Goal: Task Accomplishment & Management: Use online tool/utility

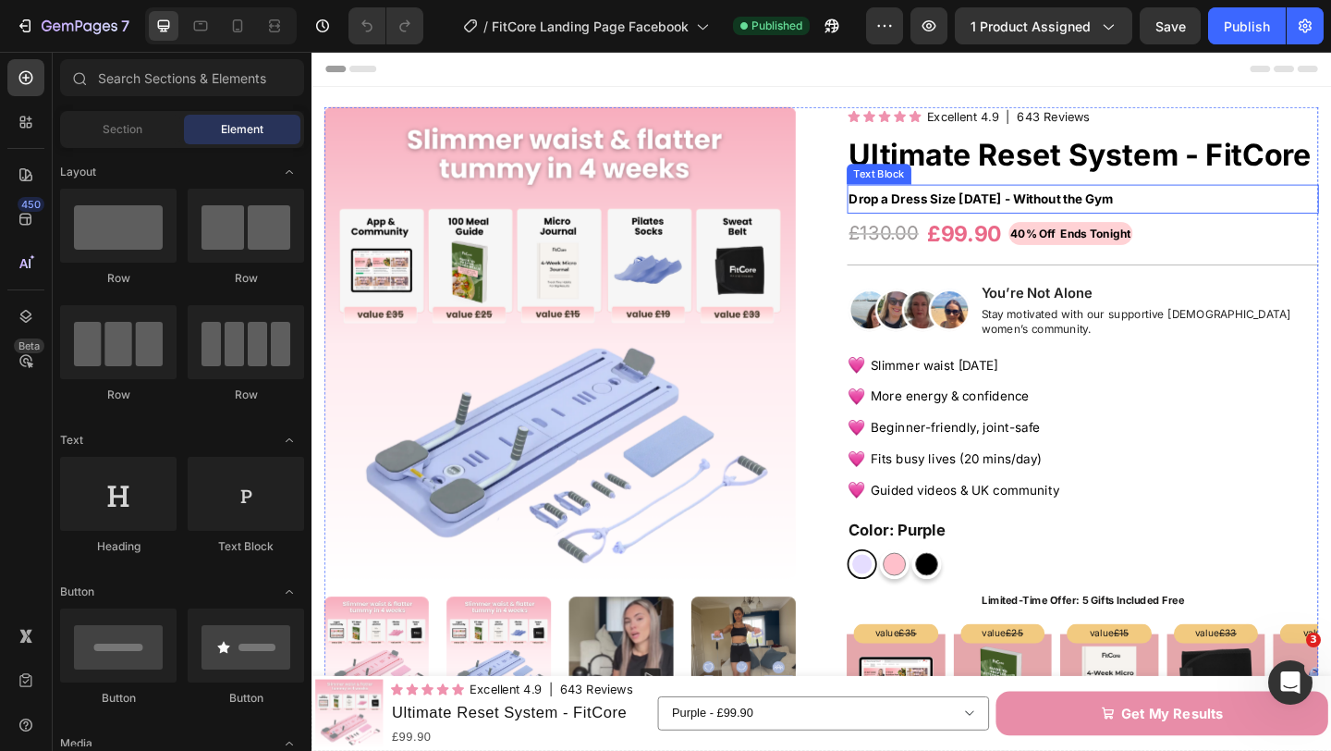
click at [1237, 213] on p "Drop a Dress Size [DATE] - Without the Gym" at bounding box center [1150, 212] width 509 height 28
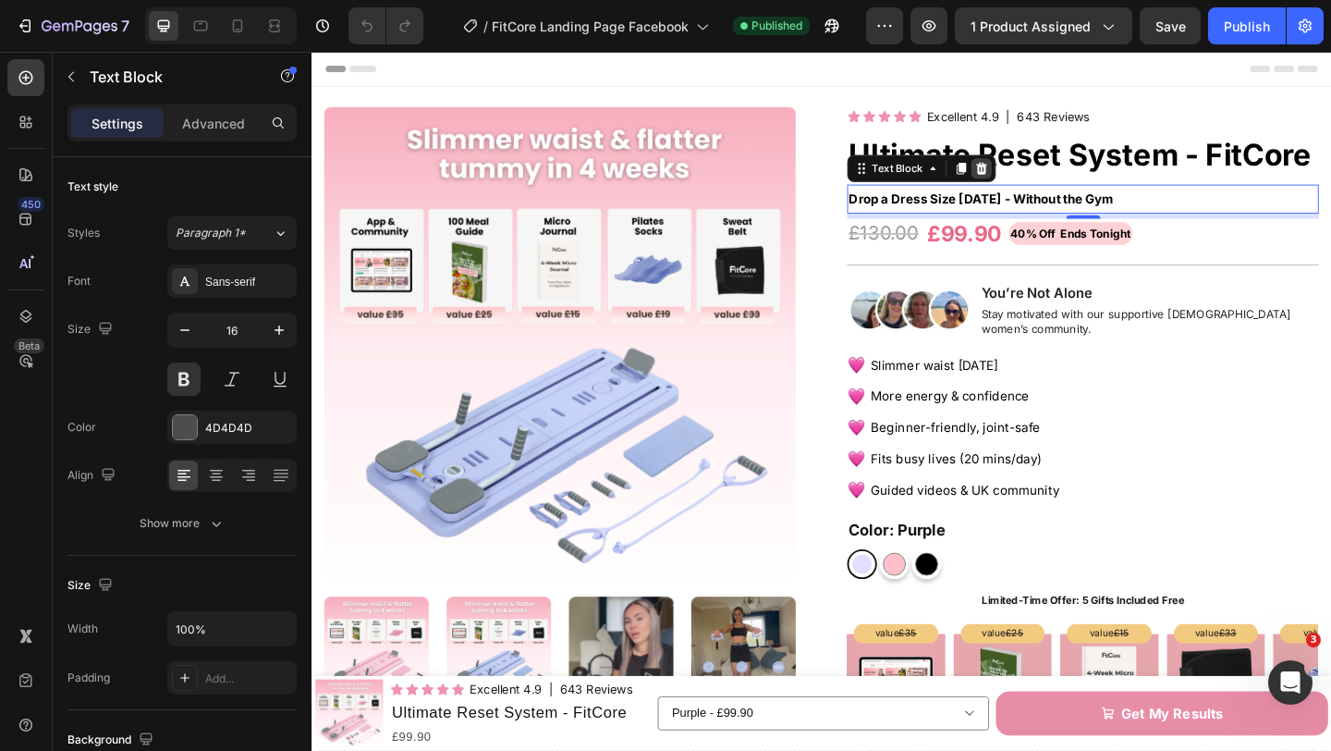
click at [1039, 184] on icon at bounding box center [1041, 178] width 12 height 13
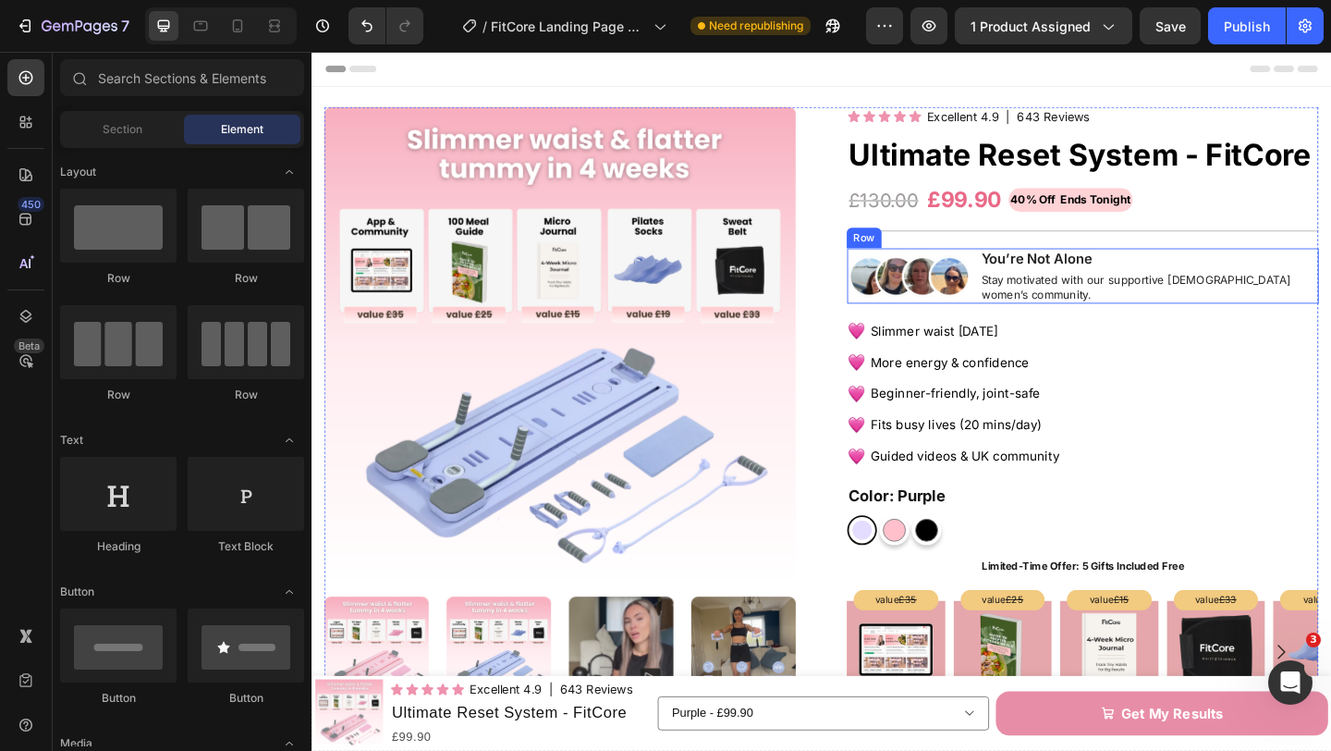
click at [1031, 311] on div "Image You’re Not Alone Text Block Stay motivated with our supportive [DEMOGRAPH…" at bounding box center [1150, 295] width 513 height 60
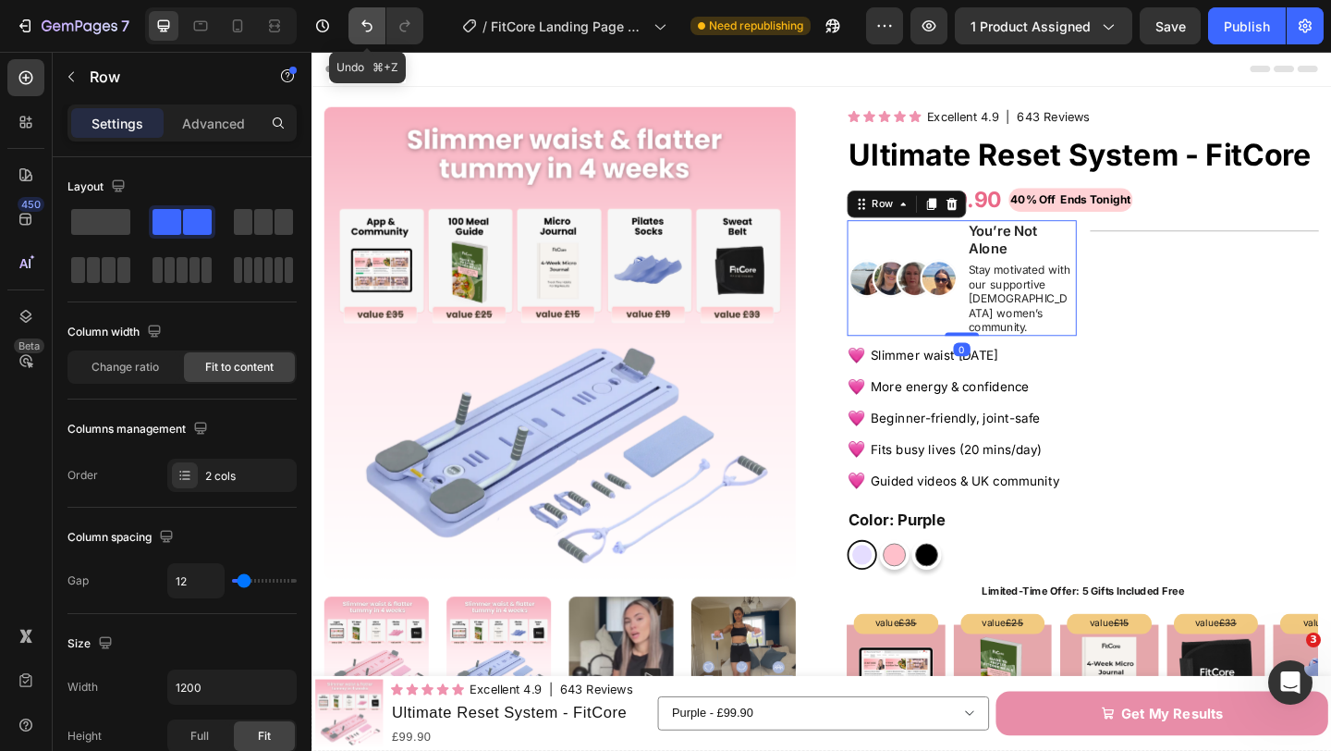
click at [365, 36] on button "Undo/Redo" at bounding box center [367, 25] width 37 height 37
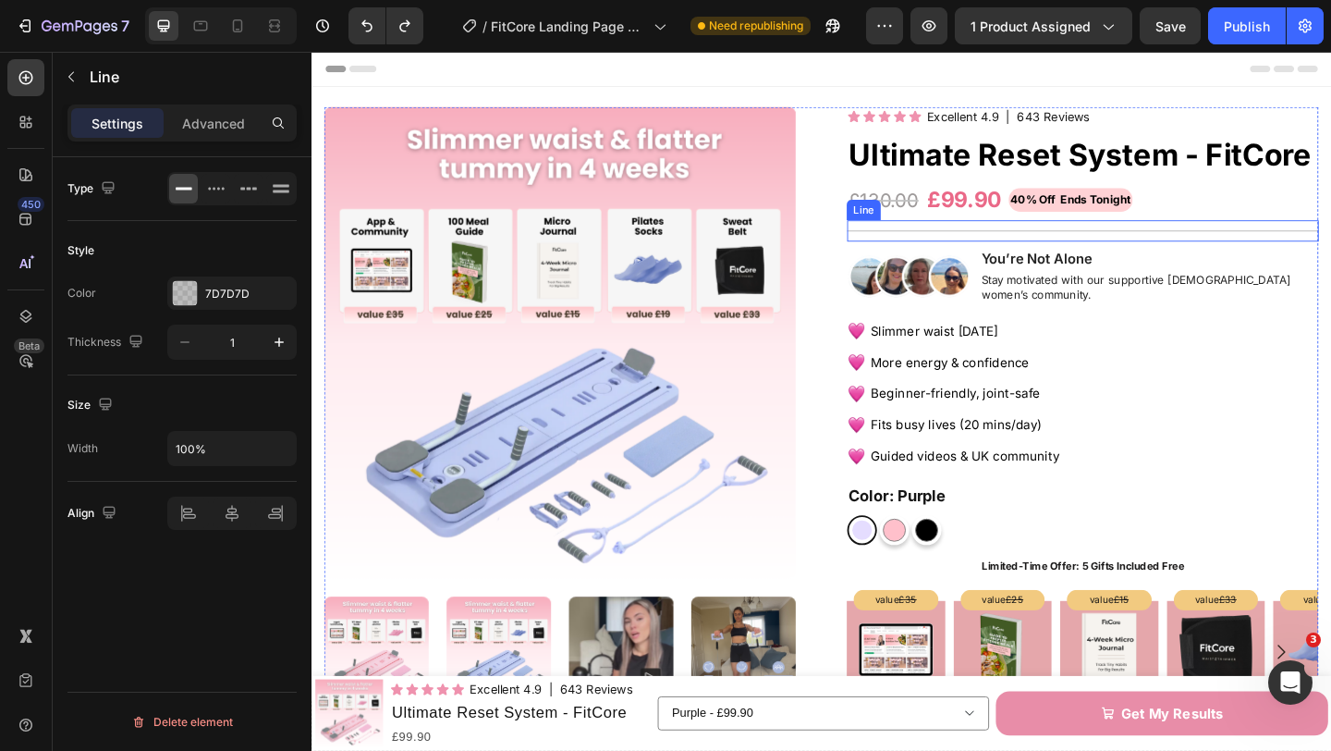
click at [1125, 243] on div "Title Line" at bounding box center [1150, 246] width 513 height 23
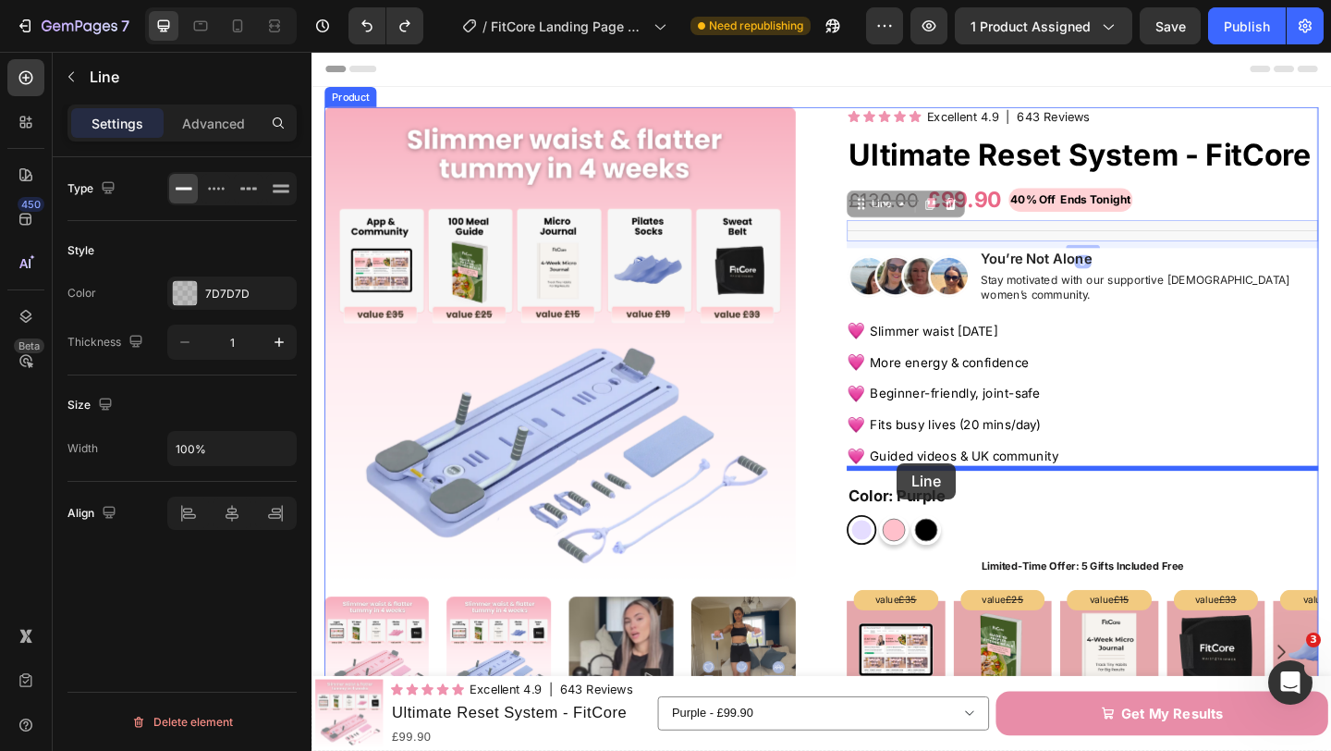
drag, startPoint x: 907, startPoint y: 217, endPoint x: 949, endPoint y: 499, distance: 285.0
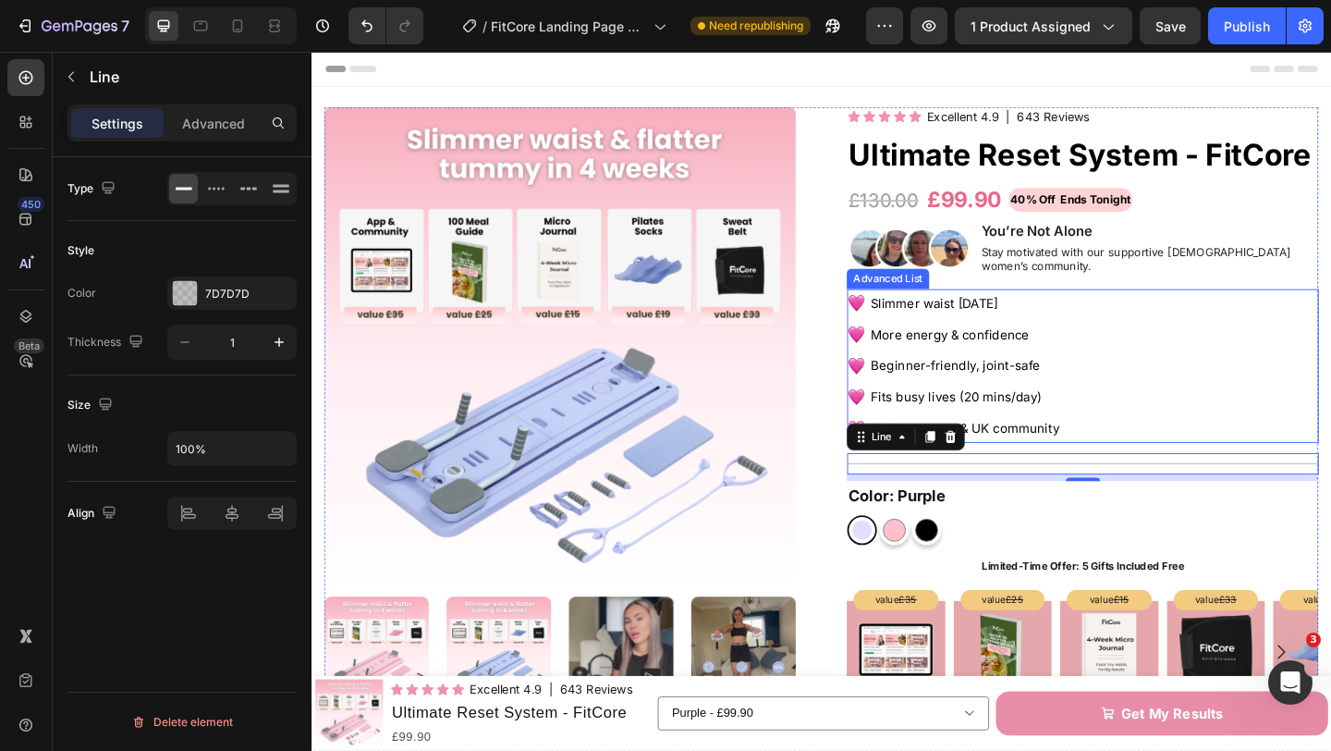
click at [1196, 445] on div "Image Slimmer waist [DATE] Text Block Image More energy & confidence Text Block…" at bounding box center [1150, 393] width 513 height 167
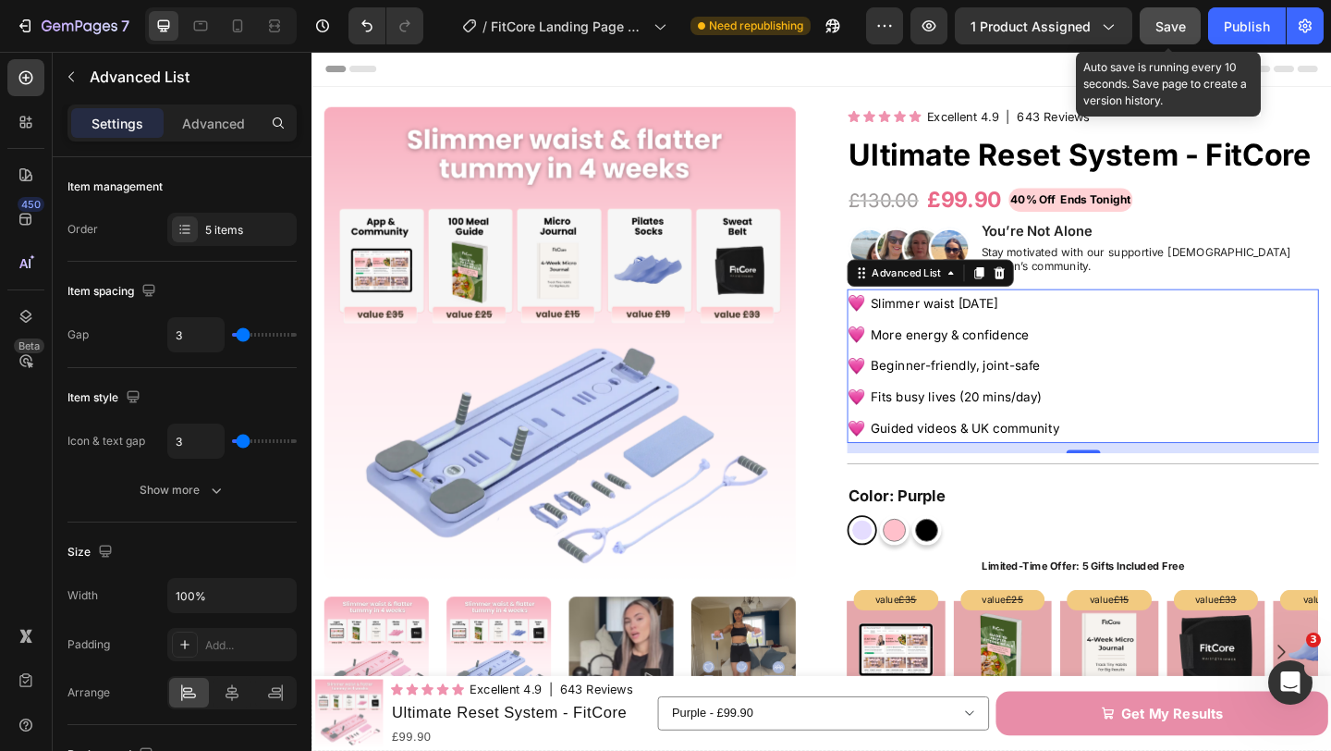
click at [1153, 19] on button "Save" at bounding box center [1170, 25] width 61 height 37
click at [1160, 24] on span "Save" at bounding box center [1171, 26] width 31 height 16
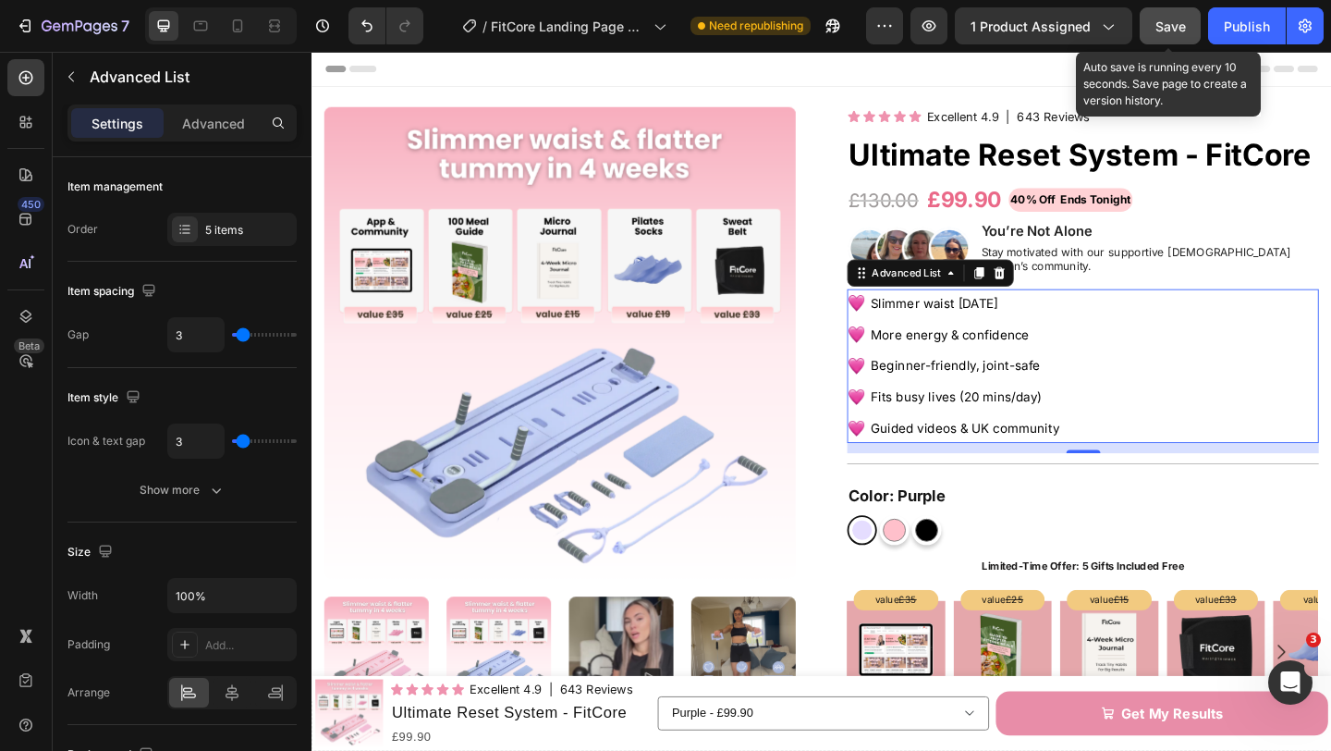
click at [1161, 26] on span "Save" at bounding box center [1171, 26] width 31 height 16
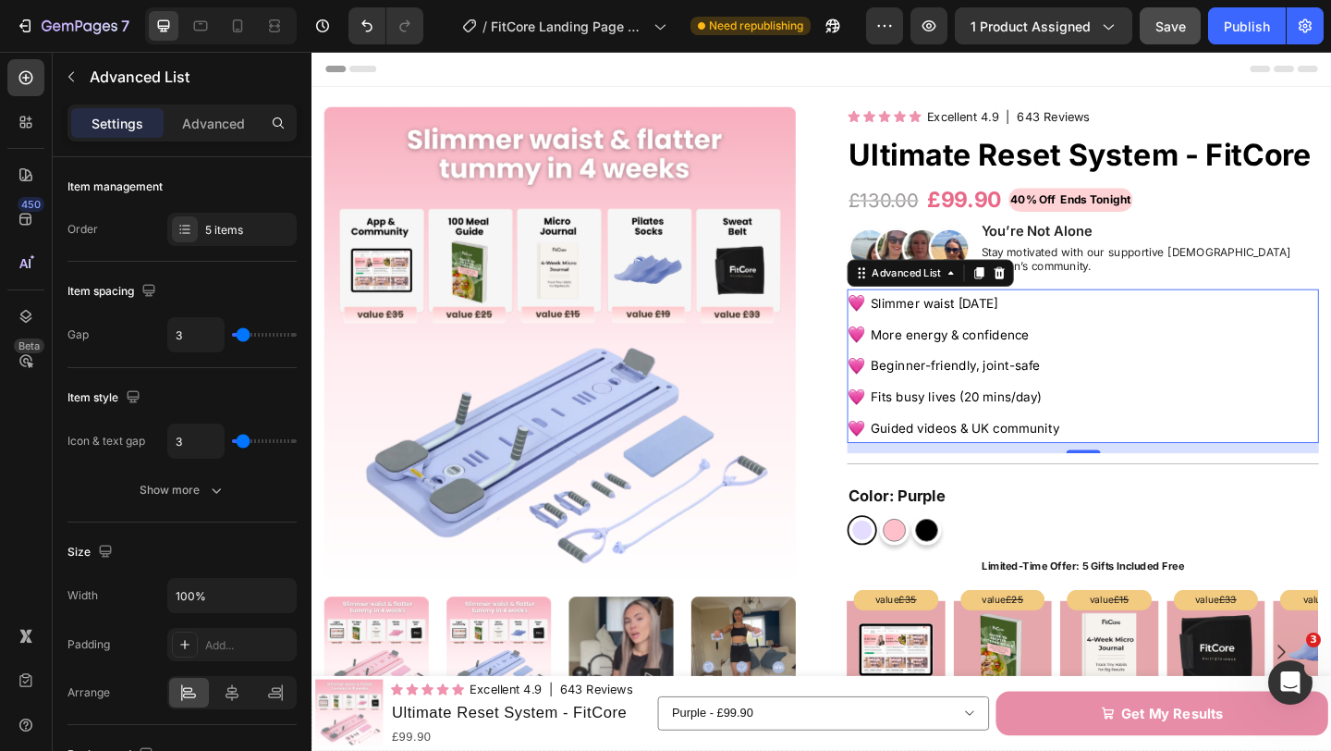
click at [1158, 38] on button "Save" at bounding box center [1170, 25] width 61 height 37
click at [1099, 215] on p "40% Off Ends Tonight" at bounding box center [1137, 212] width 131 height 21
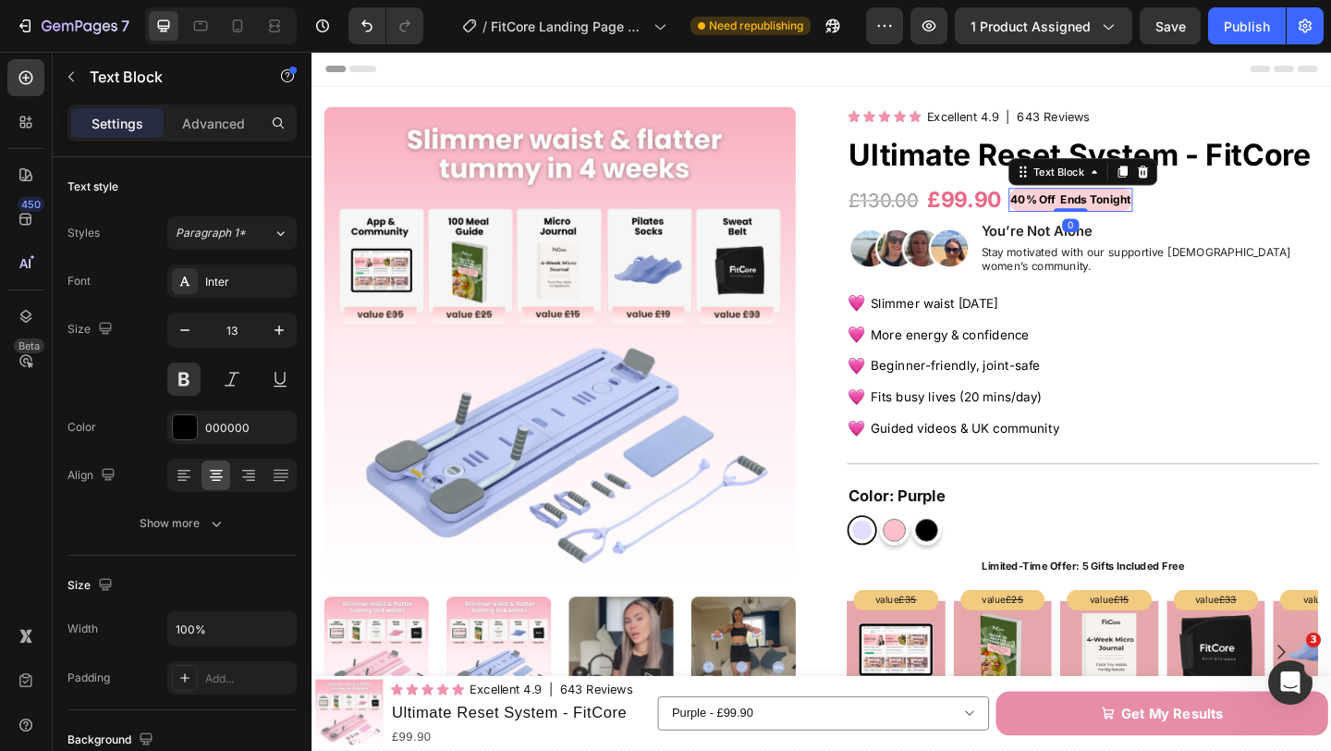
click at [1113, 216] on p "40% Off Ends Tonight" at bounding box center [1137, 212] width 131 height 21
click at [1131, 214] on p "40% Off Ends Tonight" at bounding box center [1137, 212] width 131 height 21
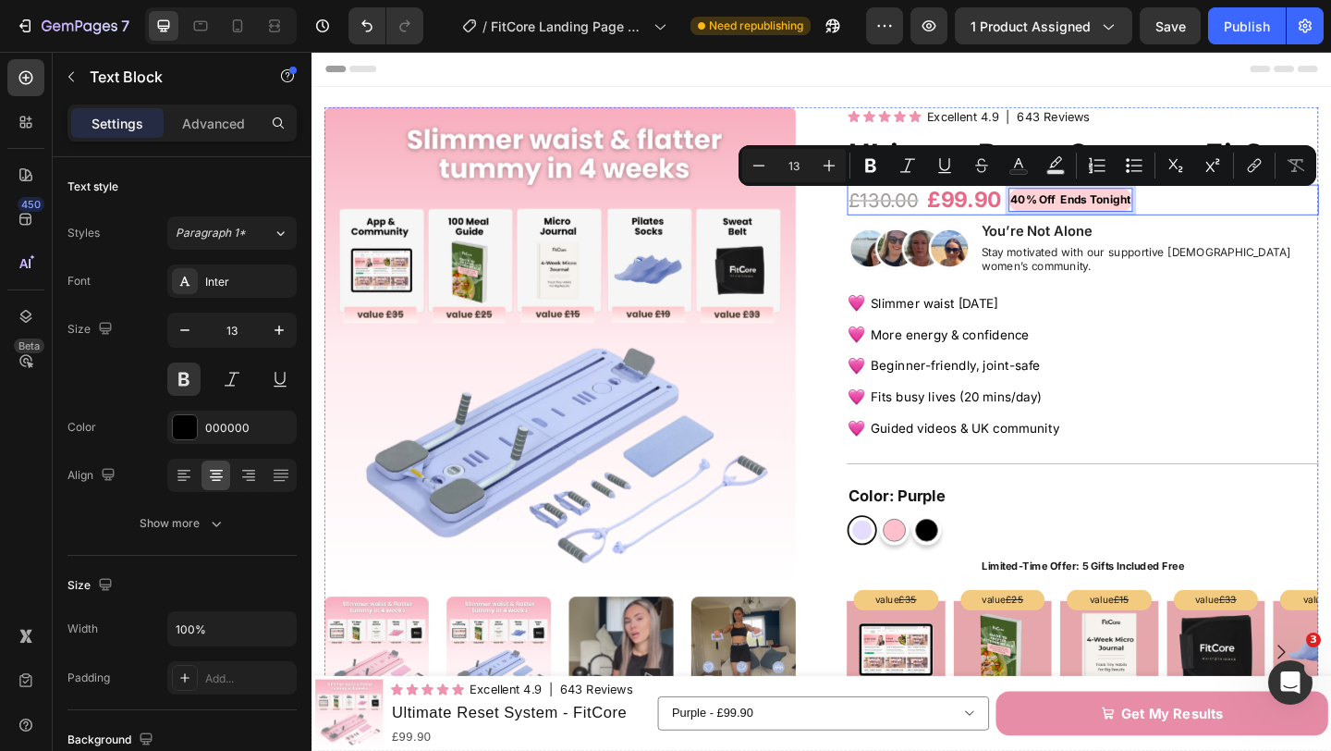
drag, startPoint x: 1132, startPoint y: 214, endPoint x: 1219, endPoint y: 218, distance: 87.0
click at [1219, 218] on div "£130.00 Product Price Product Price £99.90 Product Price Product Price 40% Off …" at bounding box center [1150, 213] width 513 height 34
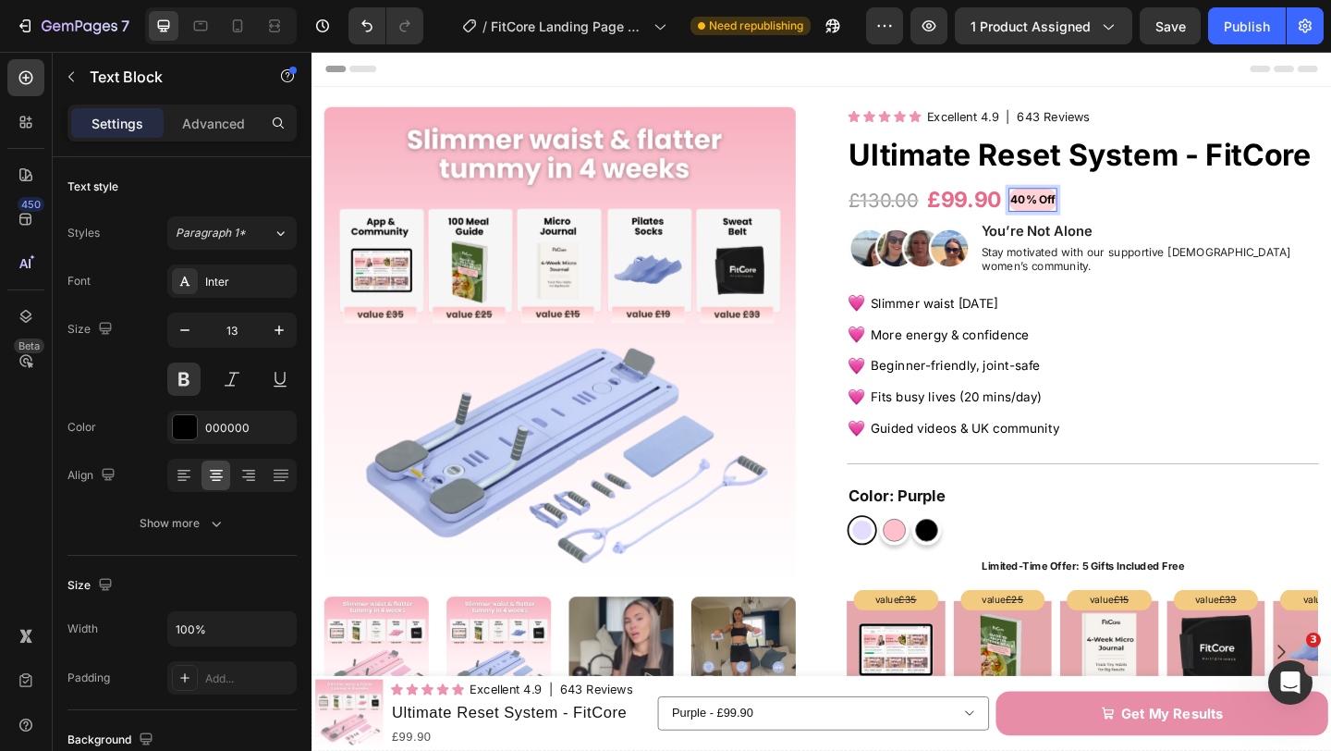
click at [1098, 218] on p "40% Off" at bounding box center [1096, 212] width 49 height 21
click at [1177, 223] on div "£130.00 Product Price Product Price £99.90 Product Price Product Price 40% Off …" at bounding box center [1150, 213] width 513 height 34
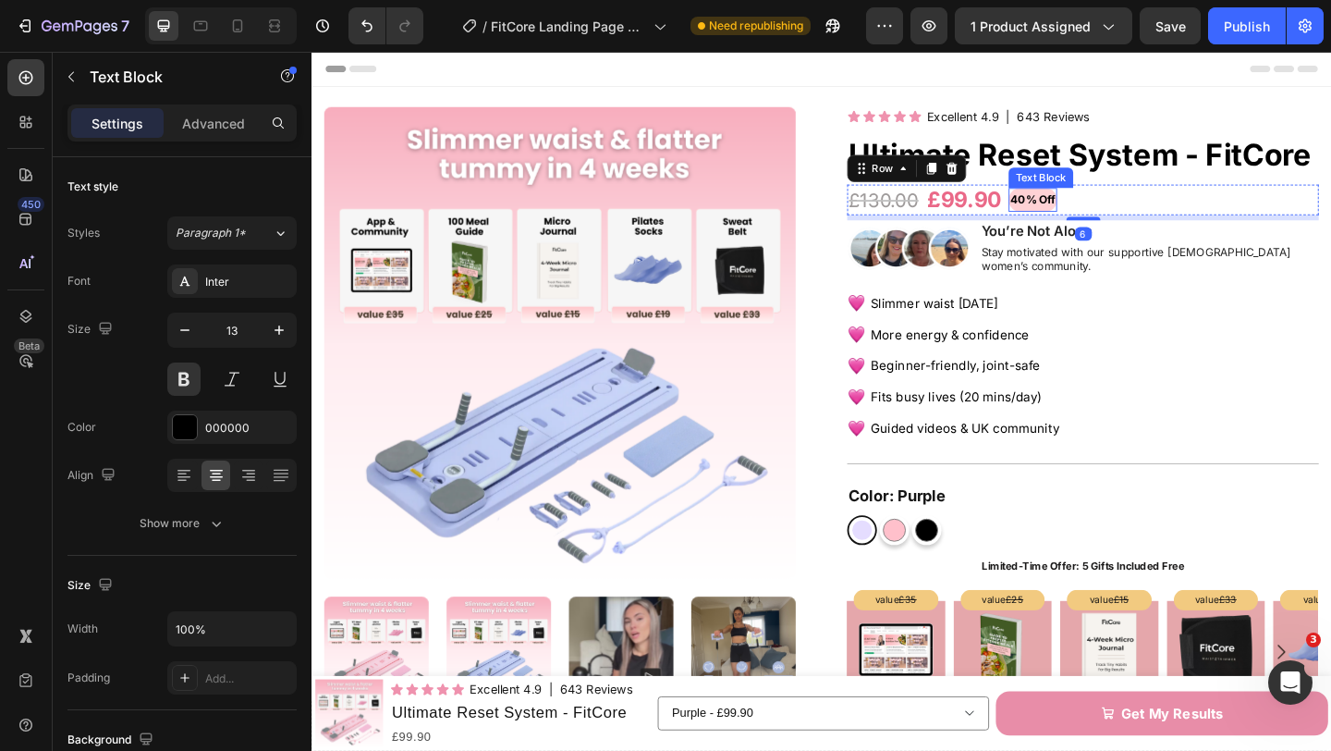
click at [1109, 219] on p "40% Off" at bounding box center [1096, 212] width 49 height 21
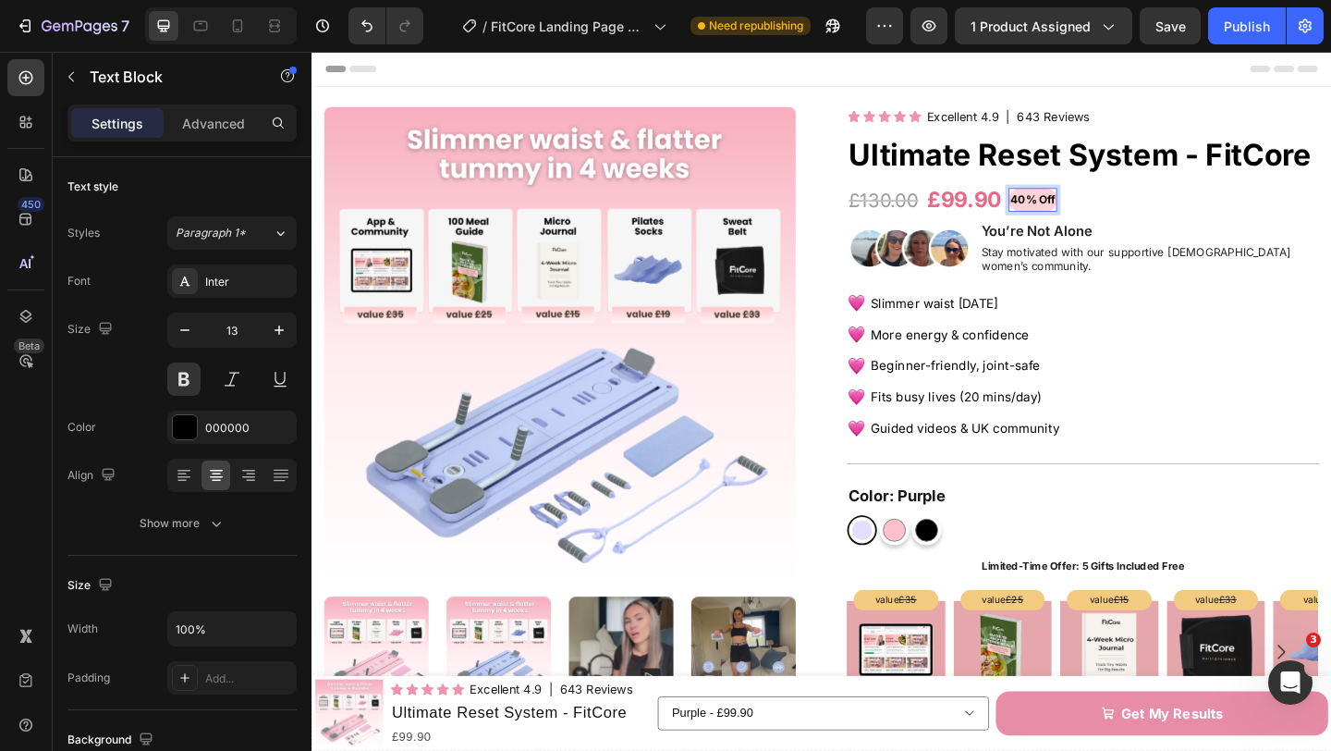
click at [1121, 213] on p "40% Off" at bounding box center [1096, 212] width 49 height 21
click at [1078, 214] on p "40% Off" at bounding box center [1096, 212] width 49 height 21
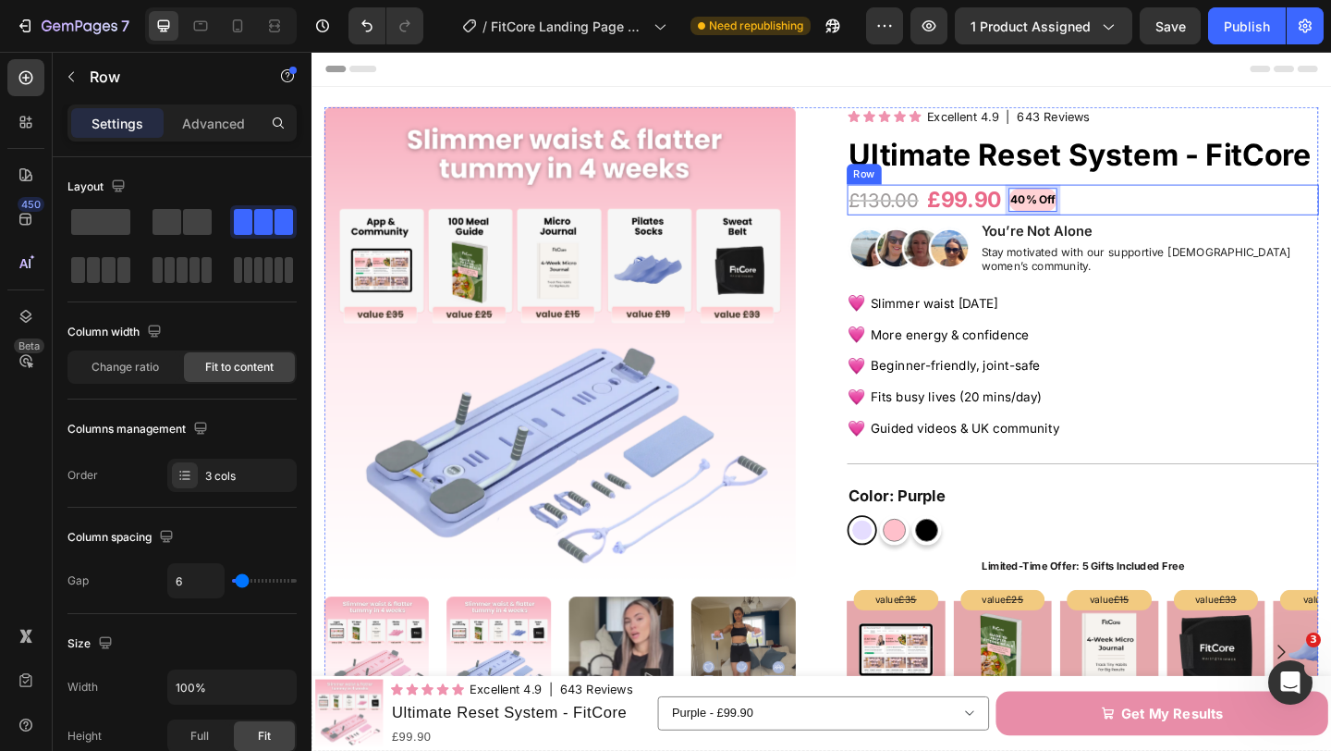
click at [1179, 217] on div "£130.00 Product Price Product Price £99.90 Product Price Product Price 40% Off …" at bounding box center [1150, 213] width 513 height 34
click at [1112, 212] on p "40% Off" at bounding box center [1096, 212] width 49 height 21
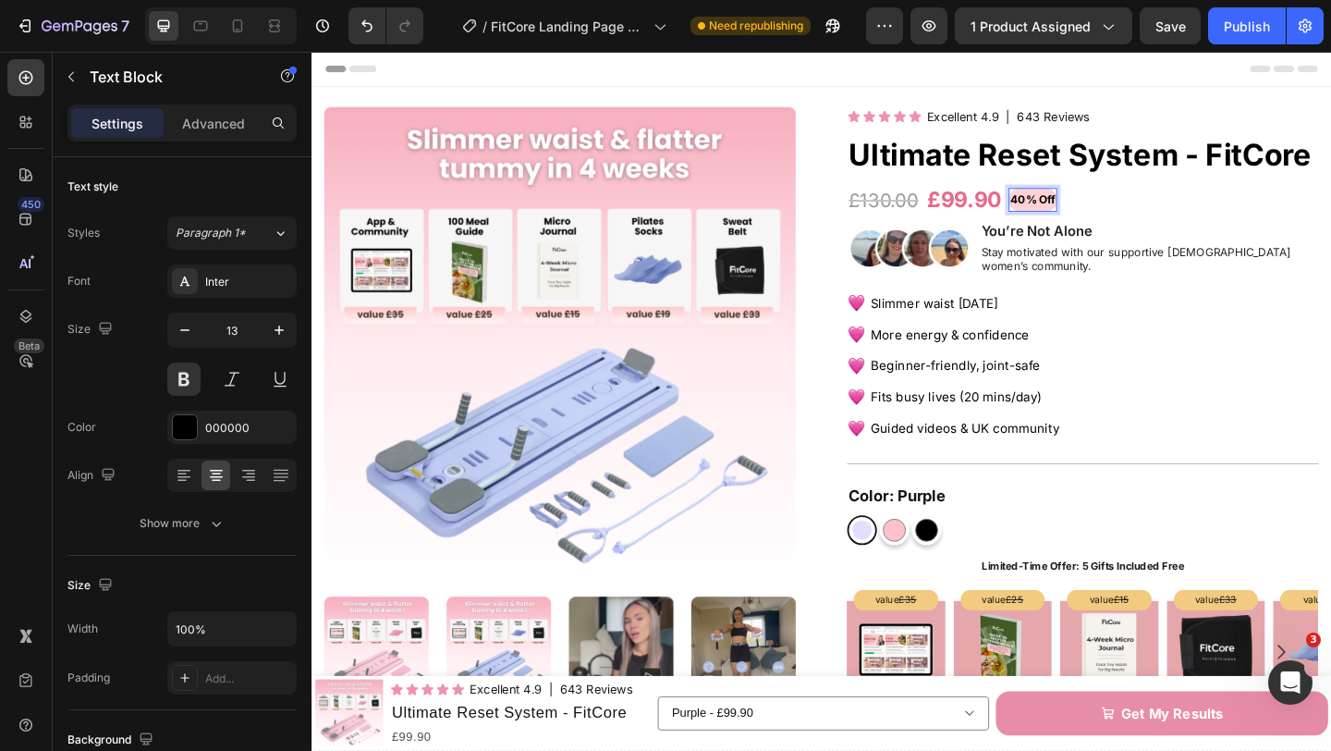
click at [1112, 212] on p "40% Off" at bounding box center [1096, 212] width 49 height 21
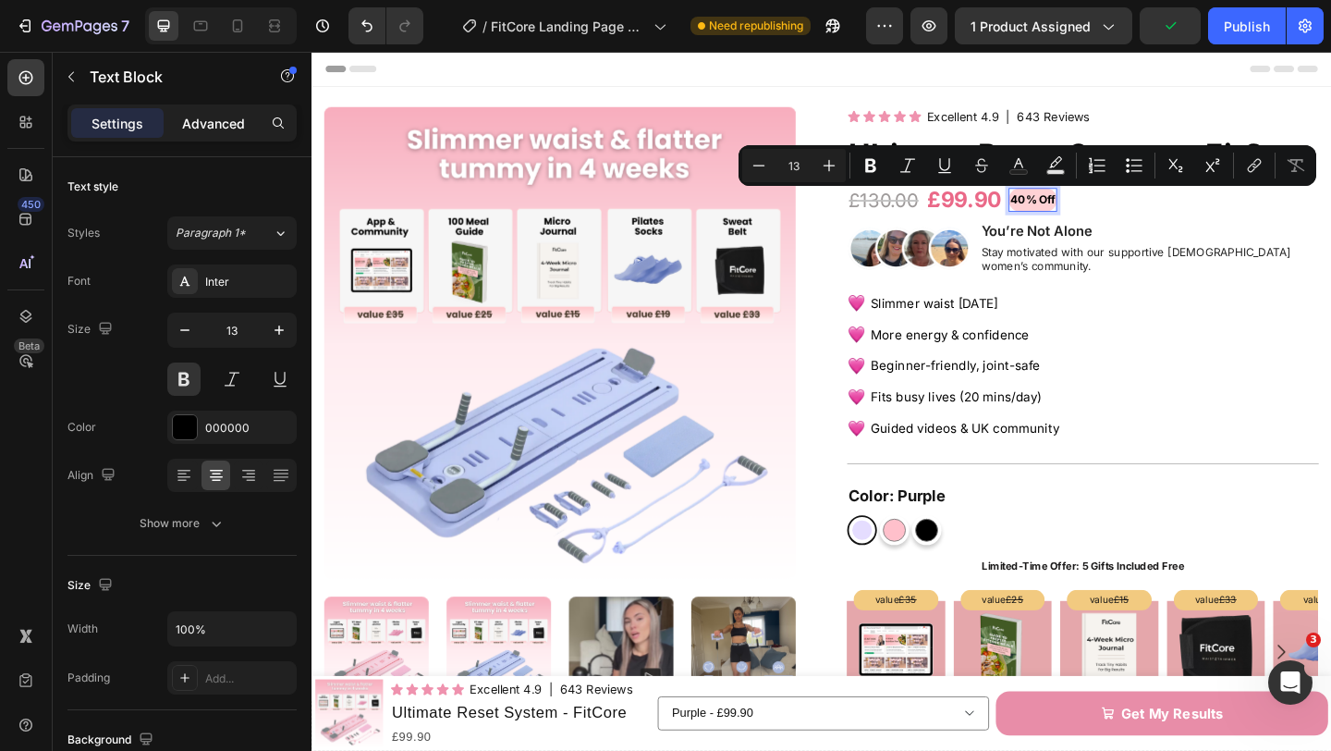
click at [233, 129] on p "Advanced" at bounding box center [213, 123] width 63 height 19
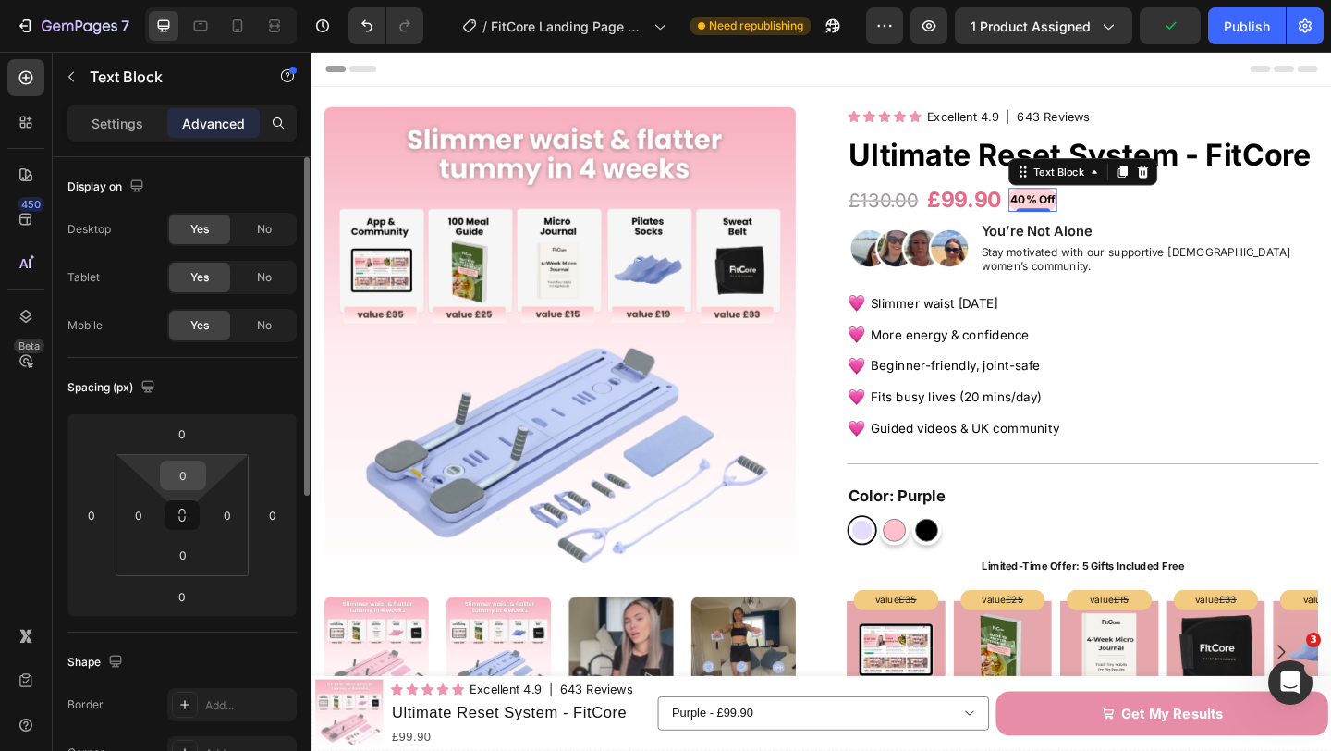
click at [199, 480] on input "0" at bounding box center [183, 475] width 37 height 28
click at [1104, 212] on p "40% Off" at bounding box center [1096, 212] width 49 height 21
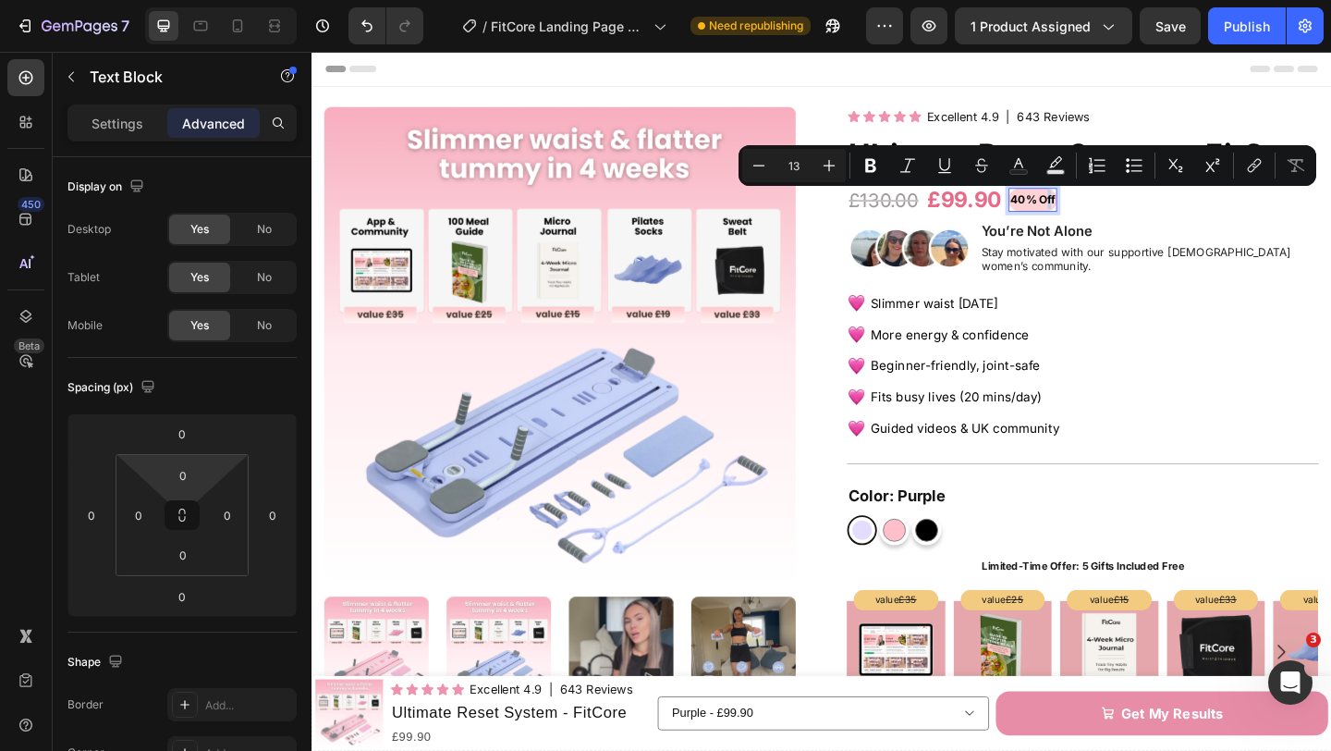
click at [1106, 212] on p "40% Off" at bounding box center [1096, 212] width 49 height 21
drag, startPoint x: 1129, startPoint y: 213, endPoint x: 1082, endPoint y: 213, distance: 47.2
click at [1082, 213] on p "40% Off" at bounding box center [1096, 212] width 49 height 21
copy p "40% Off"
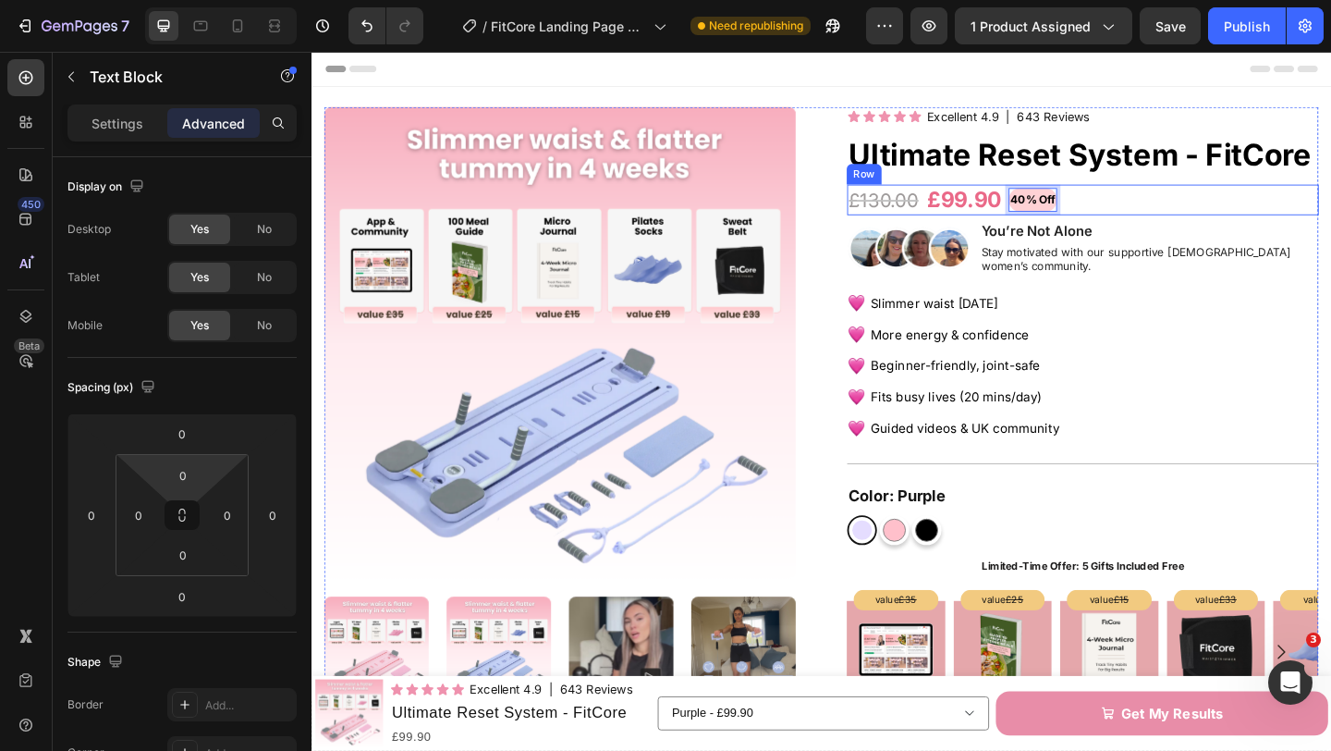
click at [1244, 200] on div "£130.00 Product Price Product Price £99.90 Product Price Product Price 40% Off …" at bounding box center [1150, 213] width 513 height 34
click at [1091, 214] on p "40% Off" at bounding box center [1096, 212] width 49 height 21
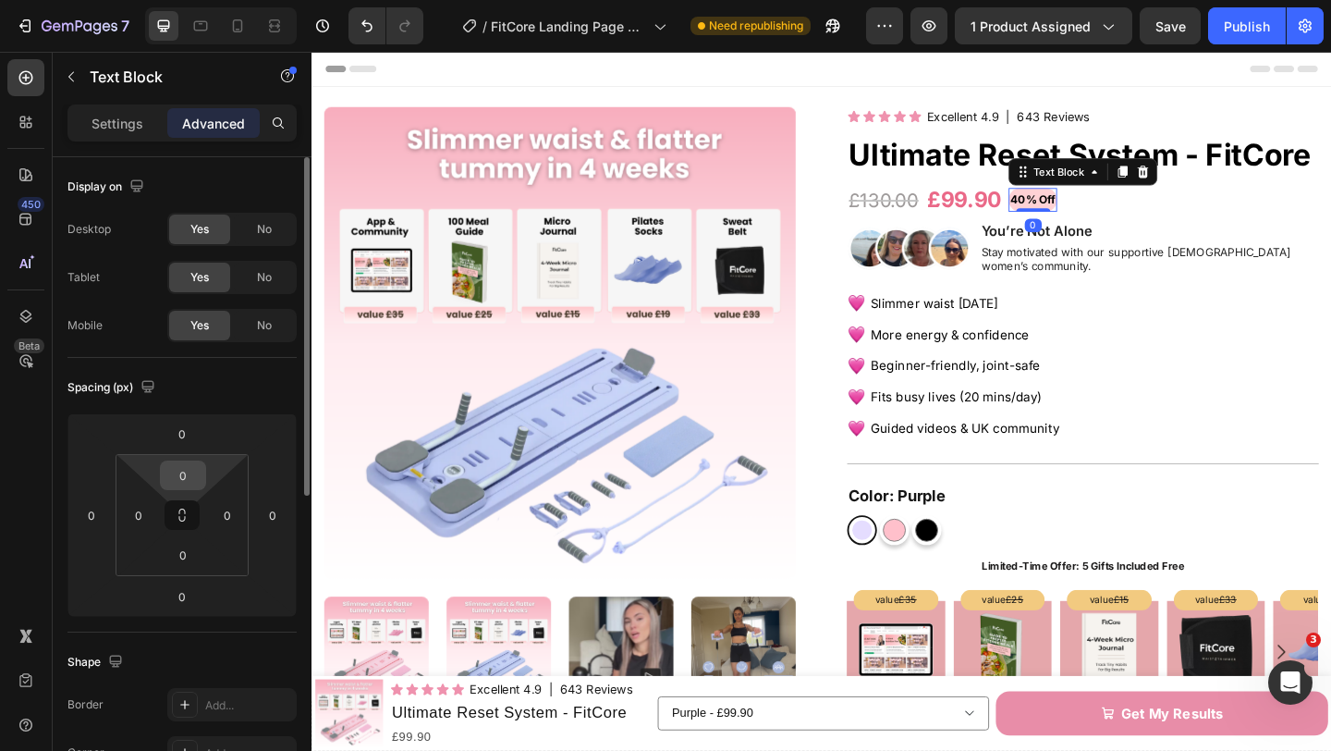
click at [197, 474] on input "0" at bounding box center [183, 475] width 37 height 28
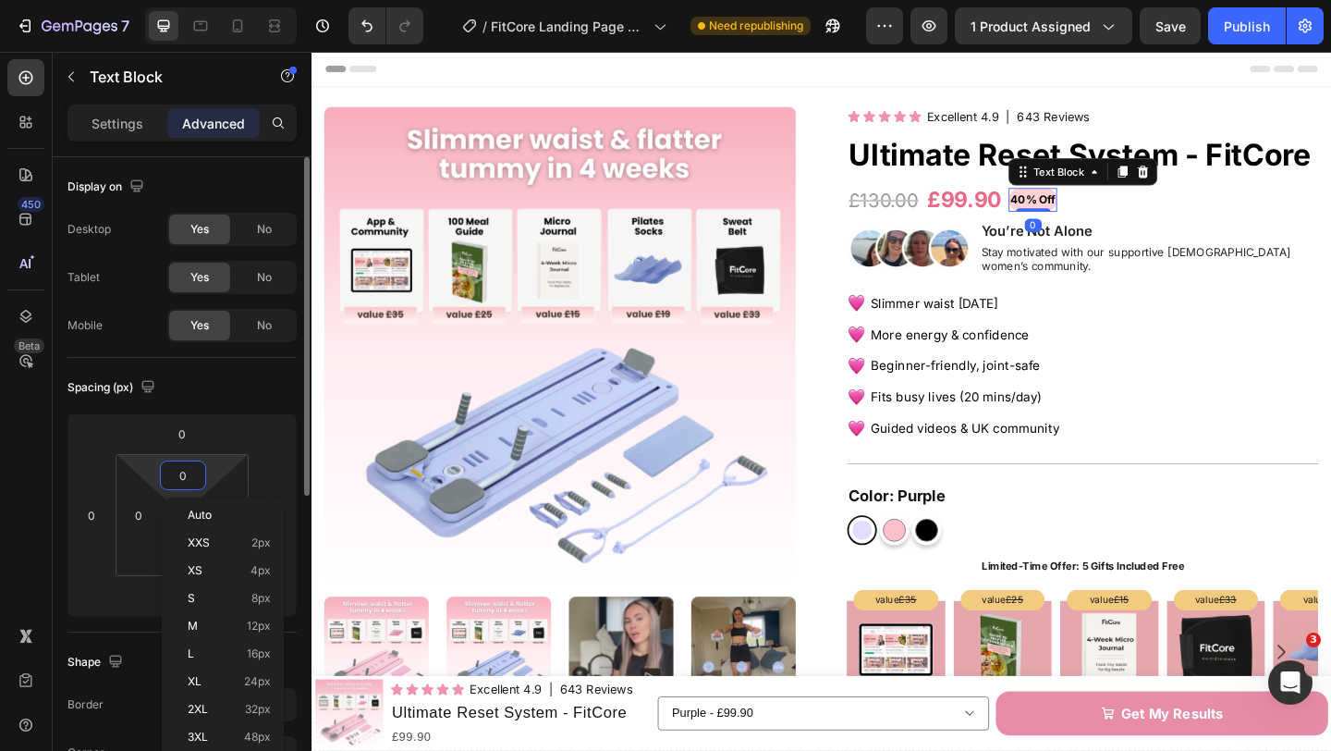
scroll to position [1, 0]
type input "5"
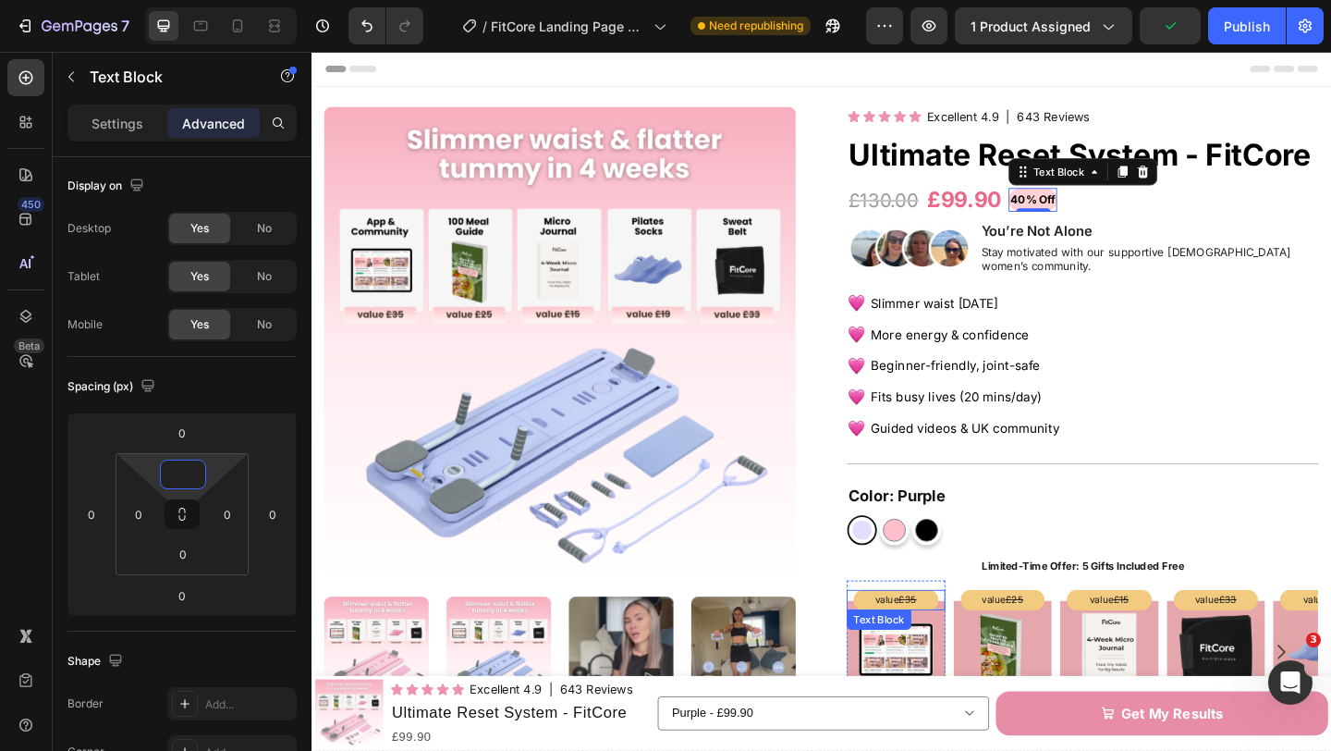
click at [946, 639] on p "value £35" at bounding box center [947, 648] width 89 height 18
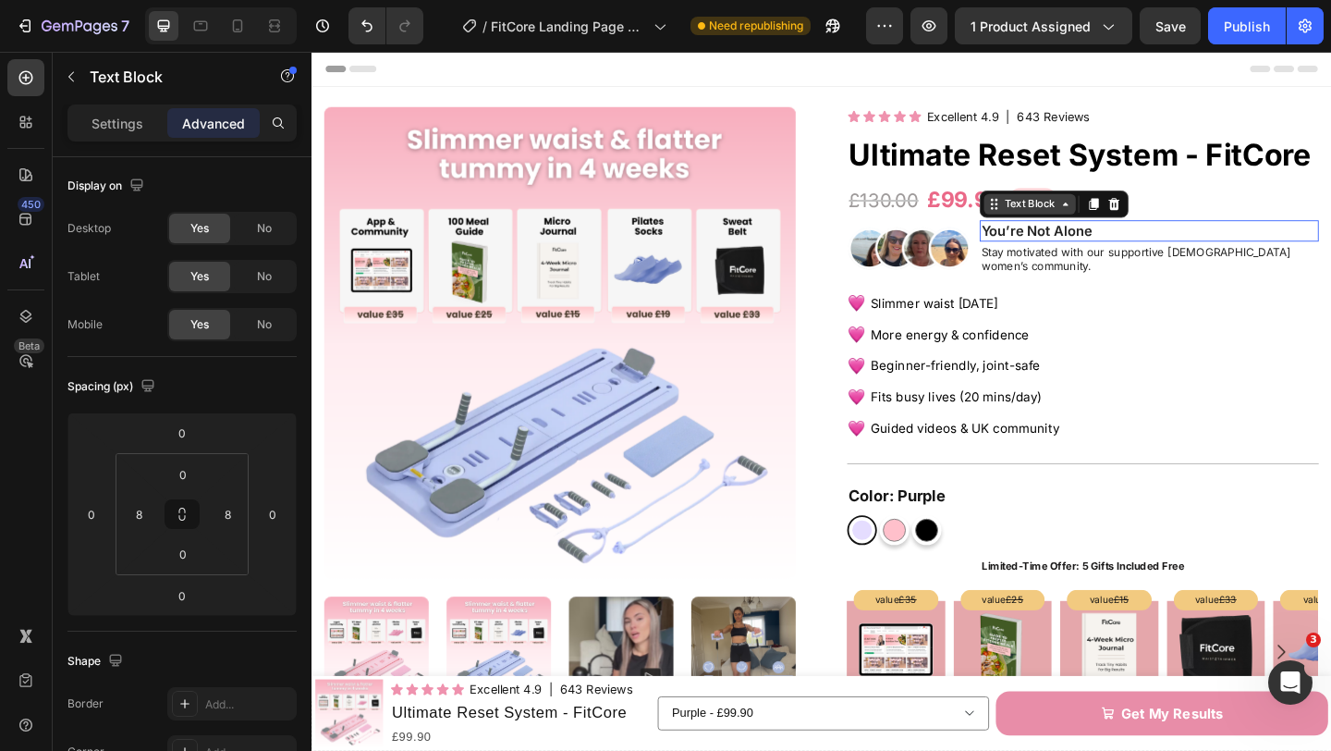
click at [1104, 220] on div "Text Block" at bounding box center [1092, 217] width 63 height 17
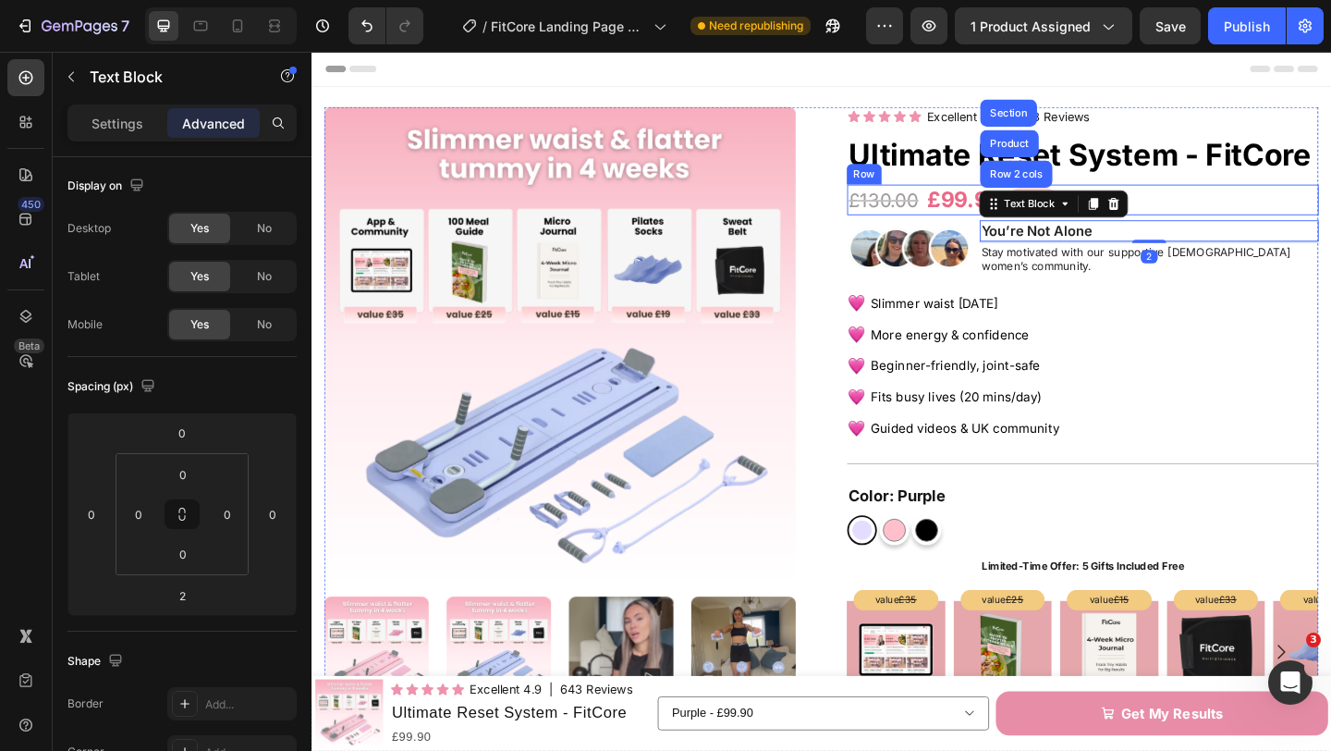
click at [1196, 192] on div "Icon Icon Icon Icon Icon Icon List Excellent 4.9 Text Block | 643 Reviews Text …" at bounding box center [1150, 735] width 513 height 1247
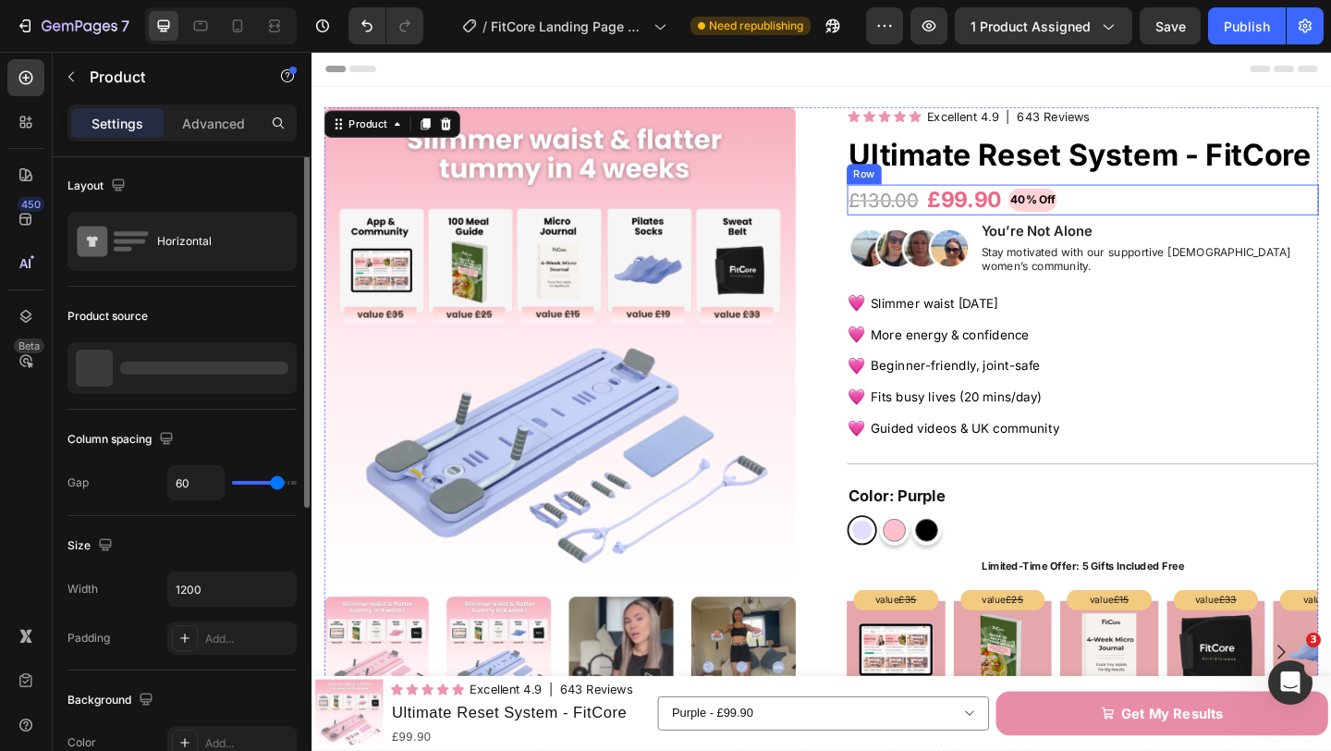
scroll to position [0, 0]
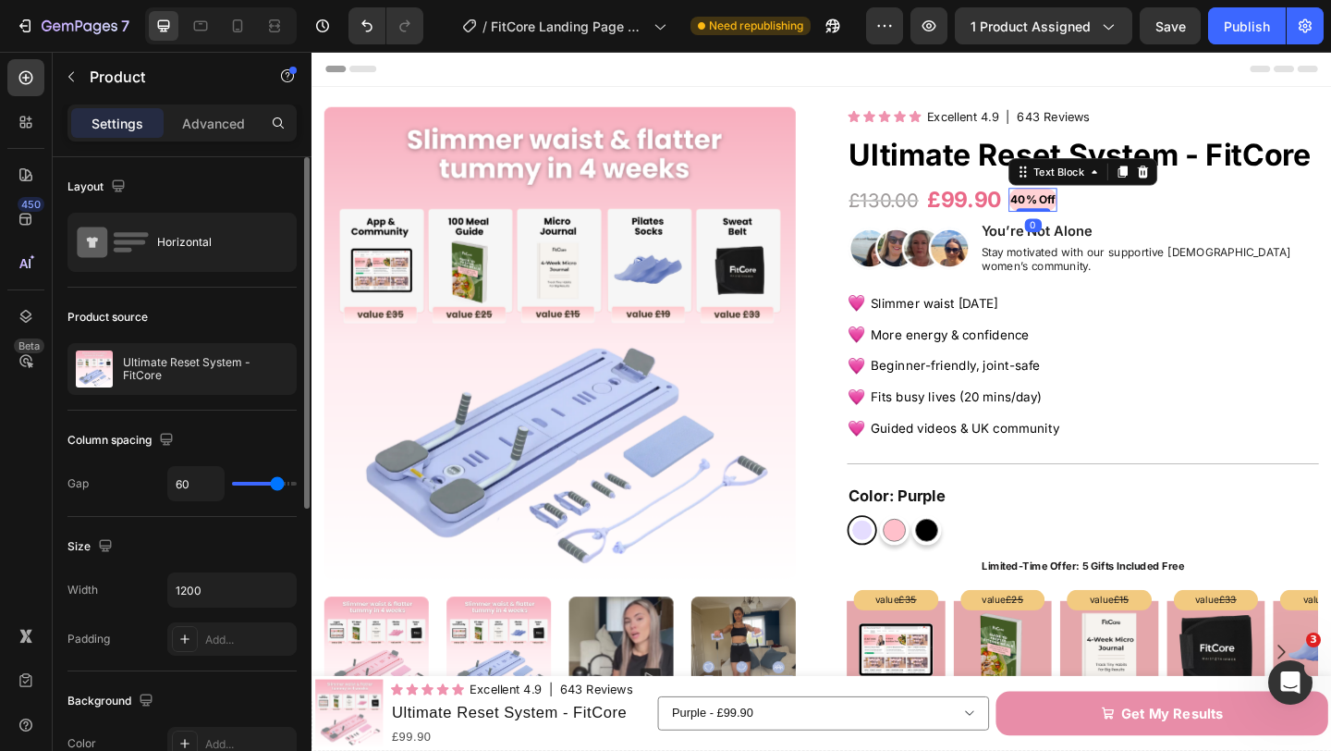
click at [1099, 211] on p "40% Off" at bounding box center [1096, 212] width 49 height 21
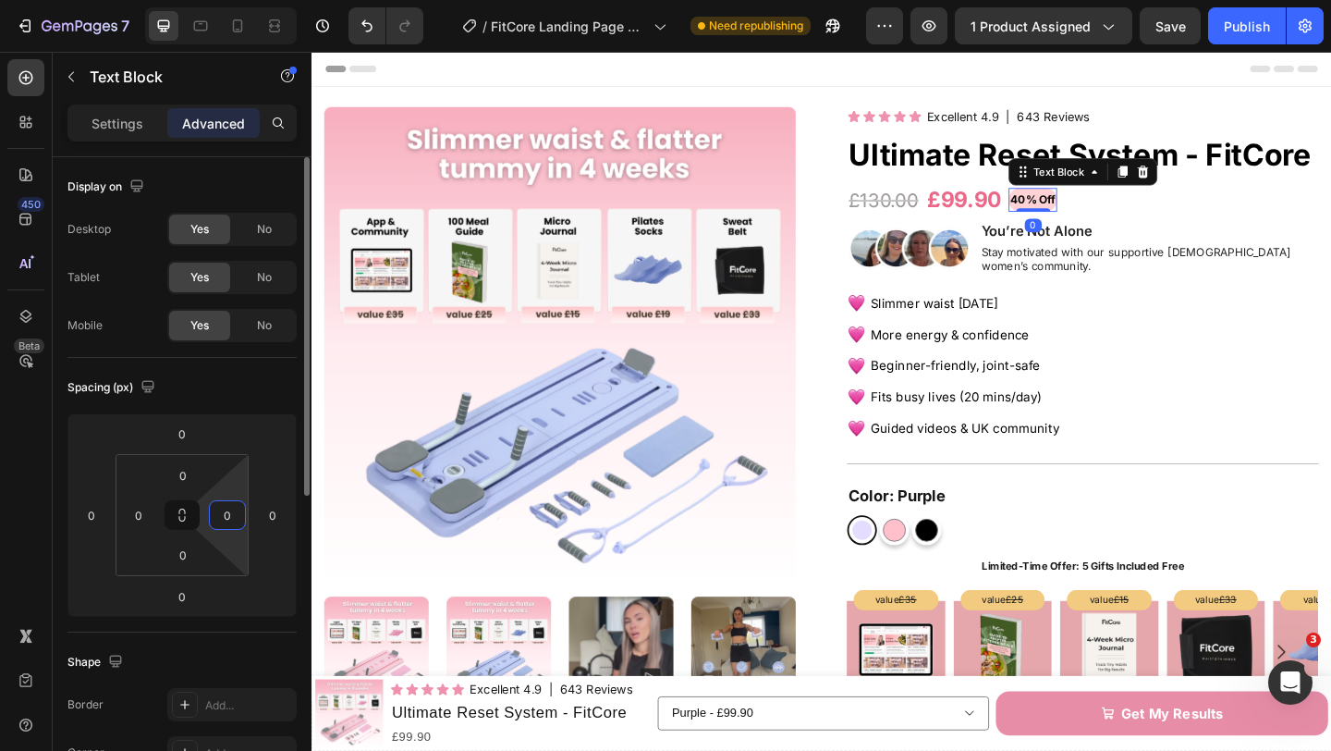
click at [234, 515] on input "0" at bounding box center [228, 515] width 28 height 28
type input "8"
click at [145, 519] on input "0" at bounding box center [139, 515] width 28 height 28
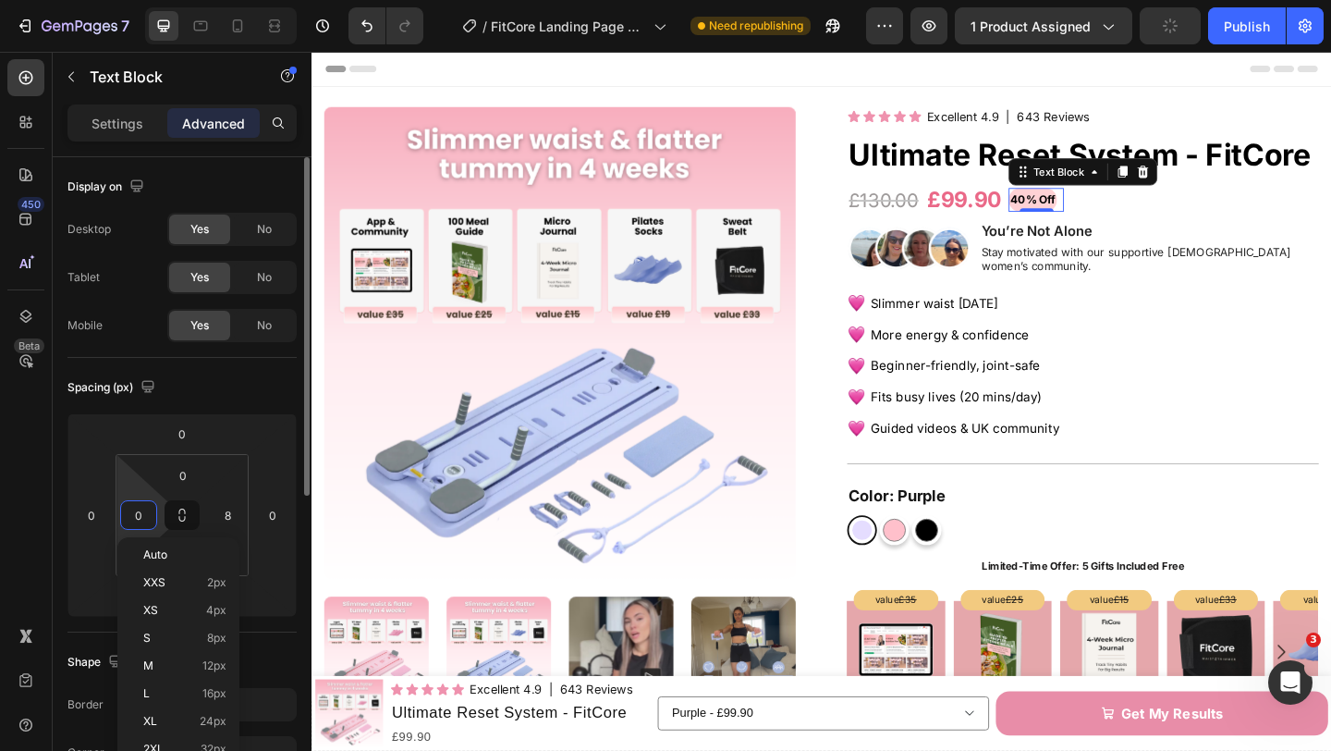
type input "8"
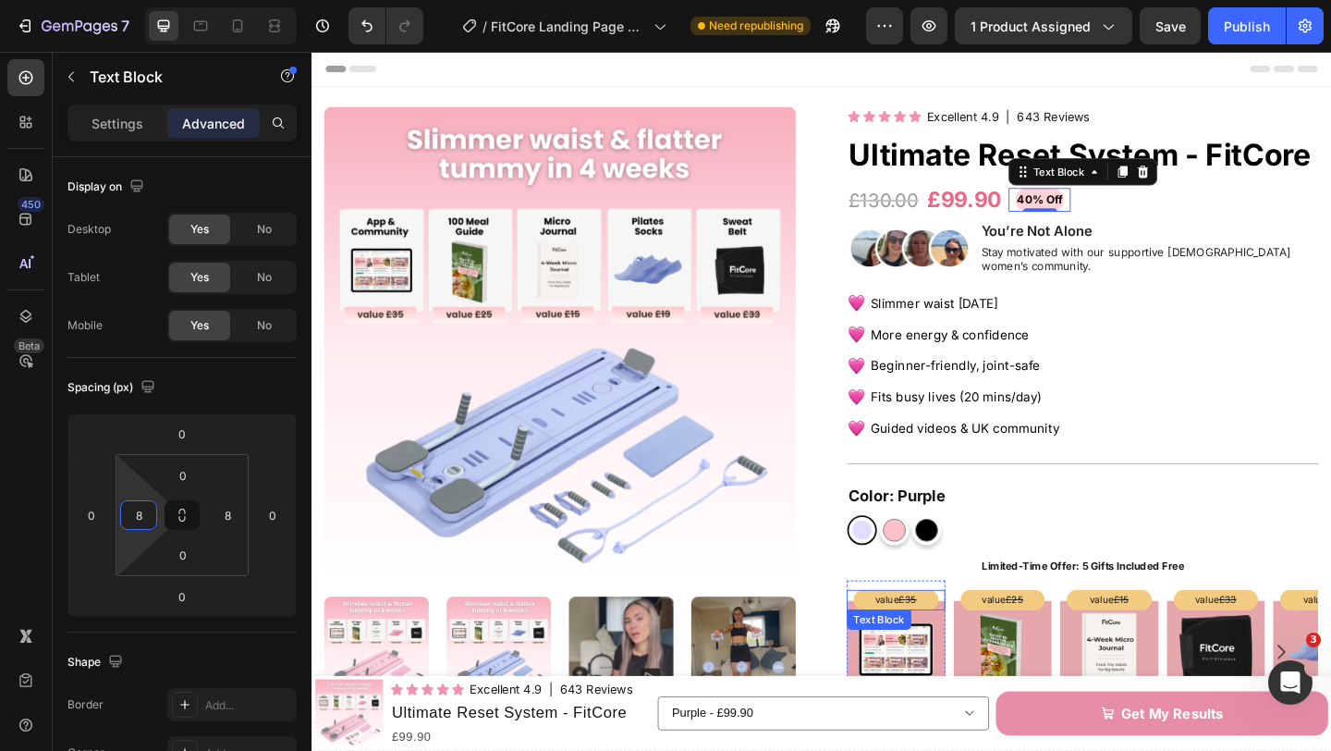
click at [962, 641] on s "£35" at bounding box center [959, 647] width 19 height 13
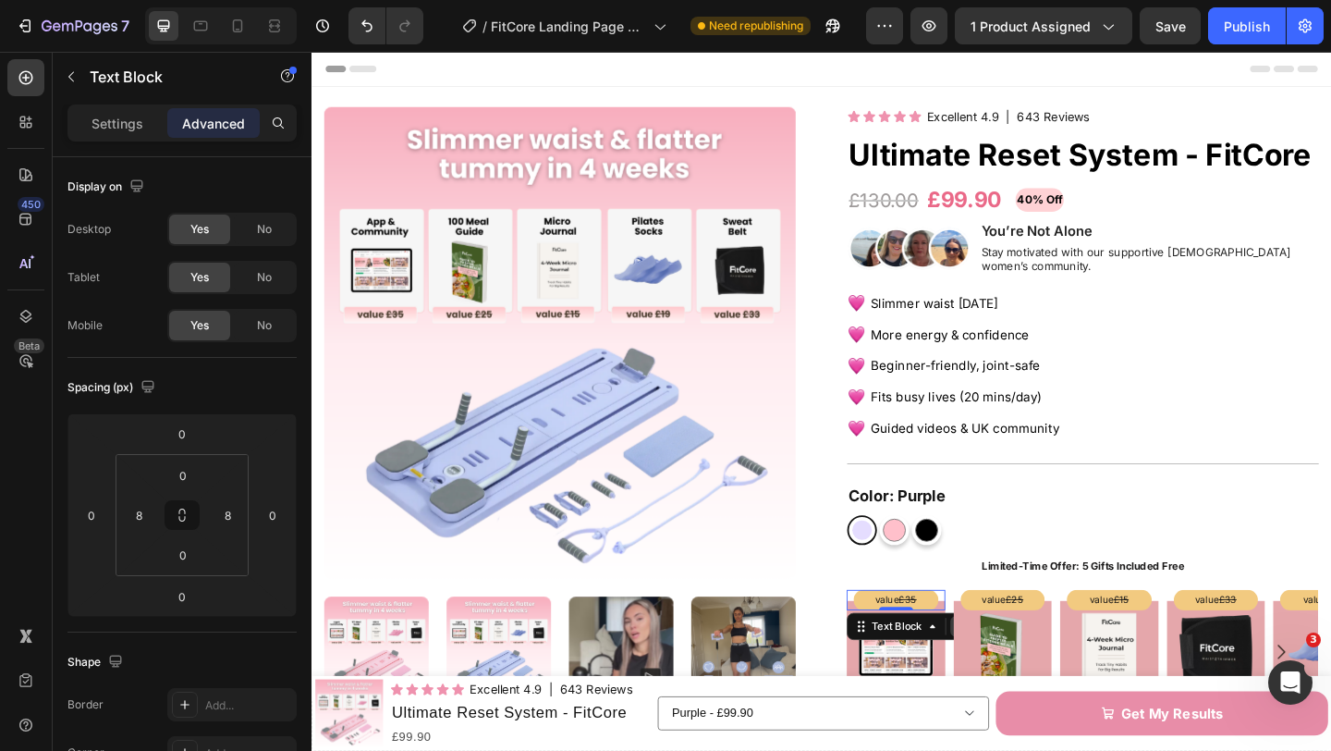
click at [1008, 666] on div at bounding box center [1018, 677] width 22 height 22
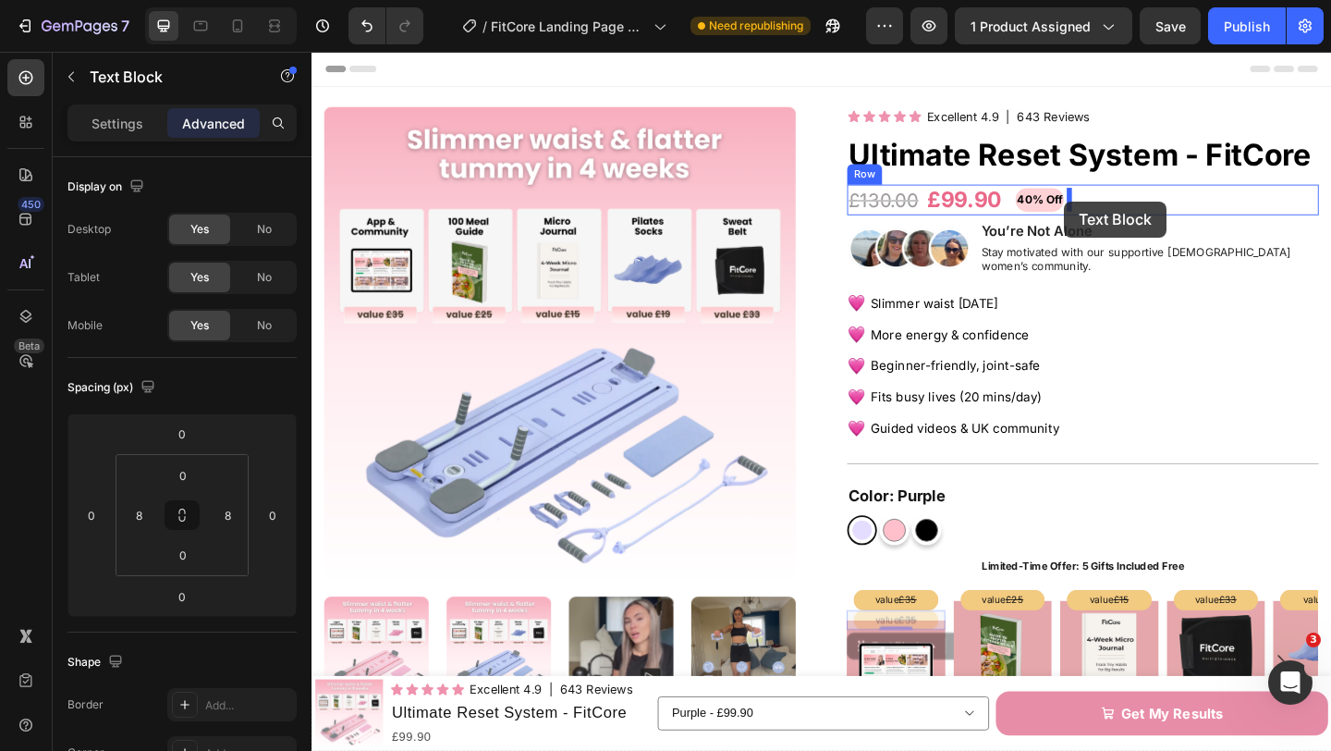
drag, startPoint x: 909, startPoint y: 680, endPoint x: 1131, endPoint y: 214, distance: 515.3
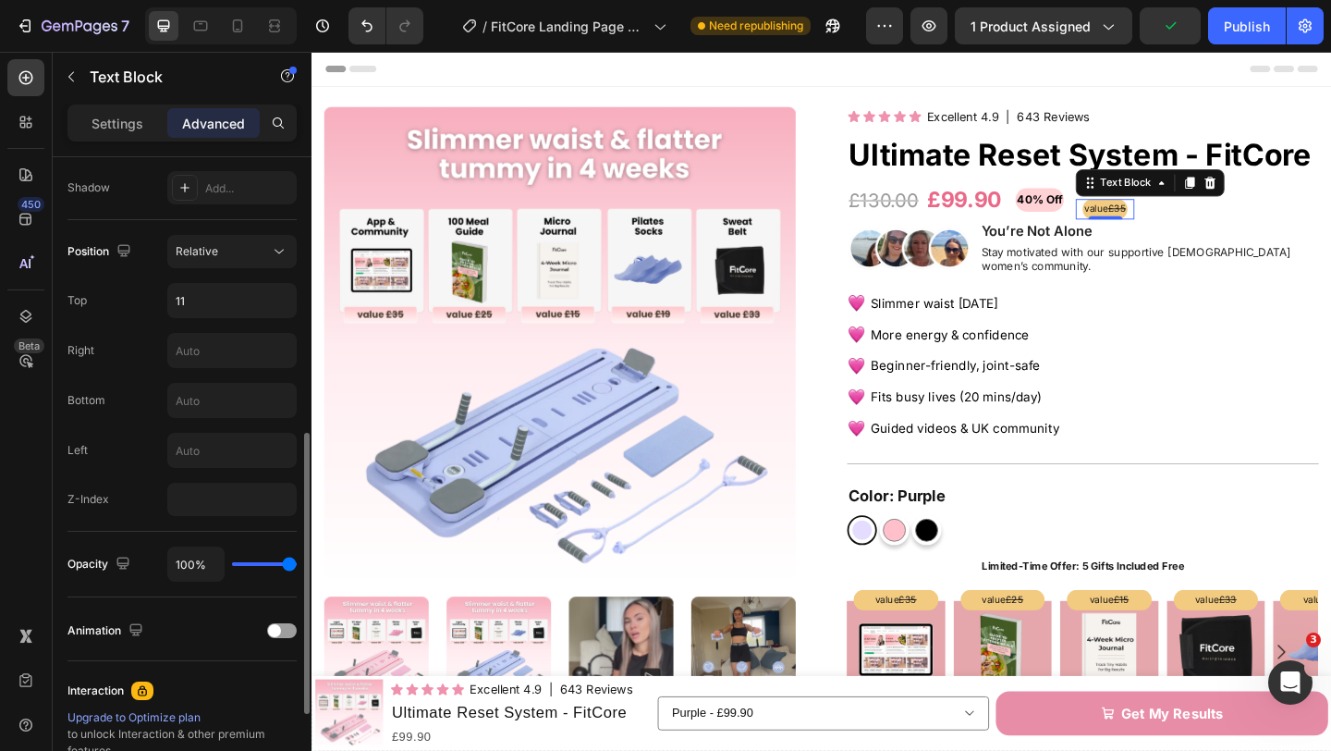
scroll to position [619, 0]
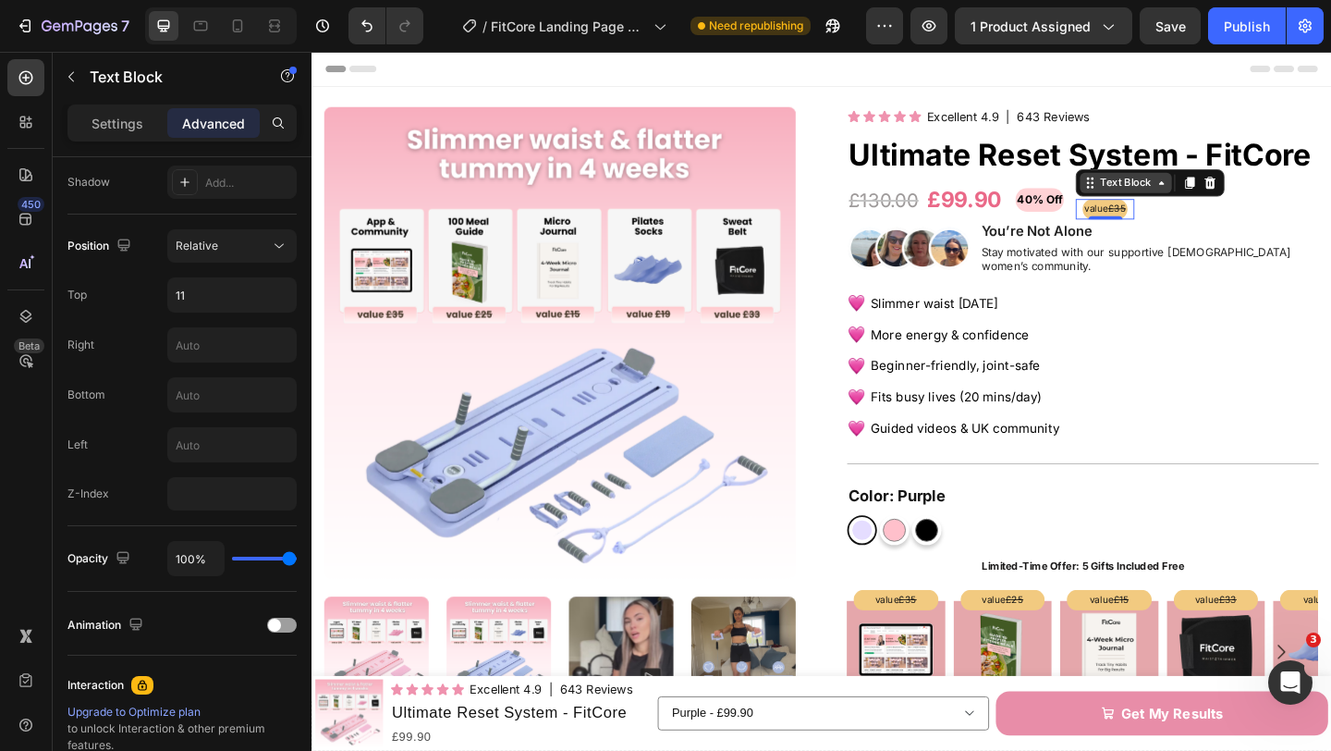
click at [1165, 196] on icon at bounding box center [1158, 194] width 15 height 15
click at [1197, 226] on s "£35" at bounding box center [1187, 221] width 19 height 13
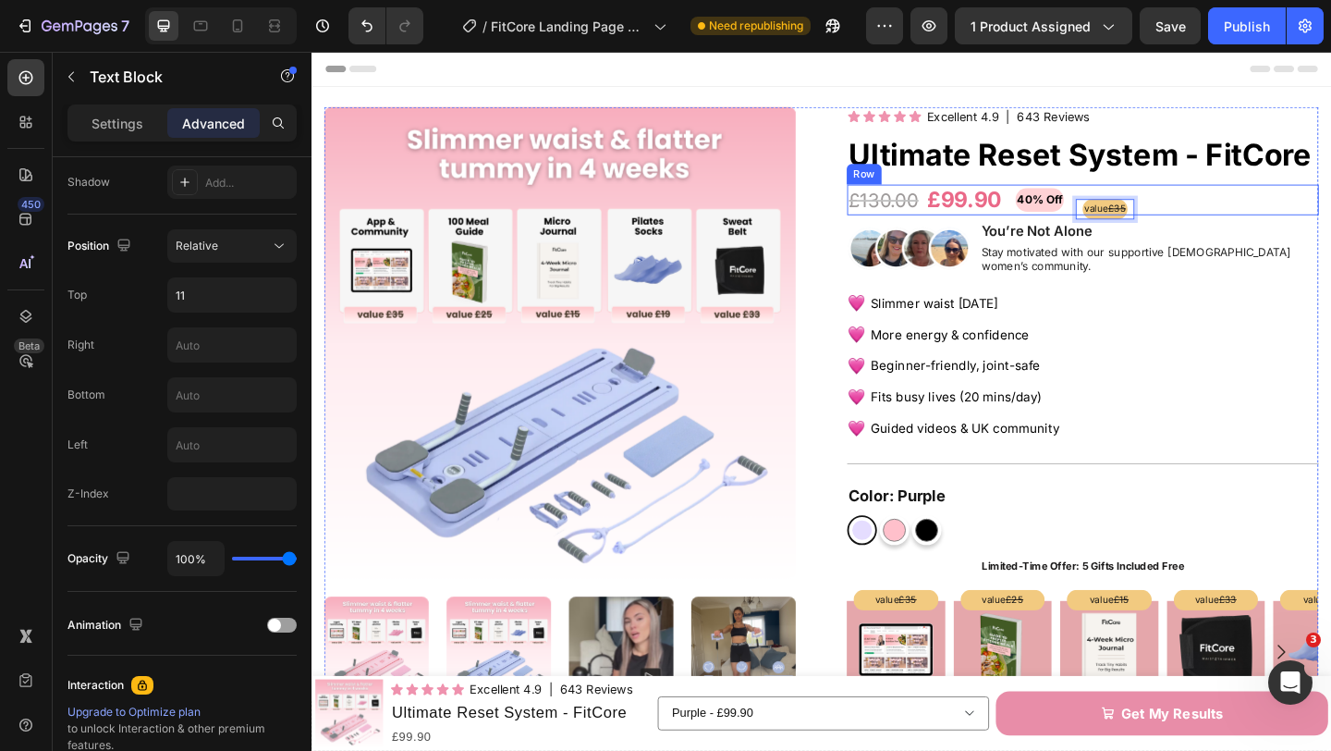
click at [1234, 227] on div "£130.00 Product Price Product Price £99.90 Product Price Product Price 40% Off …" at bounding box center [1150, 213] width 513 height 34
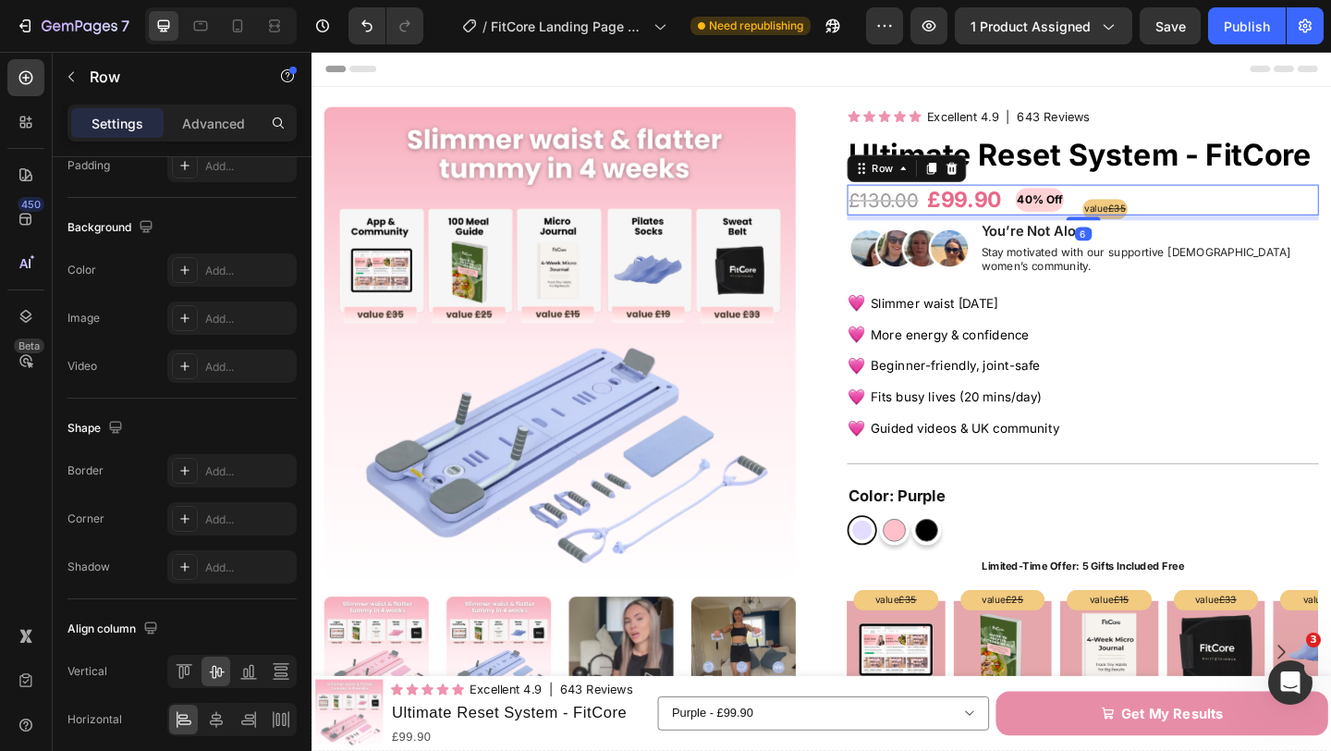
scroll to position [0, 0]
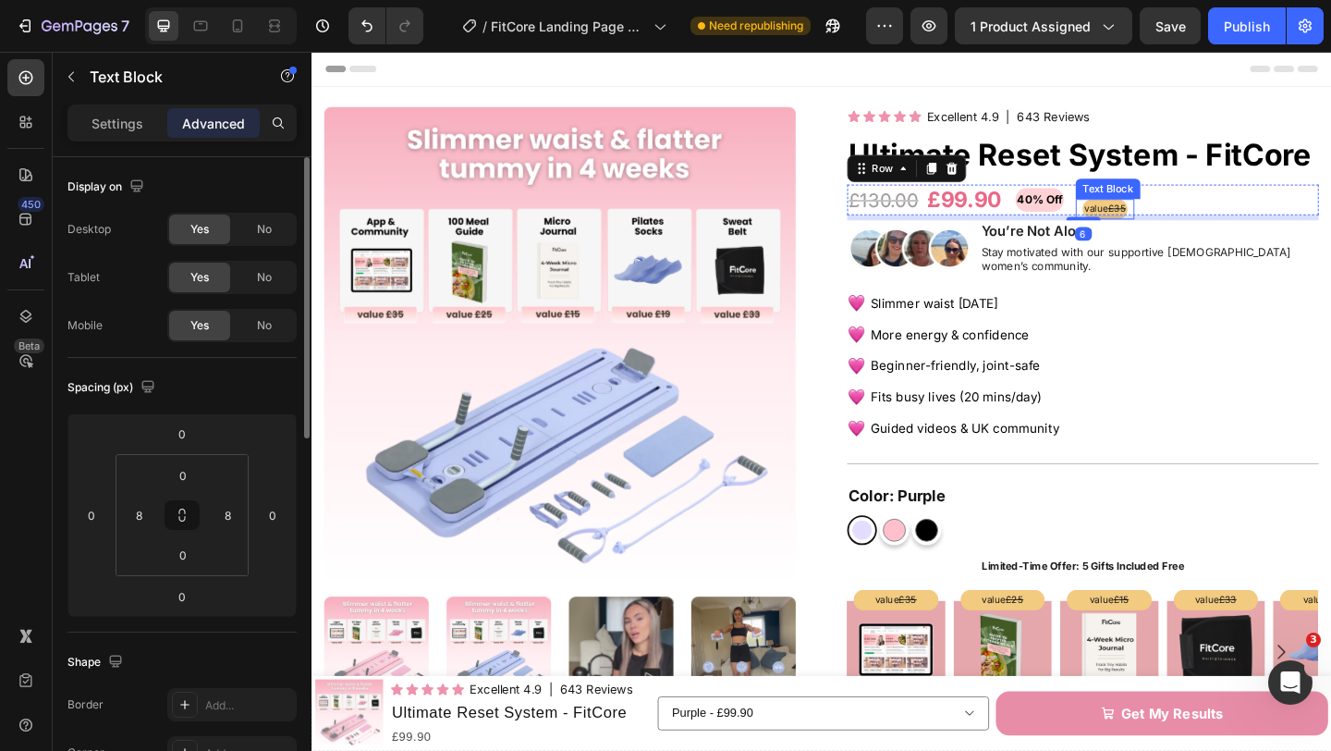
click at [1193, 221] on s "£35" at bounding box center [1187, 221] width 19 height 13
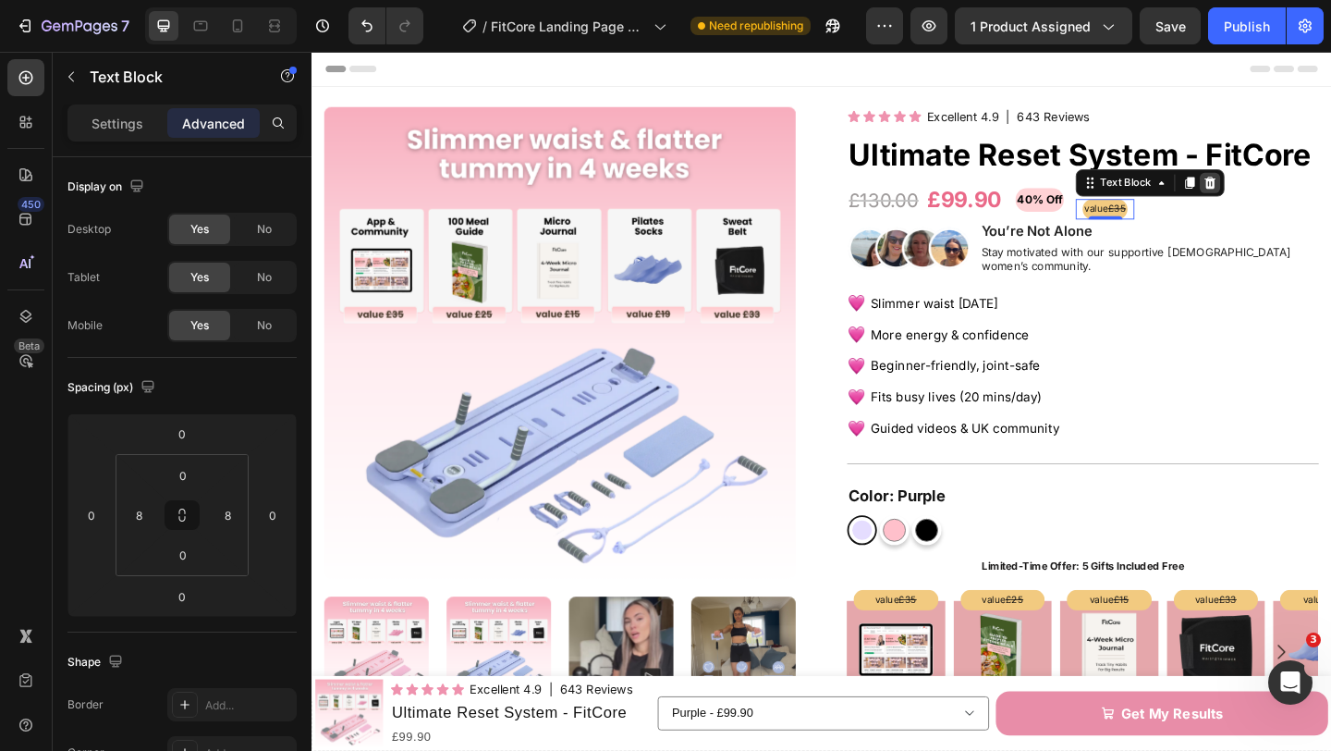
click at [1290, 191] on icon at bounding box center [1289, 194] width 12 height 13
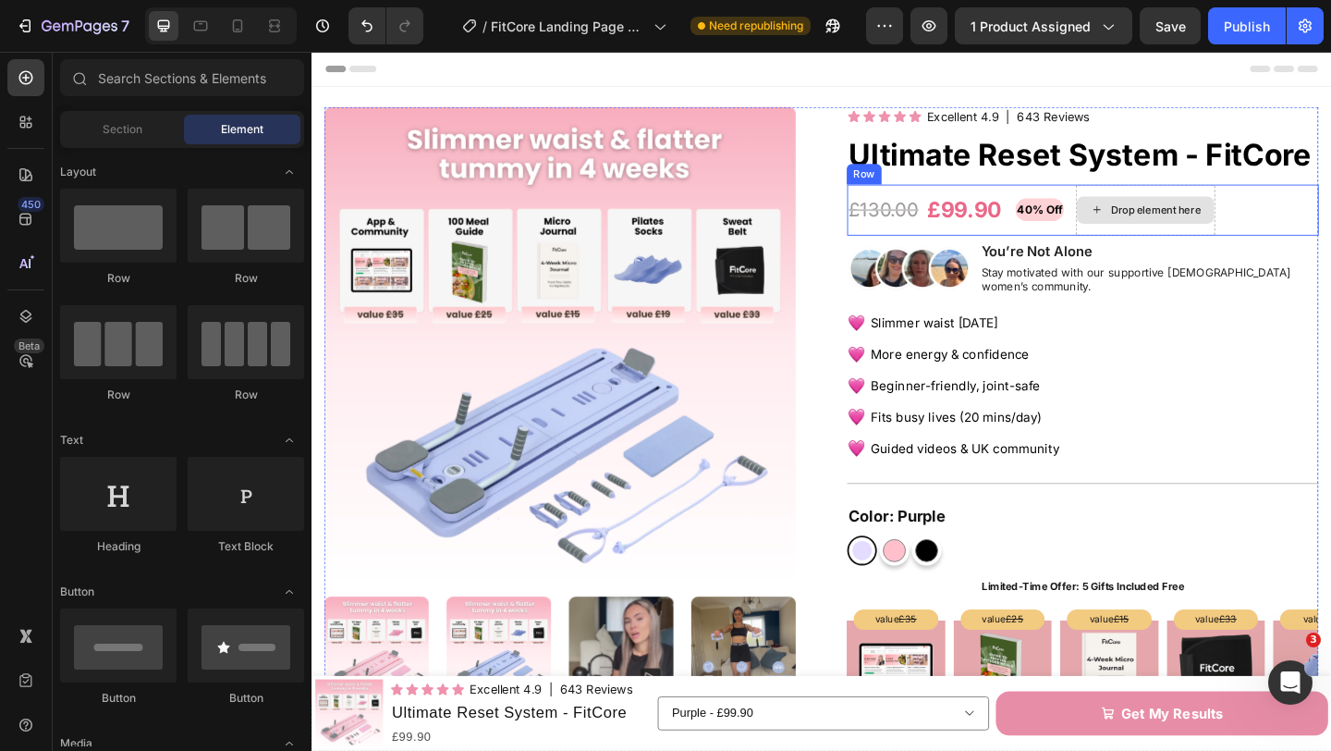
click at [1192, 216] on div "Drop element here" at bounding box center [1230, 223] width 98 height 15
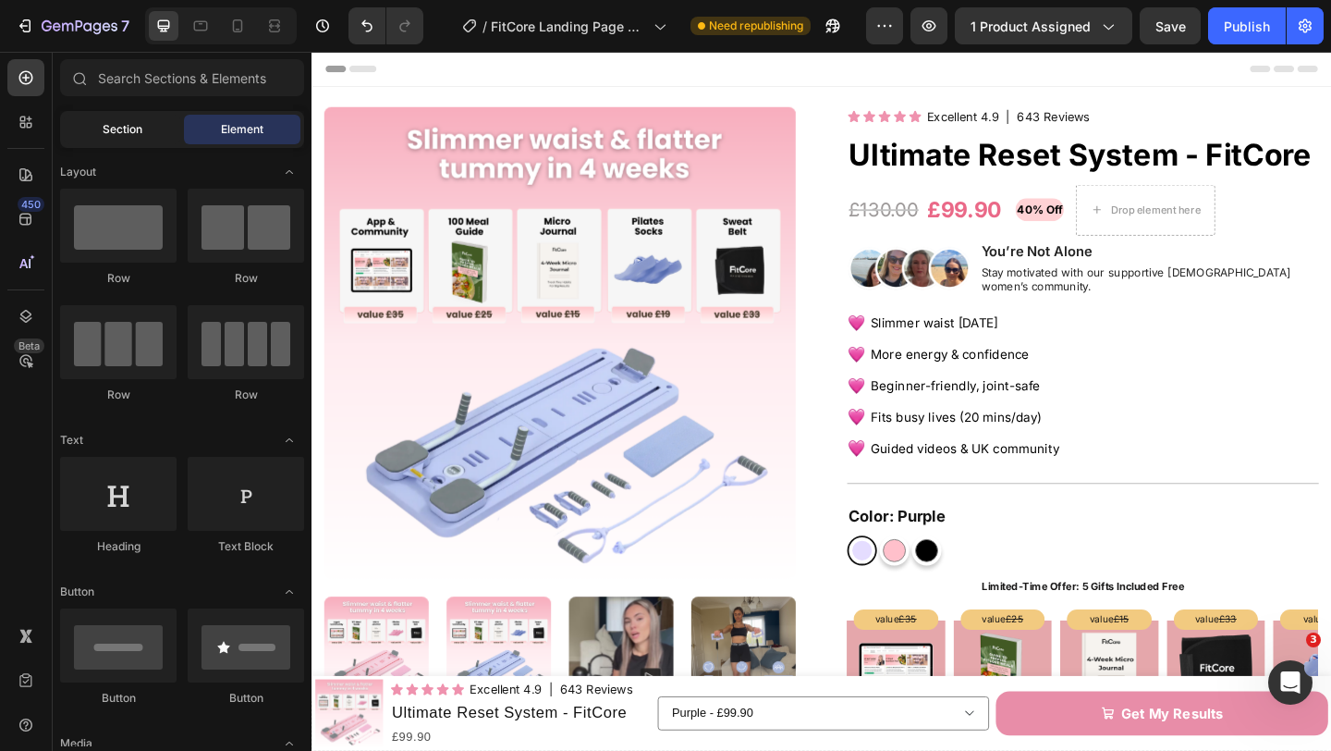
click at [129, 136] on span "Section" at bounding box center [123, 129] width 40 height 17
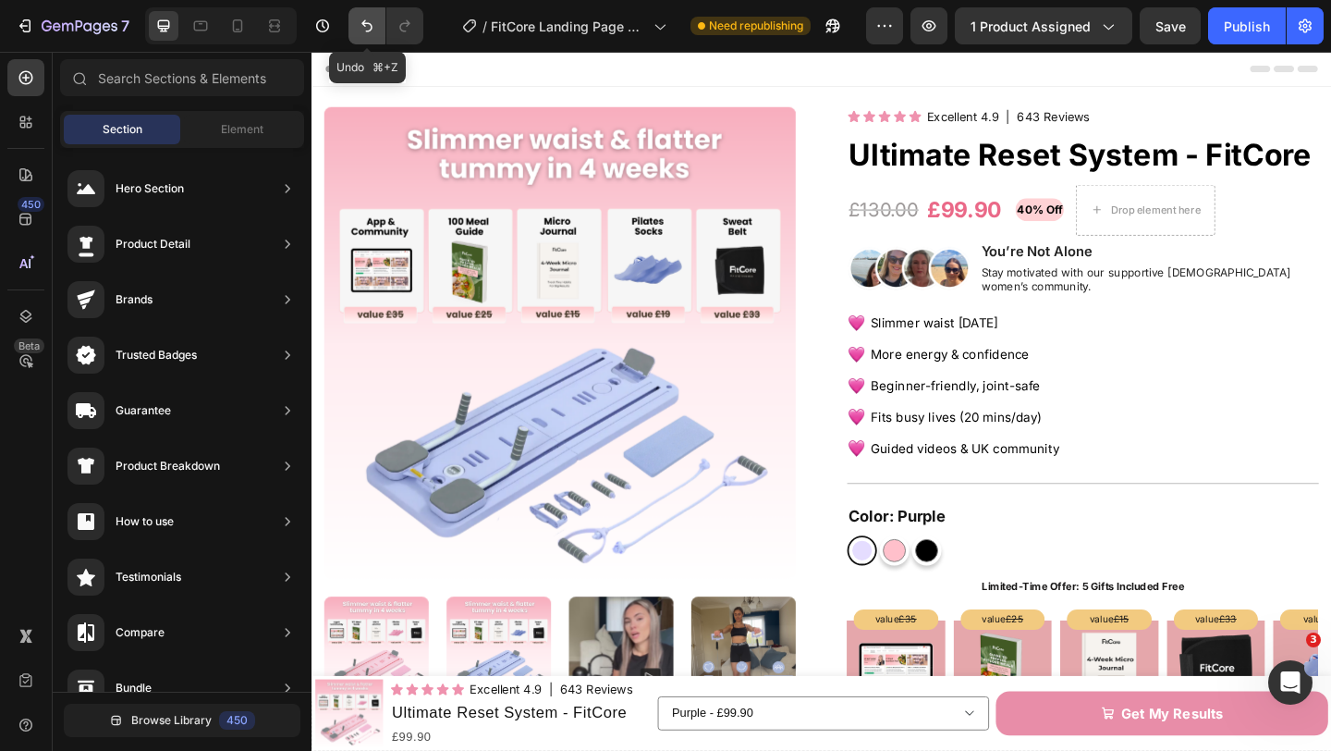
click at [355, 26] on button "Undo/Redo" at bounding box center [367, 25] width 37 height 37
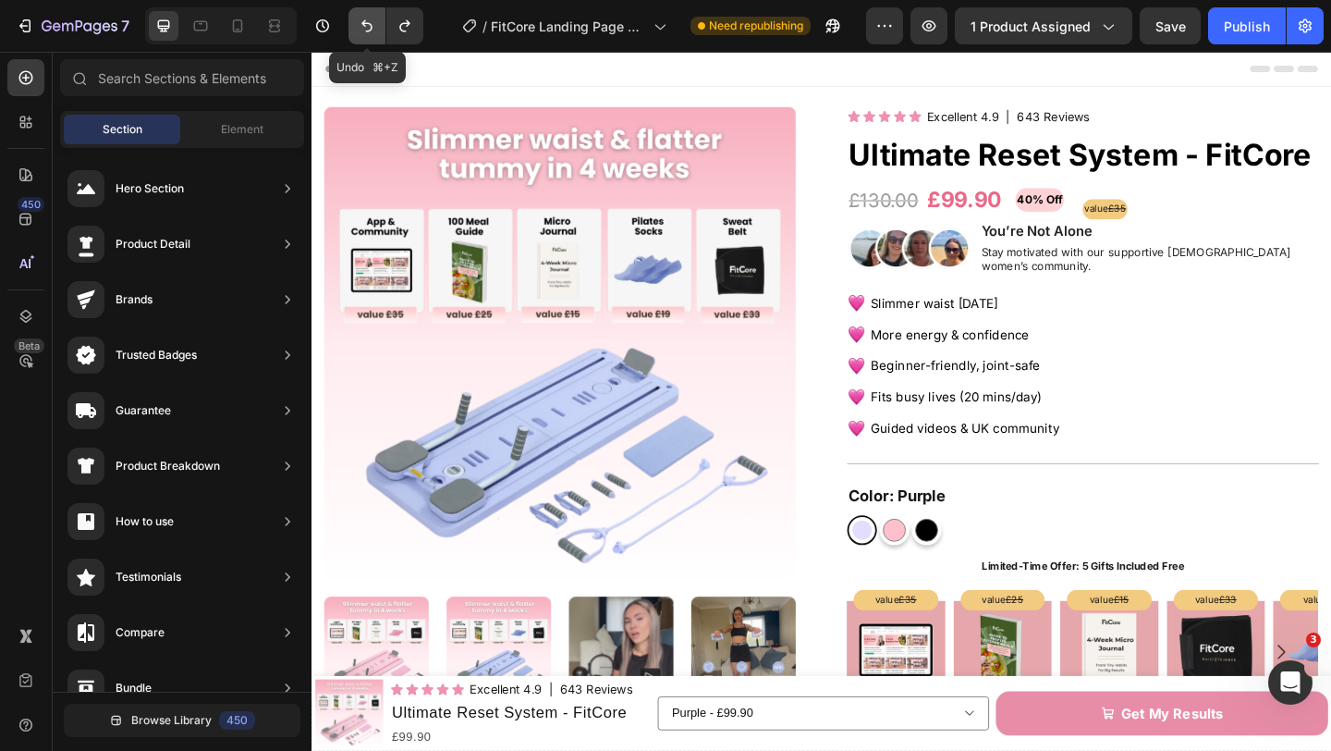
click at [356, 26] on button "Undo/Redo" at bounding box center [367, 25] width 37 height 37
click at [366, 31] on icon "Undo/Redo" at bounding box center [366, 26] width 11 height 12
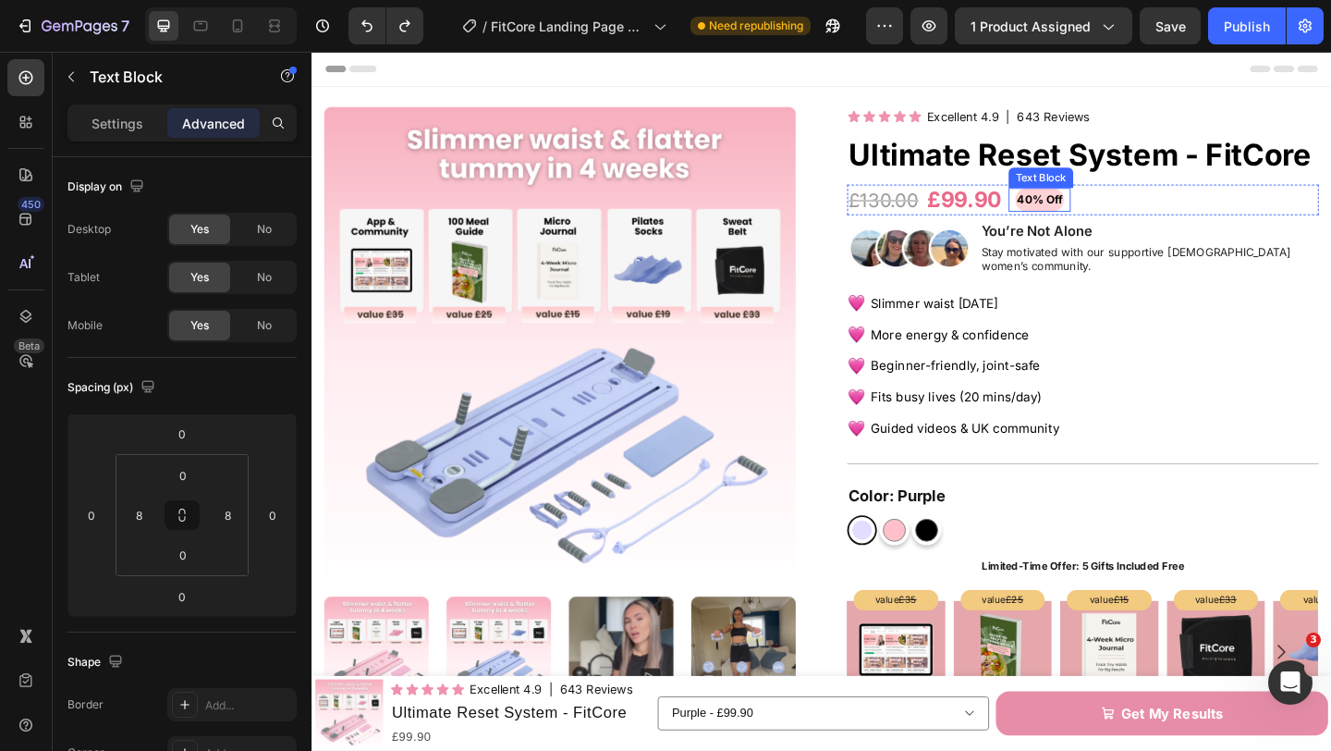
click at [1130, 211] on div "40% Off" at bounding box center [1103, 212] width 53 height 25
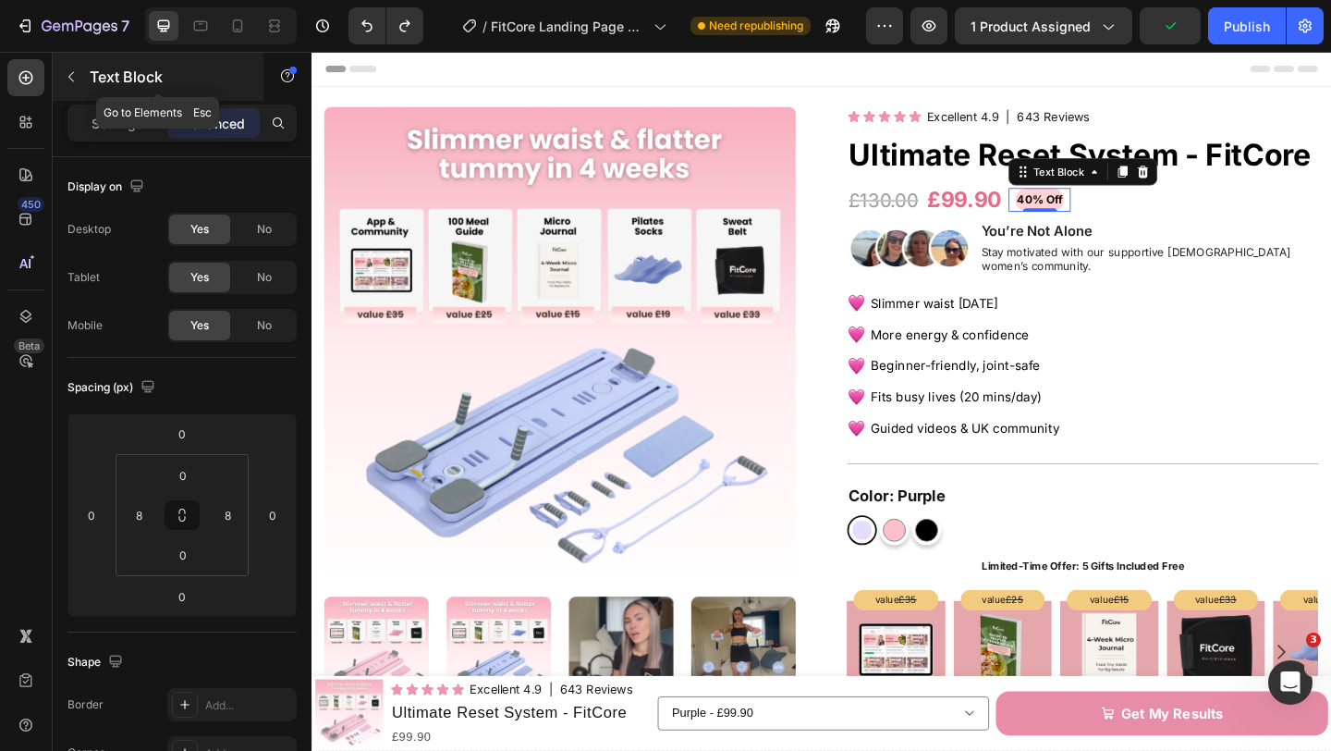
click at [78, 91] on button "button" at bounding box center [71, 77] width 30 height 30
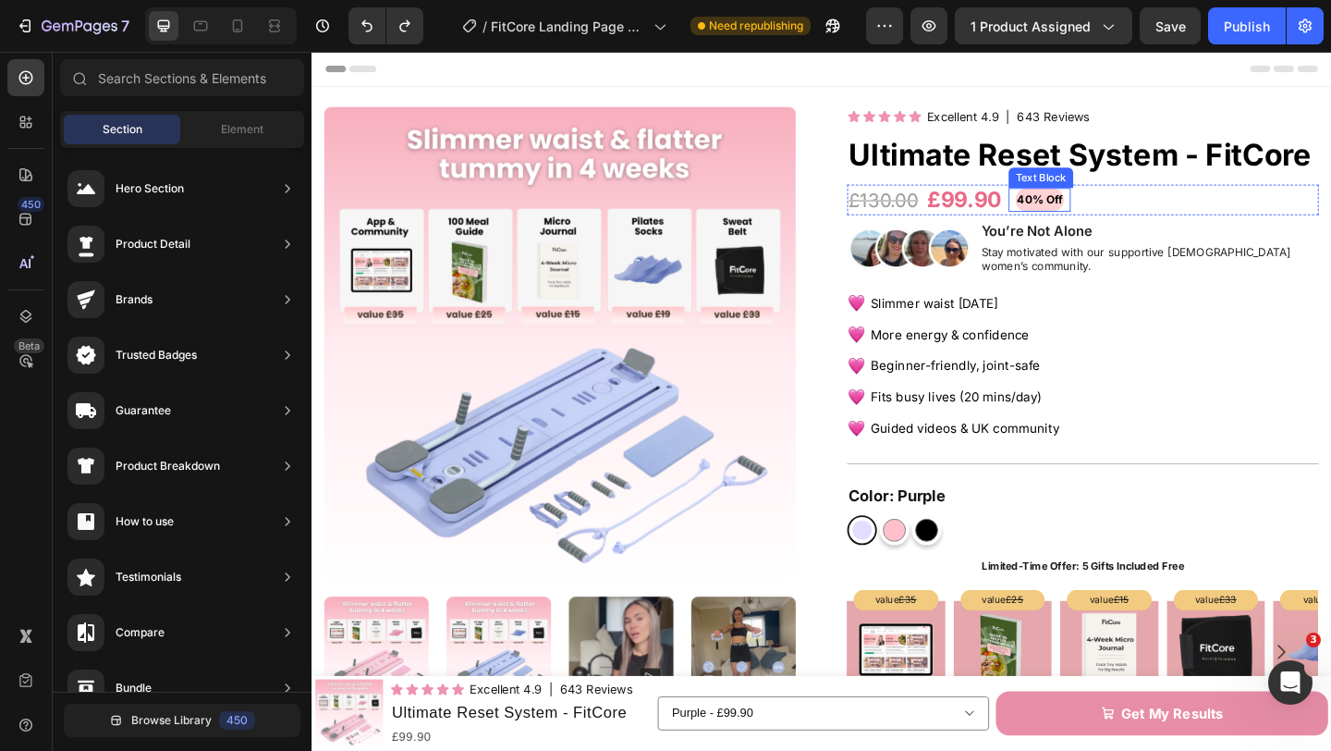
click at [1106, 214] on p "40% Off" at bounding box center [1103, 212] width 49 height 21
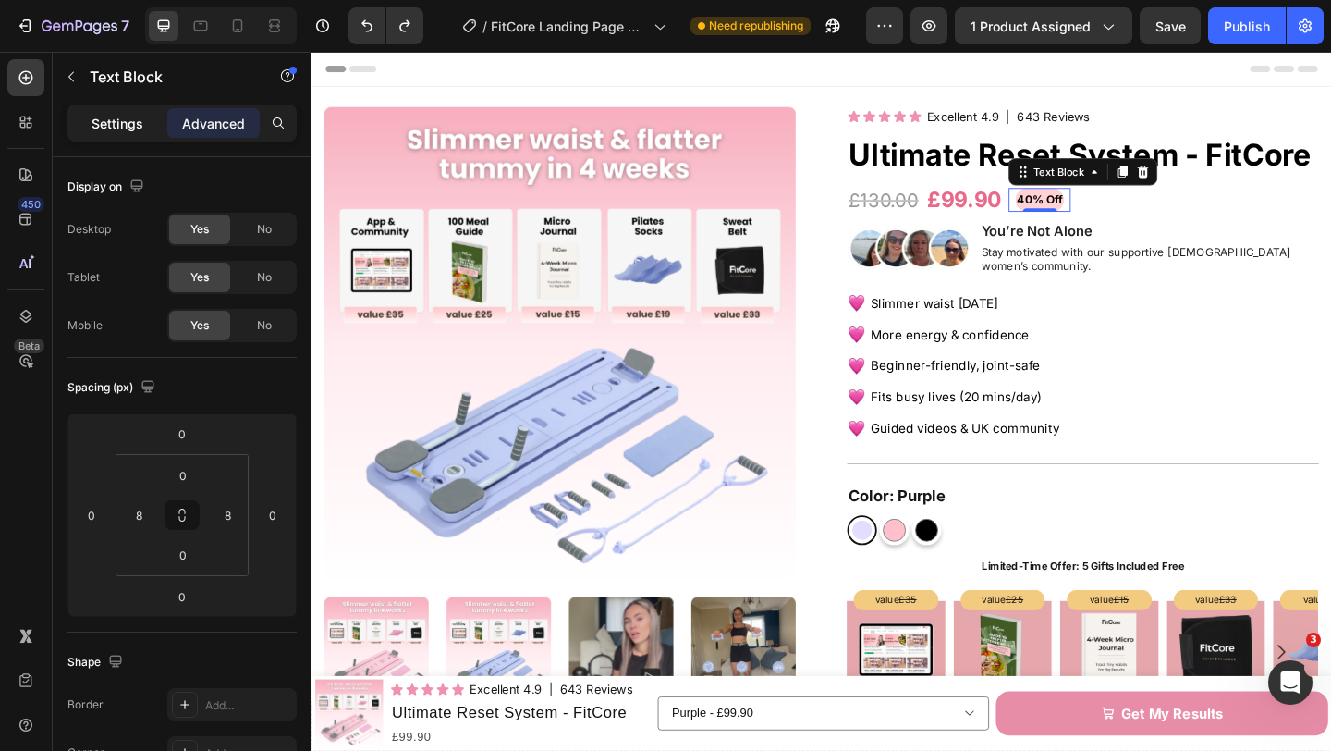
click at [96, 120] on p "Settings" at bounding box center [118, 123] width 52 height 19
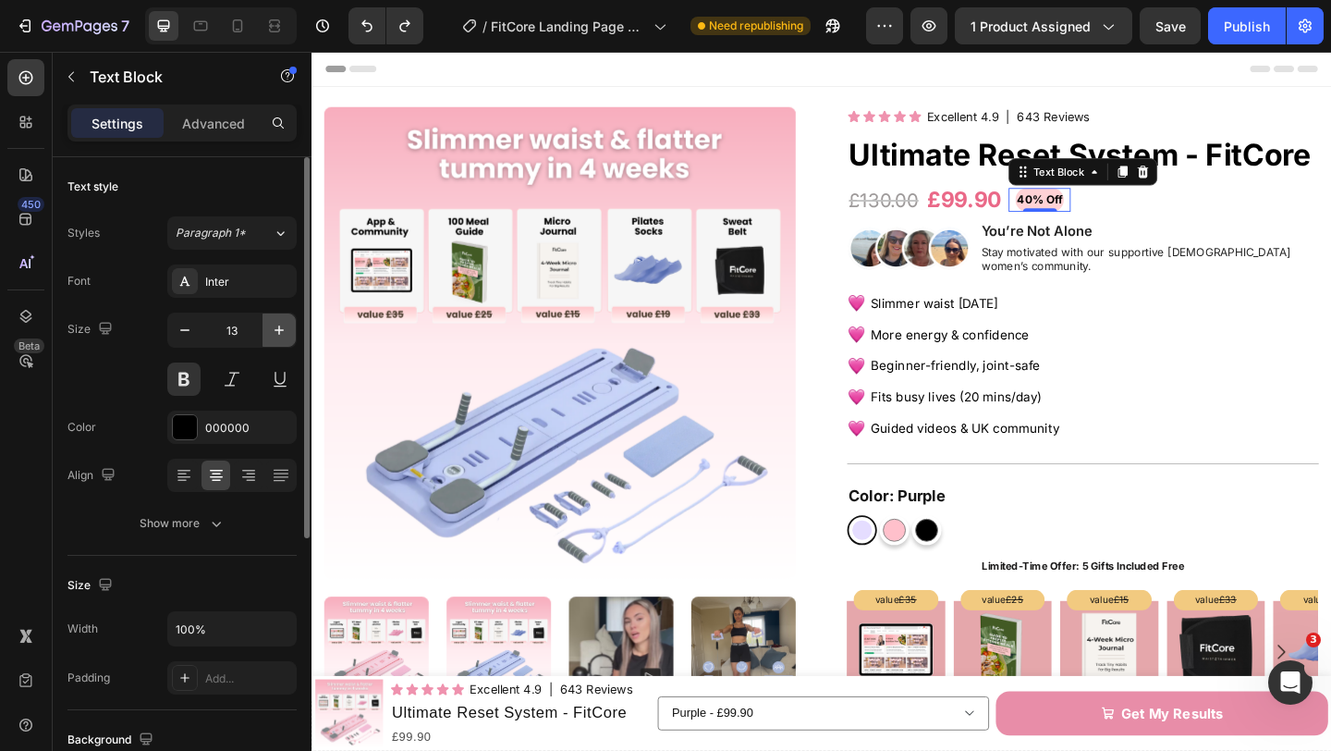
click at [277, 326] on icon "button" at bounding box center [279, 330] width 18 height 18
type input "15"
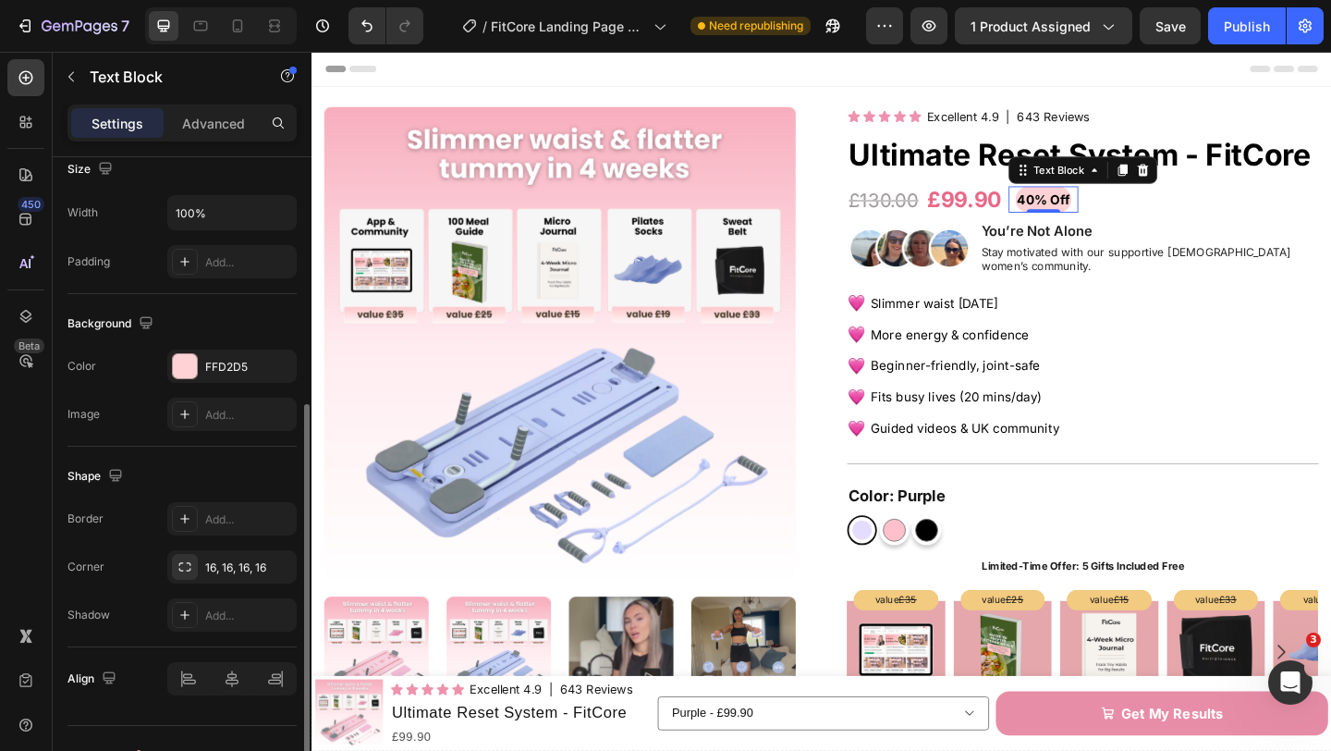
scroll to position [417, 0]
click at [188, 374] on div at bounding box center [185, 365] width 24 height 24
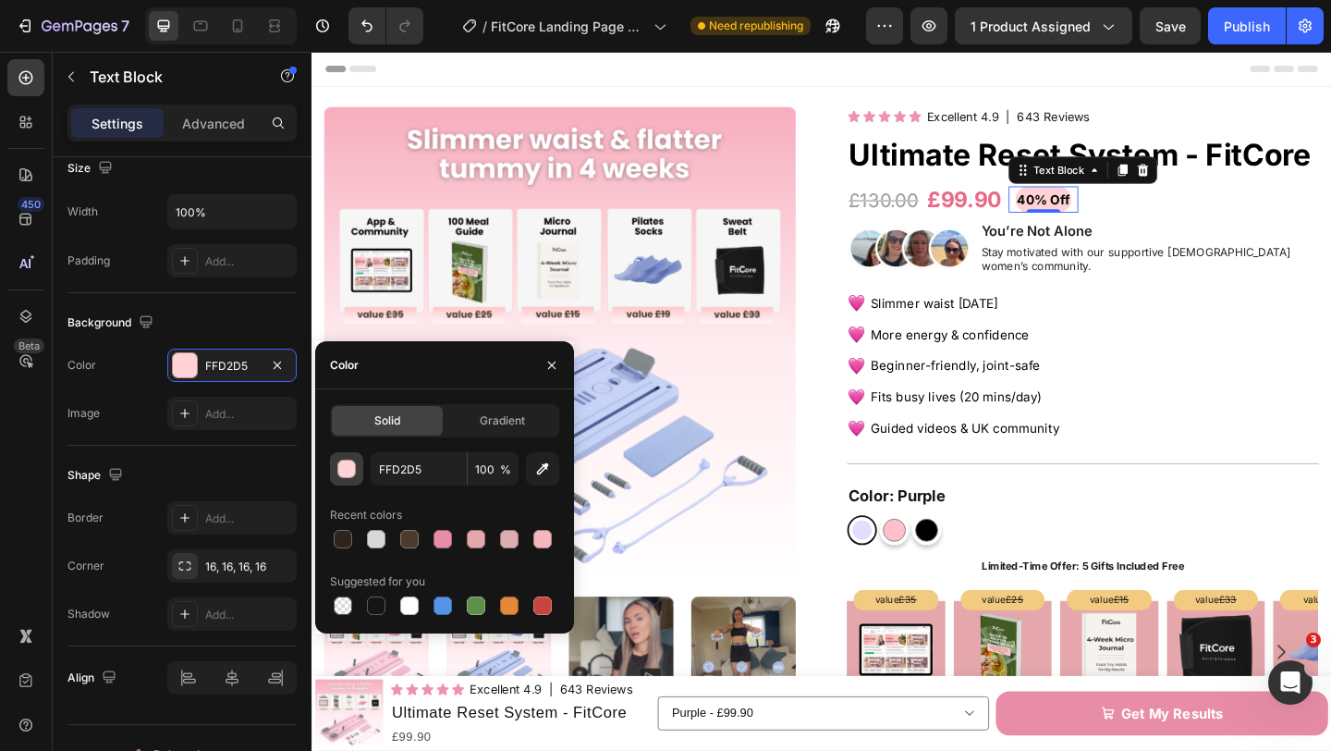
click at [342, 463] on div "button" at bounding box center [347, 469] width 18 height 18
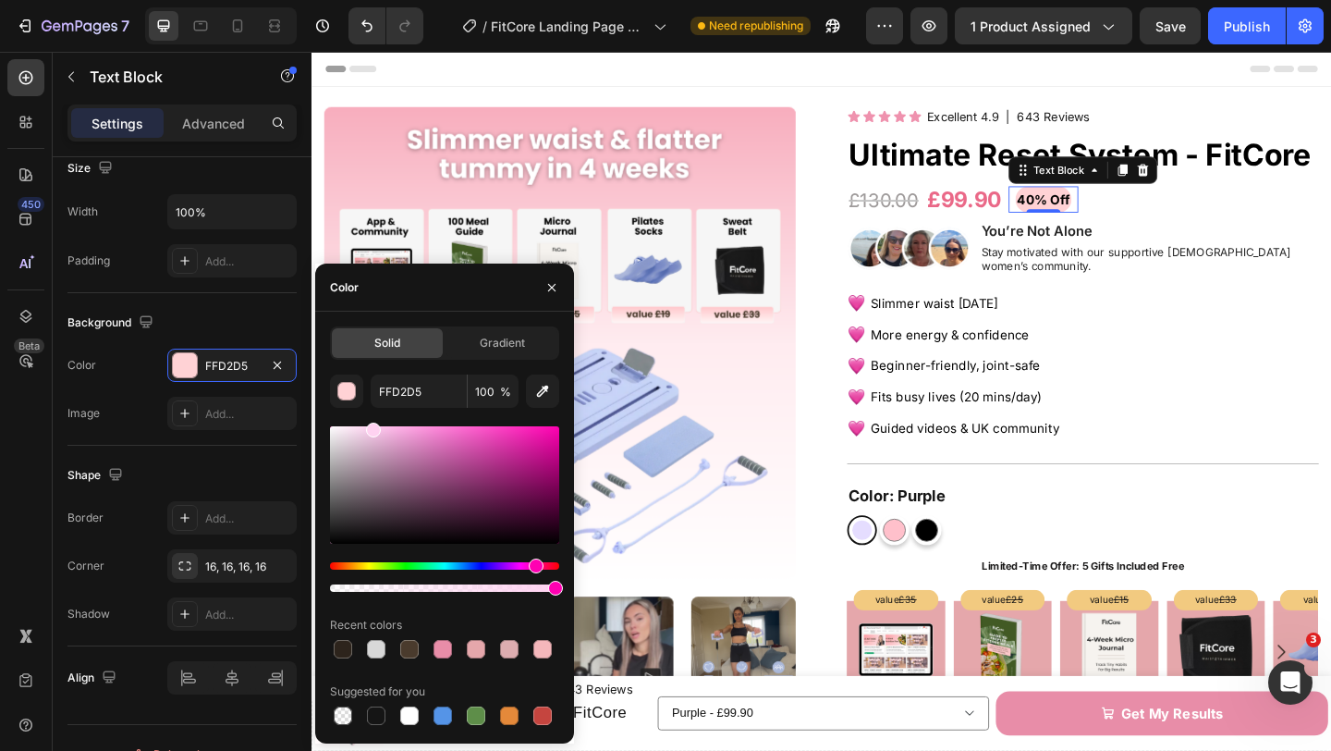
click at [533, 567] on div "Hue" at bounding box center [444, 565] width 229 height 7
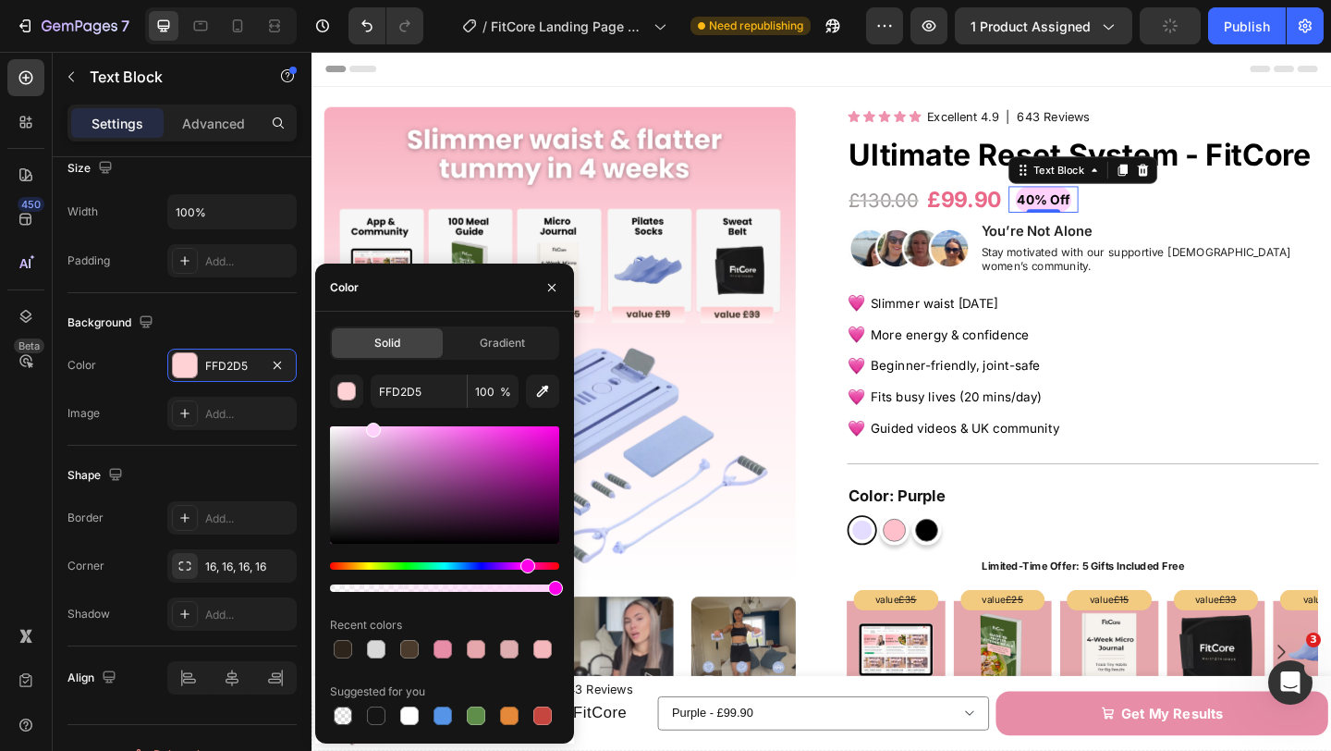
click at [525, 566] on div "Hue" at bounding box center [528, 565] width 15 height 15
click at [468, 440] on div at bounding box center [444, 484] width 229 height 117
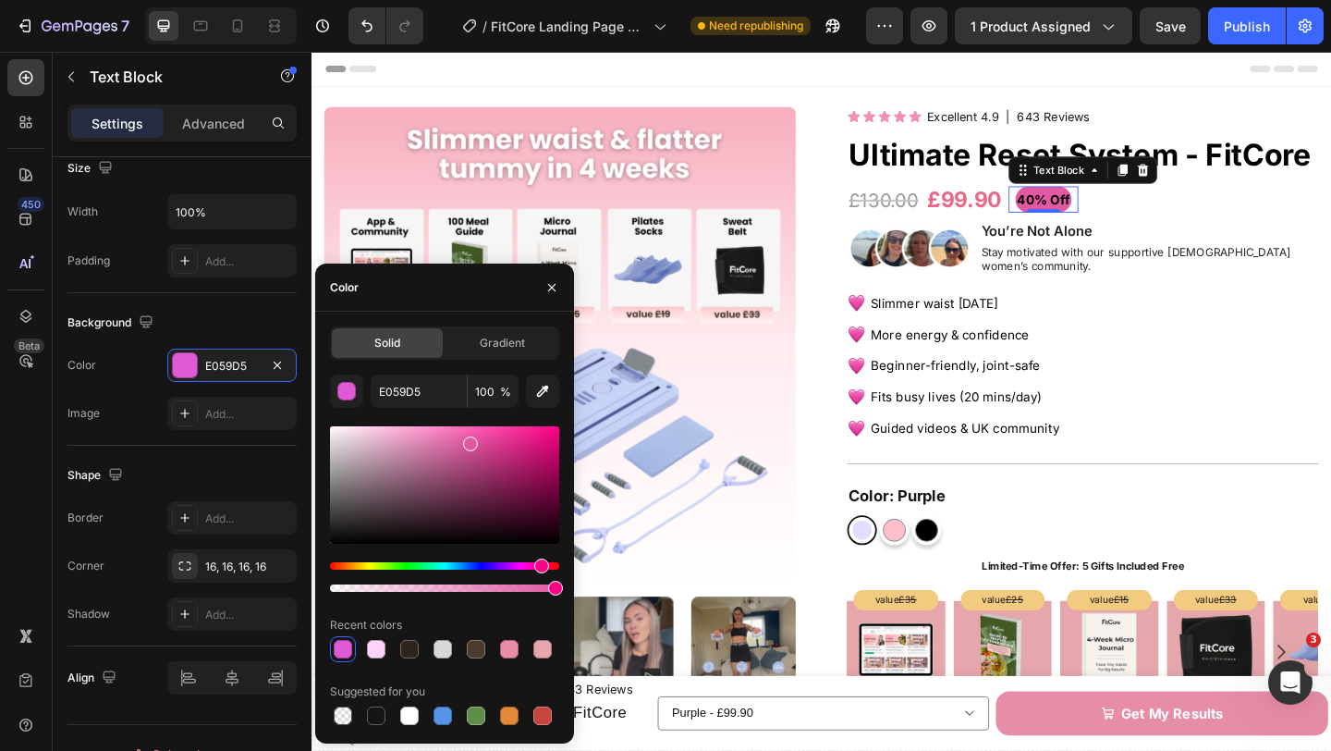
click at [540, 563] on div "Hue" at bounding box center [541, 565] width 15 height 15
click at [501, 433] on div at bounding box center [444, 484] width 229 height 117
drag, startPoint x: 501, startPoint y: 433, endPoint x: 446, endPoint y: 424, distance: 56.1
click at [446, 424] on div at bounding box center [448, 430] width 15 height 15
click at [449, 423] on div at bounding box center [452, 430] width 15 height 15
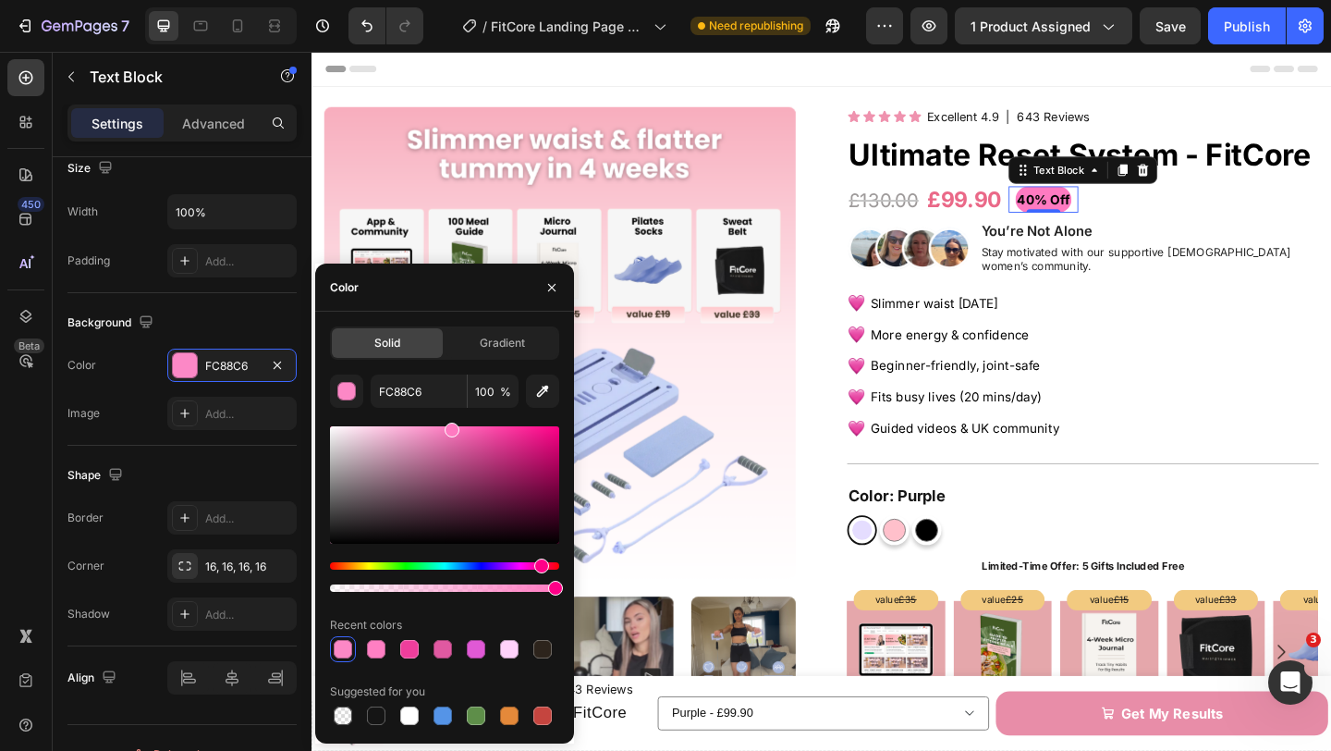
type input "FF7AC1"
click at [141, 336] on div "Background" at bounding box center [181, 323] width 229 height 30
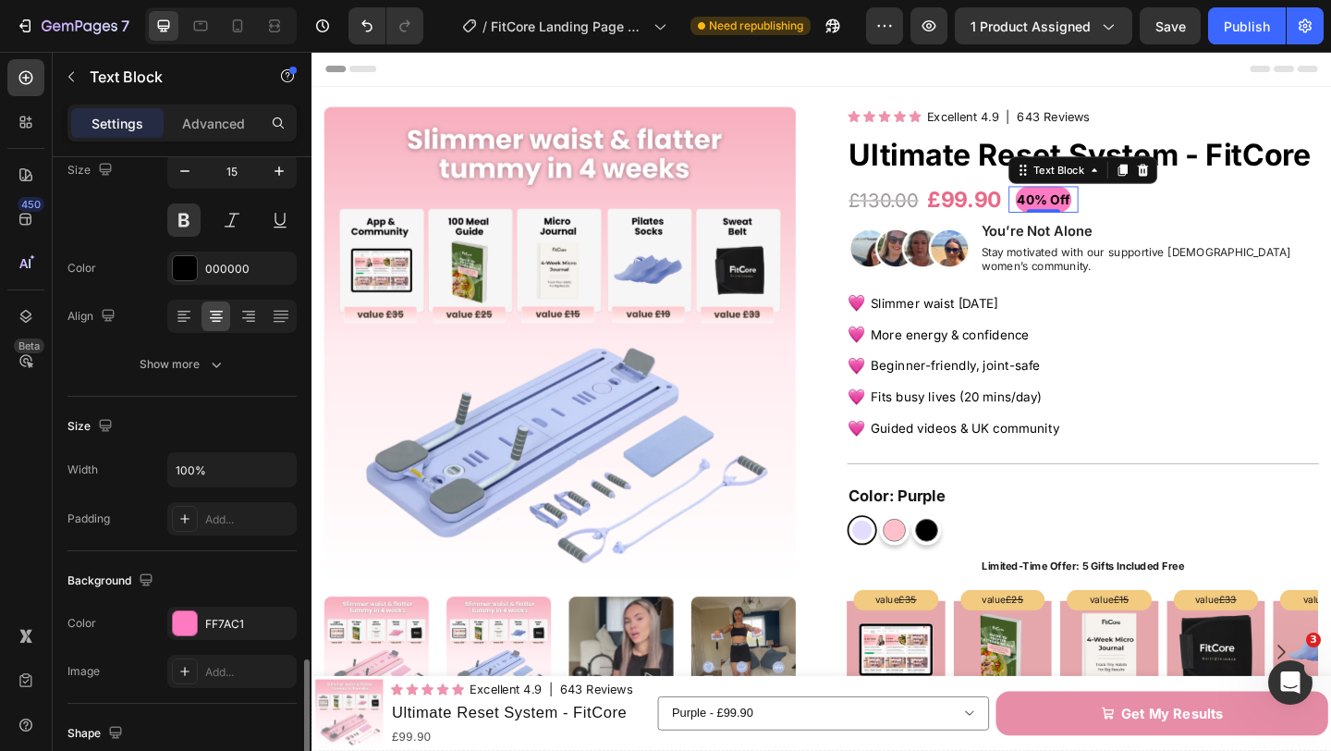
scroll to position [0, 0]
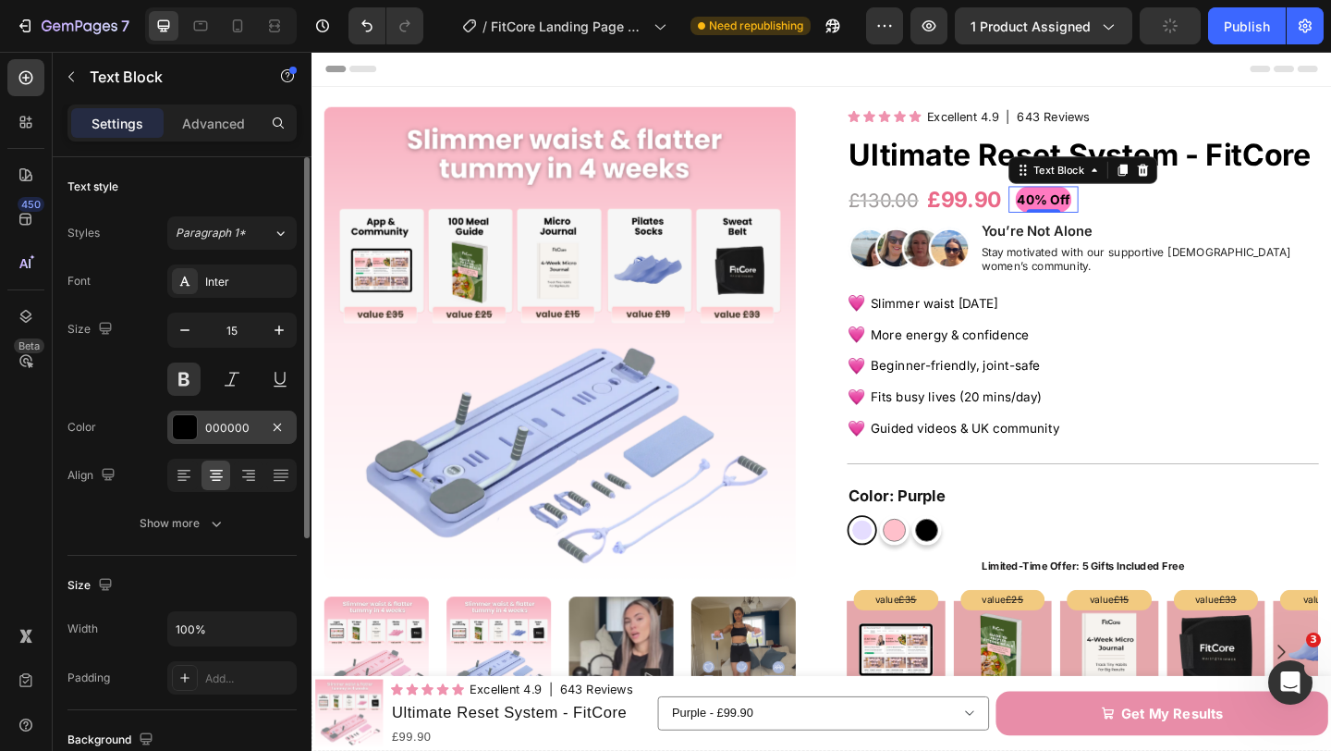
click at [188, 423] on div at bounding box center [185, 427] width 24 height 24
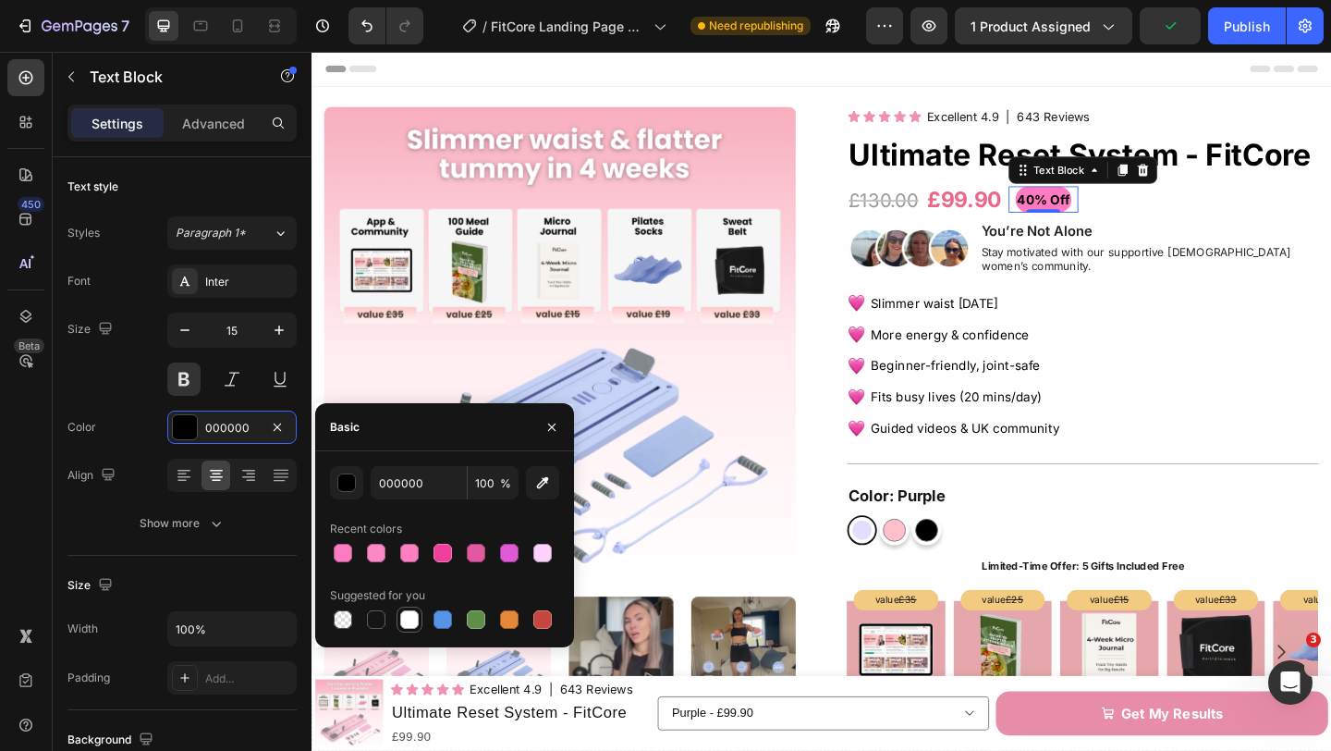
click at [408, 615] on div at bounding box center [409, 619] width 18 height 18
type input "FFFFFF"
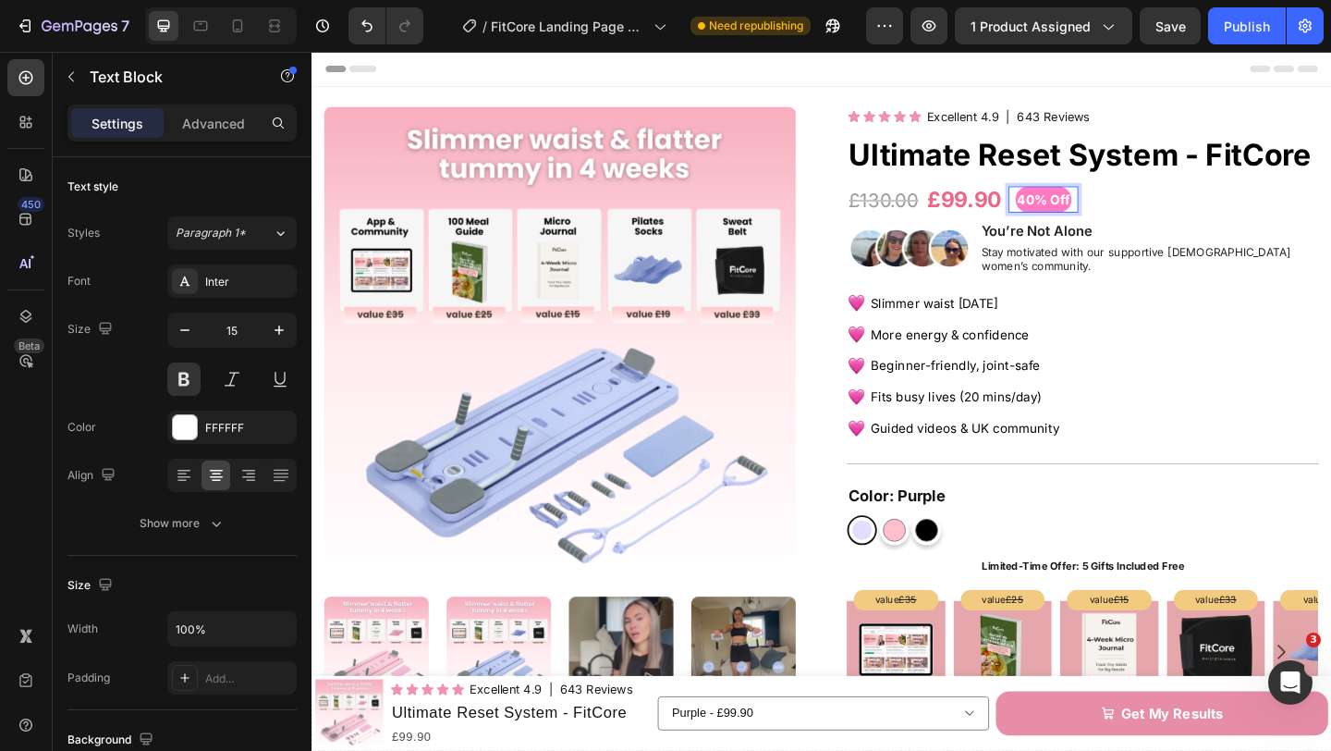
click at [1136, 212] on p "40% Off" at bounding box center [1107, 212] width 57 height 25
click at [1088, 214] on p "40% Off" at bounding box center [1107, 212] width 57 height 25
click at [1217, 222] on div "£130.00 Product Price Product Price £99.90 Product Price Product Price 40% Off …" at bounding box center [1150, 213] width 513 height 34
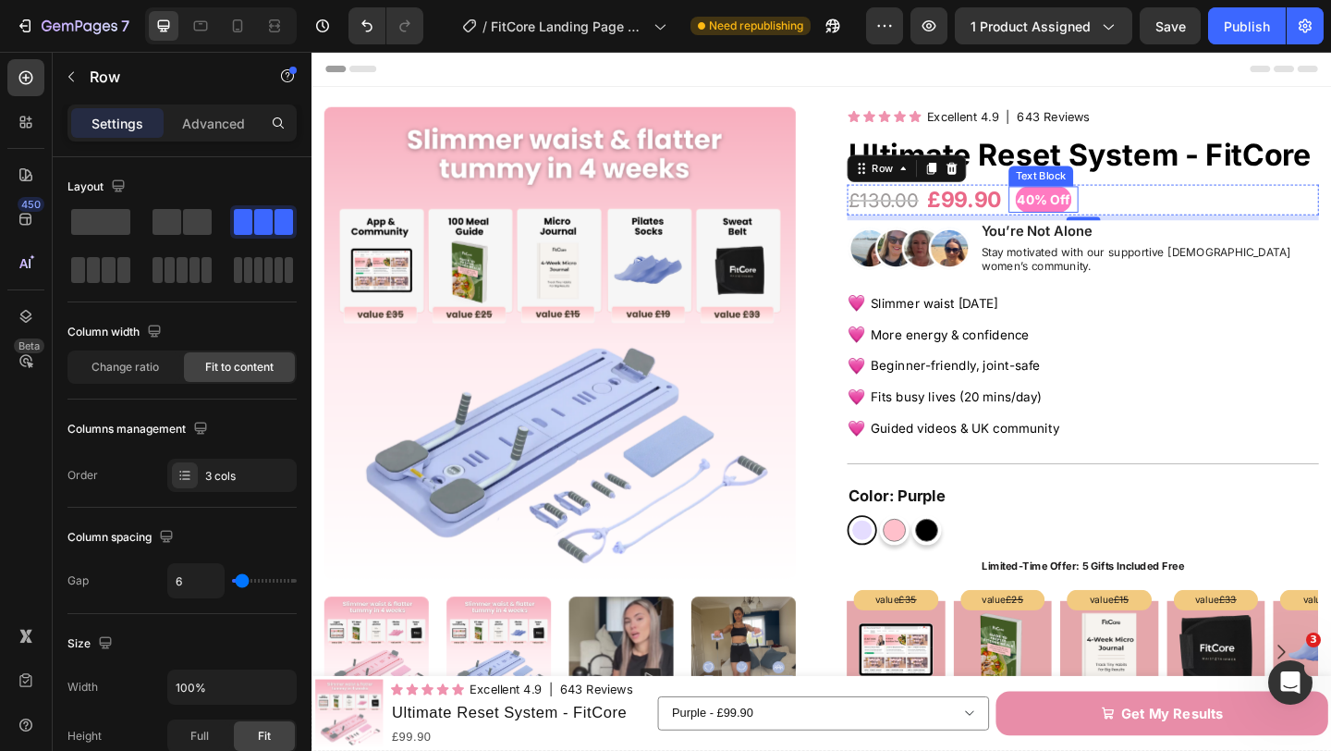
click at [1133, 214] on p "40% Off" at bounding box center [1107, 212] width 57 height 25
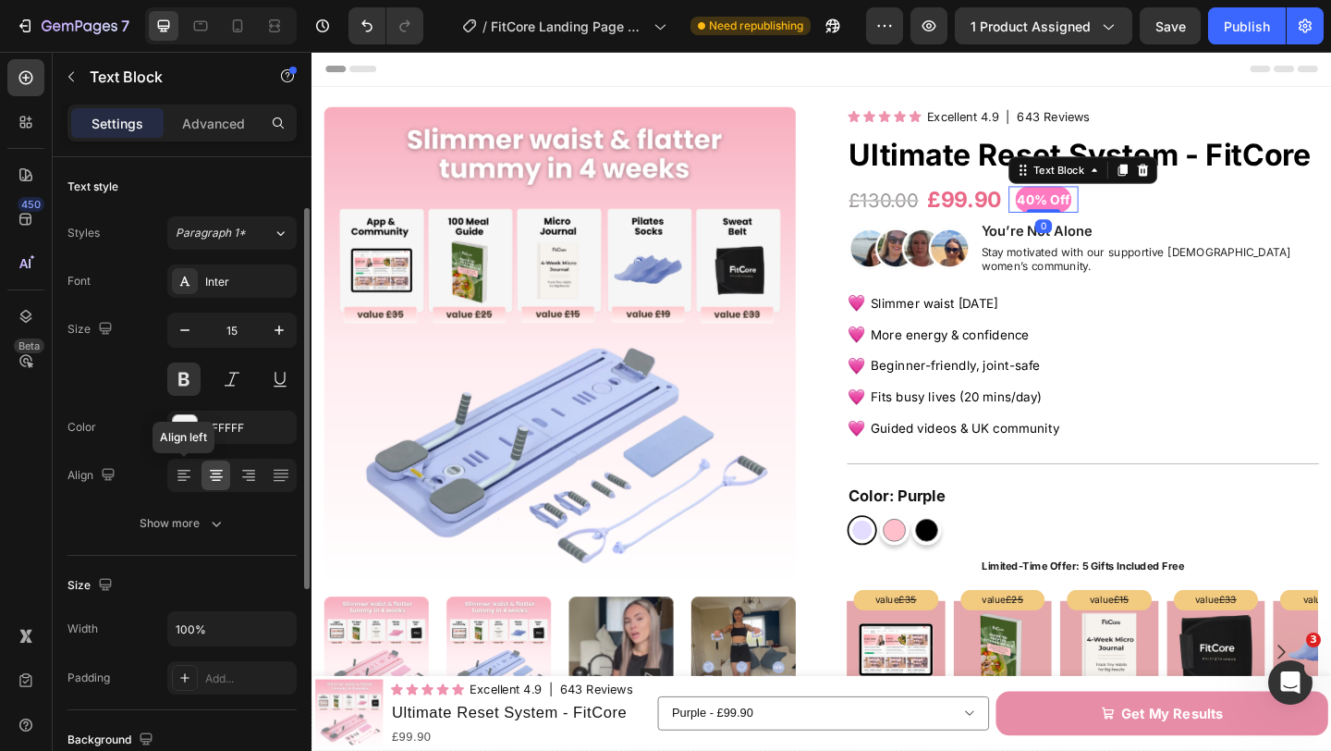
scroll to position [449, 0]
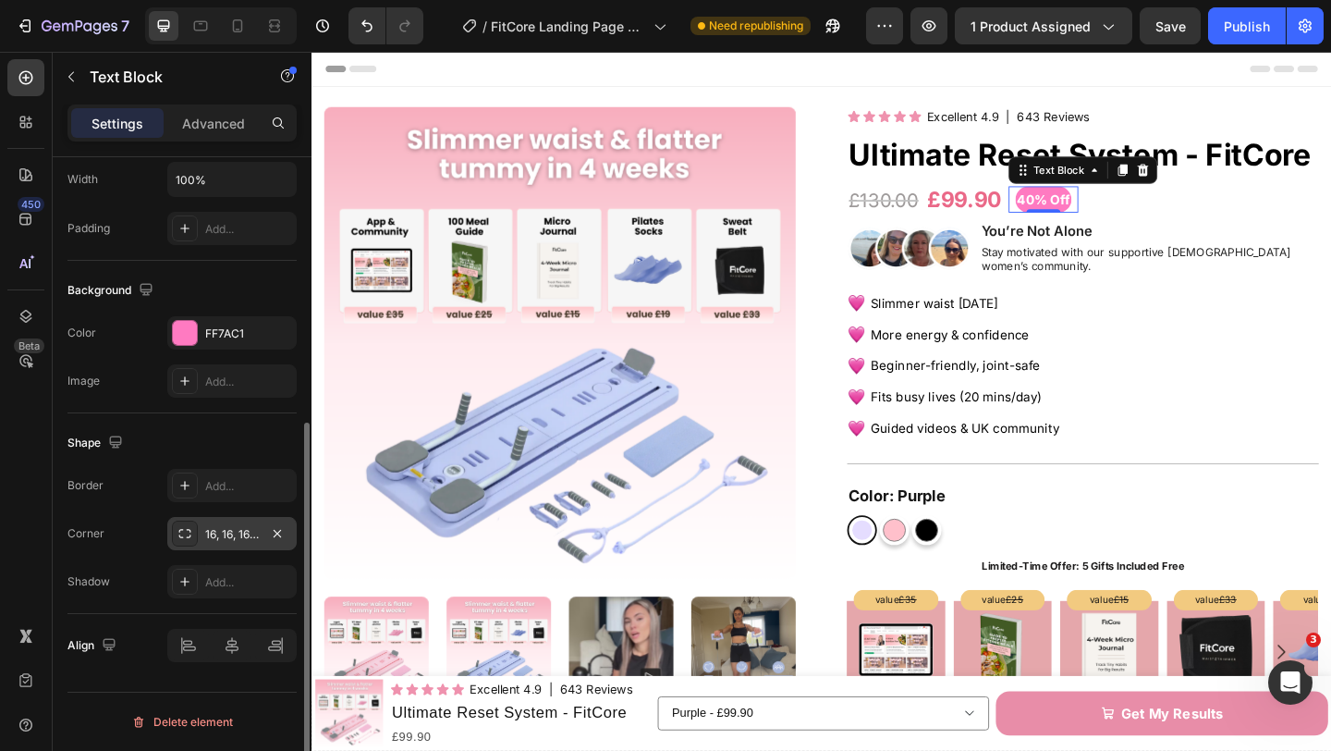
click at [215, 530] on div "16, 16, 16, 16" at bounding box center [232, 534] width 54 height 17
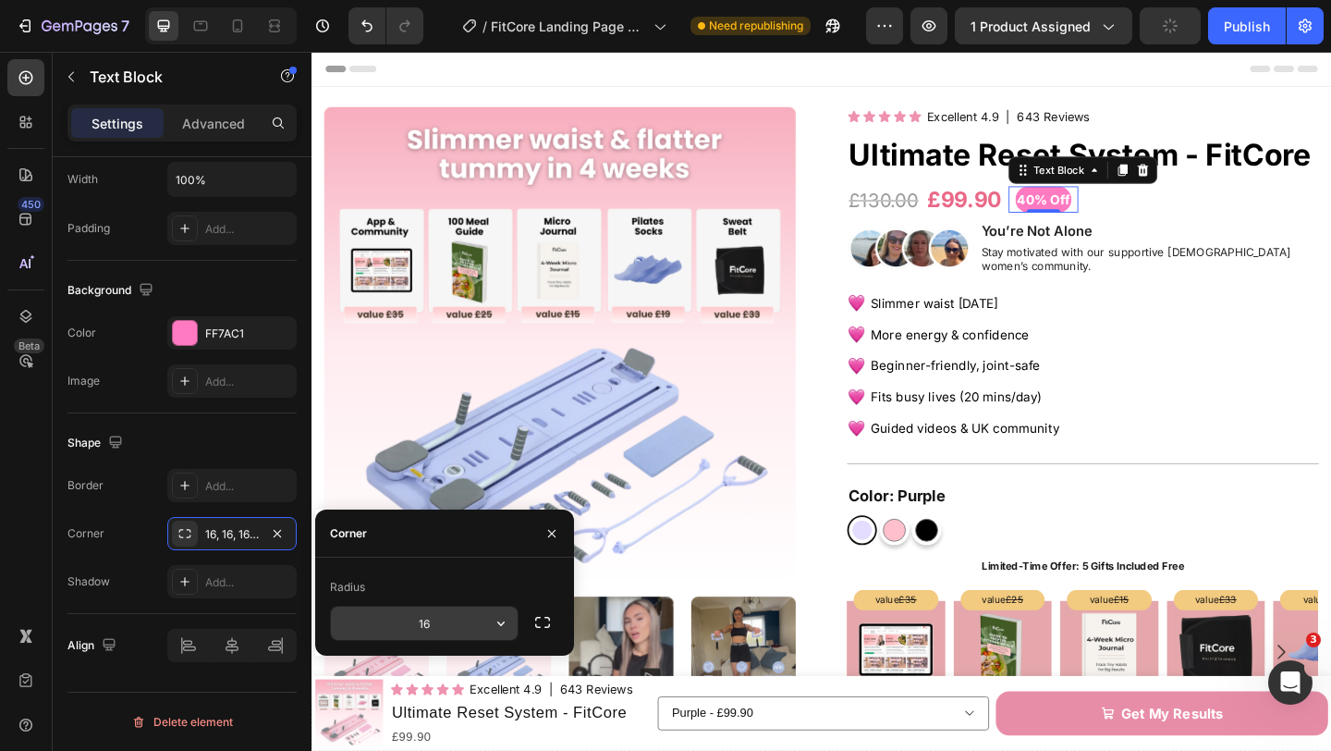
click at [428, 621] on input "16" at bounding box center [424, 622] width 187 height 33
type input "8"
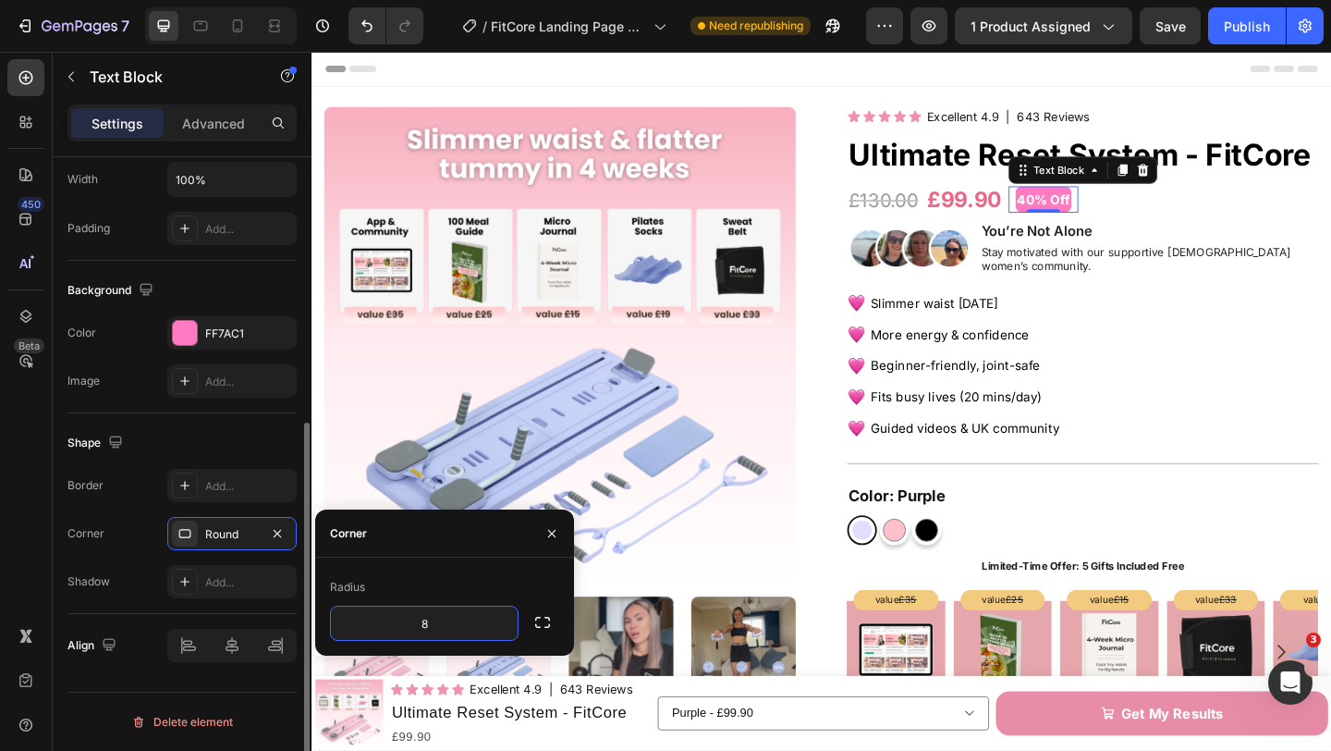
click at [134, 395] on div "Image Add..." at bounding box center [181, 380] width 229 height 33
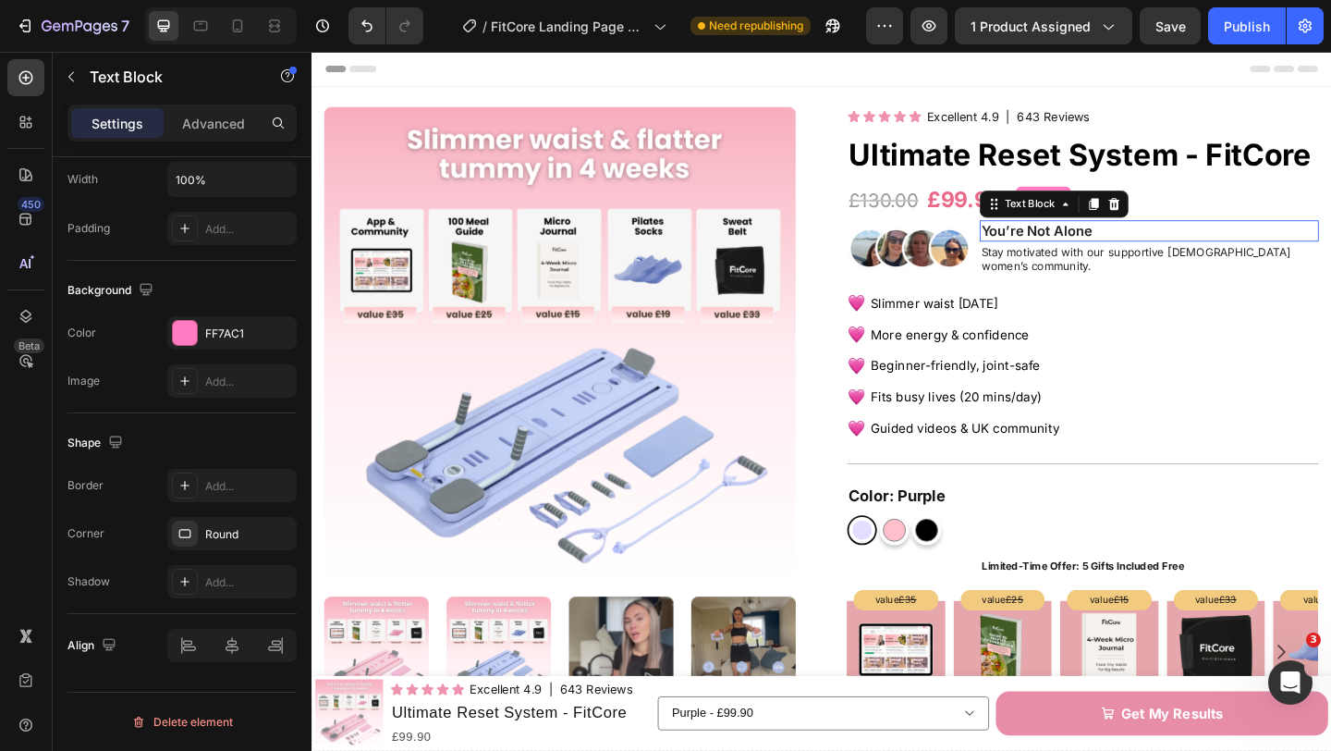
click at [1146, 252] on p "You’re Not Alone" at bounding box center [1222, 246] width 365 height 19
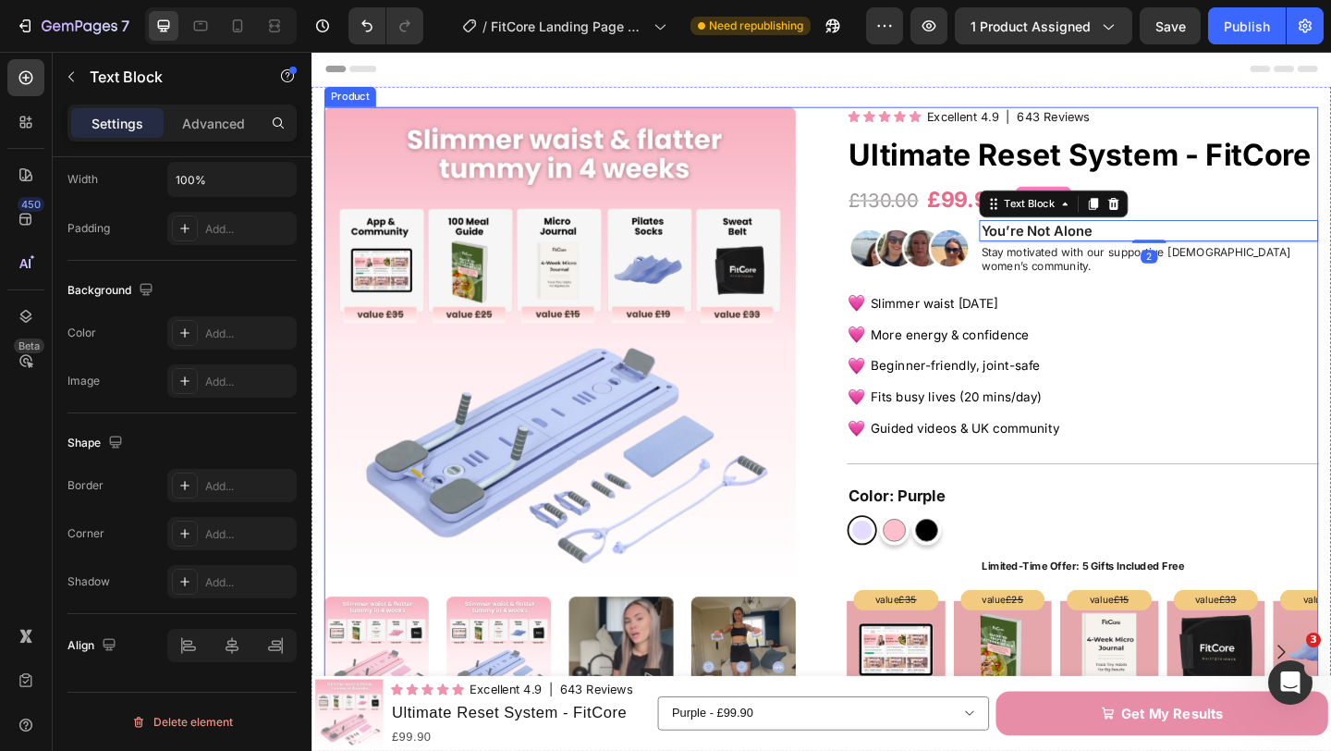
click at [1277, 190] on div "Icon Icon Icon Icon Icon Icon List Excellent 4.9 Text Block | 643 Reviews Text …" at bounding box center [1150, 735] width 513 height 1247
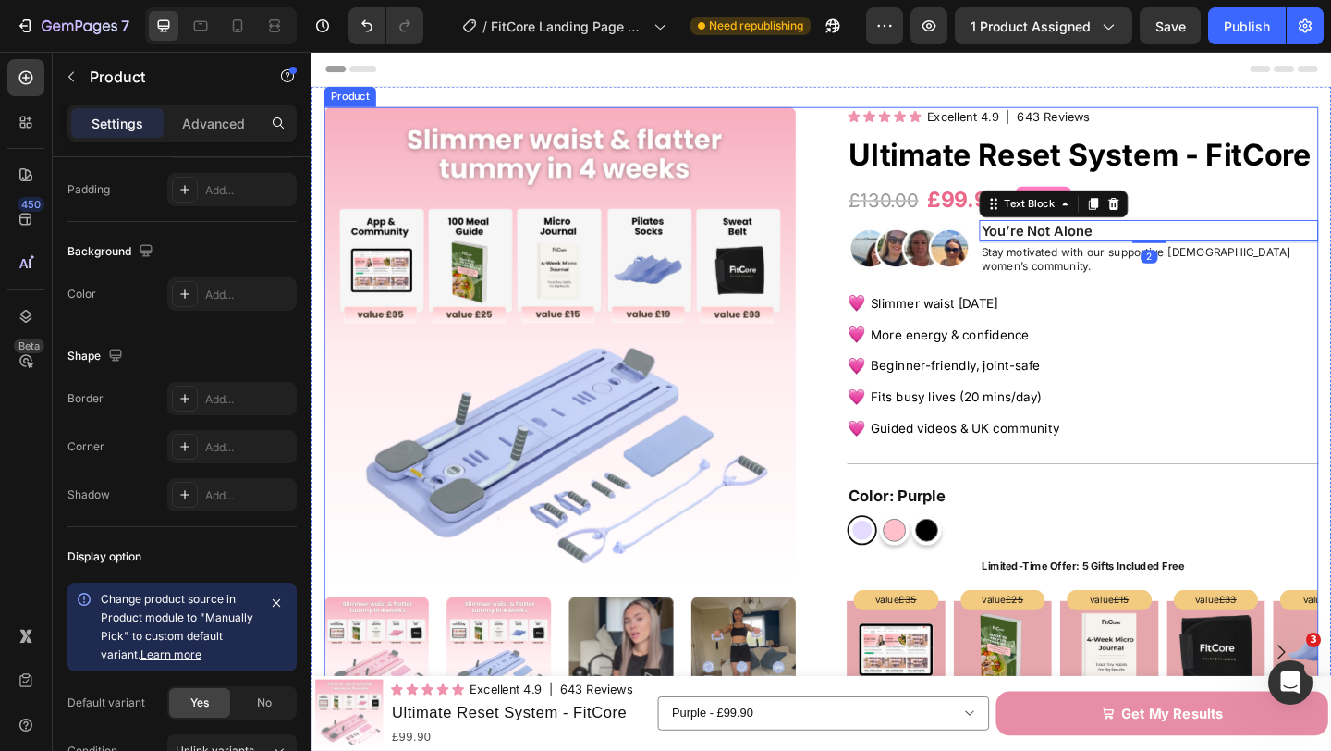
scroll to position [0, 0]
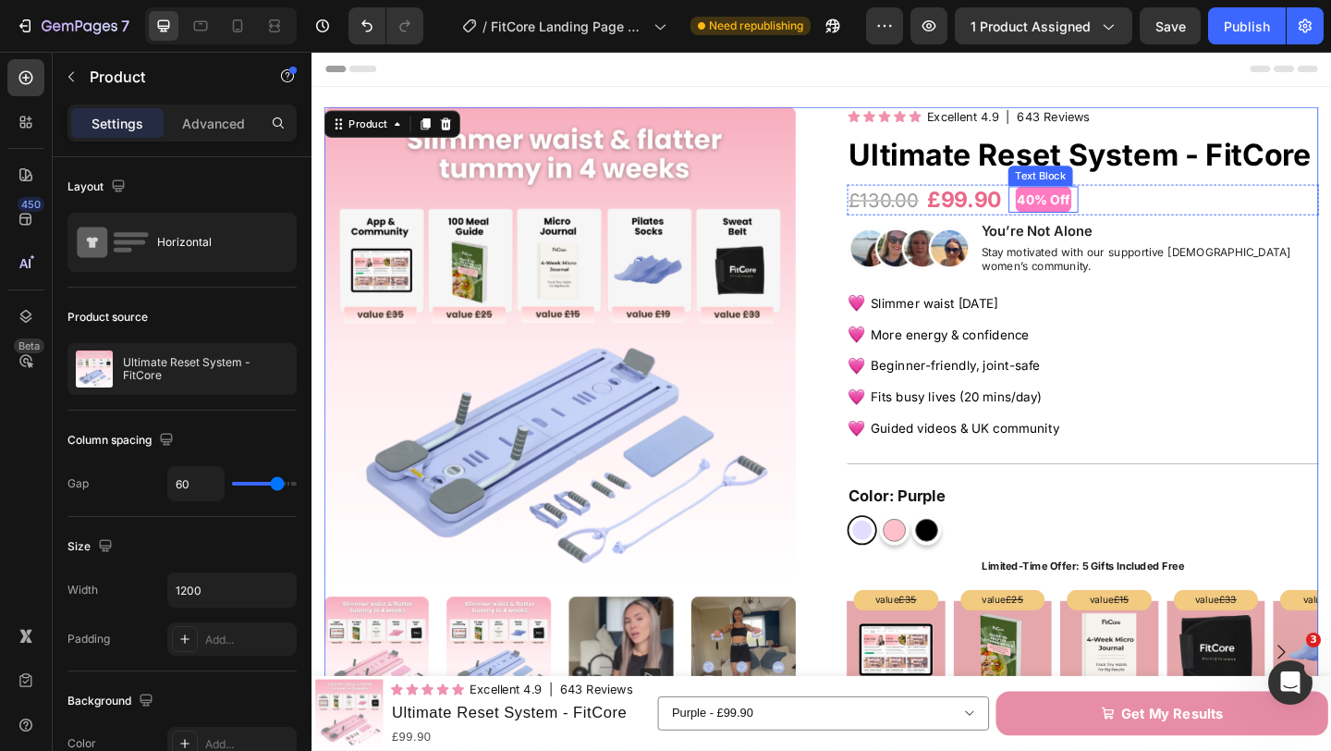
click at [1136, 212] on p "40% Off" at bounding box center [1107, 212] width 57 height 25
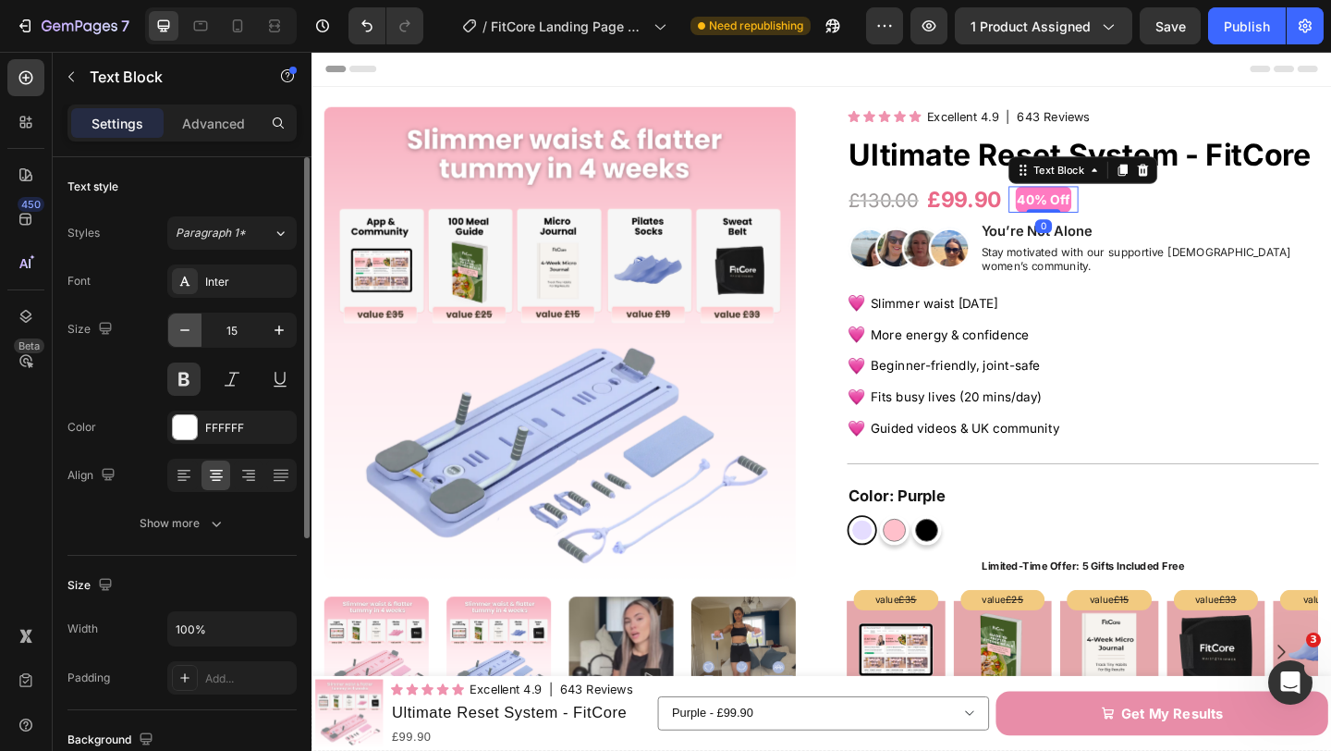
click at [173, 326] on button "button" at bounding box center [184, 329] width 33 height 33
click at [278, 335] on icon "button" at bounding box center [279, 330] width 18 height 18
type input "16"
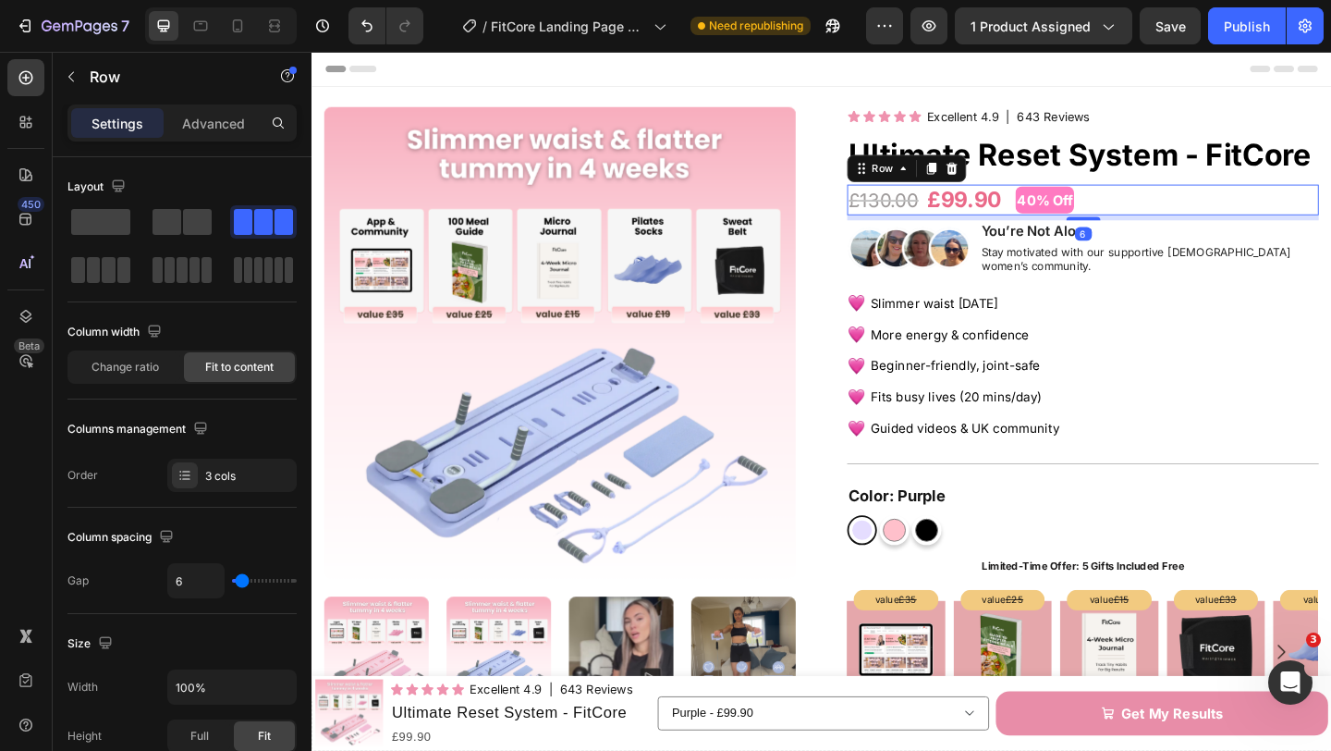
click at [1305, 227] on div "£130.00 Product Price Product Price £99.90 Product Price Product Price 40% Off …" at bounding box center [1150, 213] width 513 height 34
click at [1025, 319] on span "Slimmer waist [DATE]" at bounding box center [988, 325] width 139 height 17
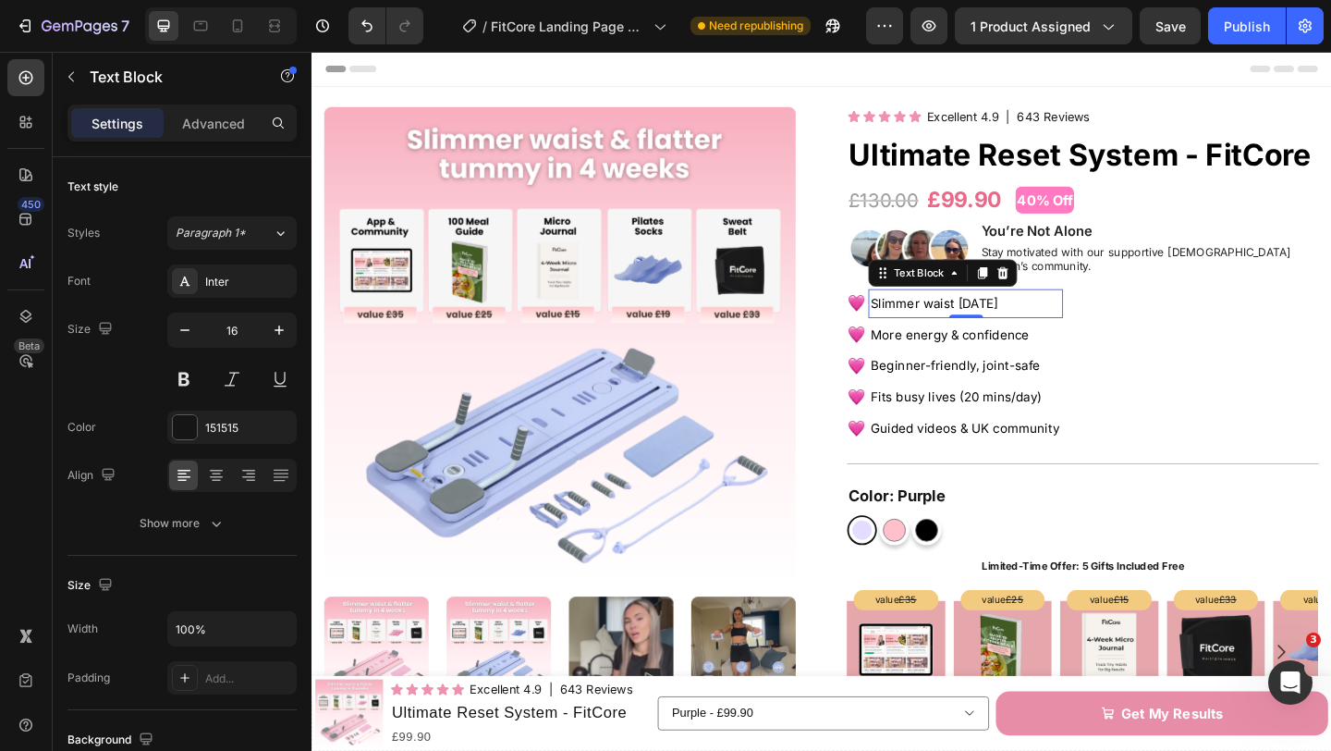
click at [1049, 317] on span "Slimmer waist [DATE]" at bounding box center [988, 325] width 139 height 17
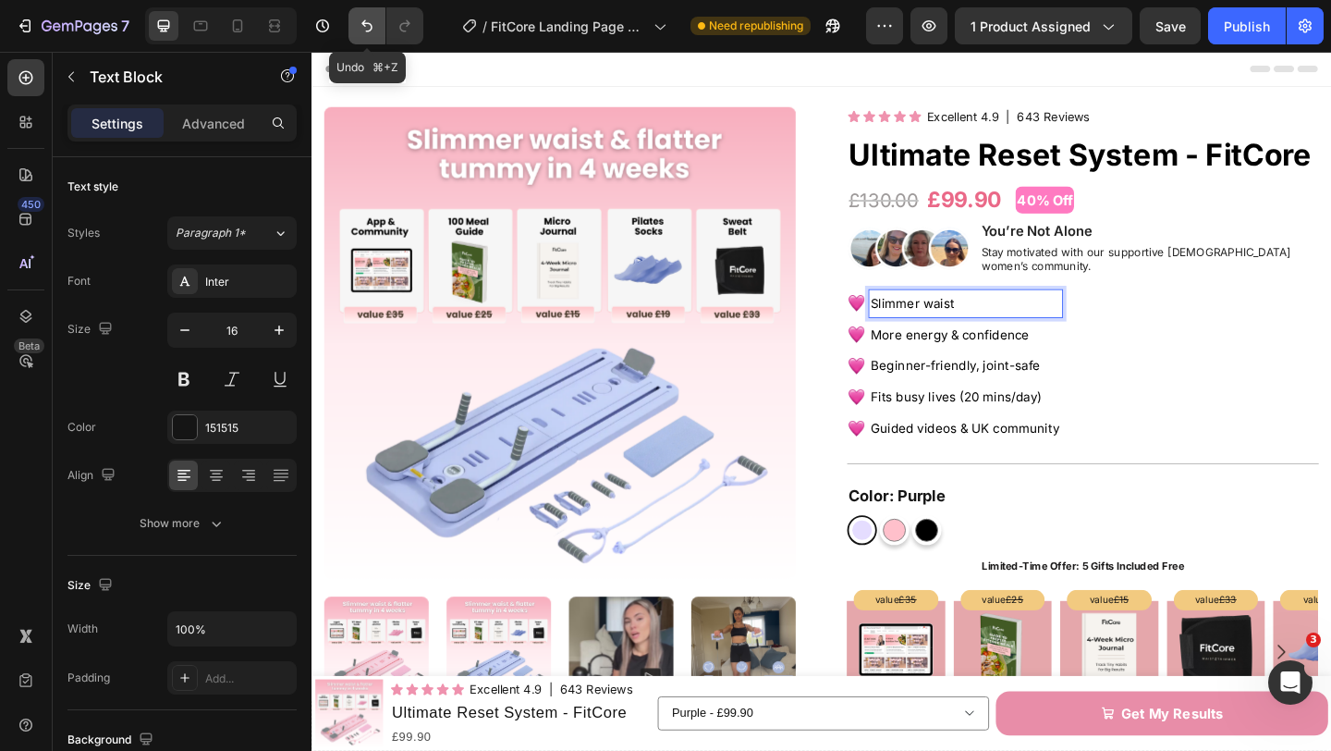
click at [368, 28] on icon "Undo/Redo" at bounding box center [367, 26] width 18 height 18
click at [367, 31] on icon "Undo/Redo" at bounding box center [366, 26] width 11 height 12
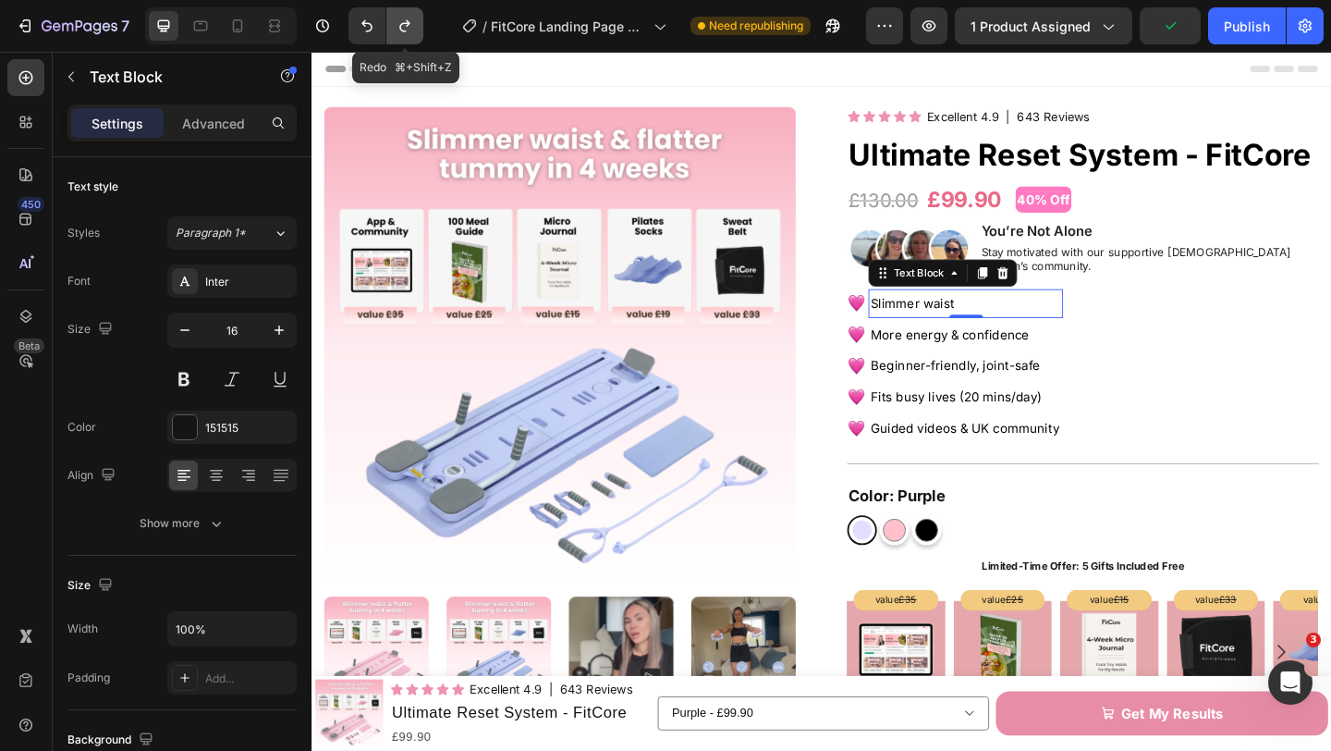
click at [398, 31] on icon "Undo/Redo" at bounding box center [405, 26] width 18 height 18
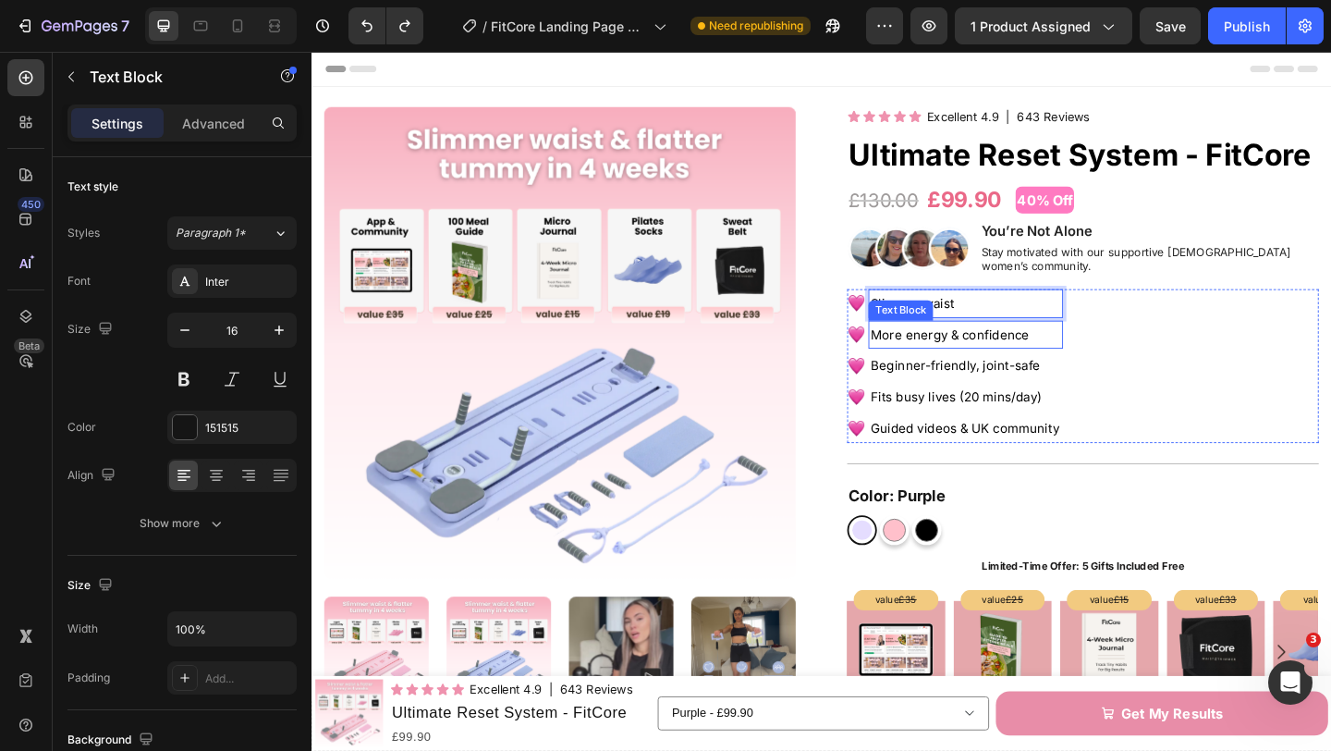
click at [999, 351] on span "More energy & confidence" at bounding box center [1005, 359] width 173 height 17
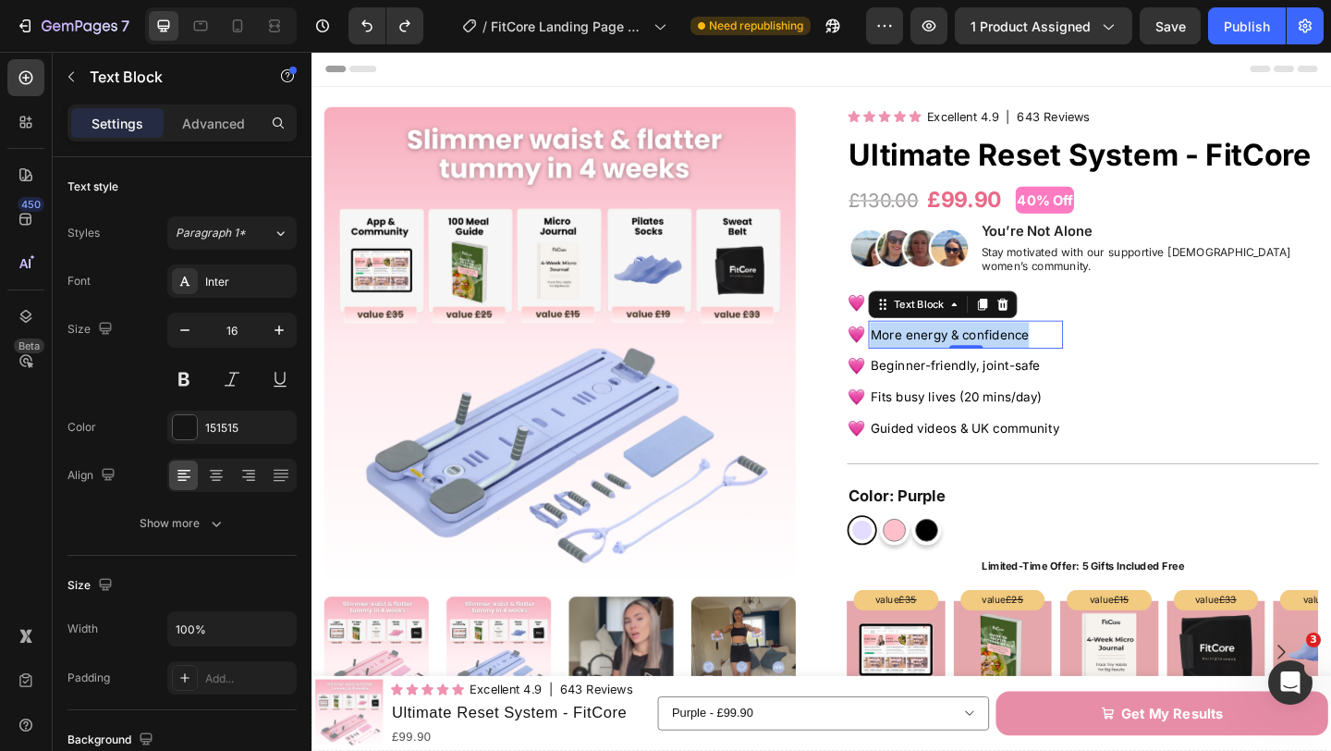
click at [999, 351] on span "More energy & confidence" at bounding box center [1005, 359] width 173 height 17
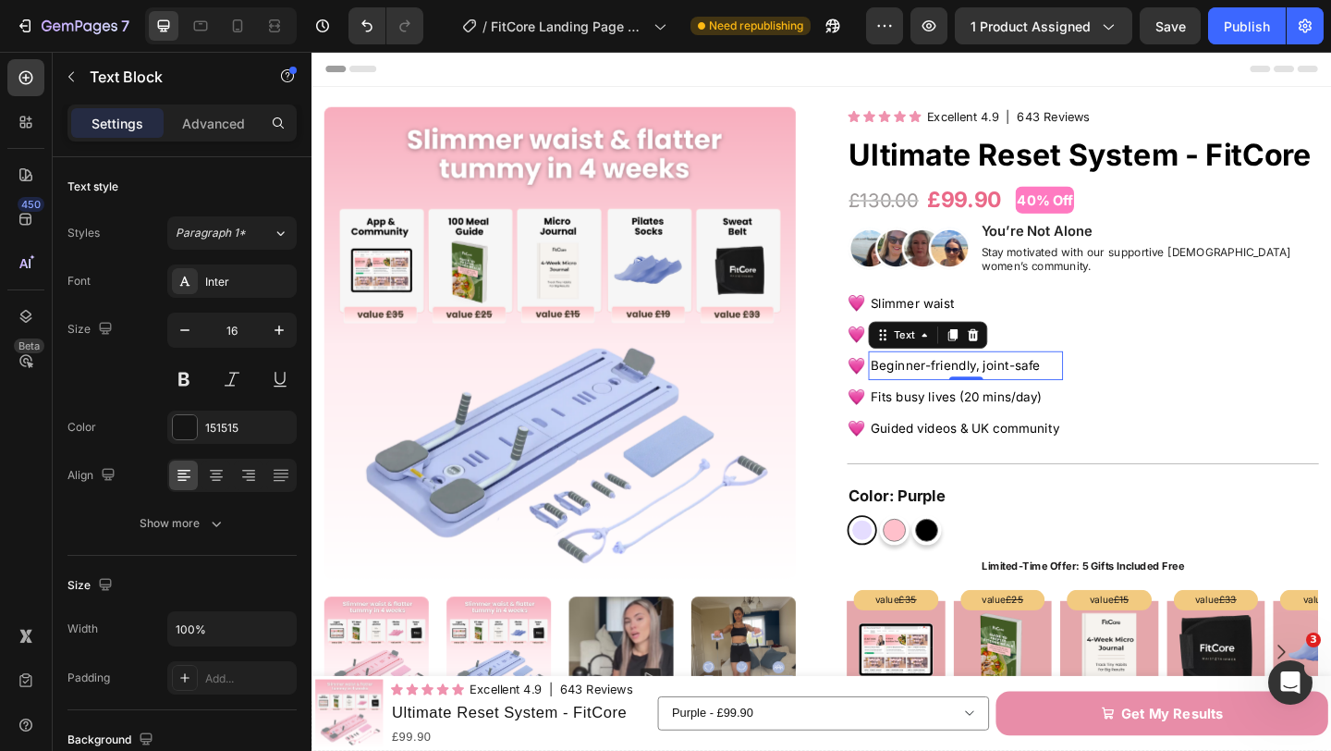
click at [1000, 385] on span "Beginner-friendly, joint-safe" at bounding box center [1011, 393] width 185 height 17
click at [1003, 385] on span "Beginner-friendly, joint-safe" at bounding box center [1011, 393] width 185 height 17
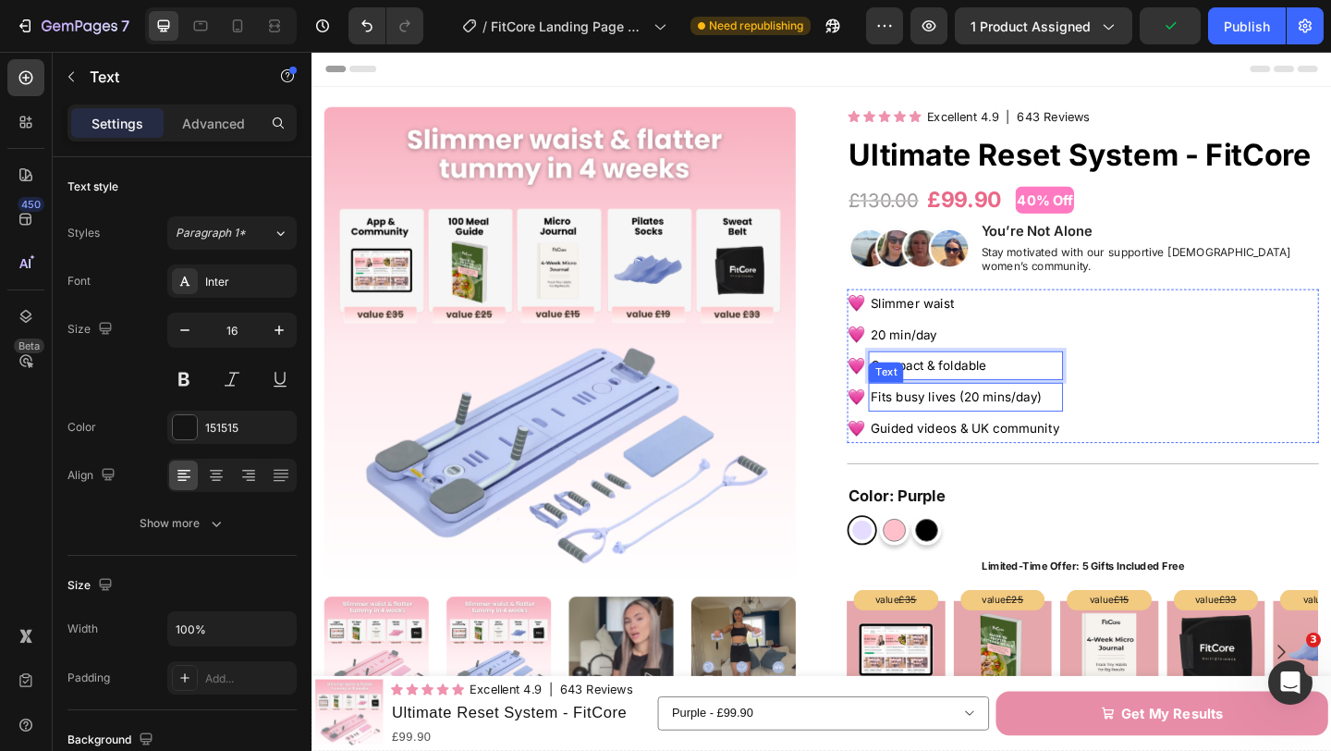
click at [1012, 419] on span "Fits busy lives (20 mins/day)" at bounding box center [1012, 427] width 186 height 17
click at [973, 419] on span "Fits busy lives (20 mins/day)" at bounding box center [1012, 427] width 186 height 17
click at [1024, 453] on span "Guided videos & UK community" at bounding box center [1021, 461] width 205 height 17
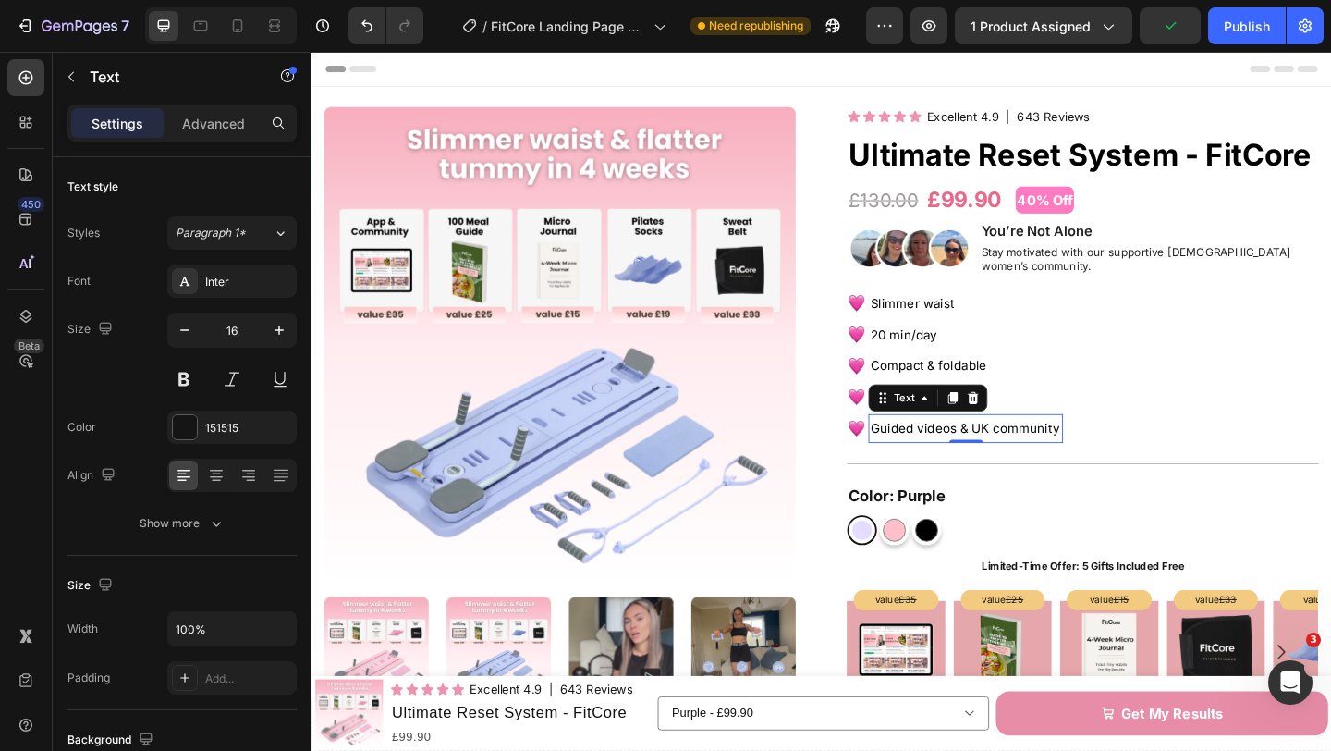
click at [992, 453] on span "Guided videos & UK community" at bounding box center [1021, 461] width 205 height 17
click at [898, 451] on img at bounding box center [903, 460] width 19 height 19
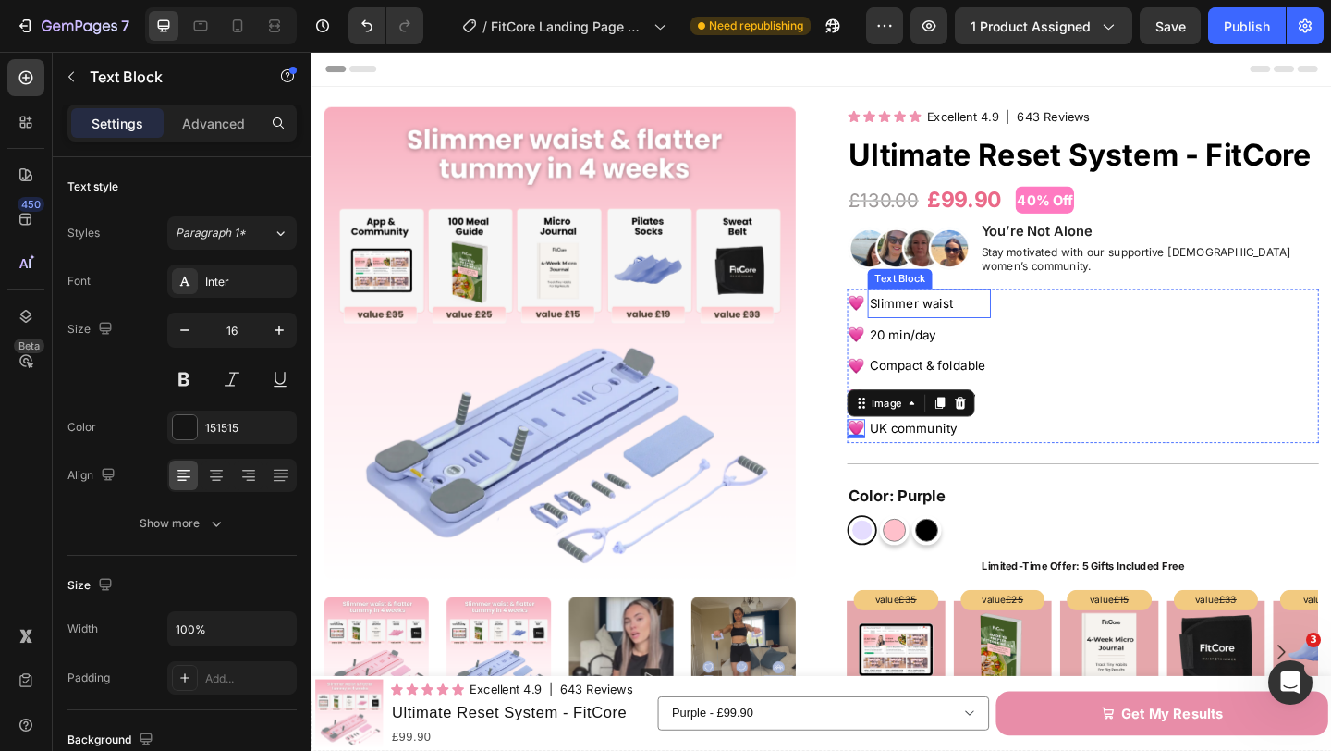
click at [944, 317] on span "Slimmer waist" at bounding box center [964, 325] width 92 height 17
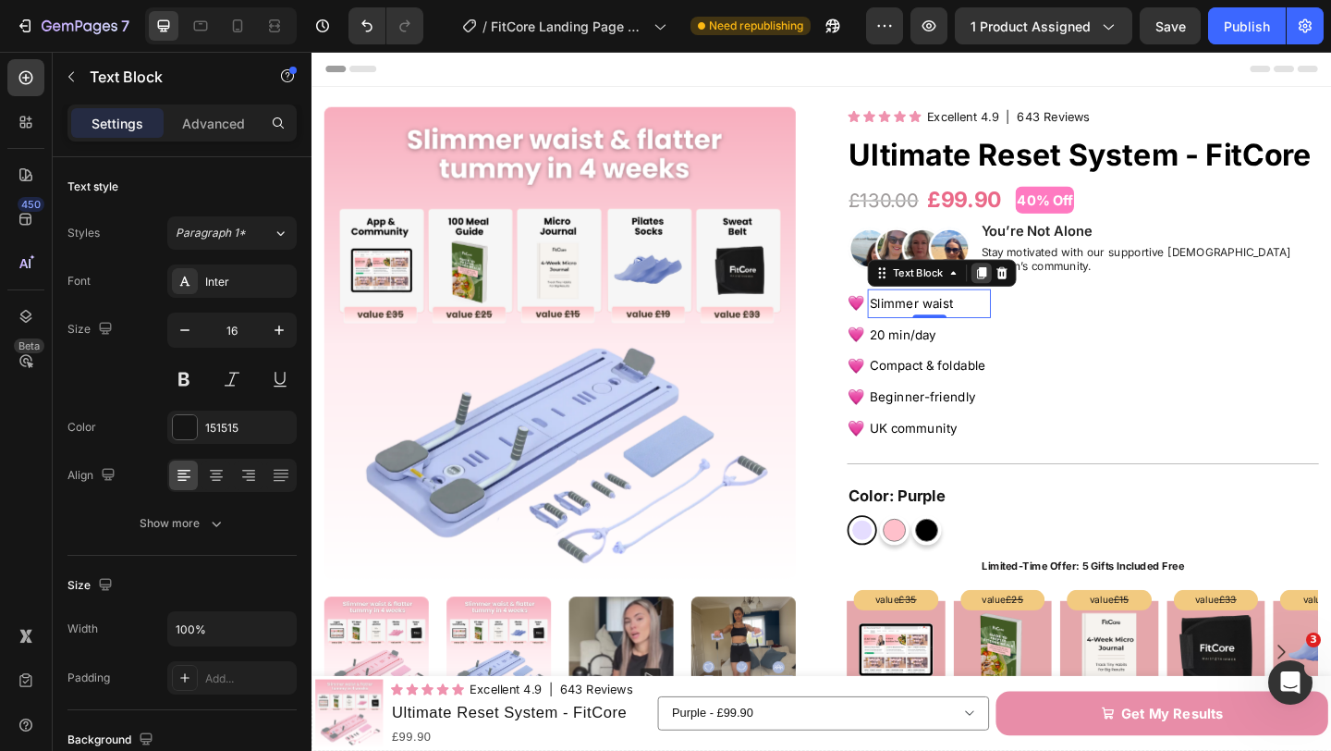
click at [1041, 286] on icon at bounding box center [1040, 292] width 10 height 13
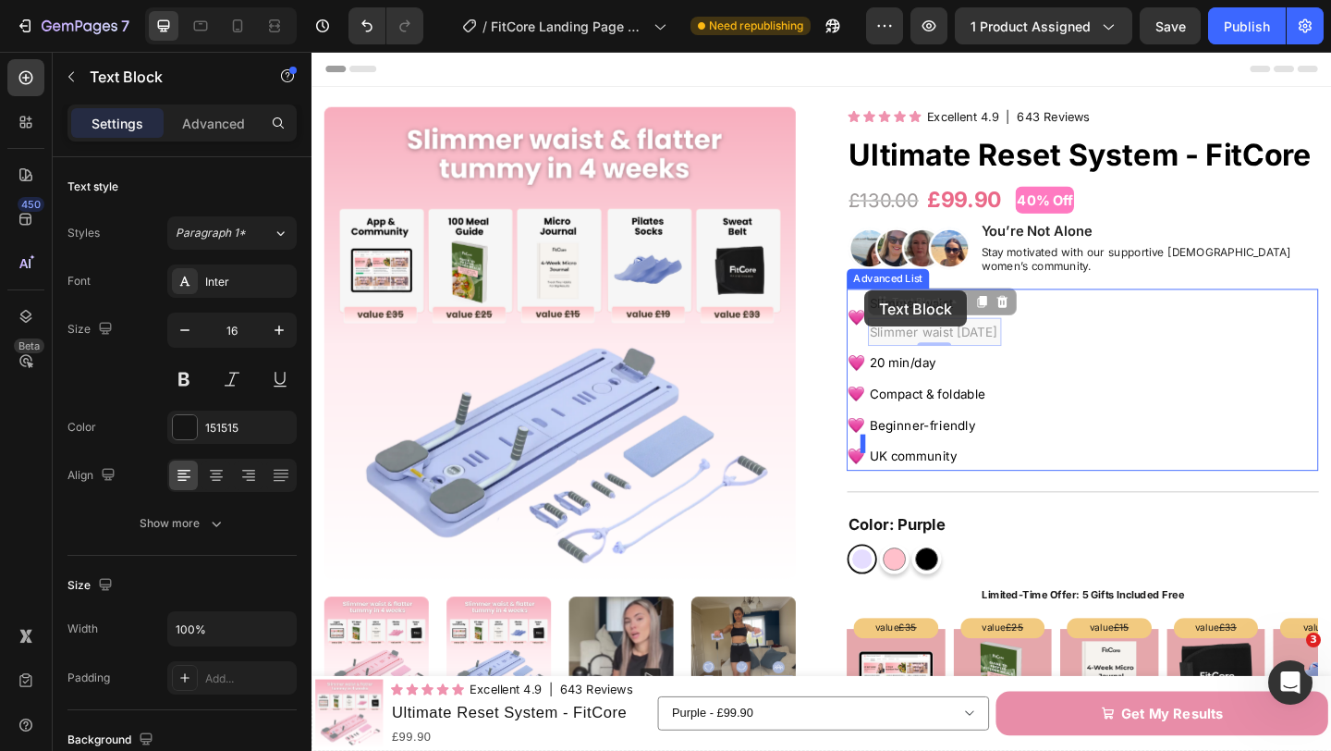
drag, startPoint x: 930, startPoint y: 315, endPoint x: 913, endPoint y: 312, distance: 17.0
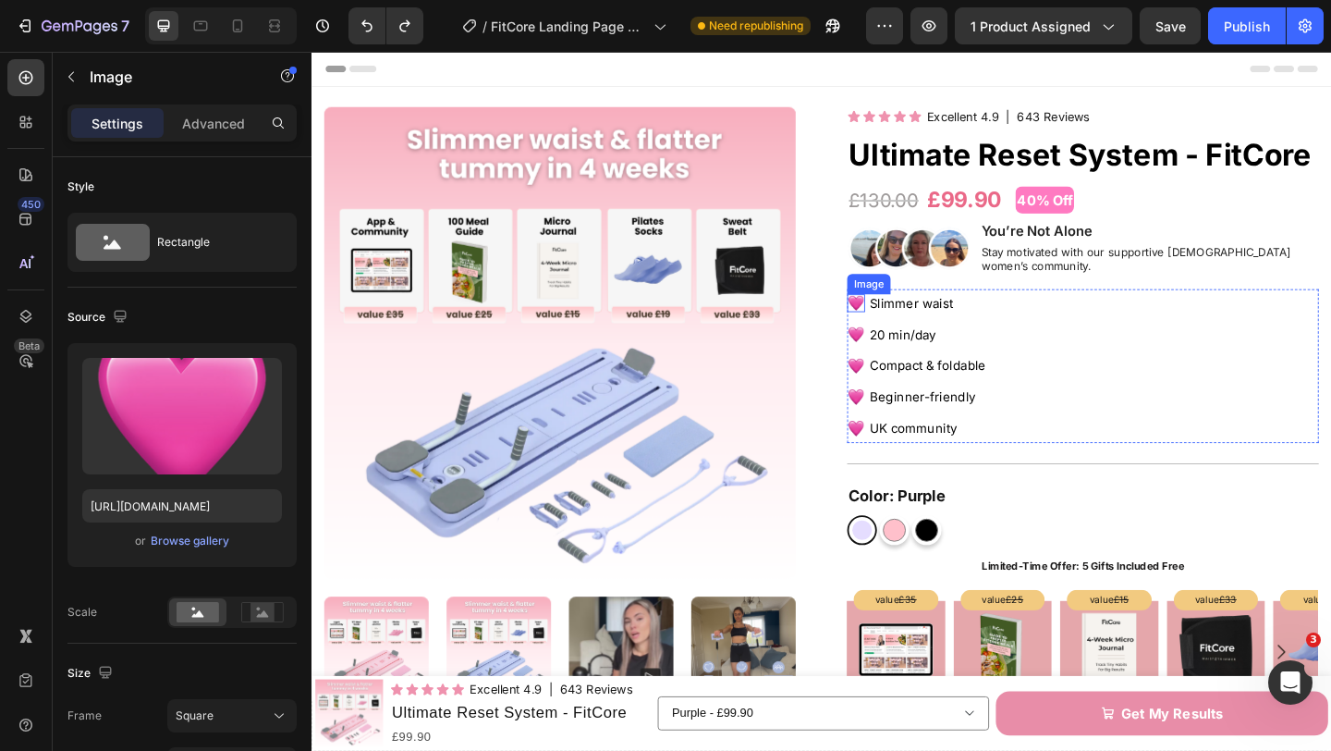
click at [905, 318] on div "Image" at bounding box center [903, 324] width 19 height 19
drag, startPoint x: 903, startPoint y: 289, endPoint x: 907, endPoint y: 311, distance: 21.6
click at [1015, 290] on icon at bounding box center [1017, 297] width 15 height 15
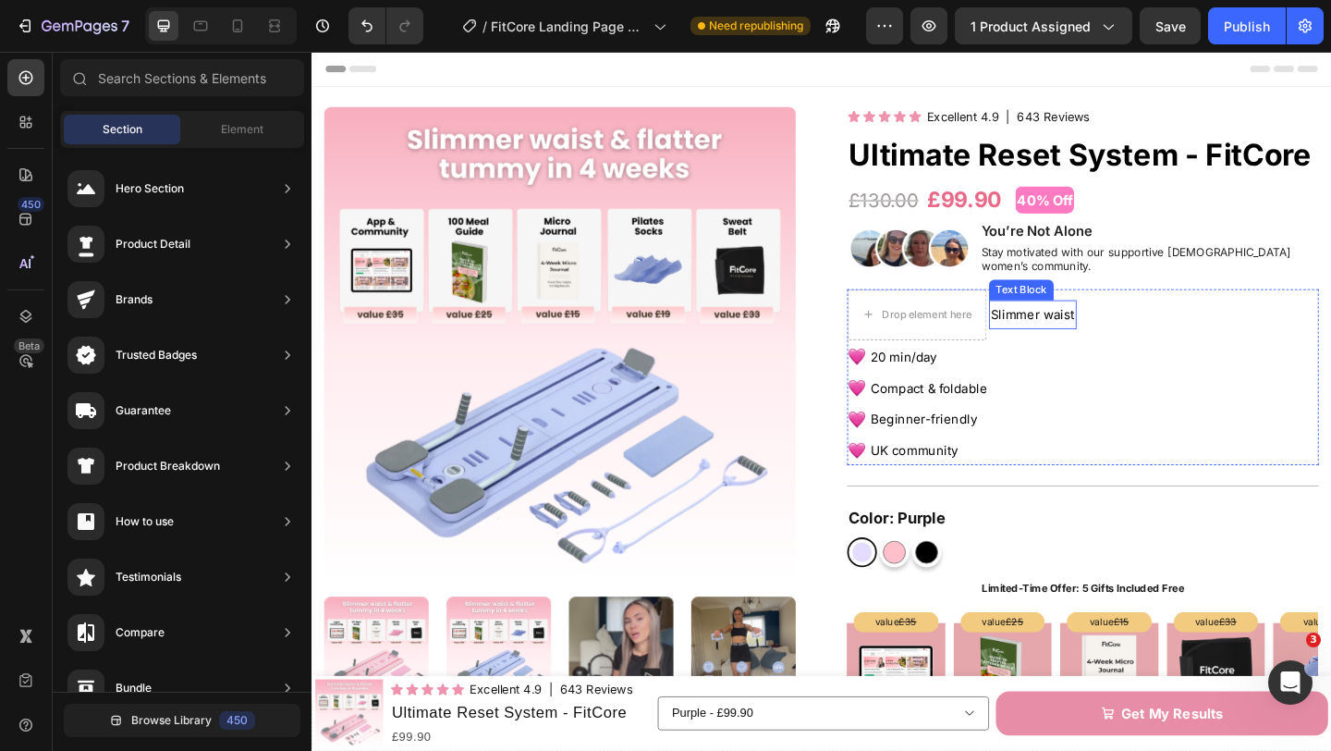
click at [1079, 329] on span "Slimmer waist" at bounding box center [1096, 337] width 92 height 17
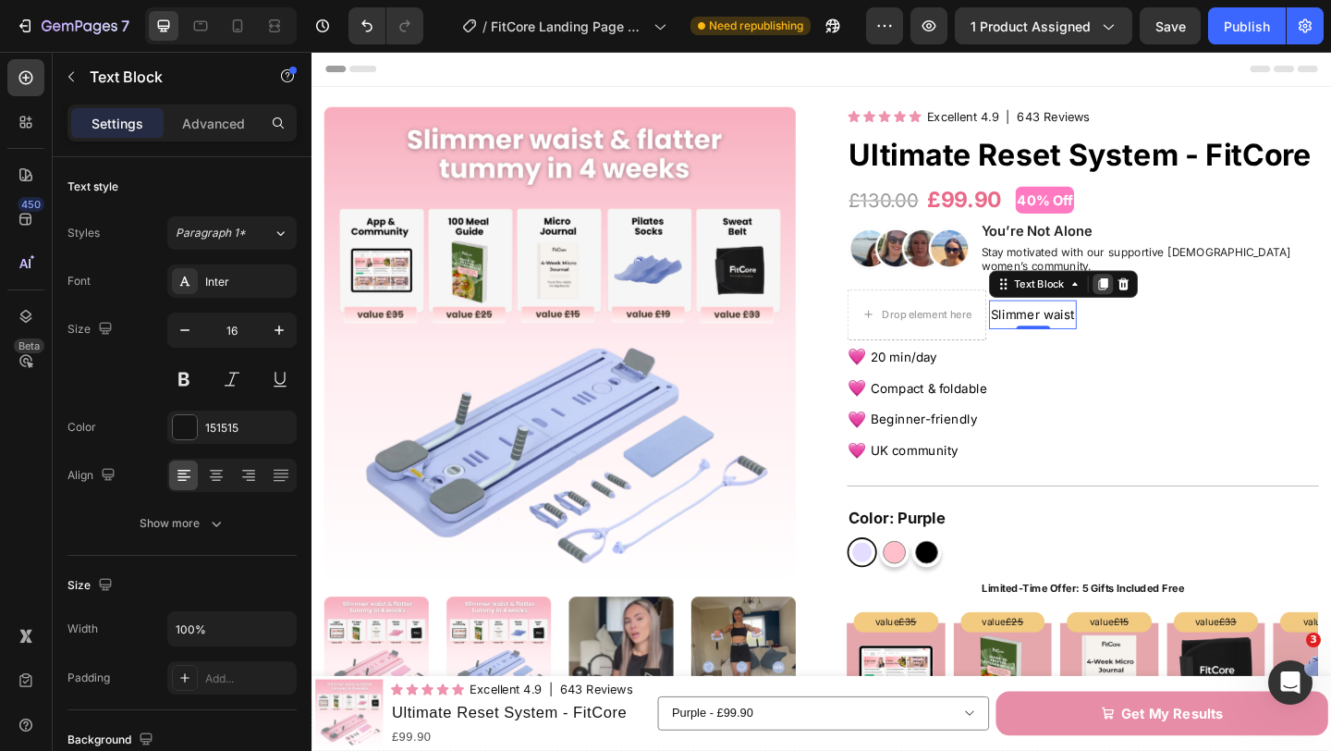
click at [1165, 297] on icon at bounding box center [1172, 304] width 15 height 15
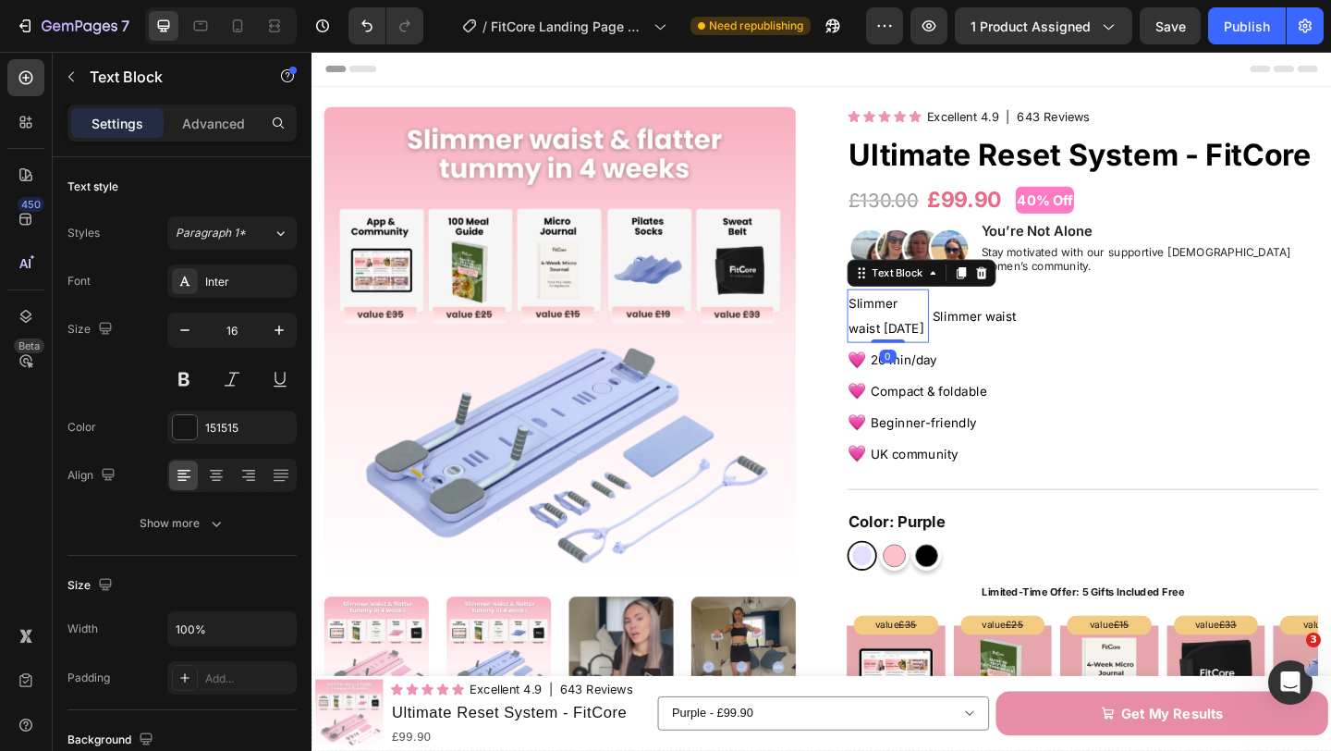
click at [952, 326] on p "Slimmer waist [DATE]" at bounding box center [938, 339] width 85 height 55
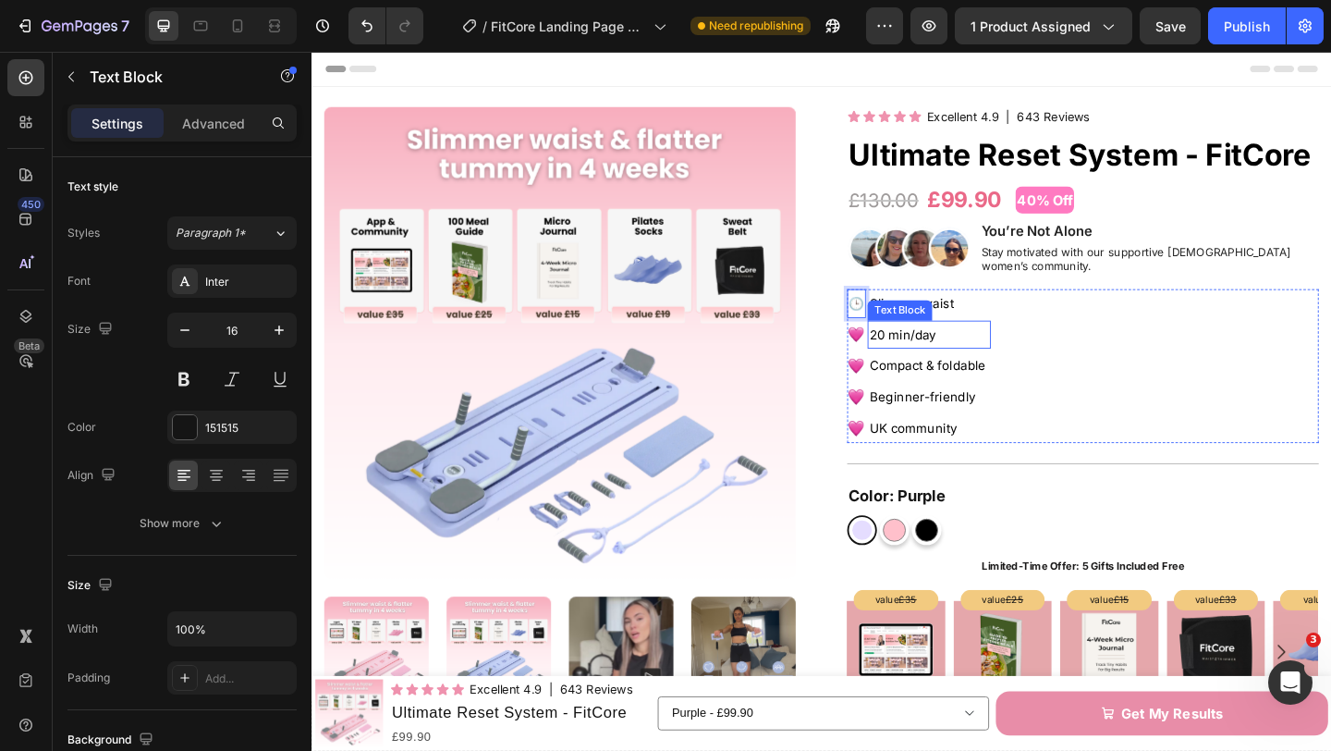
click at [1023, 346] on p "20 min/day" at bounding box center [983, 360] width 130 height 28
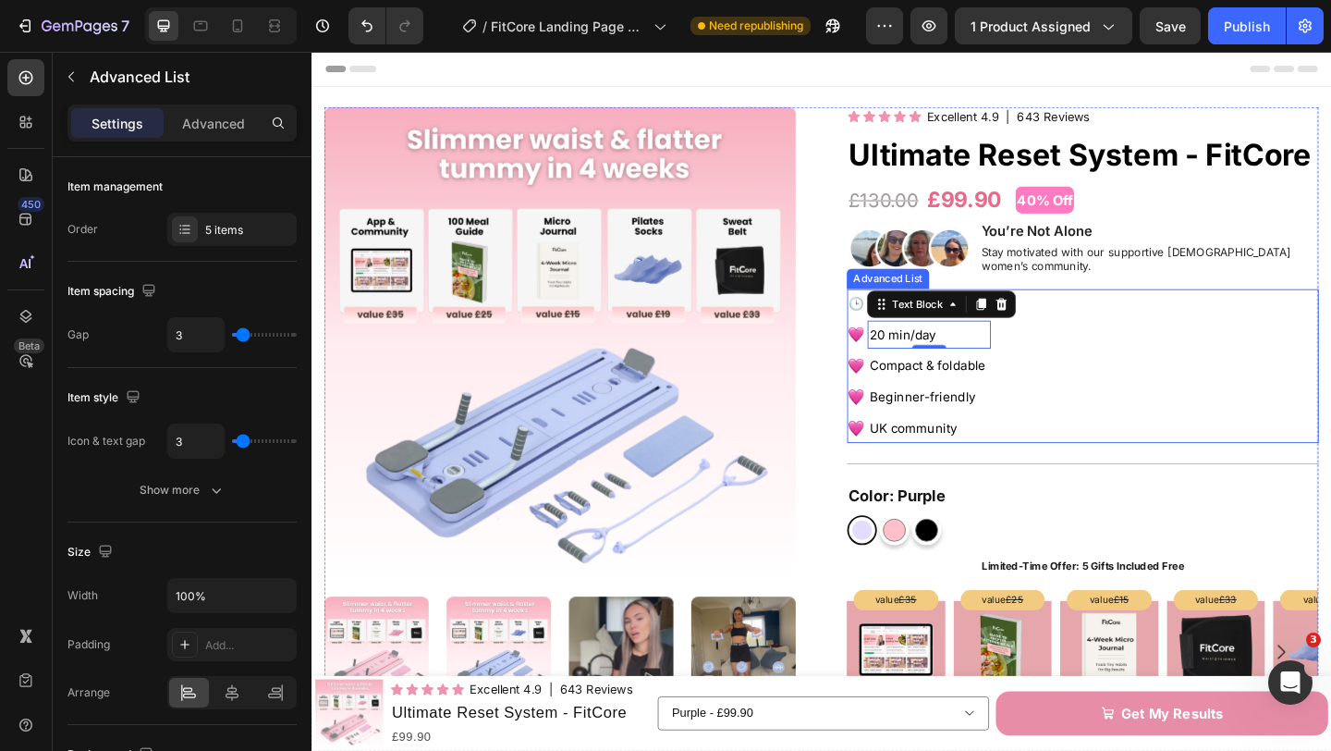
click at [1158, 349] on div "🕒 Text Block Slimmer waist Text Block Image 20 min/day Text Block 0 Image Compa…" at bounding box center [1150, 393] width 513 height 167
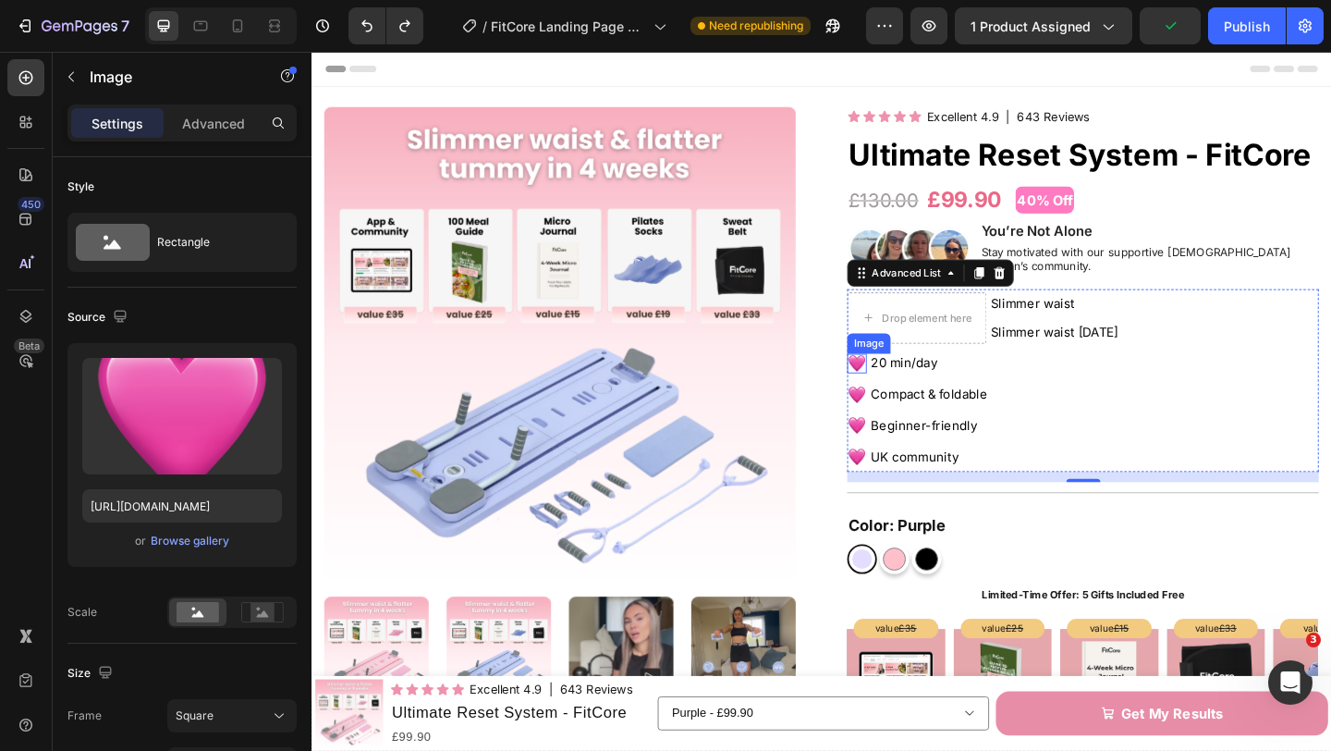
click at [912, 380] on img at bounding box center [904, 390] width 21 height 21
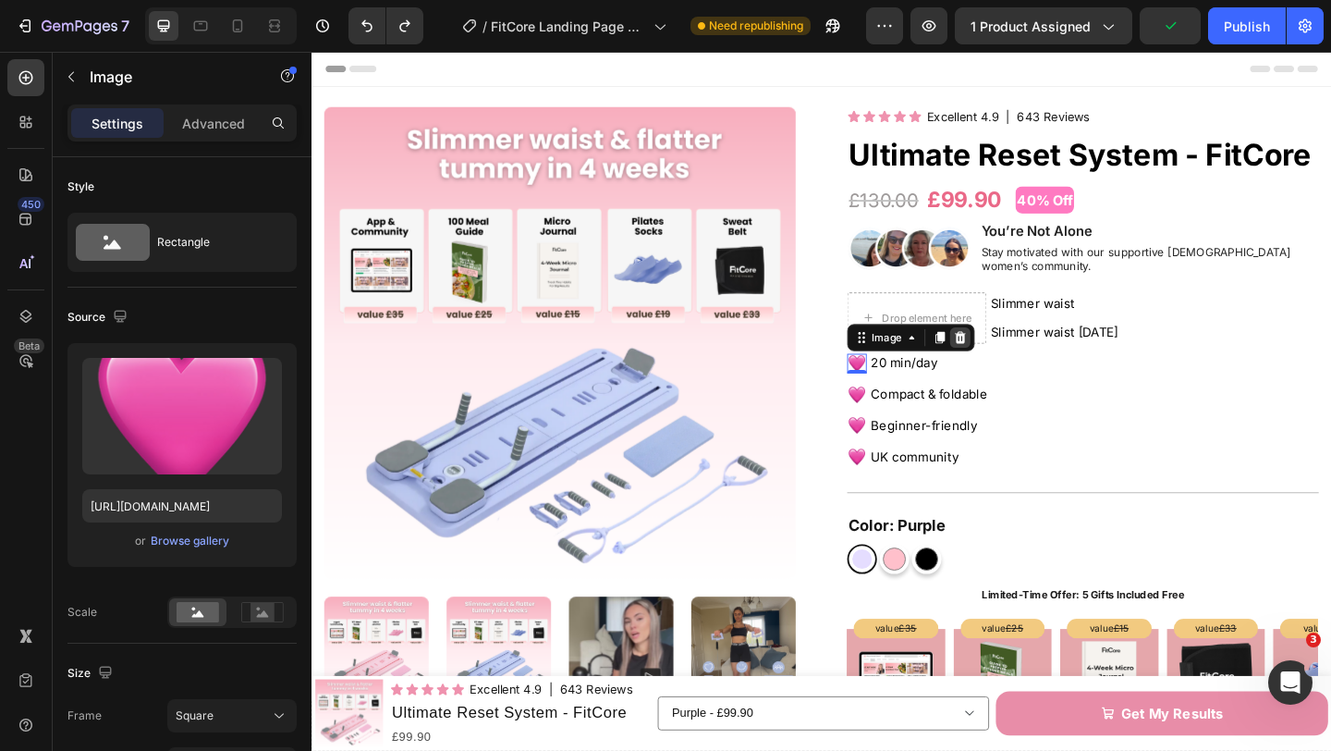
click at [1019, 355] on icon at bounding box center [1017, 362] width 15 height 15
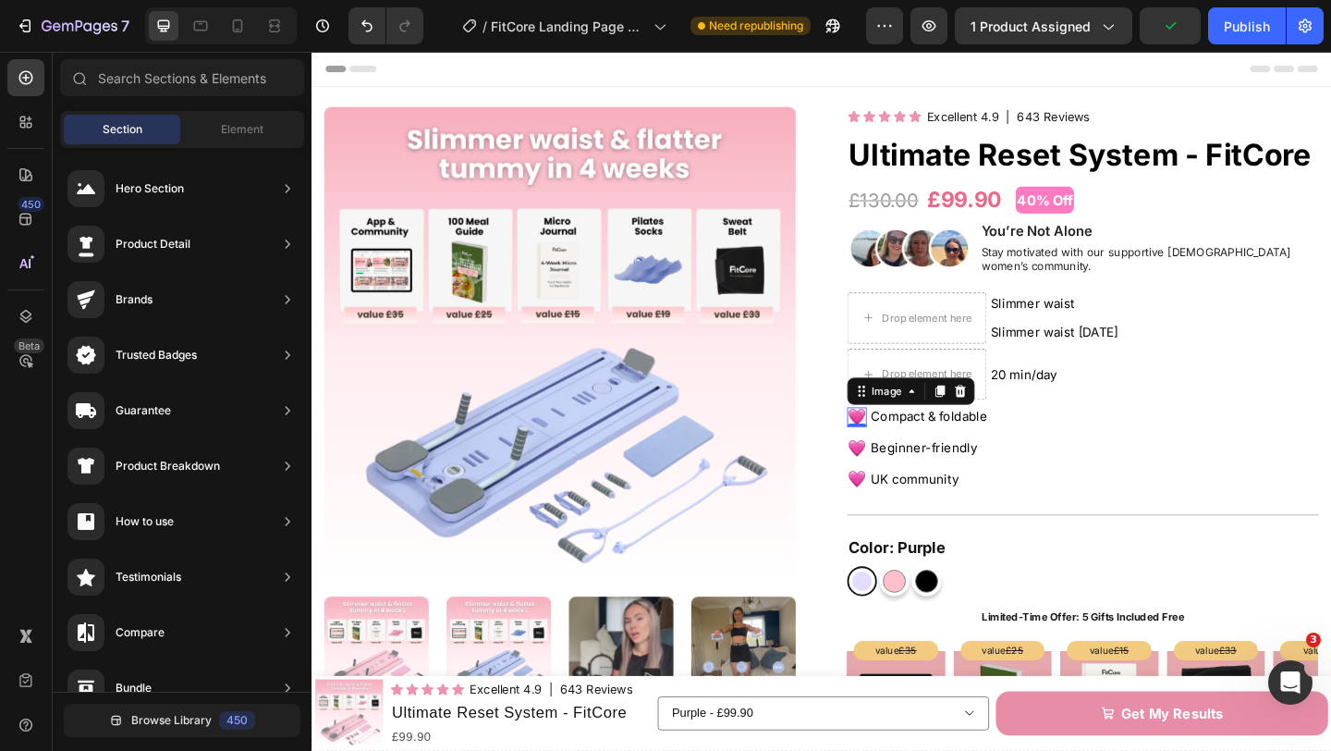
click at [901, 438] on img at bounding box center [904, 448] width 21 height 21
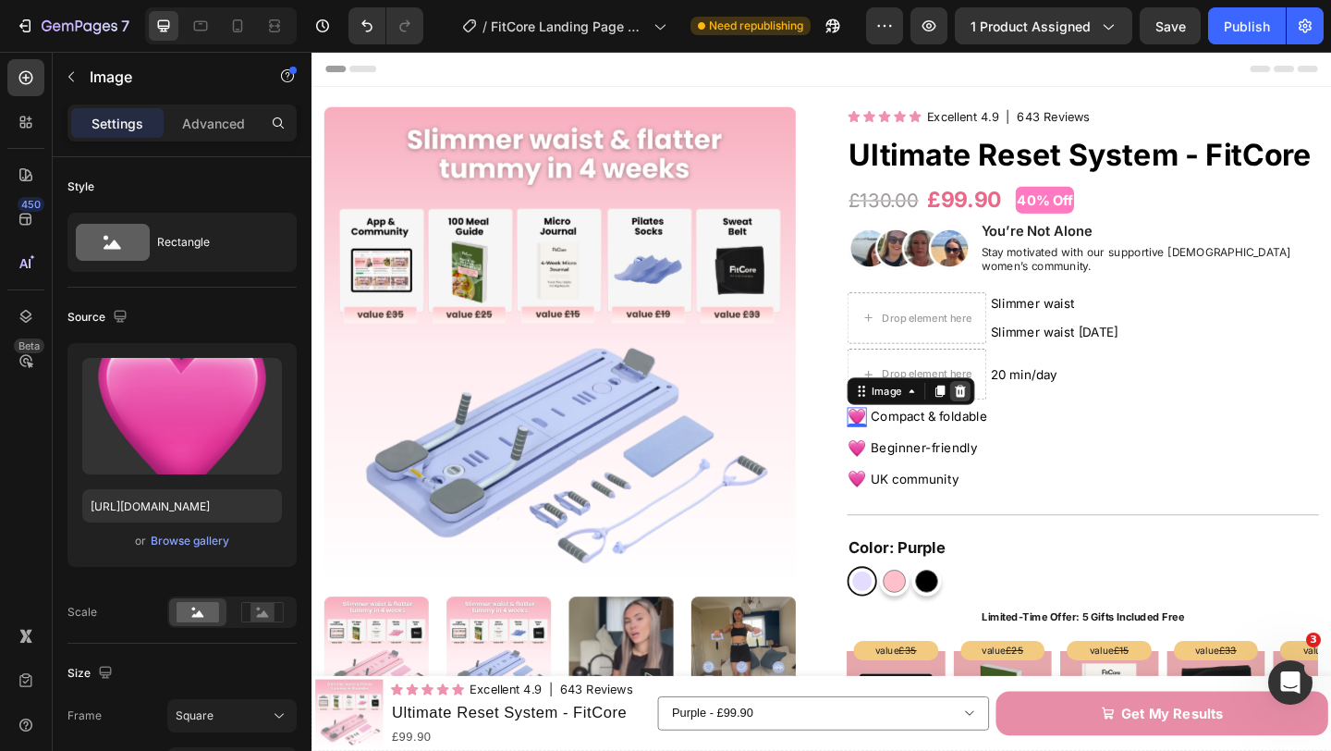
click at [1014, 414] on icon at bounding box center [1017, 420] width 12 height 13
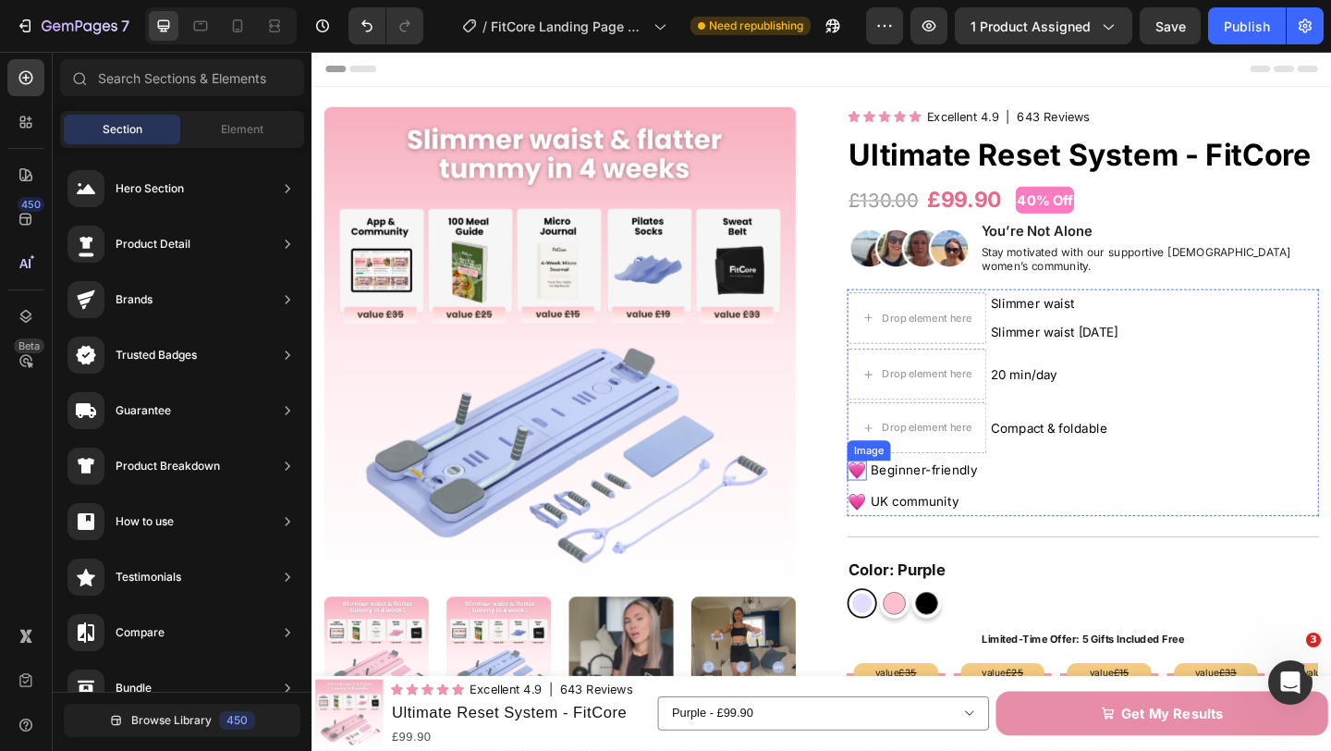
click at [901, 496] on img at bounding box center [904, 506] width 21 height 21
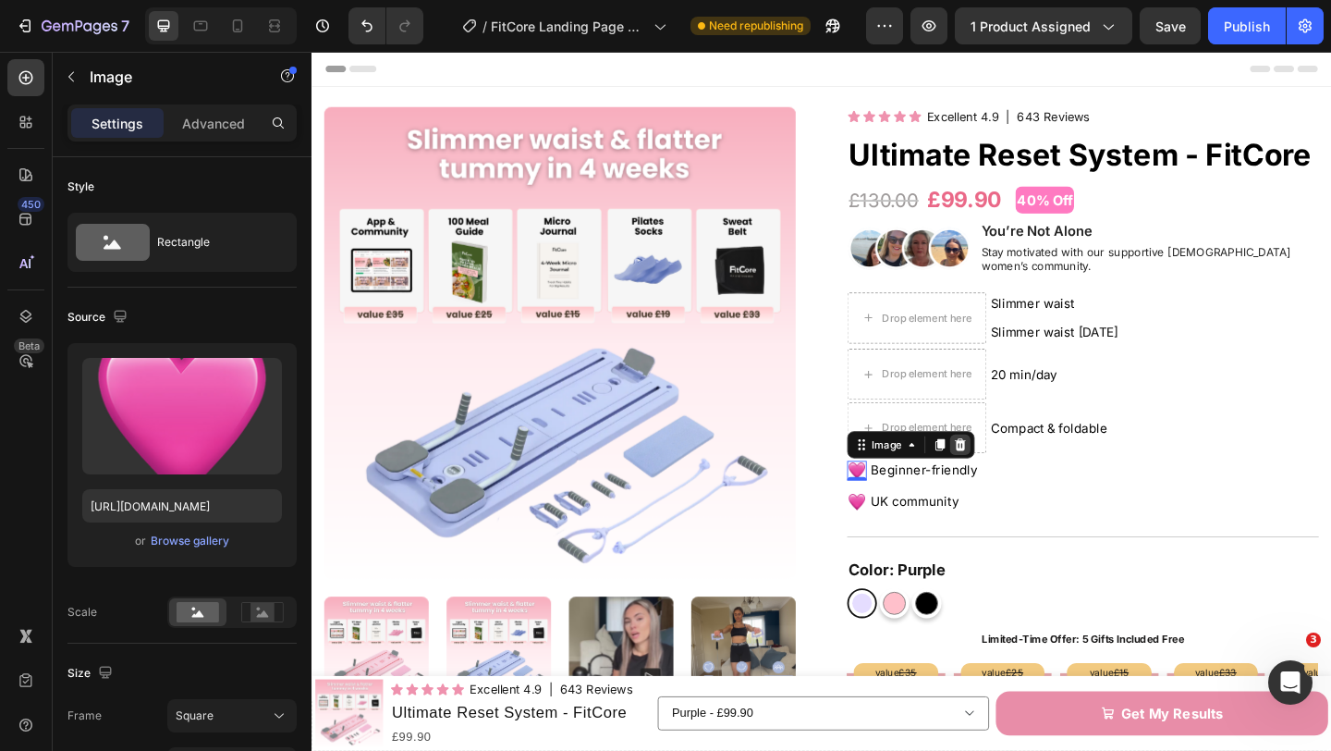
click at [1018, 472] on icon at bounding box center [1017, 478] width 12 height 13
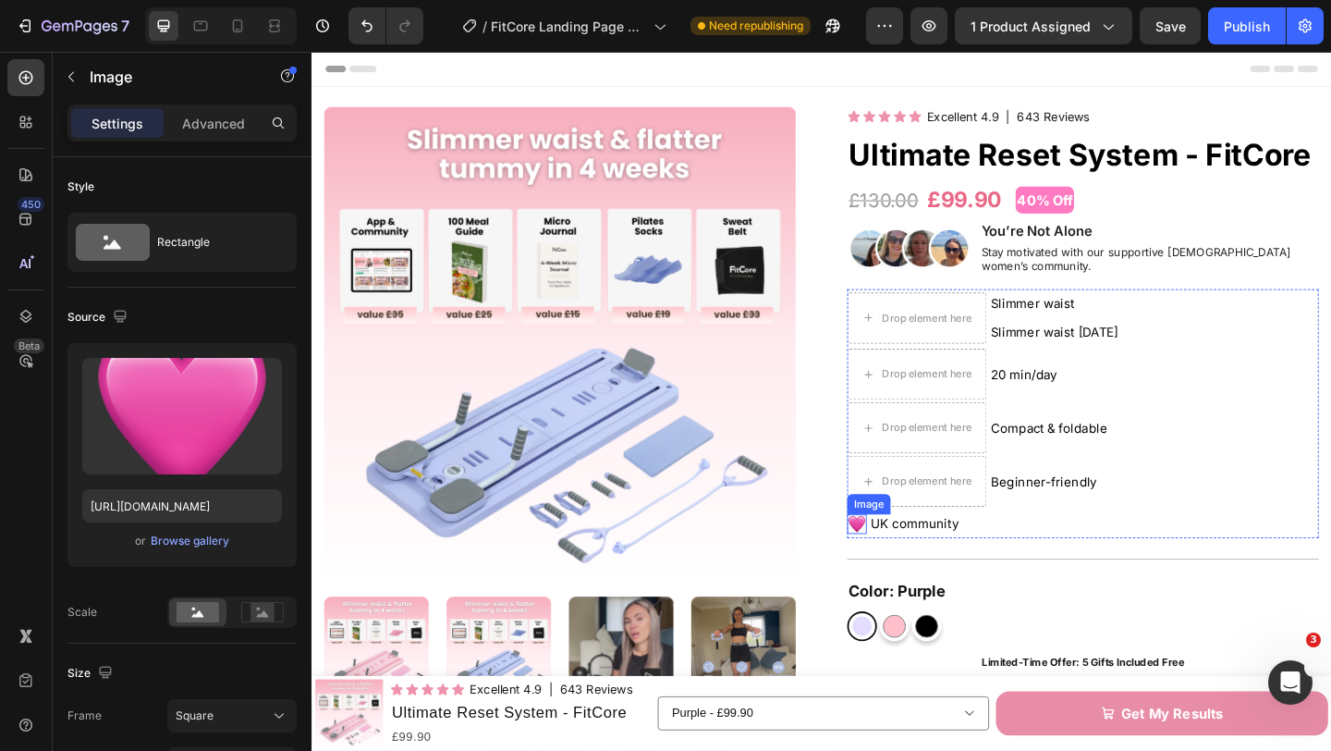
click at [902, 555] on img at bounding box center [904, 565] width 21 height 21
click at [1020, 531] on icon at bounding box center [1017, 537] width 12 height 13
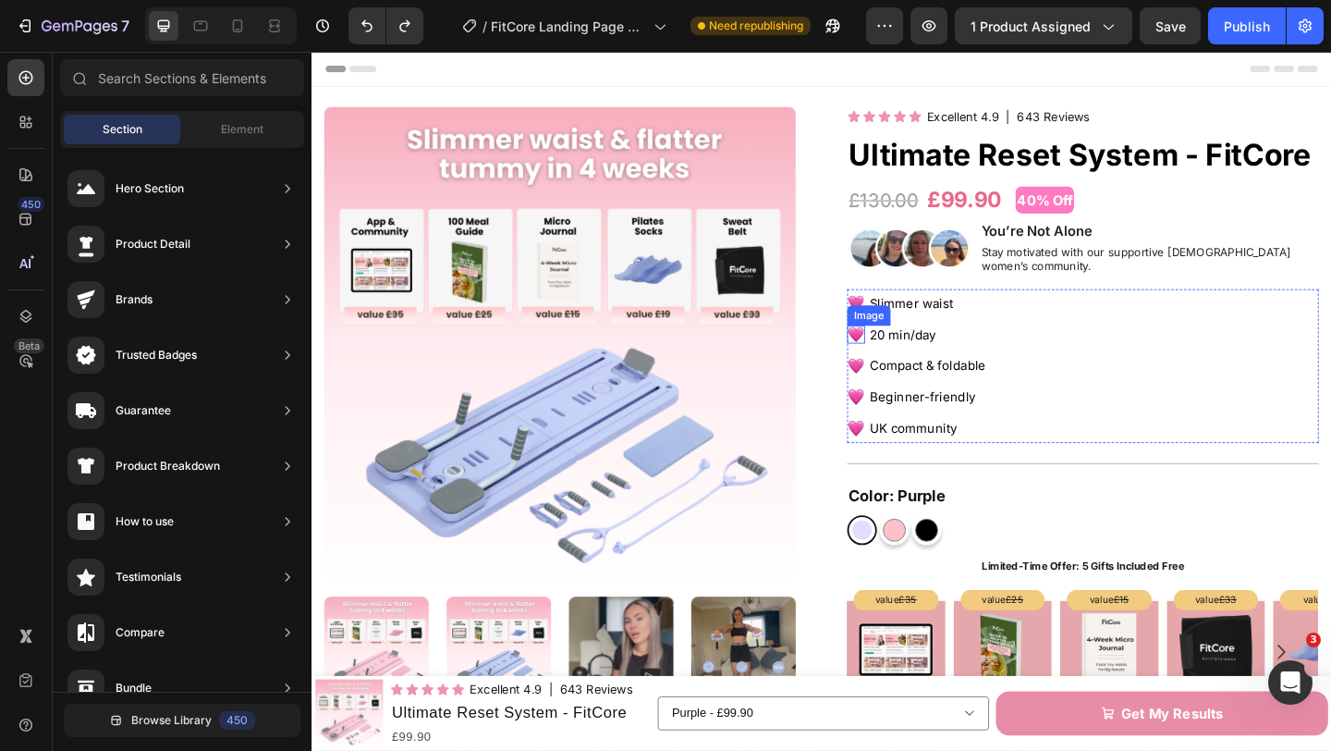
click at [906, 349] on img at bounding box center [903, 358] width 19 height 19
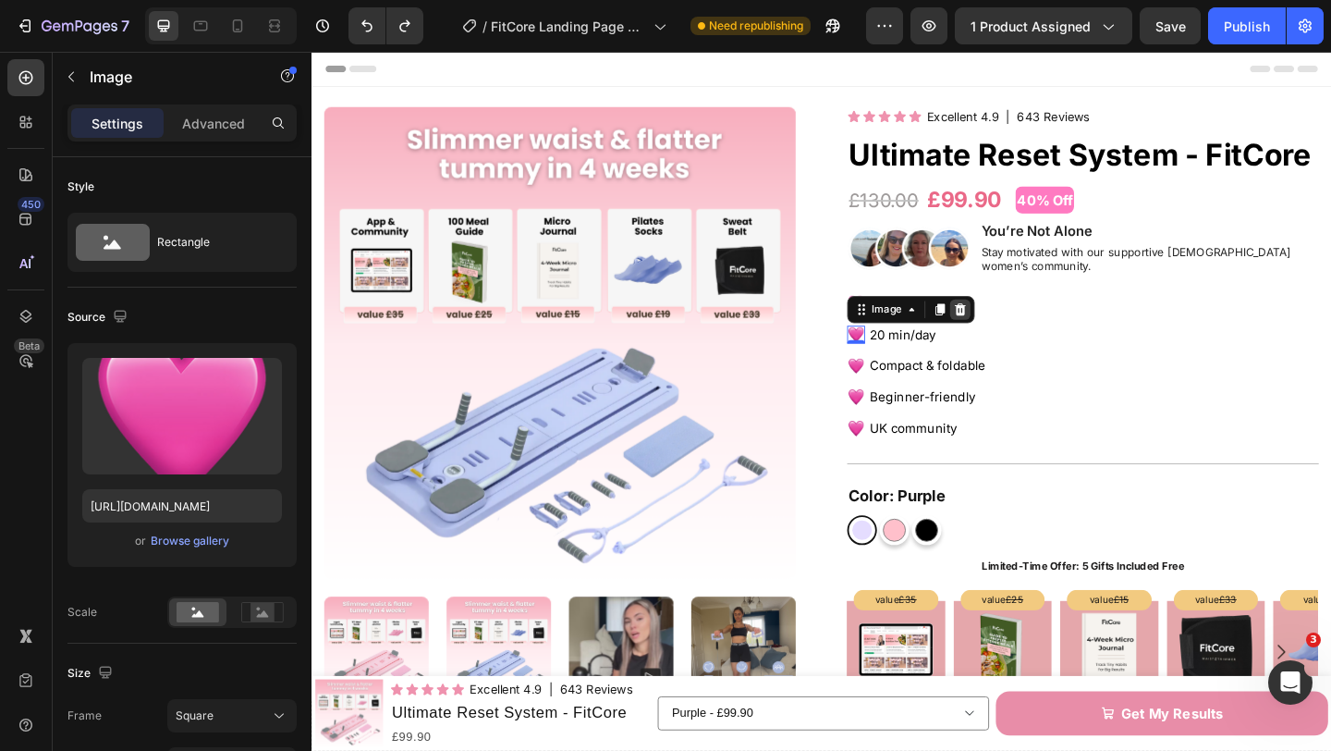
click at [1018, 325] on icon at bounding box center [1017, 332] width 15 height 15
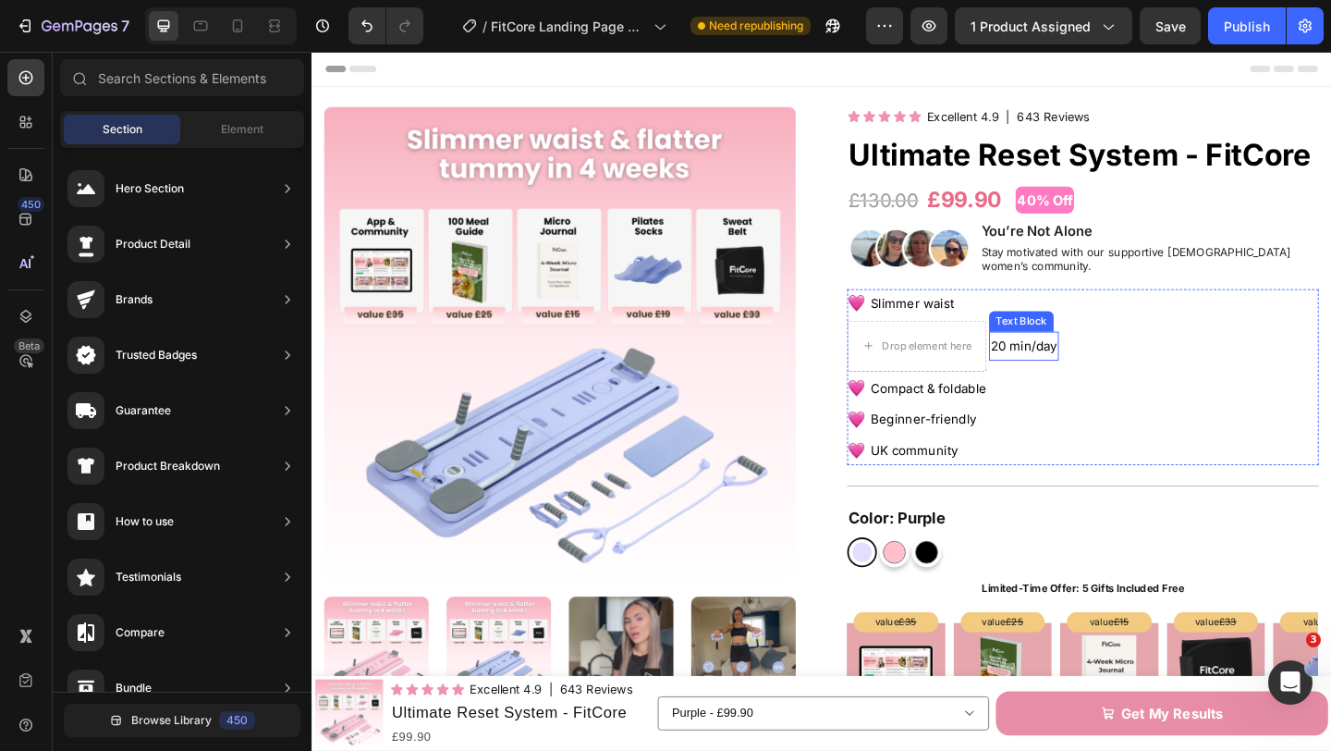
click at [1076, 363] on span "20 min/day" at bounding box center [1086, 371] width 72 height 17
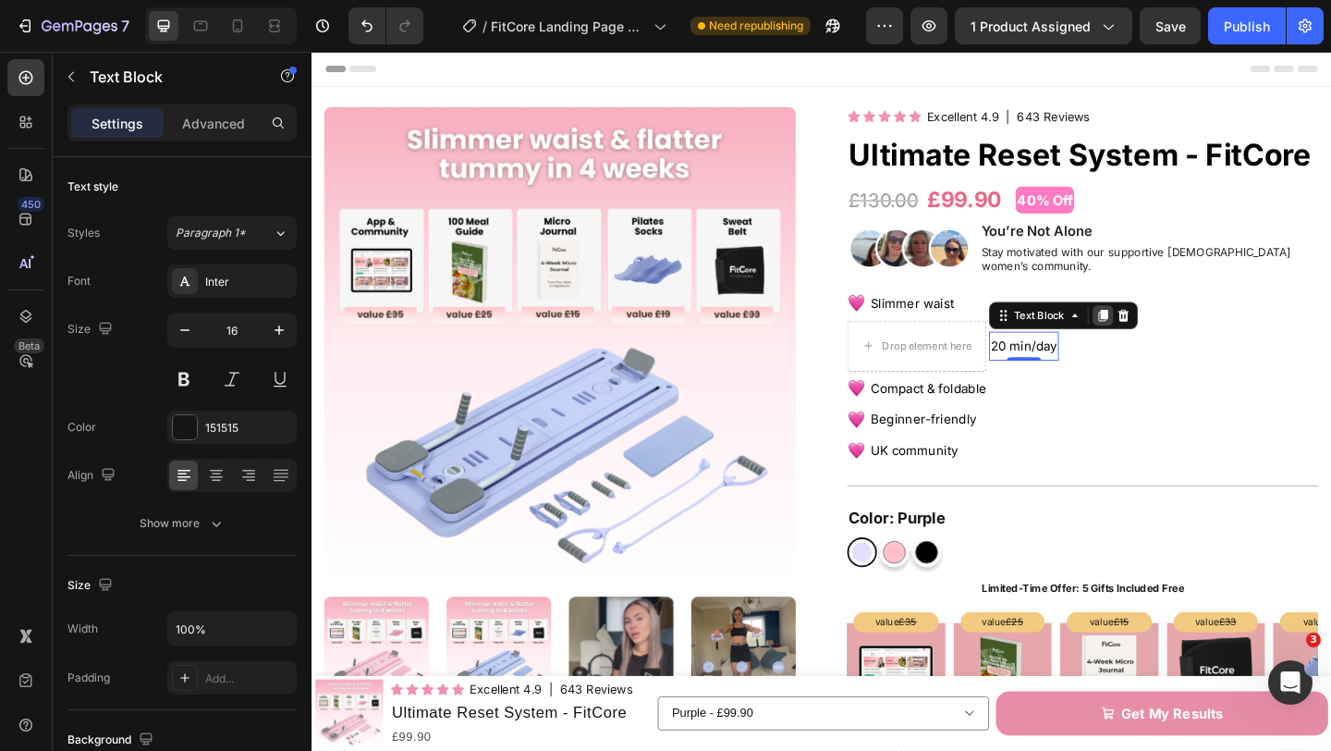
click at [1161, 327] on div at bounding box center [1172, 338] width 22 height 22
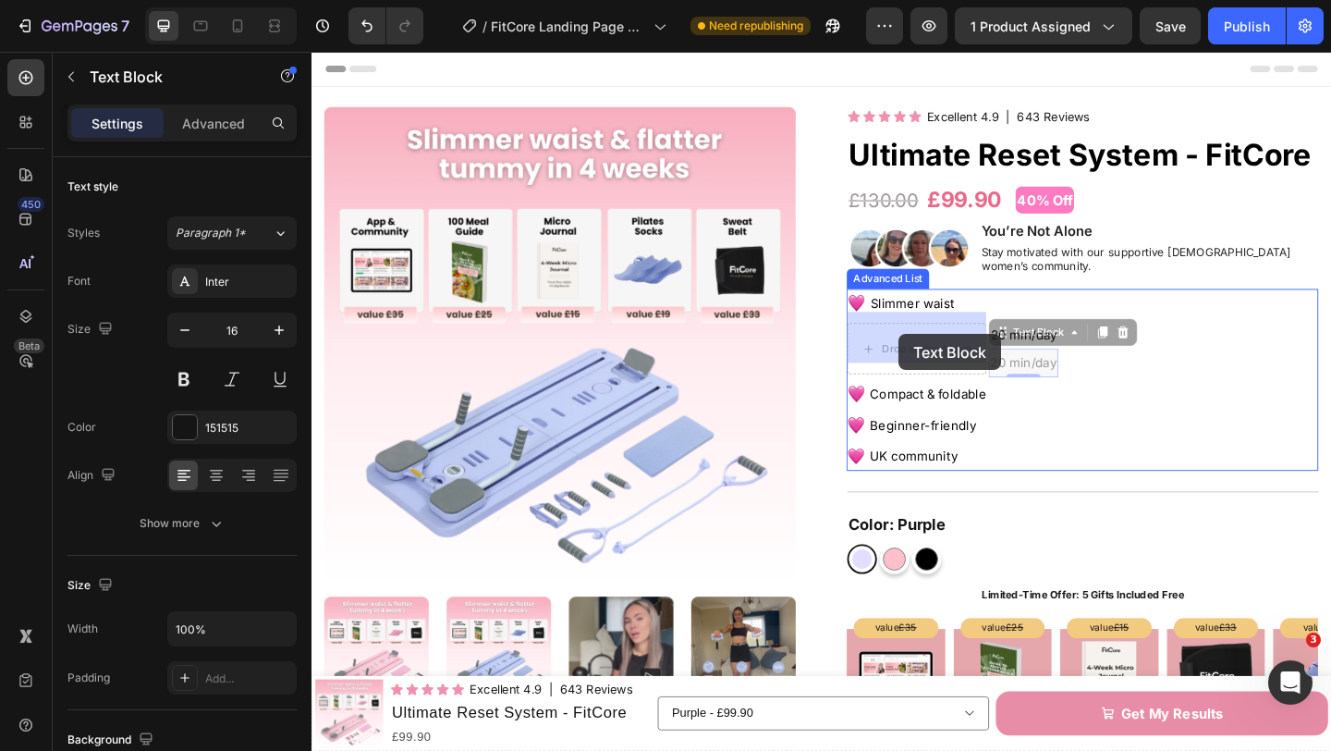
drag, startPoint x: 1069, startPoint y: 350, endPoint x: 950, endPoint y: 359, distance: 118.6
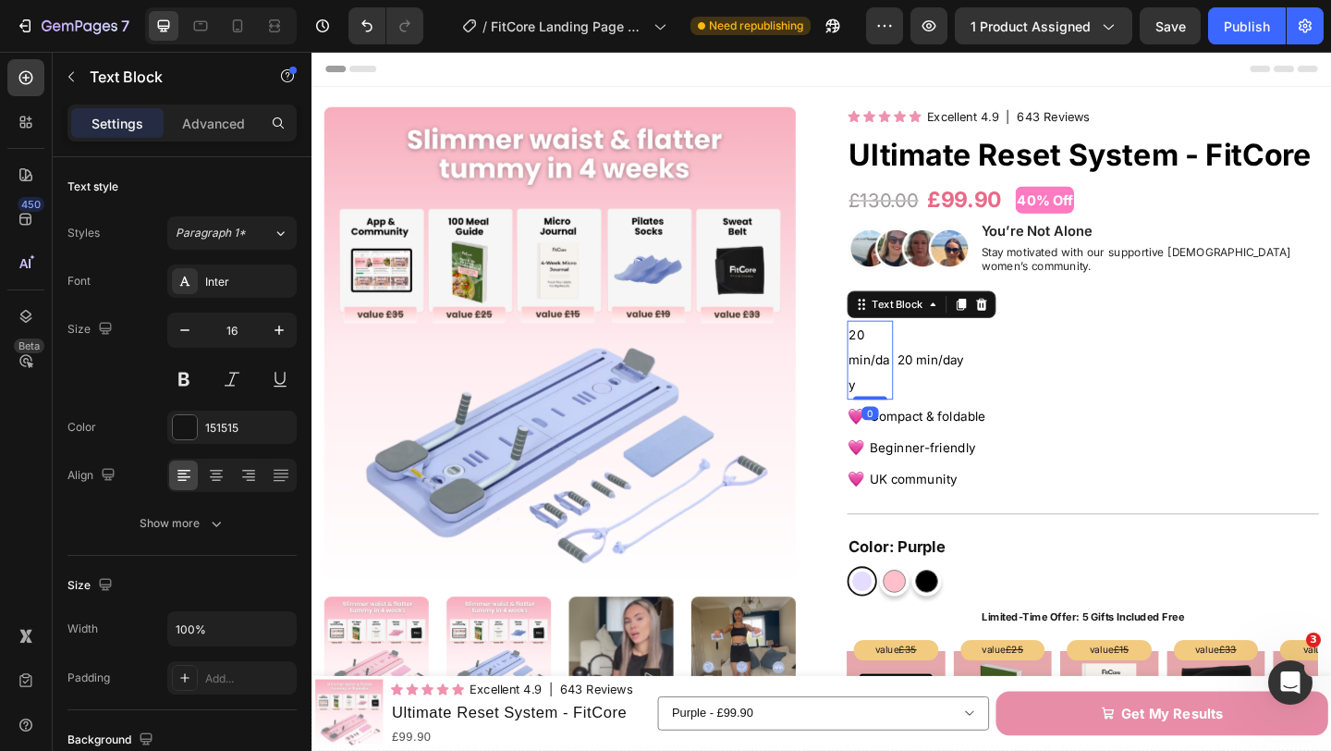
click at [917, 368] on span "20 min/day" at bounding box center [918, 387] width 44 height 72
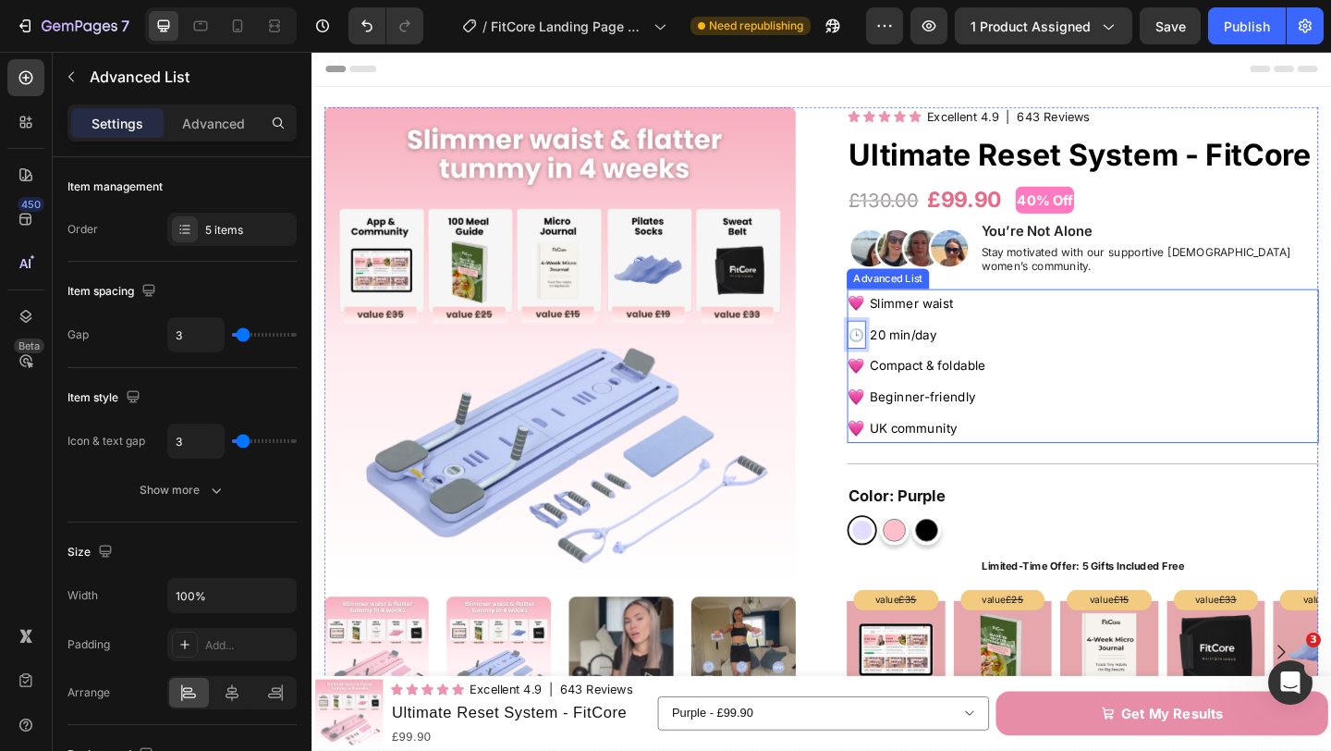
click at [914, 386] on li "Image Compact & foldable Text" at bounding box center [972, 392] width 156 height 31
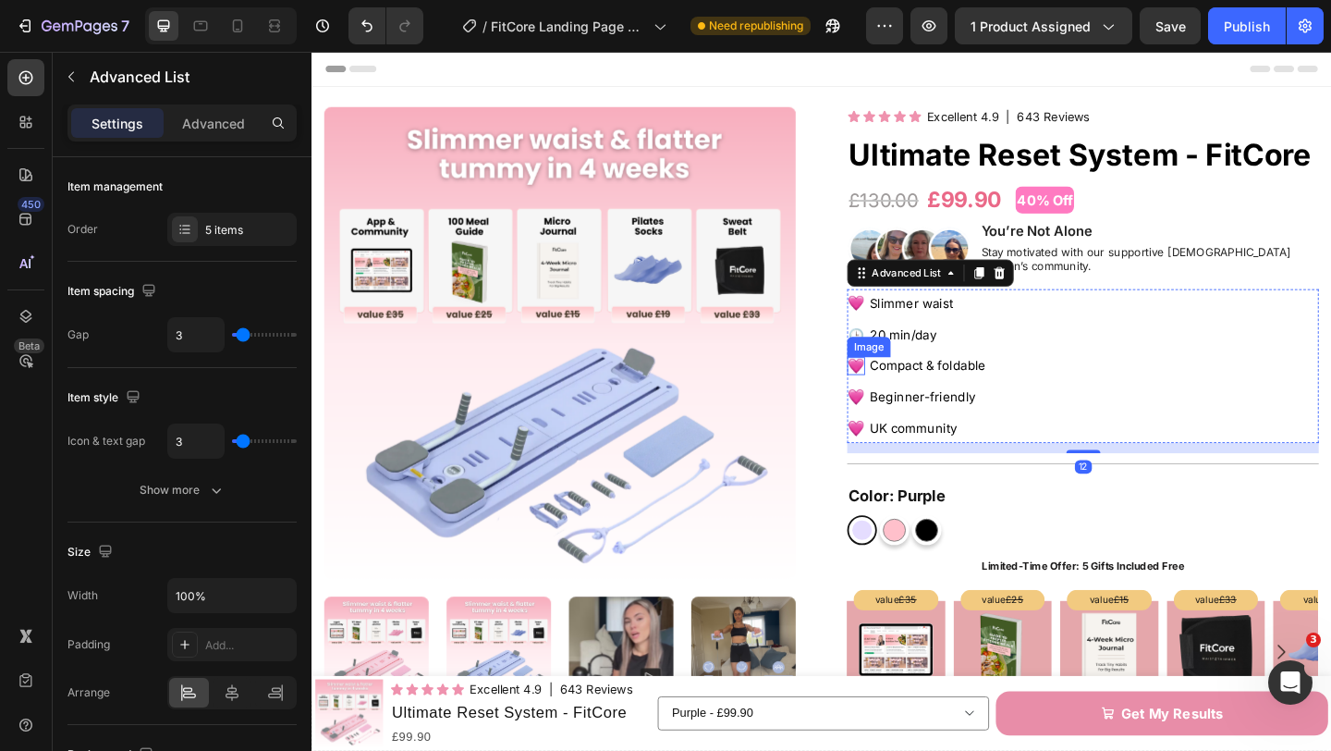
click at [908, 384] on img at bounding box center [903, 393] width 19 height 19
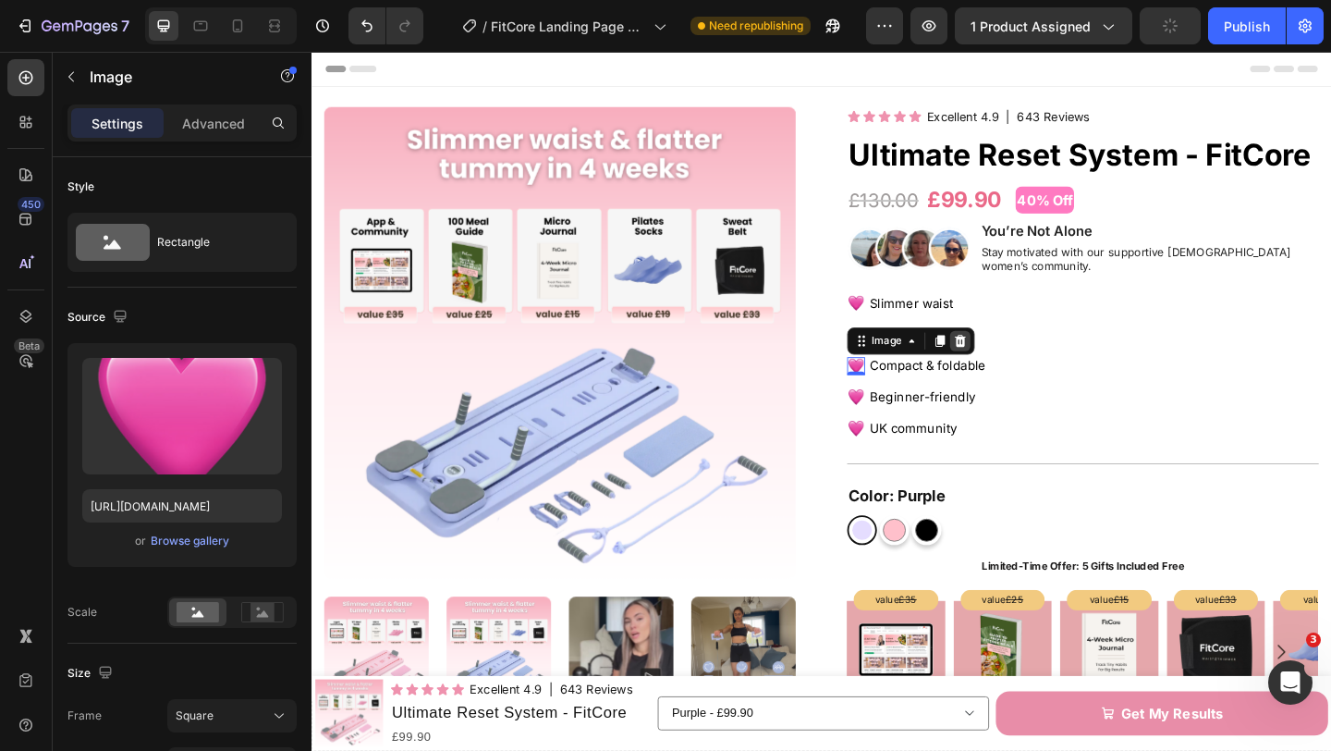
click at [1022, 359] on icon at bounding box center [1017, 366] width 15 height 15
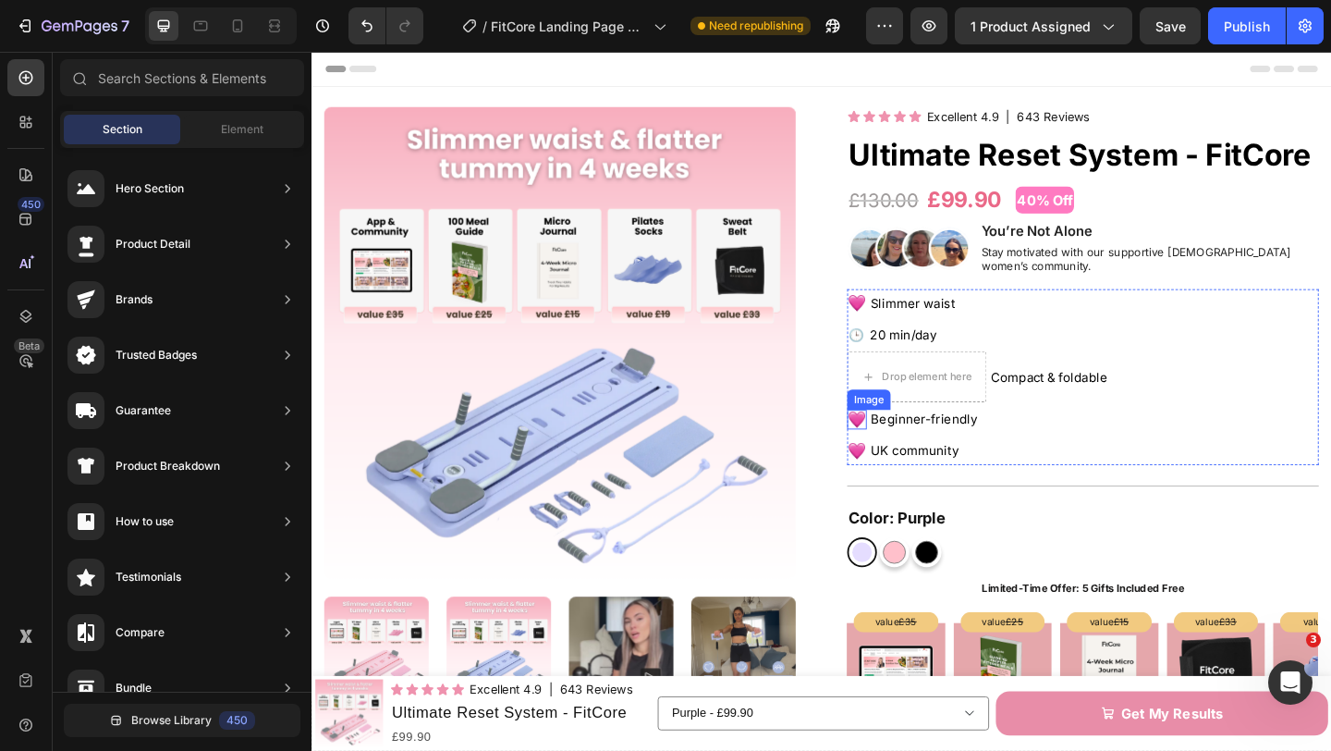
click at [909, 441] on img at bounding box center [904, 451] width 21 height 21
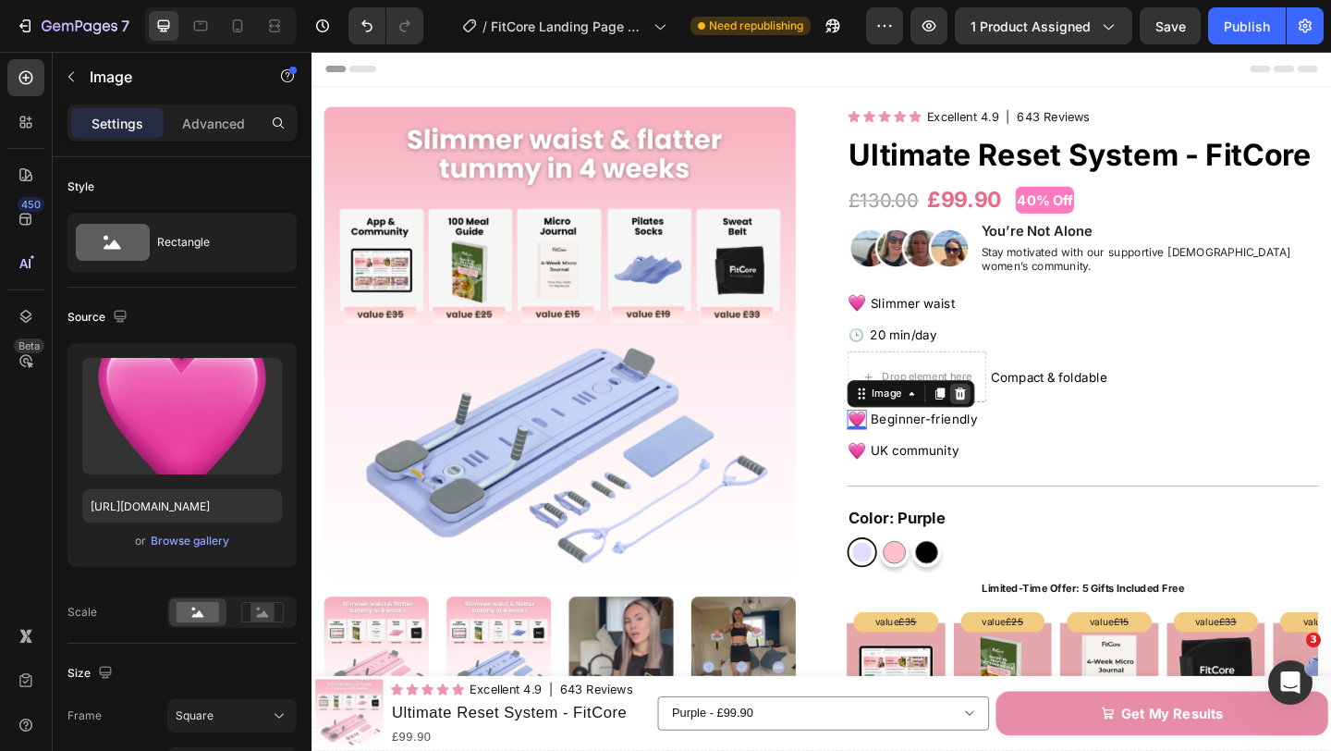
click at [1021, 417] on icon at bounding box center [1017, 423] width 12 height 13
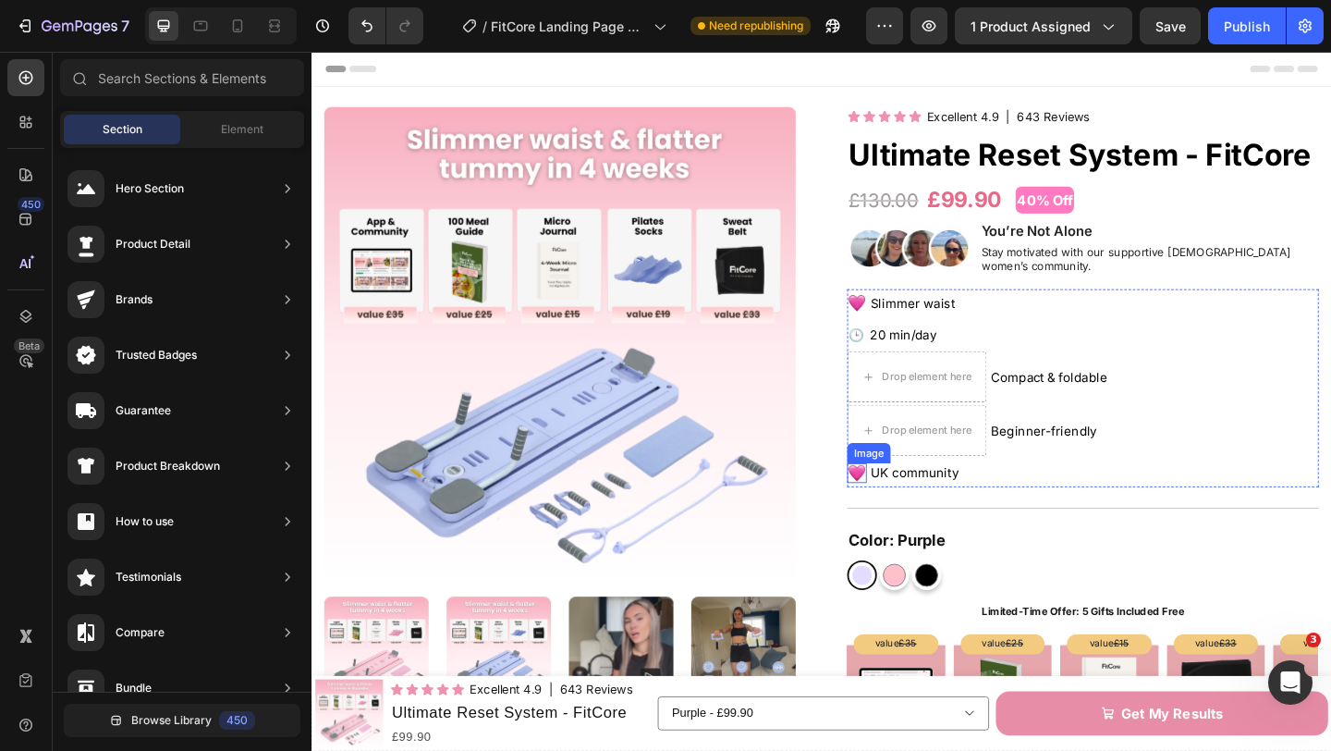
click at [900, 499] on img at bounding box center [904, 509] width 21 height 21
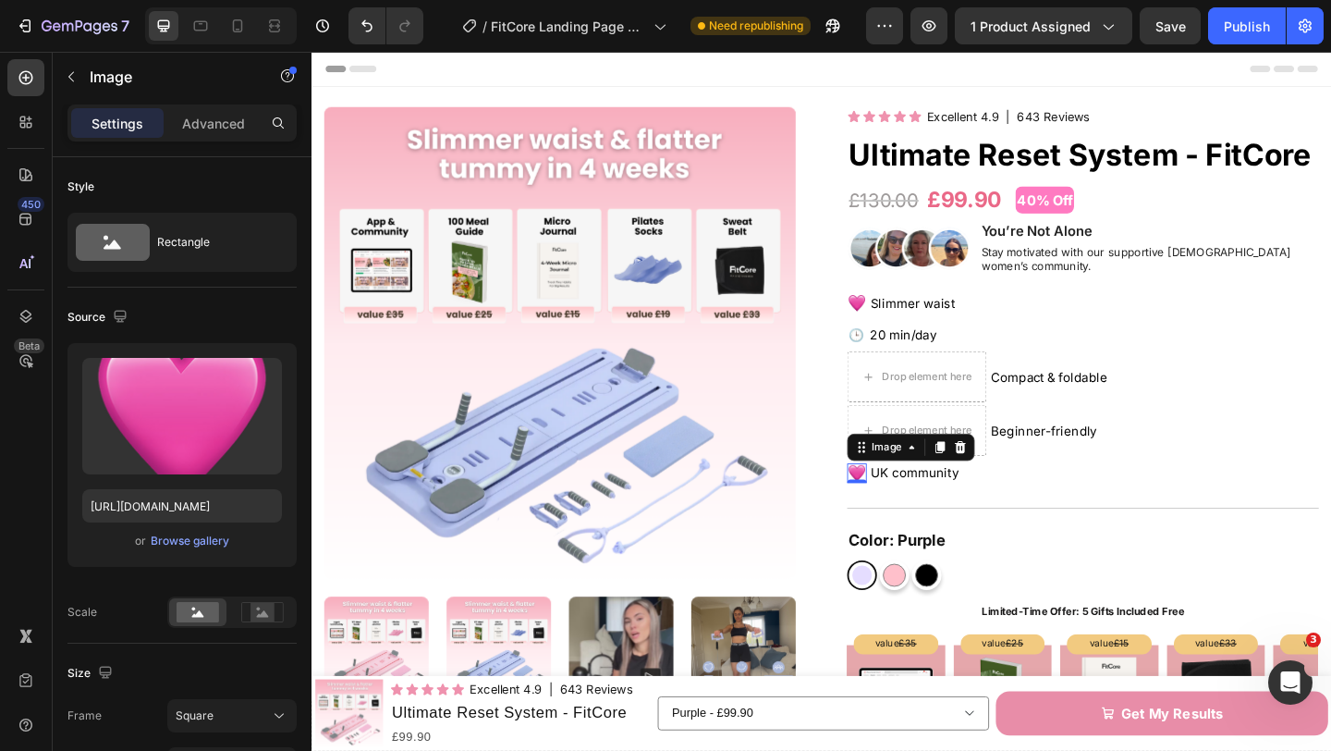
click at [1013, 475] on icon at bounding box center [1017, 481] width 12 height 13
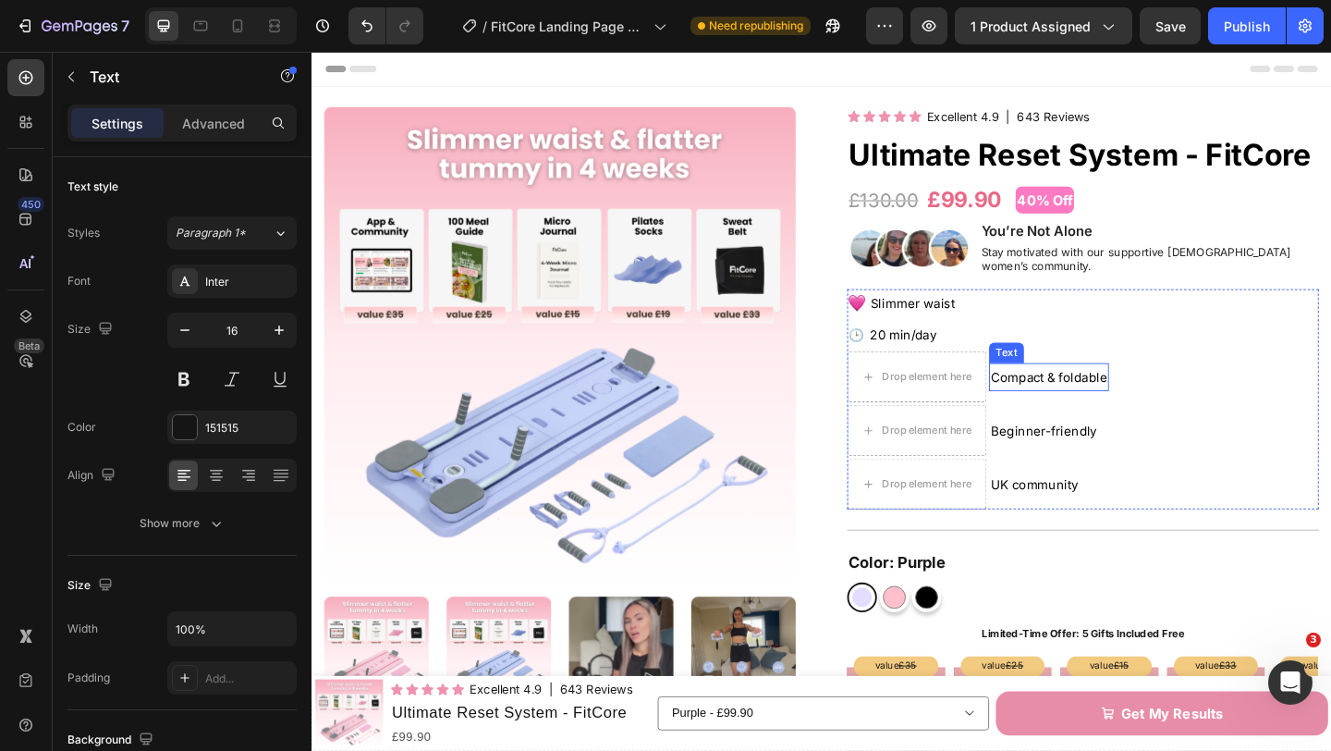
click at [1086, 398] on span "Compact & foldable" at bounding box center [1113, 406] width 127 height 17
click at [1141, 366] on icon at bounding box center [1140, 372] width 10 height 13
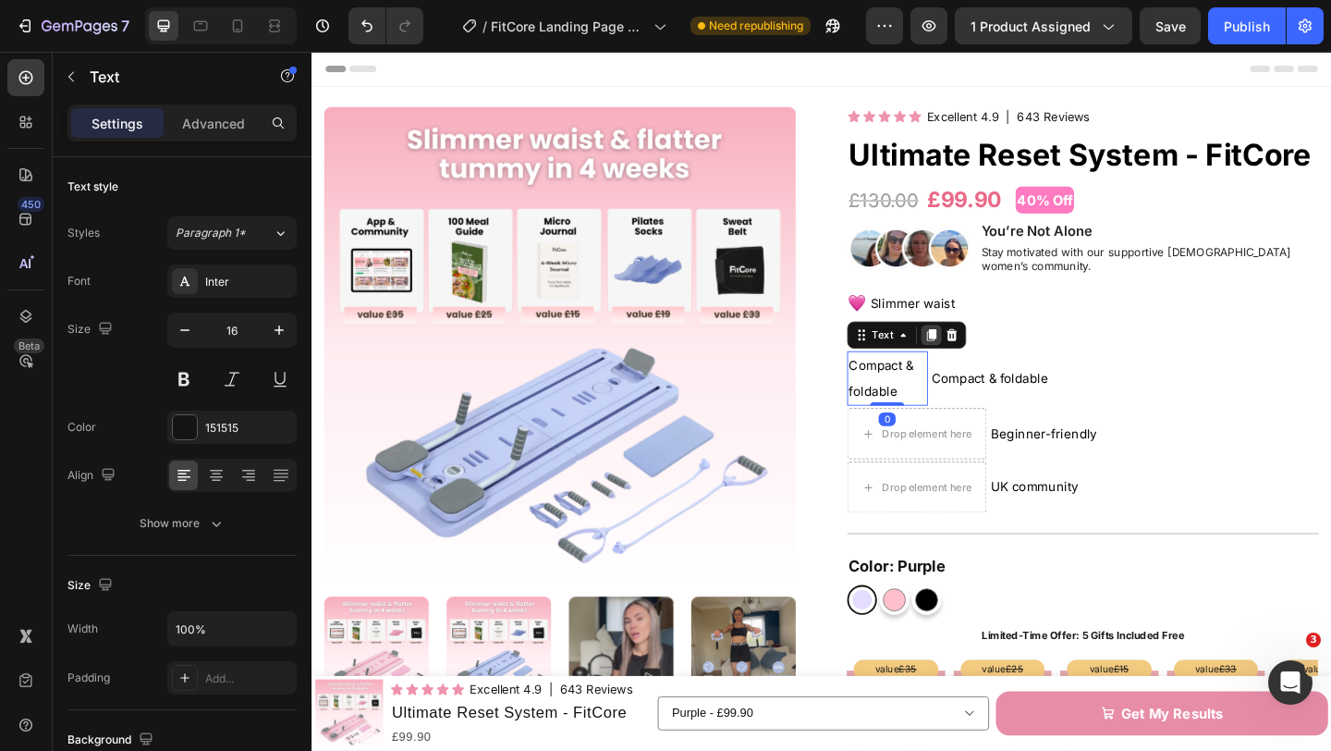
click at [986, 354] on icon at bounding box center [986, 360] width 10 height 13
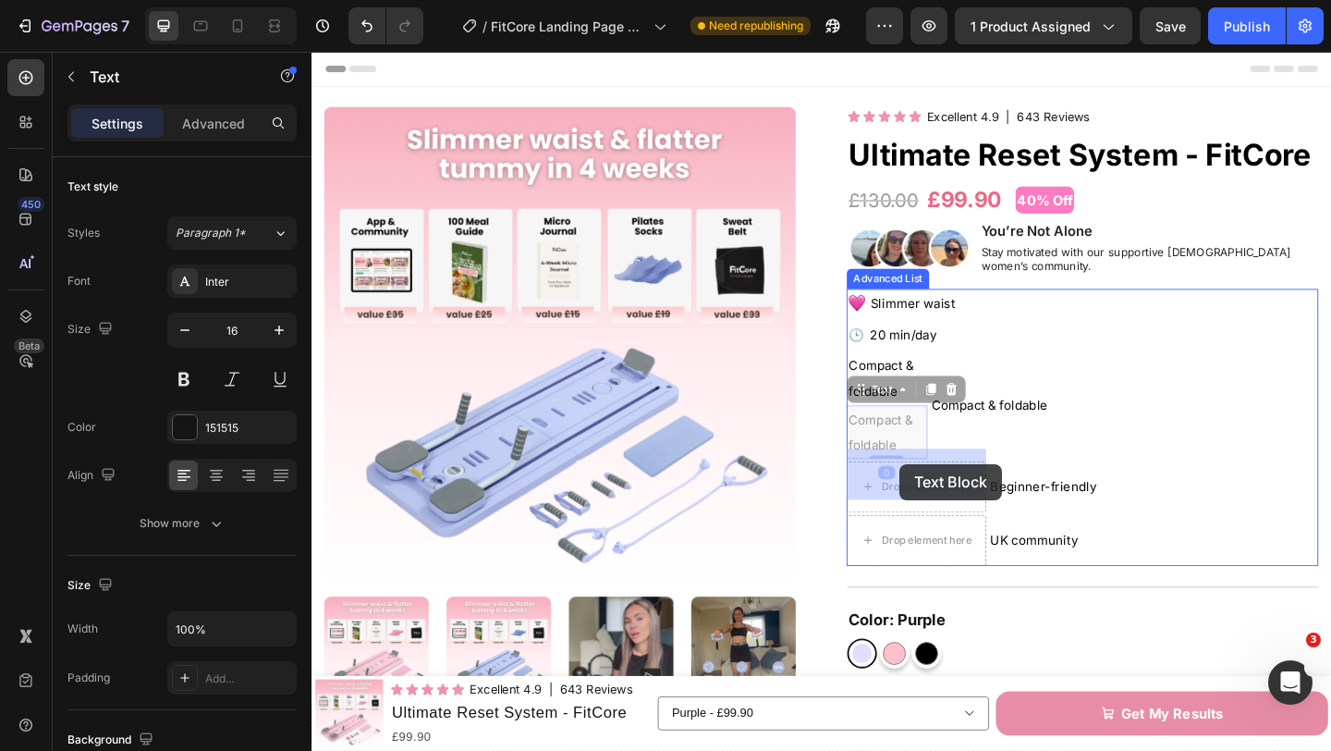
drag, startPoint x: 911, startPoint y: 416, endPoint x: 949, endPoint y: 496, distance: 88.9
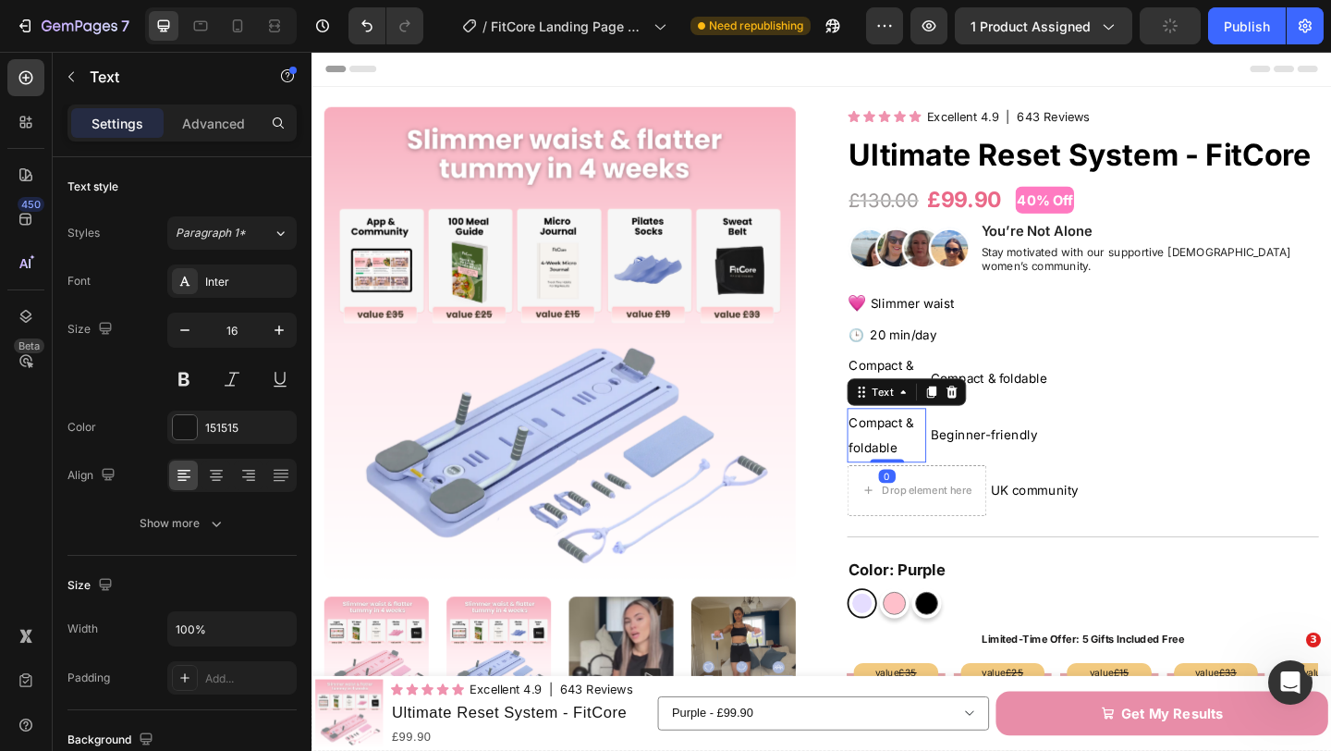
click at [982, 414] on icon at bounding box center [985, 421] width 15 height 15
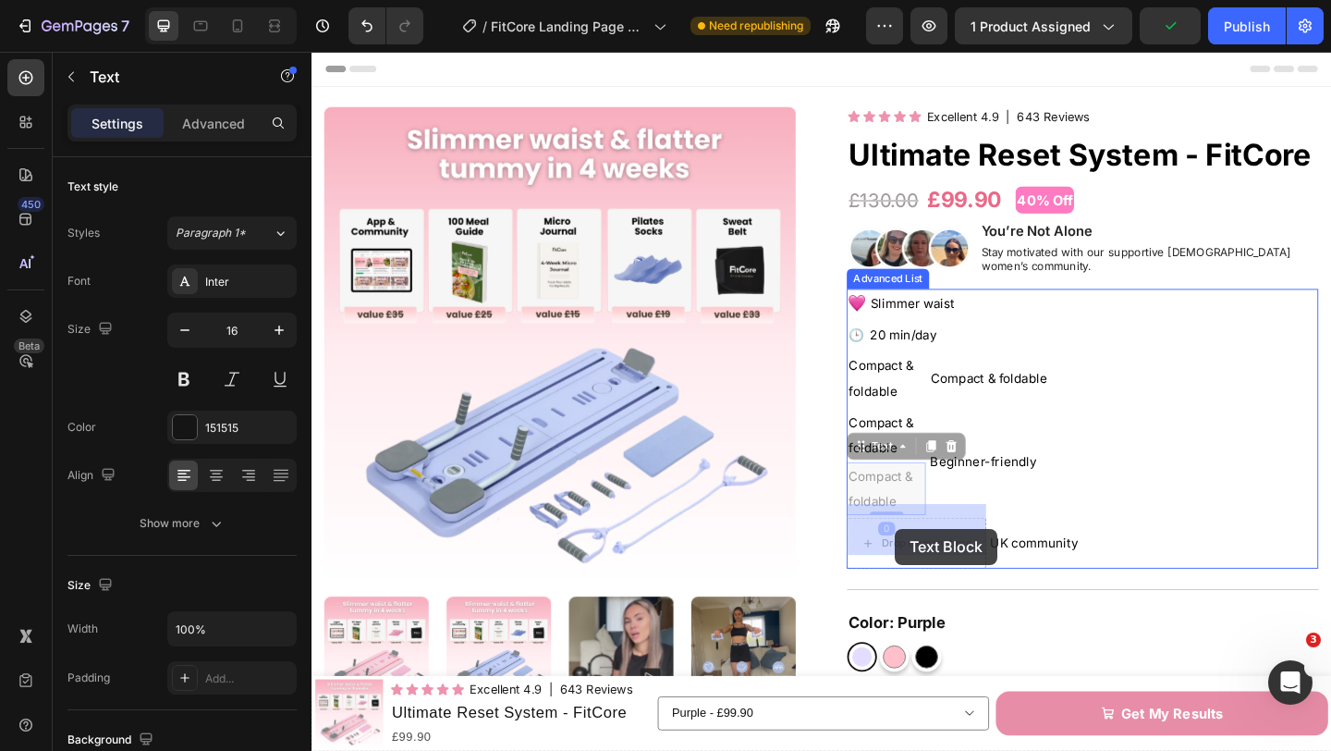
drag, startPoint x: 913, startPoint y: 502, endPoint x: 947, endPoint y: 571, distance: 77.3
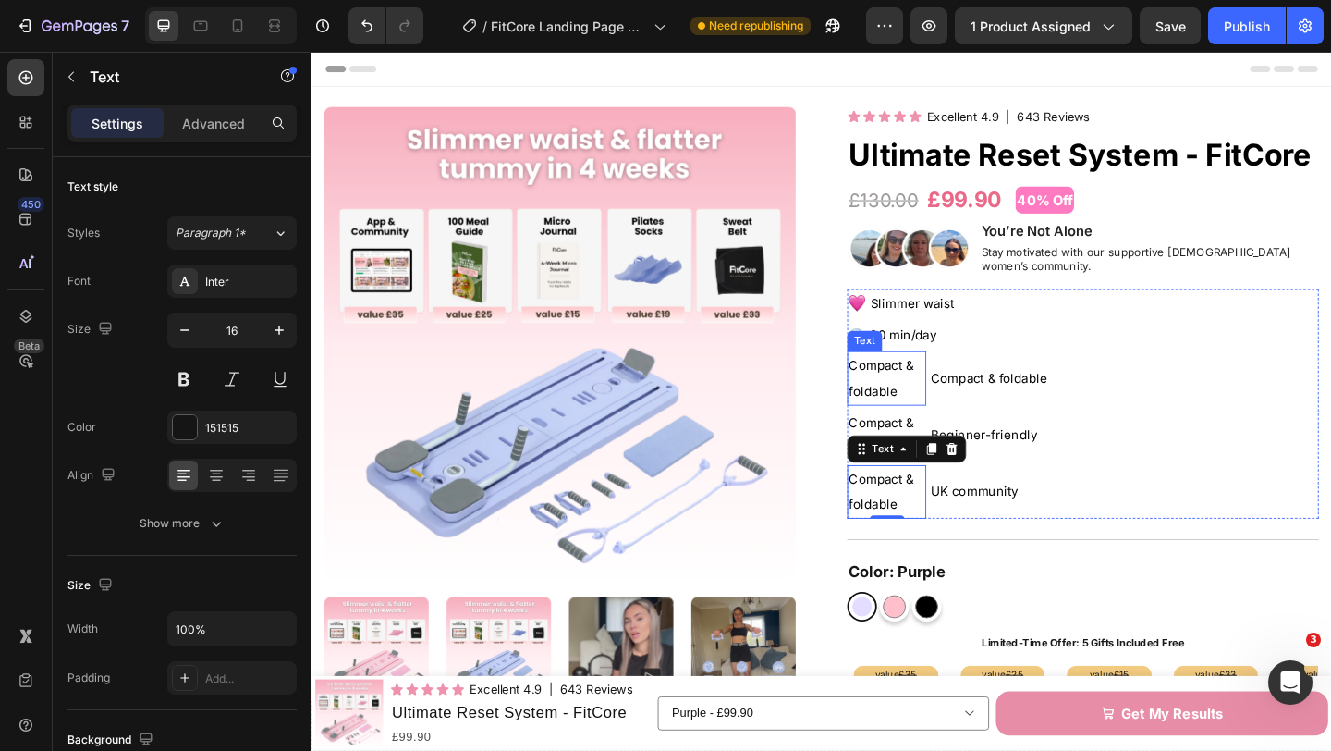
click at [934, 399] on span "Compact & foldable" at bounding box center [931, 407] width 70 height 44
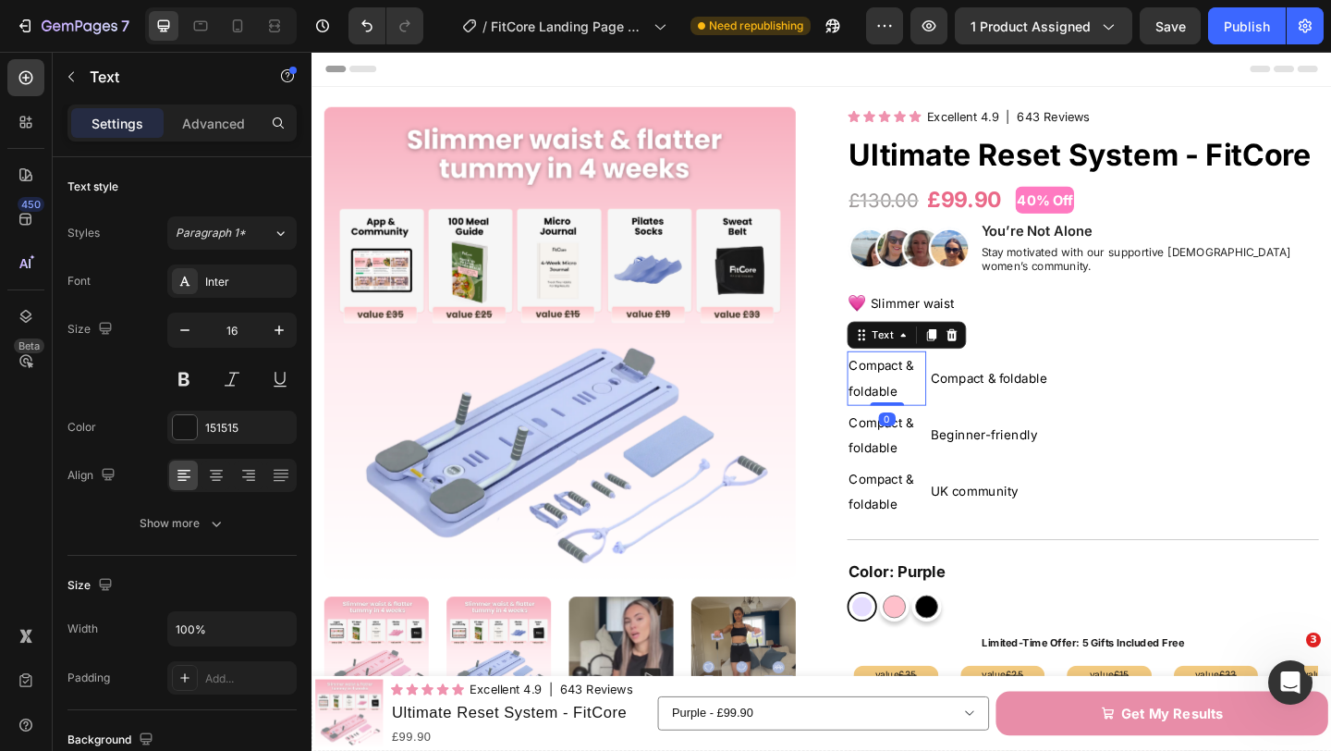
click at [934, 399] on span "Compact & foldable" at bounding box center [931, 407] width 70 height 44
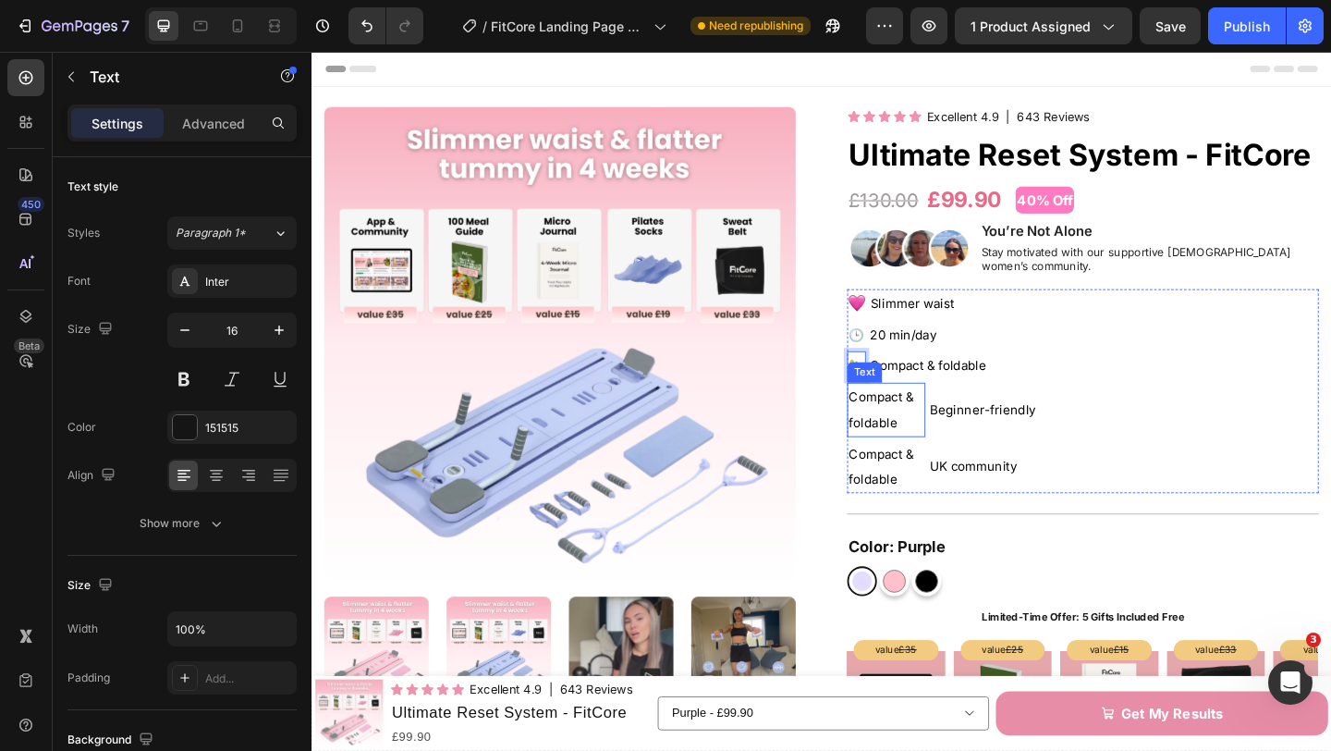
click at [946, 423] on p "Compact & foldable" at bounding box center [936, 440] width 81 height 55
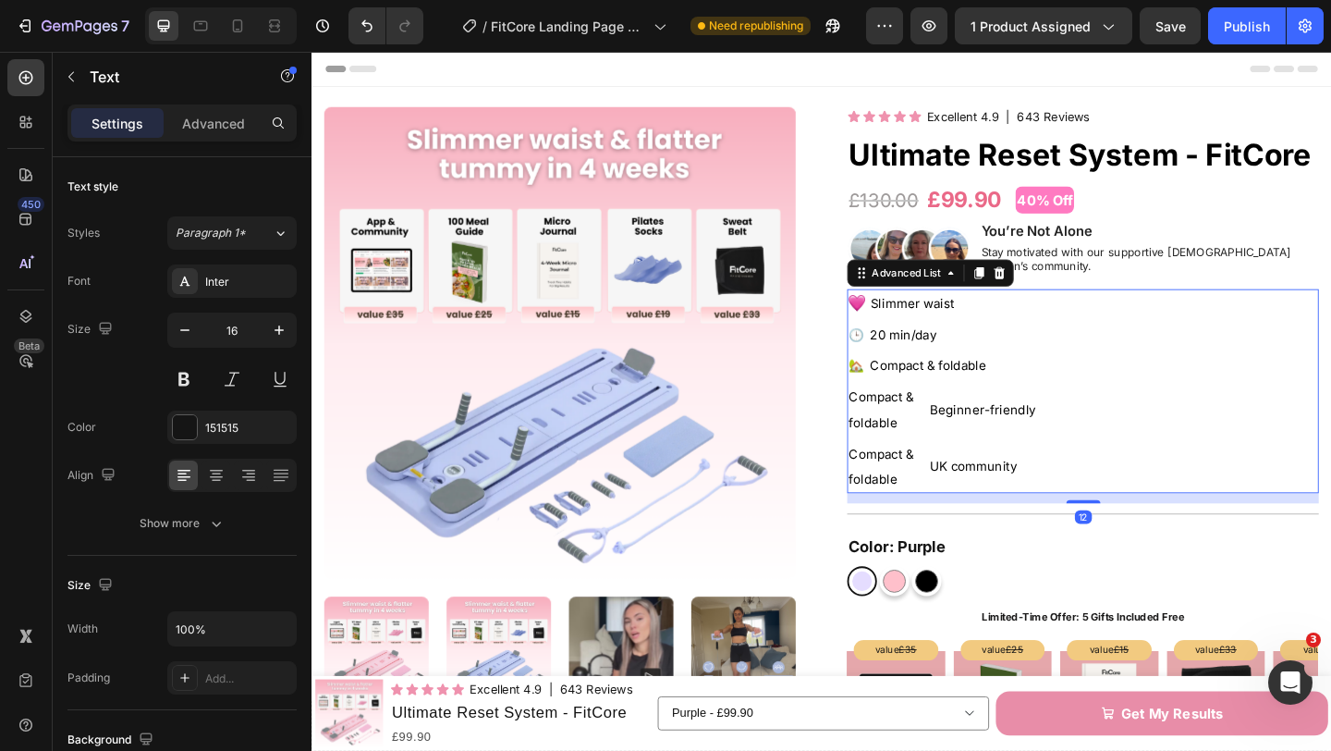
click at [1169, 410] on div "Image Slimmer waist Text Block 🕒 Text Block 20 min/day Text Block 🏡 Text Compac…" at bounding box center [1150, 421] width 513 height 223
click at [930, 425] on p "Compact & foldable" at bounding box center [936, 440] width 81 height 55
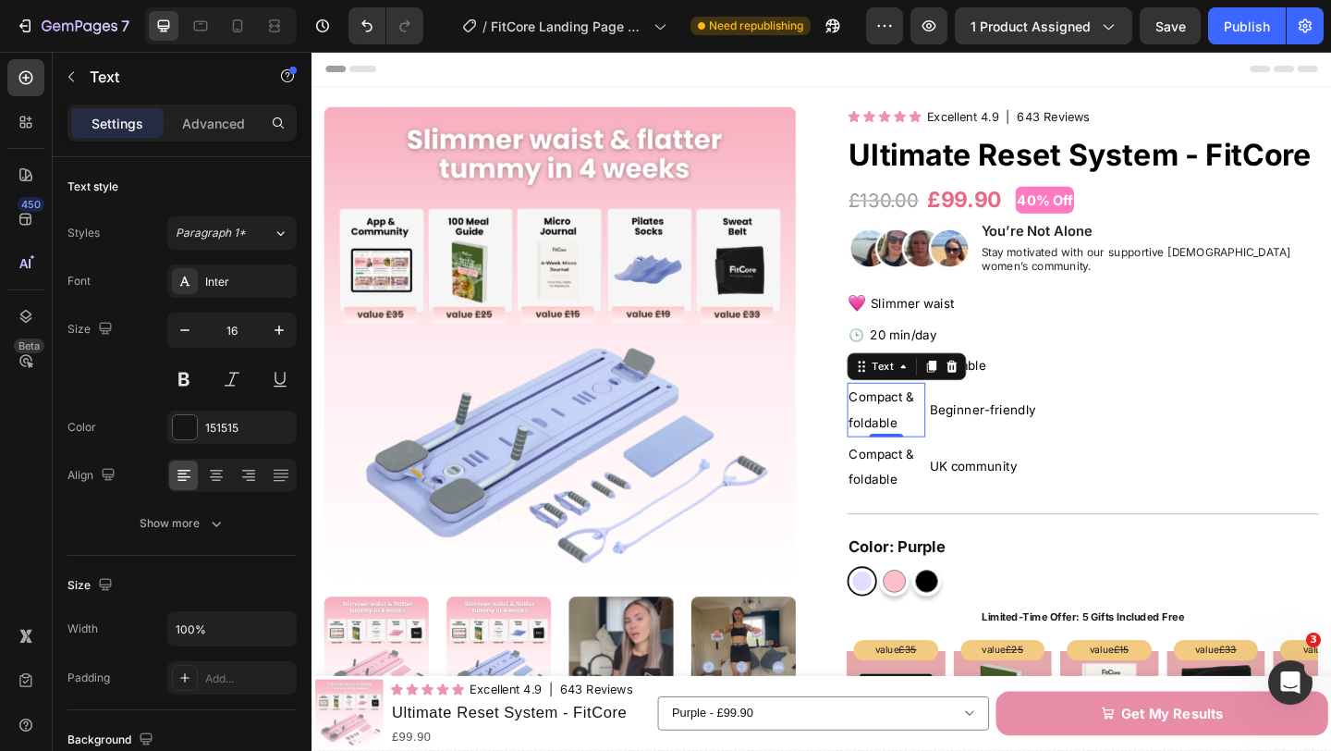
click at [950, 442] on p "Compact & foldable" at bounding box center [936, 440] width 81 height 55
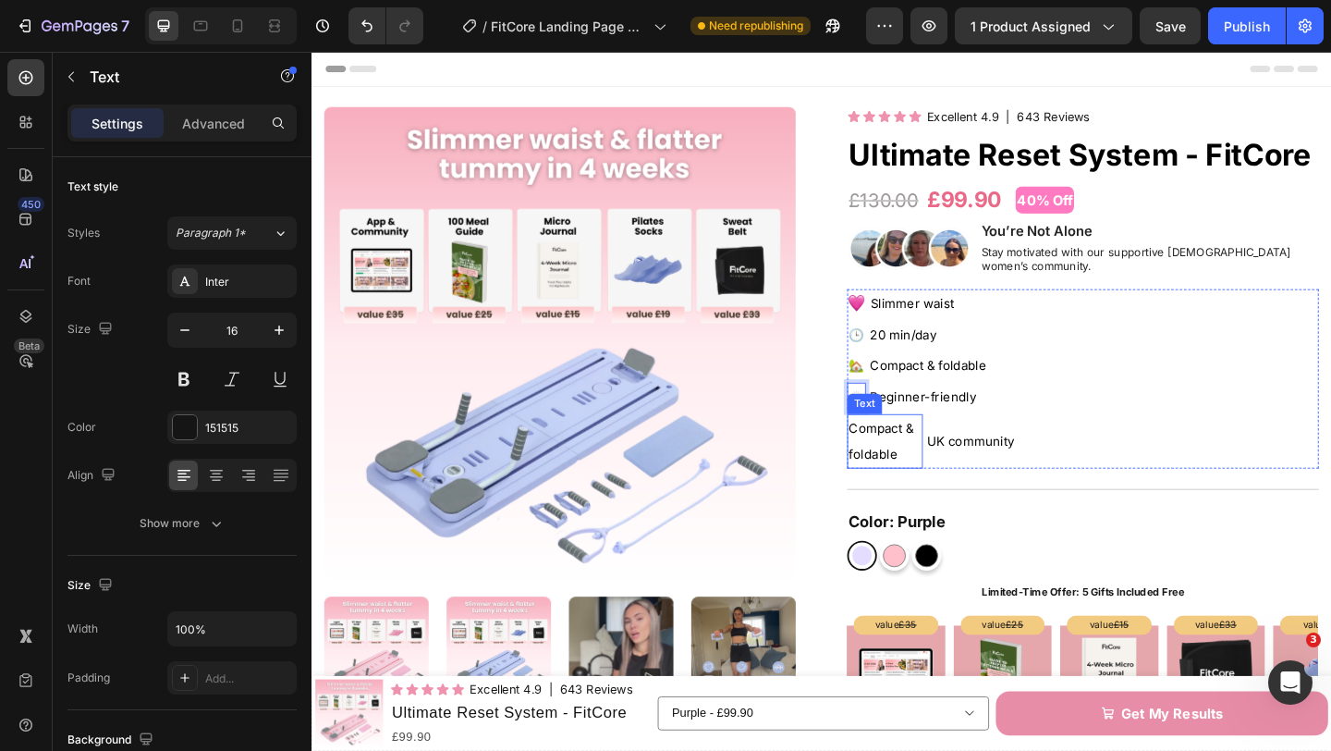
click at [925, 461] on p "Compact & foldable" at bounding box center [935, 474] width 79 height 55
click at [918, 458] on p "Compact & foldable" at bounding box center [935, 474] width 79 height 55
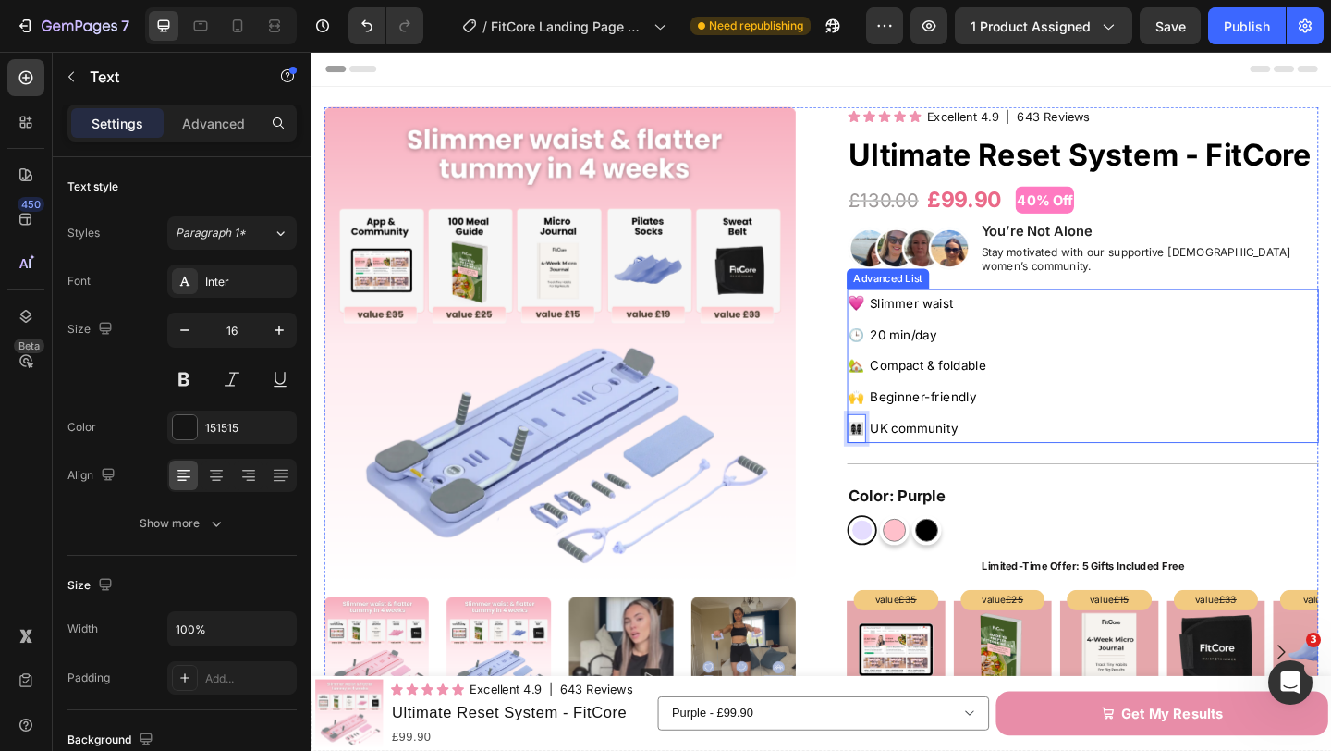
click at [1140, 431] on div "Image Slimmer waist Text Block 🕒 Text Block 20 min/day Text Block 🏡 Text Compac…" at bounding box center [1150, 393] width 513 height 167
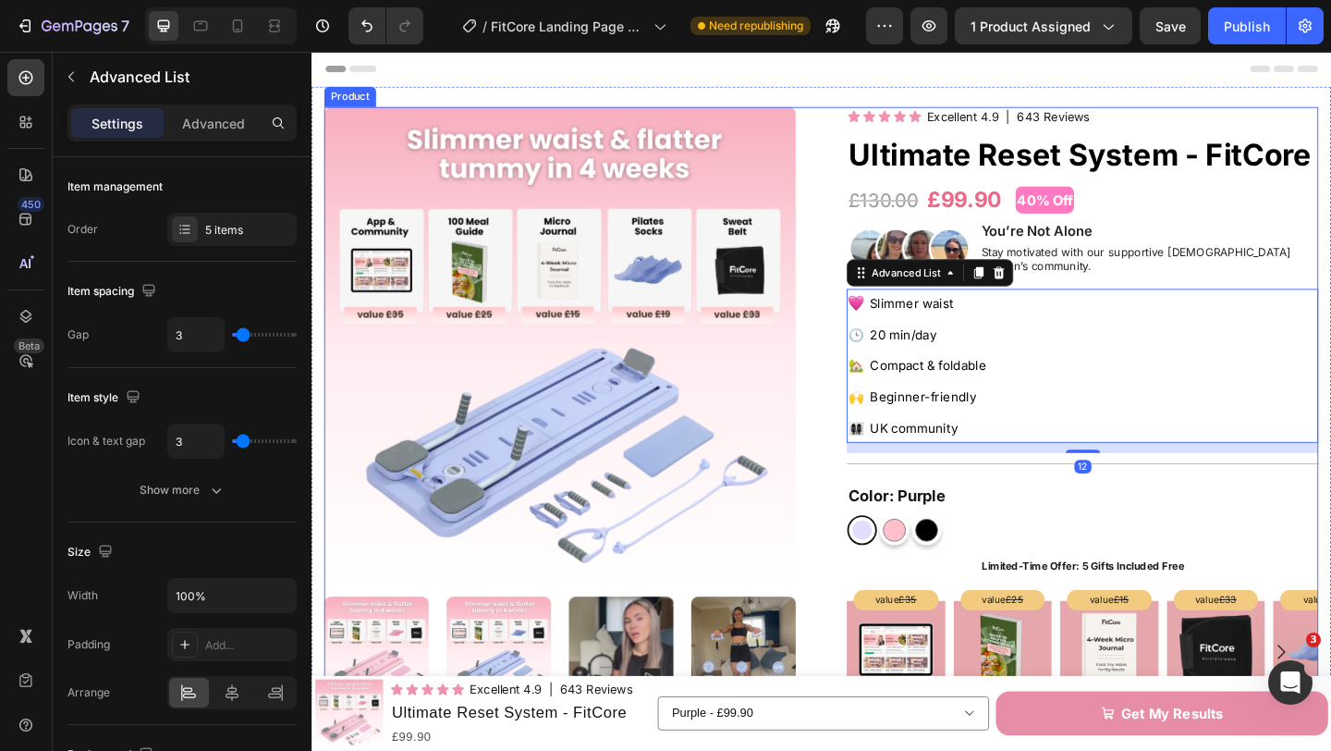
click at [859, 429] on div "Product Images Icon Icon Icon Icon Icon Icon List Excellent 4.9 Text Block | 64…" at bounding box center [866, 735] width 1082 height 1247
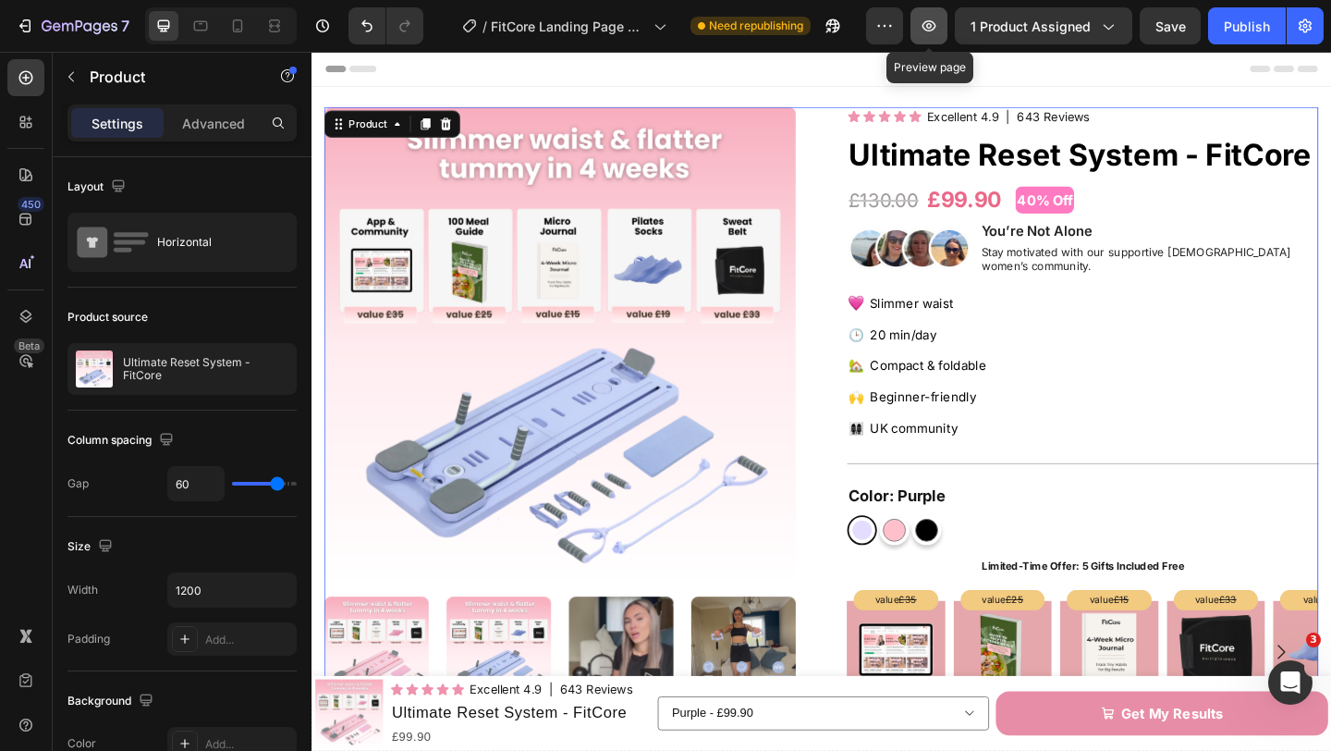
click at [926, 33] on icon "button" at bounding box center [929, 26] width 18 height 18
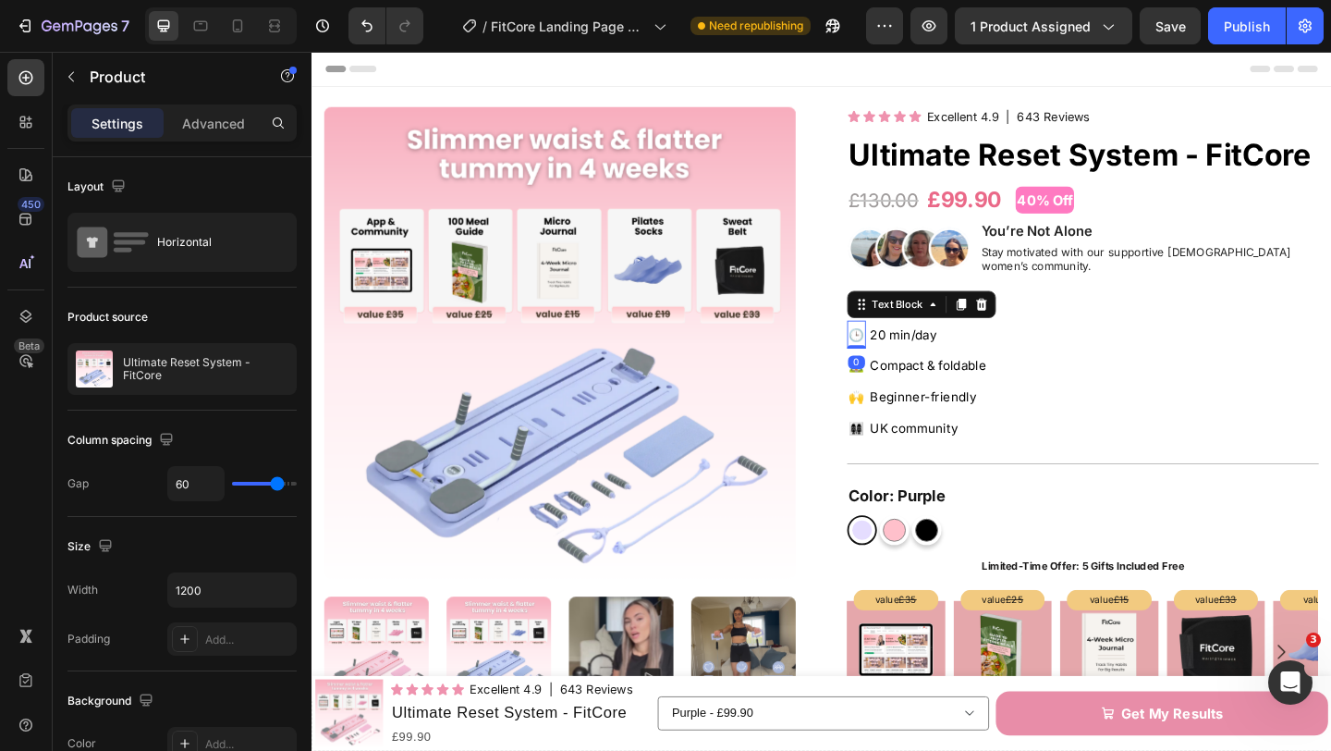
click at [904, 351] on span "🕒" at bounding box center [904, 359] width 17 height 17
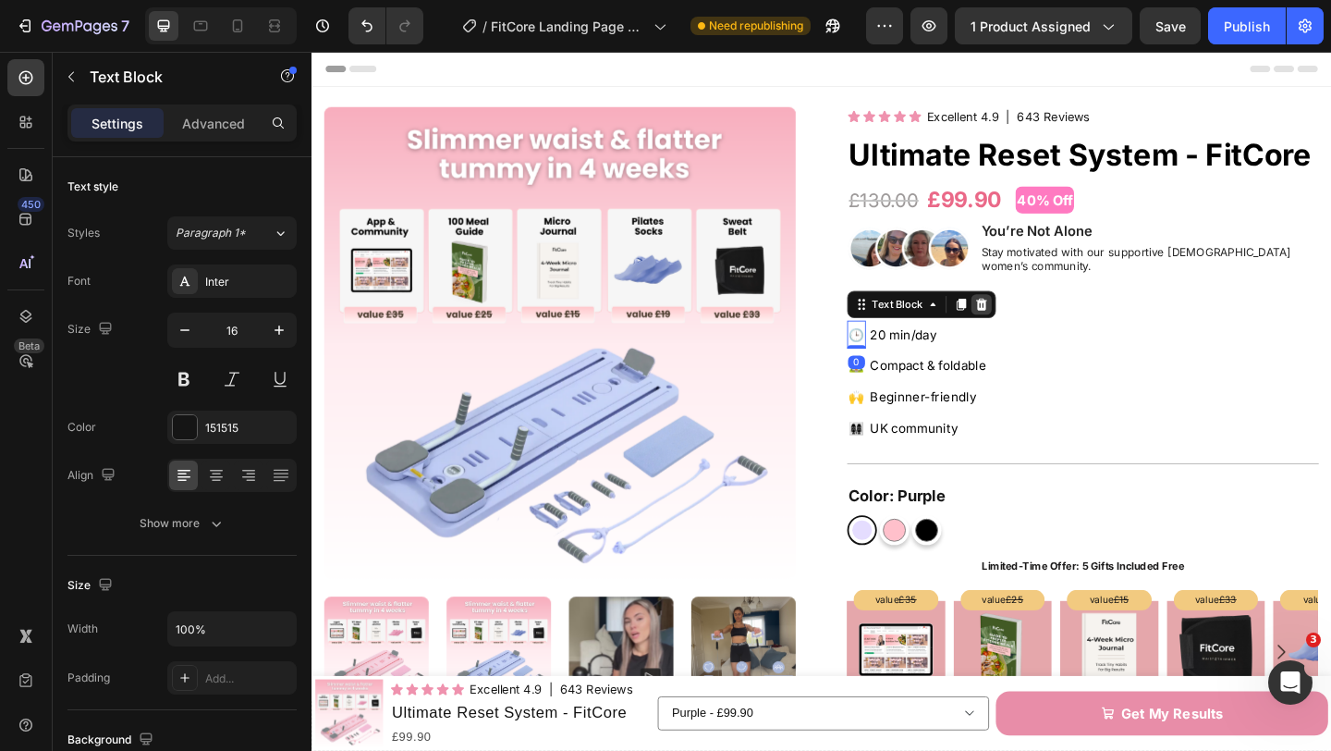
click at [1036, 319] on icon at bounding box center [1041, 325] width 12 height 13
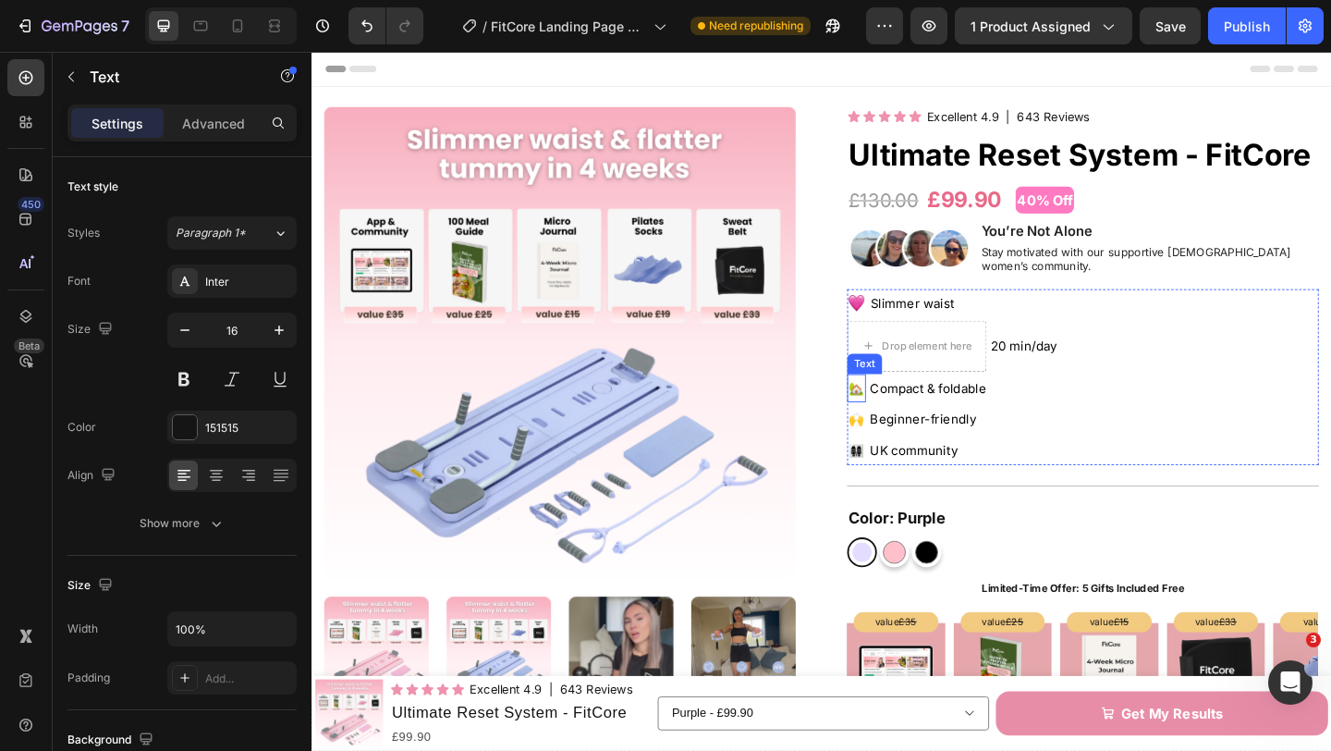
click at [902, 410] on span "🏡" at bounding box center [904, 418] width 17 height 17
click at [1010, 377] on icon at bounding box center [1008, 383] width 12 height 13
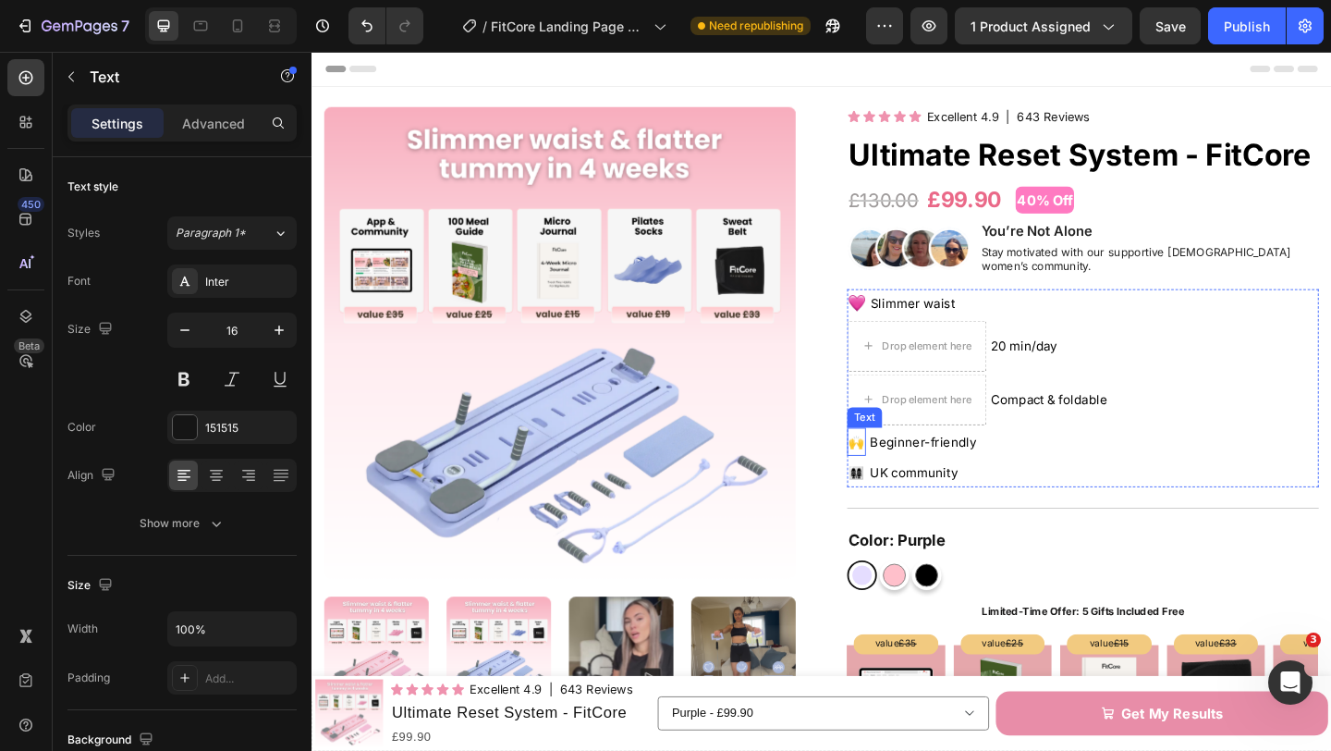
click at [903, 468] on span "🙌" at bounding box center [904, 476] width 17 height 17
click at [1008, 435] on icon at bounding box center [1007, 442] width 15 height 15
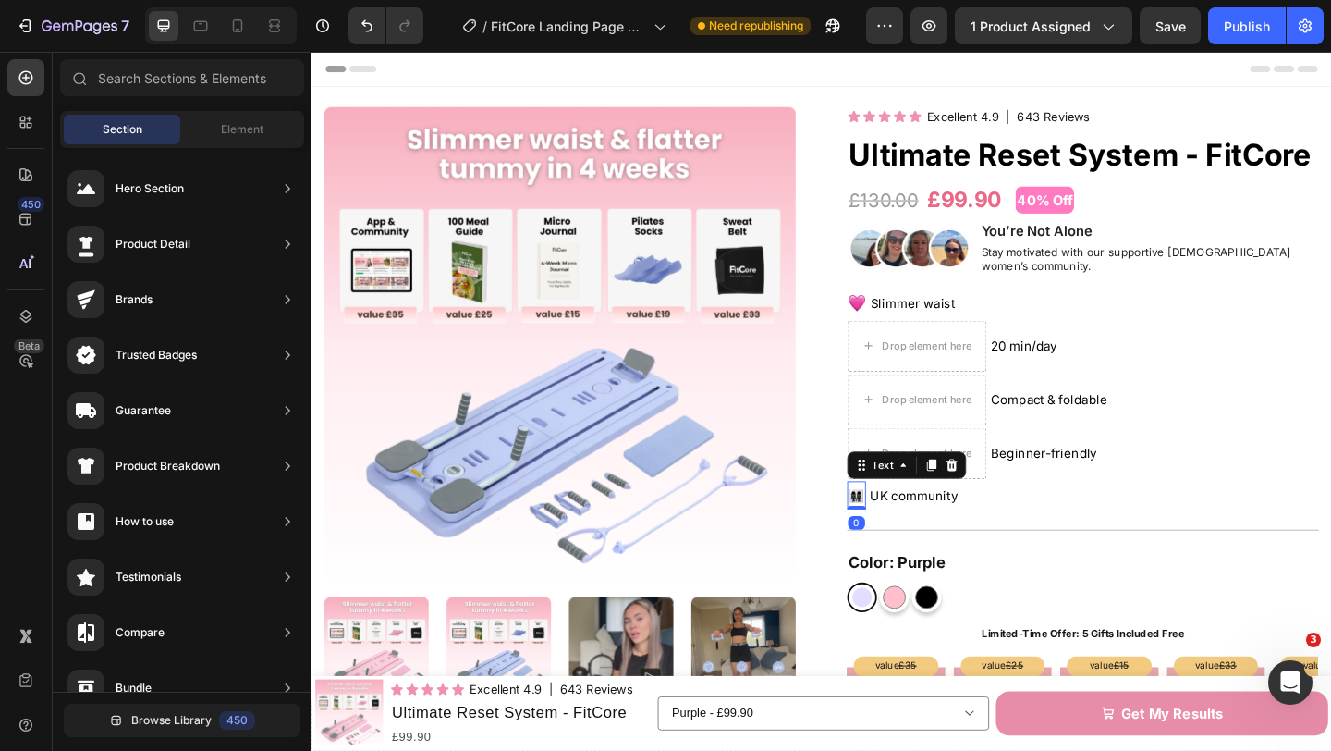
click at [903, 526] on span "👩‍👩‍👧‍👧" at bounding box center [904, 534] width 17 height 17
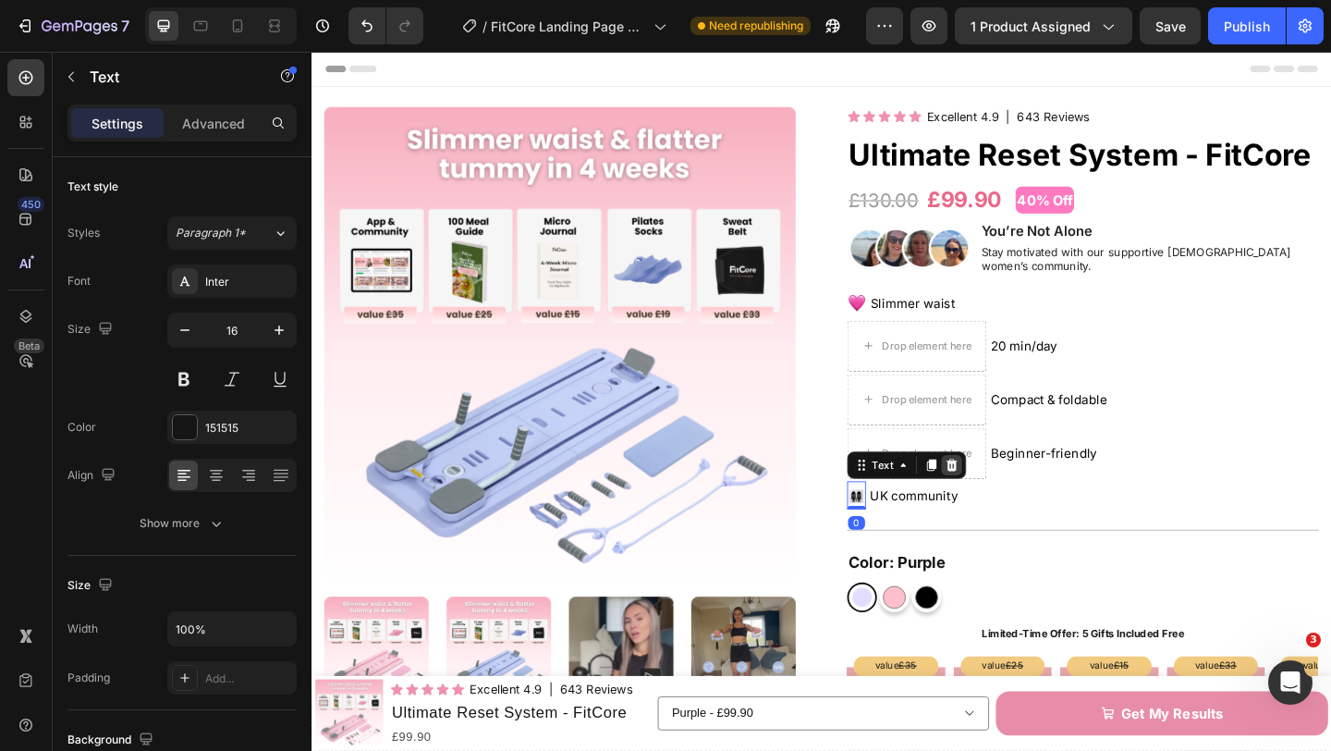
click at [1011, 494] on icon at bounding box center [1008, 500] width 12 height 13
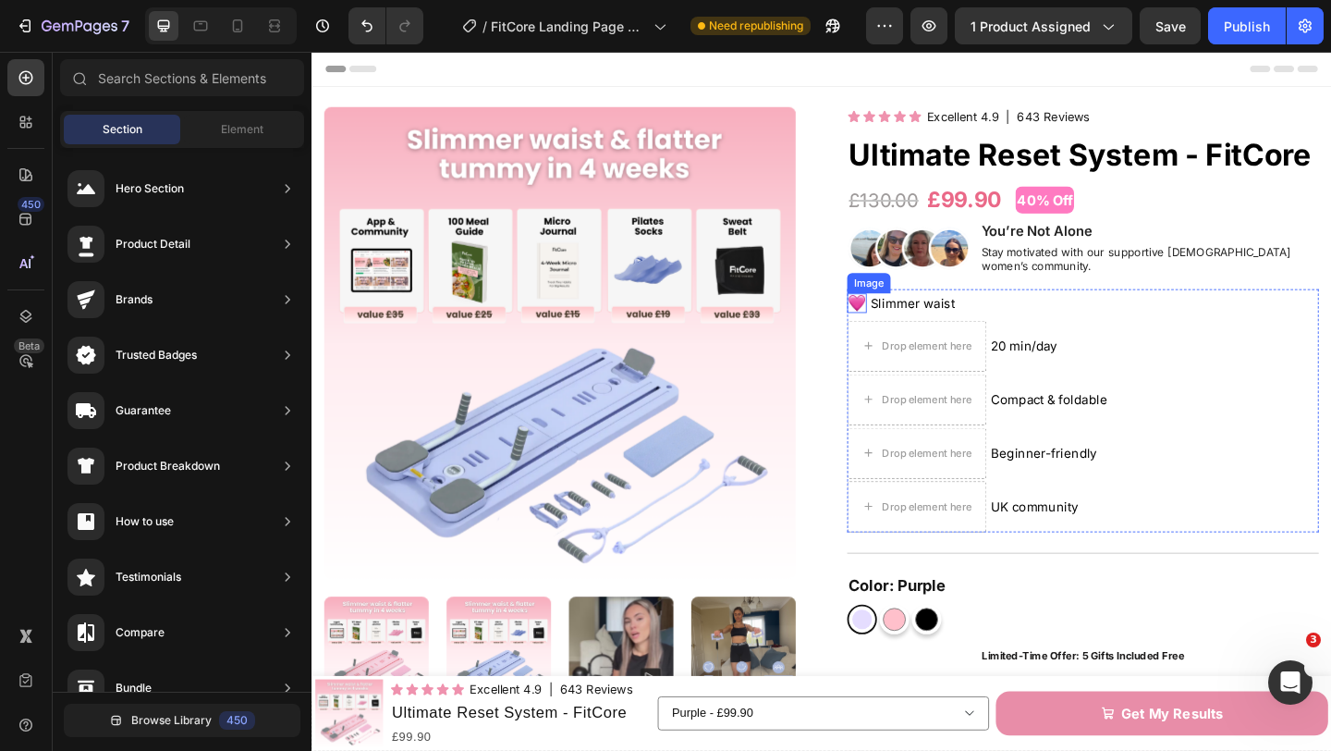
click at [913, 314] on img at bounding box center [904, 324] width 21 height 21
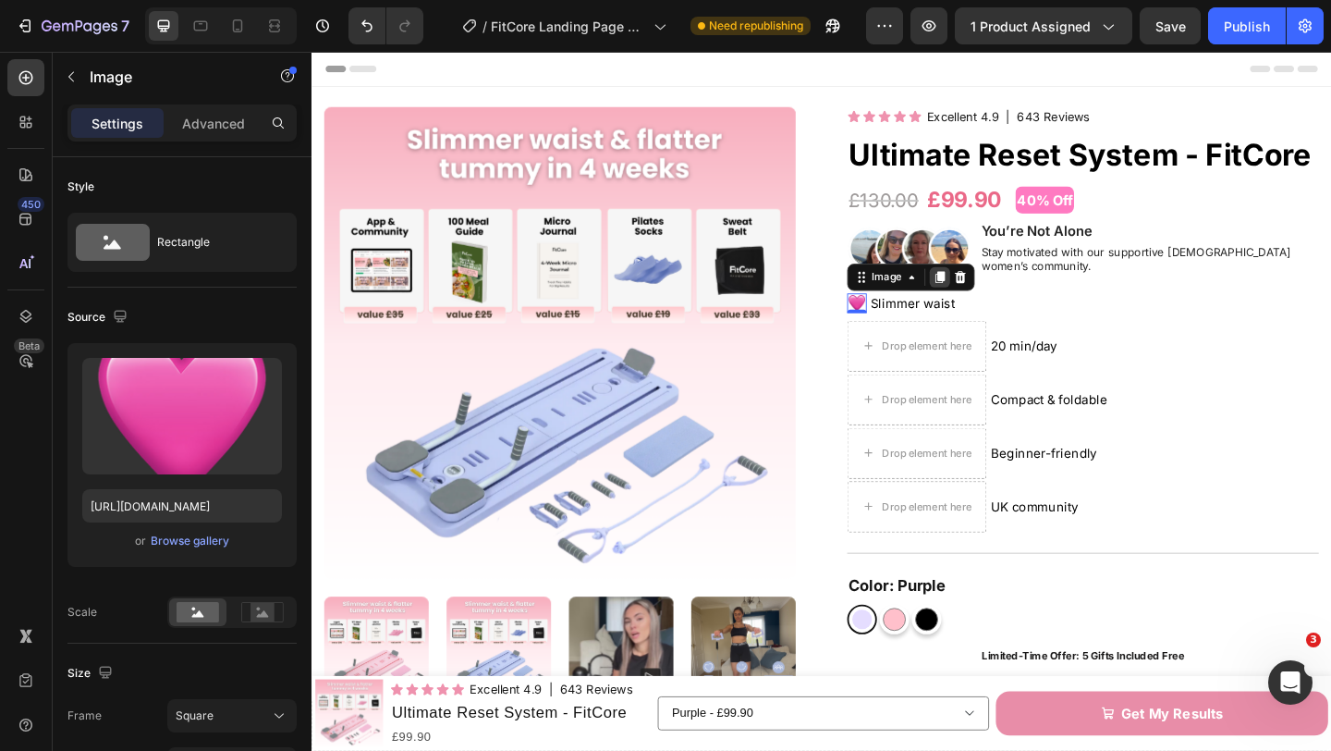
click at [991, 289] on icon at bounding box center [994, 296] width 15 height 15
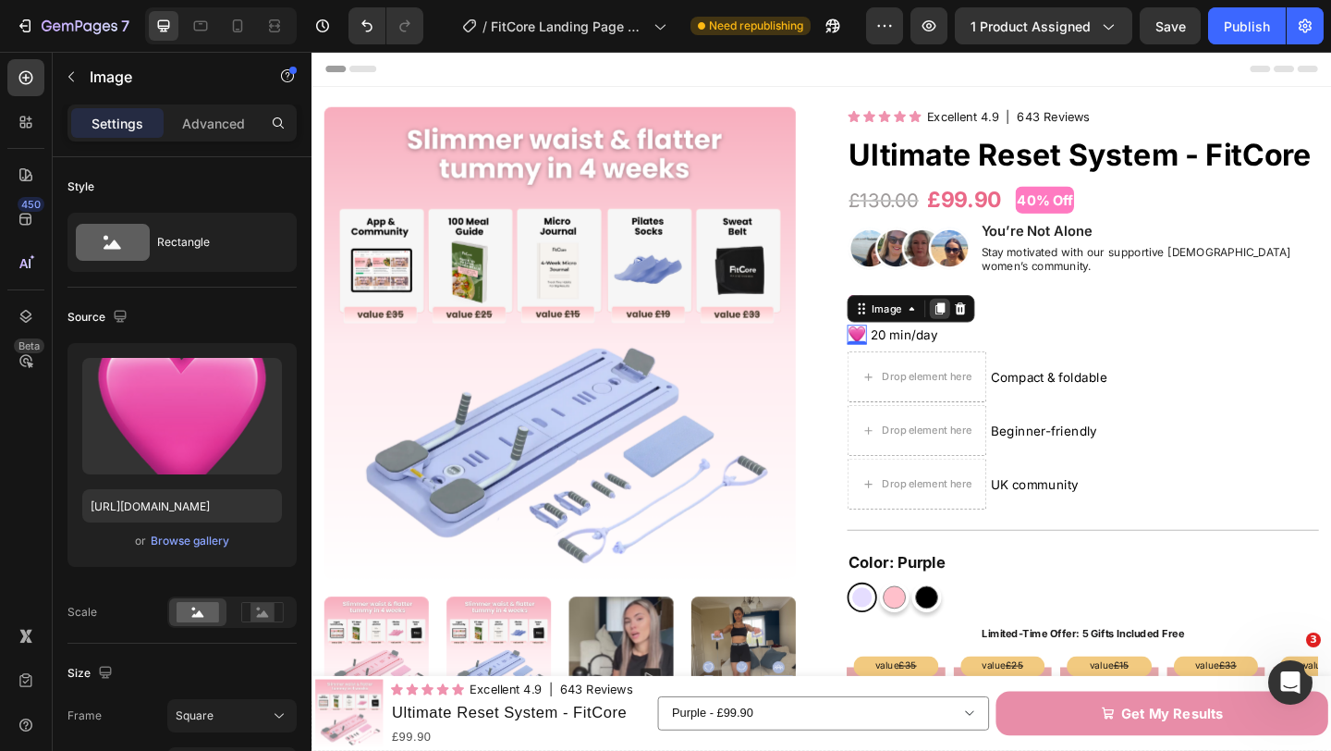
click at [996, 325] on icon at bounding box center [995, 331] width 10 height 13
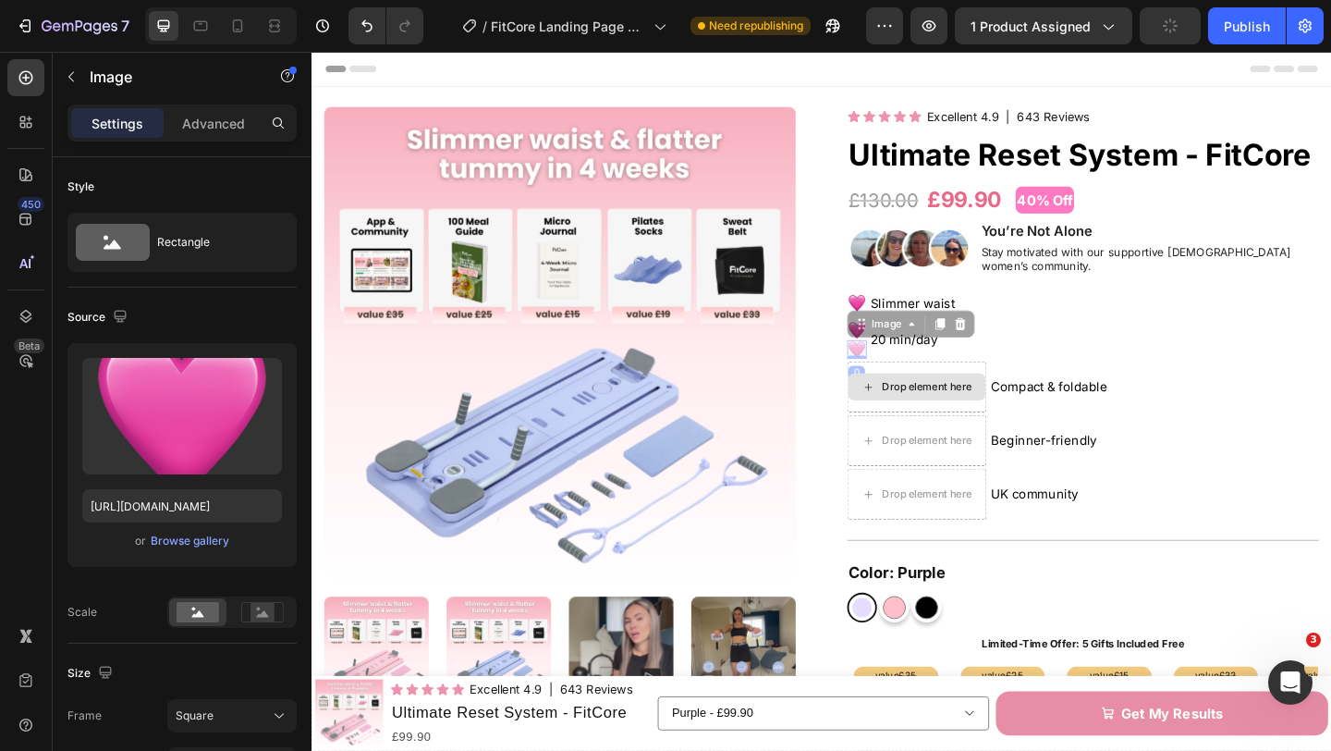
drag, startPoint x: 928, startPoint y: 377, endPoint x: 948, endPoint y: 386, distance: 21.5
click at [940, 396] on ul "Image Slimmer waist Text Block Image Image 0 Image 0 20 min/day Text Block Drop…" at bounding box center [1036, 435] width 285 height 251
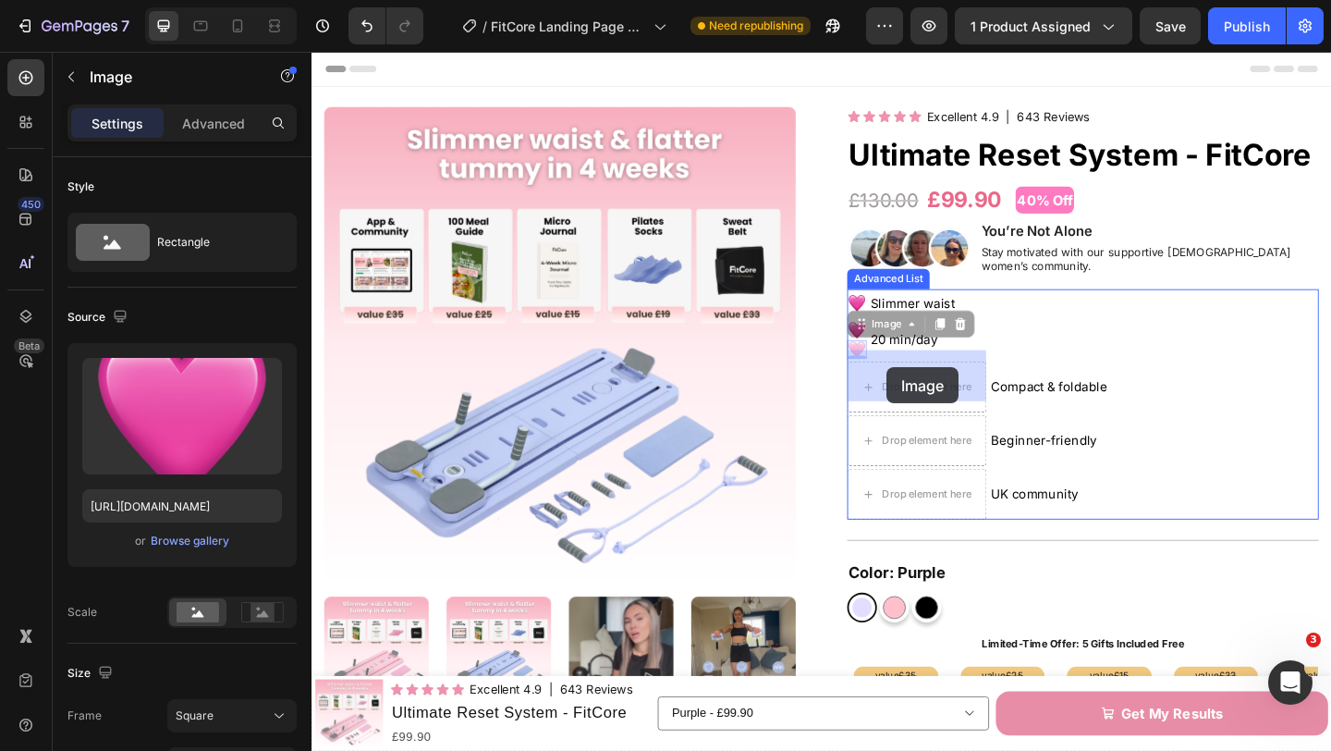
drag, startPoint x: 904, startPoint y: 341, endPoint x: 937, endPoint y: 392, distance: 60.3
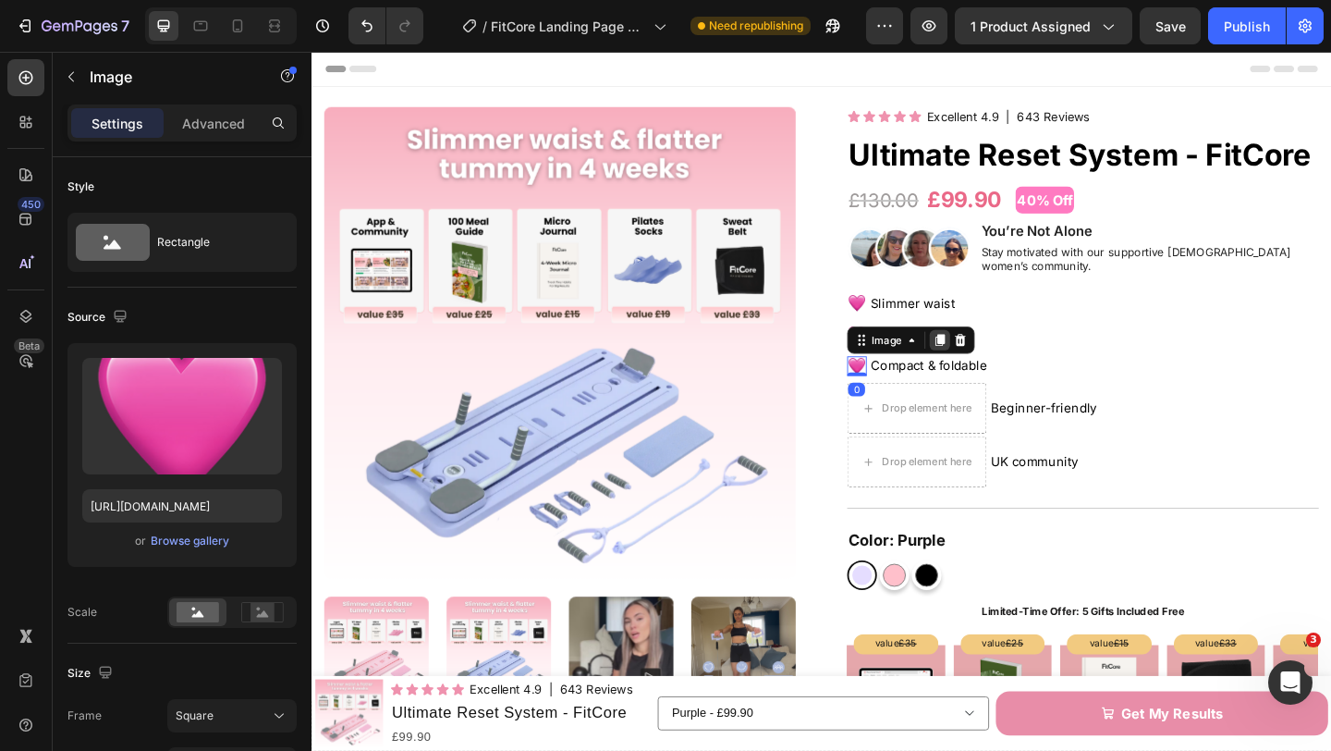
click at [995, 360] on div at bounding box center [995, 365] width 22 height 22
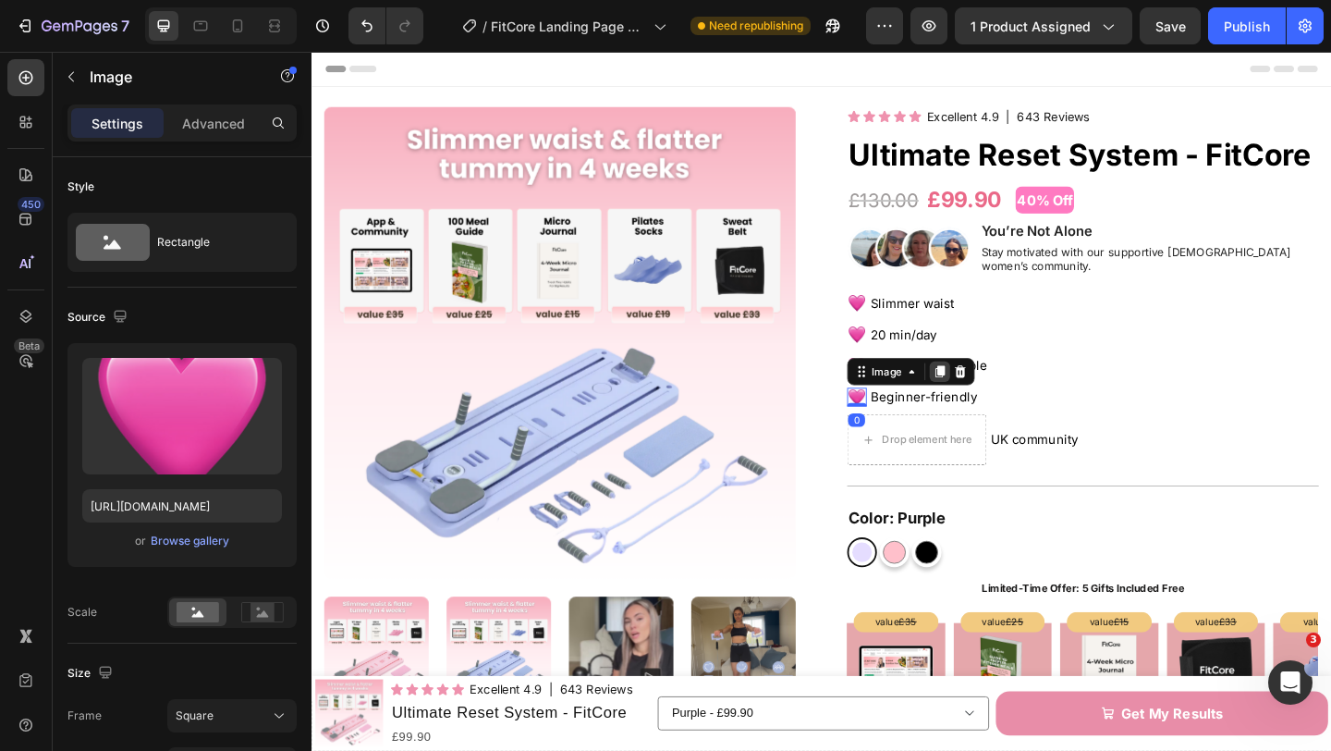
click at [986, 389] on div at bounding box center [995, 399] width 22 height 22
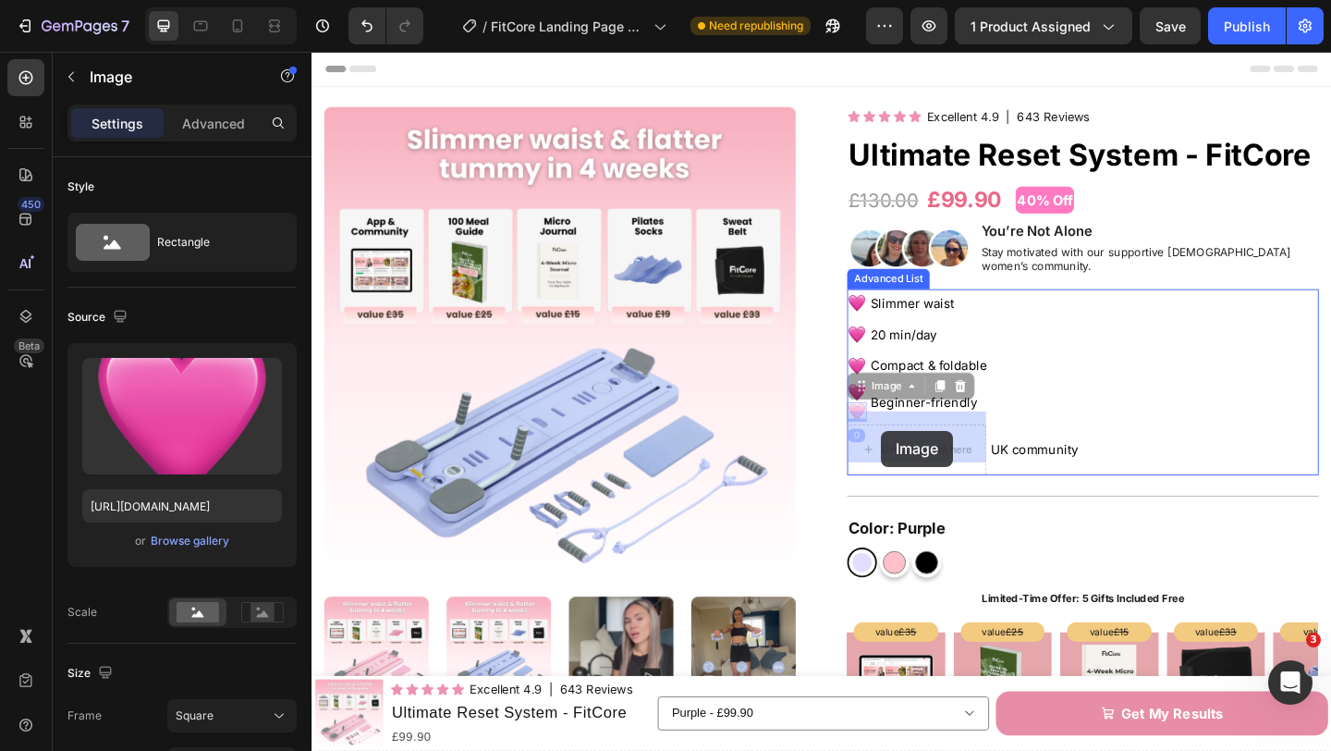
drag, startPoint x: 912, startPoint y: 408, endPoint x: 931, endPoint y: 464, distance: 59.6
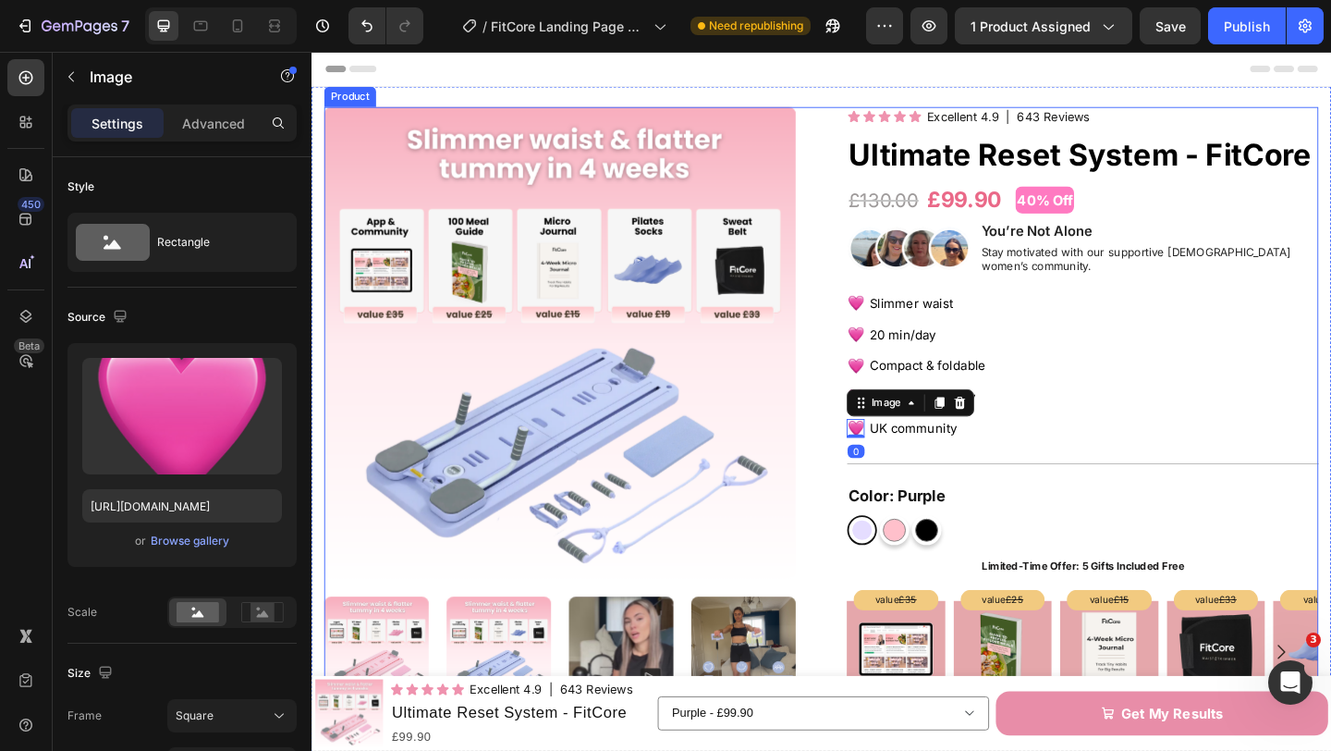
click at [862, 447] on div "Product Images Icon Icon Icon Icon Icon Icon List Excellent 4.9 Text Block | 64…" at bounding box center [866, 735] width 1082 height 1247
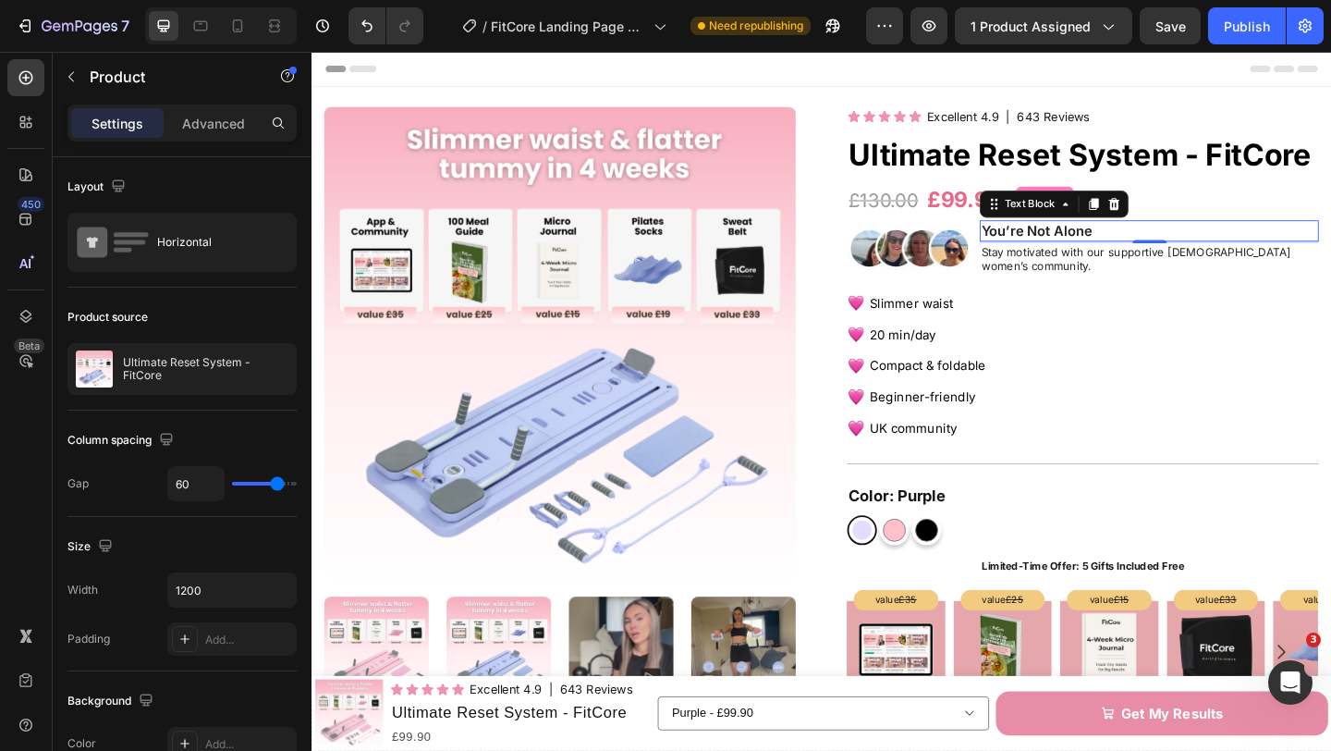
click at [1185, 247] on p "You’re Not Alone" at bounding box center [1222, 246] width 365 height 19
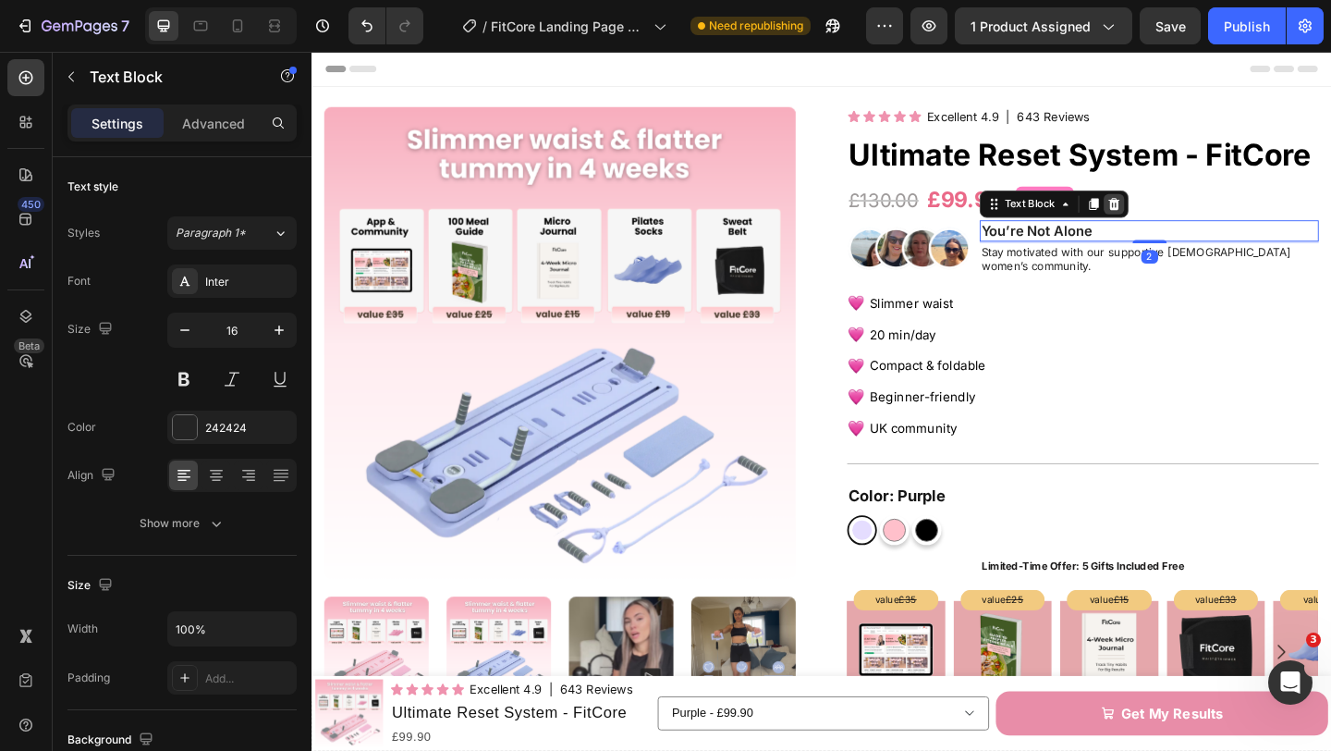
click at [1177, 220] on icon at bounding box center [1184, 217] width 15 height 15
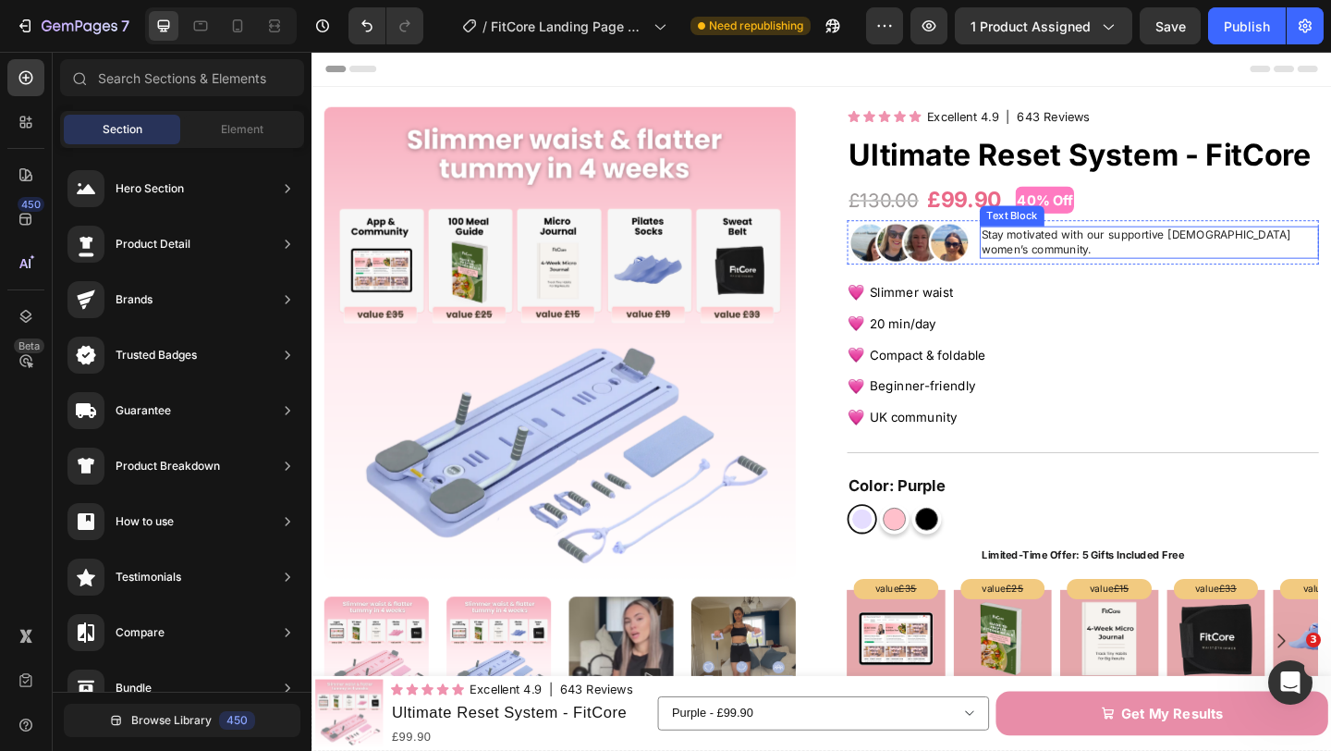
click at [1149, 256] on p "Stay motivated with our supportive [DEMOGRAPHIC_DATA] women’s community." at bounding box center [1222, 258] width 365 height 31
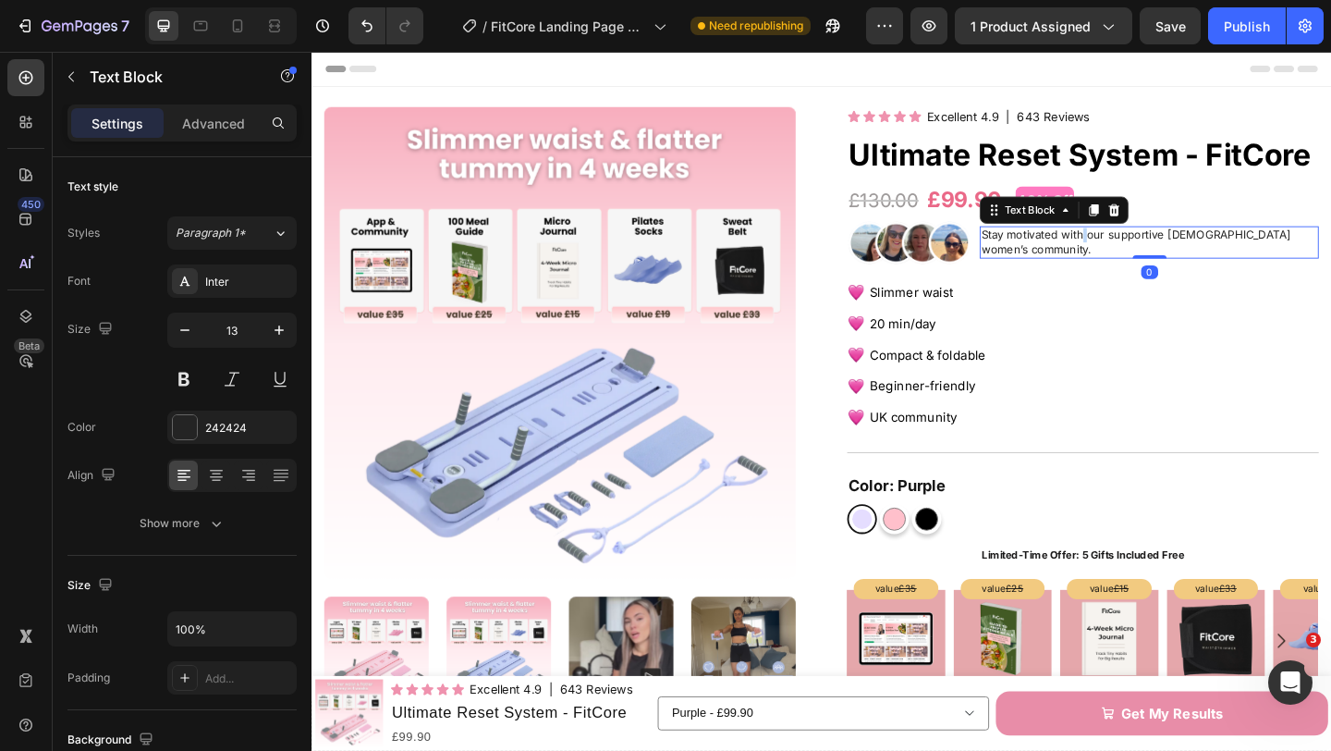
click at [1149, 256] on p "Stay motivated with our supportive [DEMOGRAPHIC_DATA] women’s community." at bounding box center [1222, 258] width 365 height 31
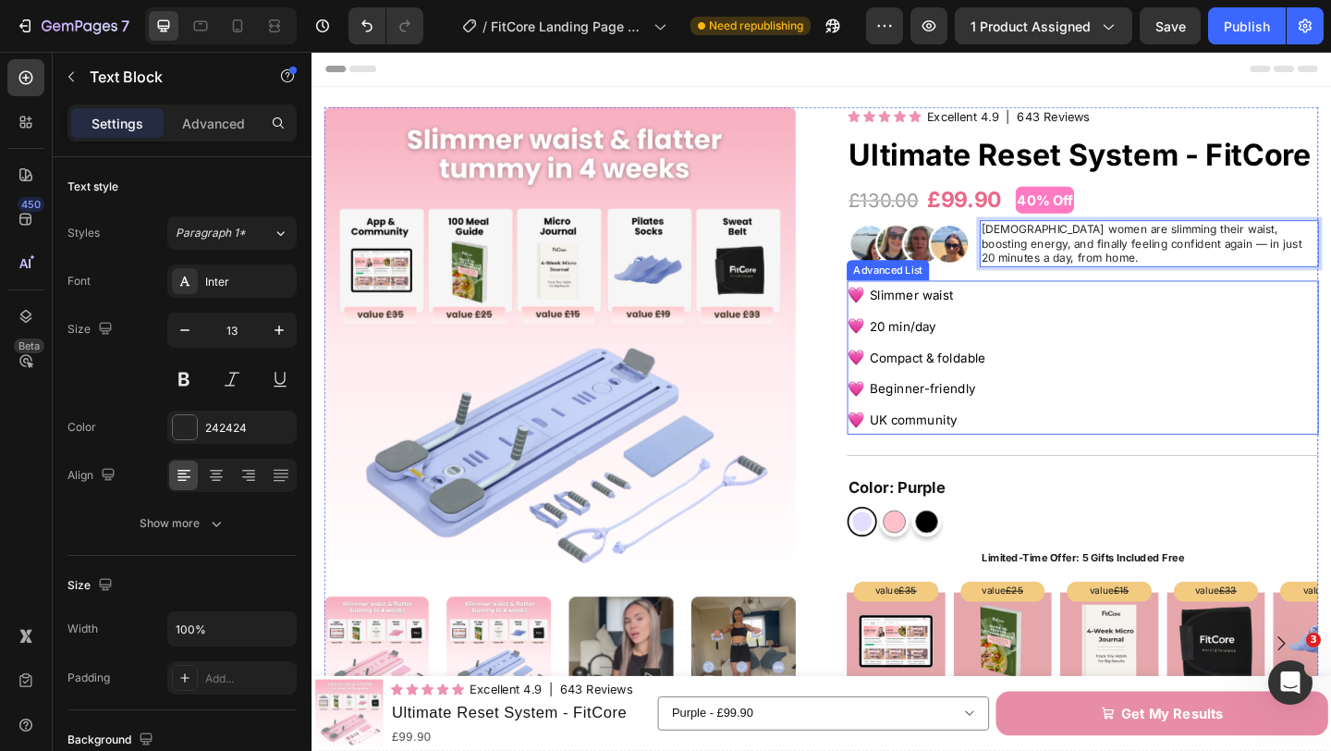
click at [1178, 302] on div "Image Slimmer waist Text Block Image 20 min/day Text Block Image Compact & fold…" at bounding box center [1150, 383] width 513 height 167
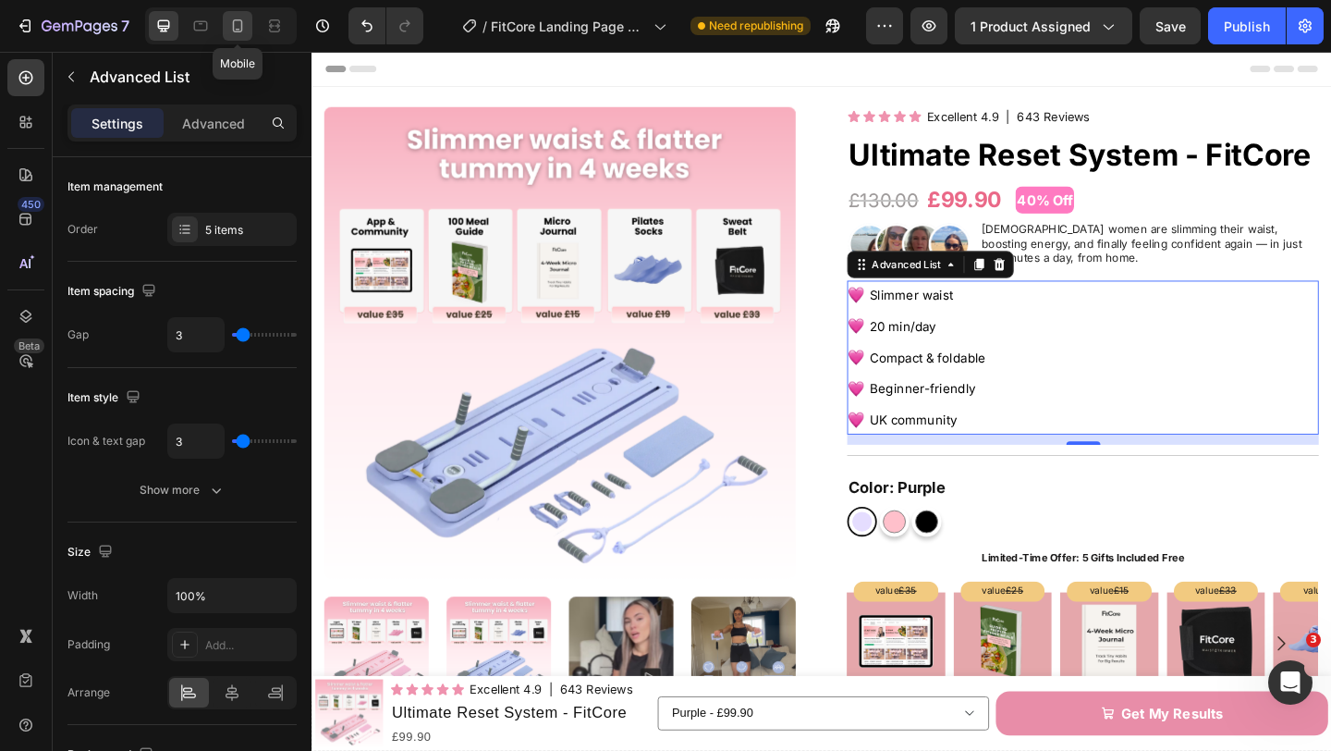
click at [239, 25] on icon at bounding box center [237, 26] width 18 height 18
type input "6"
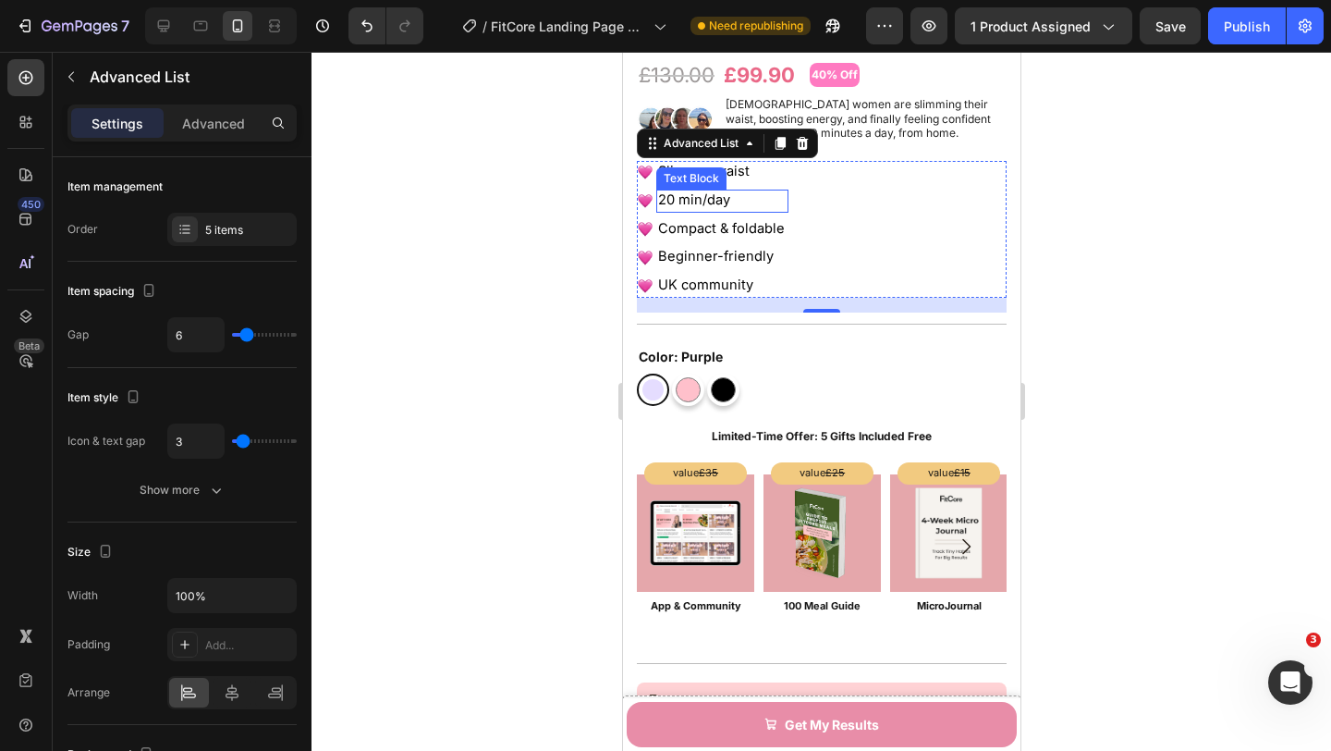
scroll to position [600, 0]
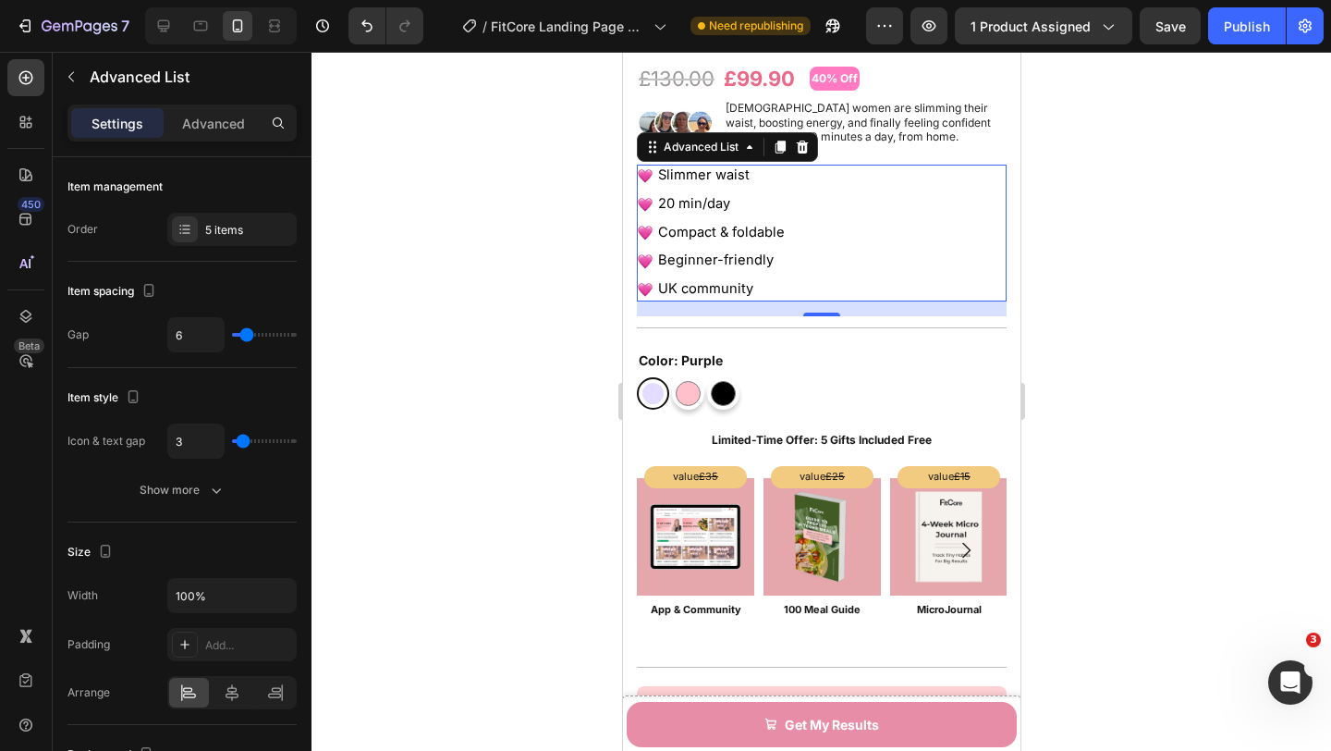
click at [582, 156] on div at bounding box center [822, 401] width 1020 height 699
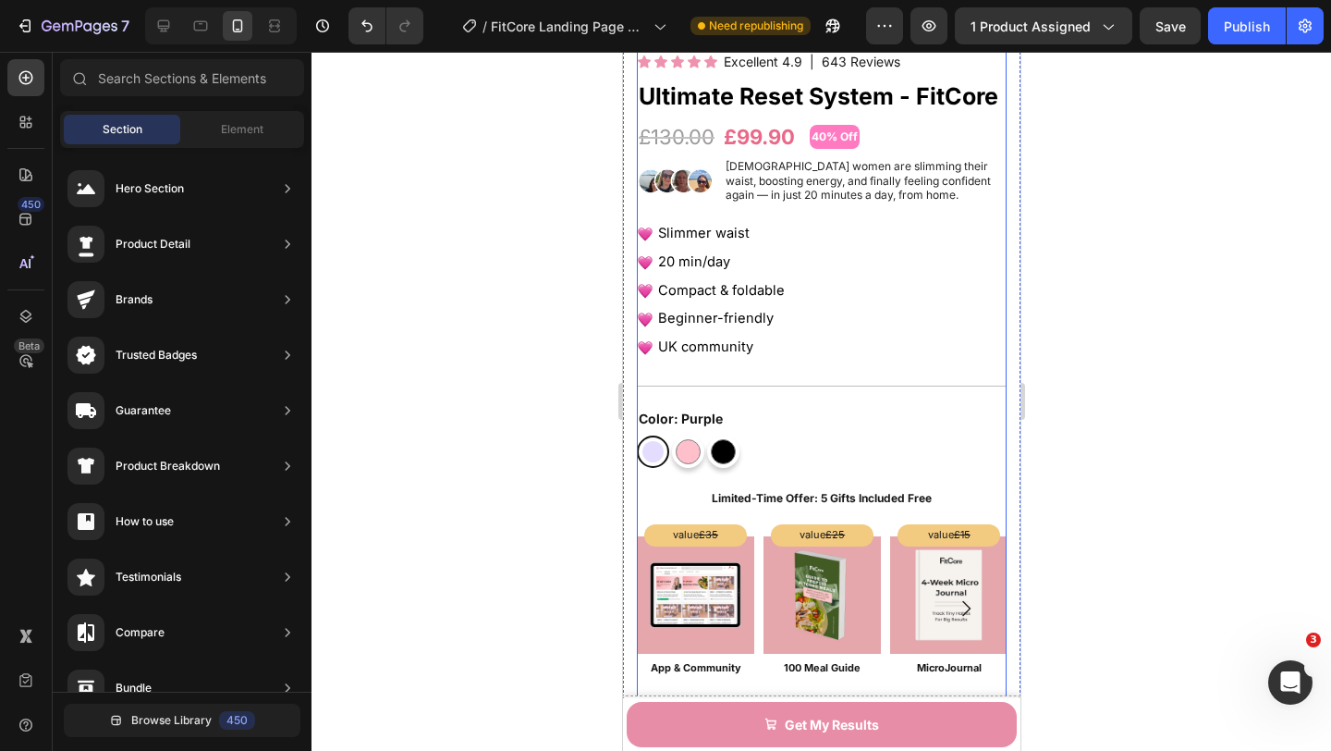
scroll to position [540, 0]
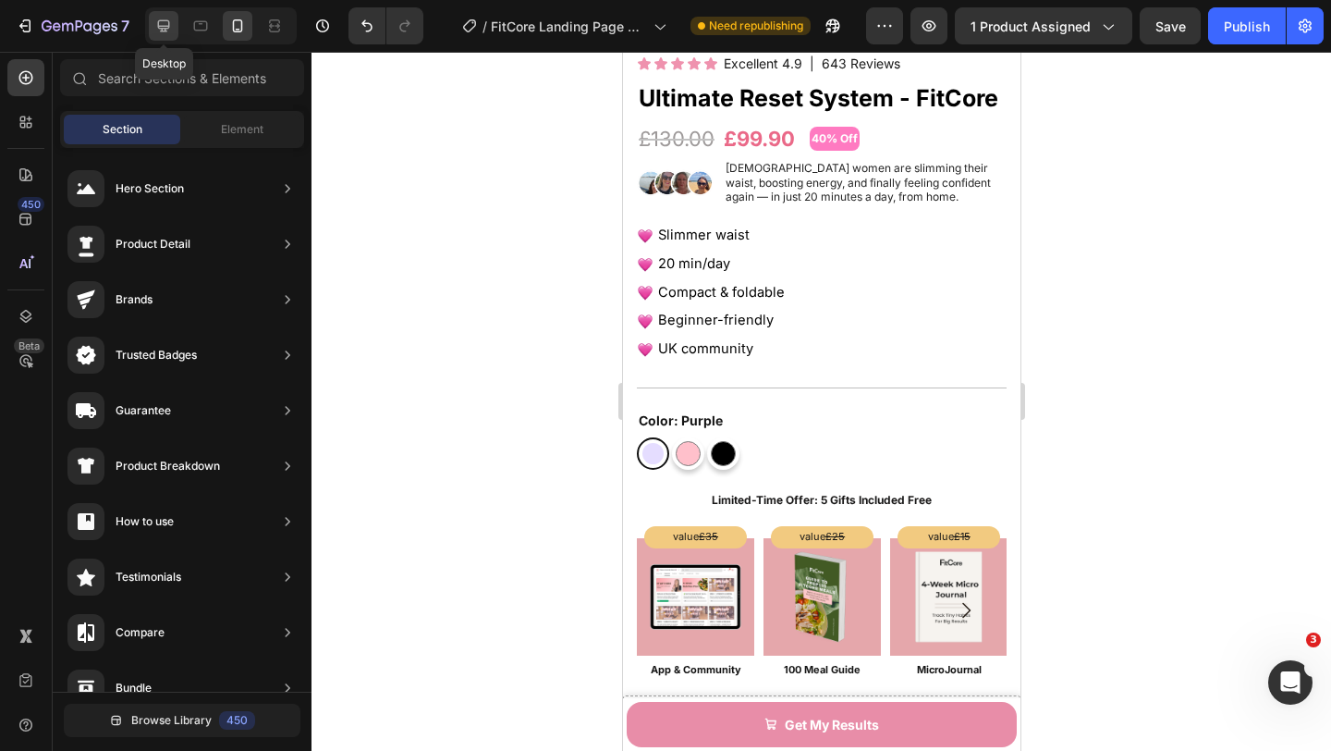
click at [173, 35] on div at bounding box center [164, 26] width 30 height 30
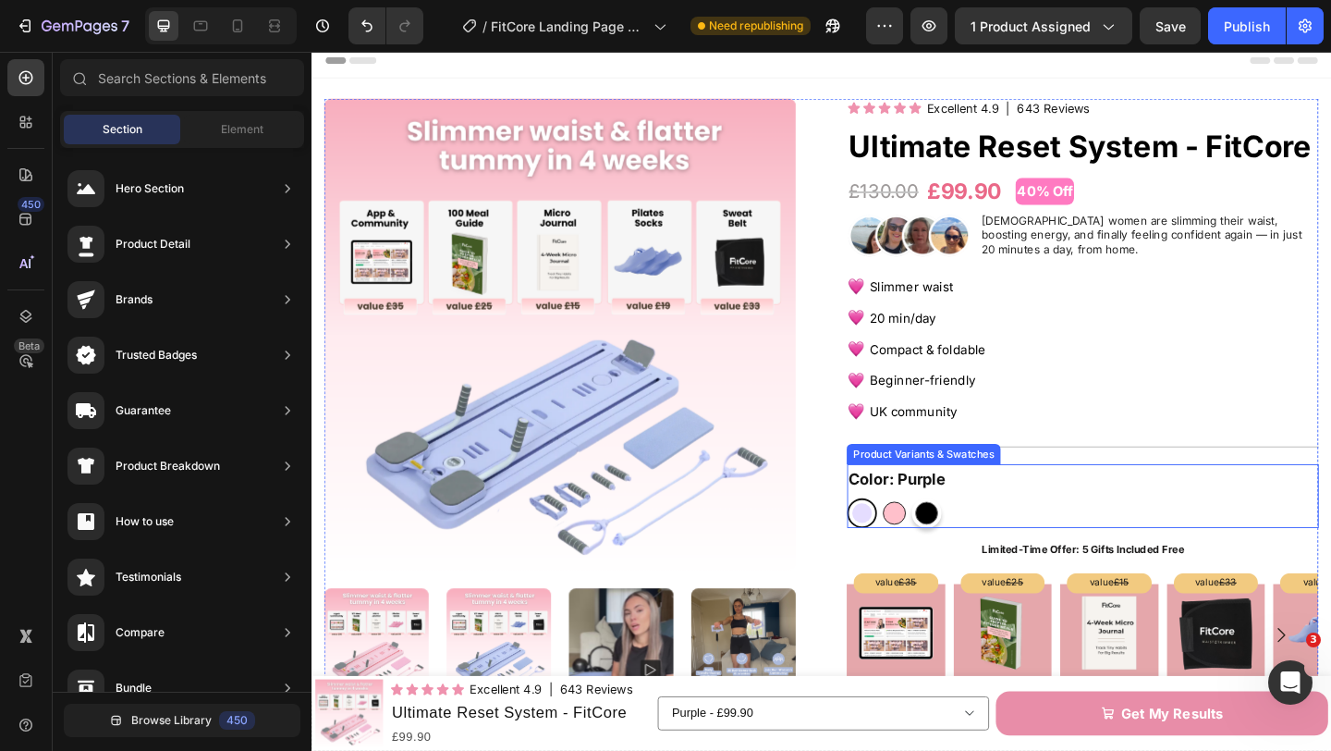
scroll to position [3, 0]
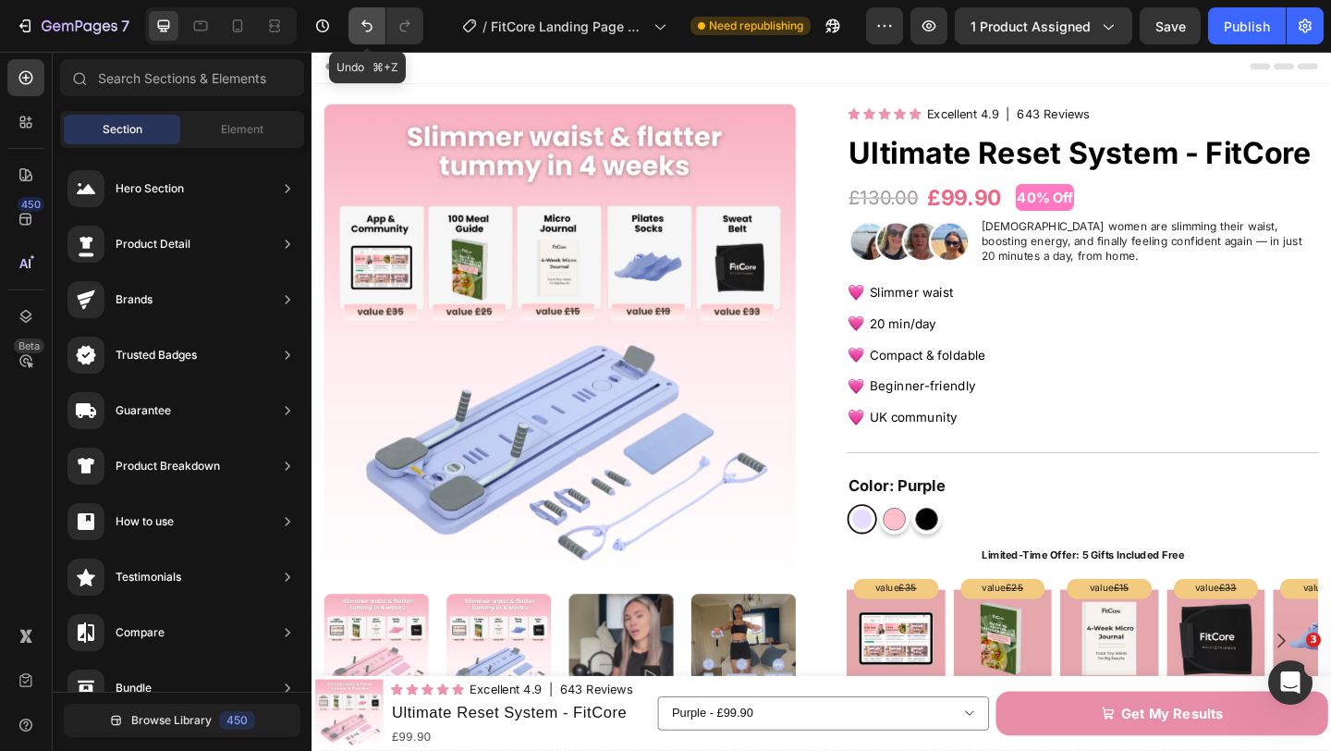
click at [361, 25] on icon "Undo/Redo" at bounding box center [367, 26] width 18 height 18
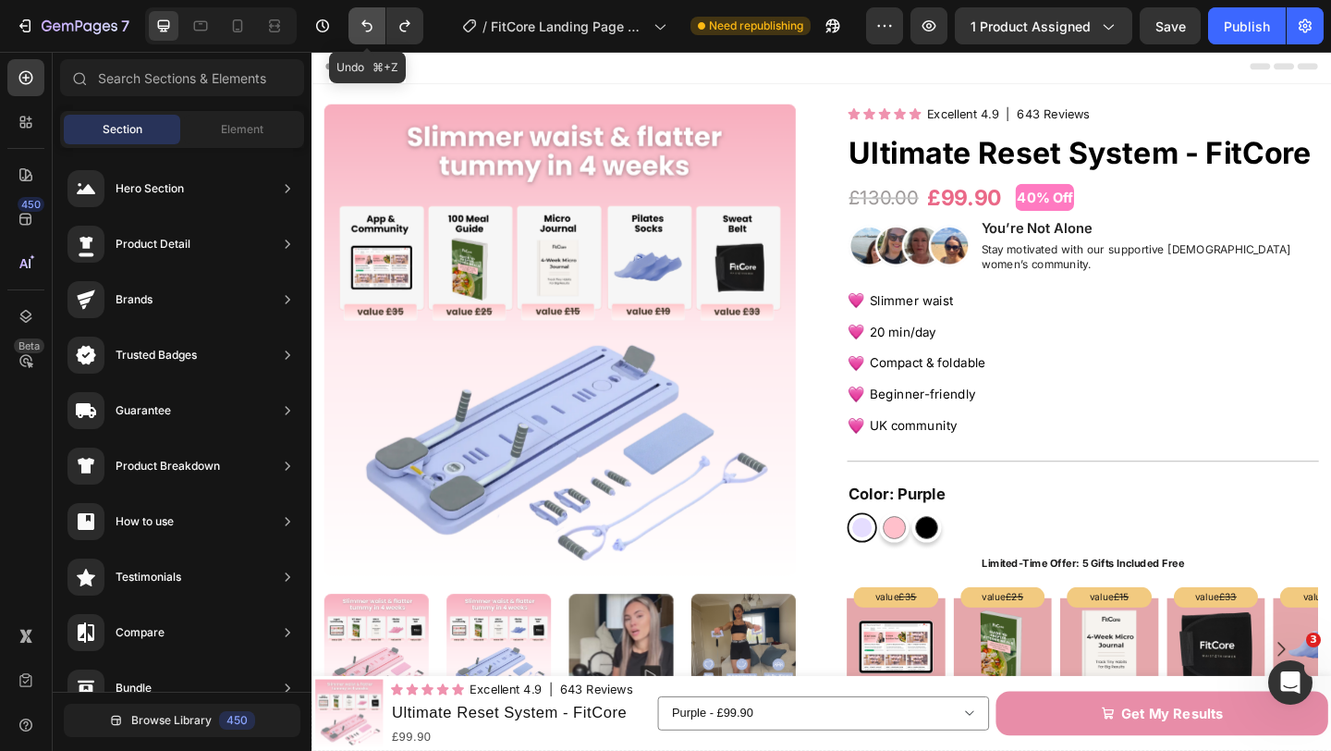
click at [361, 25] on icon "Undo/Redo" at bounding box center [367, 26] width 18 height 18
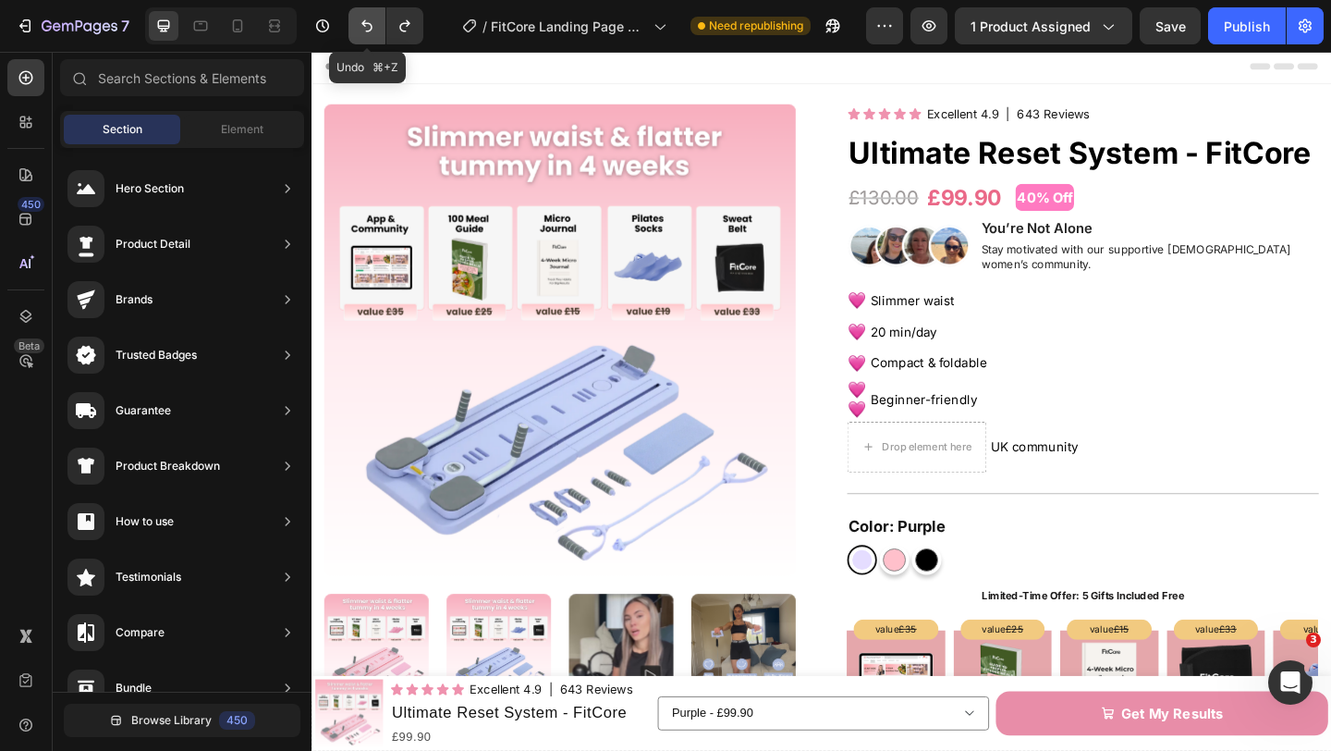
click at [361, 25] on icon "Undo/Redo" at bounding box center [367, 26] width 18 height 18
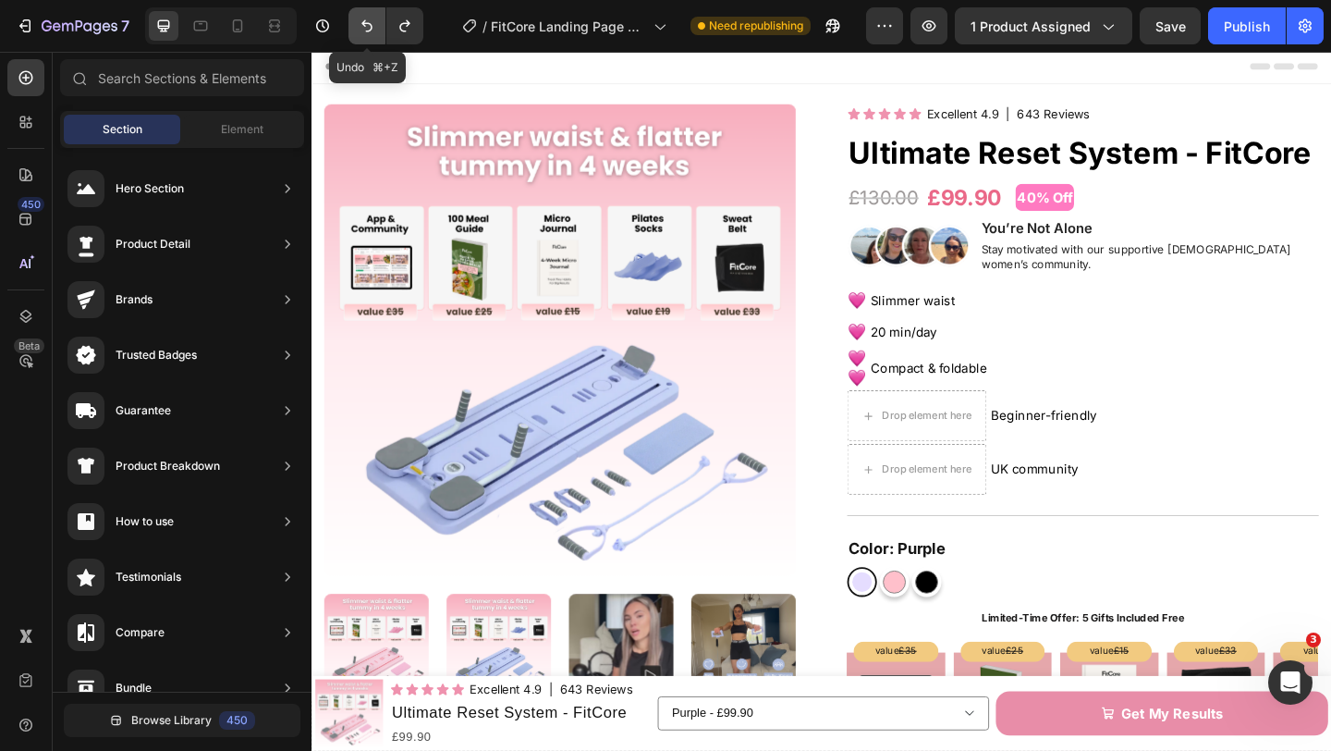
click at [361, 25] on icon "Undo/Redo" at bounding box center [367, 26] width 18 height 18
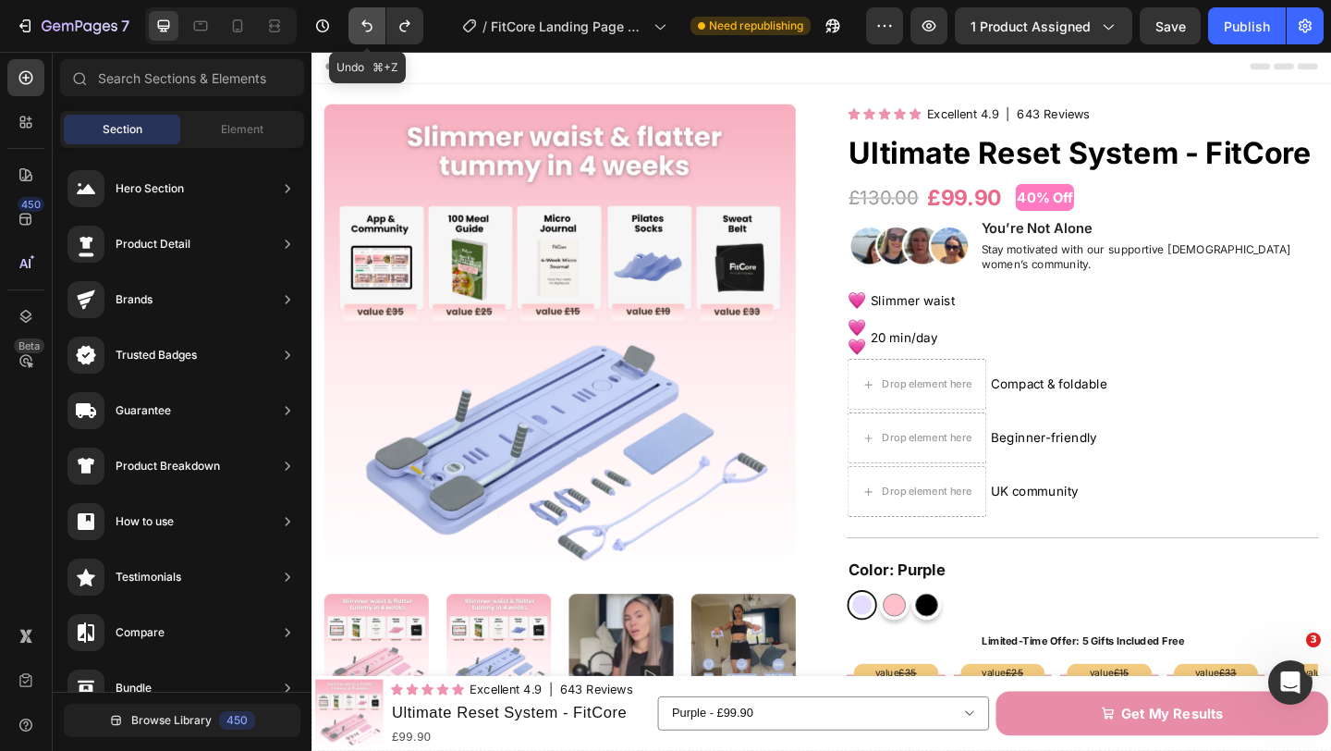
click at [361, 25] on icon "Undo/Redo" at bounding box center [367, 26] width 18 height 18
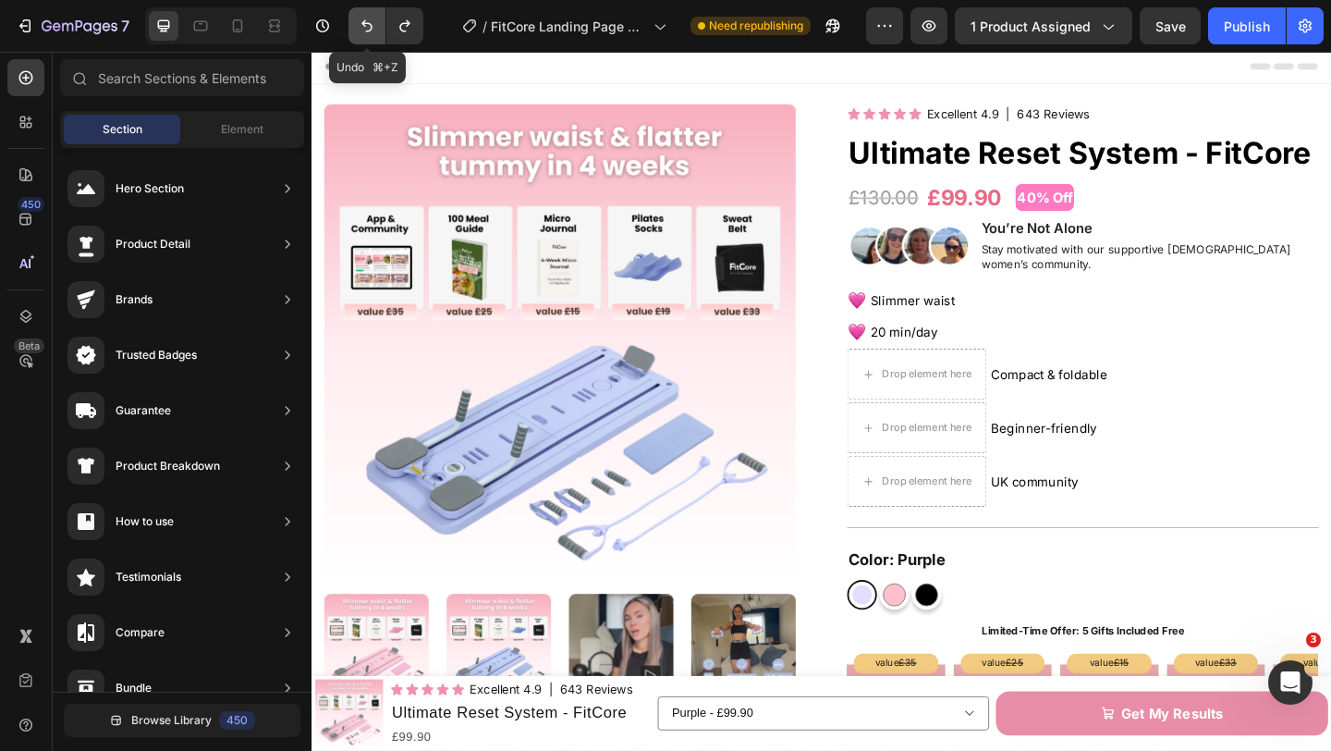
click at [361, 25] on icon "Undo/Redo" at bounding box center [367, 26] width 18 height 18
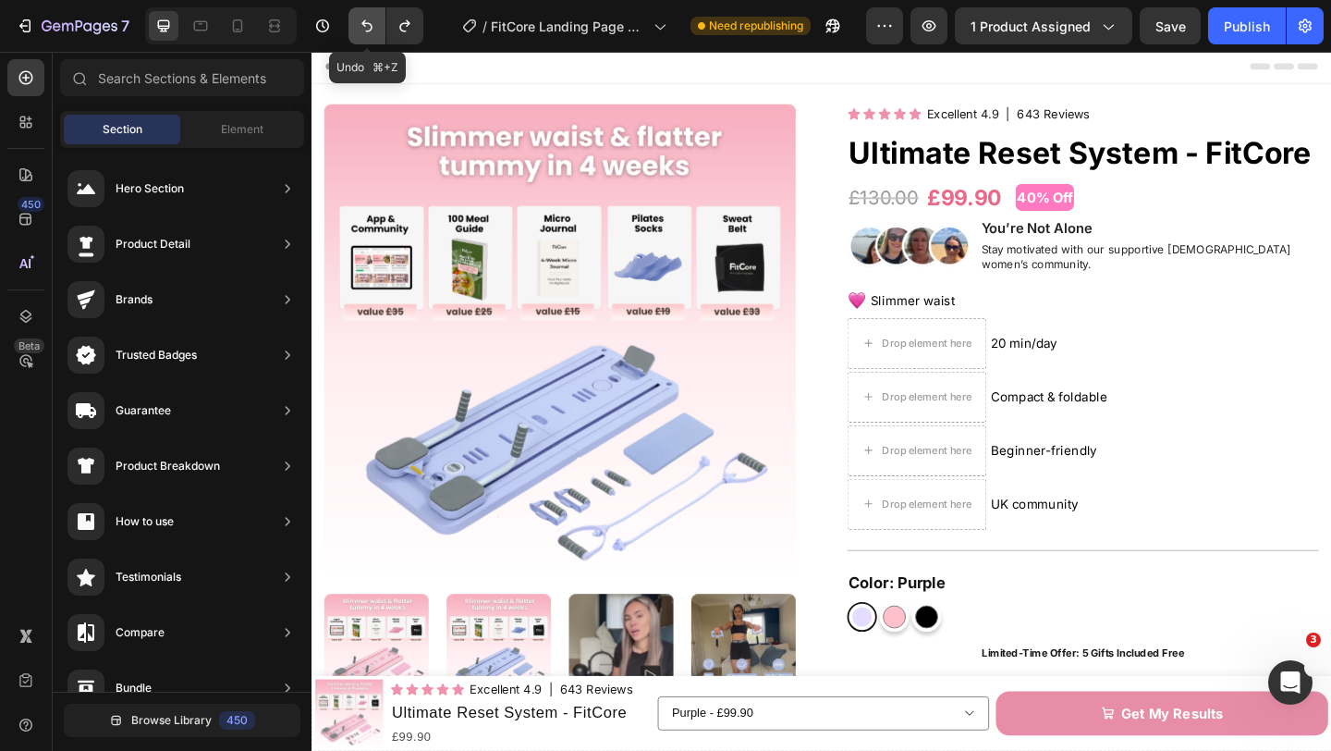
click at [361, 25] on icon "Undo/Redo" at bounding box center [367, 26] width 18 height 18
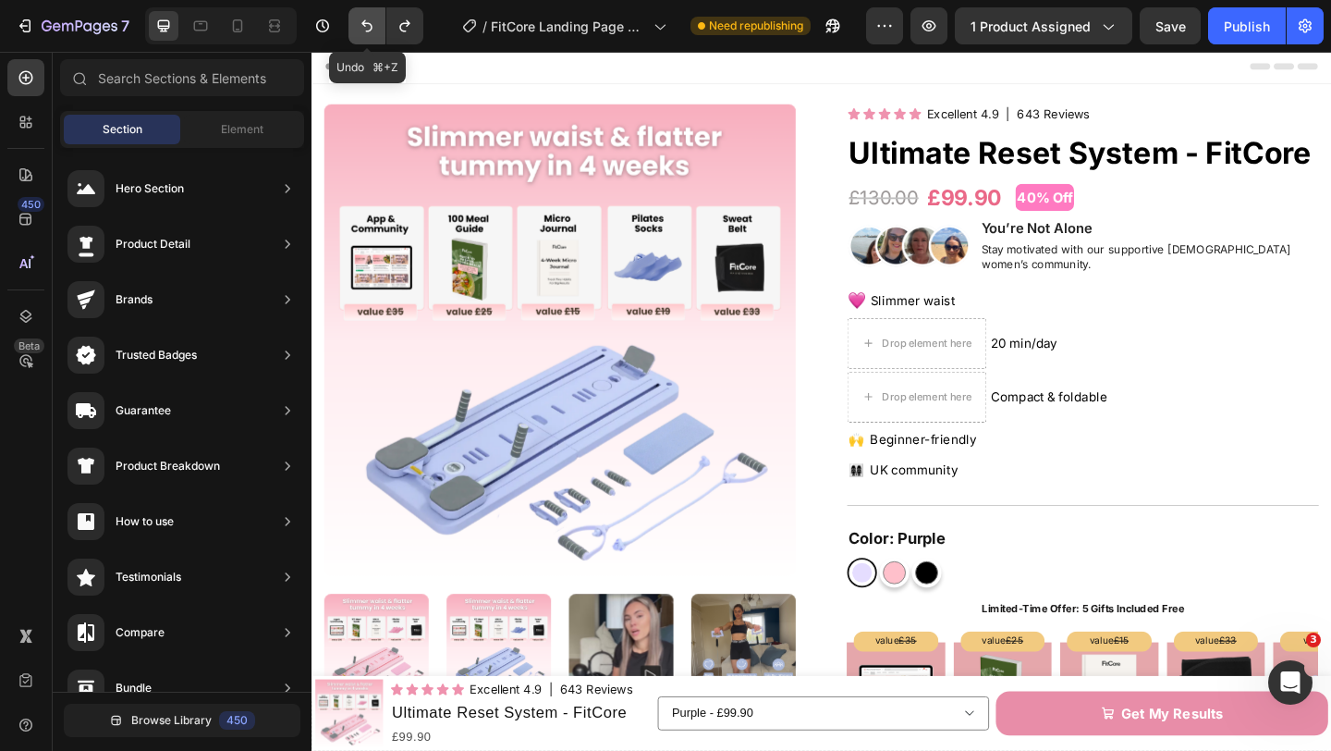
click at [361, 25] on icon "Undo/Redo" at bounding box center [367, 26] width 18 height 18
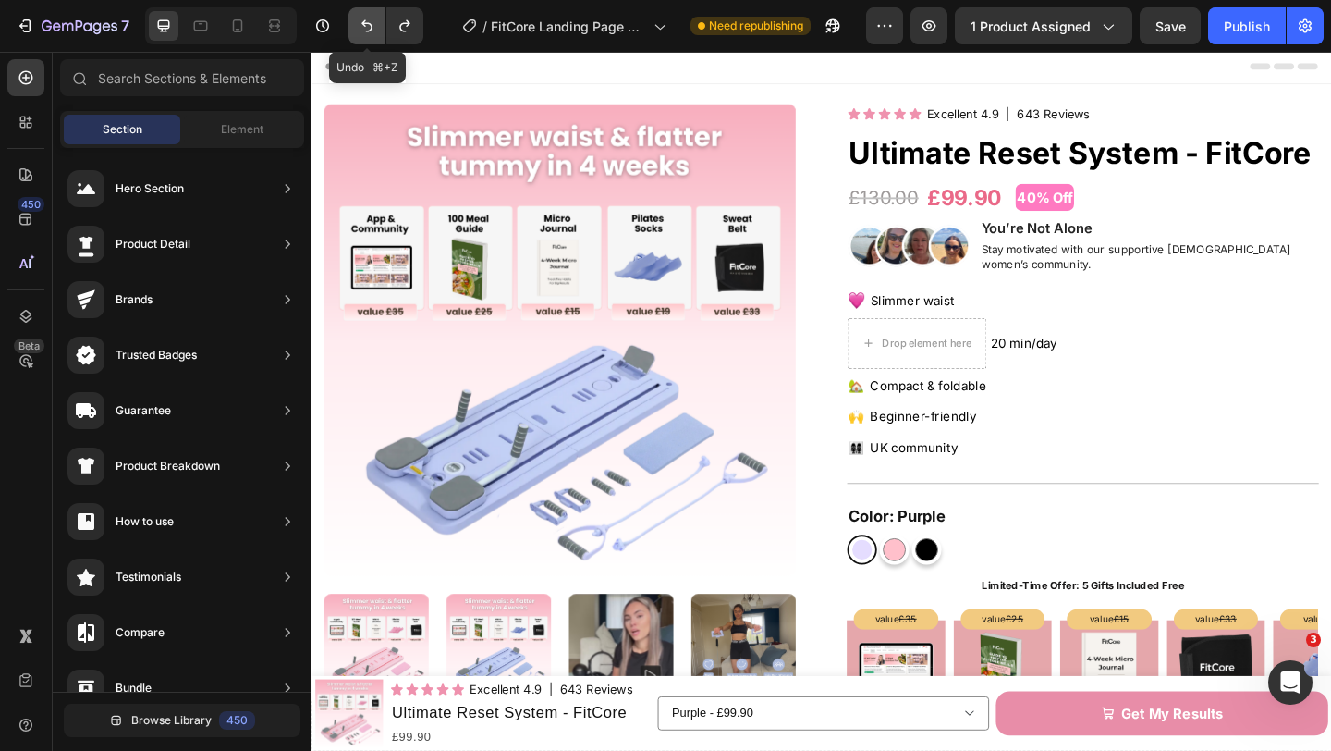
click at [361, 25] on icon "Undo/Redo" at bounding box center [367, 26] width 18 height 18
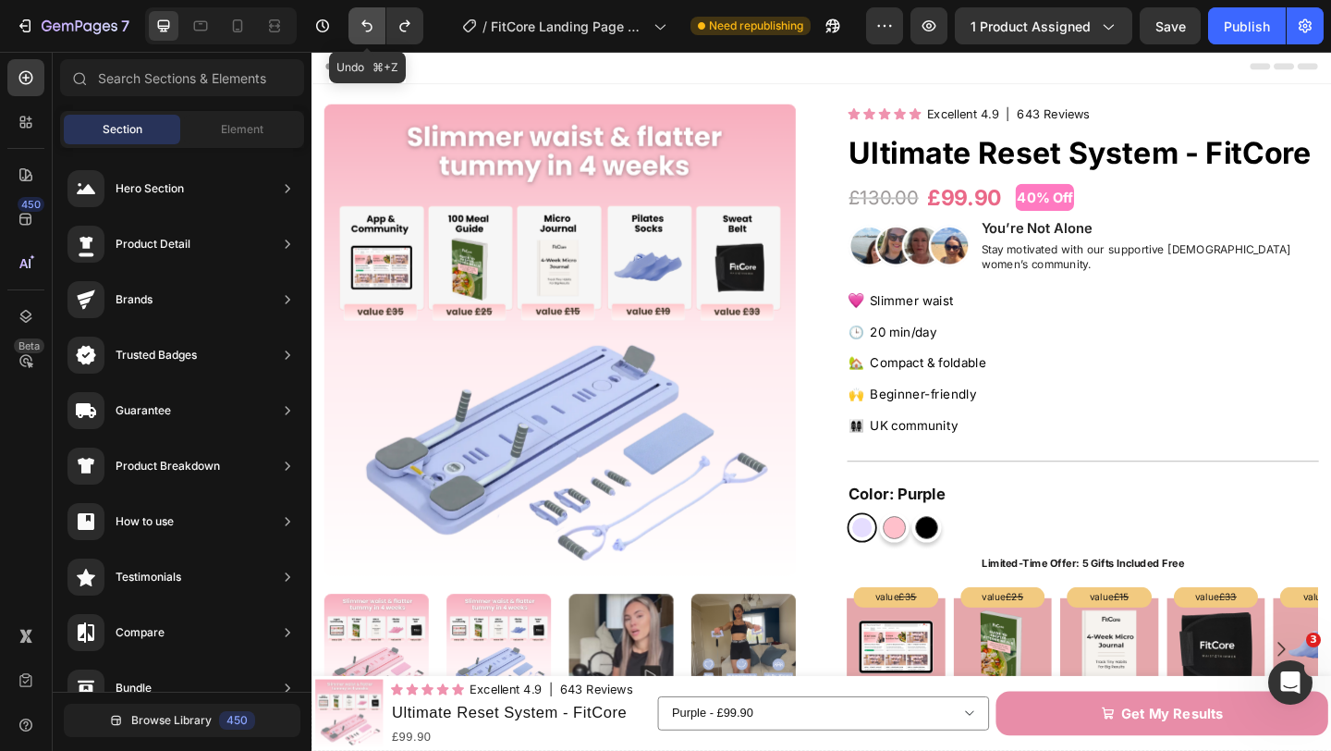
click at [361, 25] on icon "Undo/Redo" at bounding box center [367, 26] width 18 height 18
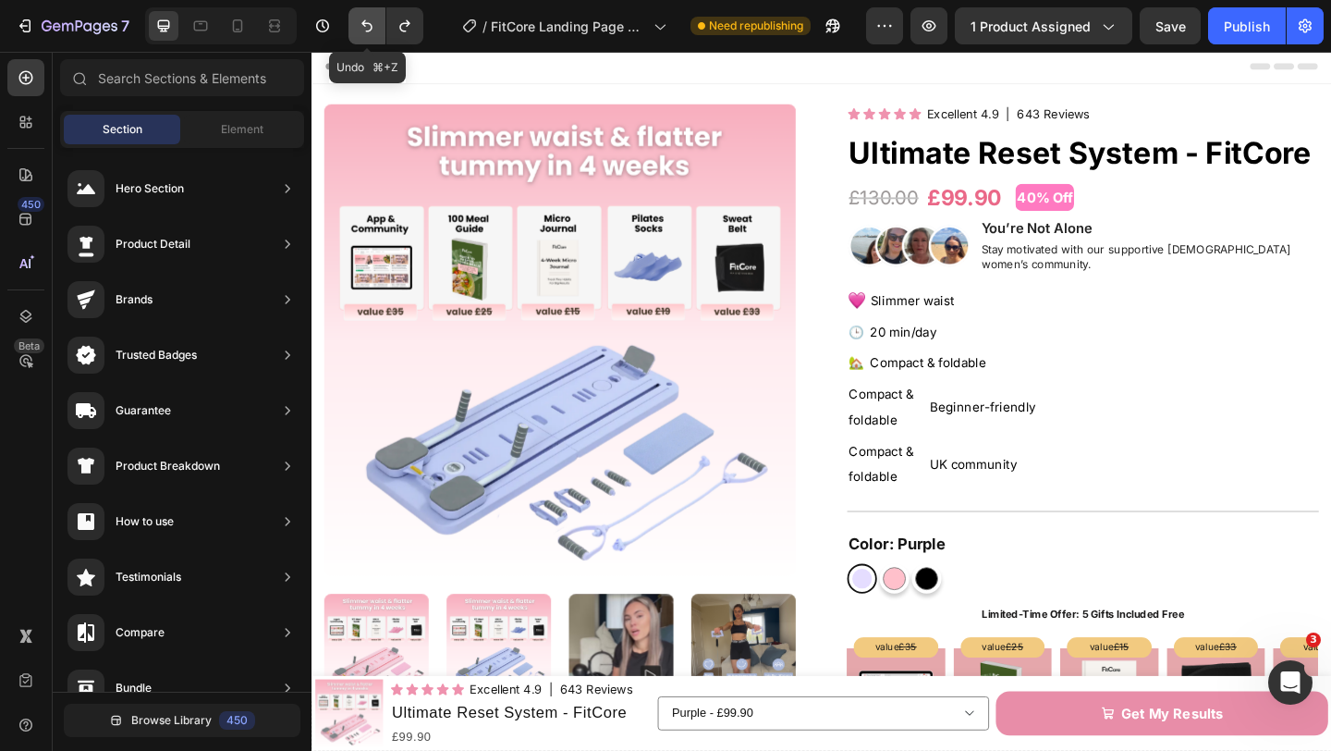
click at [361, 25] on icon "Undo/Redo" at bounding box center [367, 26] width 18 height 18
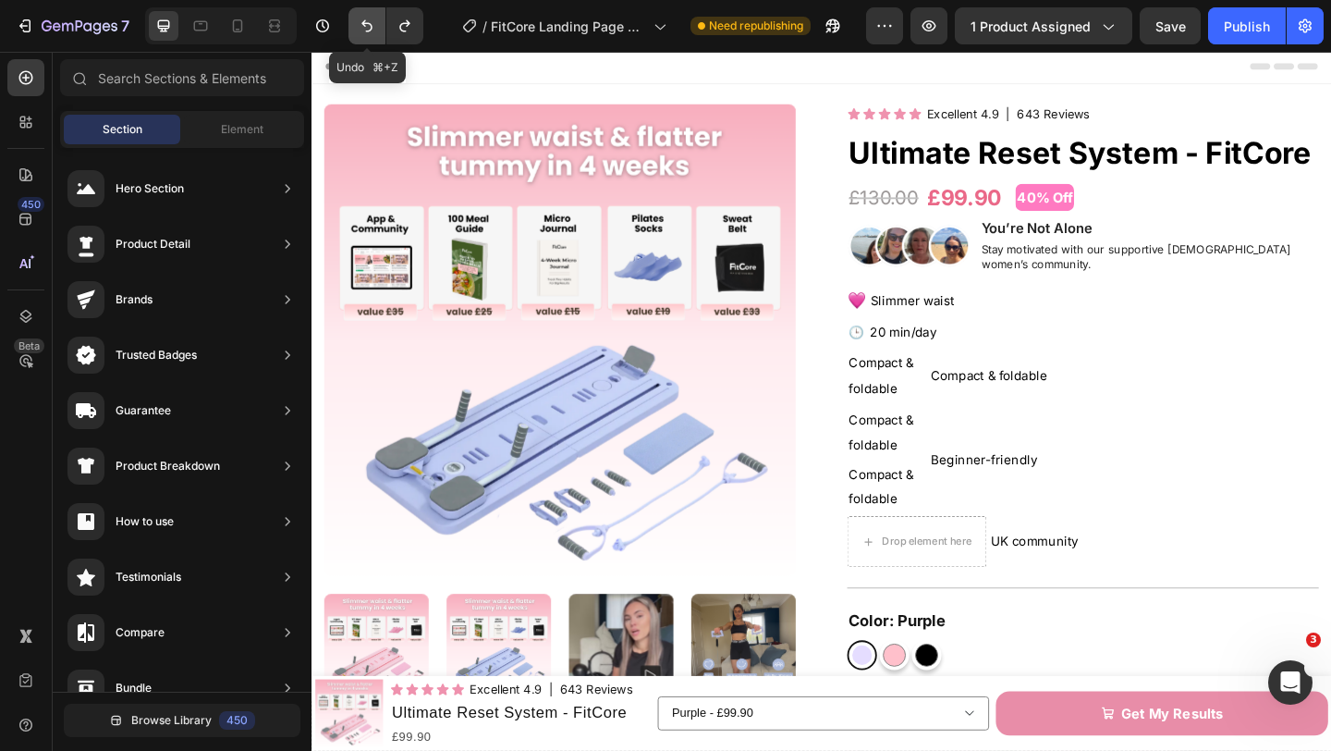
click at [361, 25] on icon "Undo/Redo" at bounding box center [367, 26] width 18 height 18
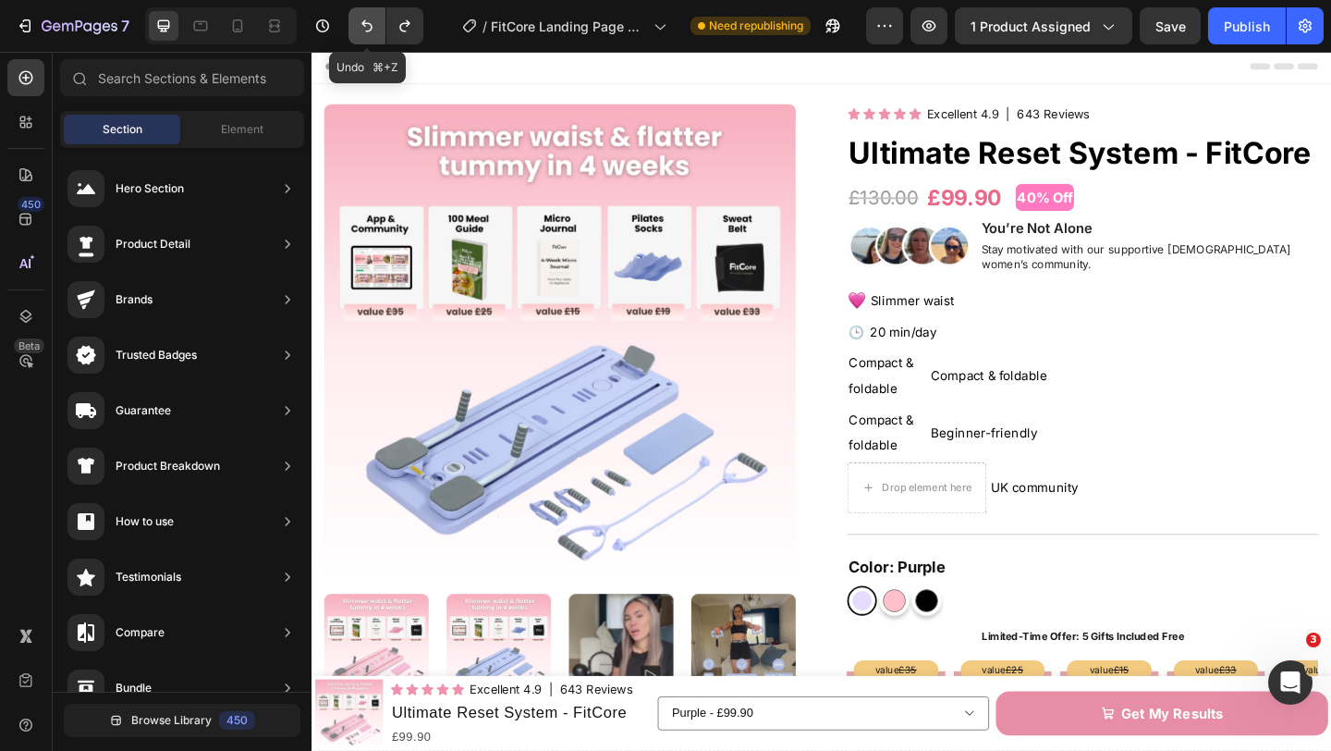
click at [361, 25] on icon "Undo/Redo" at bounding box center [367, 26] width 18 height 18
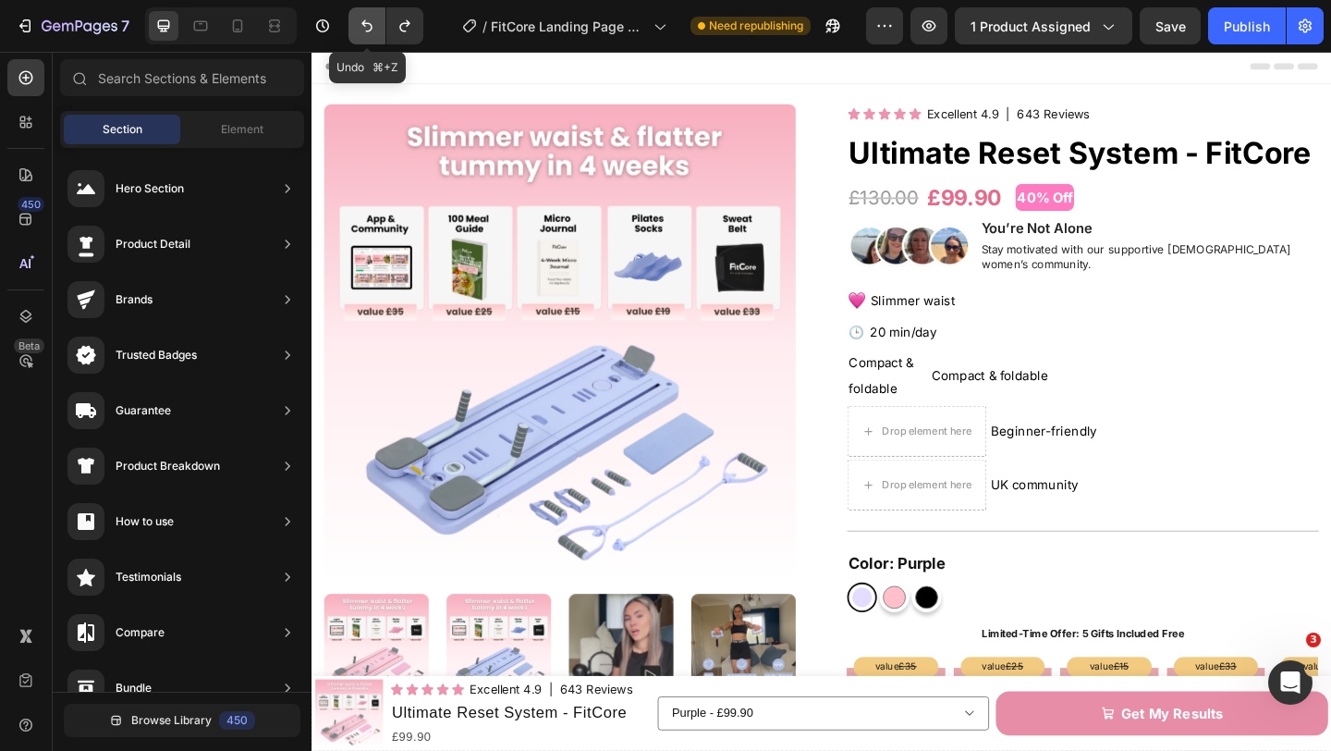
click at [361, 25] on icon "Undo/Redo" at bounding box center [367, 26] width 18 height 18
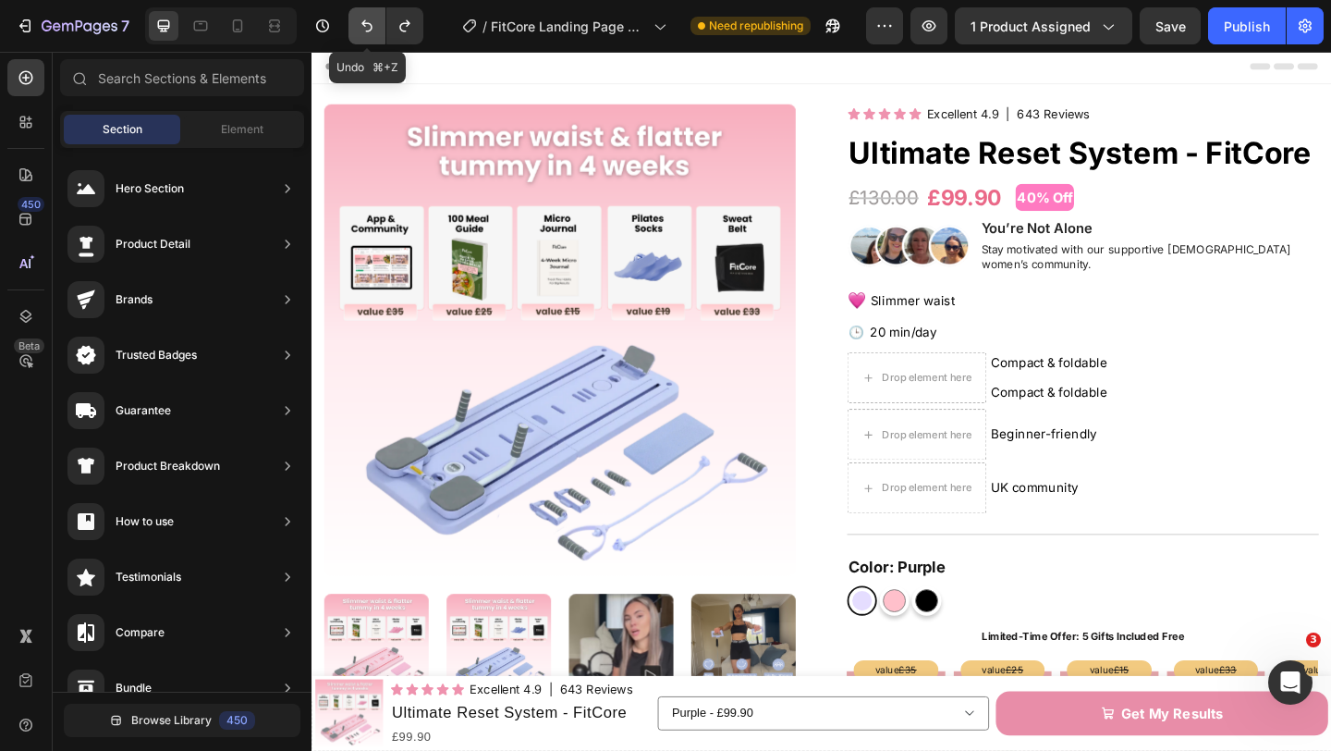
click at [361, 25] on icon "Undo/Redo" at bounding box center [367, 26] width 18 height 18
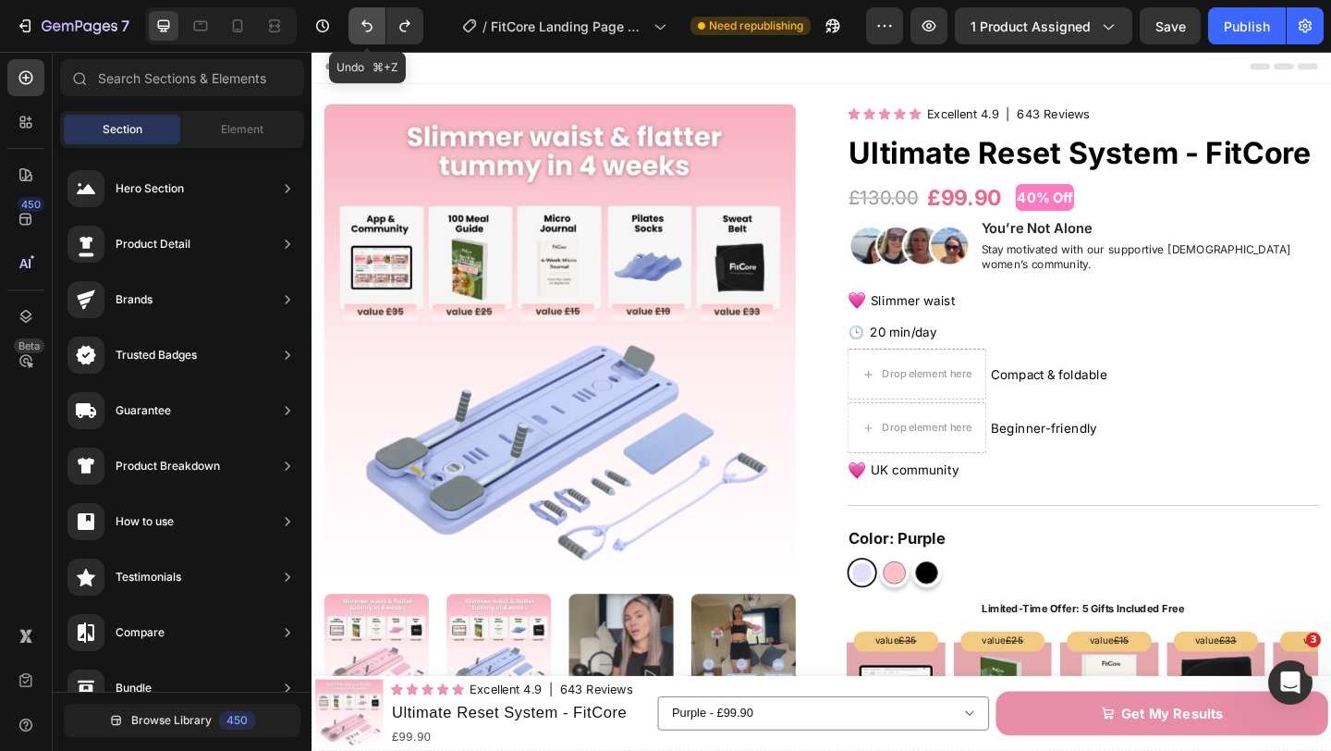
click at [361, 25] on icon "Undo/Redo" at bounding box center [367, 26] width 18 height 18
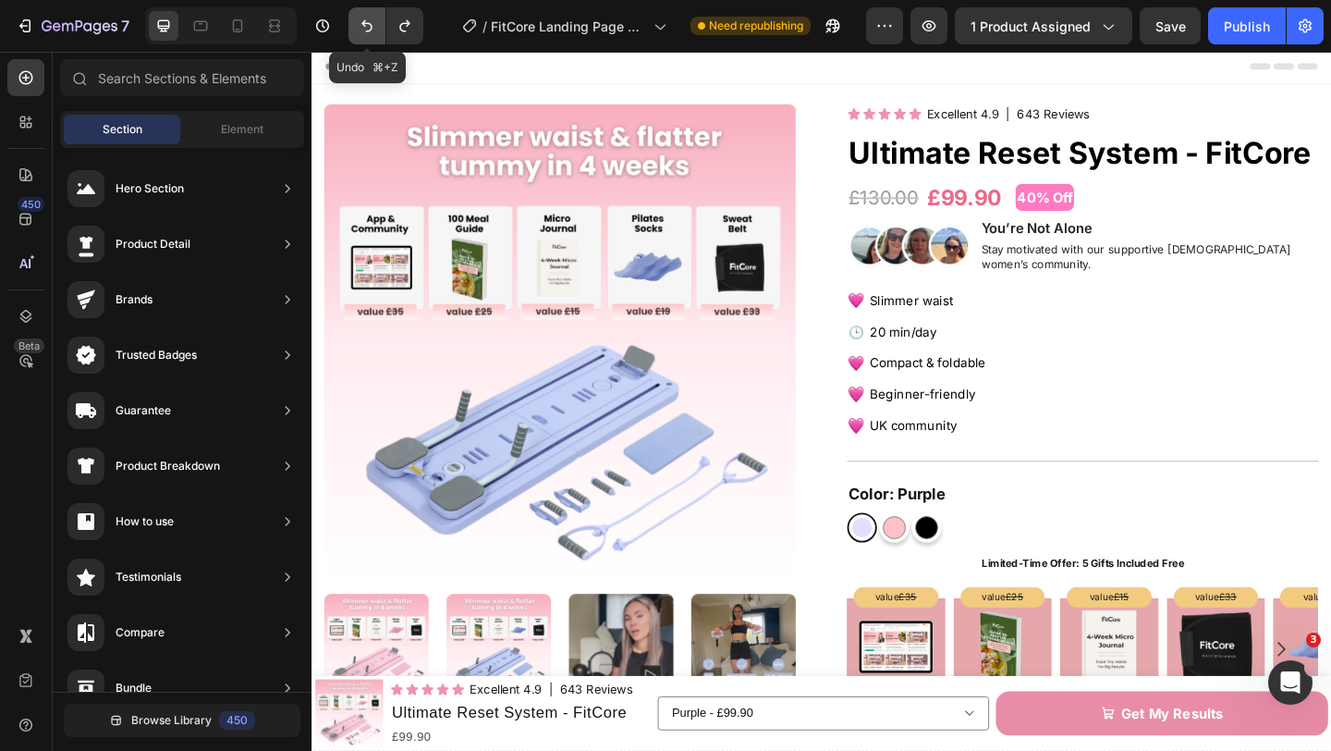
click at [361, 25] on icon "Undo/Redo" at bounding box center [367, 26] width 18 height 18
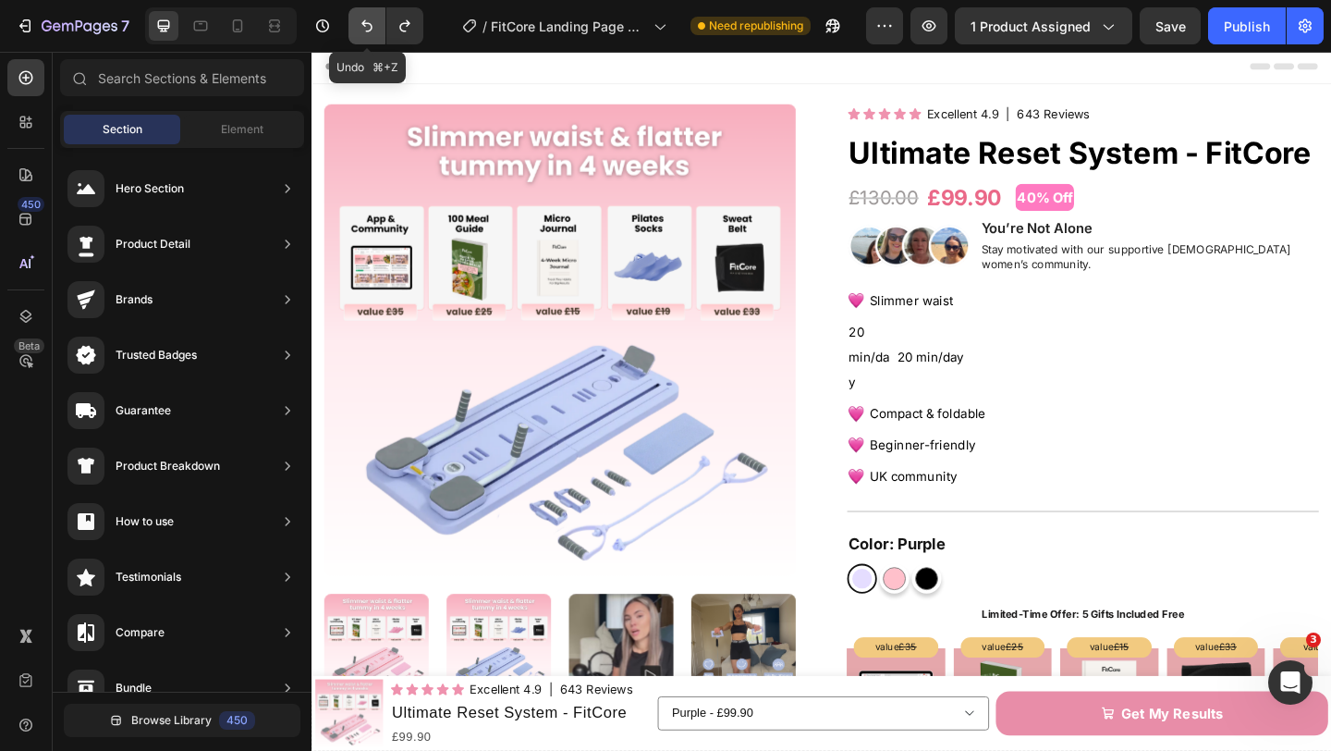
click at [361, 25] on icon "Undo/Redo" at bounding box center [367, 26] width 18 height 18
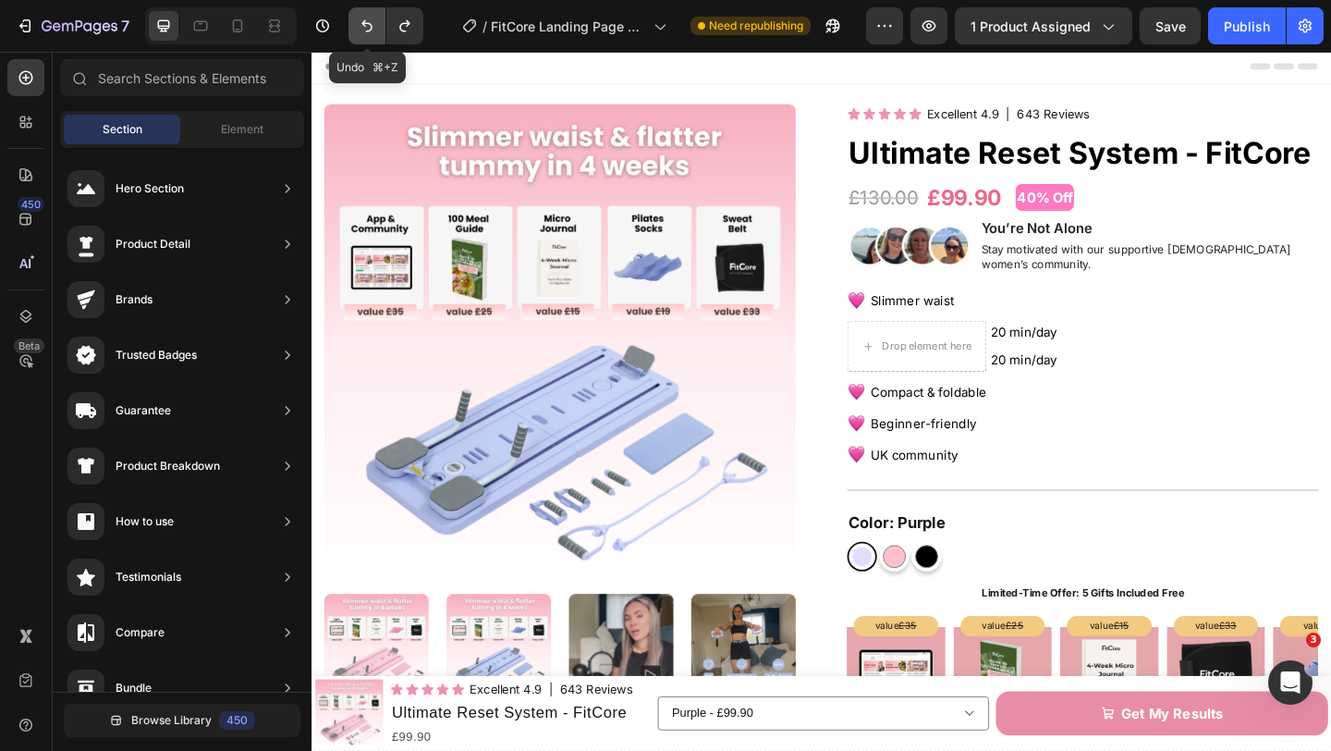
click at [361, 25] on icon "Undo/Redo" at bounding box center [367, 26] width 18 height 18
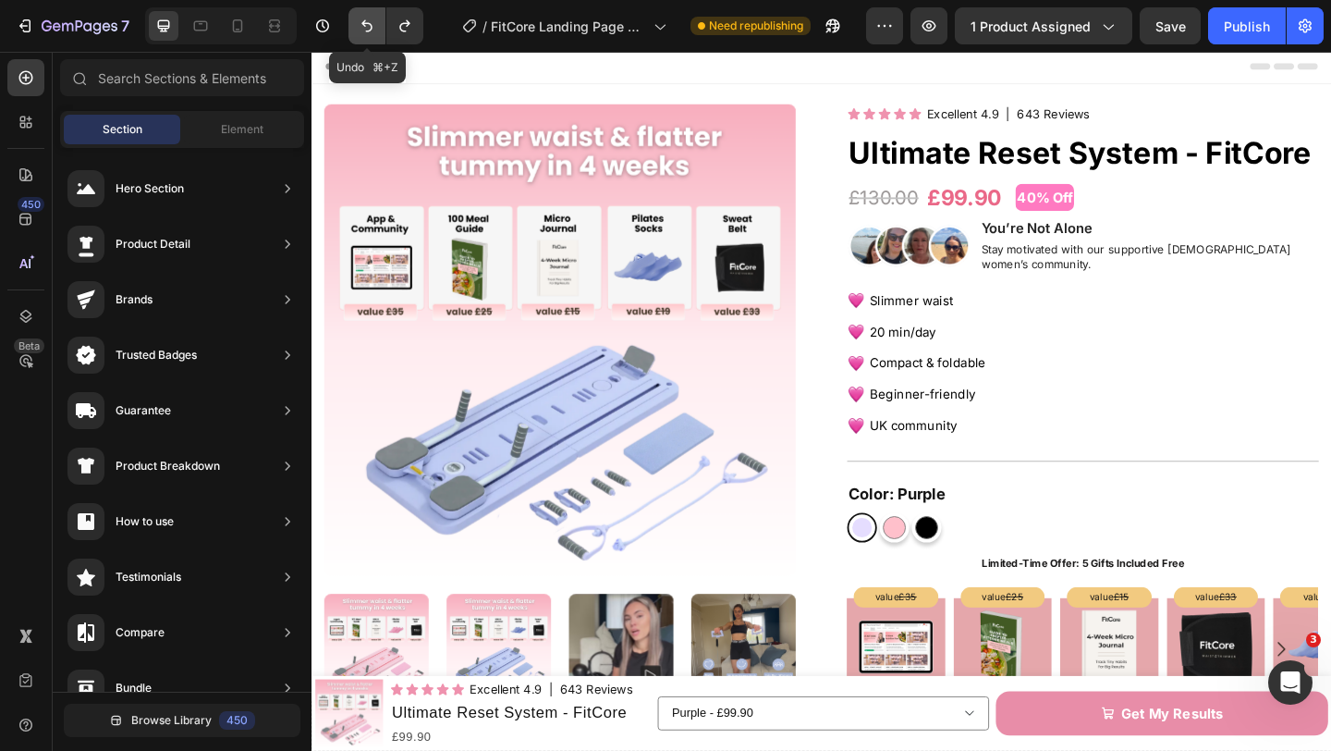
click at [361, 25] on icon "Undo/Redo" at bounding box center [367, 26] width 18 height 18
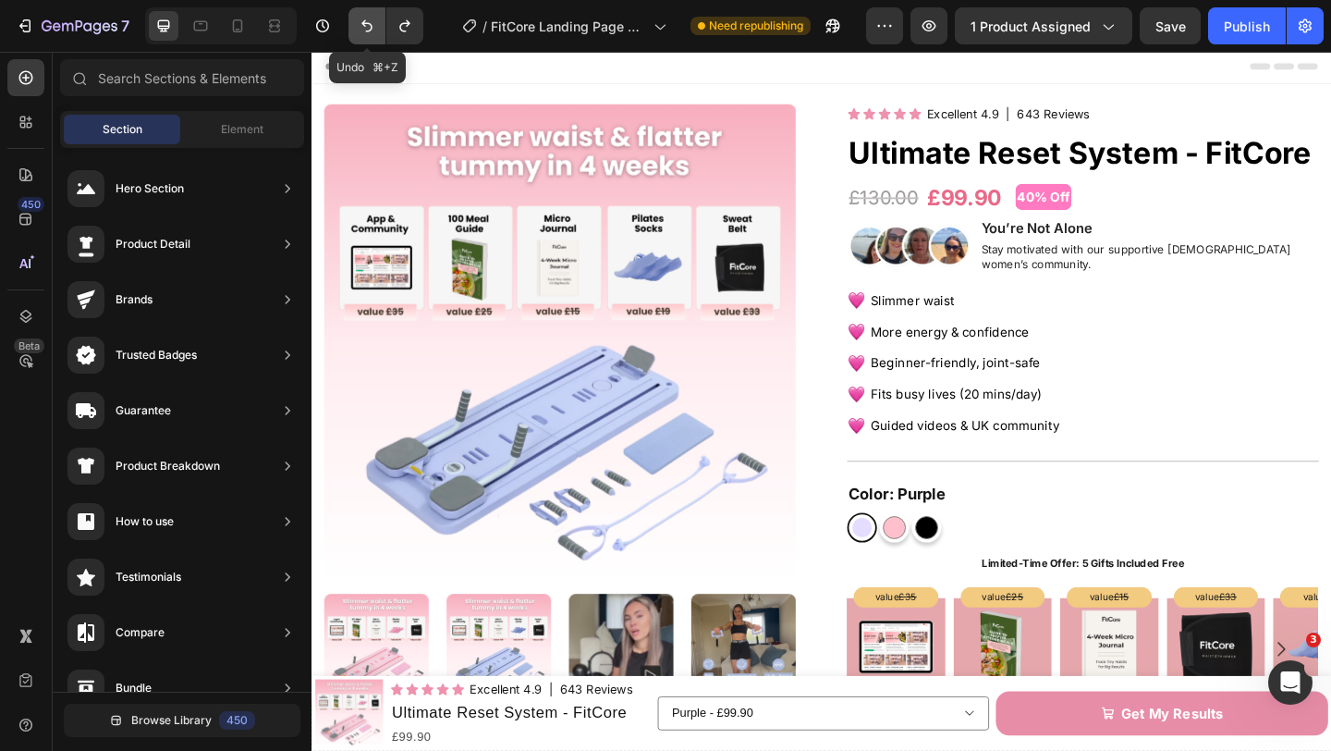
click at [361, 25] on icon "Undo/Redo" at bounding box center [367, 26] width 18 height 18
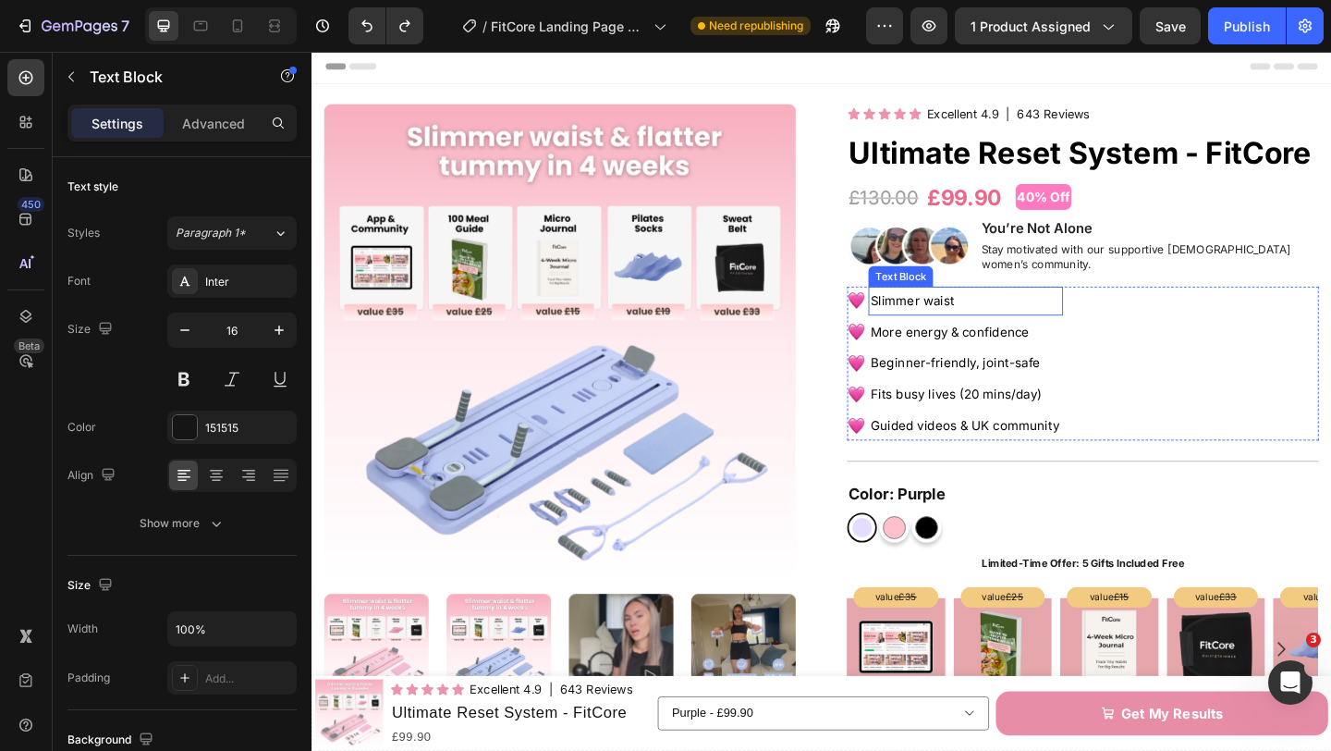
click at [1028, 309] on p "Slimmer waist" at bounding box center [1023, 323] width 208 height 28
click at [1023, 309] on p "Slimmer waist" at bounding box center [1023, 323] width 208 height 28
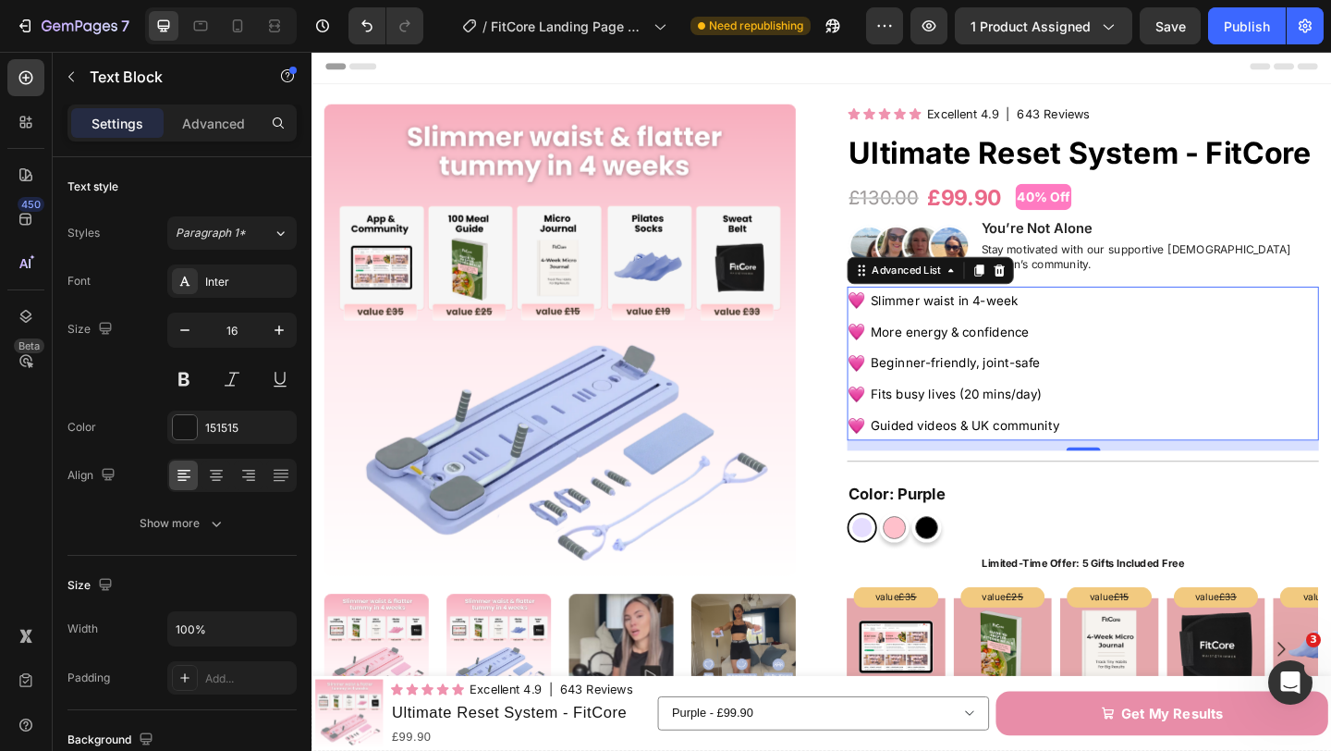
click at [1203, 307] on div "Image Slimmer waist in 4-week Text Block Image More energy & confidence Text Bl…" at bounding box center [1150, 390] width 513 height 167
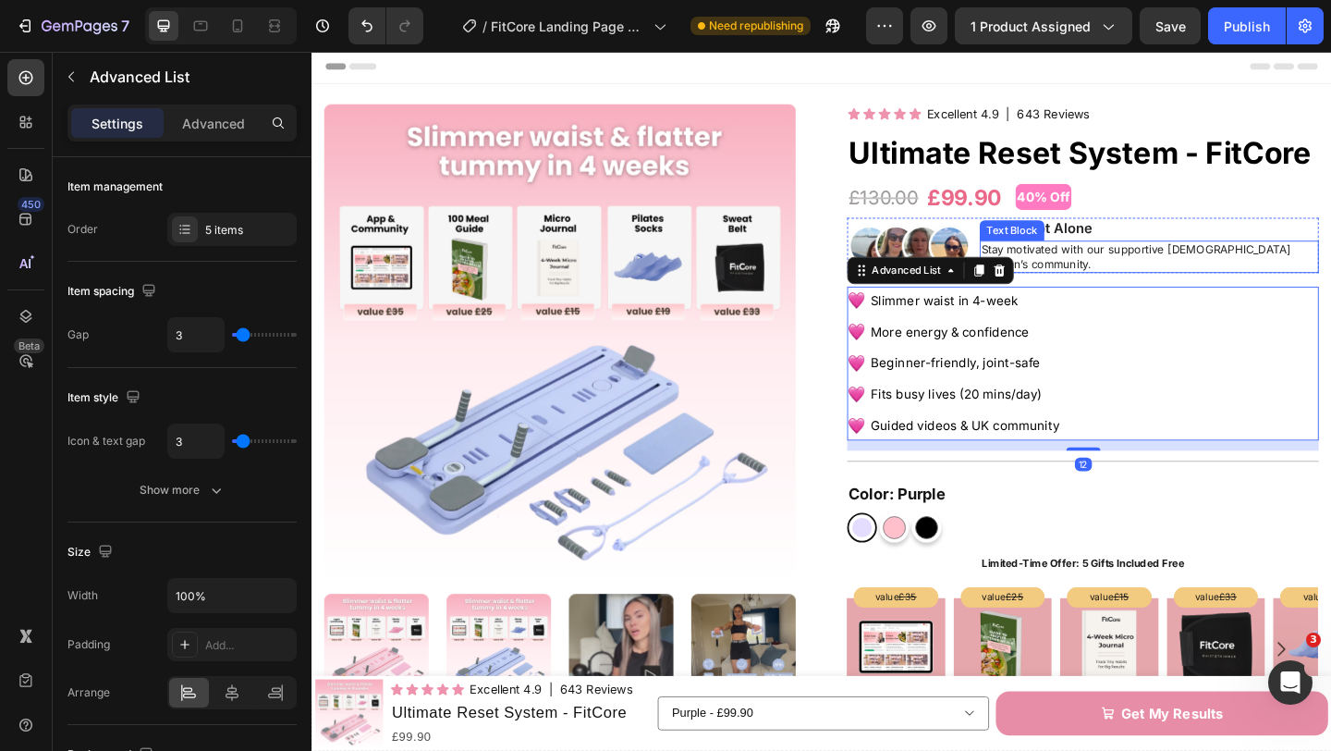
click at [1158, 266] on p "Stay motivated with our supportive [DEMOGRAPHIC_DATA] women’s community." at bounding box center [1222, 274] width 365 height 31
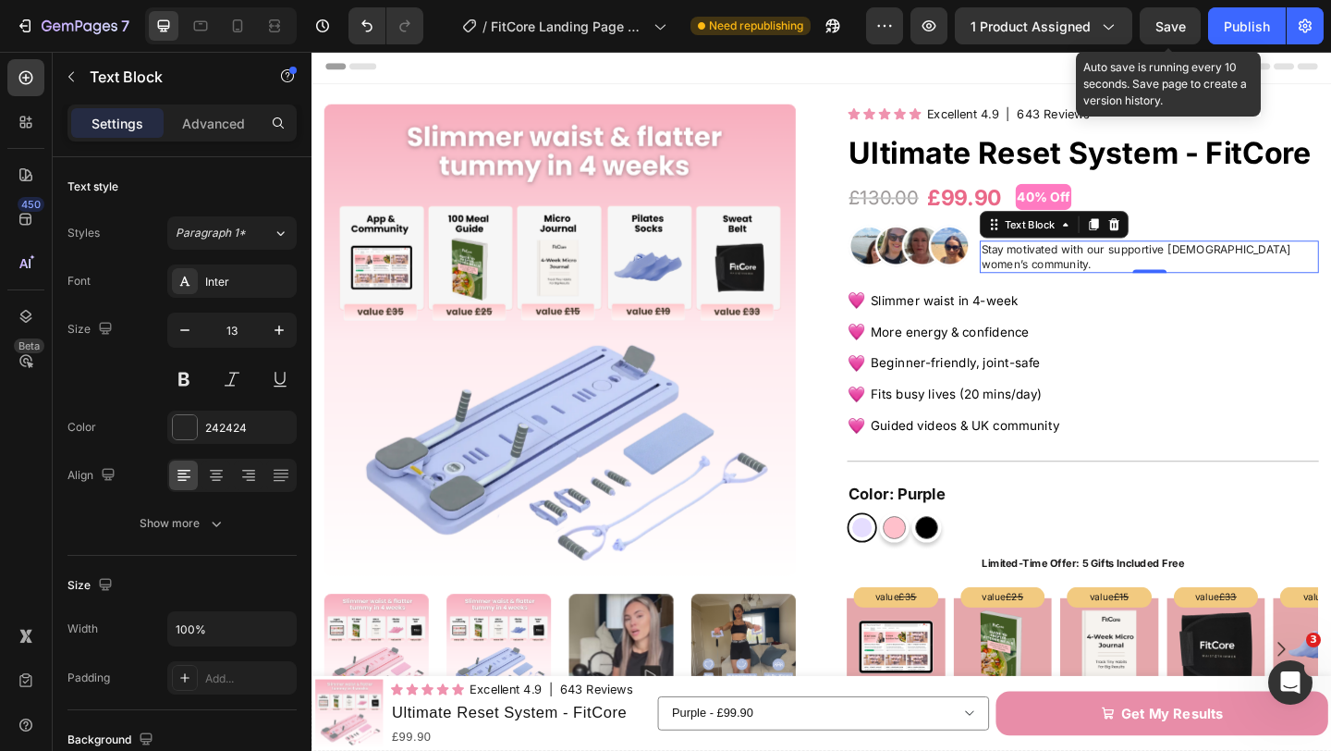
click at [1177, 31] on span "Save" at bounding box center [1171, 26] width 31 height 16
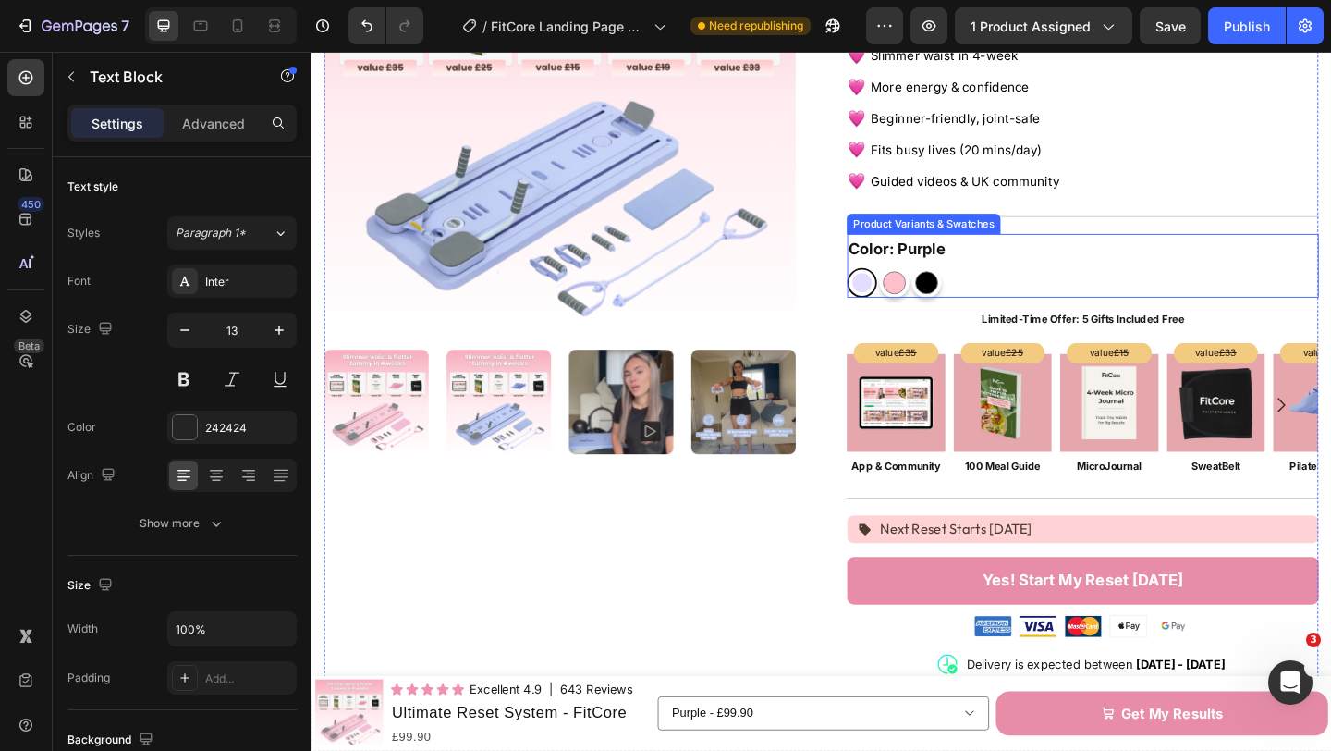
scroll to position [278, 0]
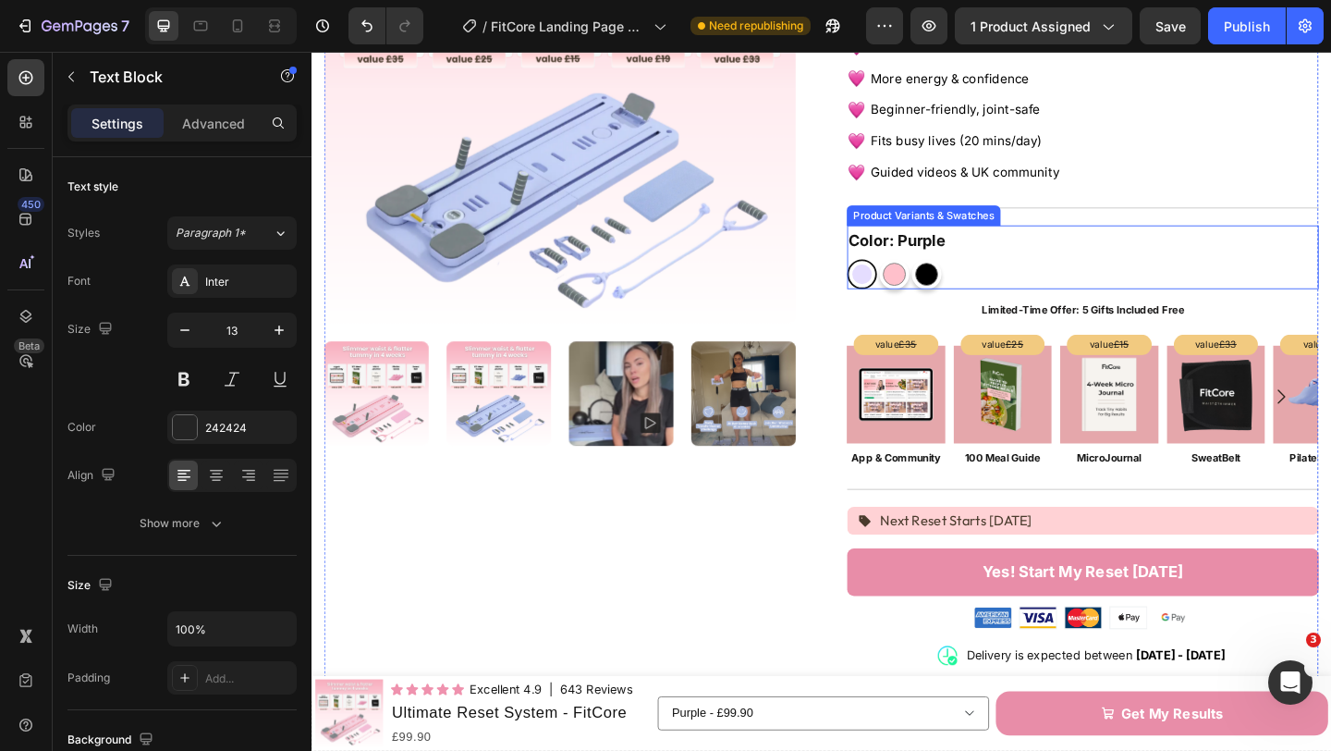
click at [1066, 288] on div "Purple Purple Pink Pink Black Black" at bounding box center [1150, 293] width 513 height 32
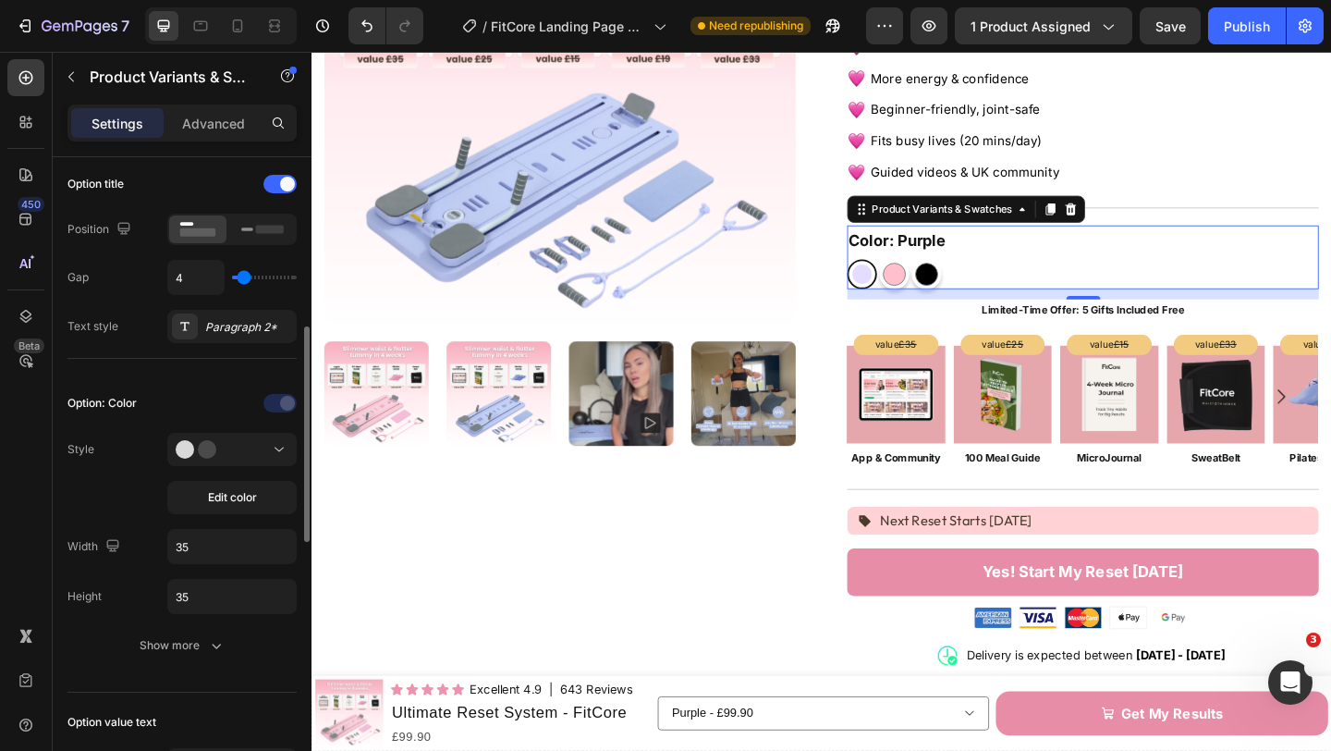
scroll to position [374, 0]
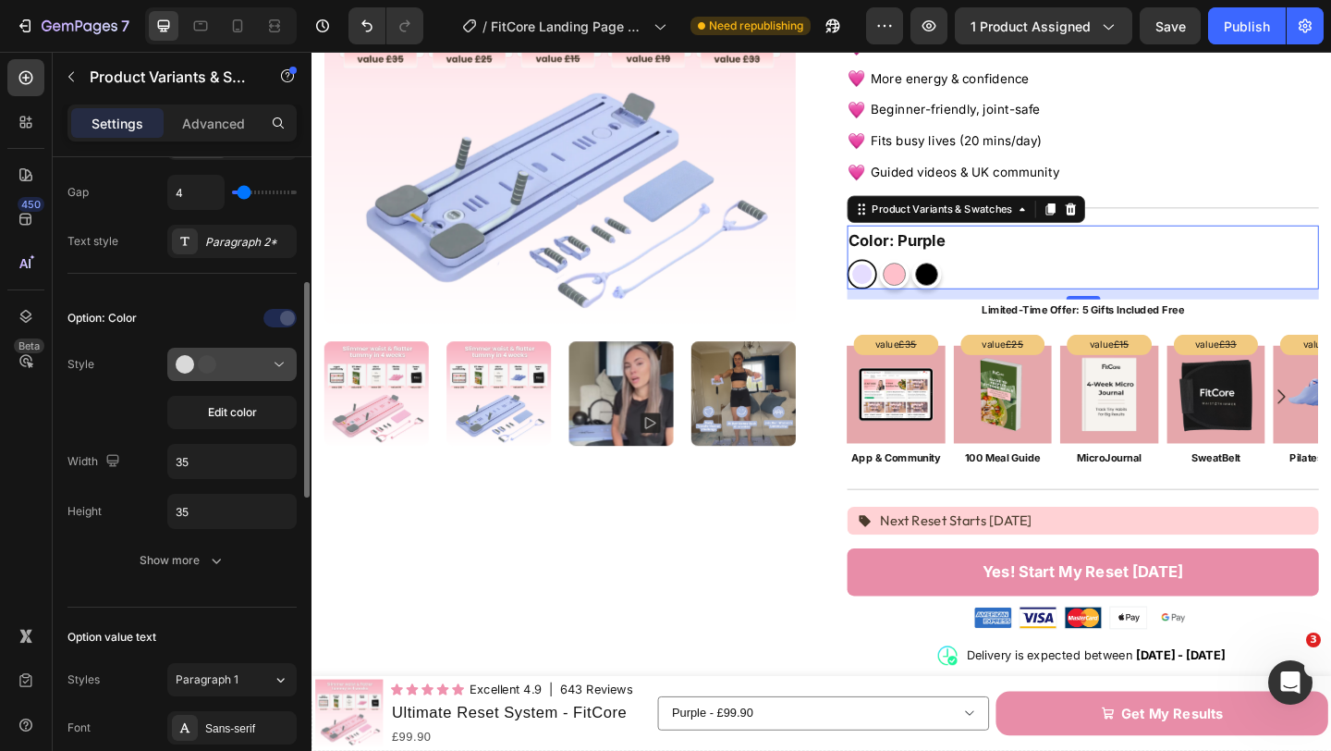
click at [230, 359] on icon at bounding box center [203, 364] width 55 height 18
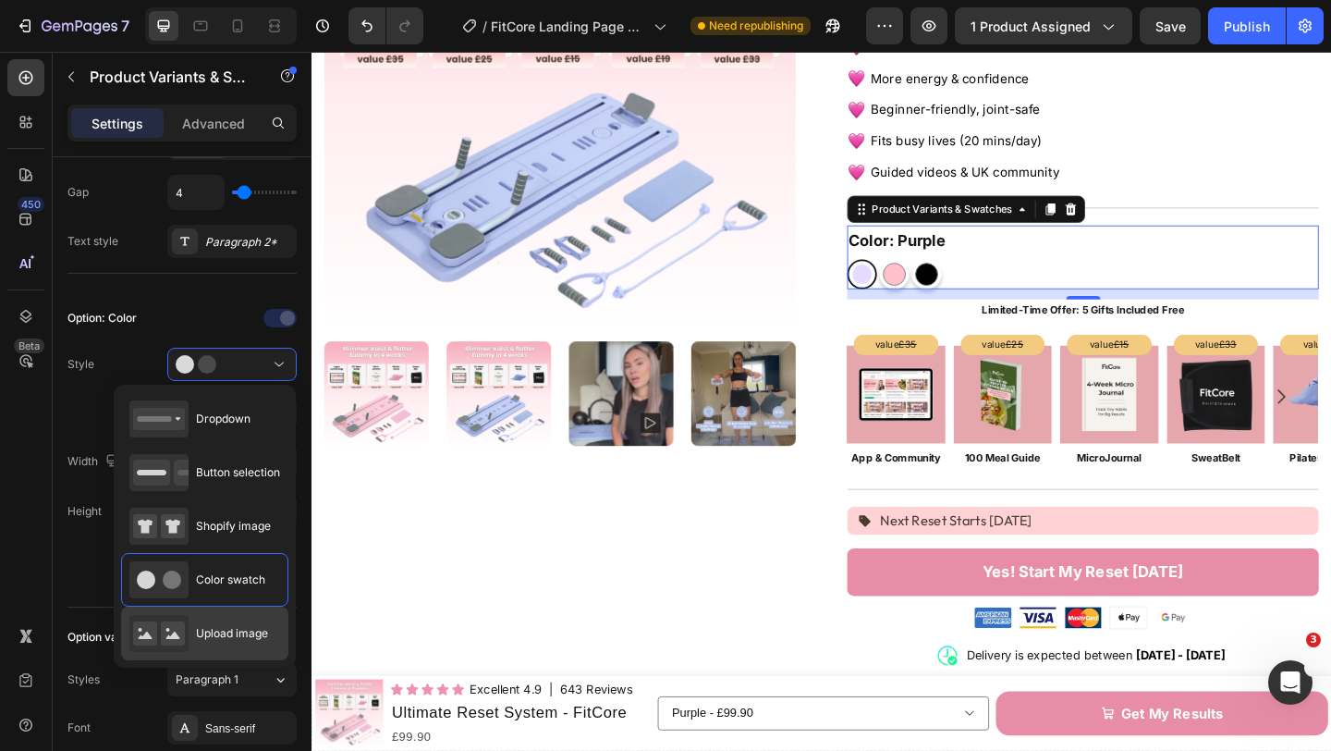
click at [223, 622] on div "Upload image" at bounding box center [198, 633] width 139 height 37
type input "64"
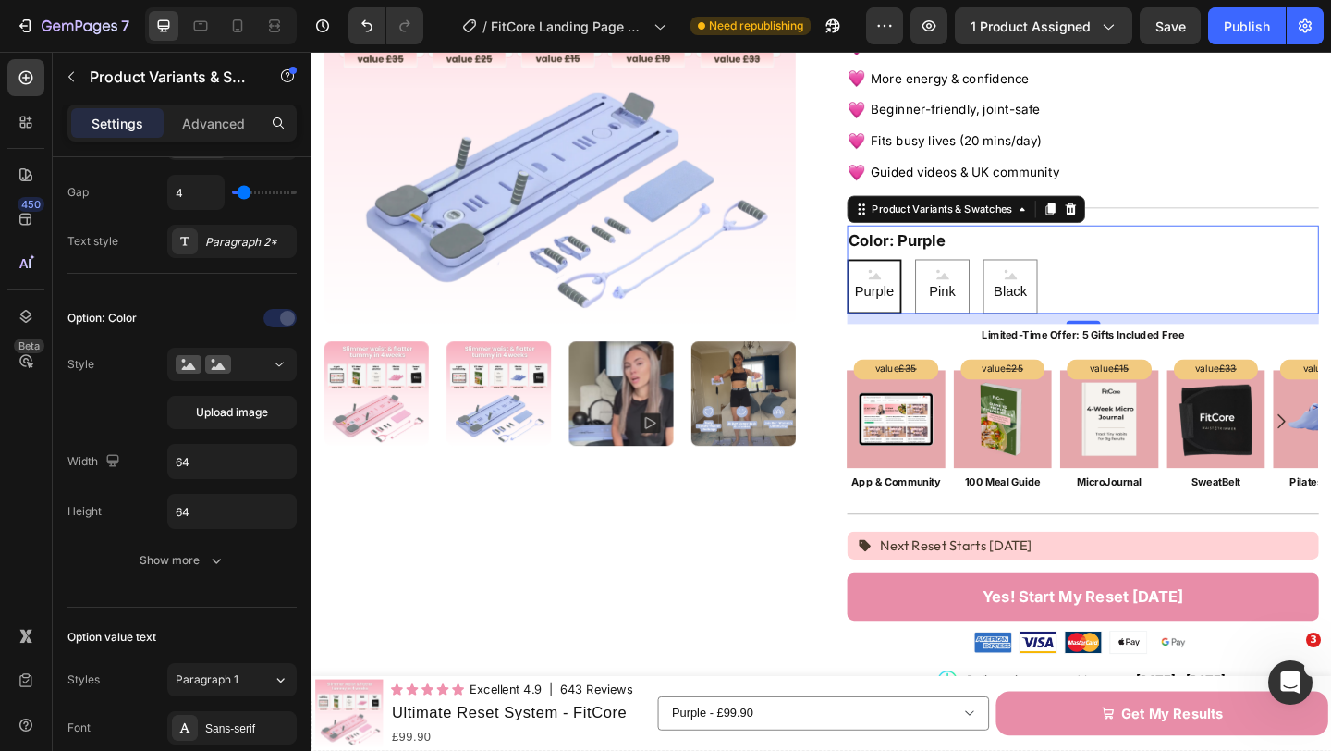
click at [930, 292] on icon at bounding box center [924, 295] width 14 height 7
click at [894, 277] on input "Purple Purple Purple" at bounding box center [893, 276] width 1 height 1
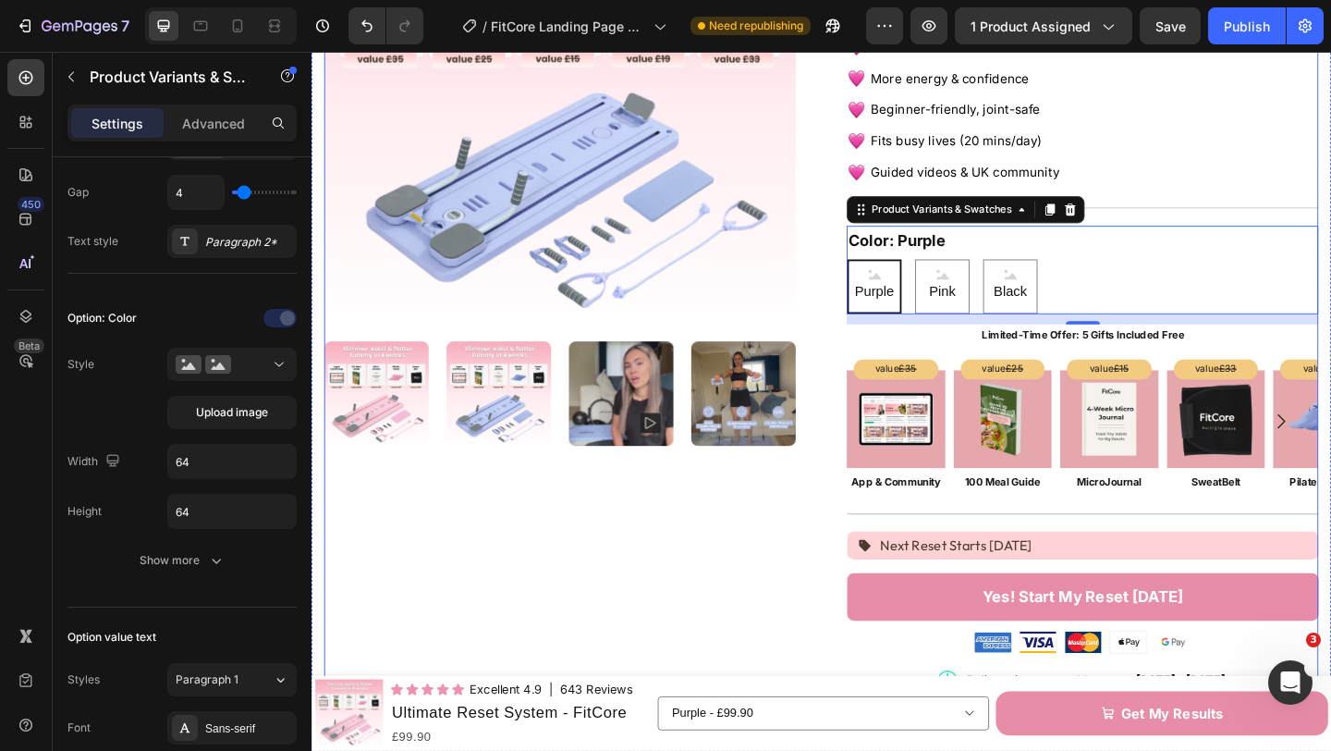
click at [867, 298] on div "Product Images Icon Icon Icon Icon Icon Icon List Excellent 4.9 Text Block | 64…" at bounding box center [866, 502] width 1082 height 1336
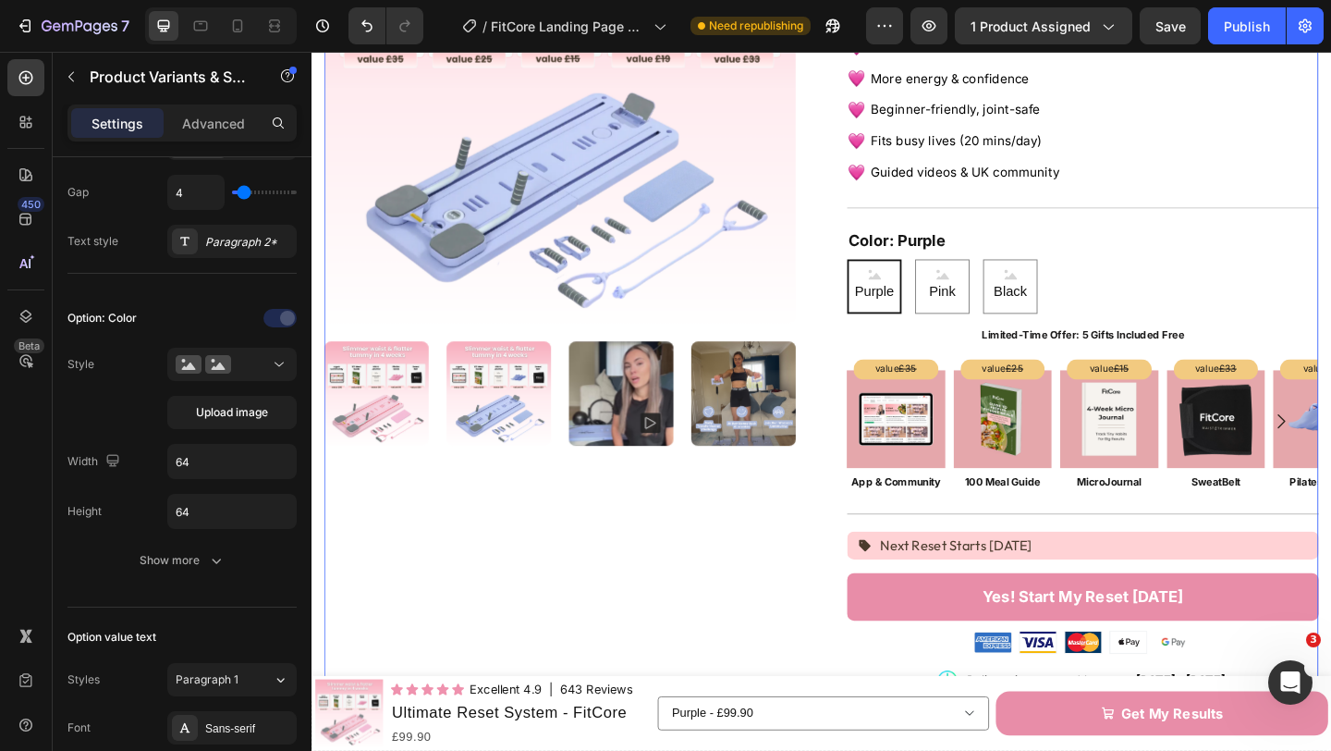
scroll to position [0, 0]
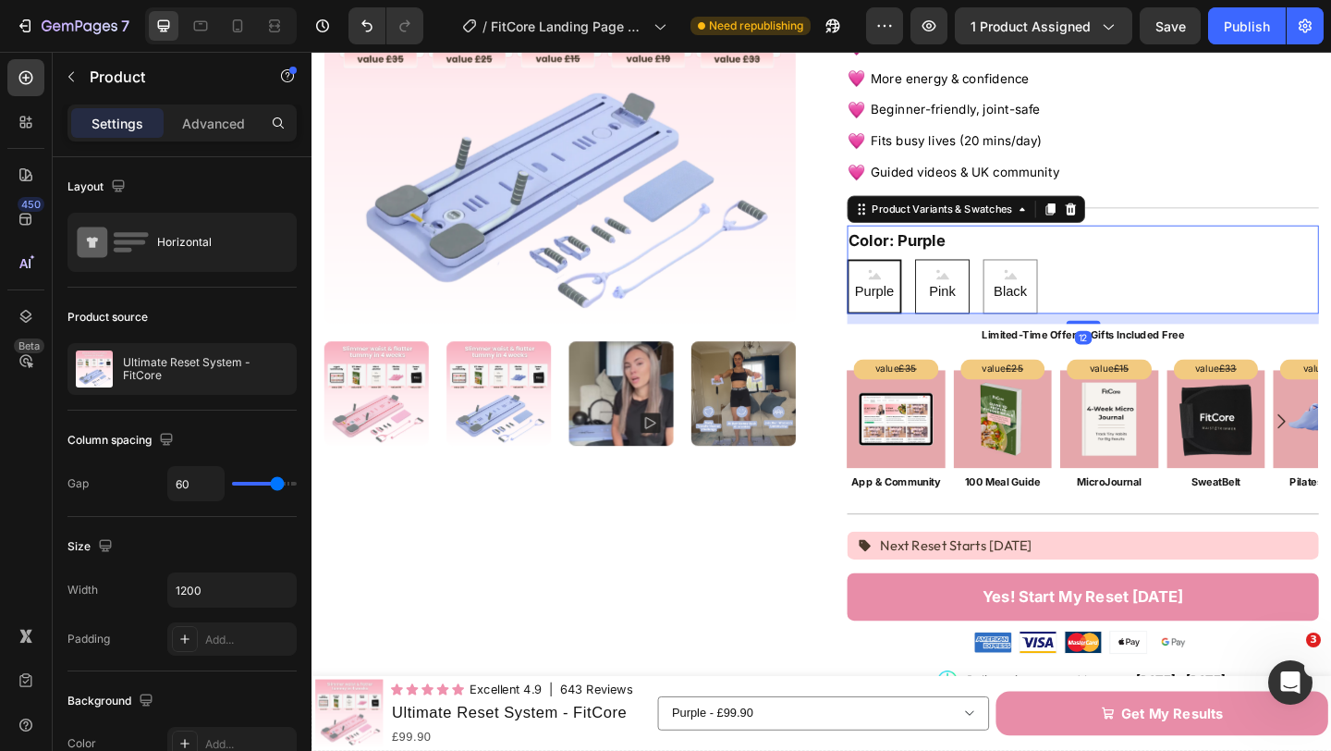
click at [1019, 301] on div "Pink" at bounding box center [997, 306] width 59 height 59
click at [968, 277] on input "Pink Pink Pink" at bounding box center [967, 276] width 1 height 1
radio input "true"
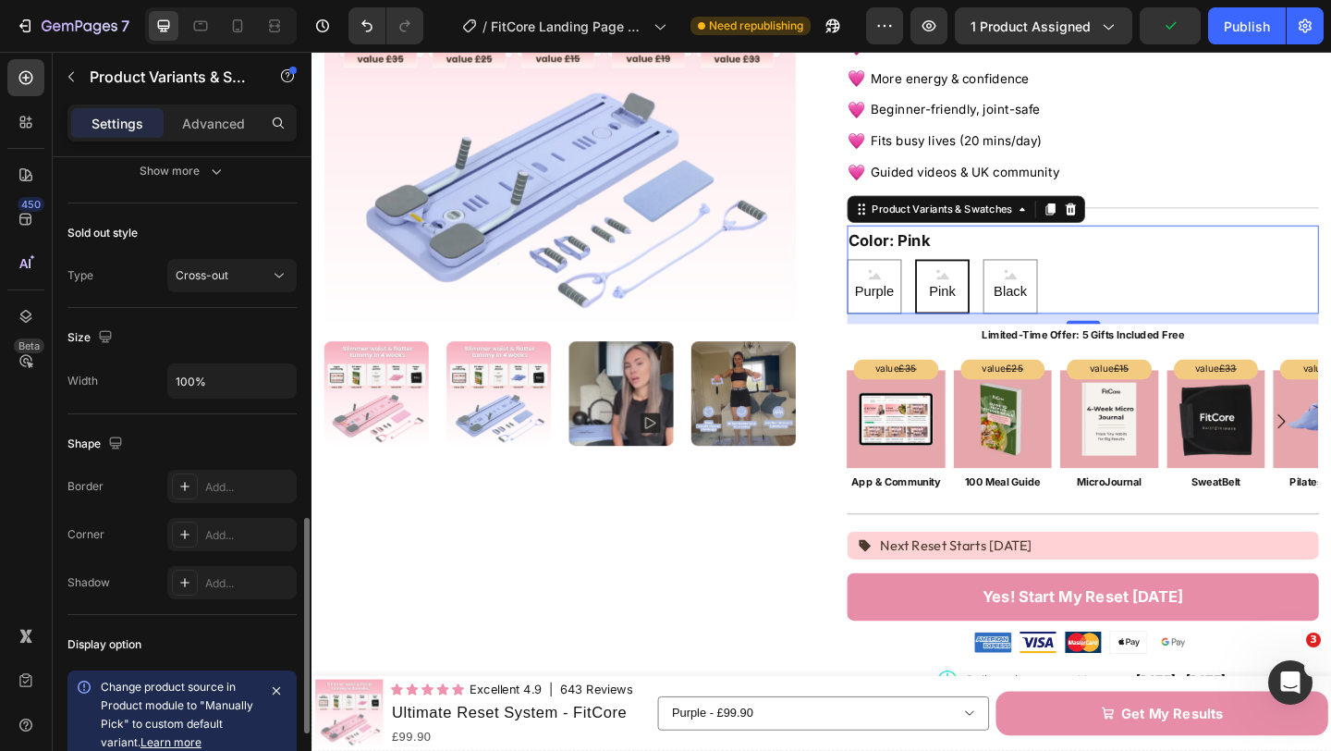
scroll to position [1080, 0]
click at [209, 517] on div "Add..." at bounding box center [231, 530] width 129 height 33
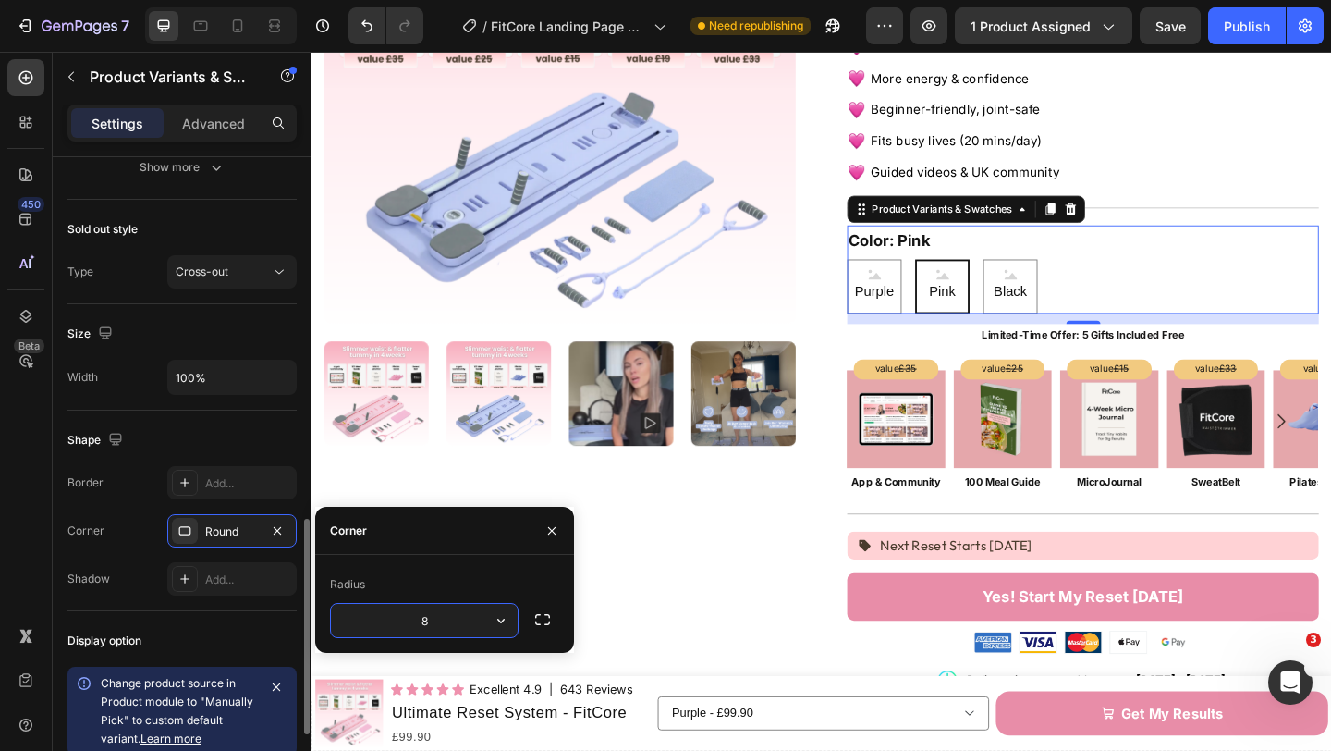
click at [263, 432] on div "Shape" at bounding box center [181, 440] width 229 height 30
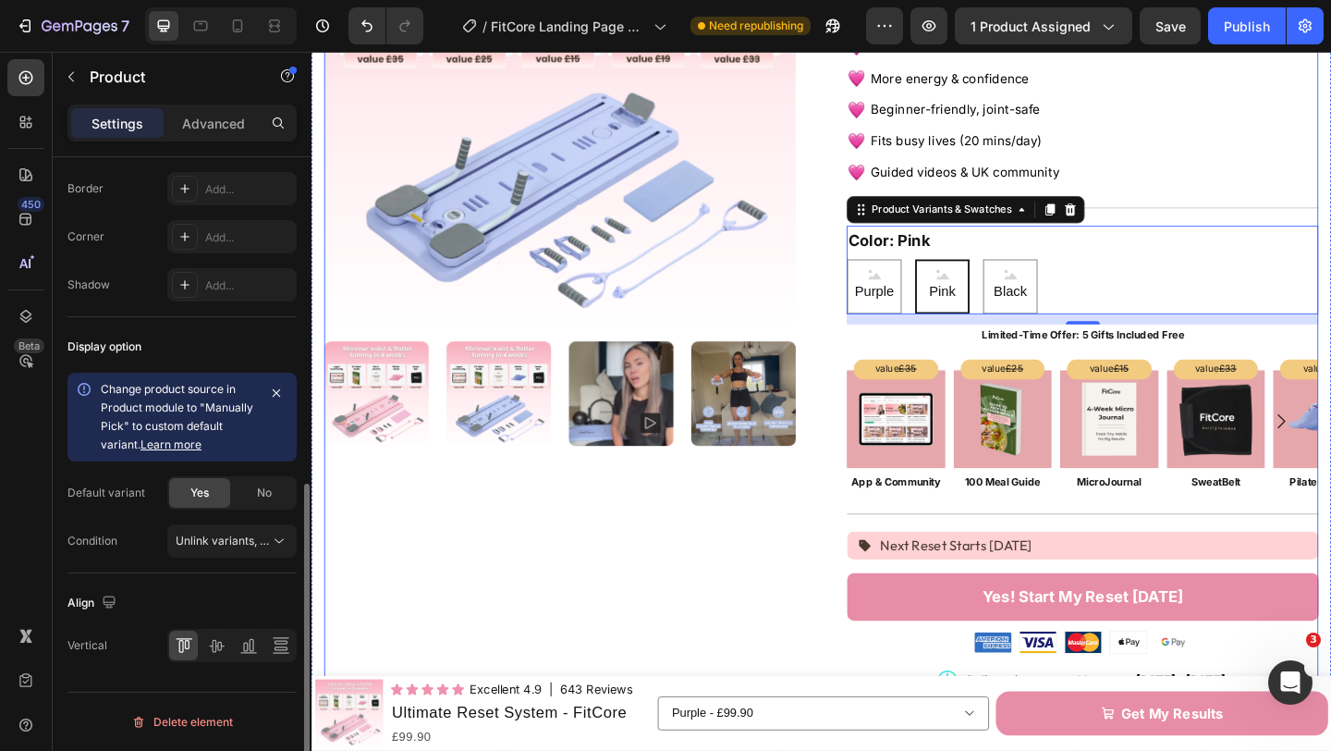
click at [558, 522] on div "Product Images" at bounding box center [581, 502] width 513 height 1336
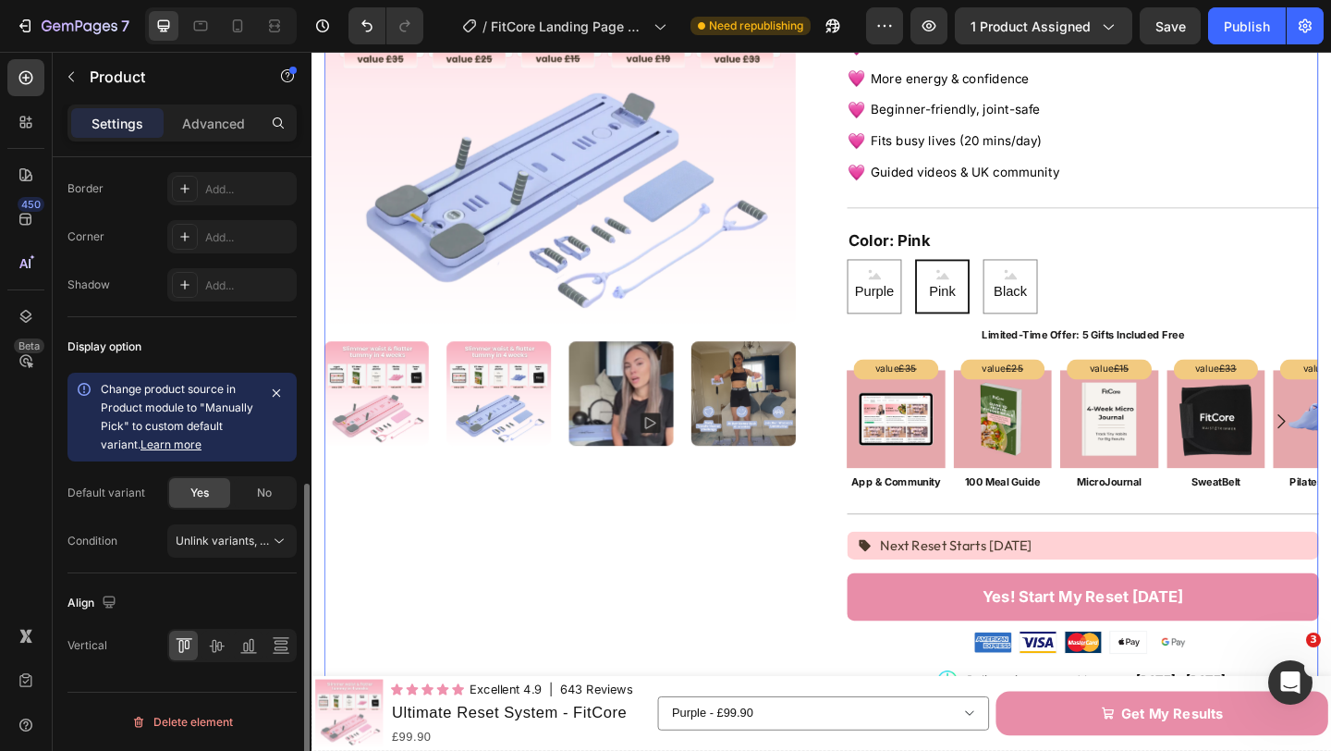
scroll to position [0, 0]
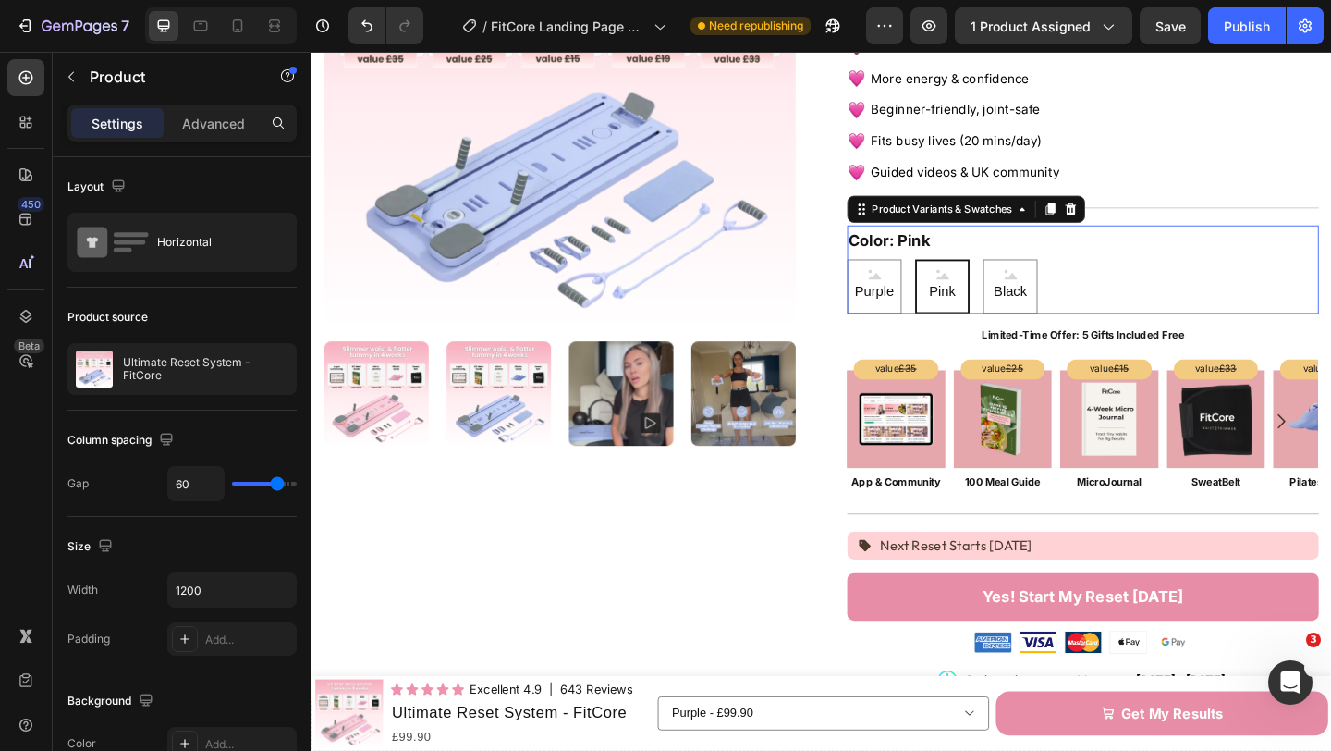
click at [1003, 300] on span "Pink" at bounding box center [997, 313] width 36 height 27
click at [968, 277] on input "Pink Pink Pink" at bounding box center [967, 276] width 1 height 1
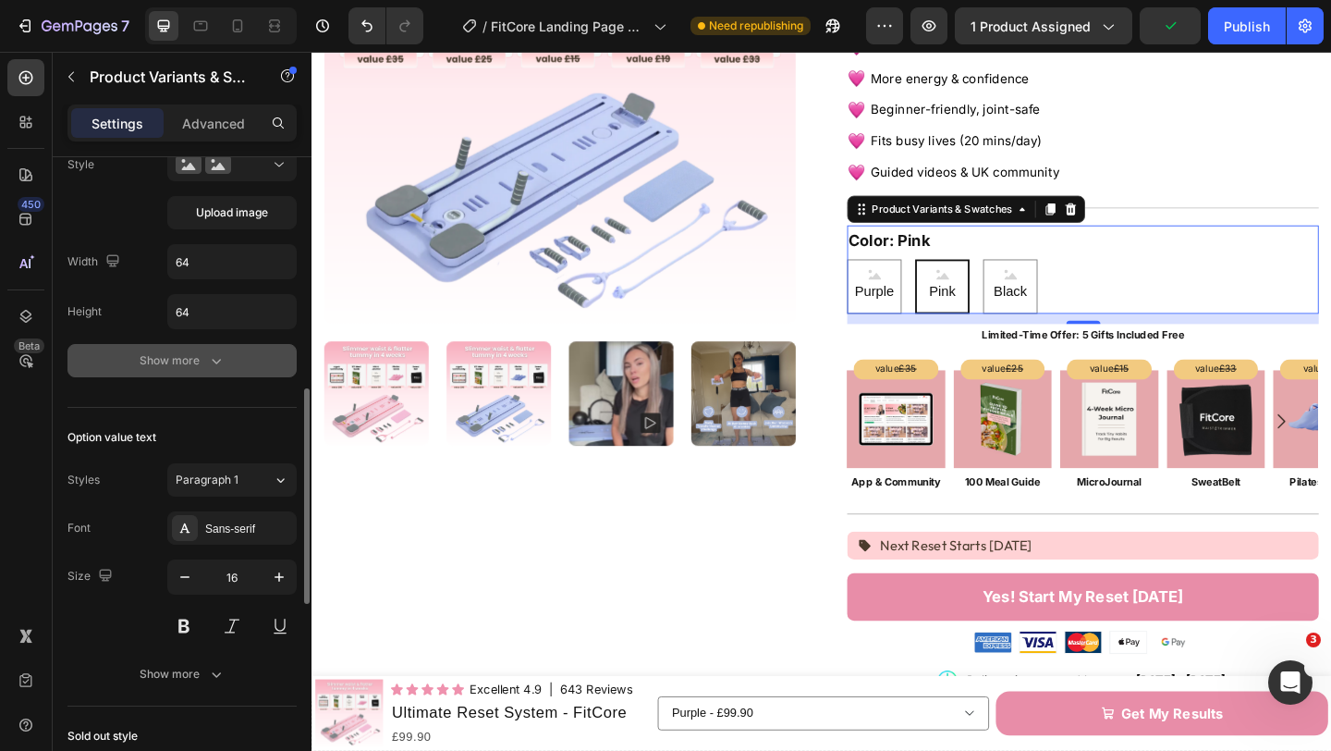
scroll to position [617, 0]
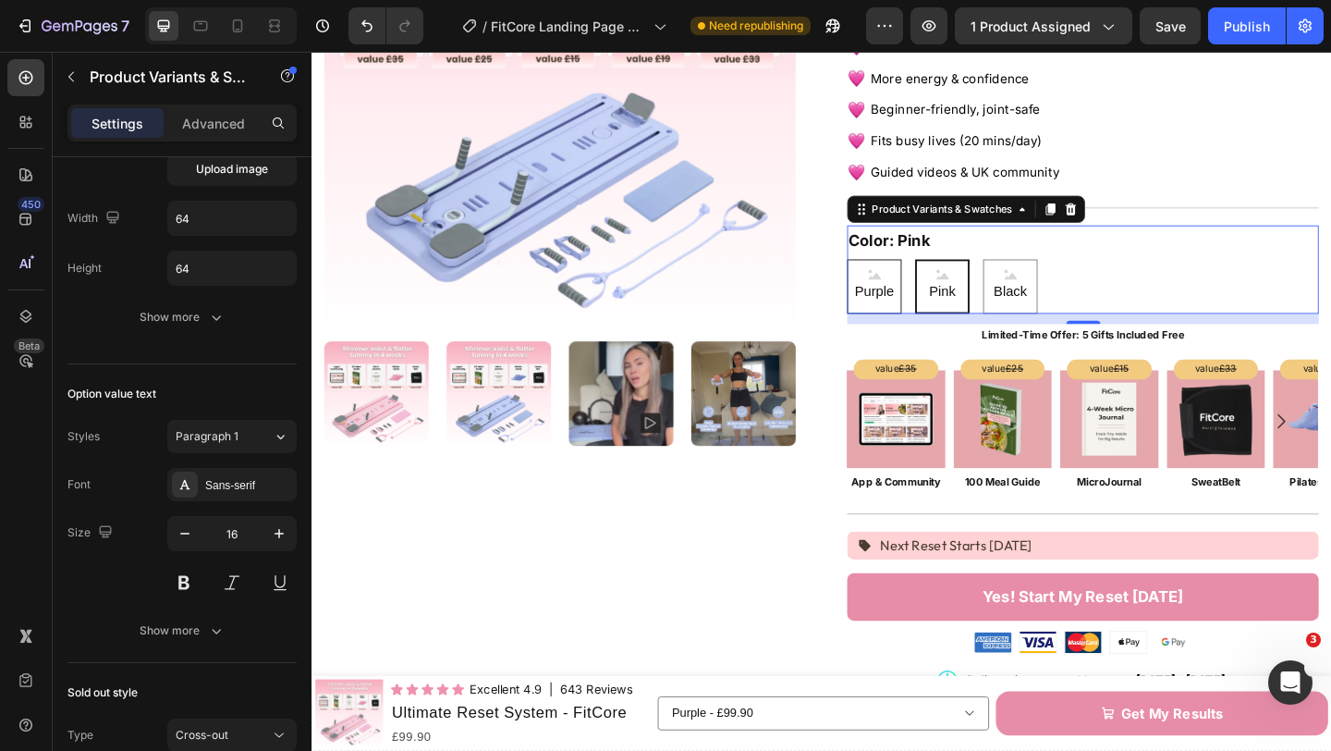
click at [917, 308] on span "Purple" at bounding box center [924, 313] width 50 height 27
click at [894, 277] on input "Purple Purple Purple" at bounding box center [893, 276] width 1 height 1
radio input "true"
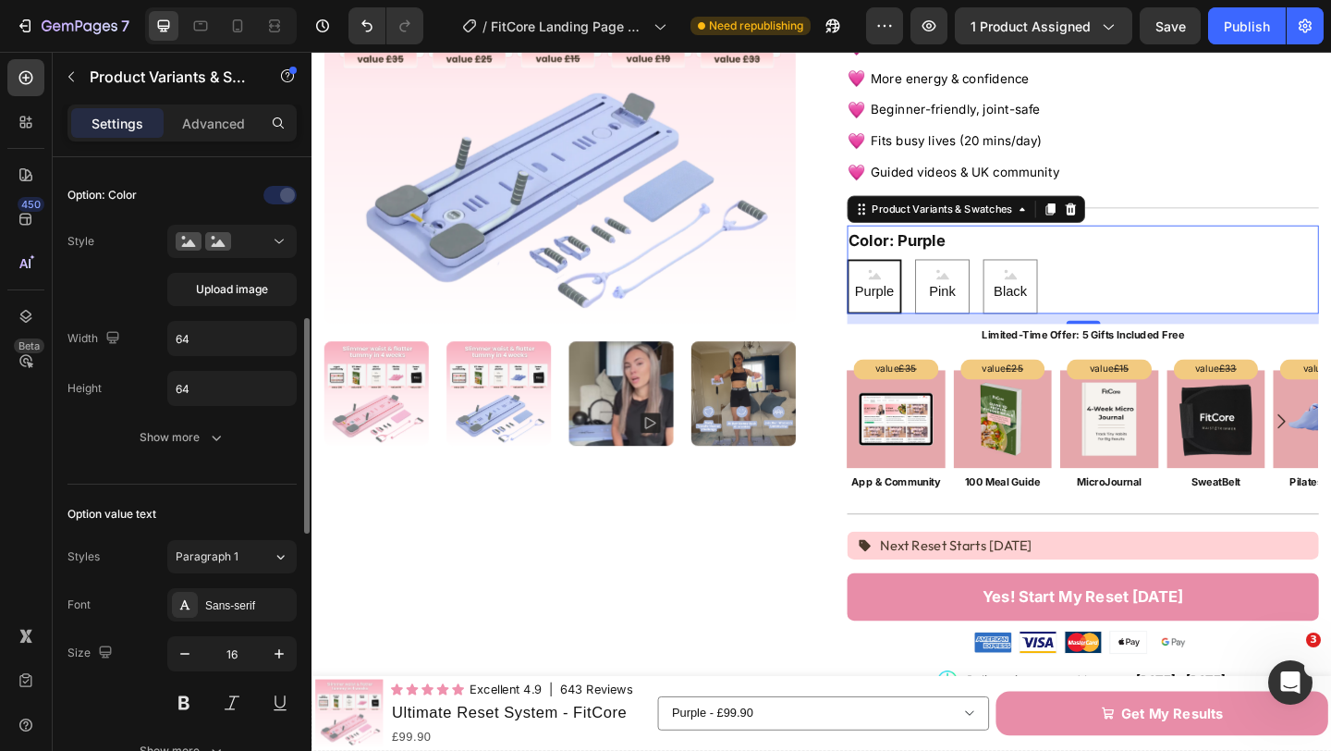
scroll to position [493, 0]
click at [227, 300] on span "Upload image" at bounding box center [232, 293] width 72 height 17
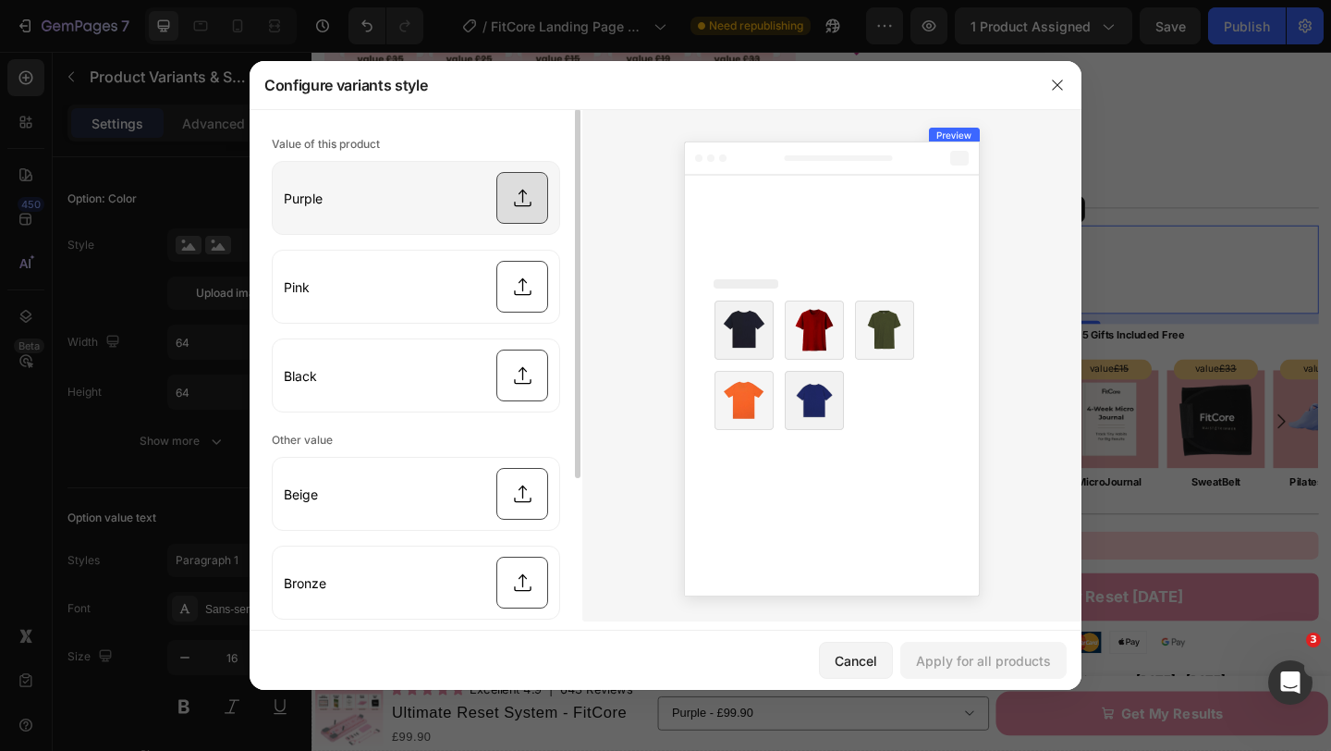
click at [502, 202] on input "file" at bounding box center [416, 198] width 287 height 72
type input "C:\fakepath\23.png"
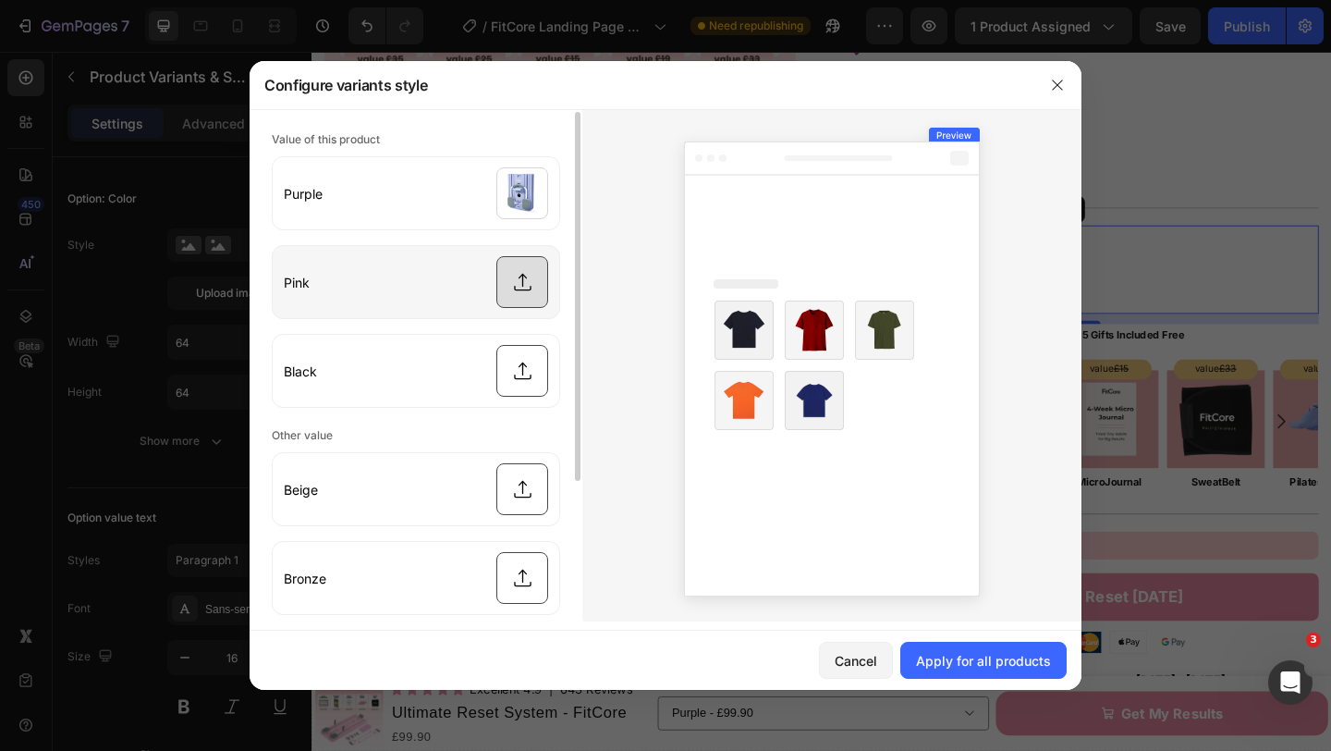
click at [525, 292] on input "file" at bounding box center [416, 282] width 287 height 72
type input "C:\fakepath\24.png"
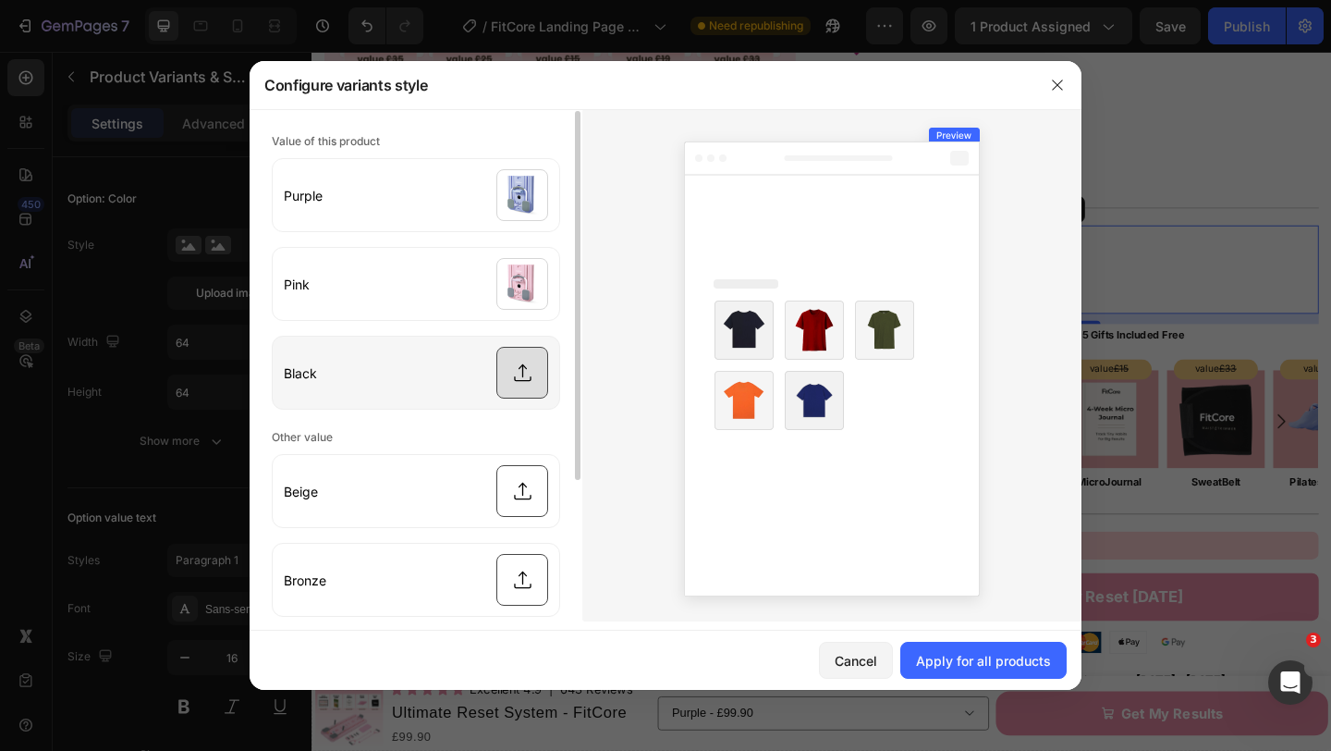
click at [528, 376] on input "file" at bounding box center [416, 373] width 287 height 72
type input "C:\fakepath\25.png"
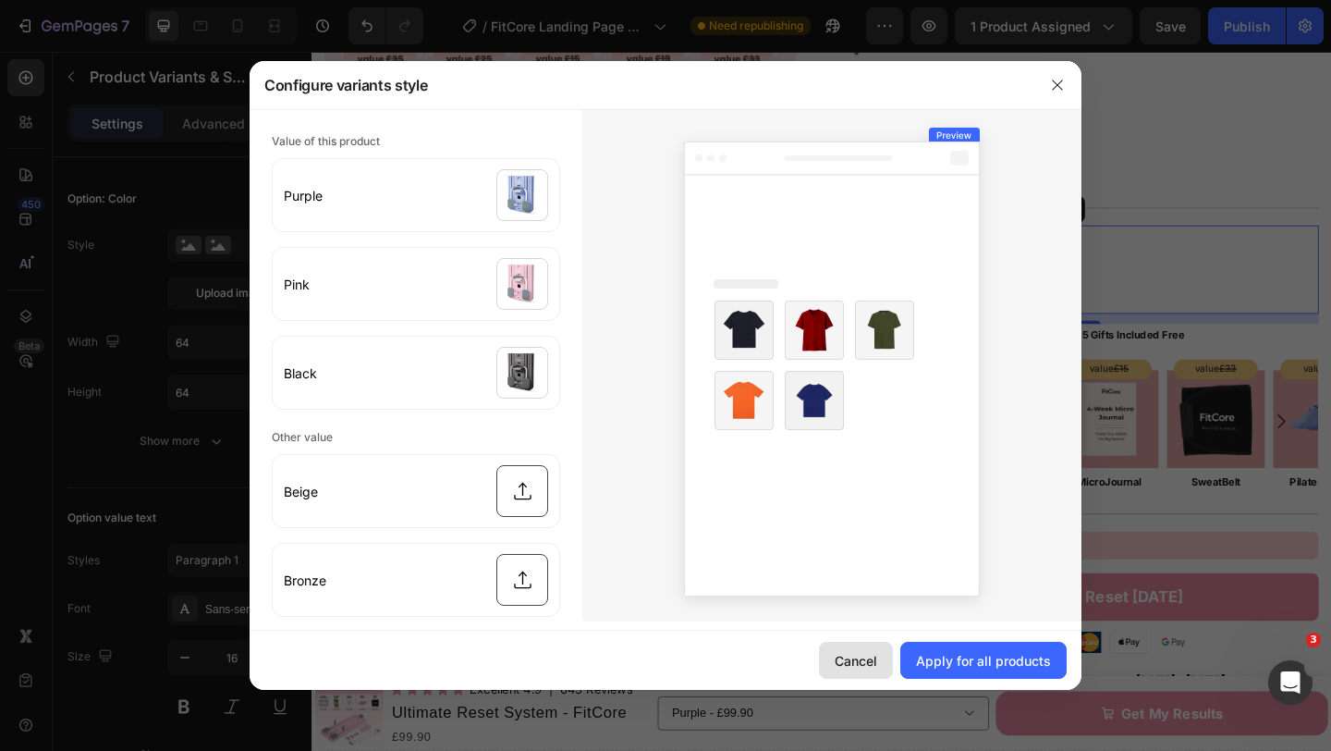
click at [865, 656] on div "Cancel" at bounding box center [856, 660] width 43 height 19
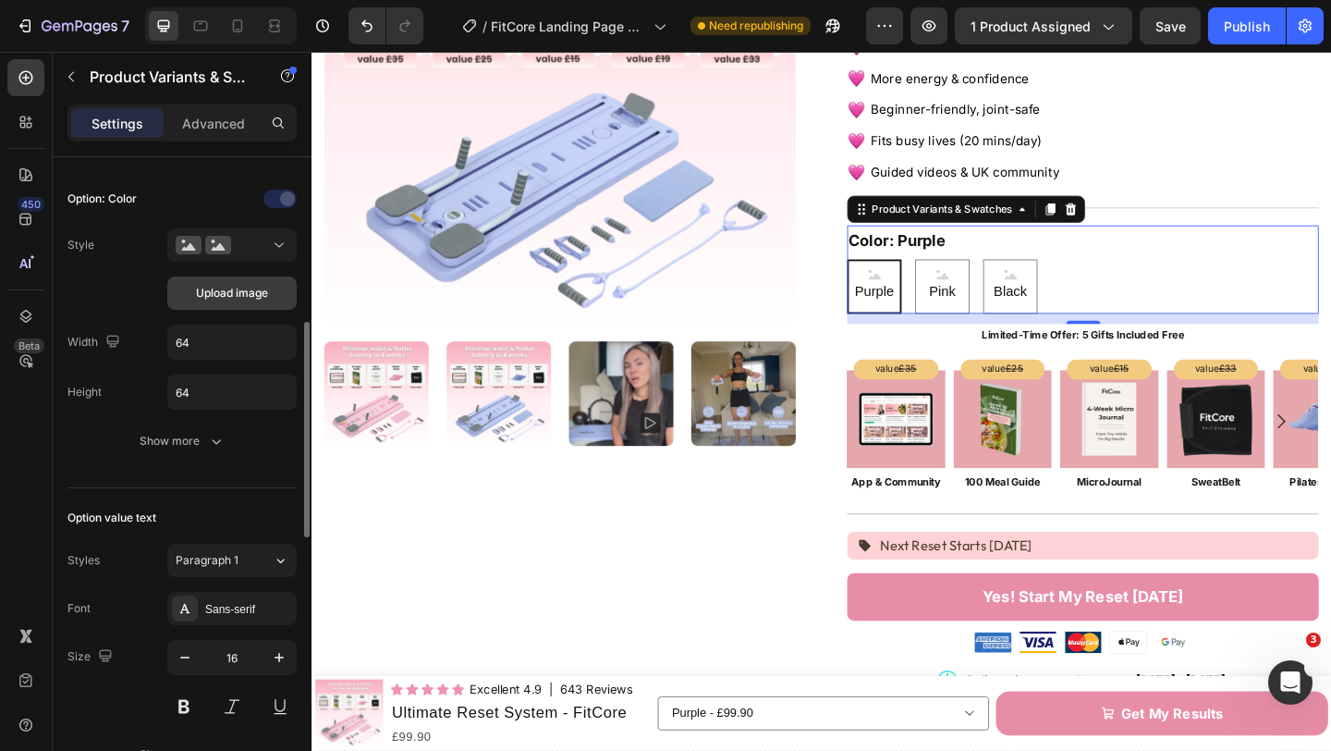
click at [236, 293] on span "Upload image" at bounding box center [232, 293] width 72 height 17
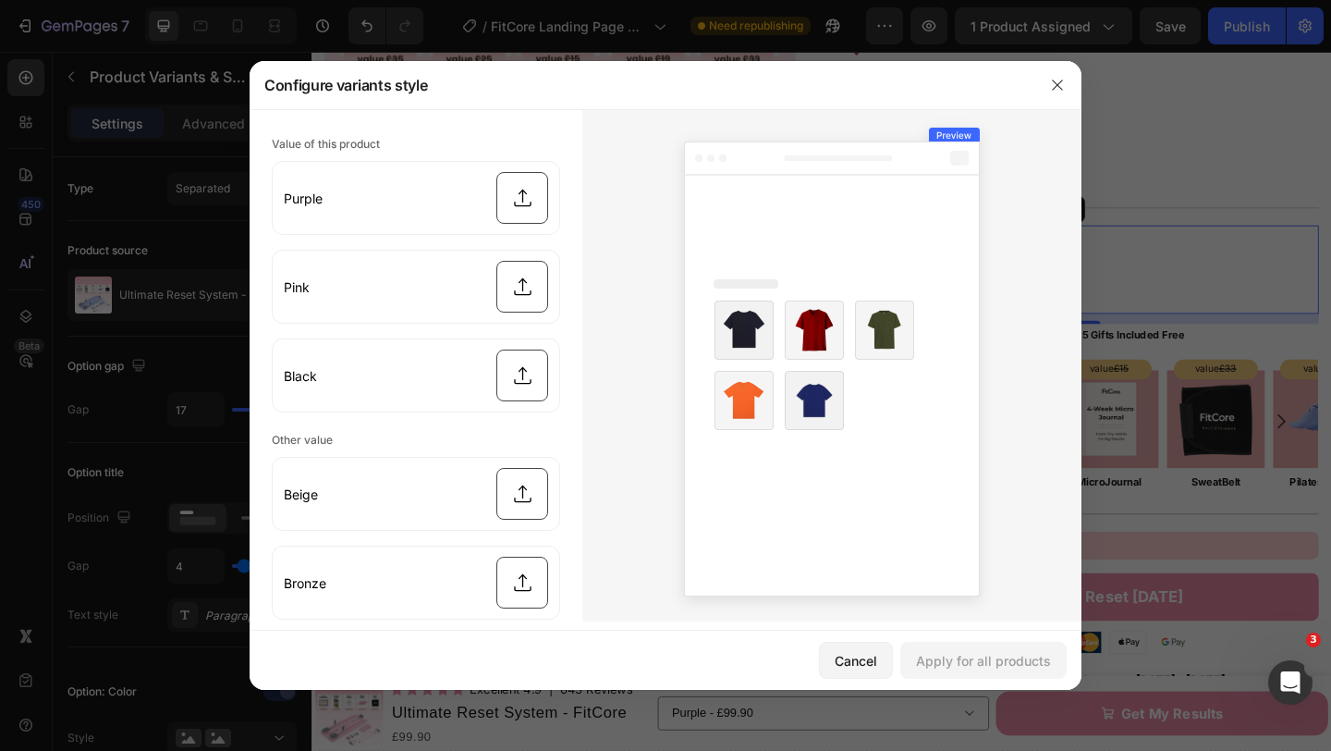
scroll to position [493, 0]
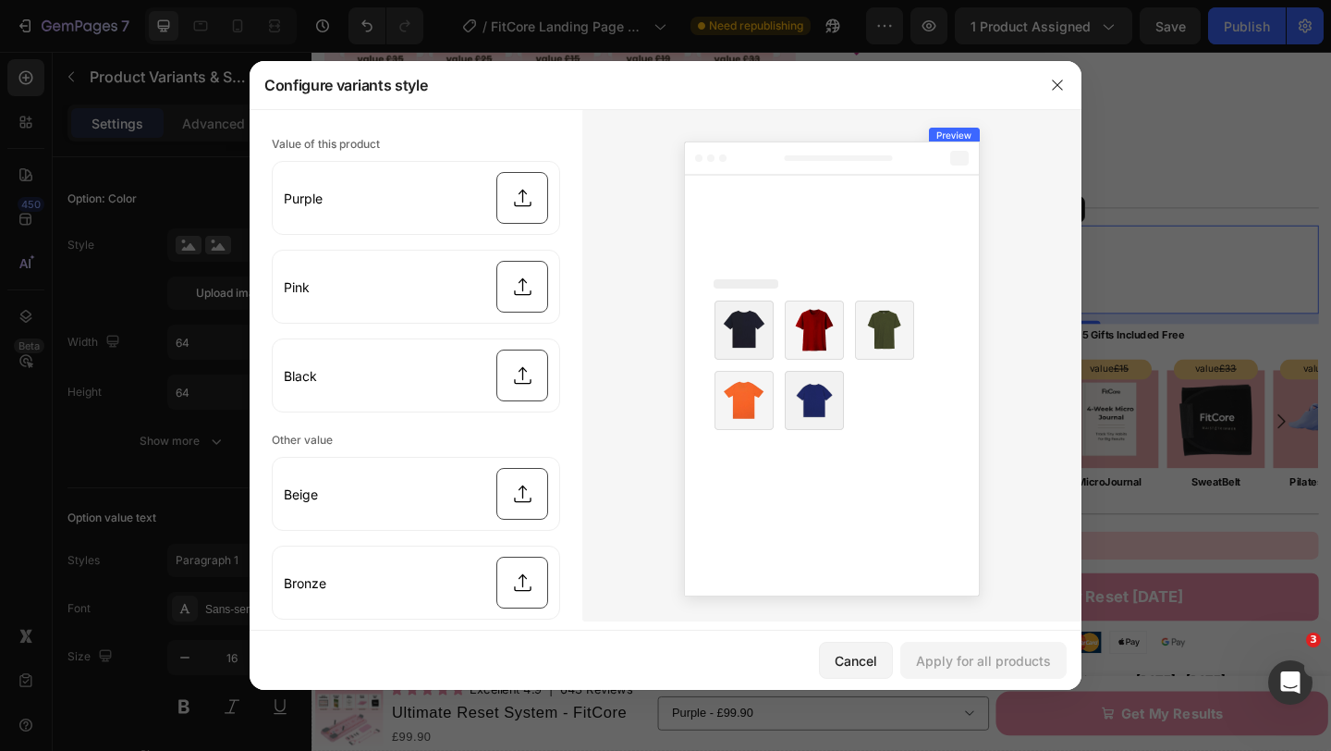
type input "C:\fakepath\23.png"
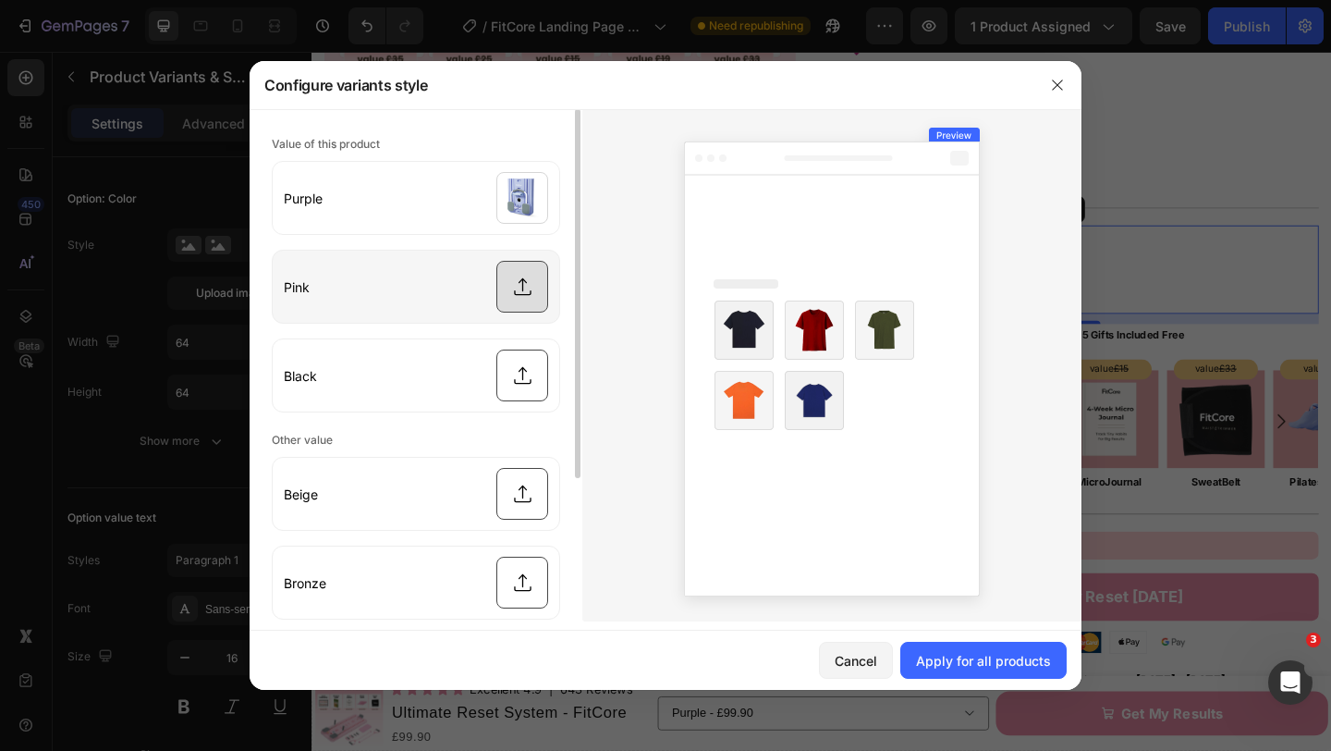
click at [531, 294] on input "file" at bounding box center [416, 287] width 287 height 72
type input "C:\fakepath\24.png"
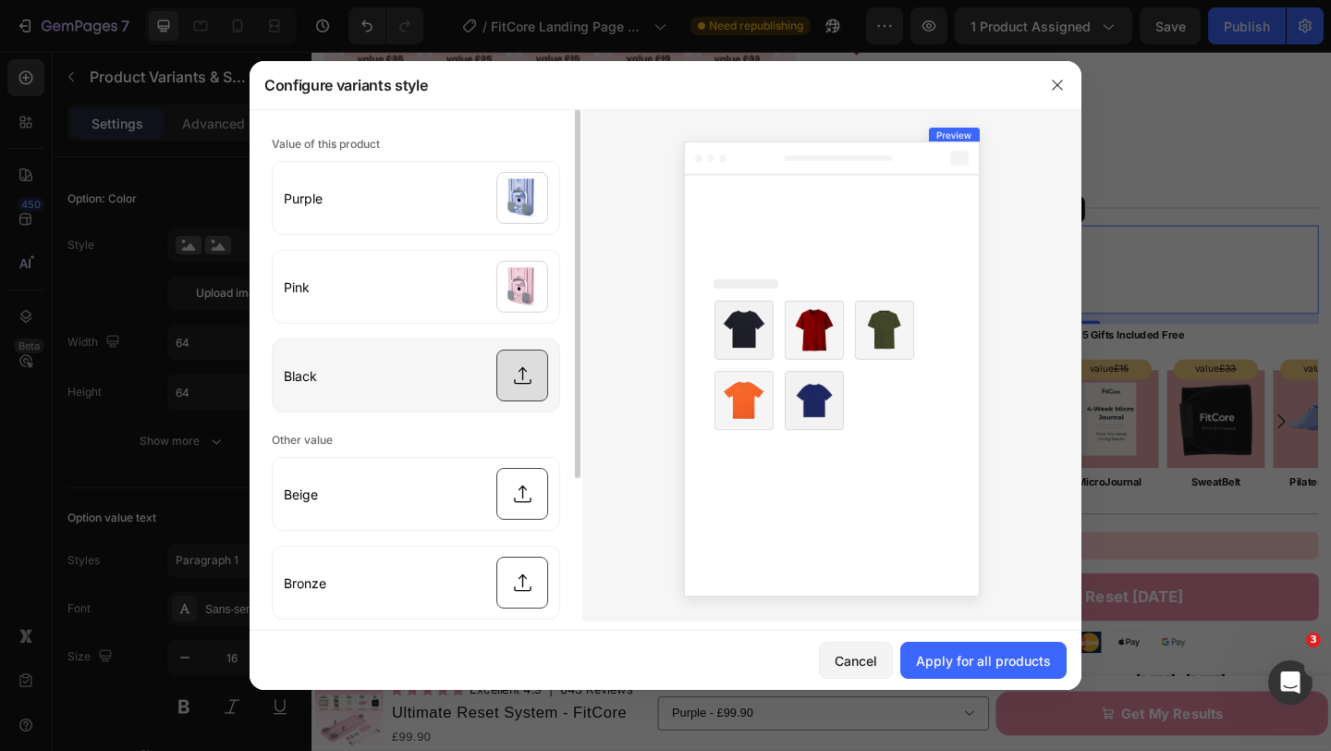
click at [516, 382] on input "file" at bounding box center [416, 375] width 287 height 72
type input "C:\fakepath\25.png"
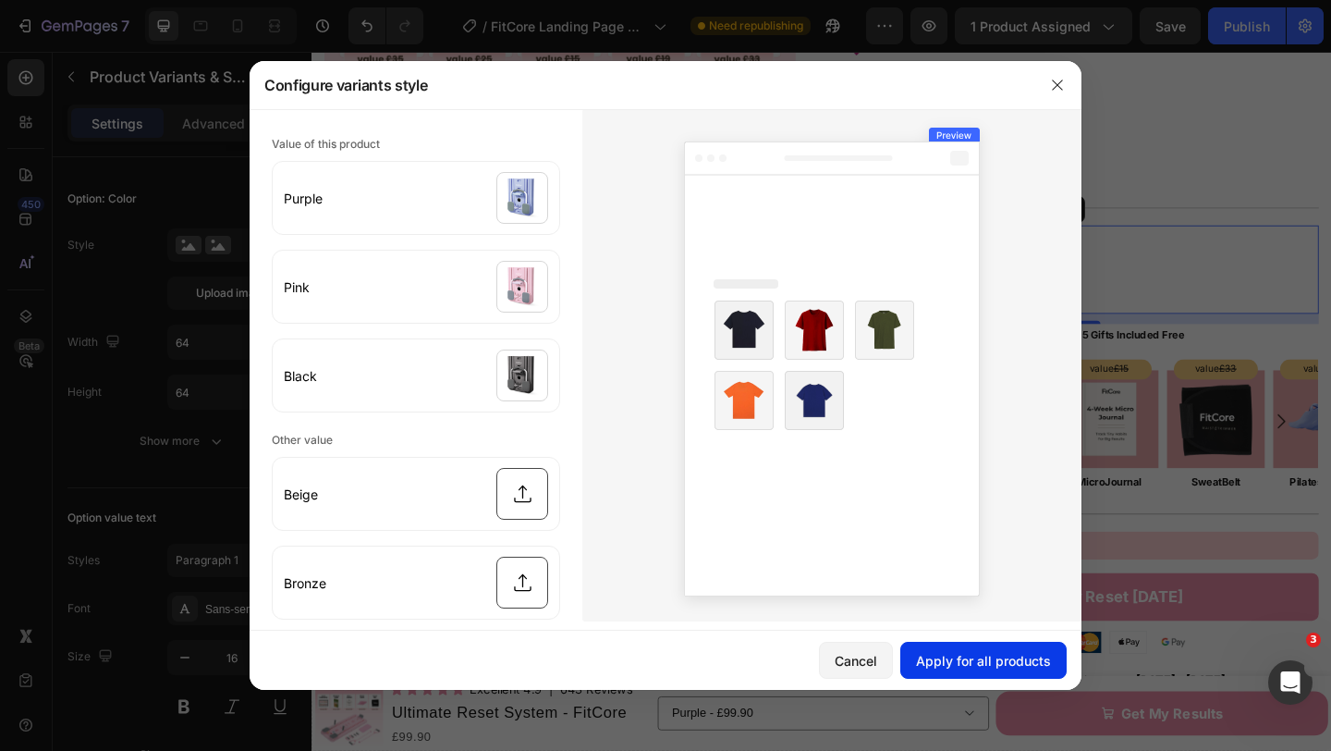
click at [1048, 658] on div "Apply for all products" at bounding box center [983, 660] width 135 height 19
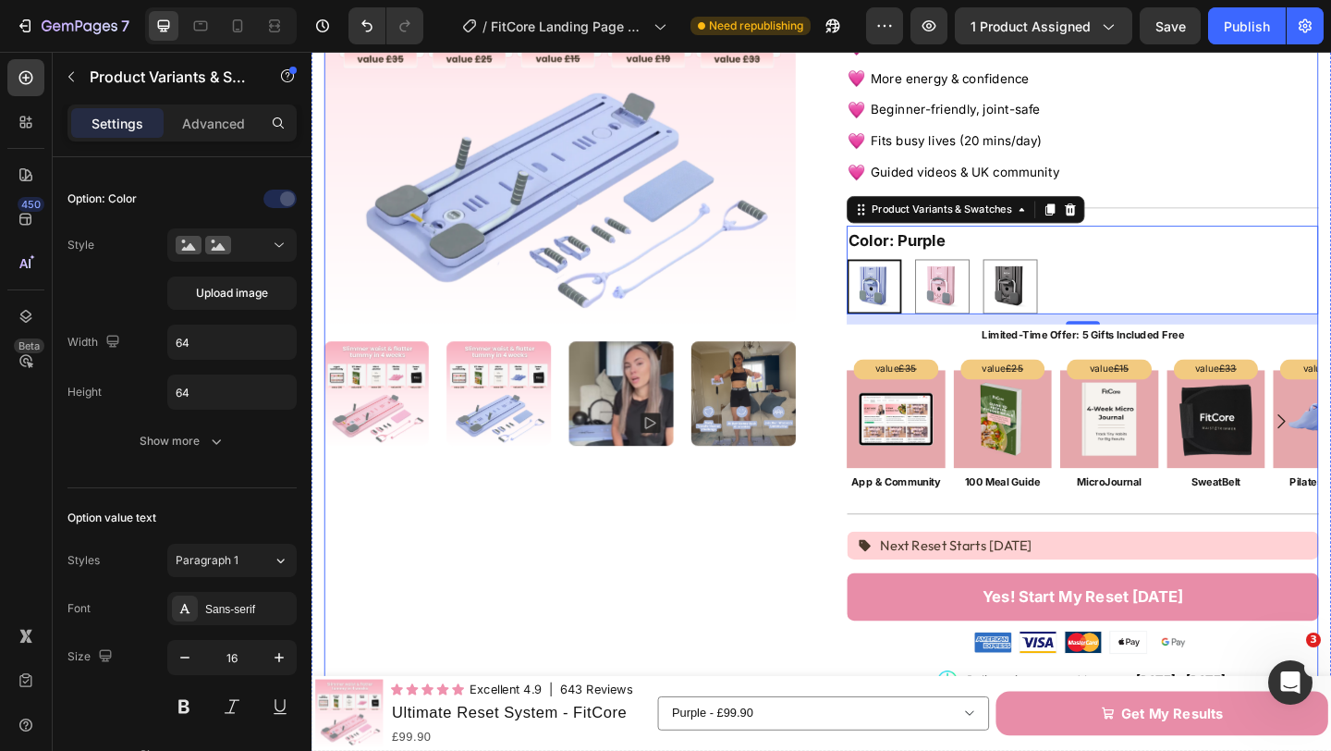
click at [816, 595] on div "Product Images" at bounding box center [581, 502] width 513 height 1336
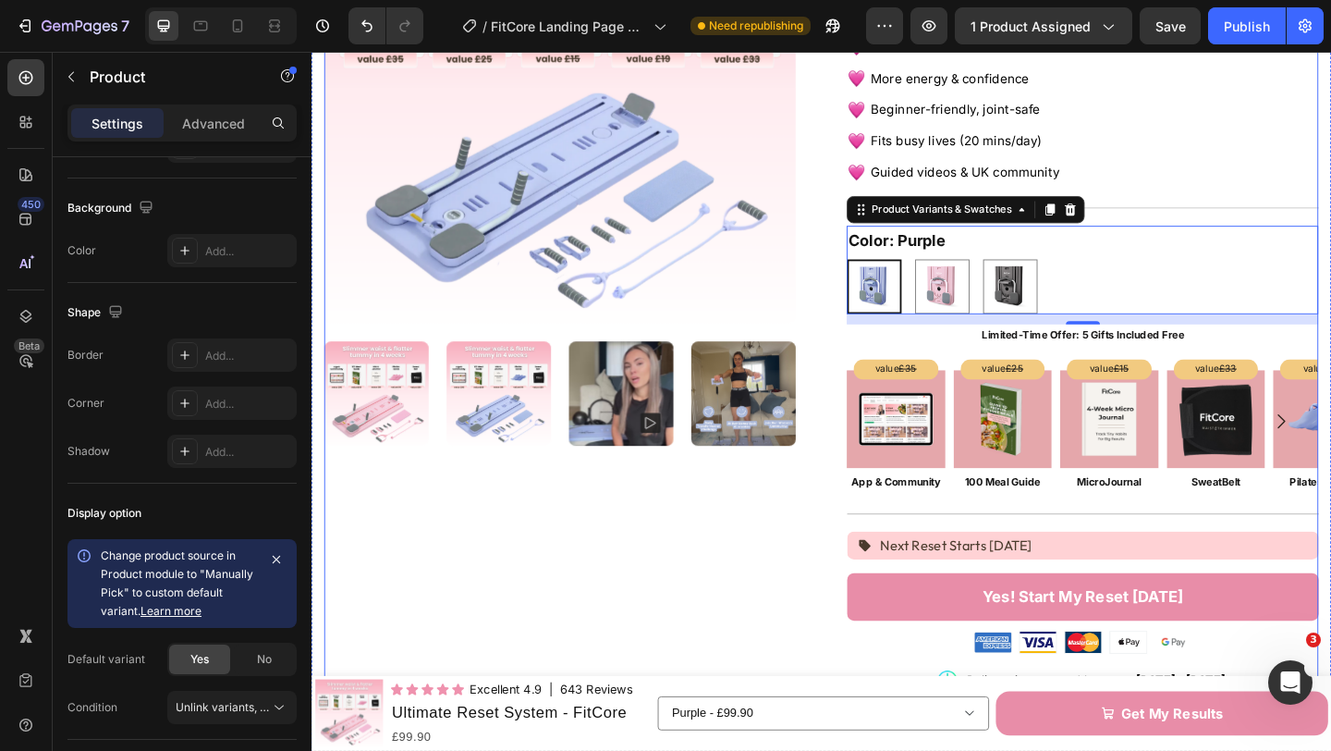
scroll to position [0, 0]
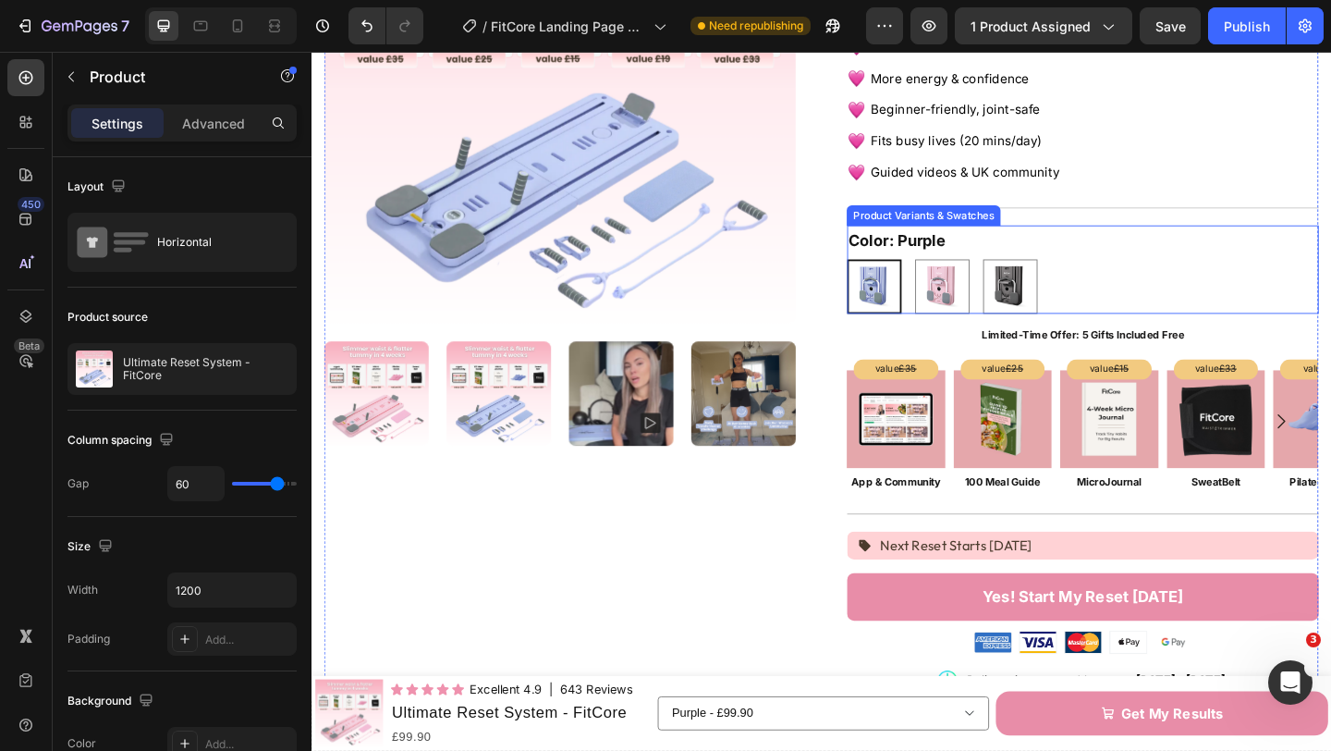
click at [952, 313] on div at bounding box center [923, 306] width 59 height 59
click at [894, 277] on input "Purple Purple" at bounding box center [893, 276] width 1 height 1
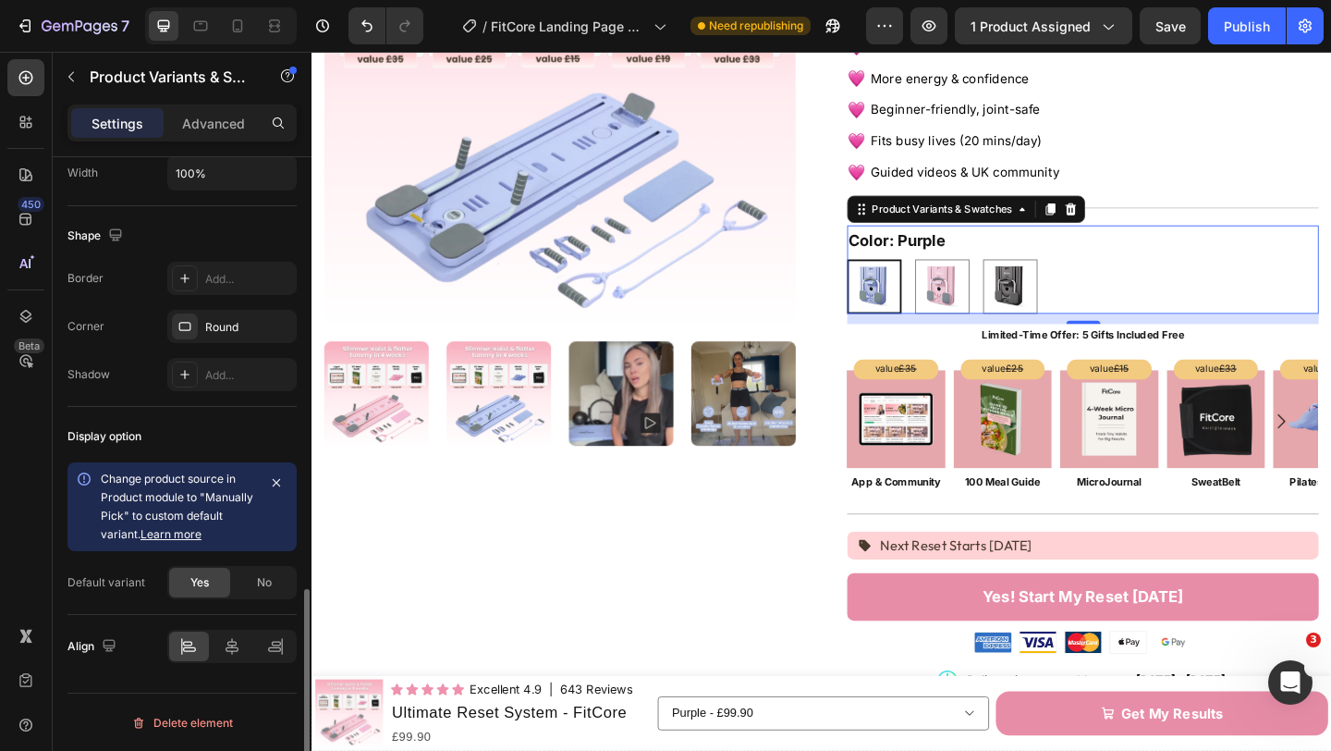
scroll to position [1285, 0]
click at [215, 134] on div "Advanced" at bounding box center [213, 123] width 92 height 30
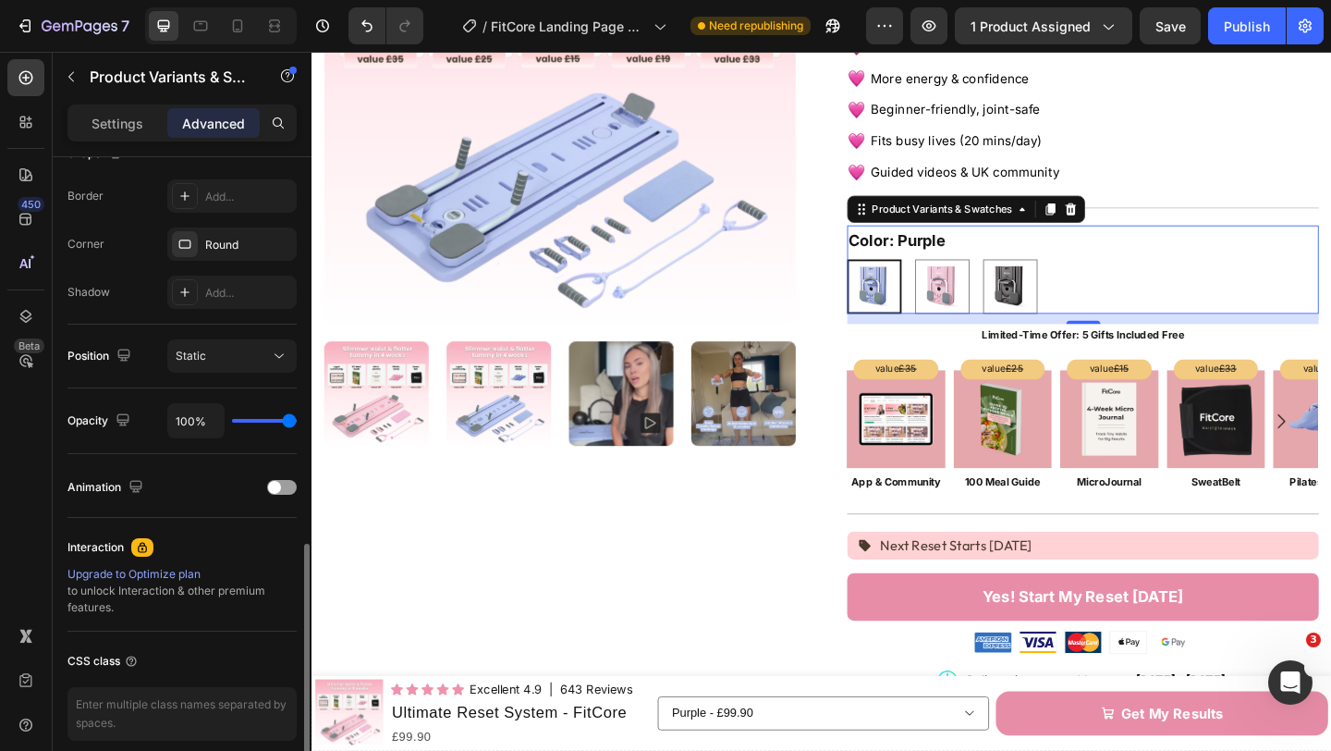
scroll to position [587, 0]
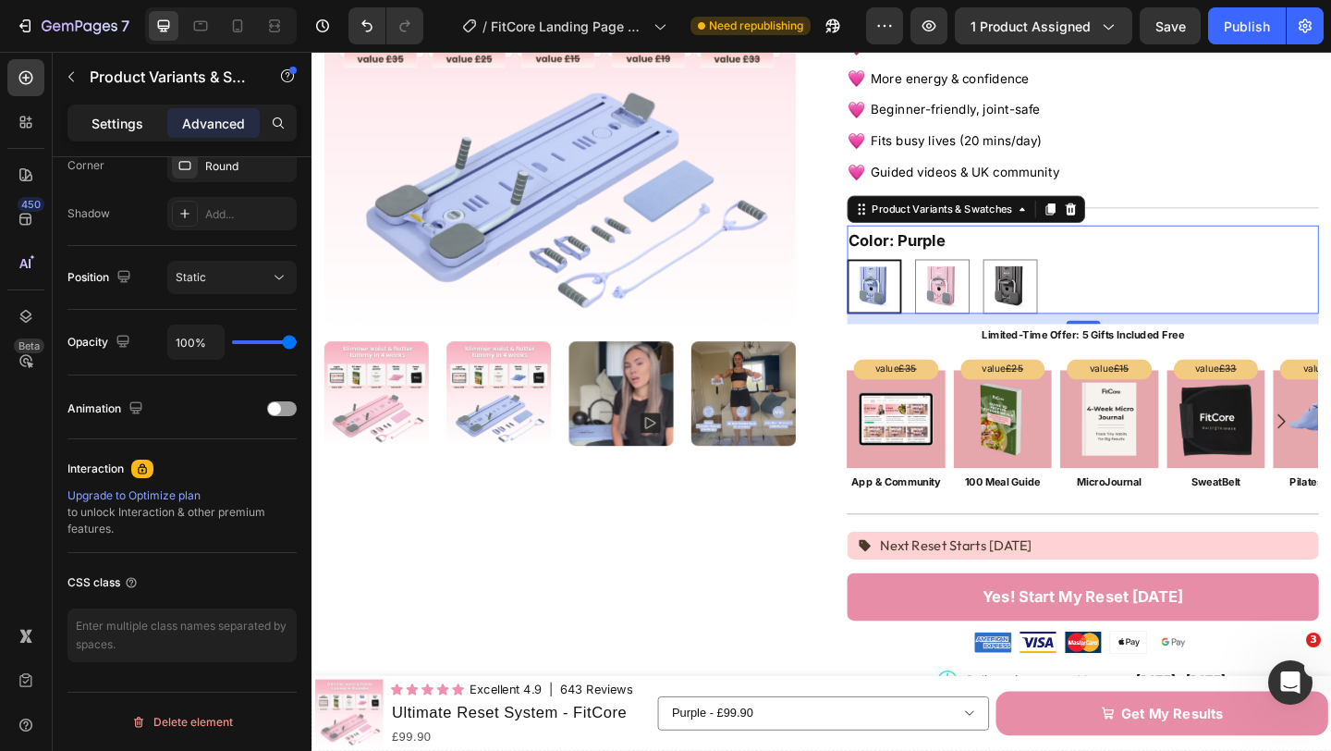
click at [111, 119] on p "Settings" at bounding box center [118, 123] width 52 height 19
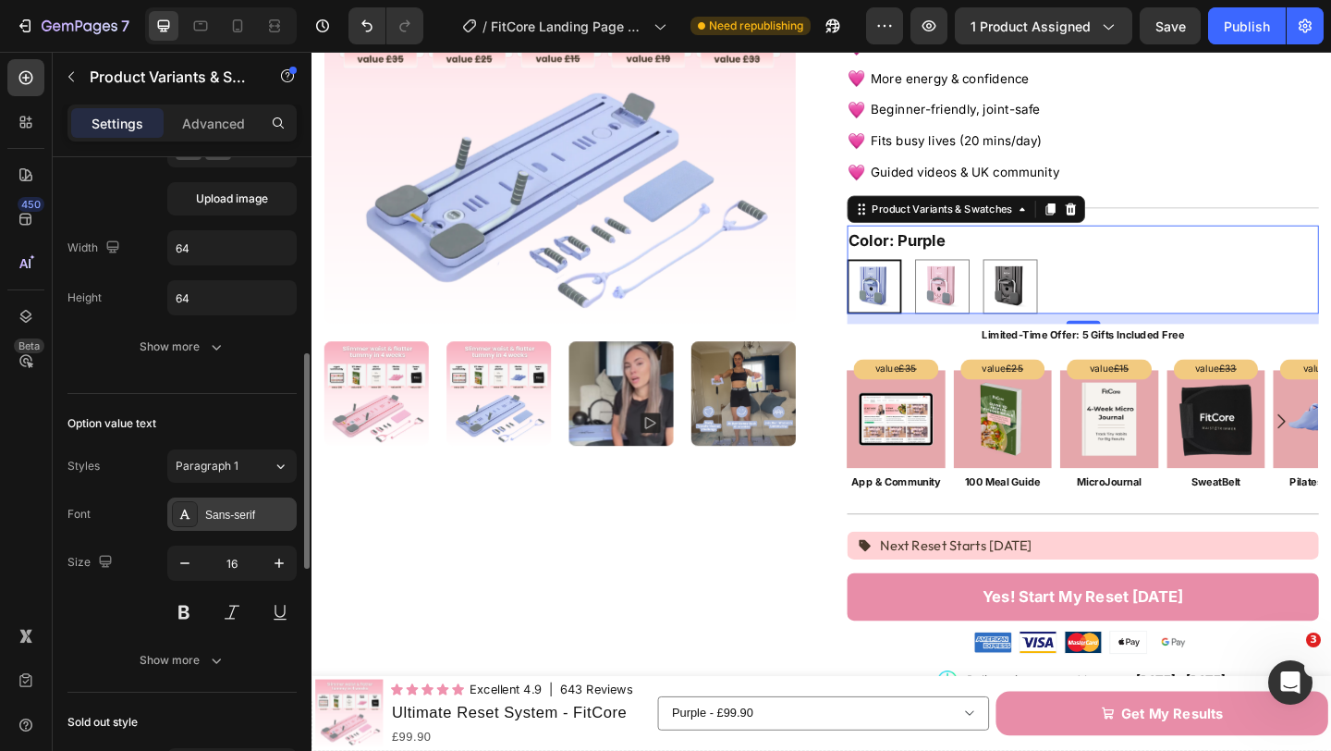
click at [230, 514] on div "Sans-serif" at bounding box center [248, 515] width 87 height 17
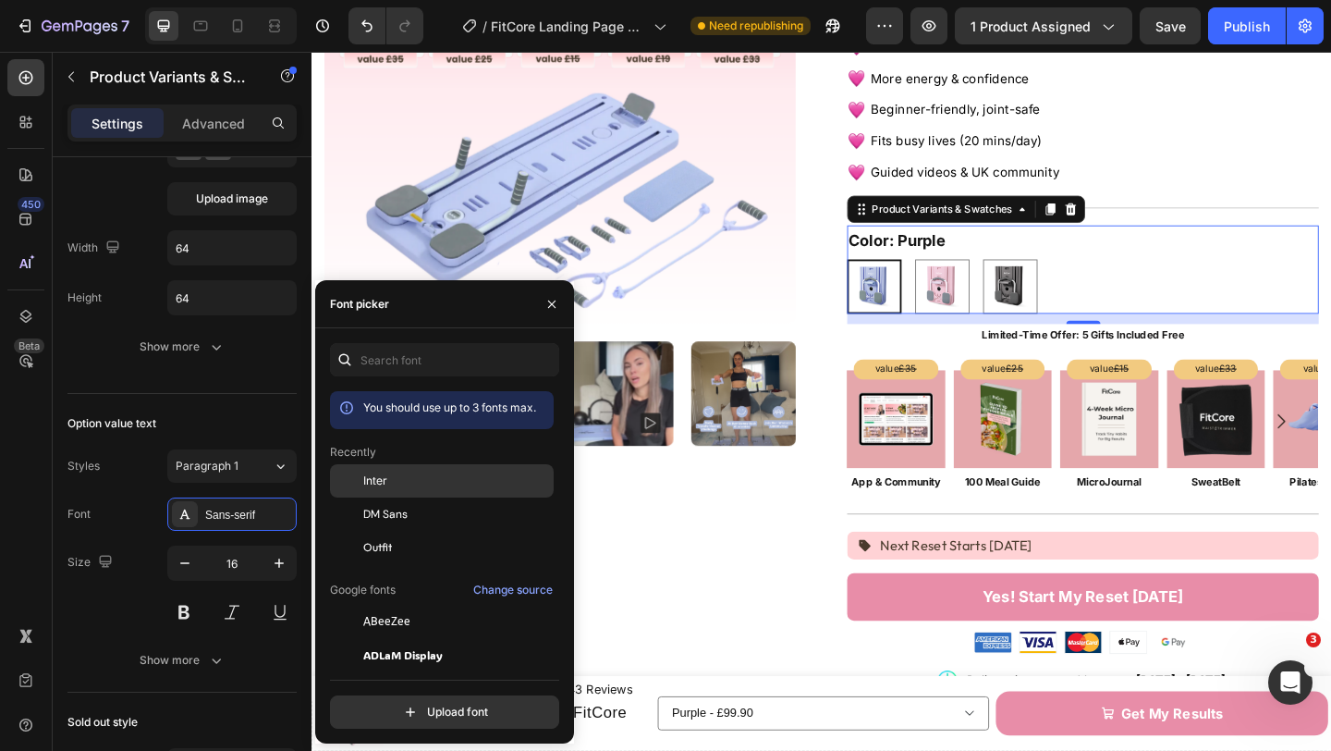
click at [391, 472] on div "Inter" at bounding box center [456, 480] width 187 height 17
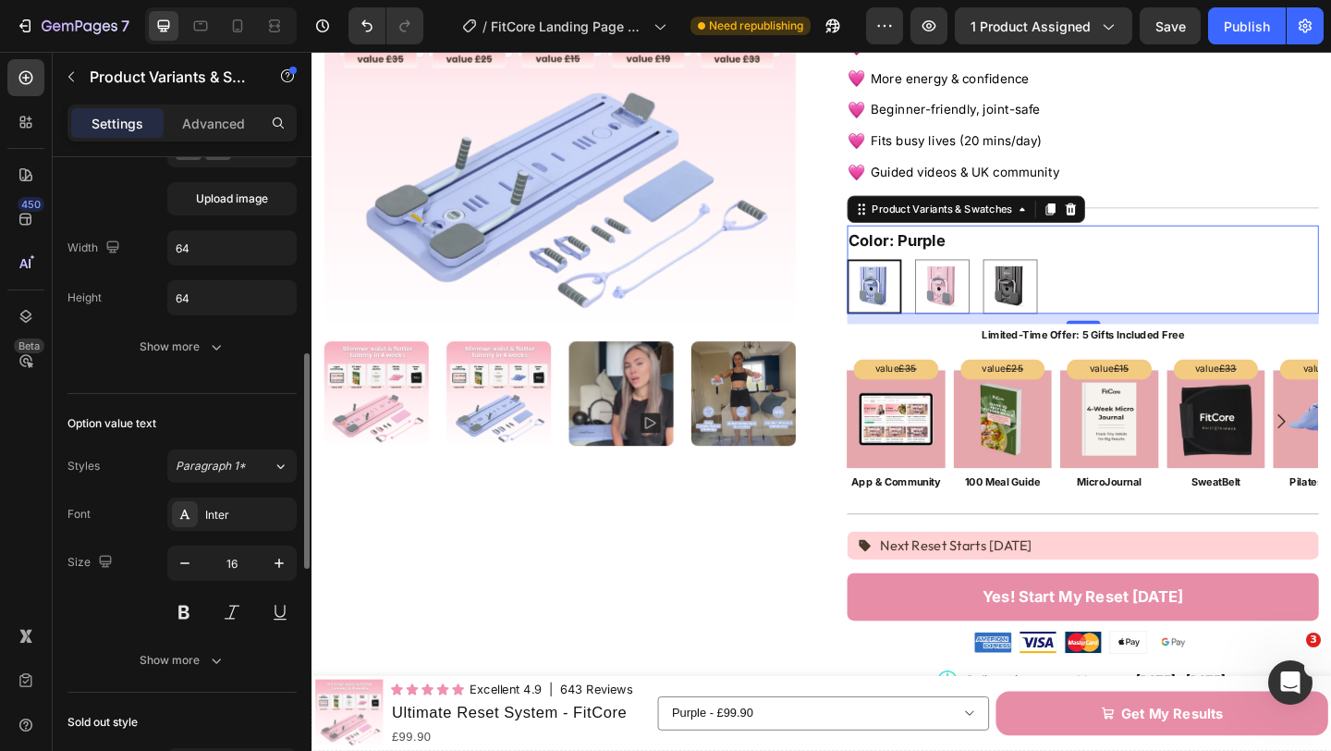
click at [172, 389] on div "Option: Color Style Upload image Width 64 Height 64 Show more" at bounding box center [181, 227] width 229 height 334
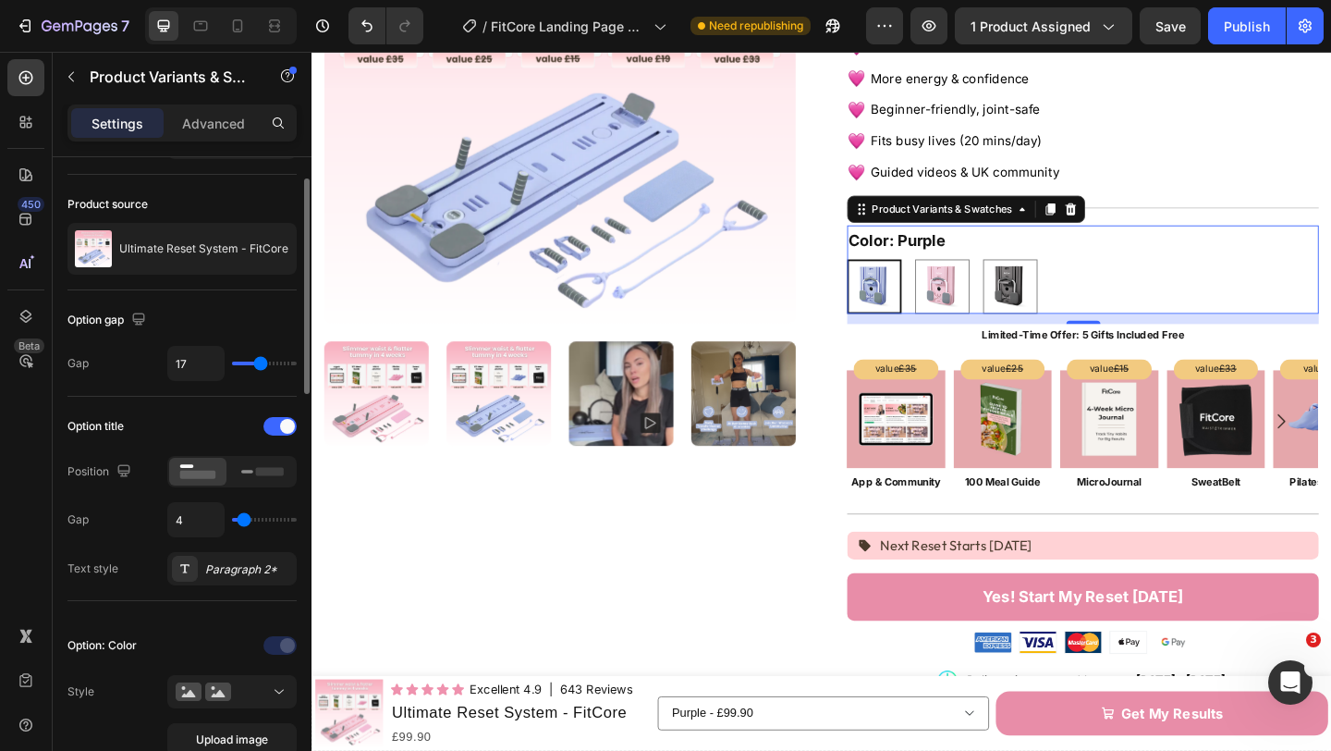
scroll to position [51, 0]
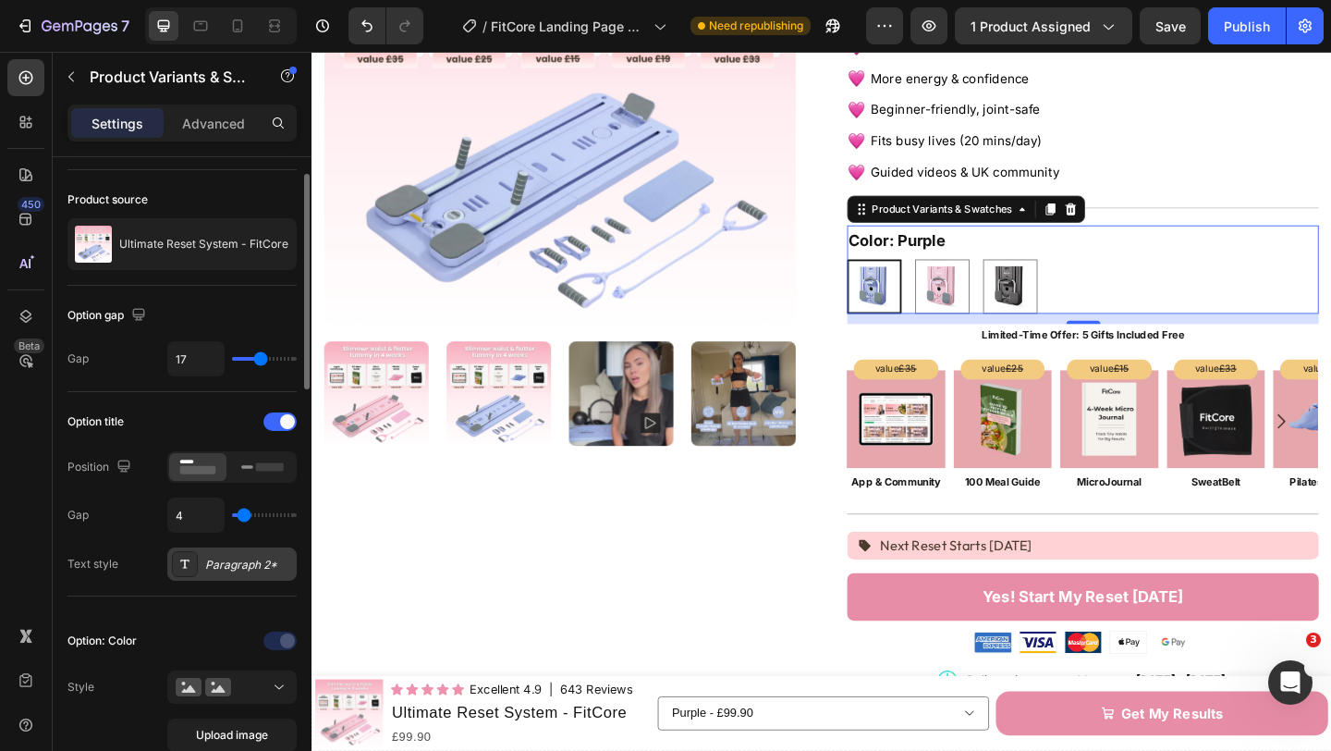
click at [230, 568] on div "Paragraph 2*" at bounding box center [248, 565] width 87 height 17
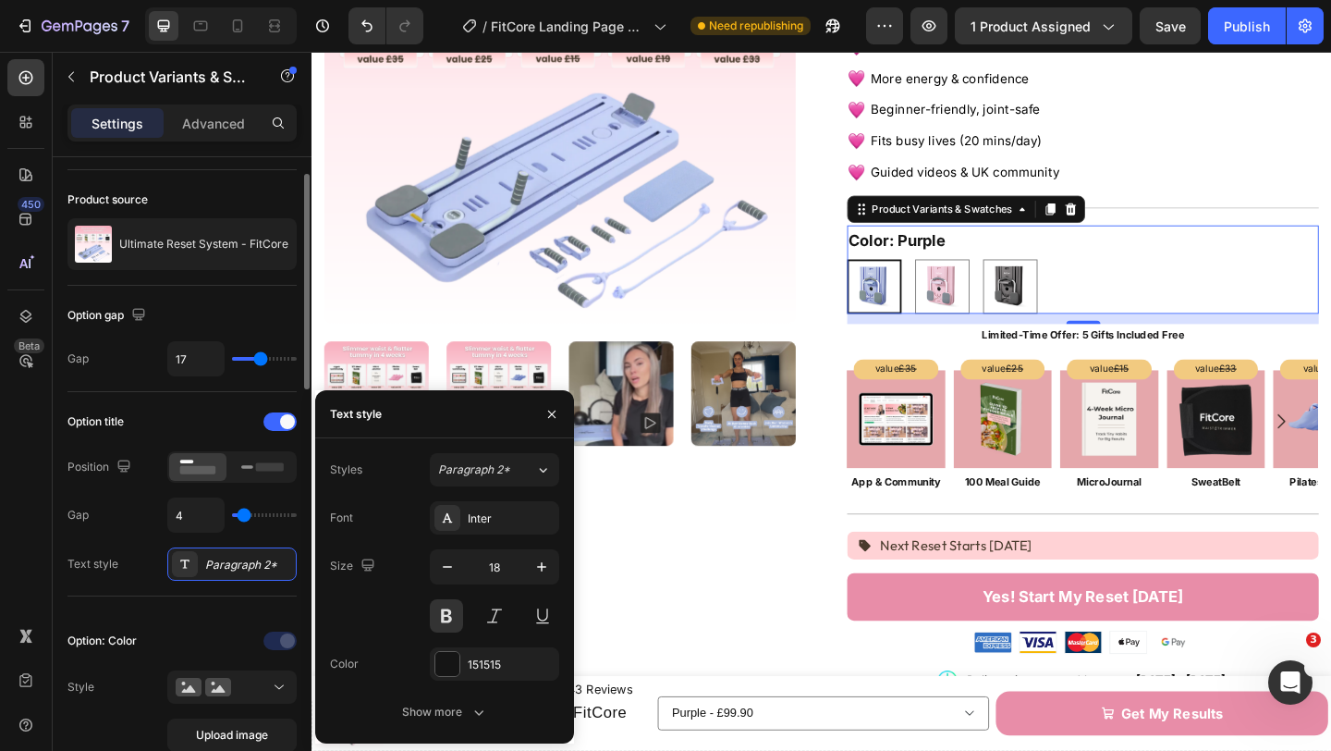
click at [105, 443] on div "Option title Position Gap 4 Text style Paragraph 2*" at bounding box center [181, 494] width 229 height 174
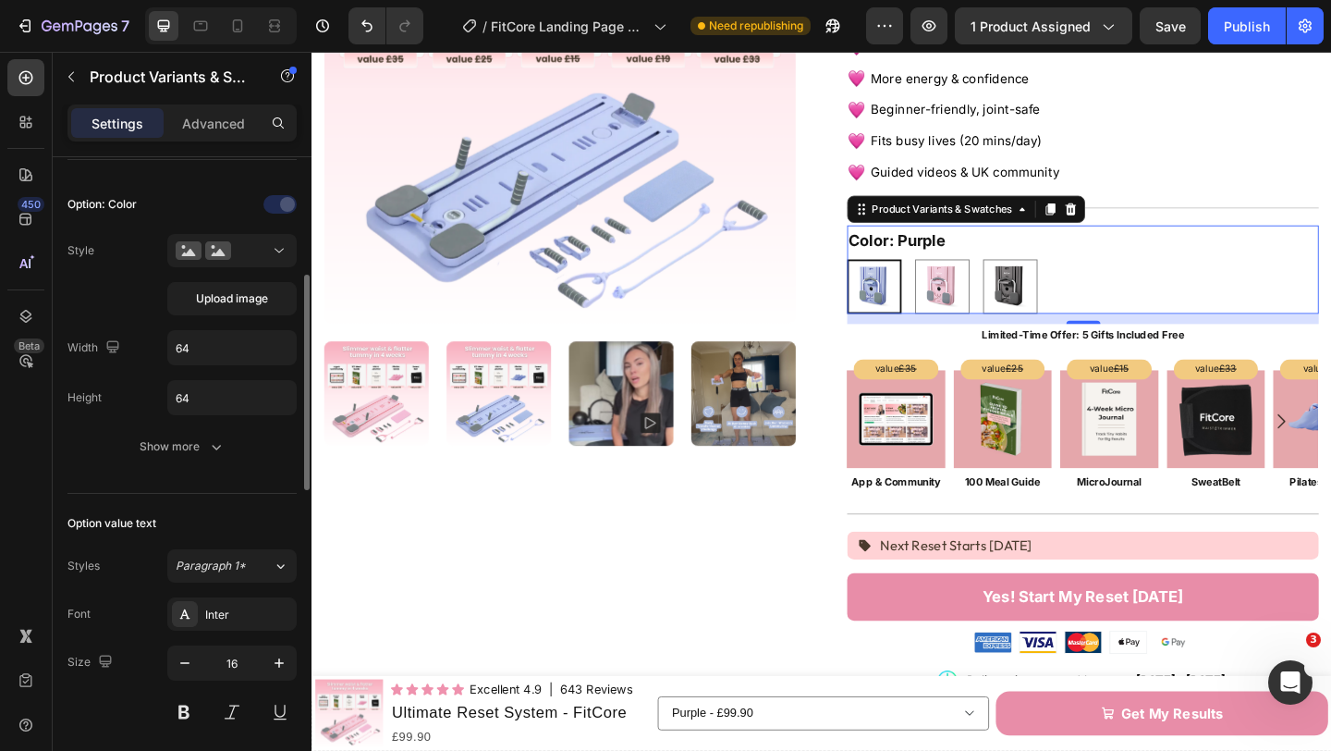
scroll to position [501, 0]
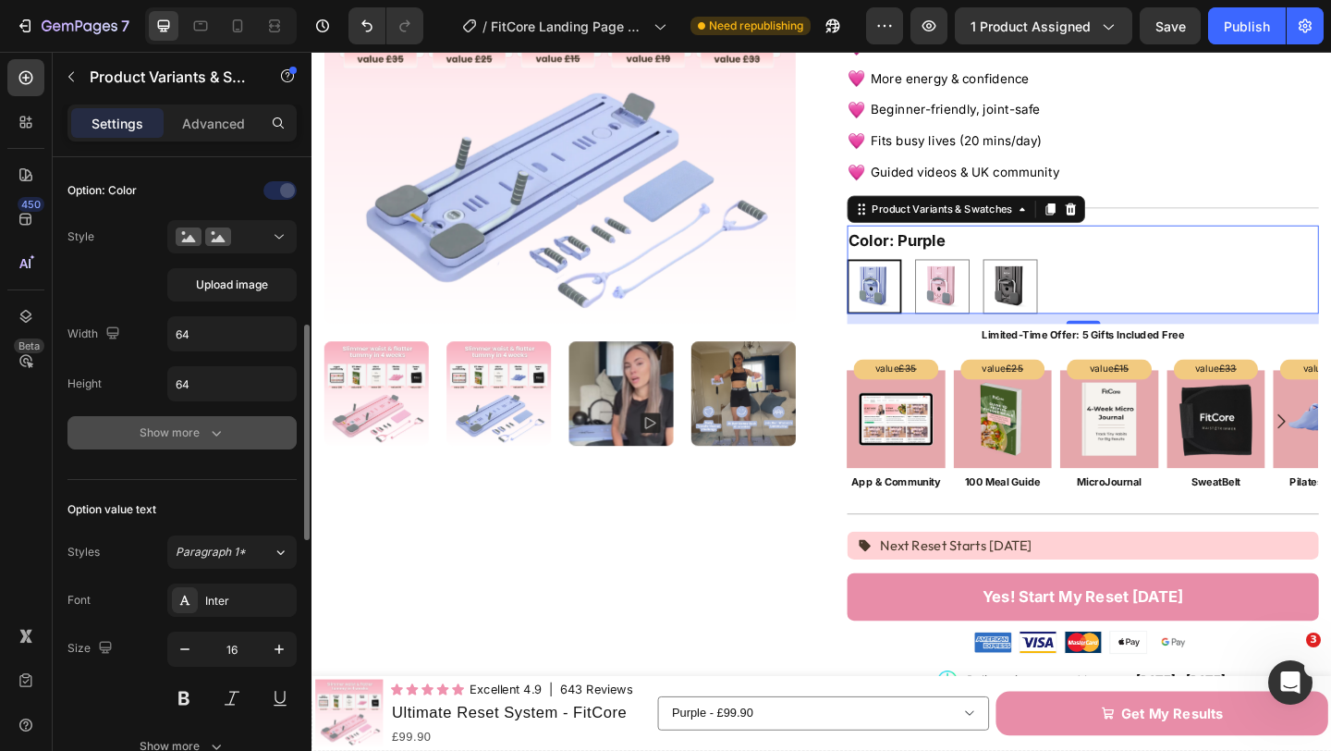
click at [183, 440] on div "Show more" at bounding box center [183, 432] width 86 height 18
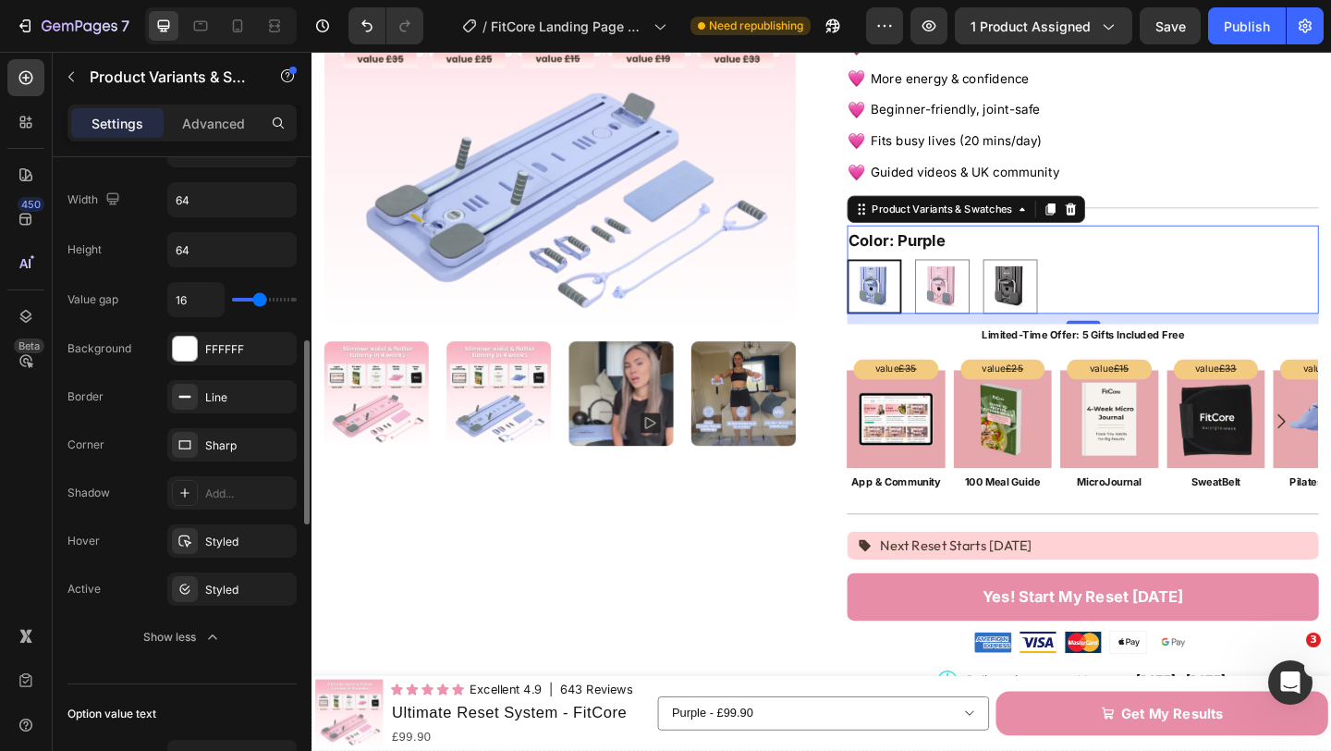
scroll to position [637, 0]
click at [193, 446] on div at bounding box center [185, 443] width 26 height 26
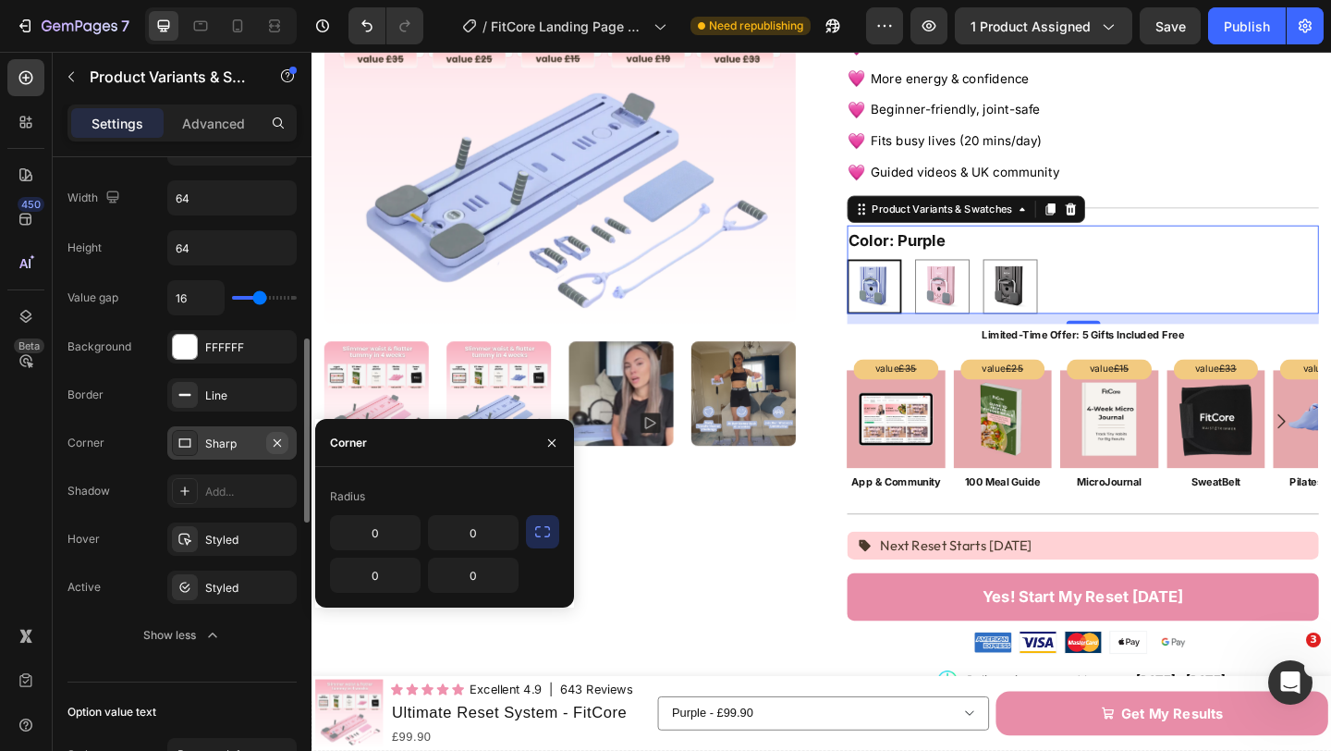
click at [274, 446] on icon "button" at bounding box center [277, 441] width 7 height 7
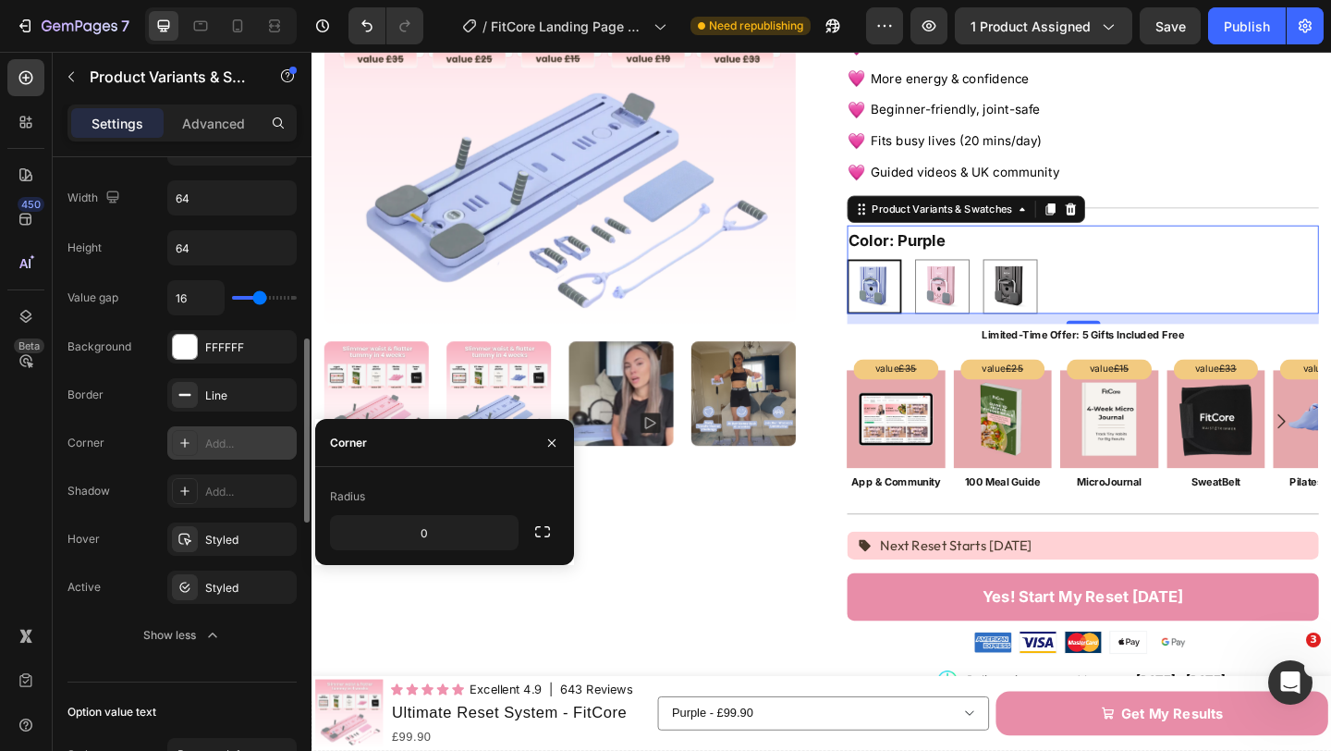
click at [239, 445] on div "Add..." at bounding box center [248, 443] width 87 height 17
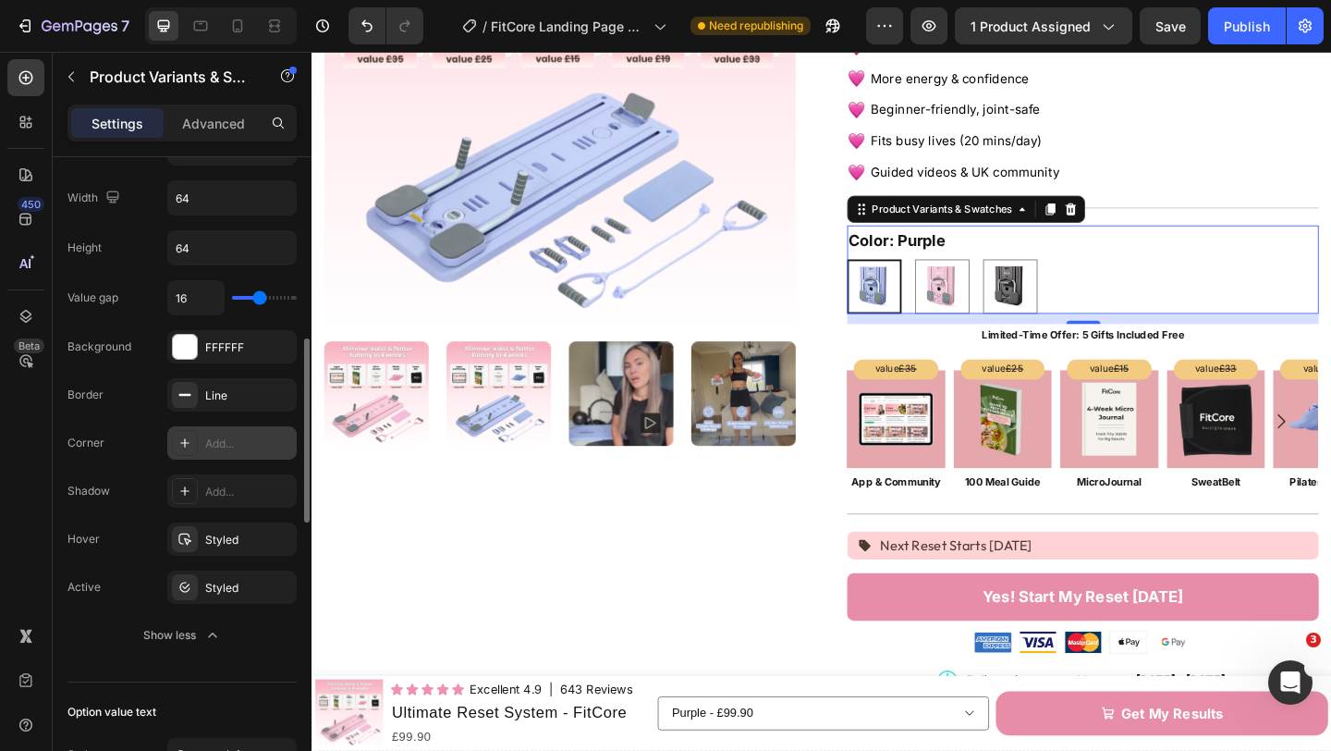
click at [196, 443] on div at bounding box center [185, 443] width 26 height 26
type input "8"
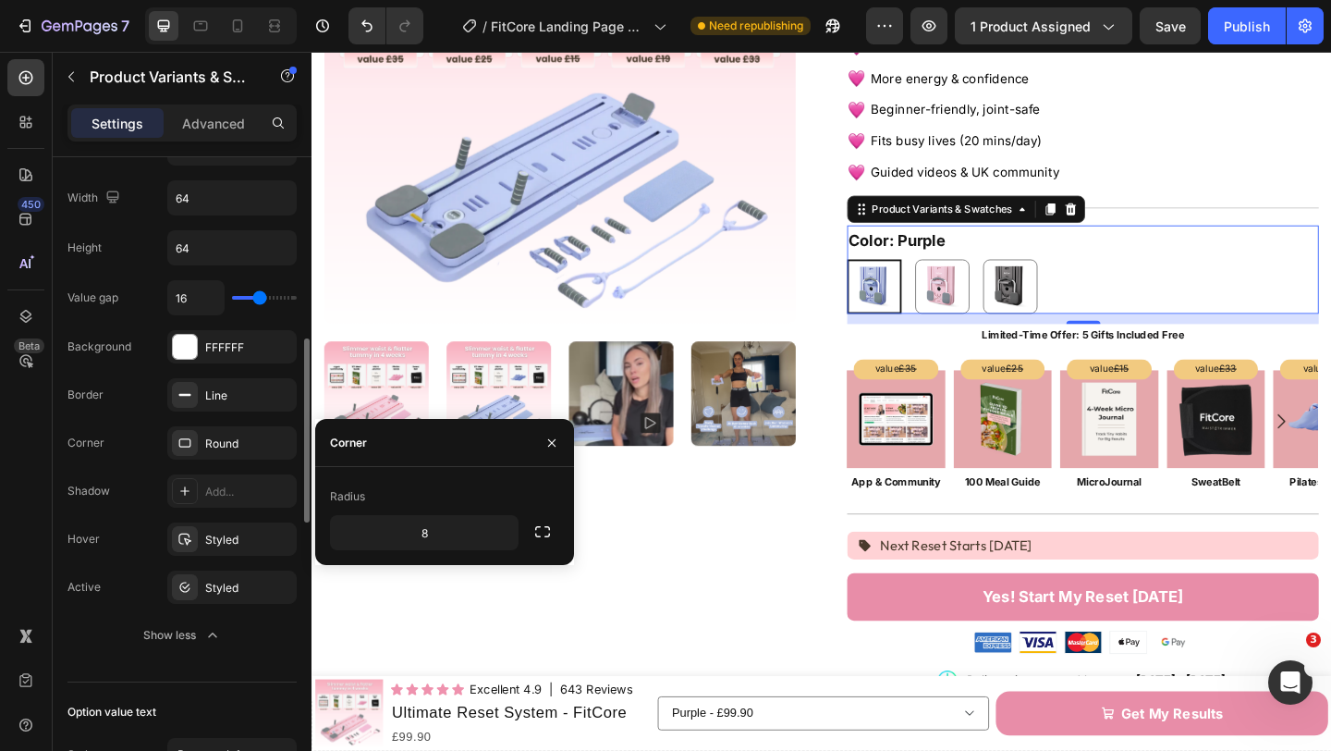
click at [120, 570] on div "Shadow Add..." at bounding box center [181, 586] width 229 height 33
click at [234, 546] on div "Styled" at bounding box center [232, 540] width 54 height 17
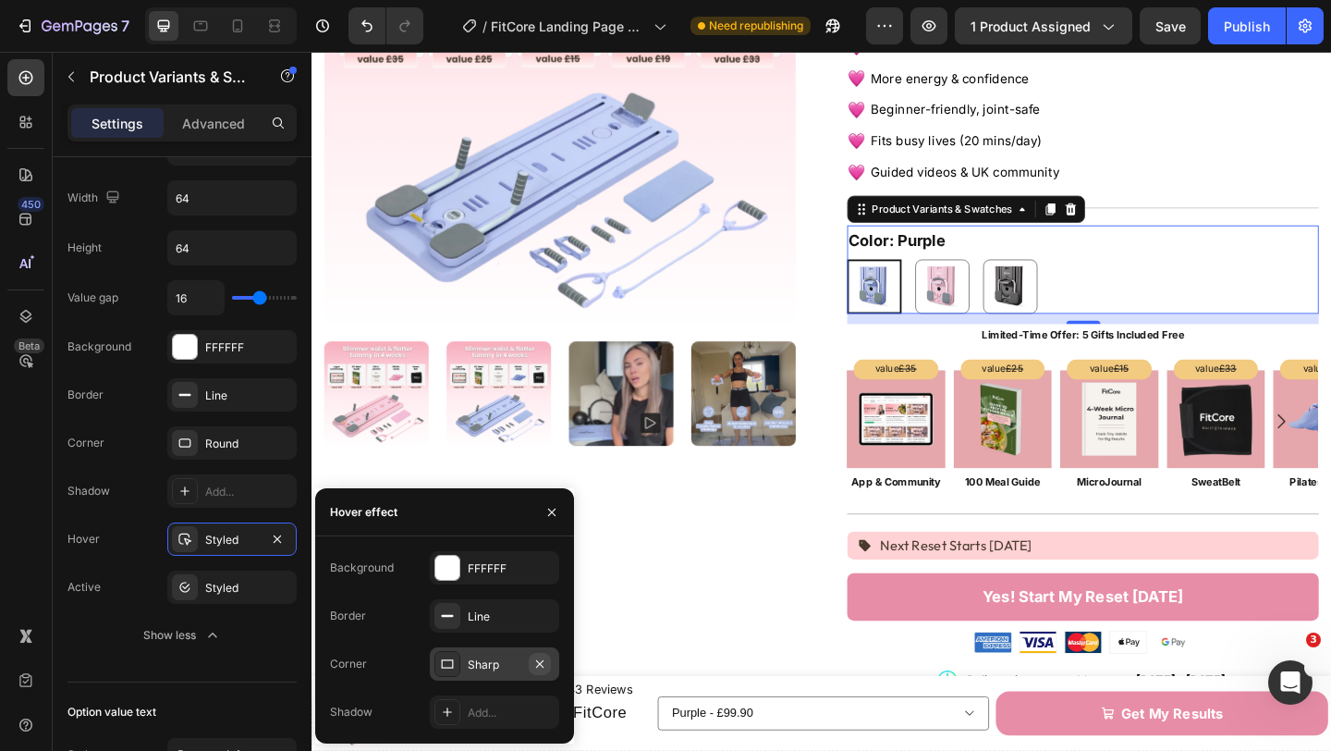
click at [550, 666] on button "button" at bounding box center [540, 664] width 22 height 22
click at [536, 665] on div "Add..." at bounding box center [511, 664] width 87 height 17
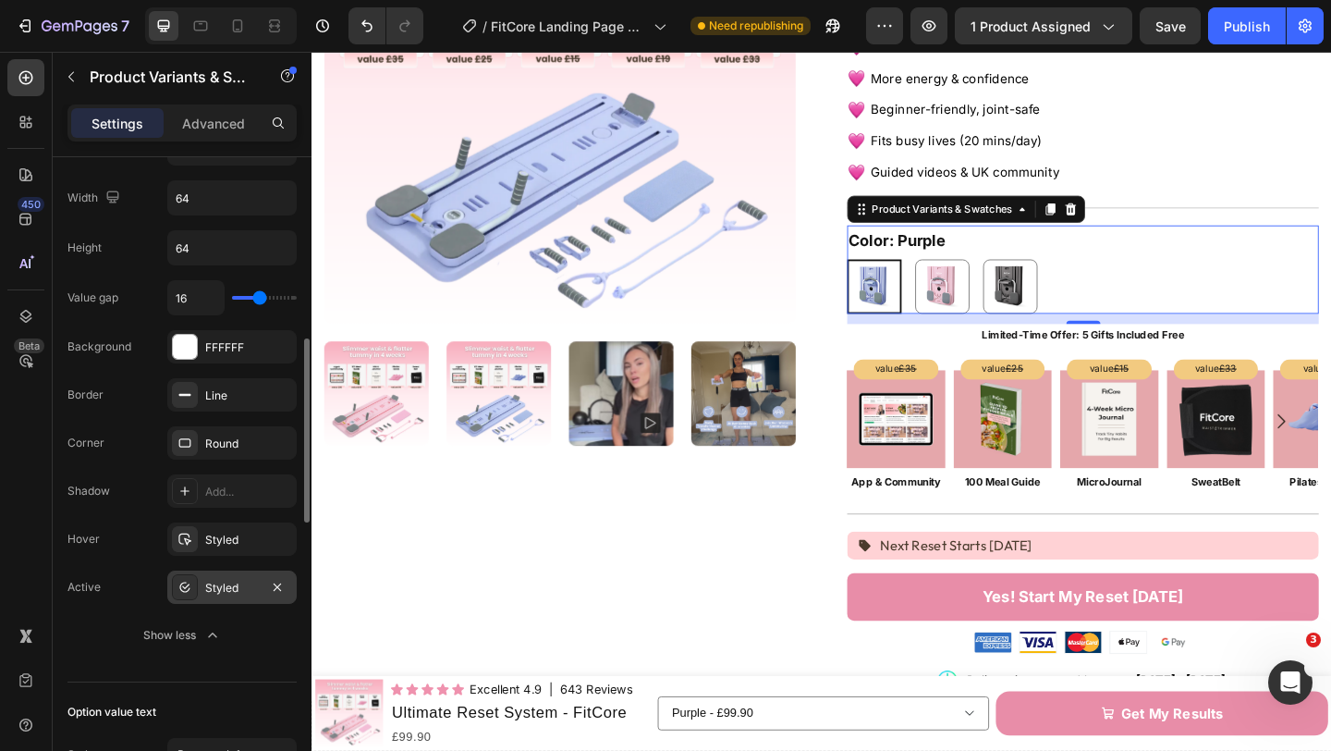
click at [217, 581] on div "Styled" at bounding box center [232, 588] width 54 height 17
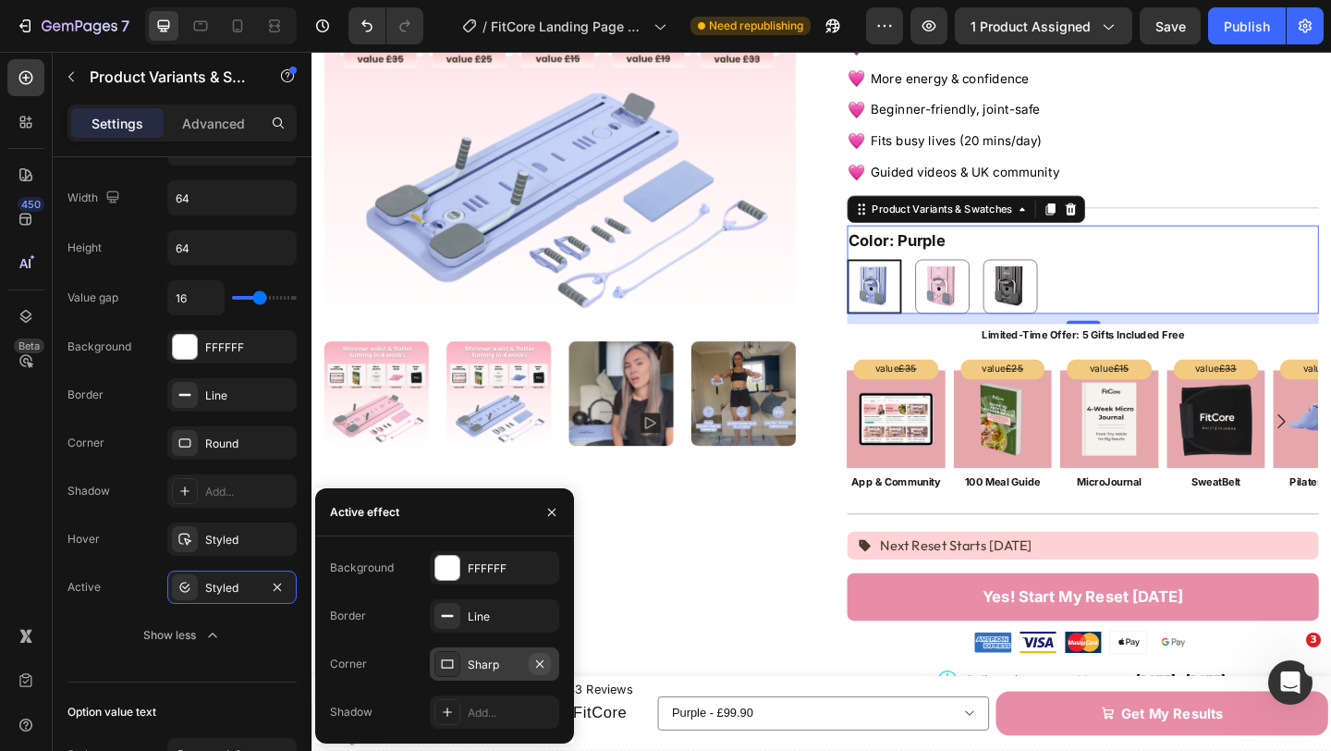
click at [535, 659] on icon "button" at bounding box center [540, 663] width 15 height 15
click at [507, 660] on div "Add..." at bounding box center [511, 664] width 87 height 17
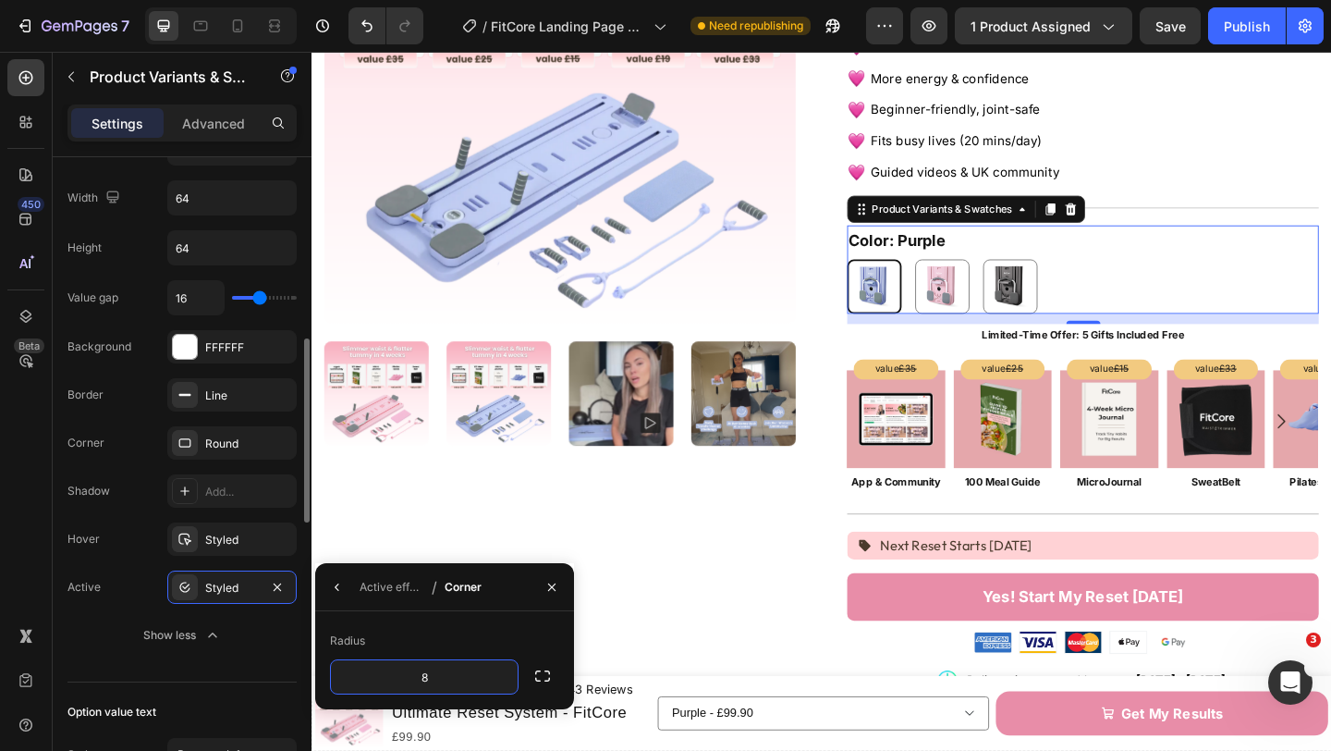
click at [104, 562] on div "Value gap 16 Background FFFFFF Border Line Corner Round Shadow Add... Hover Sty…" at bounding box center [181, 466] width 229 height 372
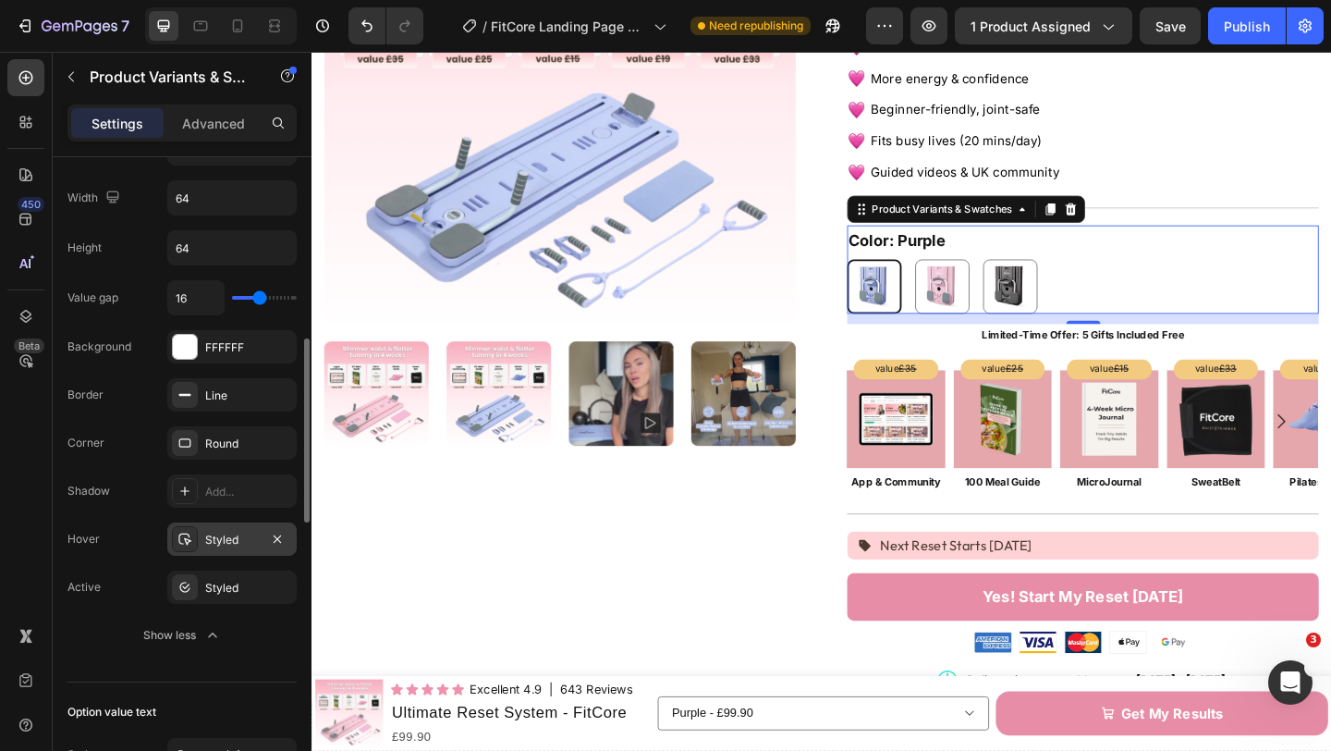
click at [217, 549] on div "Styled" at bounding box center [231, 538] width 129 height 33
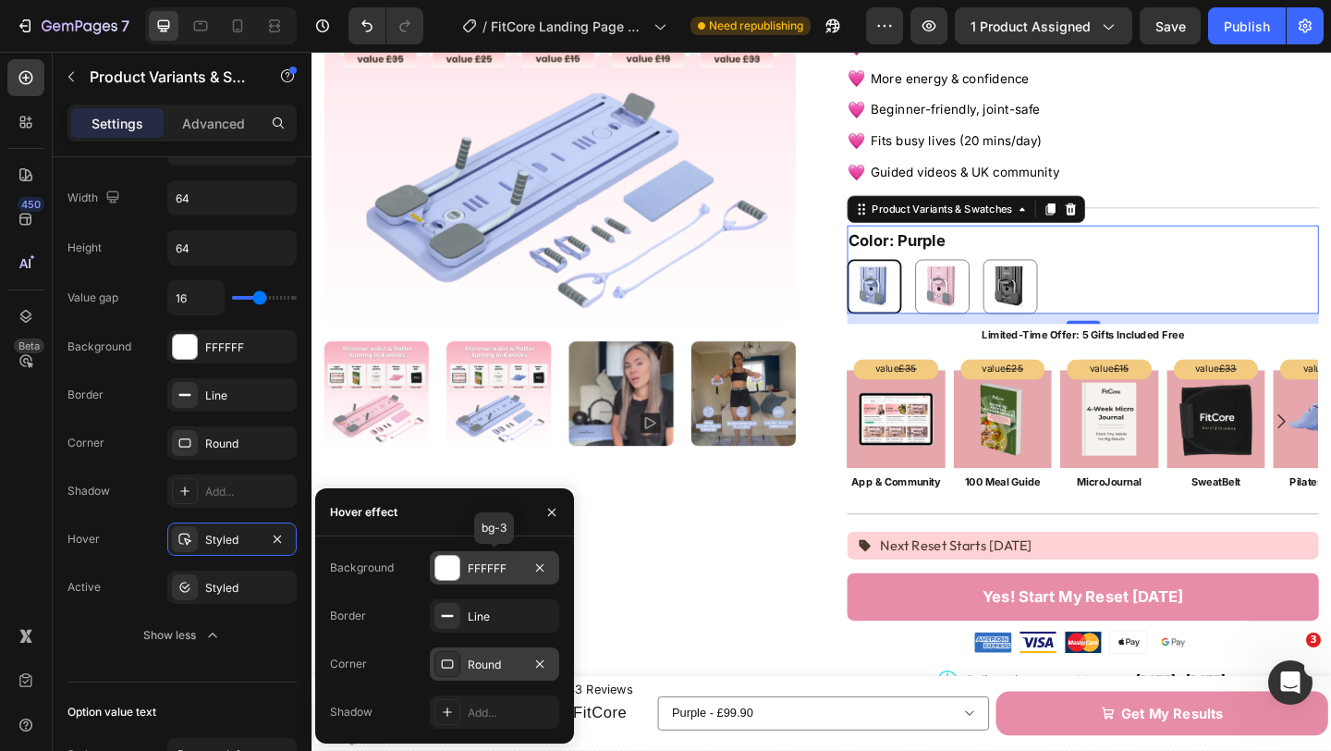
click at [453, 568] on div at bounding box center [447, 568] width 24 height 24
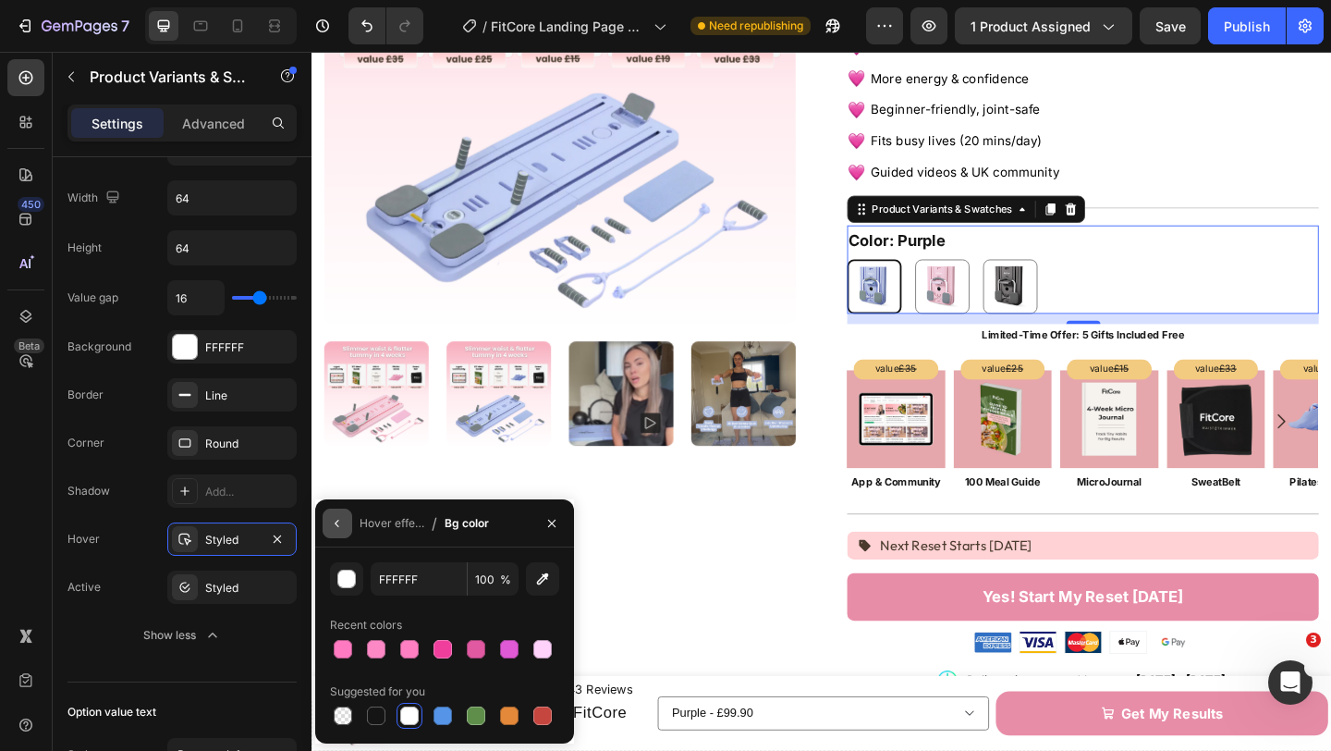
click at [331, 517] on icon "button" at bounding box center [337, 523] width 15 height 15
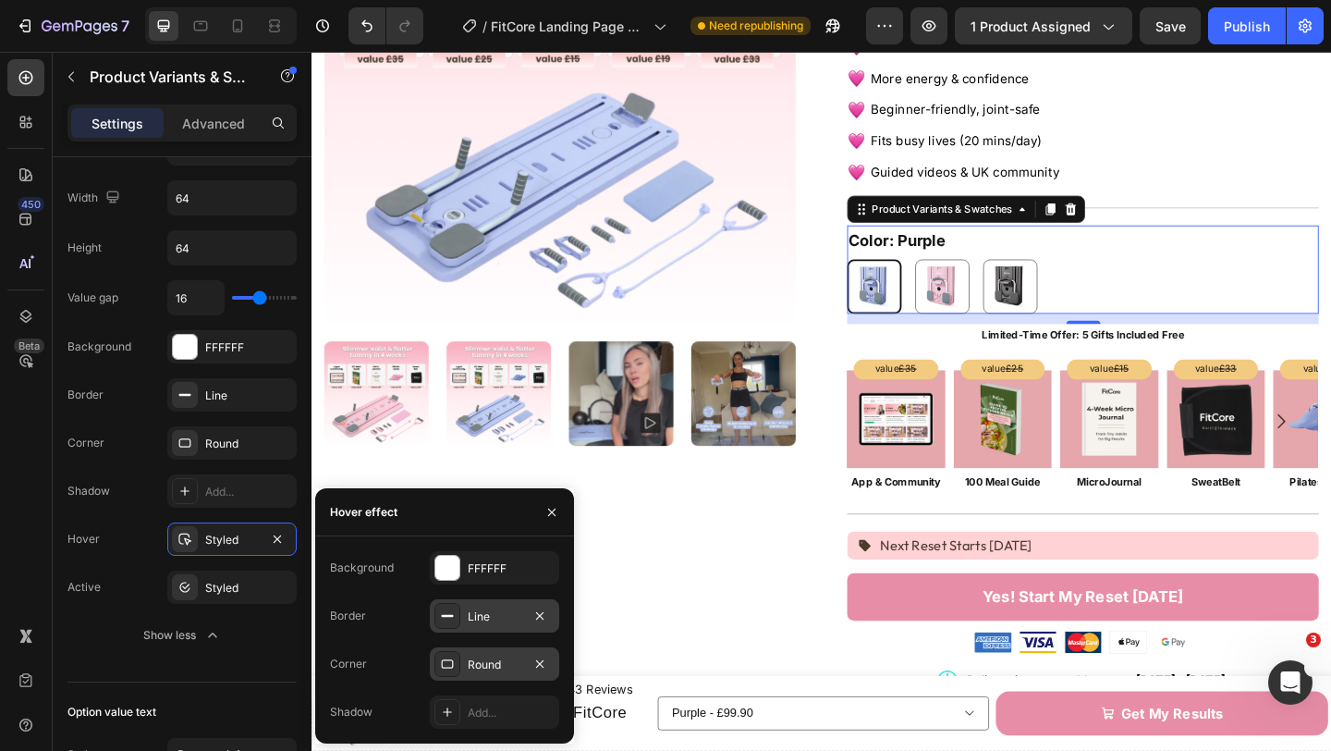
click at [449, 606] on div at bounding box center [448, 616] width 26 height 26
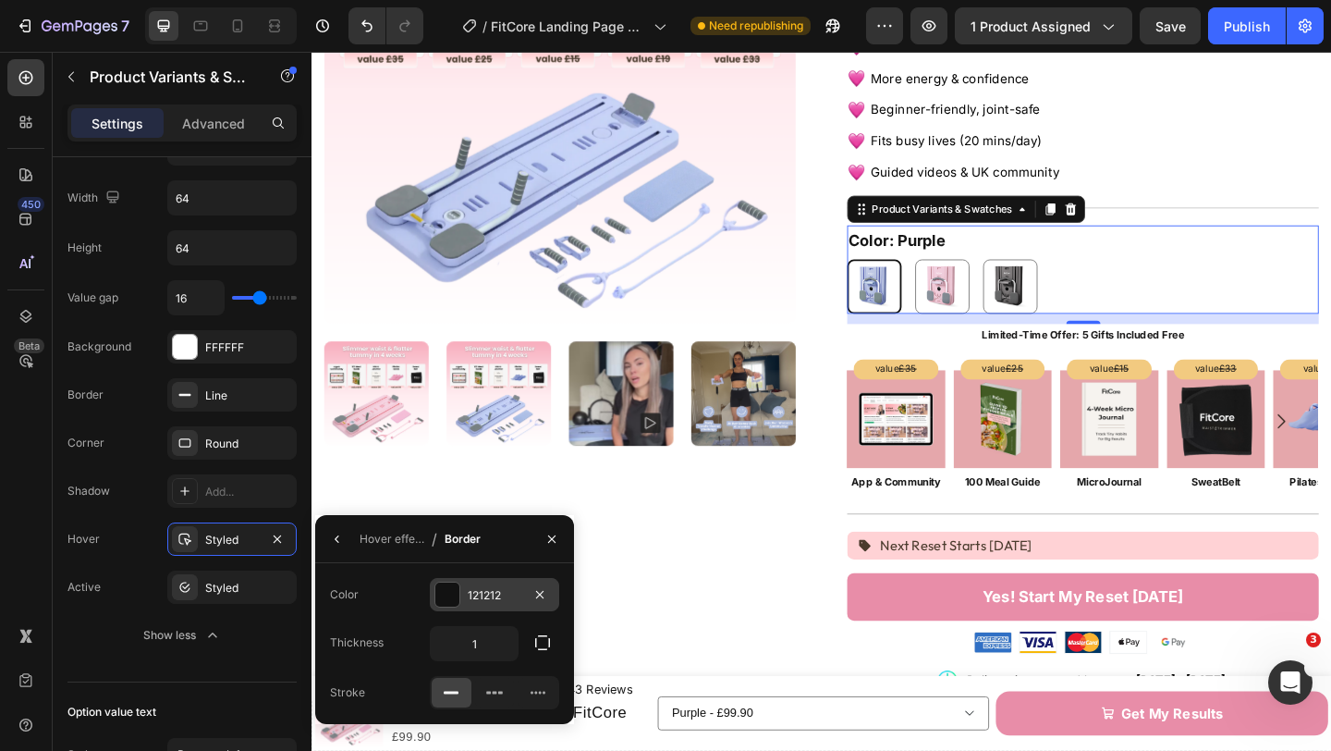
click at [447, 600] on div at bounding box center [447, 594] width 24 height 24
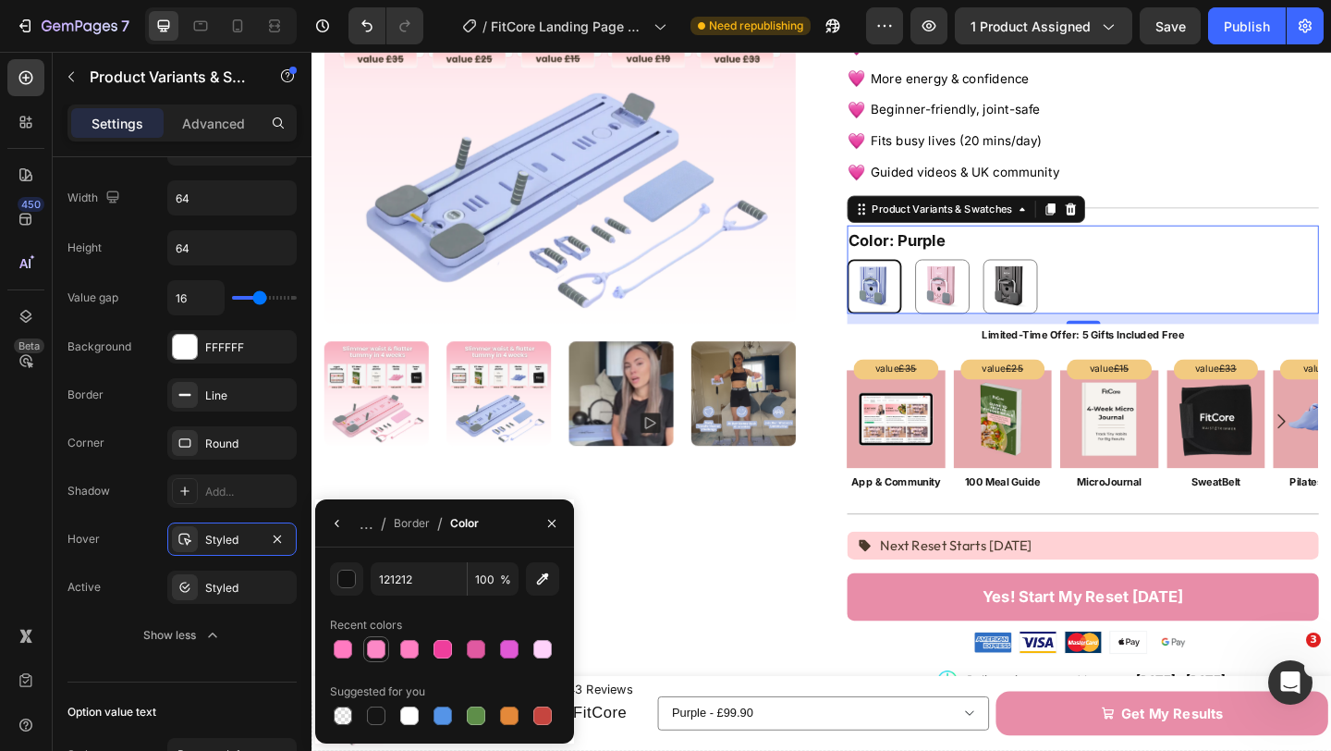
click at [378, 647] on div at bounding box center [376, 649] width 18 height 18
click at [349, 589] on button "button" at bounding box center [346, 578] width 33 height 33
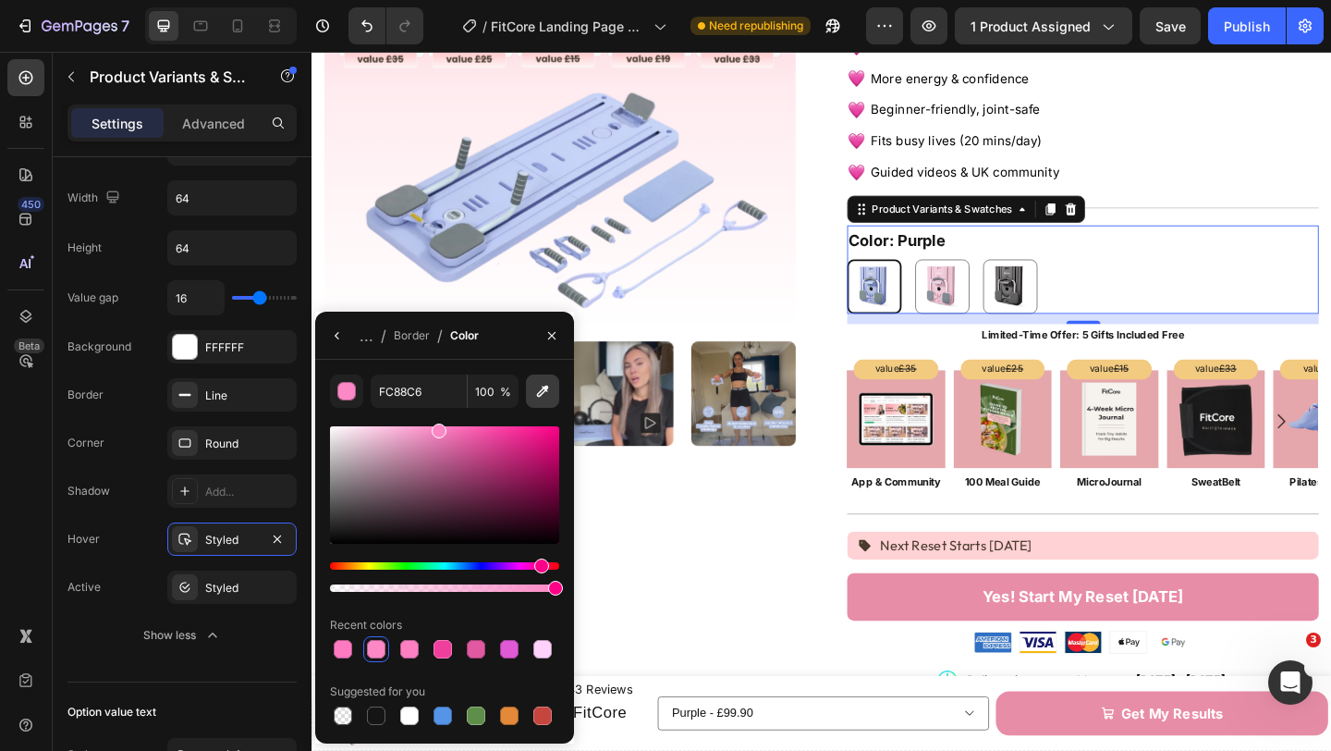
click at [547, 399] on icon "button" at bounding box center [542, 391] width 18 height 18
type input "E5A7AB"
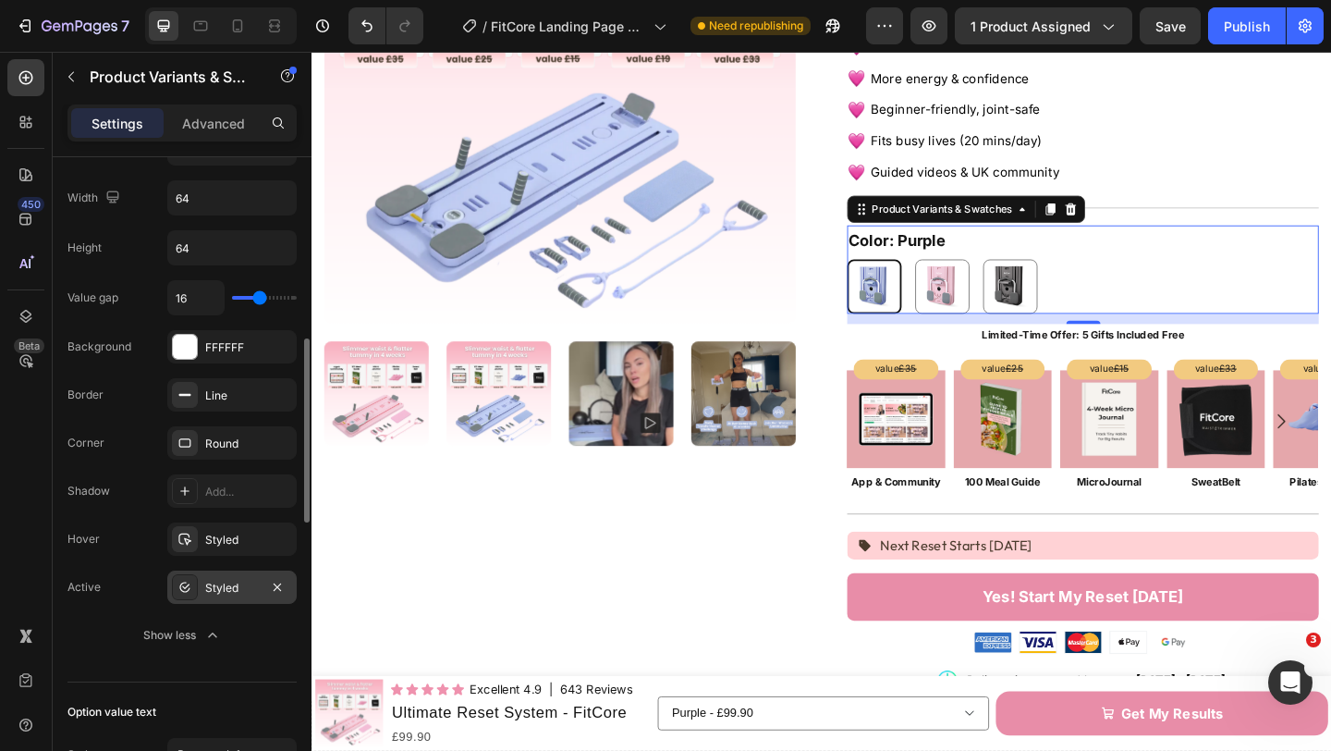
click at [203, 584] on div "Styled" at bounding box center [231, 586] width 129 height 33
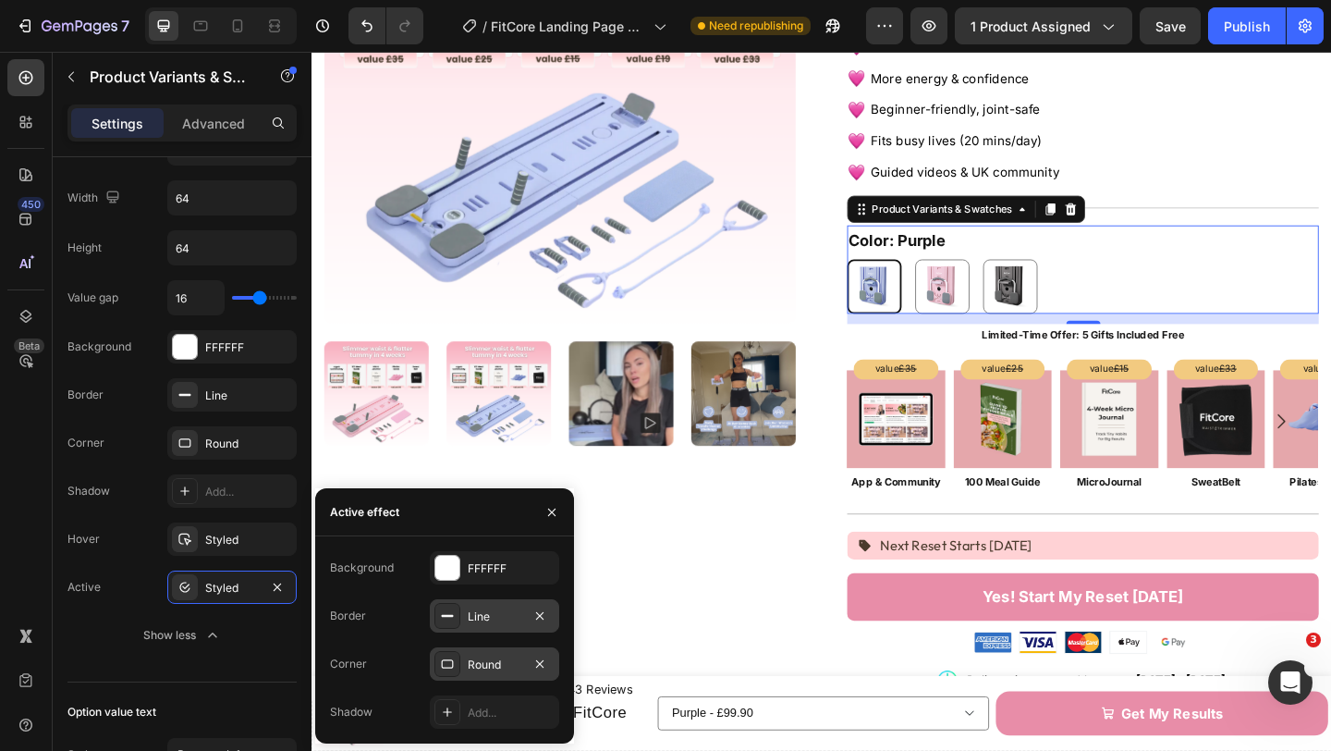
click at [465, 617] on div "Line" at bounding box center [494, 615] width 129 height 33
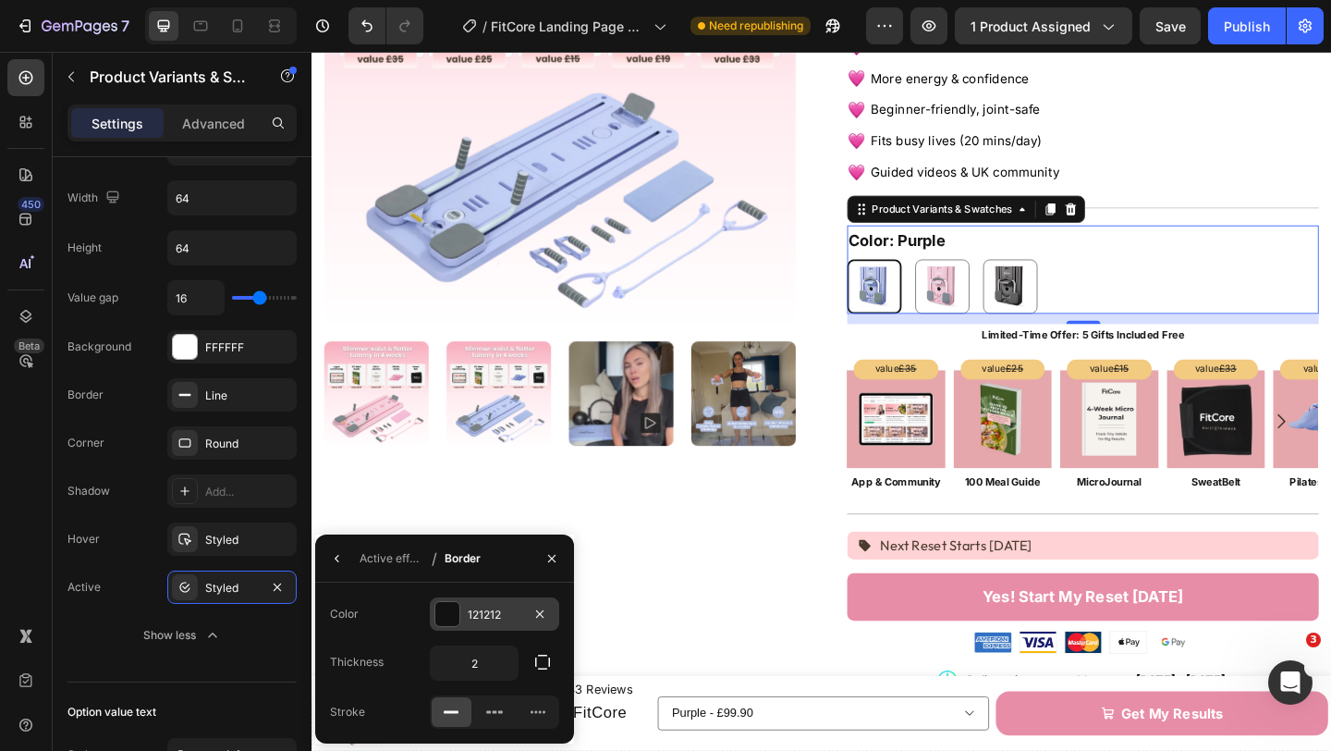
click at [450, 608] on div at bounding box center [447, 614] width 24 height 24
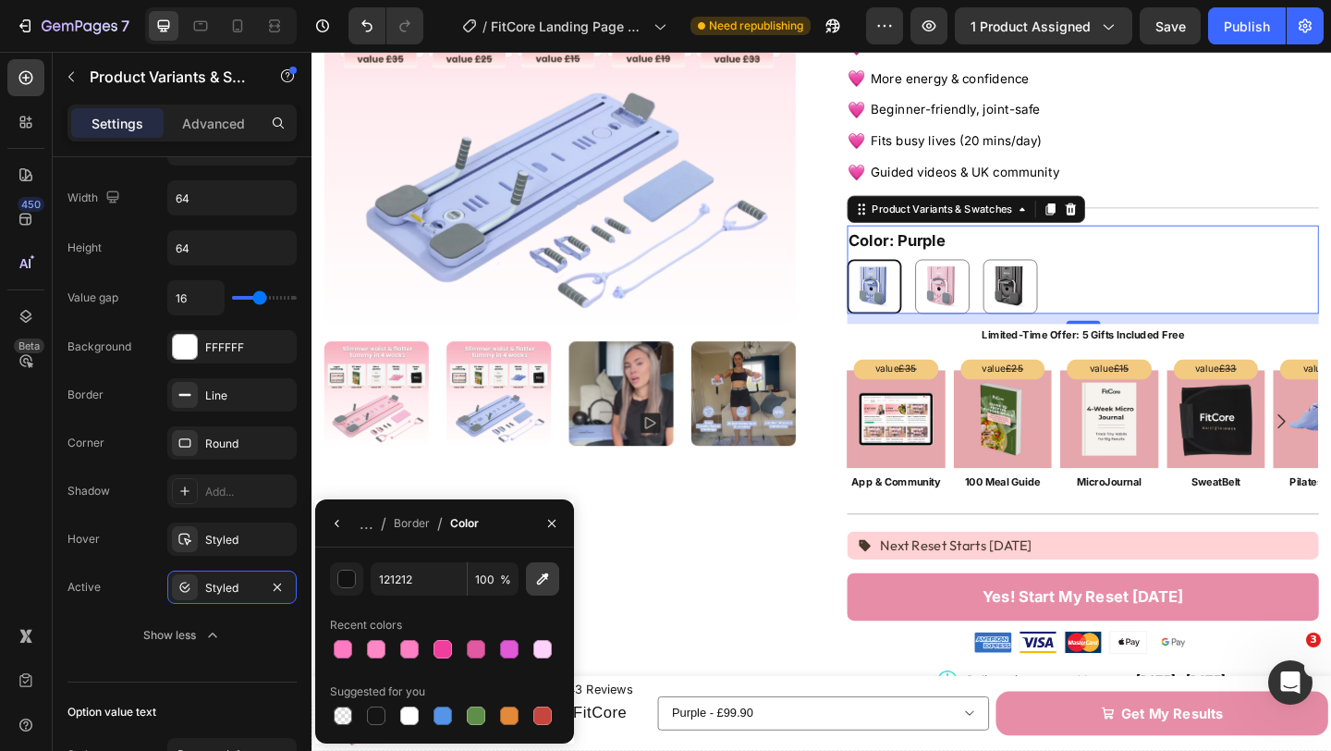
click at [551, 583] on icon "button" at bounding box center [542, 579] width 18 height 18
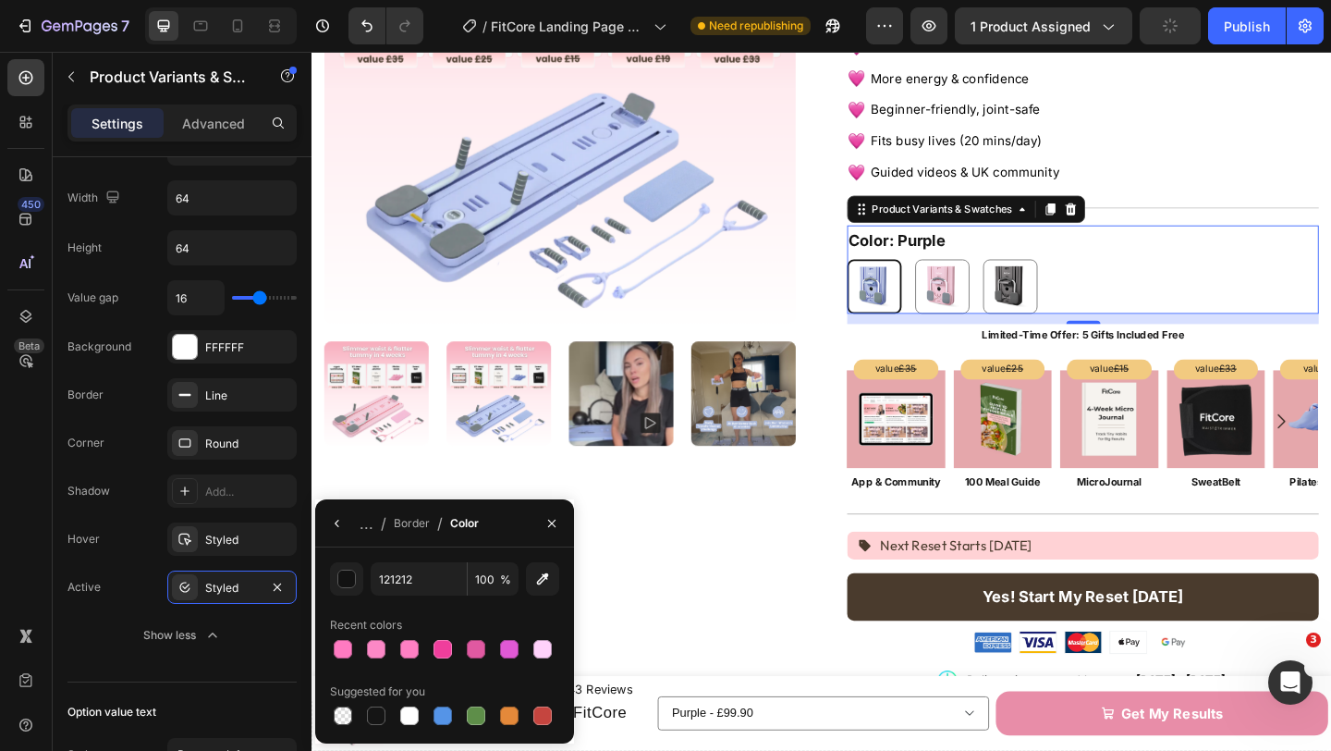
type input "E88DA8"
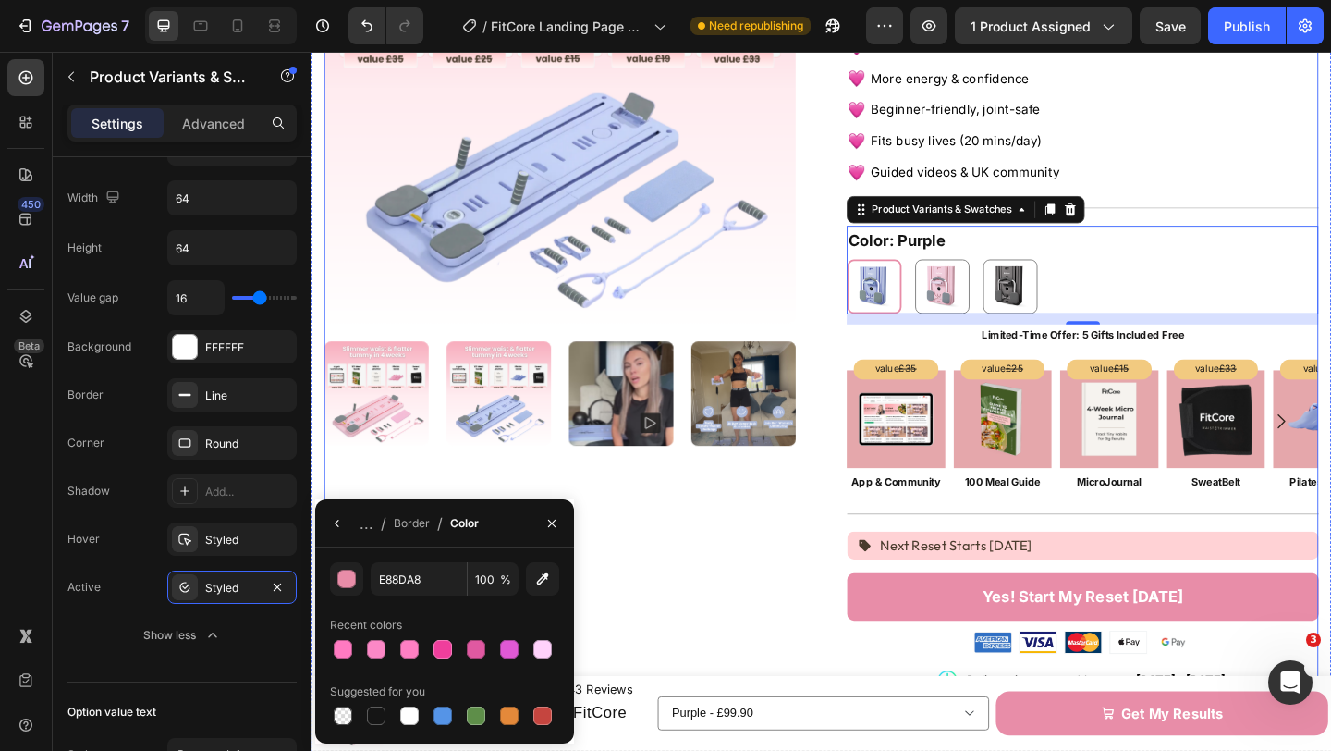
click at [823, 649] on div "Product Images" at bounding box center [581, 502] width 513 height 1336
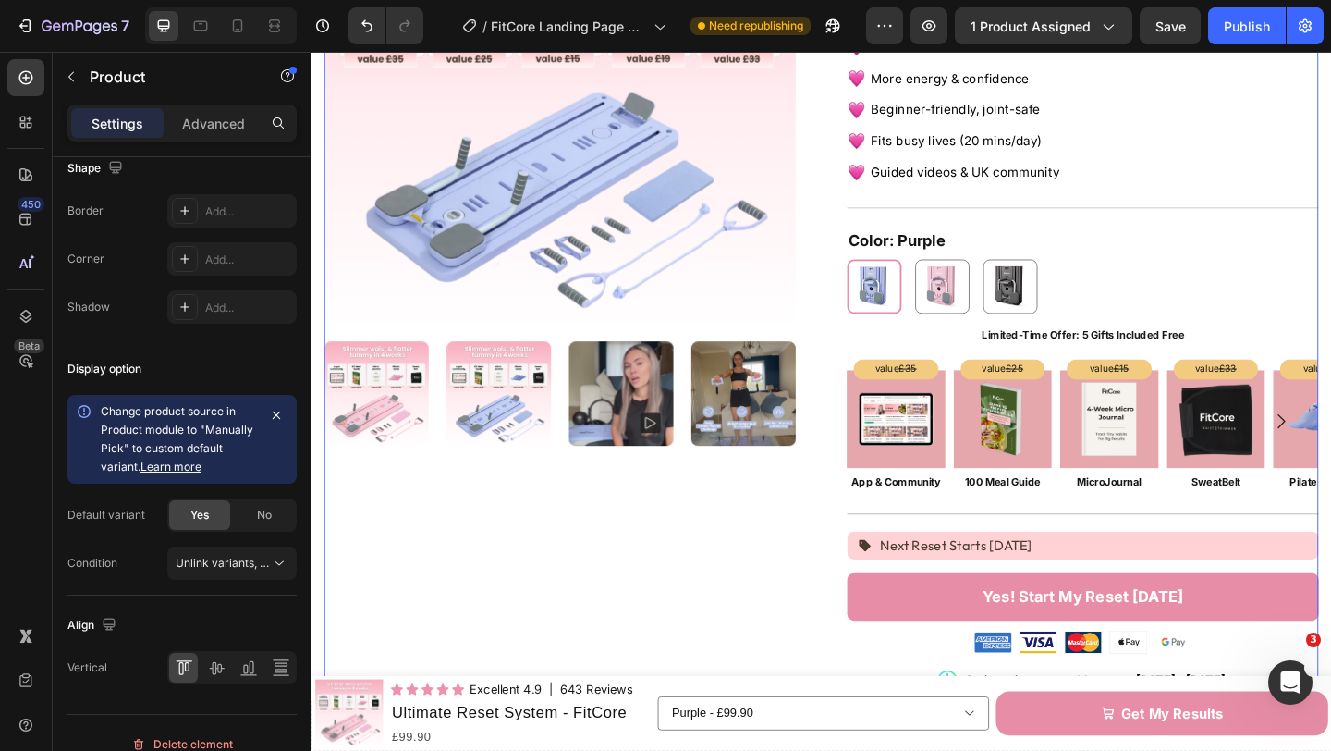
scroll to position [0, 0]
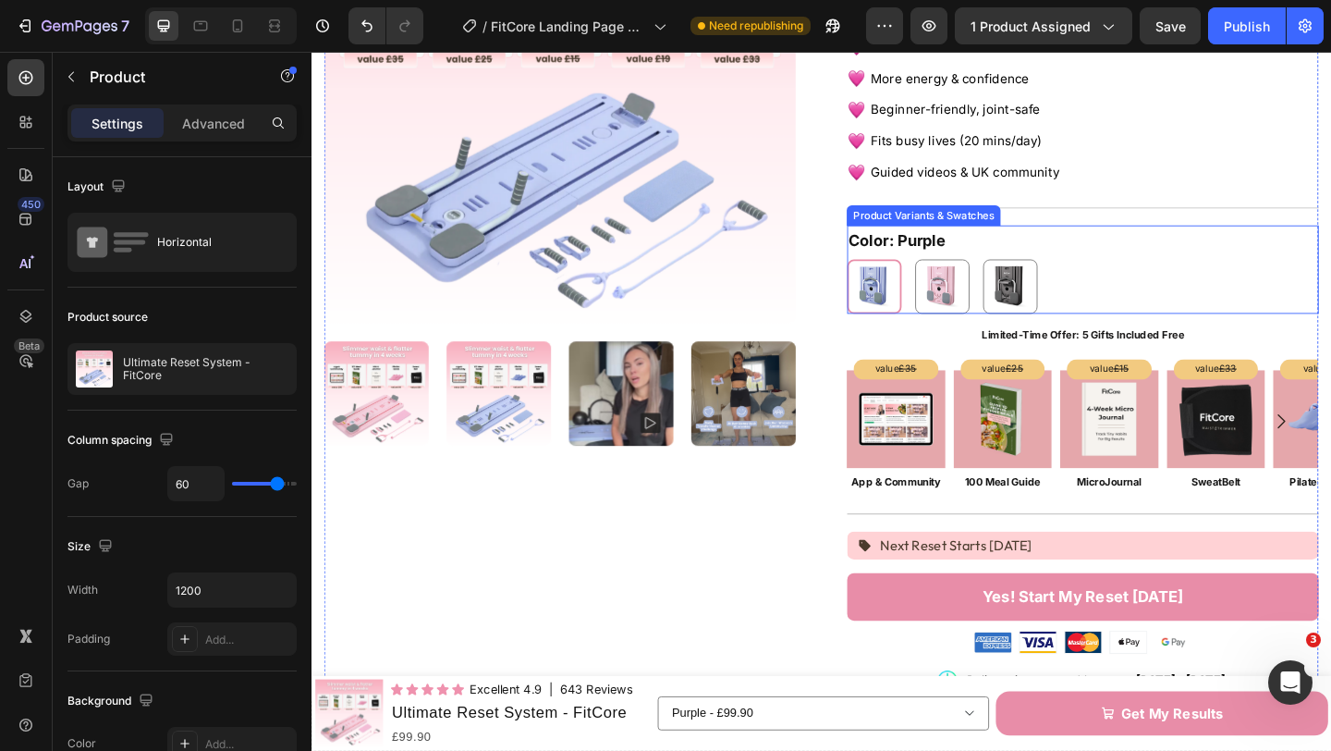
click at [923, 309] on img at bounding box center [923, 306] width 55 height 55
click at [894, 277] on input "Purple Purple" at bounding box center [893, 276] width 1 height 1
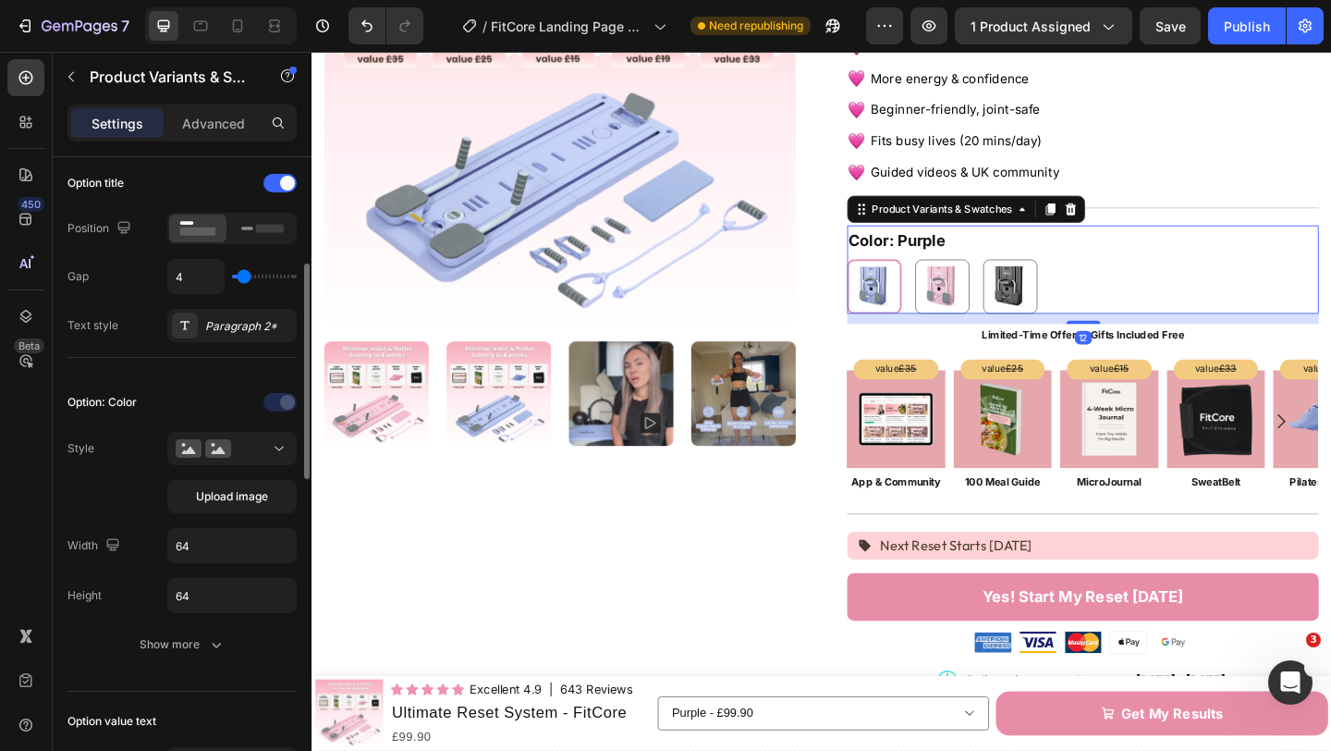
scroll to position [297, 0]
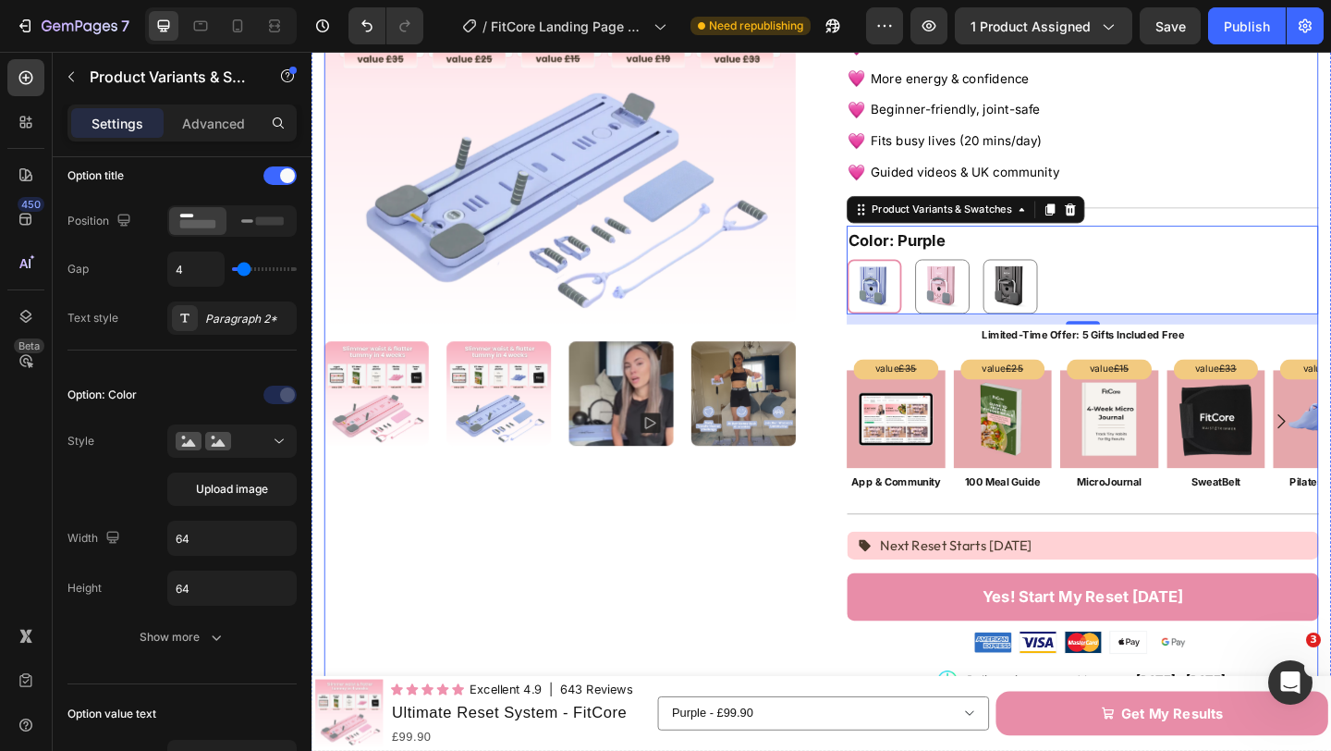
click at [881, 346] on div "Product Images Icon Icon Icon Icon Icon Icon List Excellent 4.9 Text Block | 64…" at bounding box center [866, 502] width 1082 height 1336
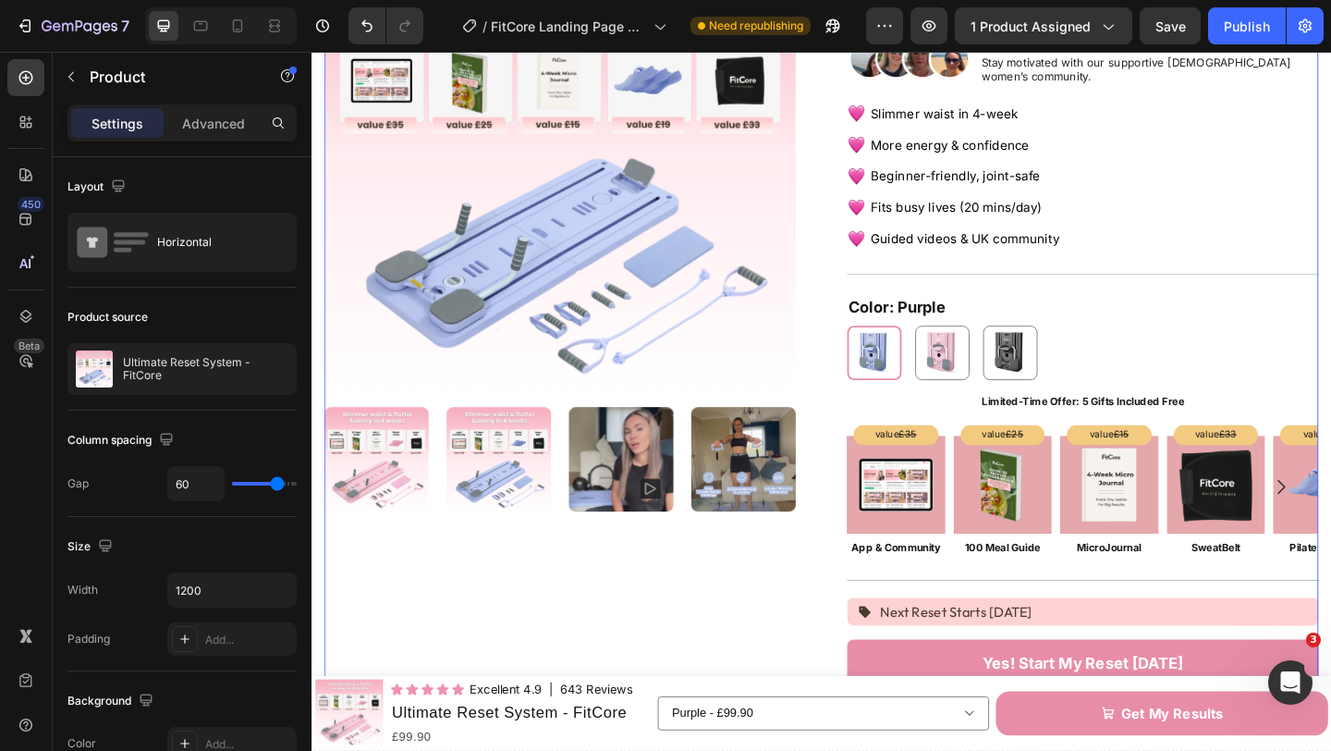
scroll to position [205, 0]
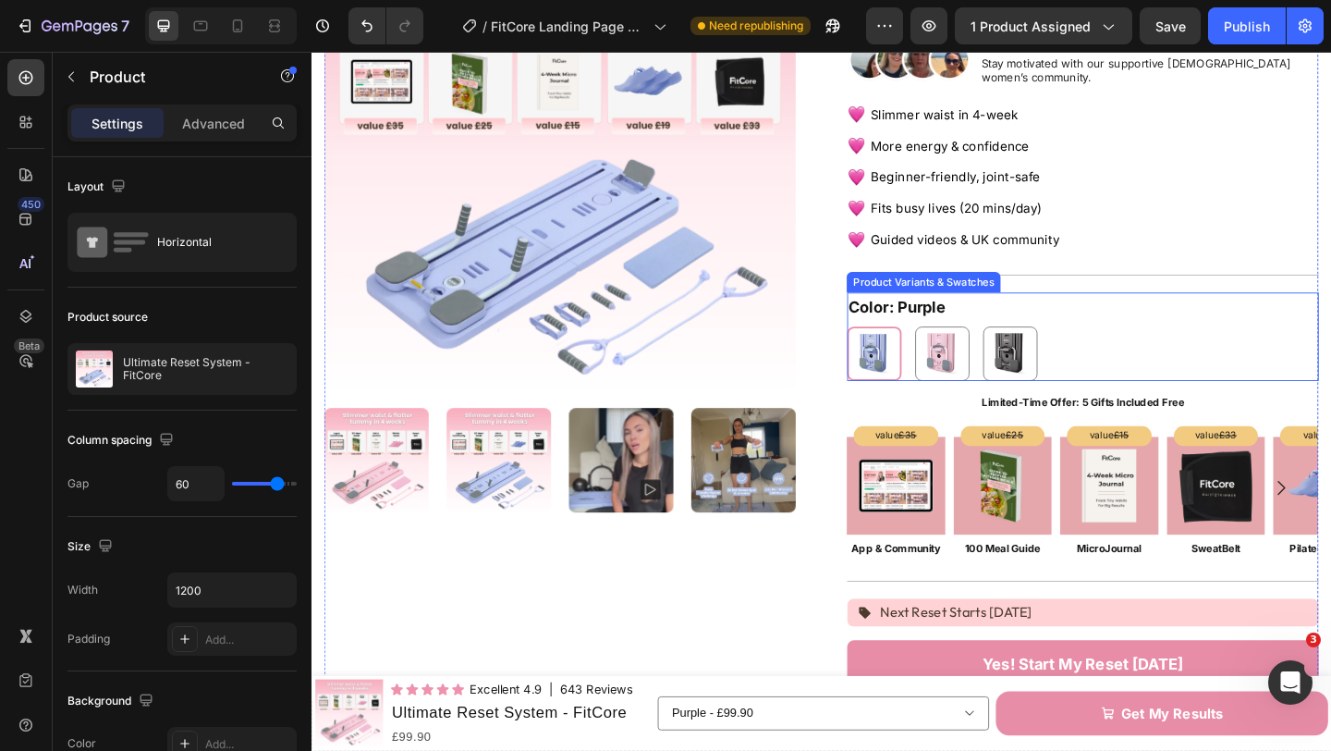
click at [920, 369] on img at bounding box center [923, 379] width 55 height 55
click at [894, 350] on input "Purple Purple" at bounding box center [893, 349] width 1 height 1
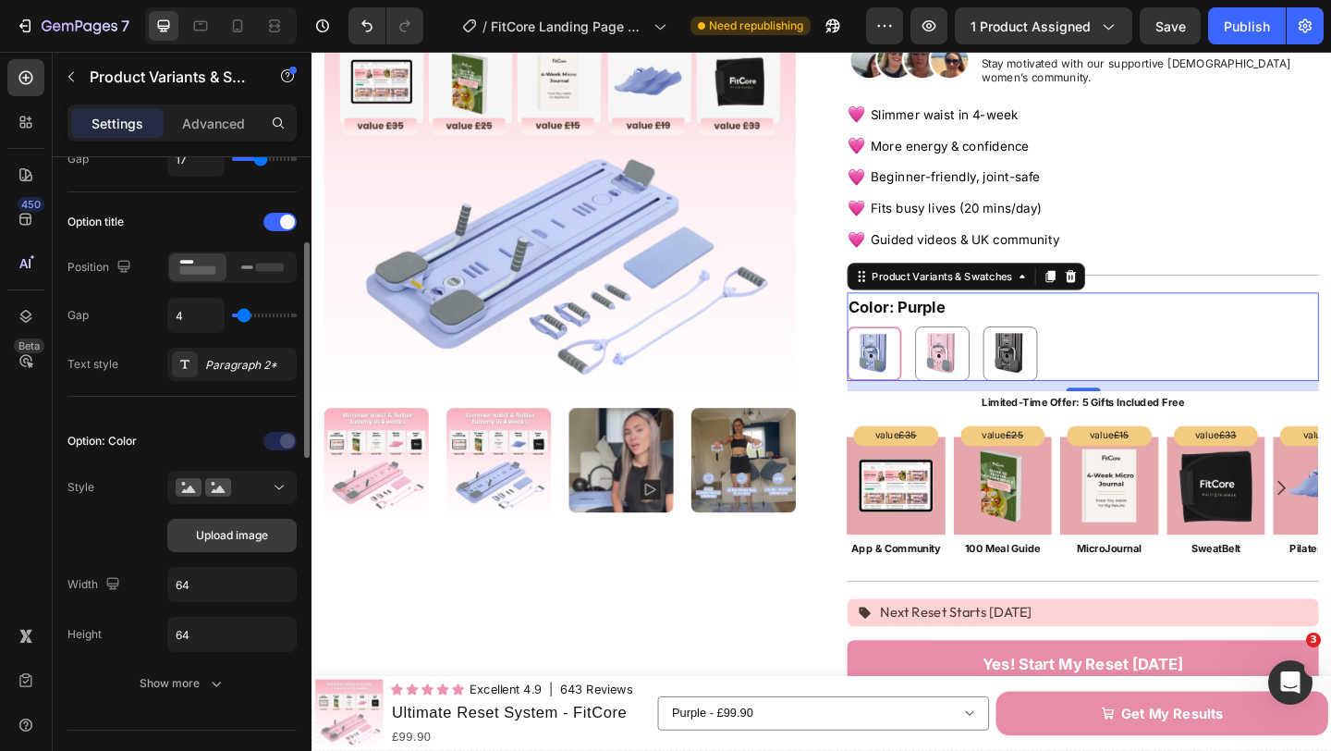
scroll to position [252, 0]
click at [230, 527] on span "Upload image" at bounding box center [232, 533] width 72 height 17
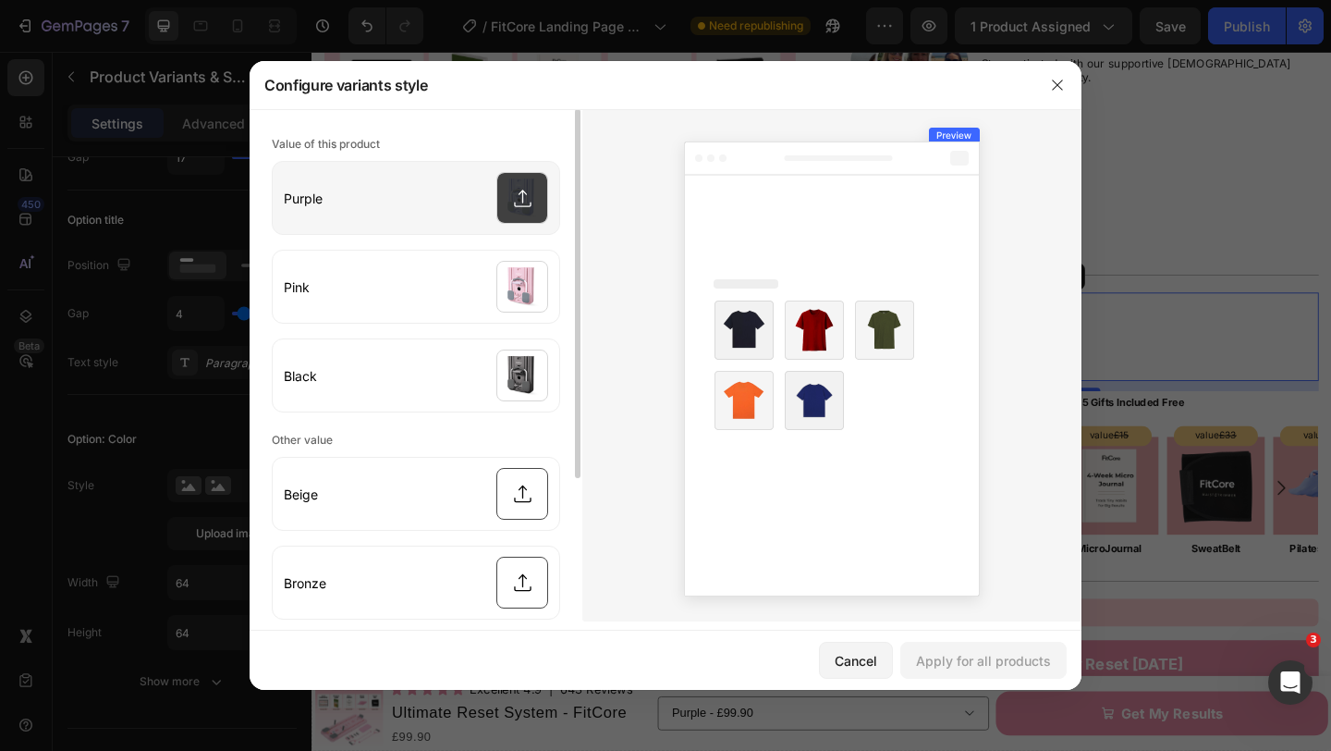
click at [509, 200] on input "file" at bounding box center [416, 198] width 287 height 72
click at [520, 201] on input "file" at bounding box center [416, 198] width 287 height 72
type input "C:\fakepath\23.png"
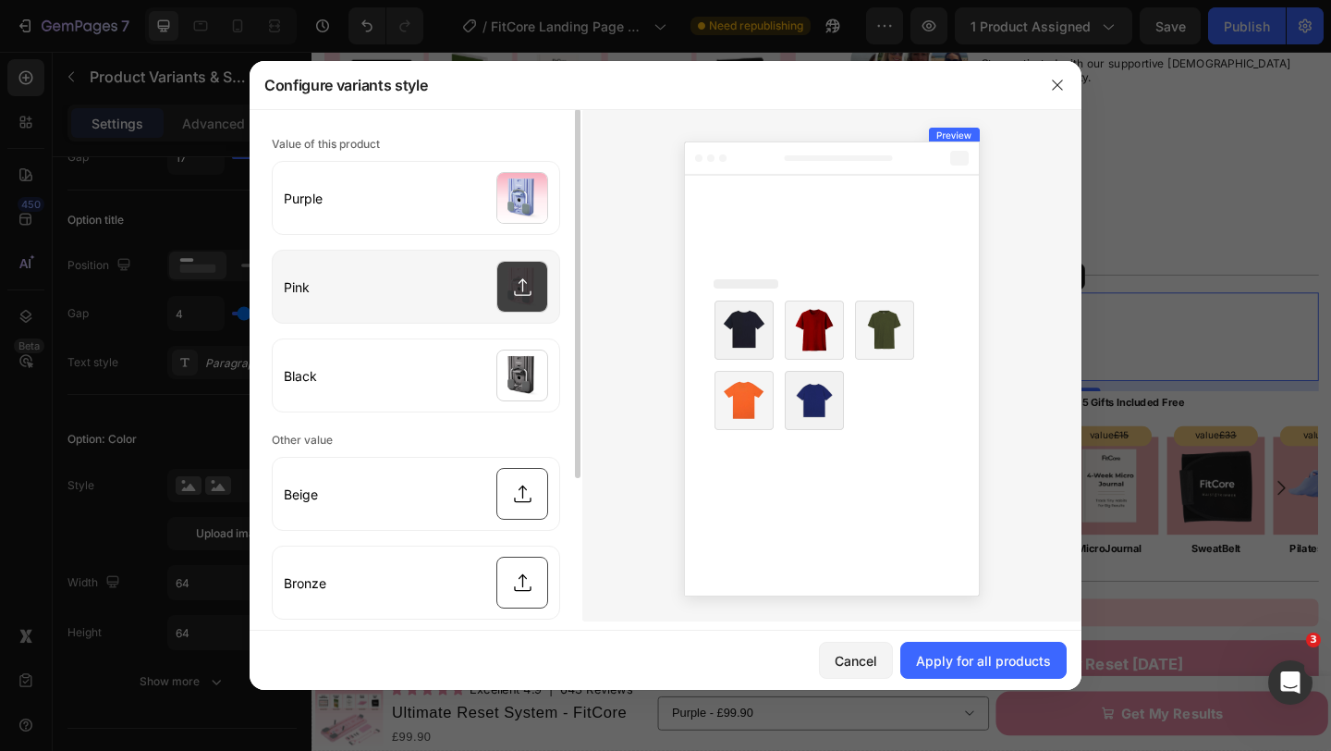
click at [529, 306] on input "file" at bounding box center [416, 287] width 287 height 72
type input "C:\fakepath\24.png"
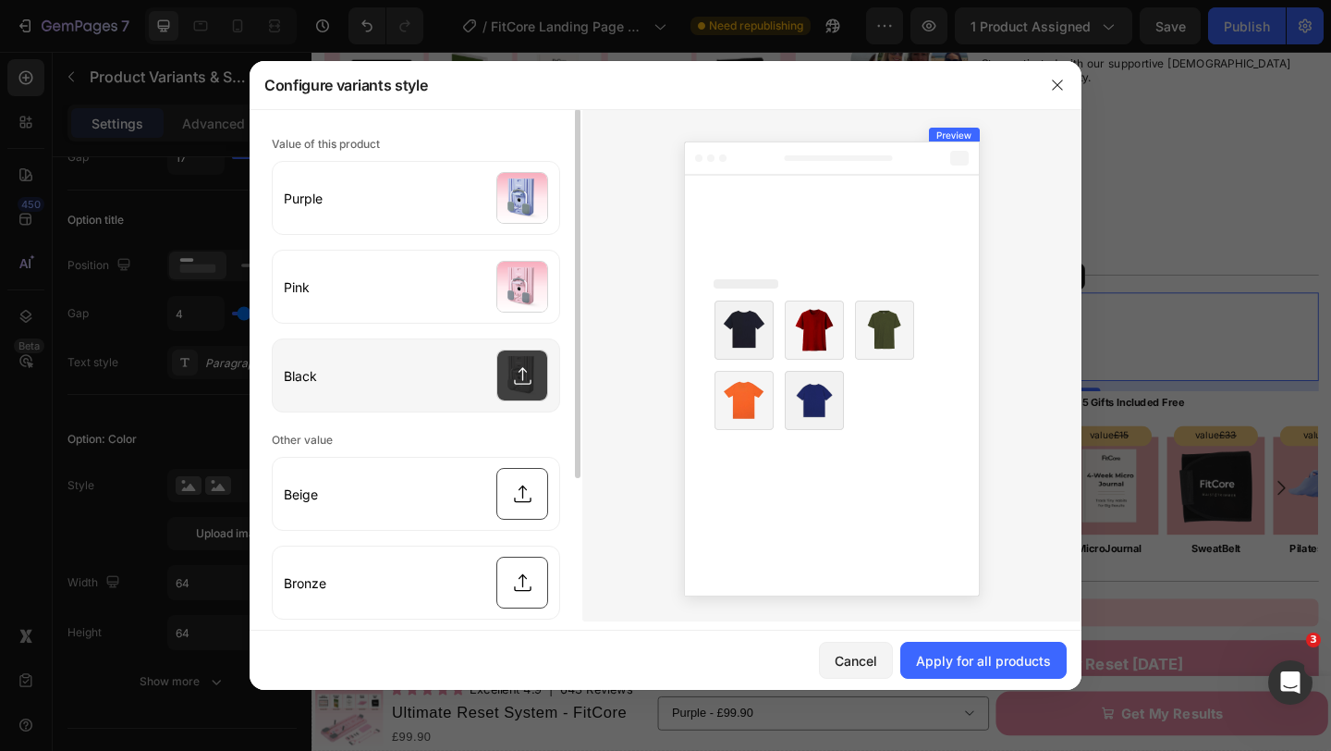
click at [519, 381] on input "file" at bounding box center [416, 375] width 287 height 72
type input "C:\fakepath\25.png"
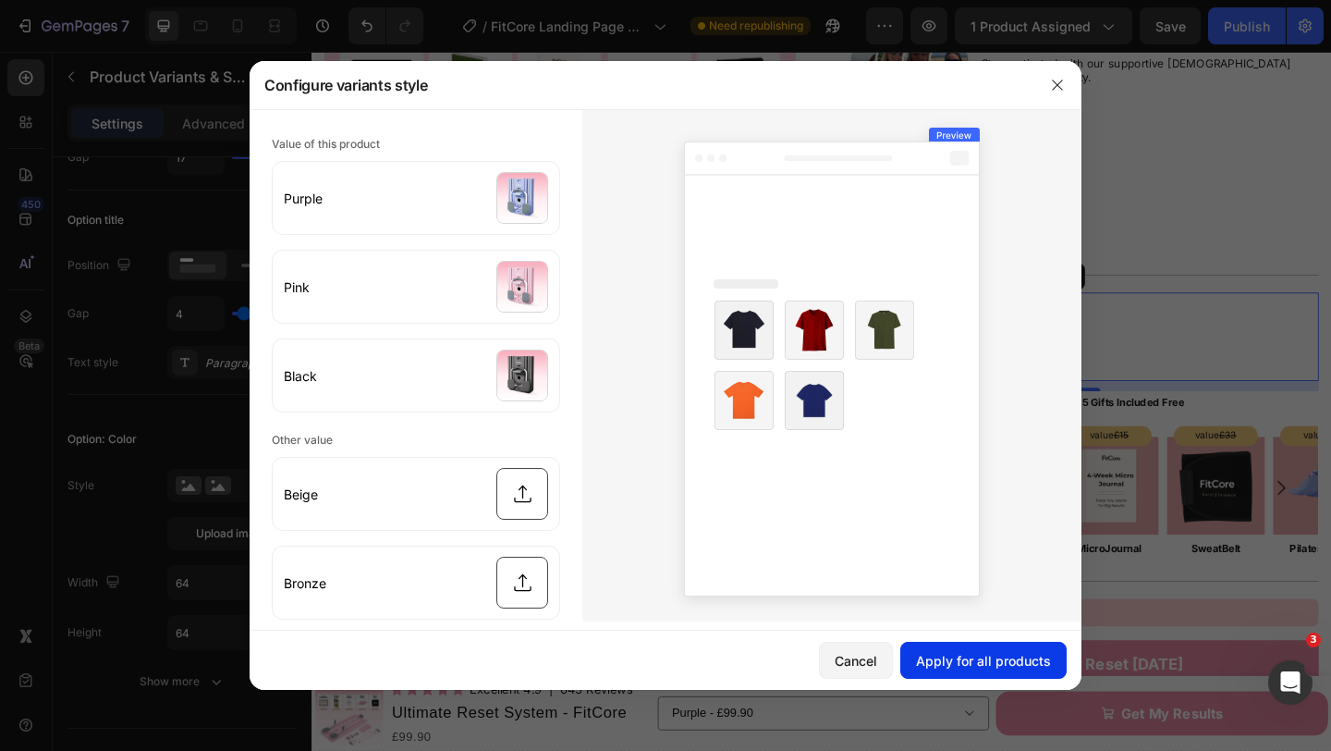
click at [1043, 665] on div "Apply for all products" at bounding box center [983, 660] width 135 height 19
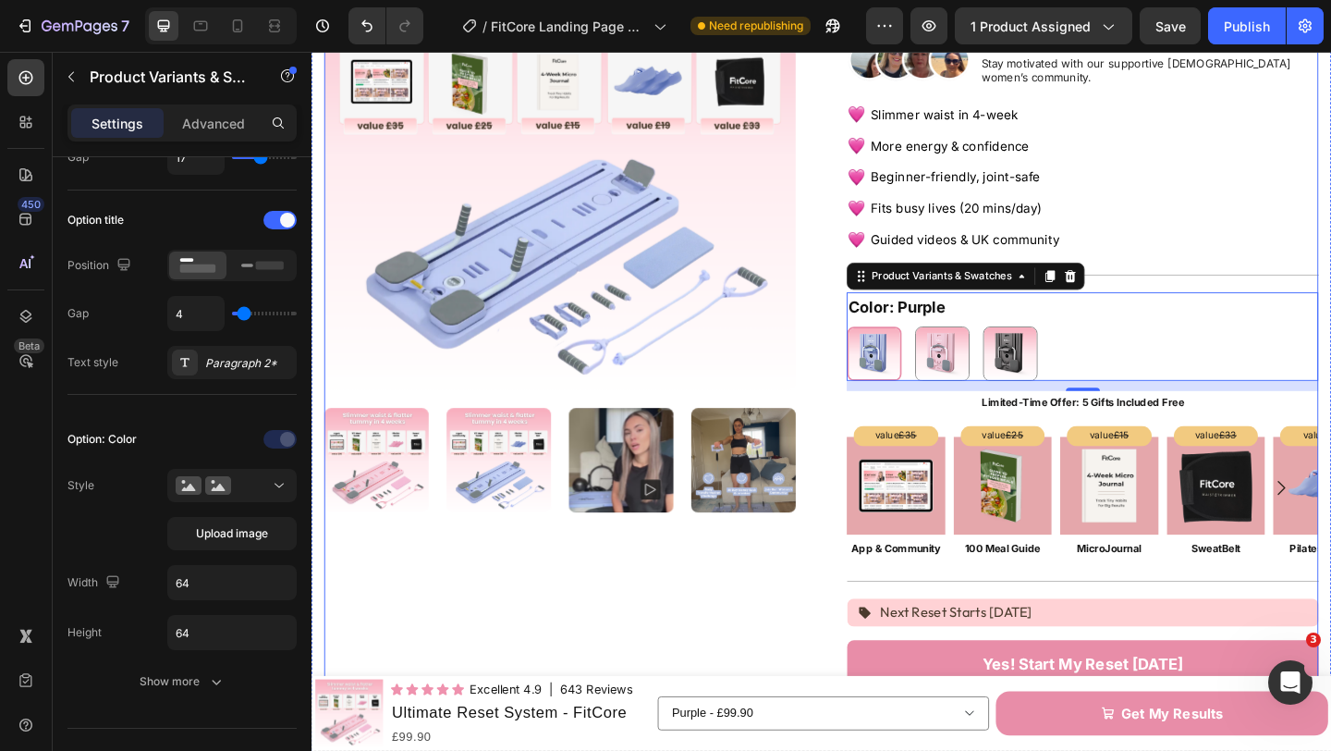
click at [829, 645] on div "Product Images" at bounding box center [581, 575] width 513 height 1336
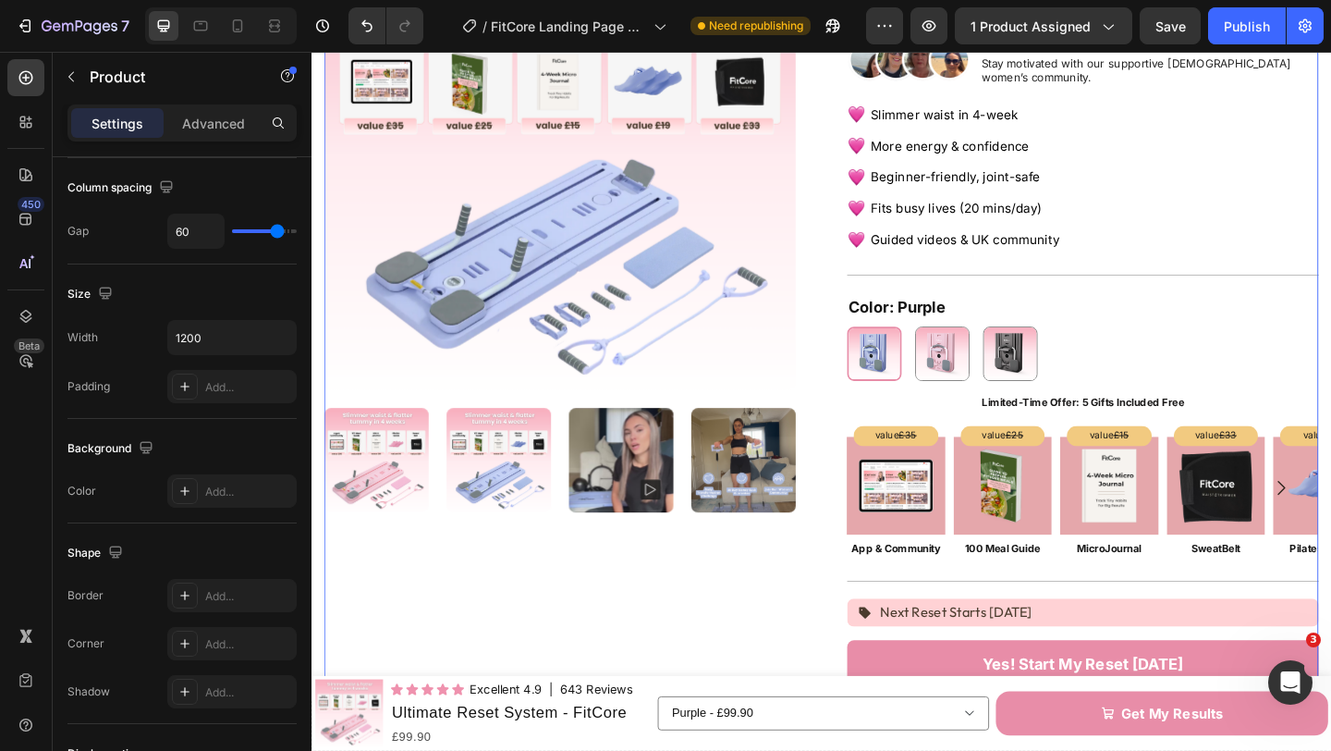
scroll to position [0, 0]
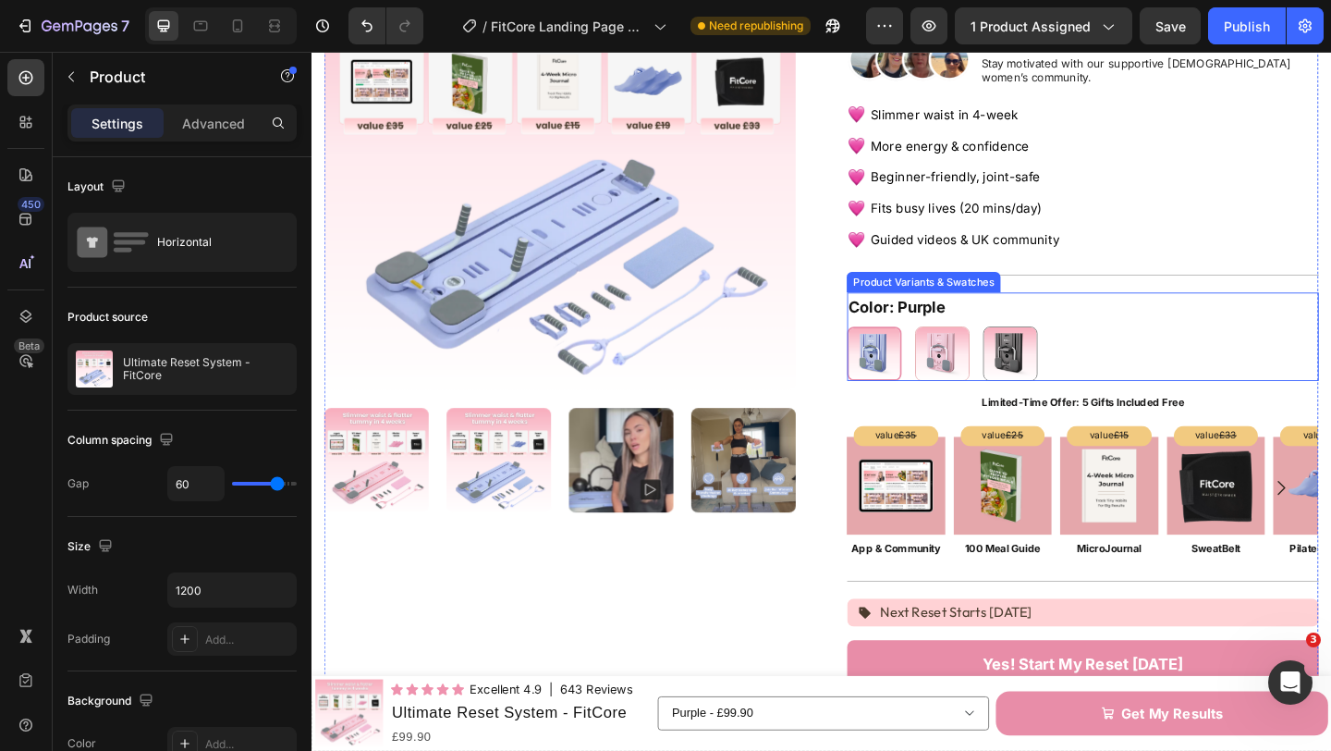
click at [986, 383] on img at bounding box center [997, 379] width 57 height 57
click at [968, 350] on input "Pink Pink" at bounding box center [967, 349] width 1 height 1
radio input "true"
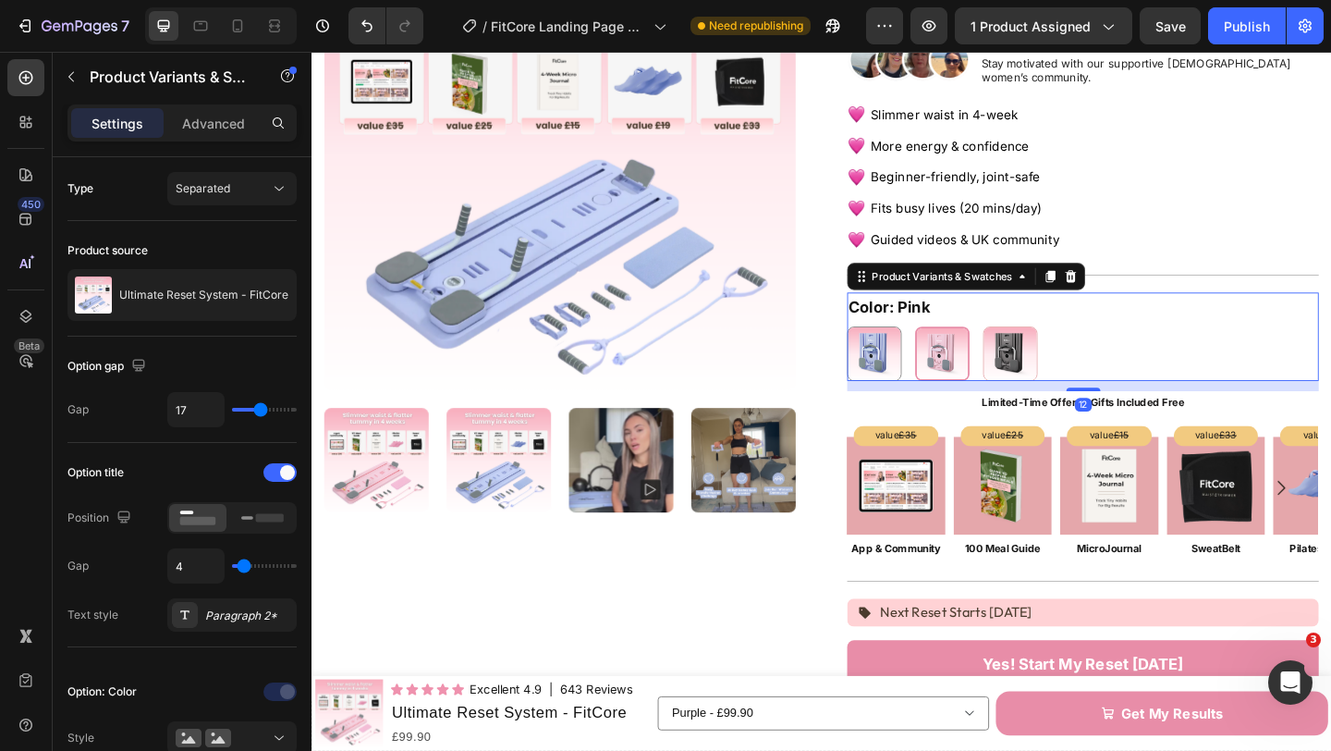
click at [1054, 374] on img at bounding box center [1071, 379] width 57 height 57
click at [1042, 350] on input "Black Black" at bounding box center [1041, 349] width 1 height 1
radio input "true"
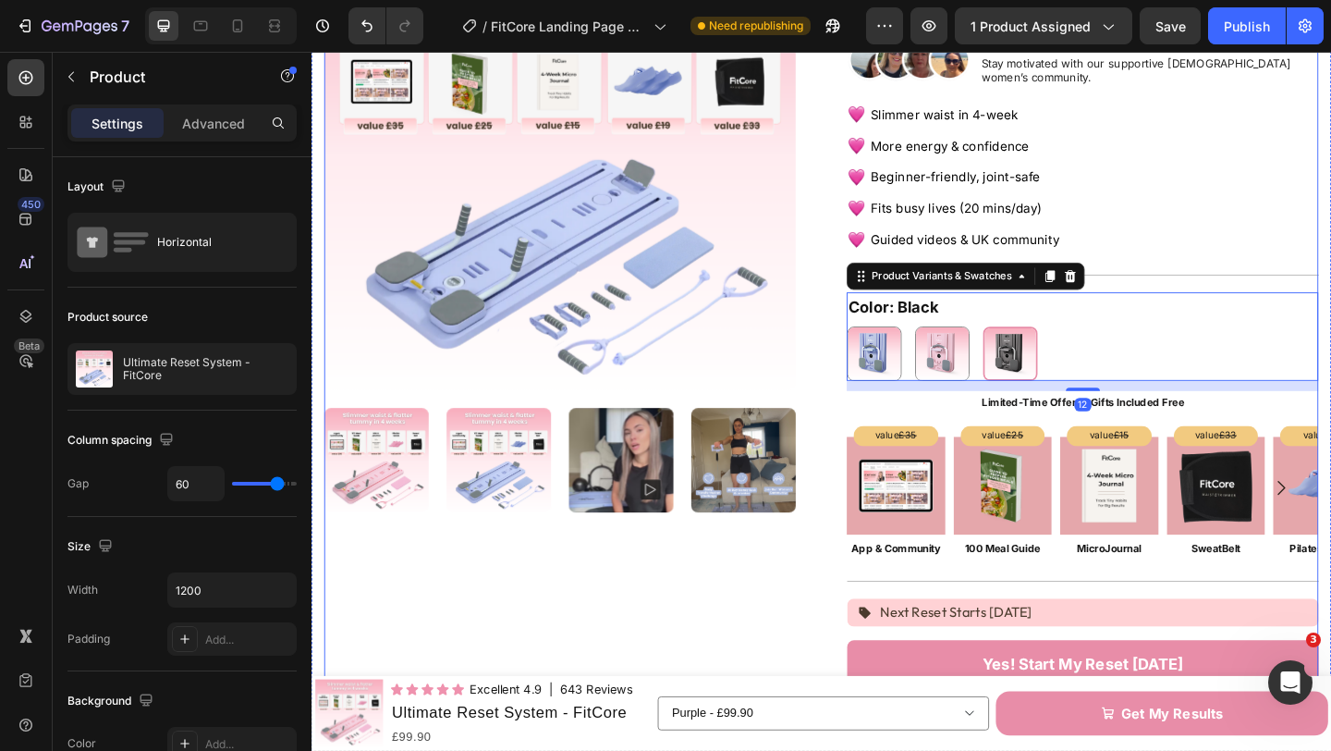
click at [864, 371] on div "Product Images Icon Icon Icon Icon Icon Icon List Excellent 4.9 Text Block | 64…" at bounding box center [866, 575] width 1082 height 1336
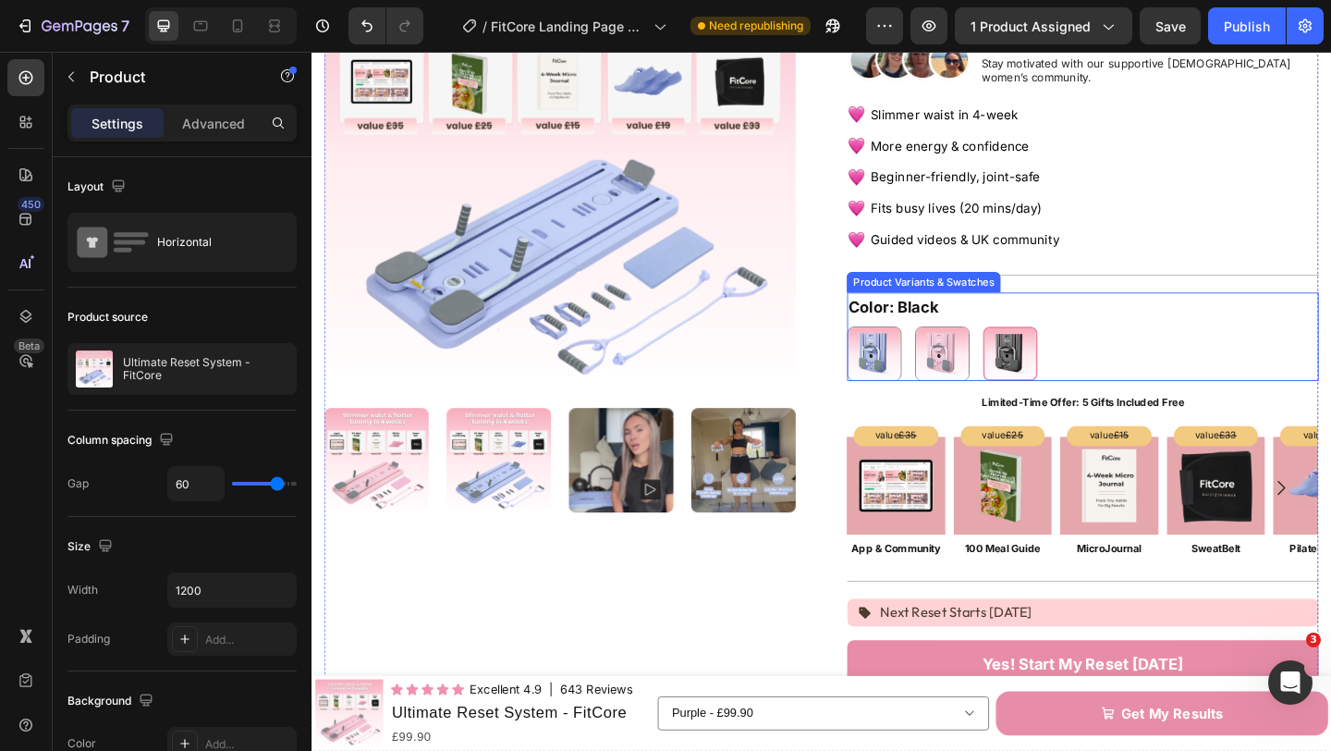
click at [1074, 323] on div "Color: Black Purple Purple Pink Pink Black Black" at bounding box center [1150, 361] width 513 height 96
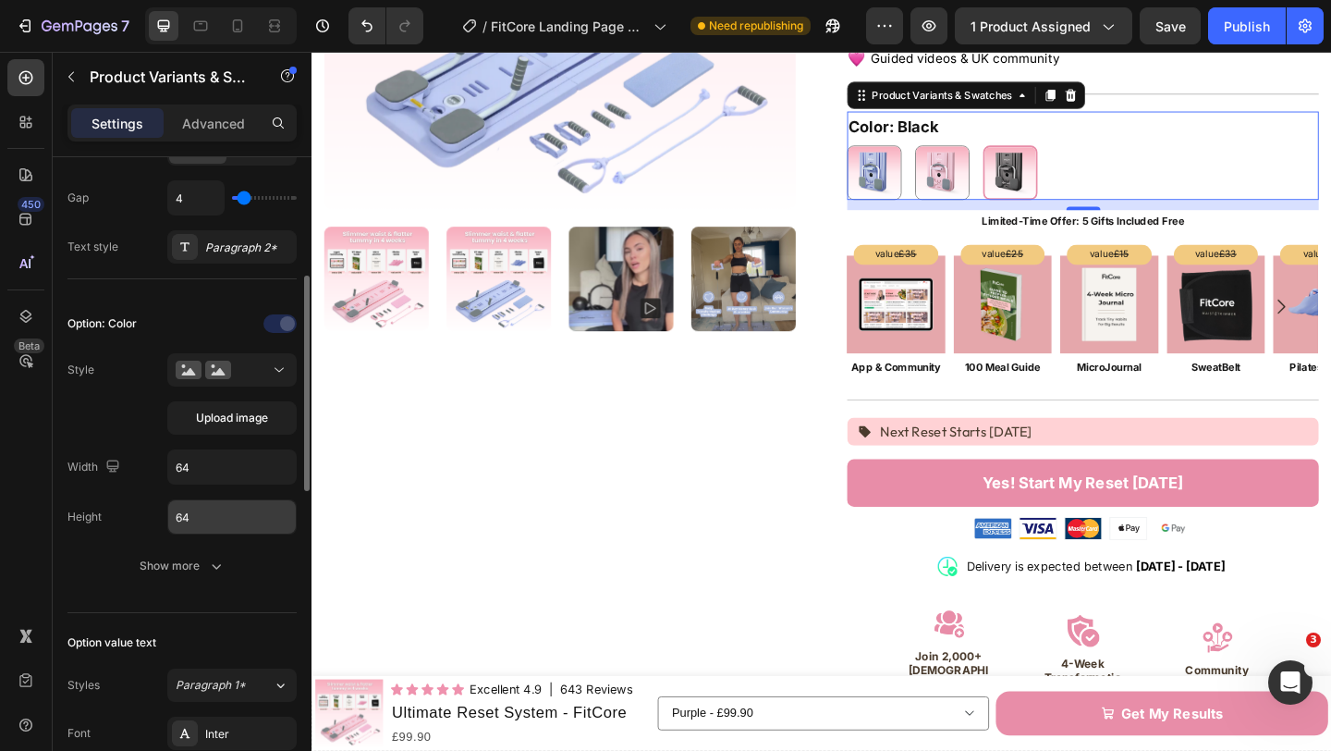
scroll to position [363, 0]
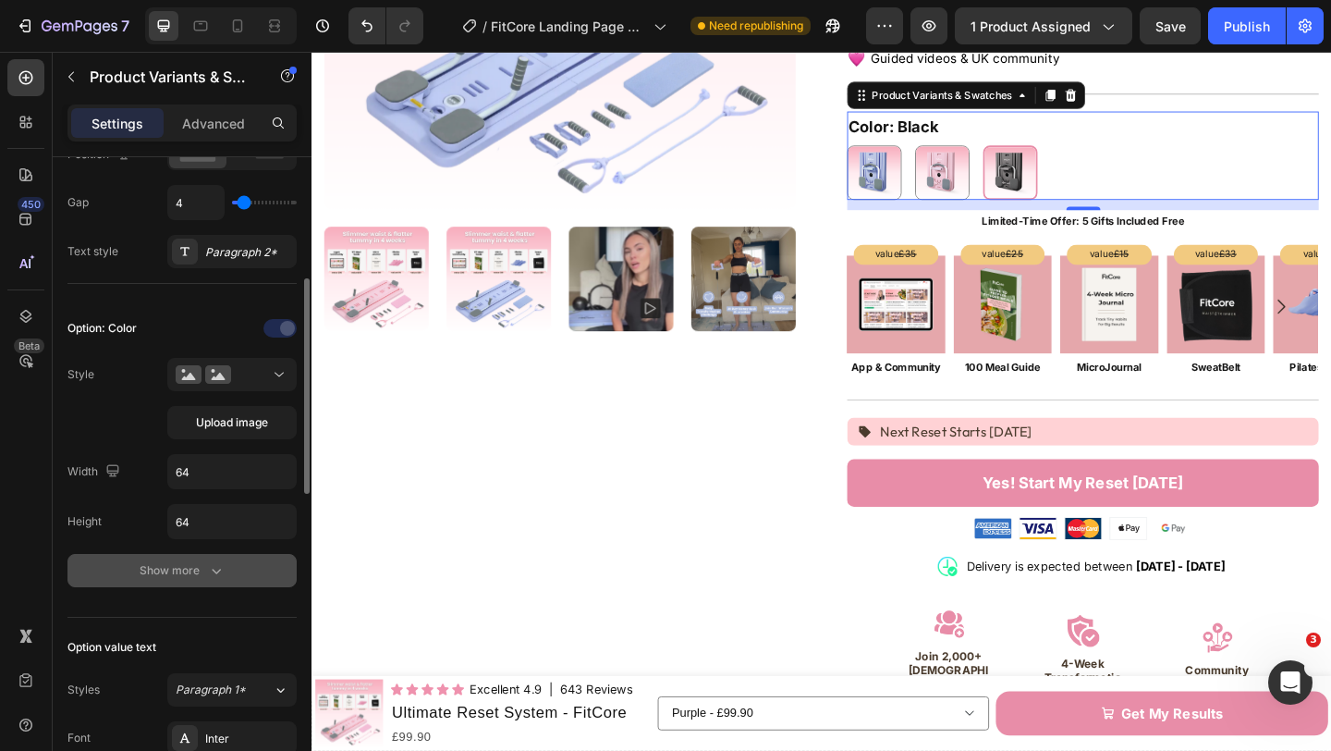
click at [192, 579] on div "Show more" at bounding box center [183, 570] width 86 height 18
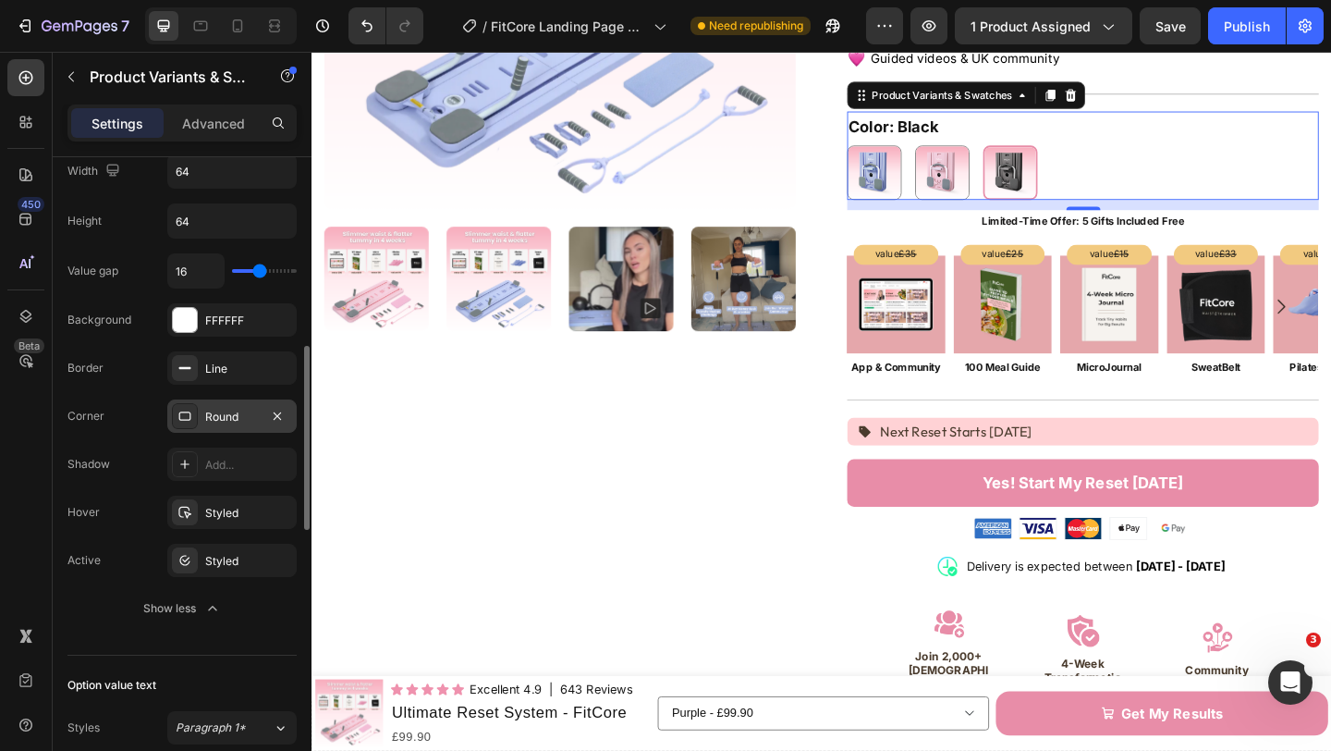
scroll to position [664, 0]
click at [276, 362] on icon "button" at bounding box center [277, 368] width 15 height 15
click at [222, 519] on div "Styled" at bounding box center [232, 513] width 54 height 17
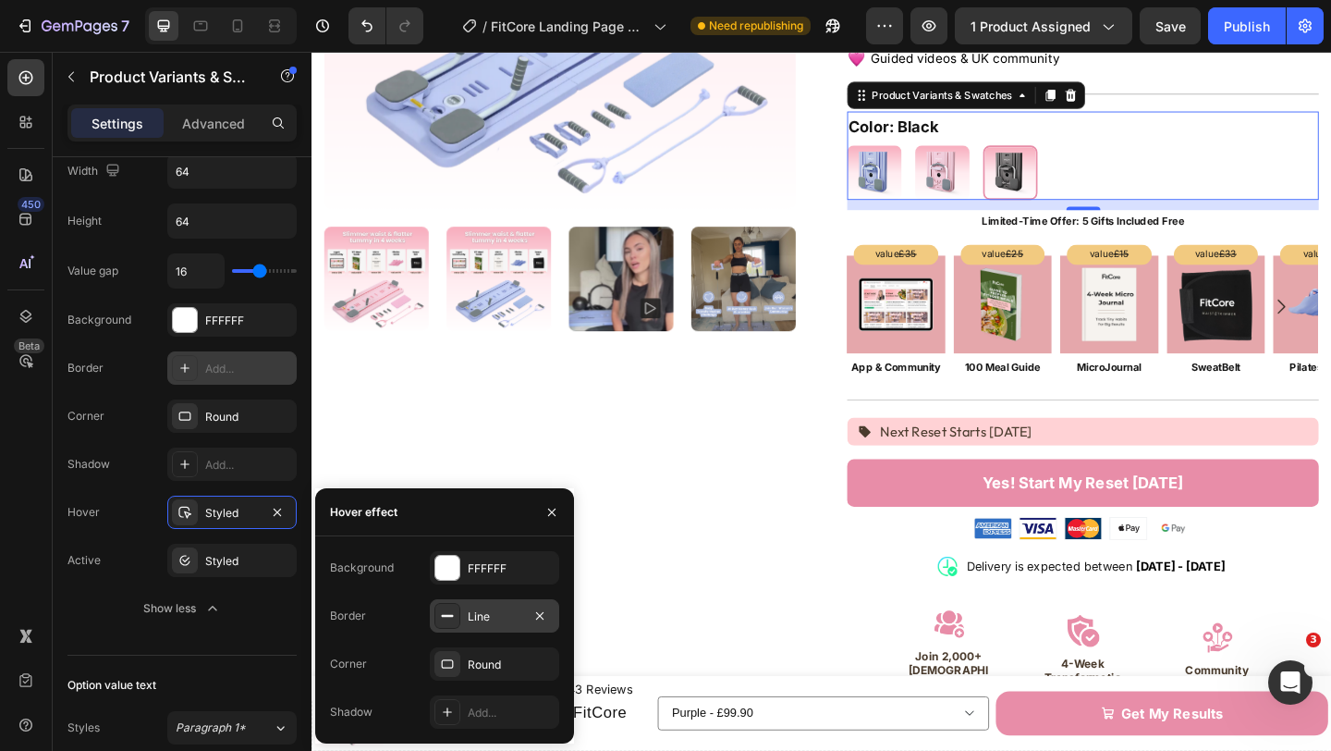
click at [469, 604] on div "Line" at bounding box center [494, 615] width 129 height 33
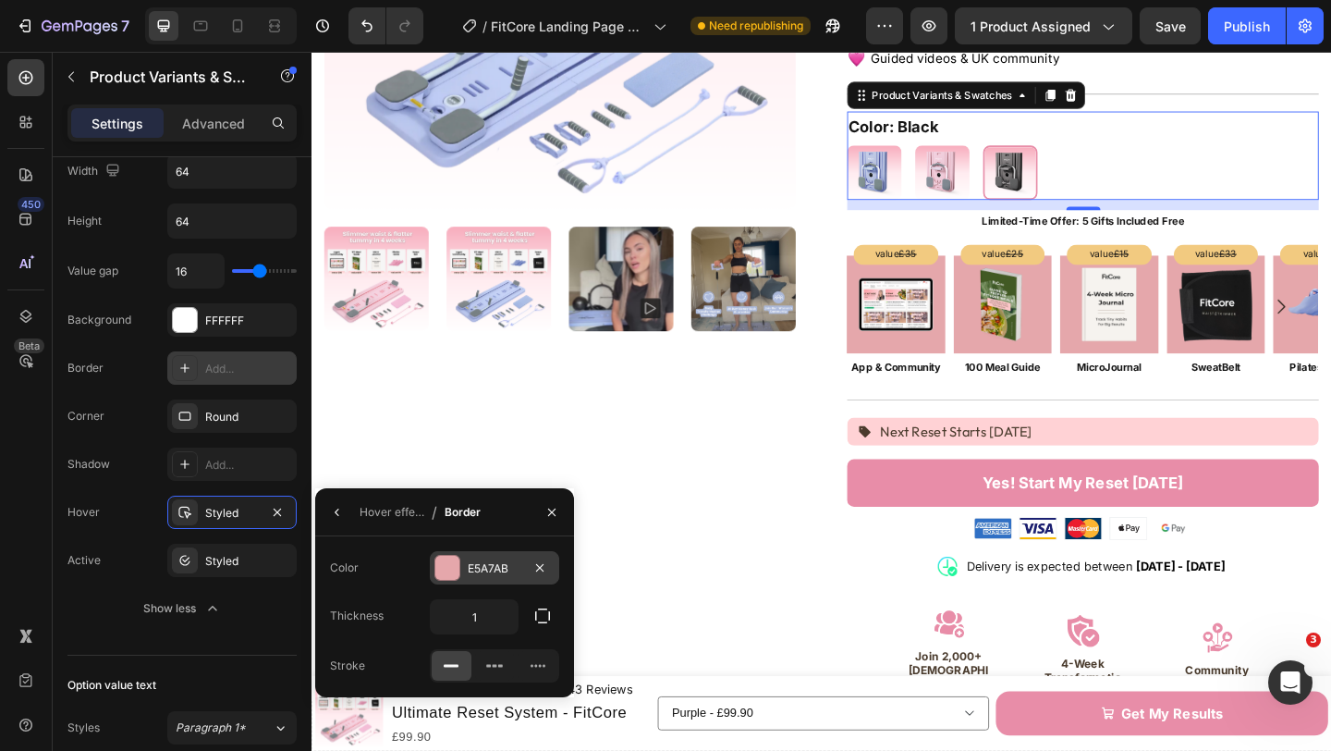
click at [452, 567] on div at bounding box center [447, 568] width 24 height 24
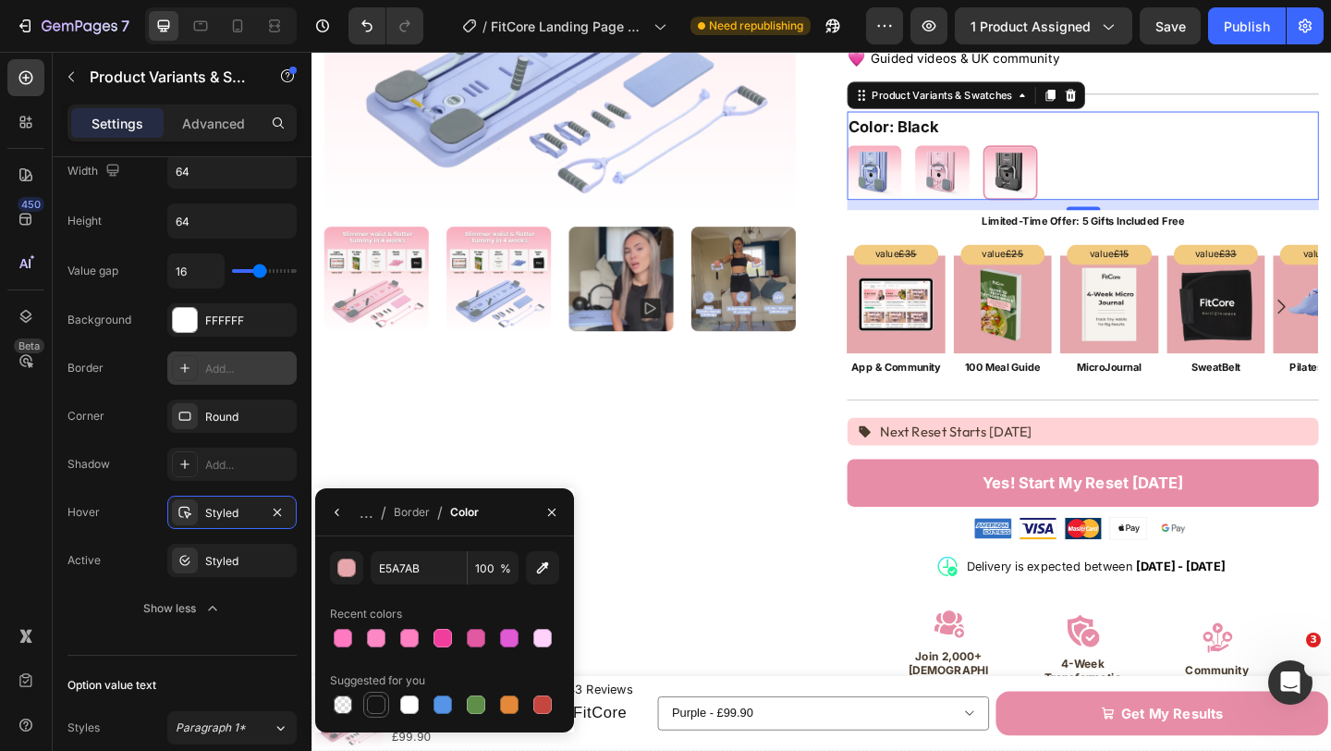
click at [375, 700] on div at bounding box center [376, 704] width 18 height 18
type input "151515"
click at [399, 513] on div "Border" at bounding box center [412, 512] width 36 height 17
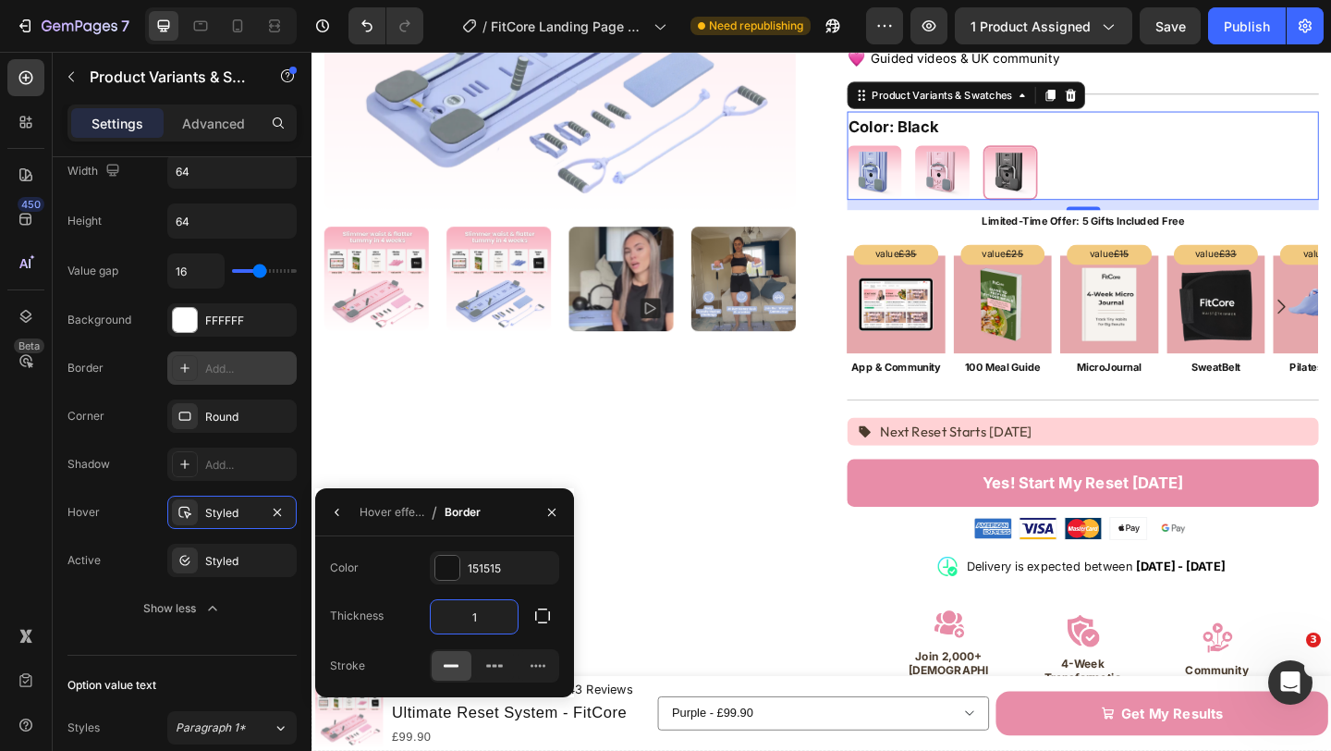
click at [484, 621] on input "1" at bounding box center [474, 616] width 87 height 33
type input "2"
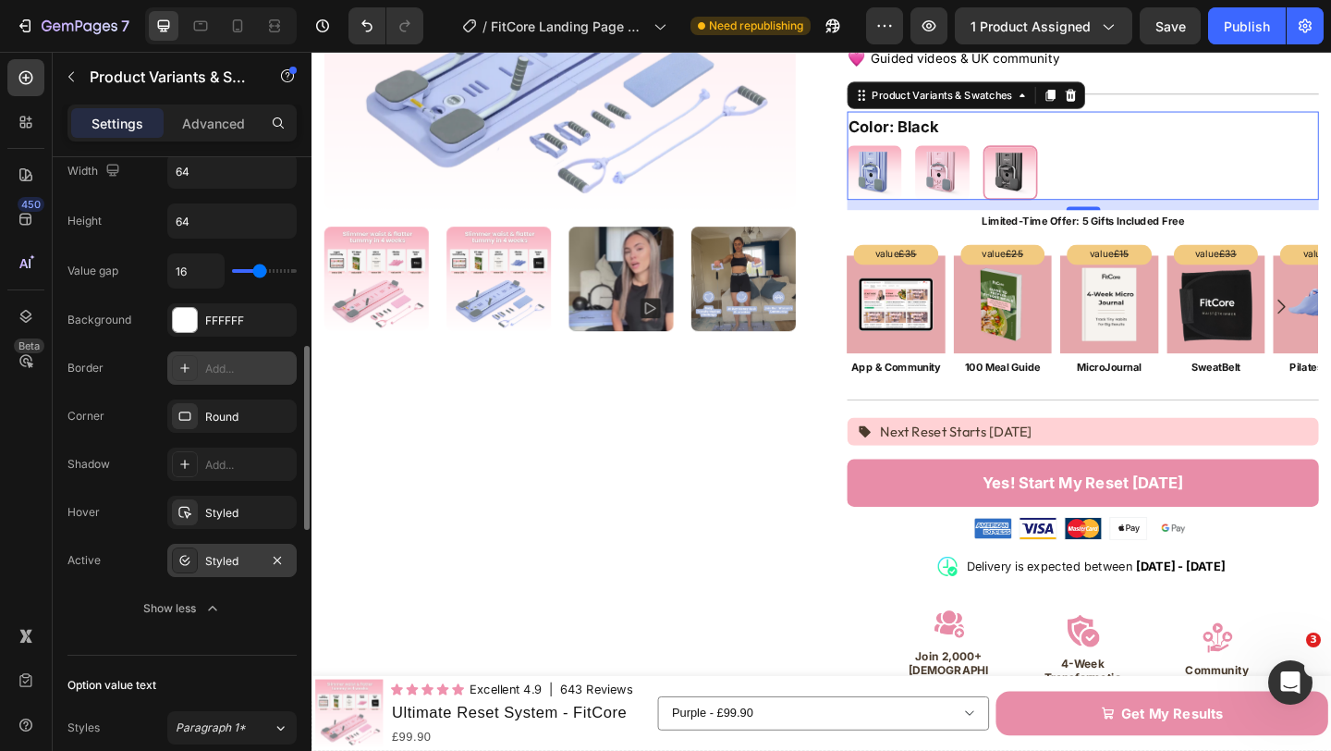
click at [216, 557] on div "Styled" at bounding box center [232, 561] width 54 height 17
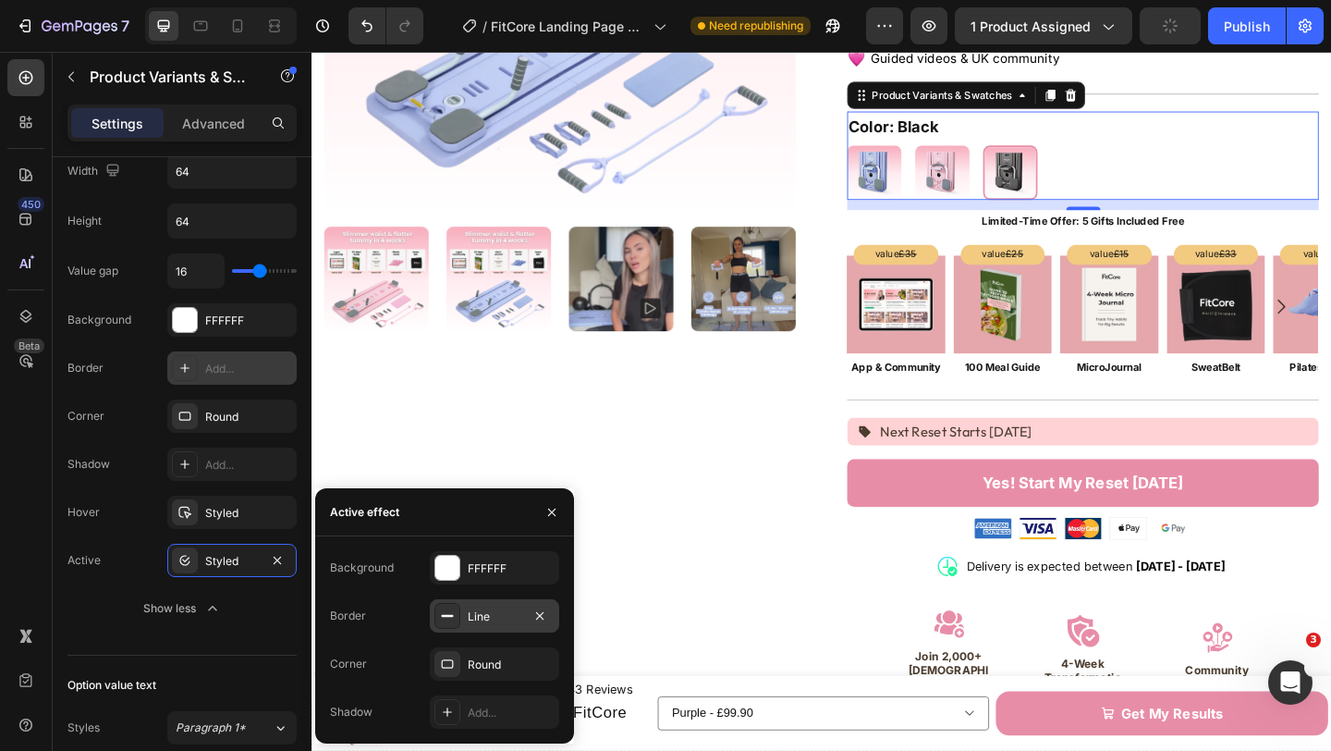
click at [478, 608] on div "Line" at bounding box center [495, 616] width 54 height 17
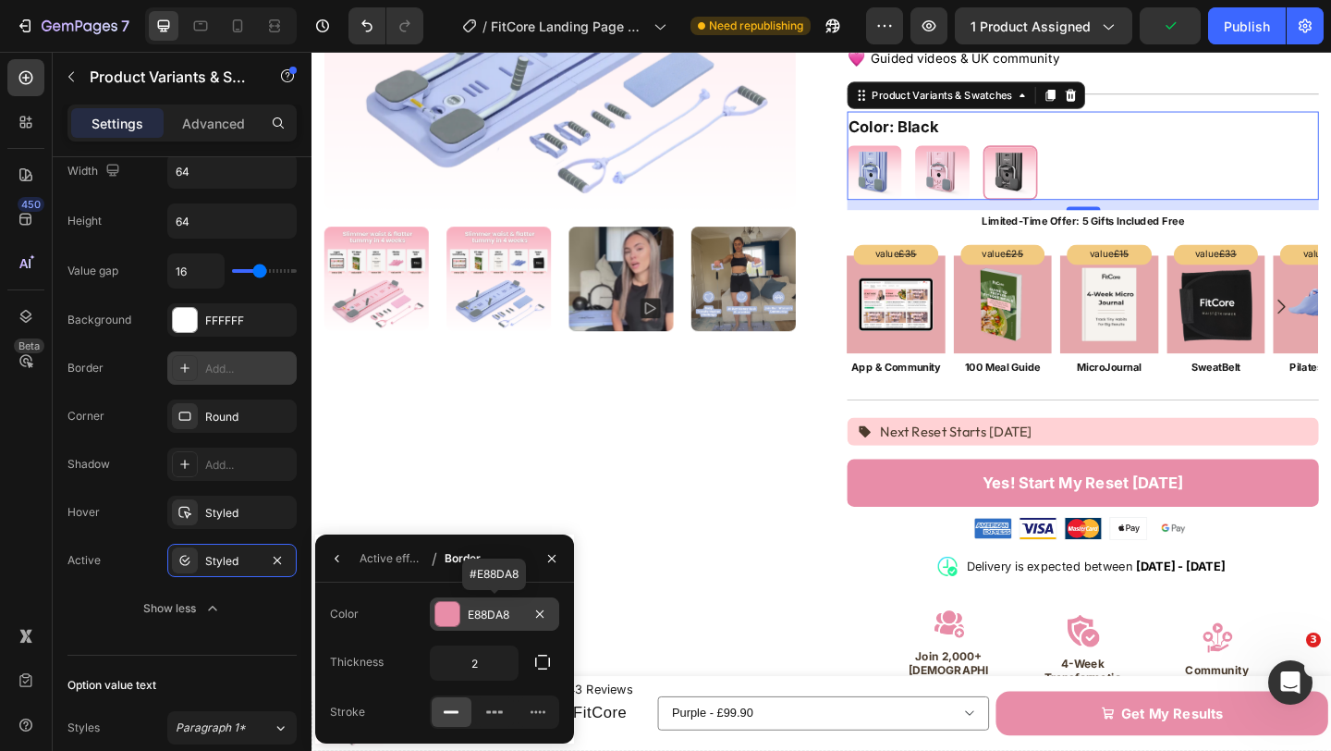
click at [494, 614] on div "E88DA8" at bounding box center [495, 614] width 54 height 17
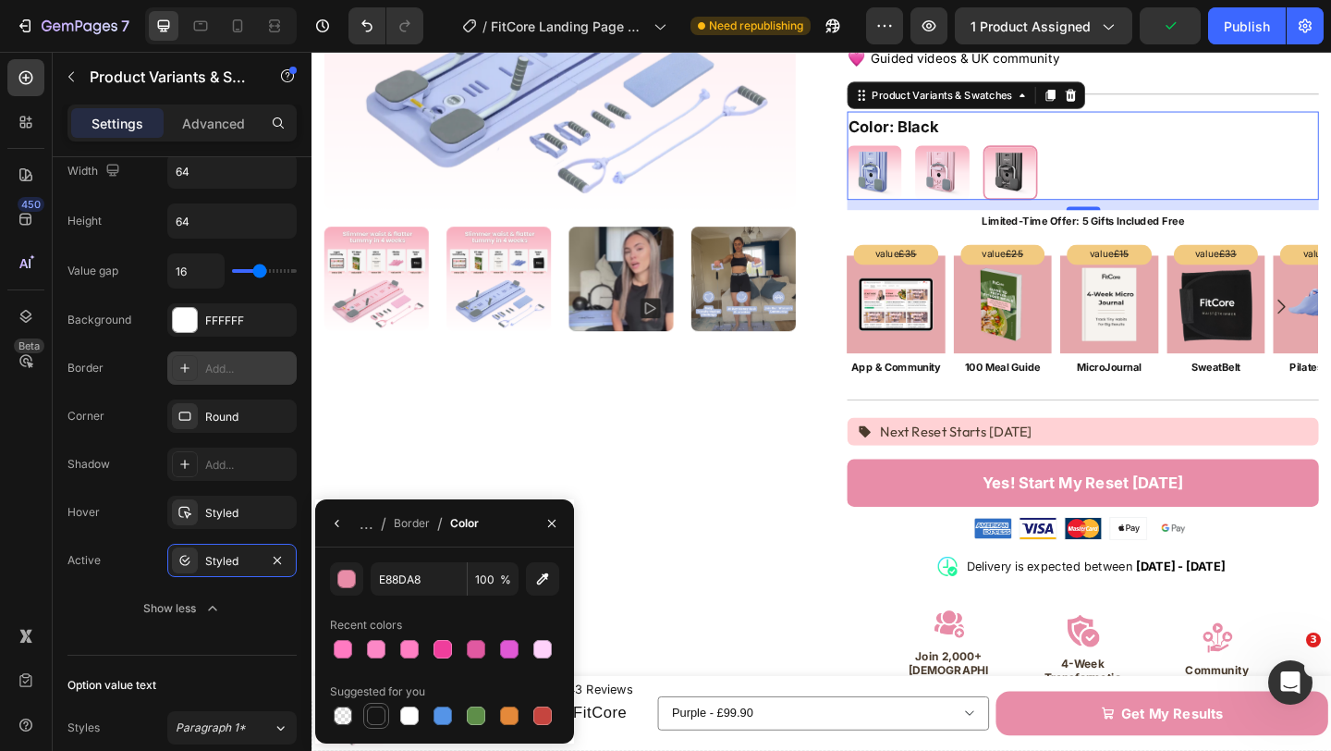
click at [368, 719] on div at bounding box center [376, 715] width 18 height 18
type input "151515"
click at [551, 516] on icon "button" at bounding box center [552, 523] width 15 height 15
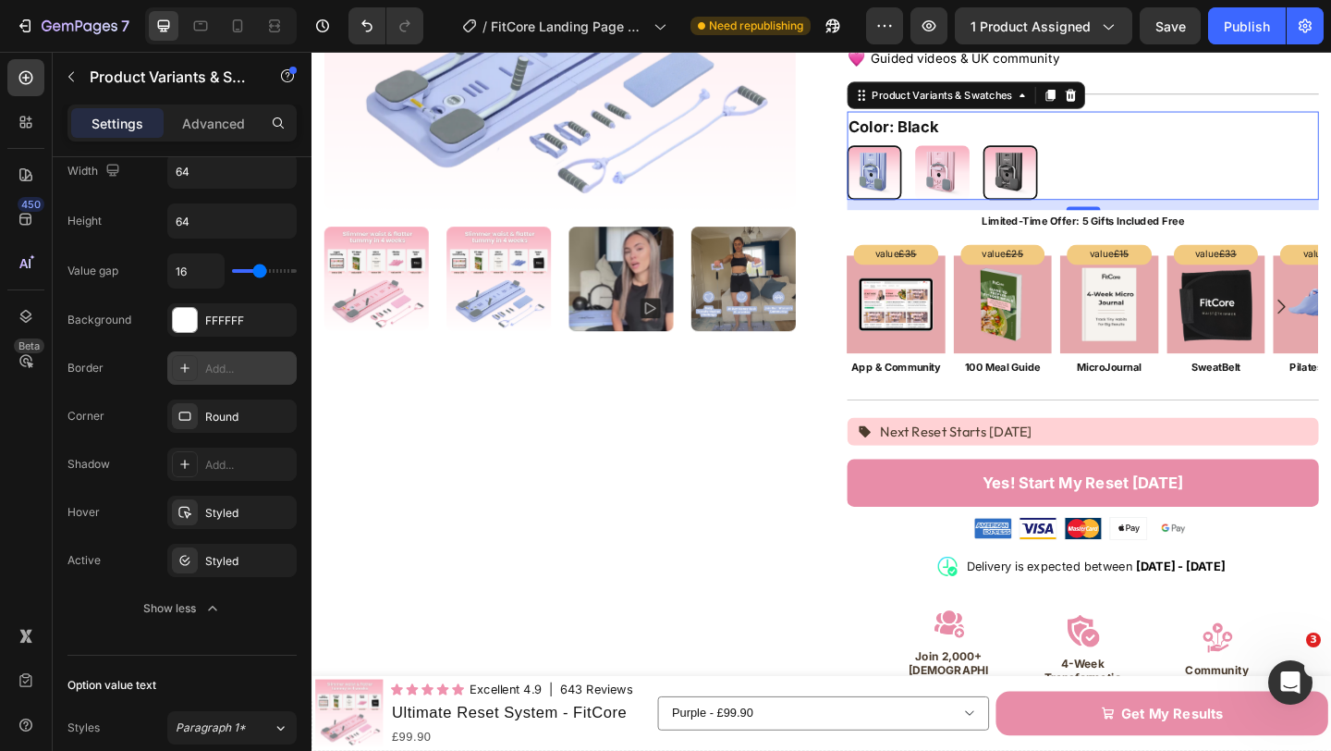
click at [916, 168] on img at bounding box center [923, 182] width 55 height 55
click at [894, 153] on input "Purple Purple" at bounding box center [893, 153] width 1 height 1
radio input "true"
click at [1010, 170] on img at bounding box center [997, 182] width 55 height 55
click at [968, 153] on input "Pink Pink" at bounding box center [967, 153] width 1 height 1
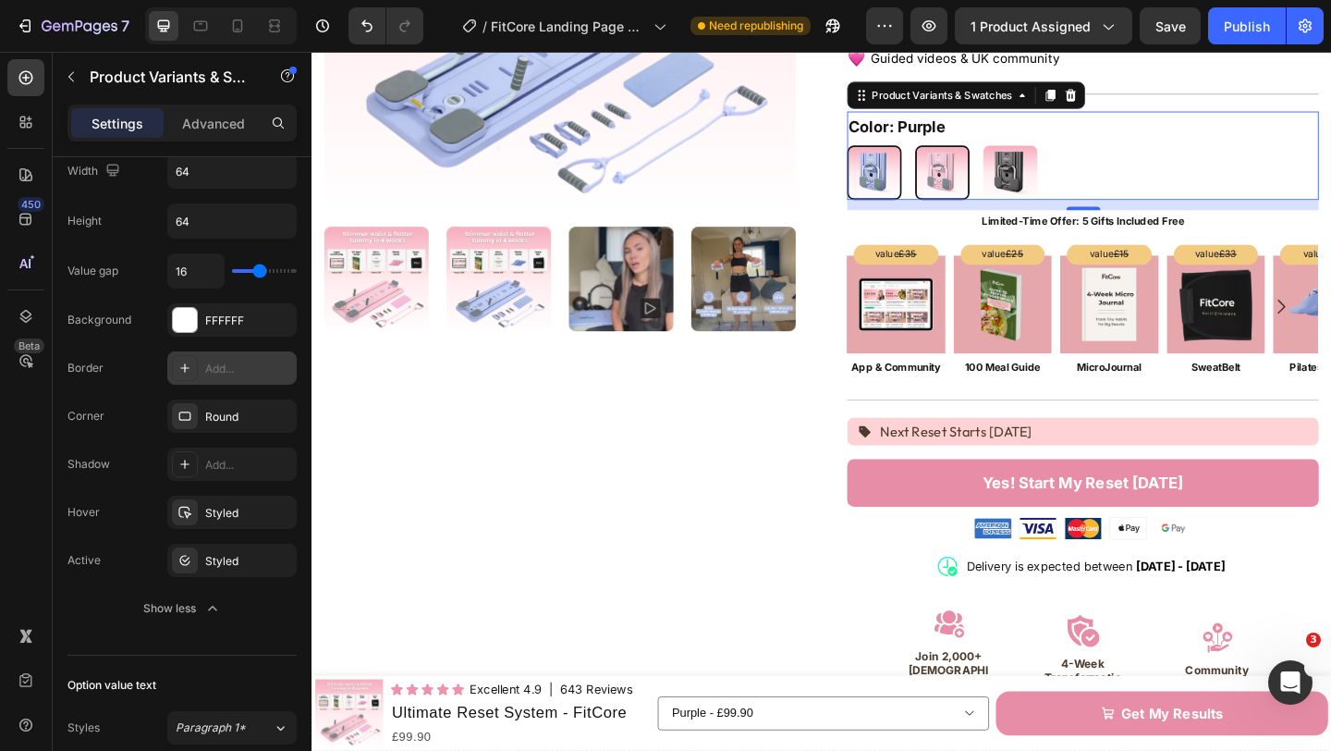
radio input "true"
click at [1057, 169] on img at bounding box center [1071, 182] width 55 height 55
click at [1042, 153] on input "Black Black" at bounding box center [1041, 153] width 1 height 1
radio input "true"
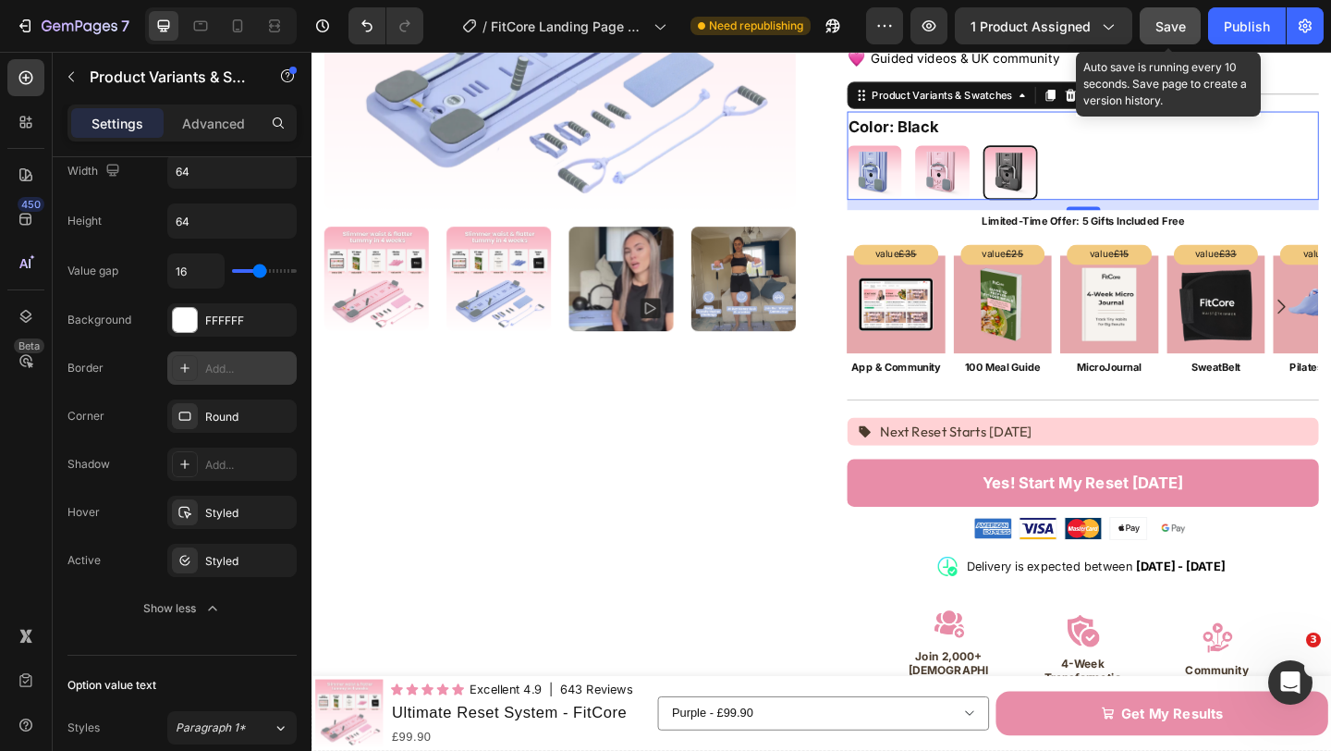
click at [1163, 19] on span "Save" at bounding box center [1171, 26] width 31 height 16
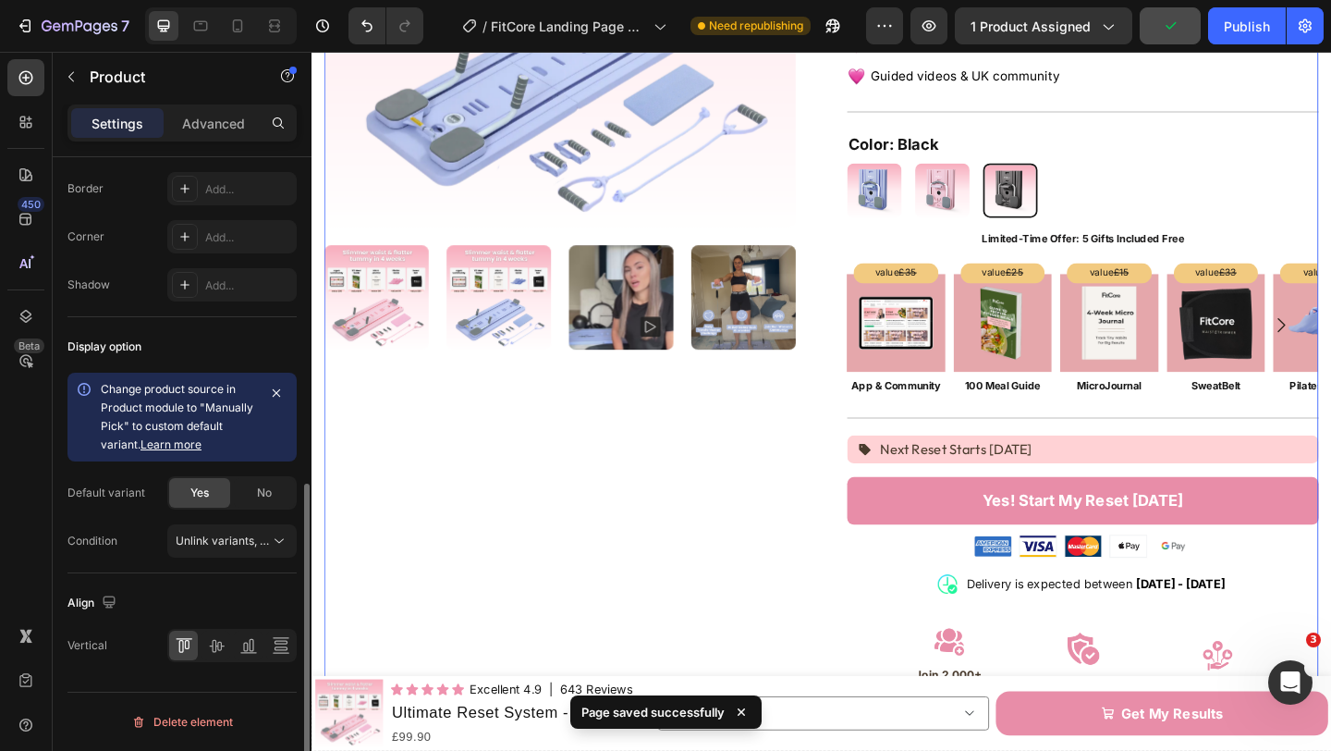
scroll to position [0, 0]
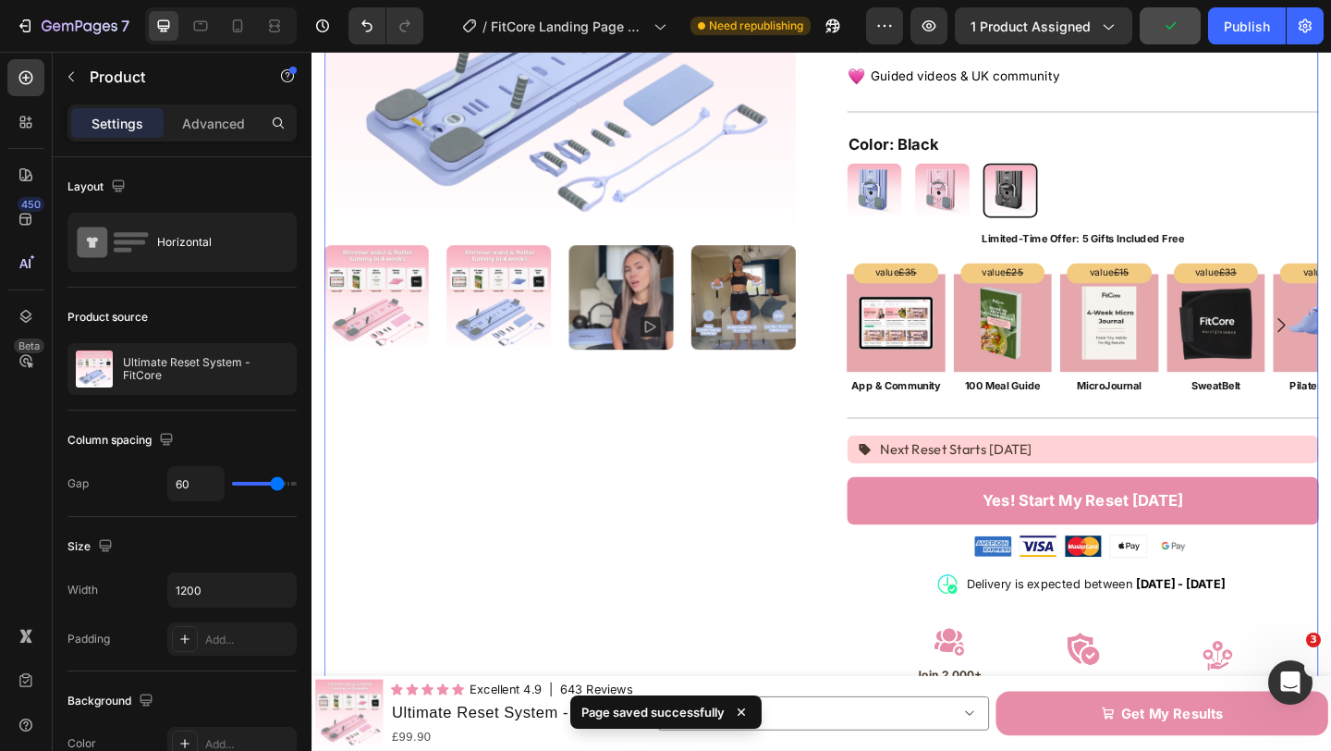
click at [869, 221] on div "Product Images Icon Icon Icon Icon Icon Icon List Excellent 4.9 Text Block | 64…" at bounding box center [866, 397] width 1082 height 1336
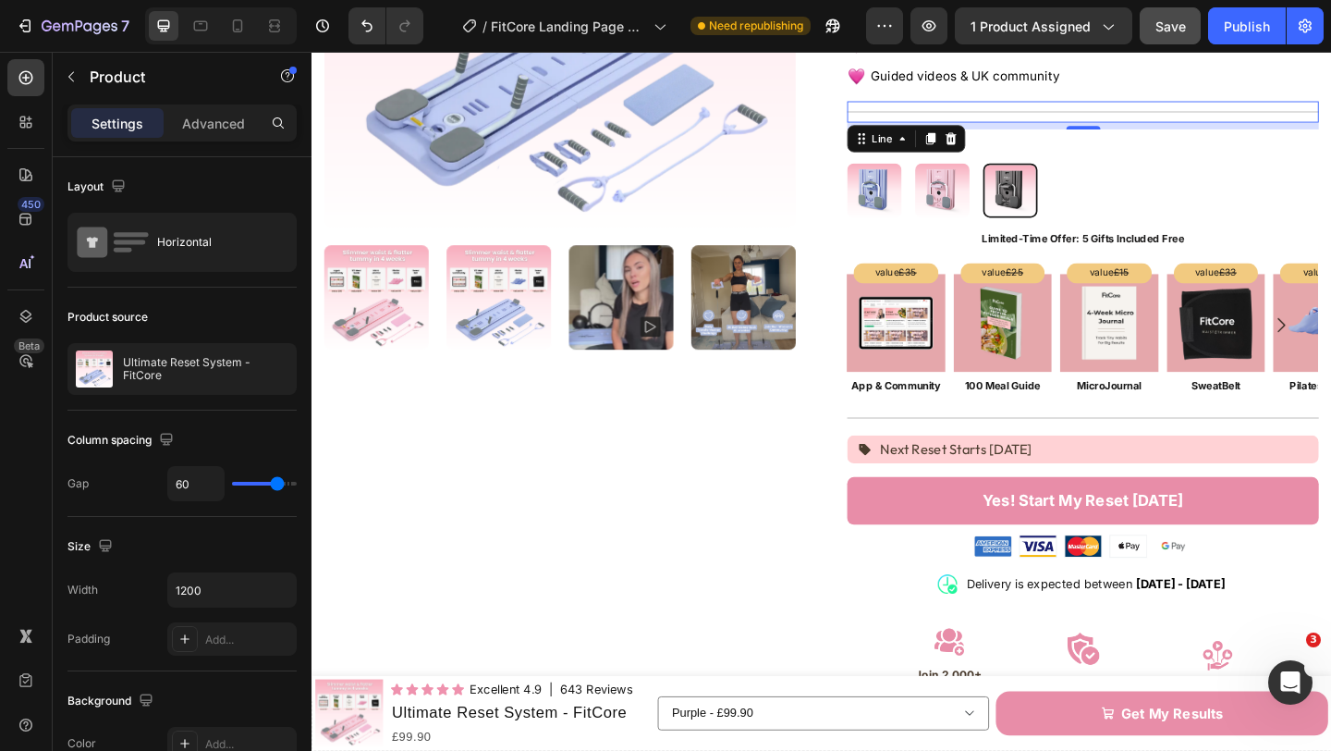
click at [1139, 105] on div "Title Line 0" at bounding box center [1150, 116] width 513 height 23
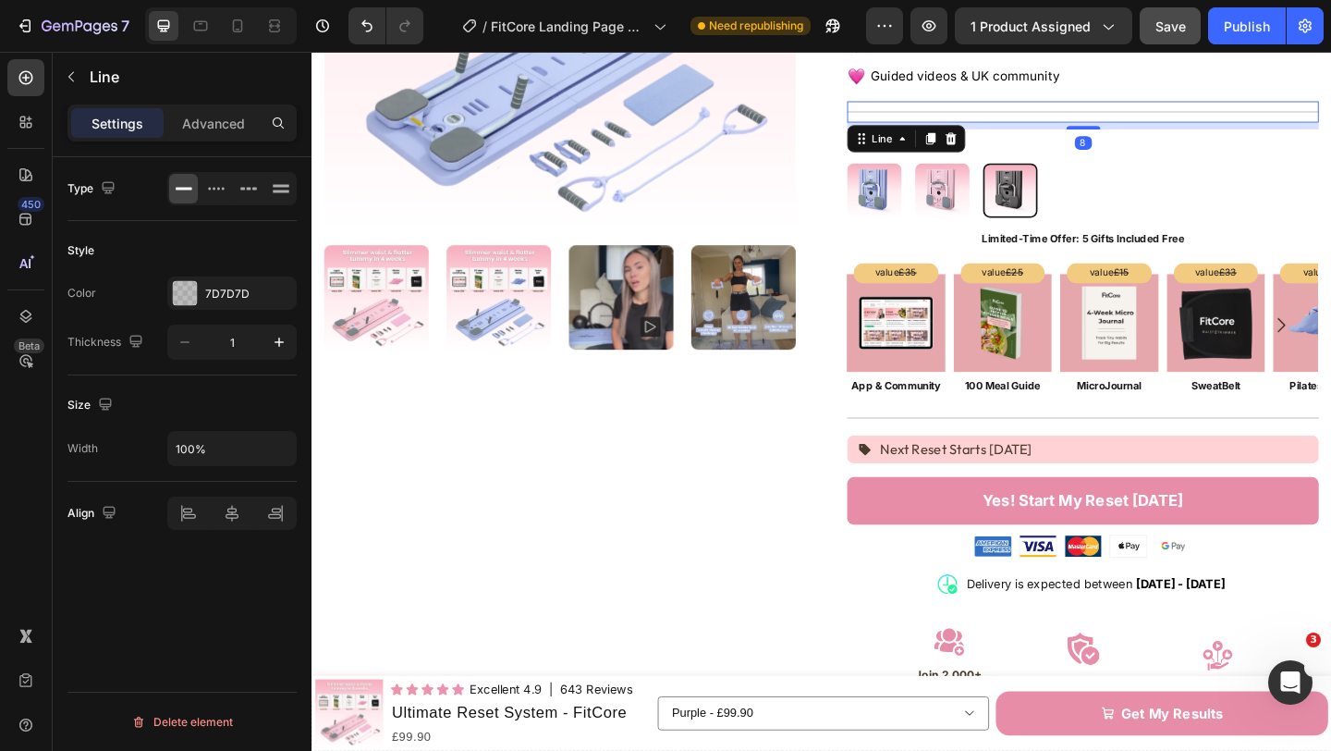
scroll to position [389, 0]
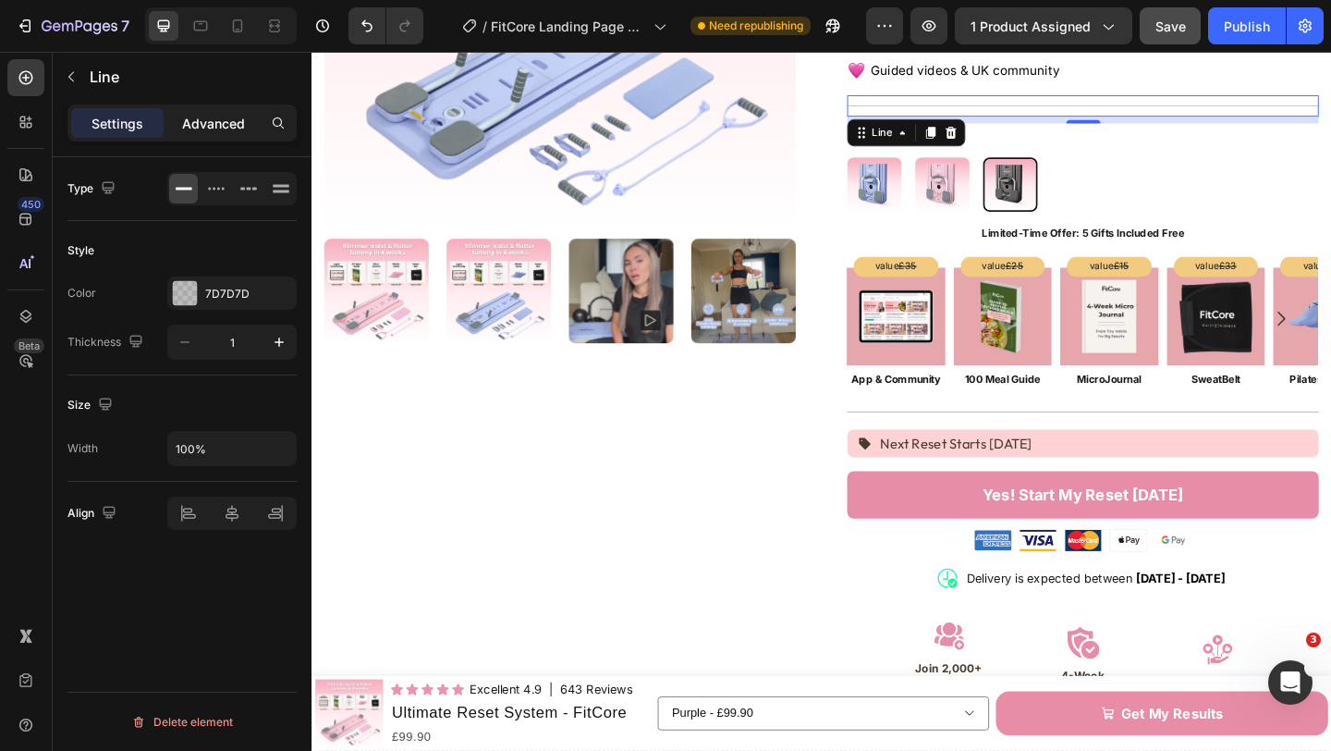
click at [205, 132] on p "Advanced" at bounding box center [213, 123] width 63 height 19
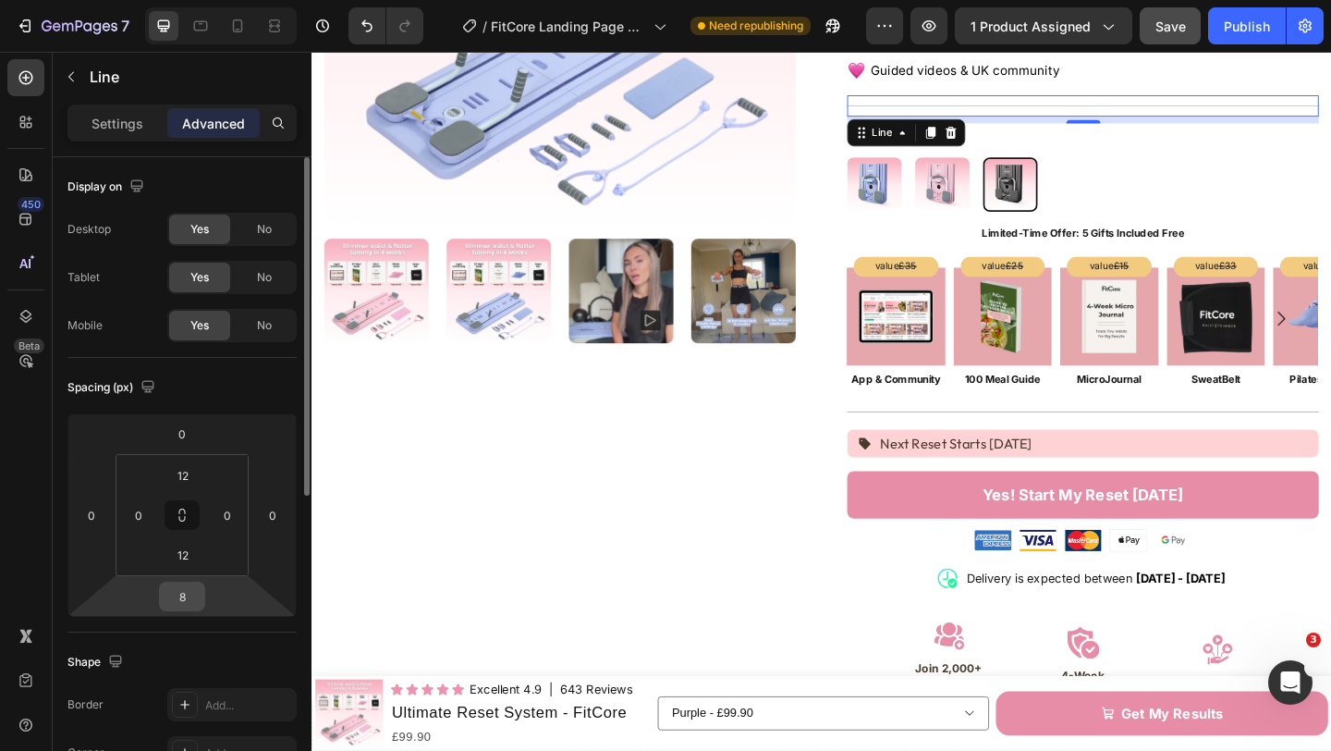
click at [191, 600] on input "8" at bounding box center [182, 596] width 37 height 28
type input "0"
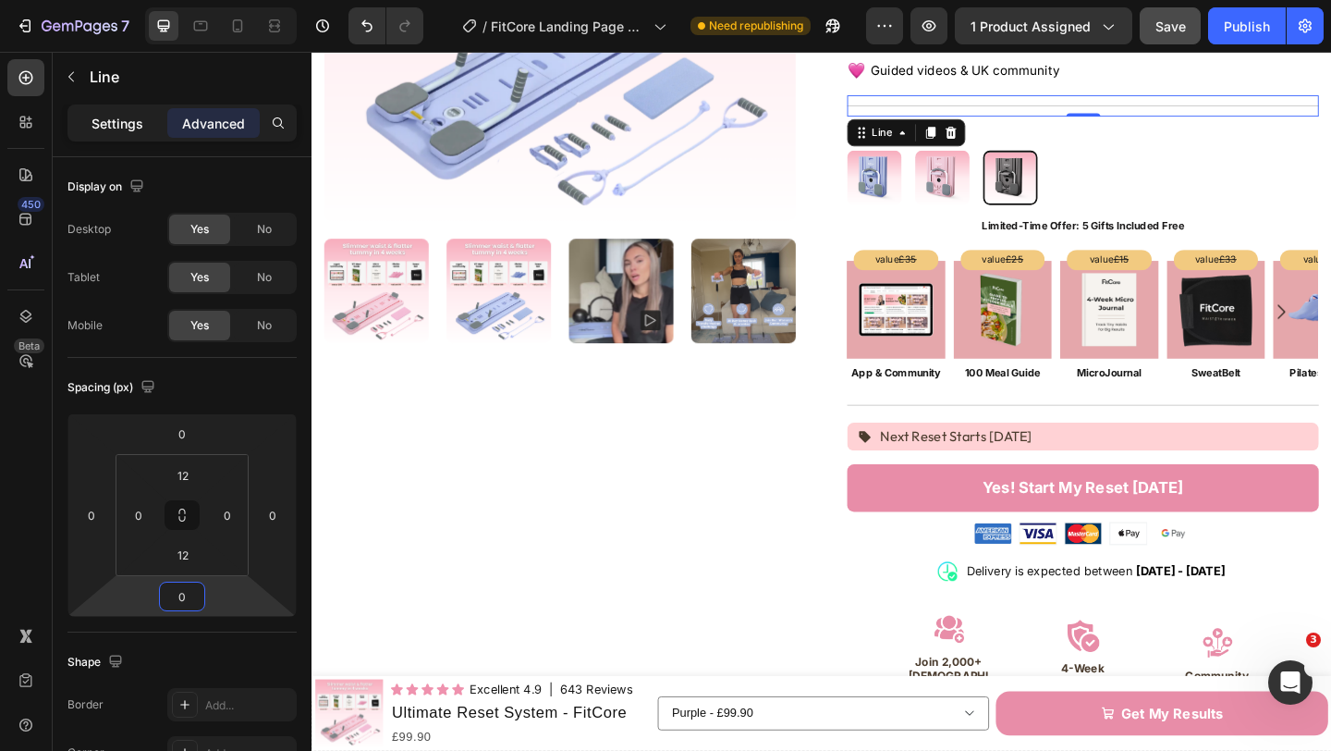
click at [111, 130] on p "Settings" at bounding box center [118, 123] width 52 height 19
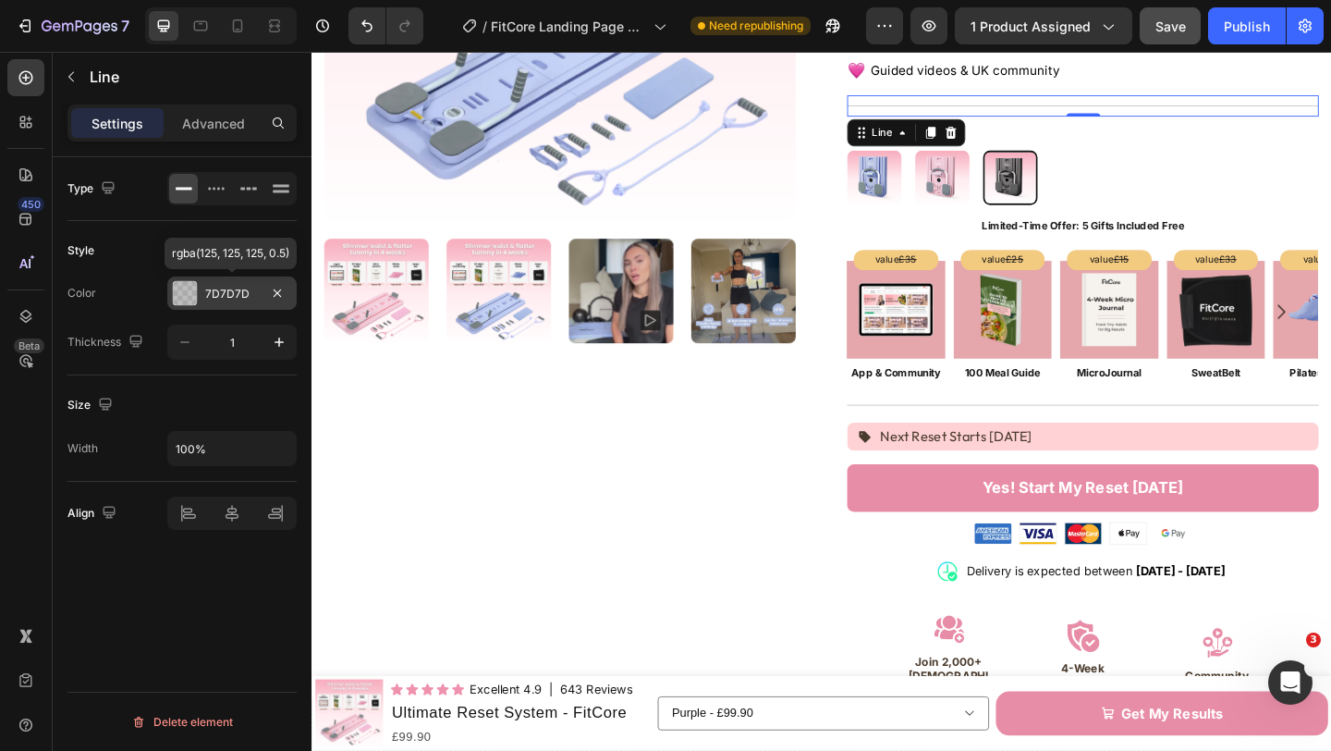
click at [178, 287] on div at bounding box center [185, 293] width 24 height 24
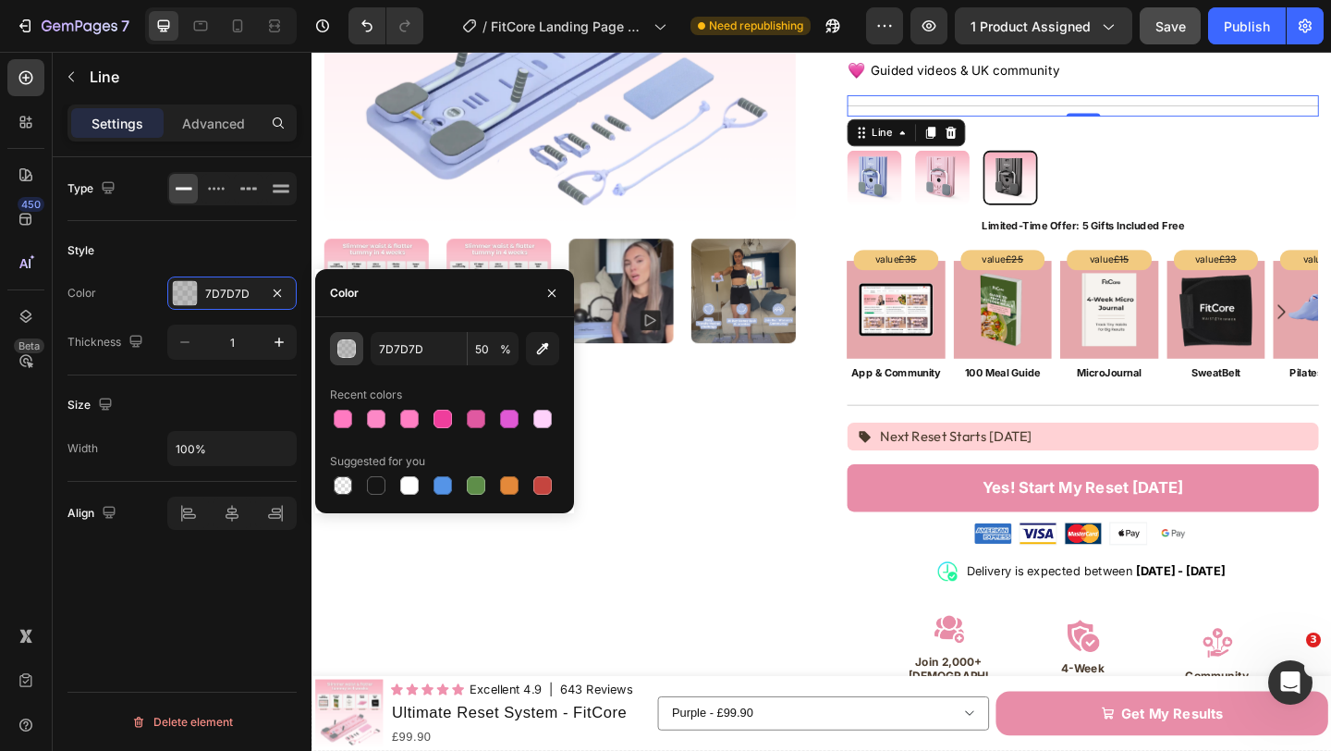
click at [355, 347] on div "button" at bounding box center [346, 348] width 18 height 18
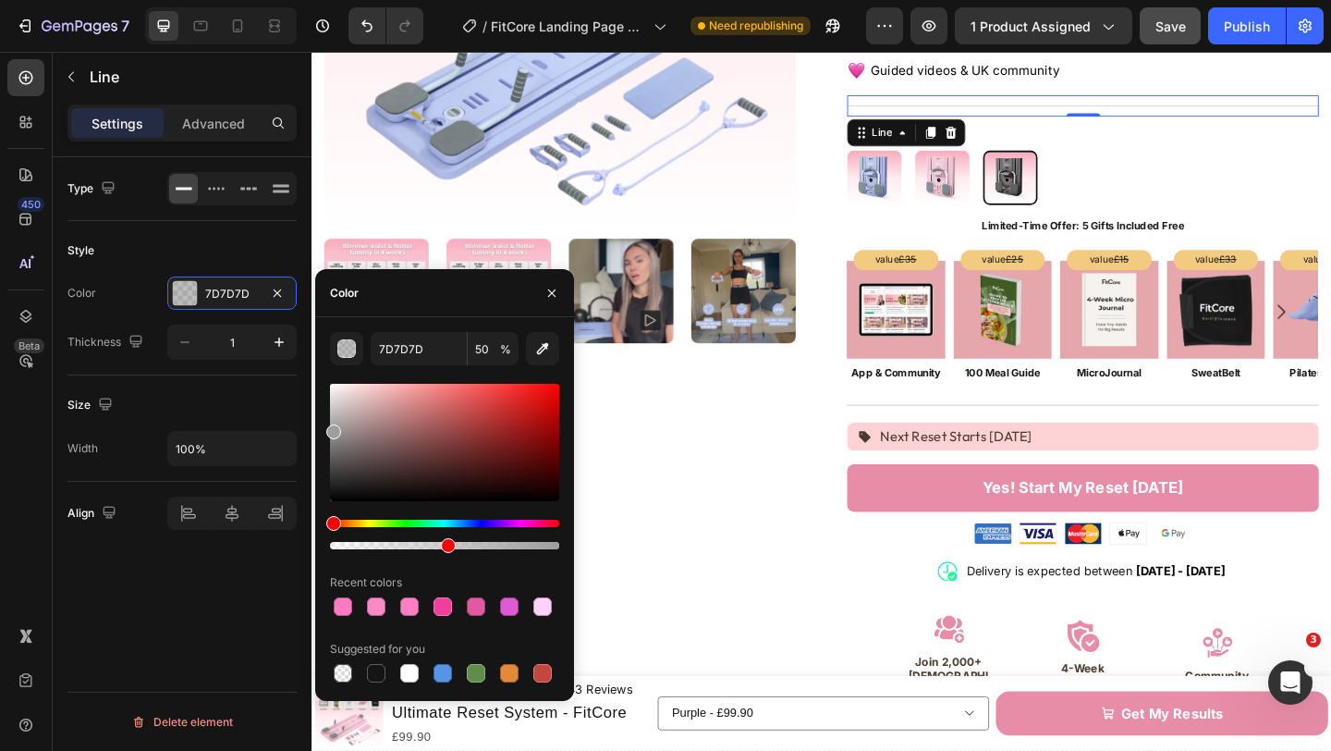
drag, startPoint x: 334, startPoint y: 444, endPoint x: 332, endPoint y: 427, distance: 16.7
click at [332, 427] on div at bounding box center [333, 431] width 15 height 15
drag, startPoint x: 332, startPoint y: 427, endPoint x: 333, endPoint y: 412, distance: 14.8
click at [333, 412] on div at bounding box center [335, 416] width 15 height 15
drag, startPoint x: 333, startPoint y: 412, endPoint x: 333, endPoint y: 394, distance: 18.5
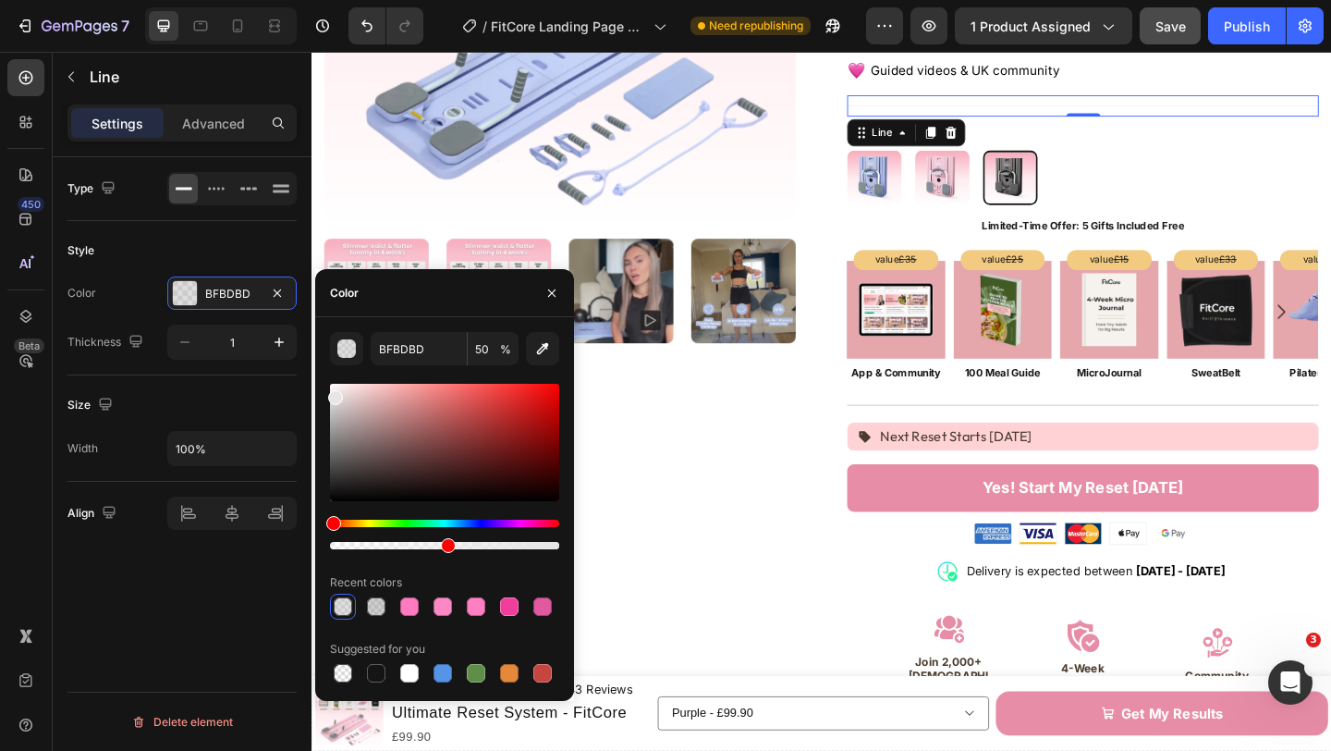
click at [333, 394] on div at bounding box center [335, 397] width 15 height 15
drag, startPoint x: 333, startPoint y: 394, endPoint x: 328, endPoint y: 405, distance: 12.0
click at [328, 405] on div at bounding box center [333, 406] width 15 height 15
click at [325, 415] on div "CECECE 50 % Recent colors Suggested for you" at bounding box center [444, 509] width 259 height 354
type input "BABABA"
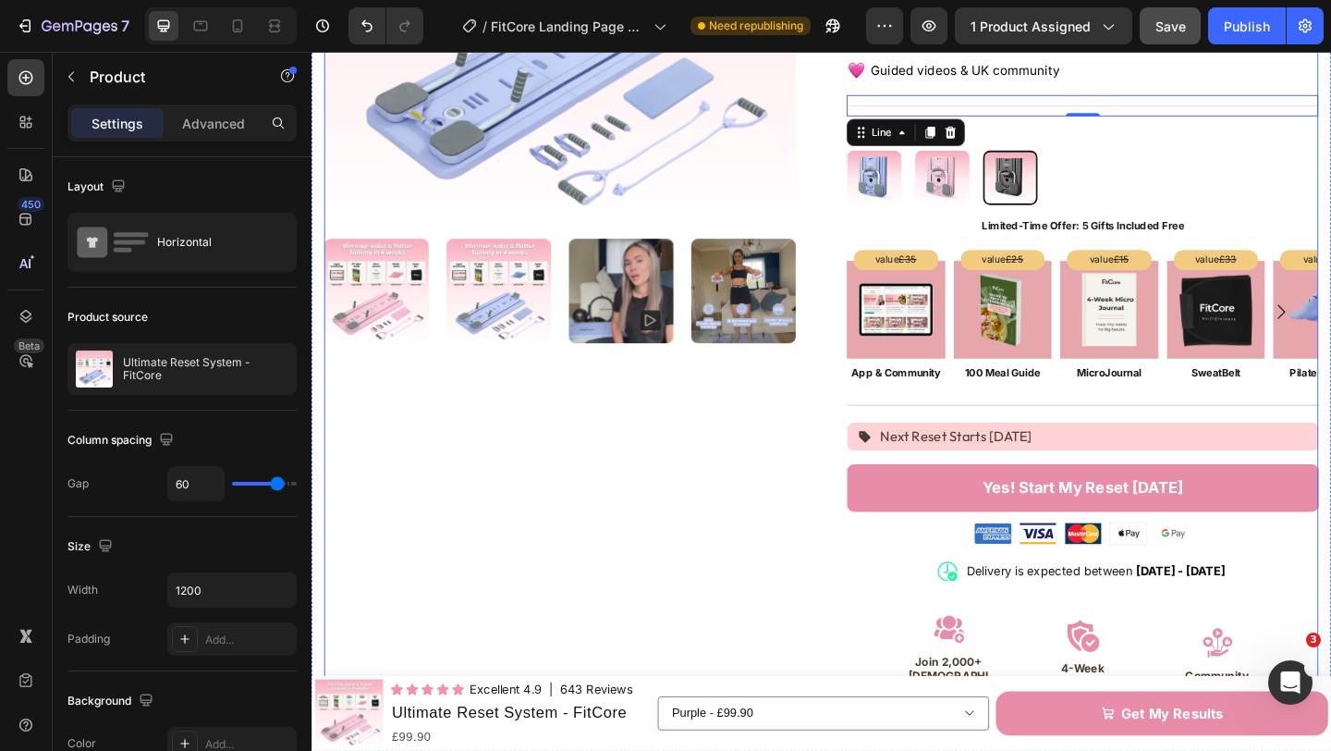
click at [876, 197] on div "Product Images Icon Icon Icon Icon Icon Icon List Excellent 4.9 Text Block | 64…" at bounding box center [866, 387] width 1082 height 1329
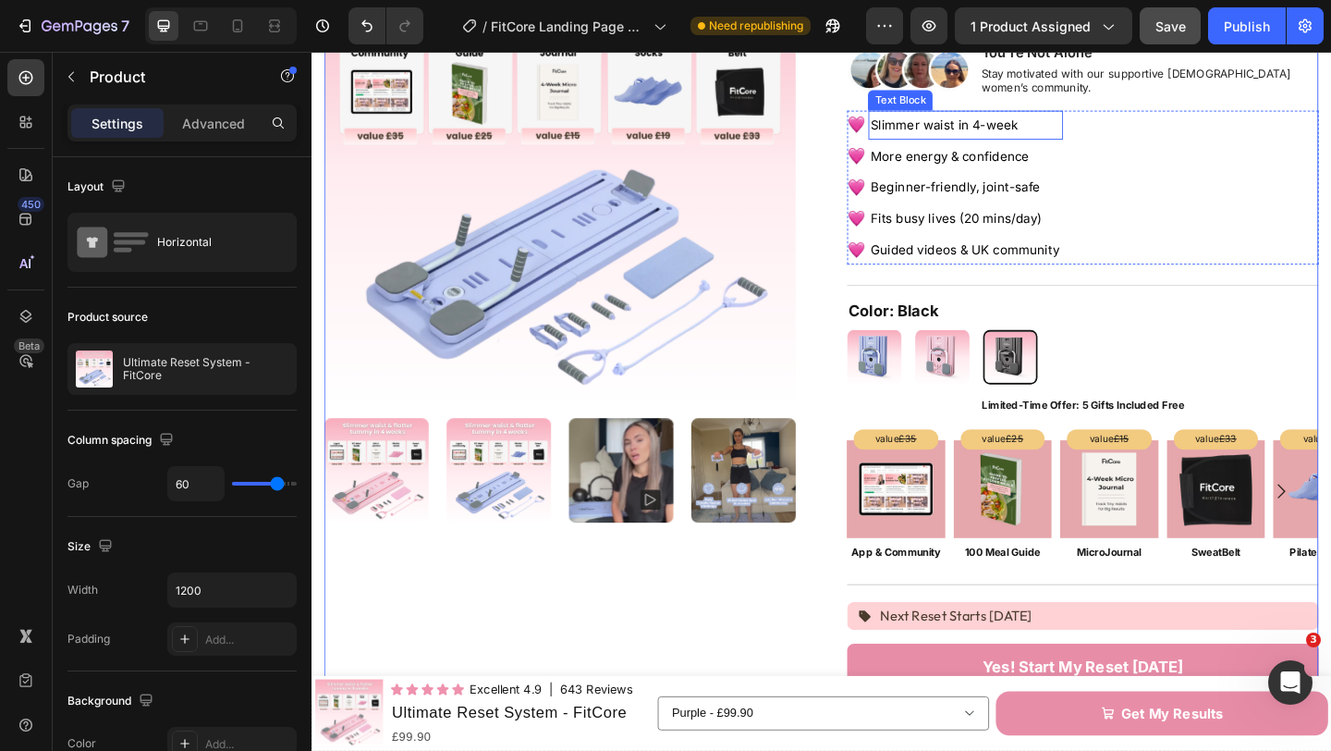
scroll to position [219, 0]
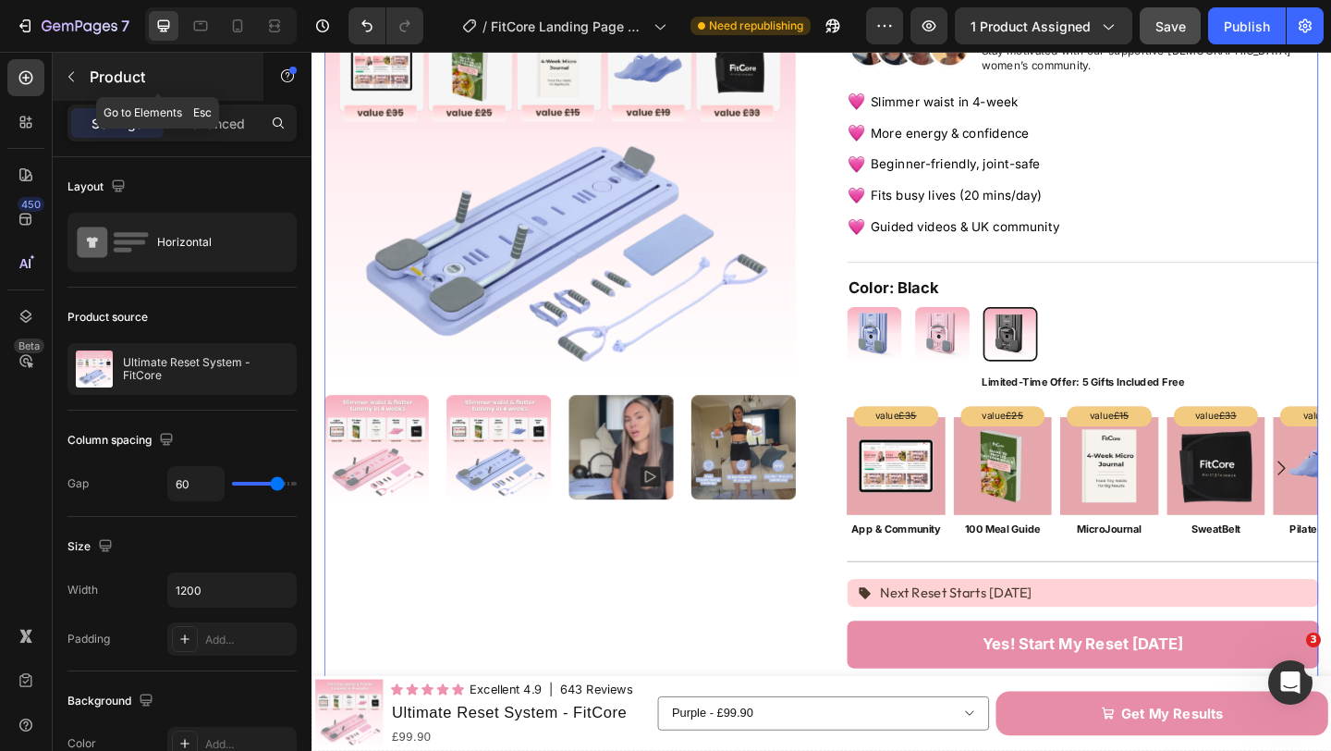
click at [77, 80] on icon "button" at bounding box center [71, 76] width 15 height 15
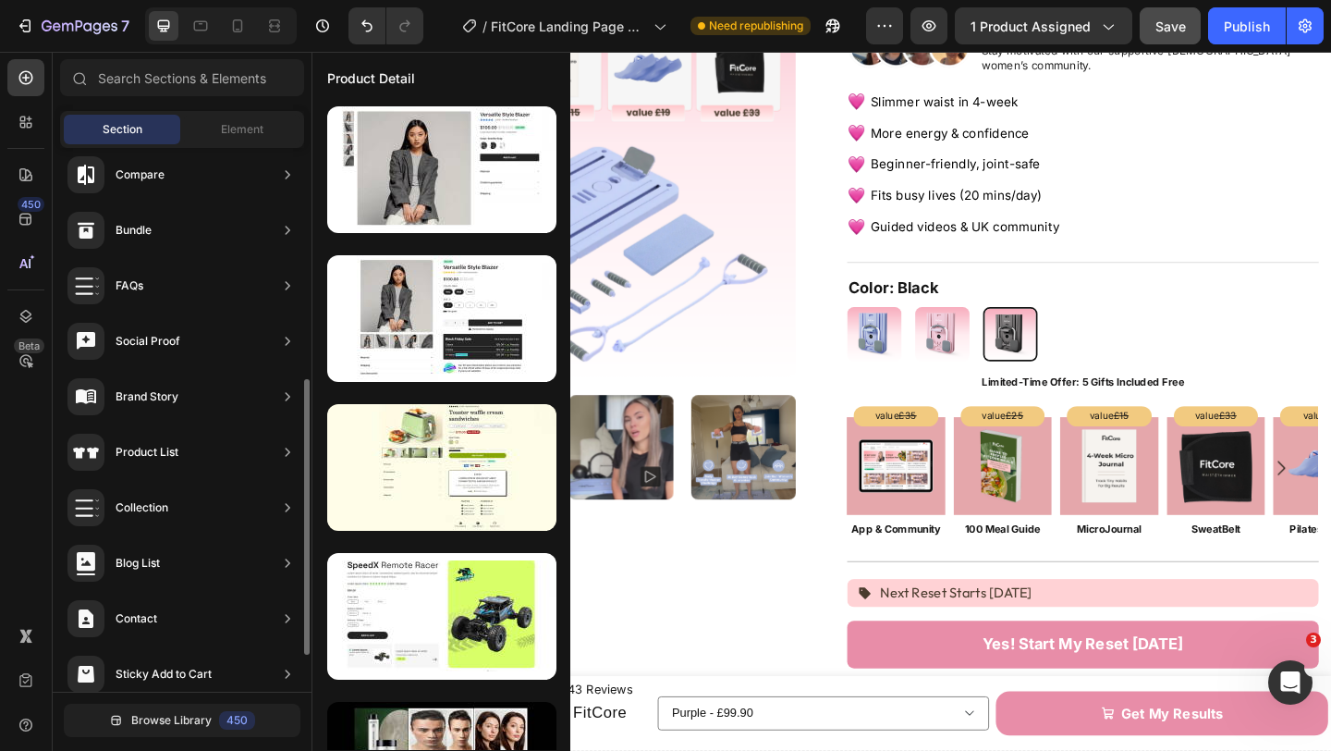
scroll to position [529, 0]
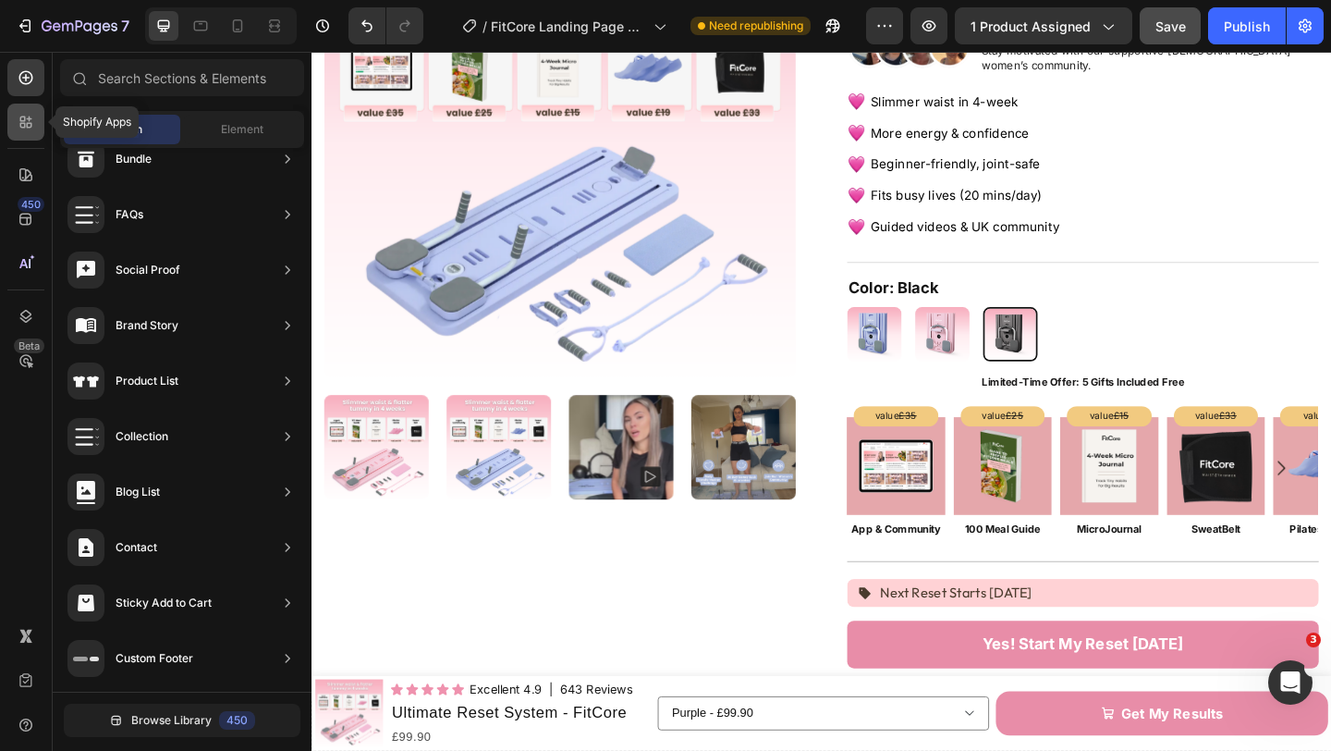
click at [37, 124] on div at bounding box center [25, 122] width 37 height 37
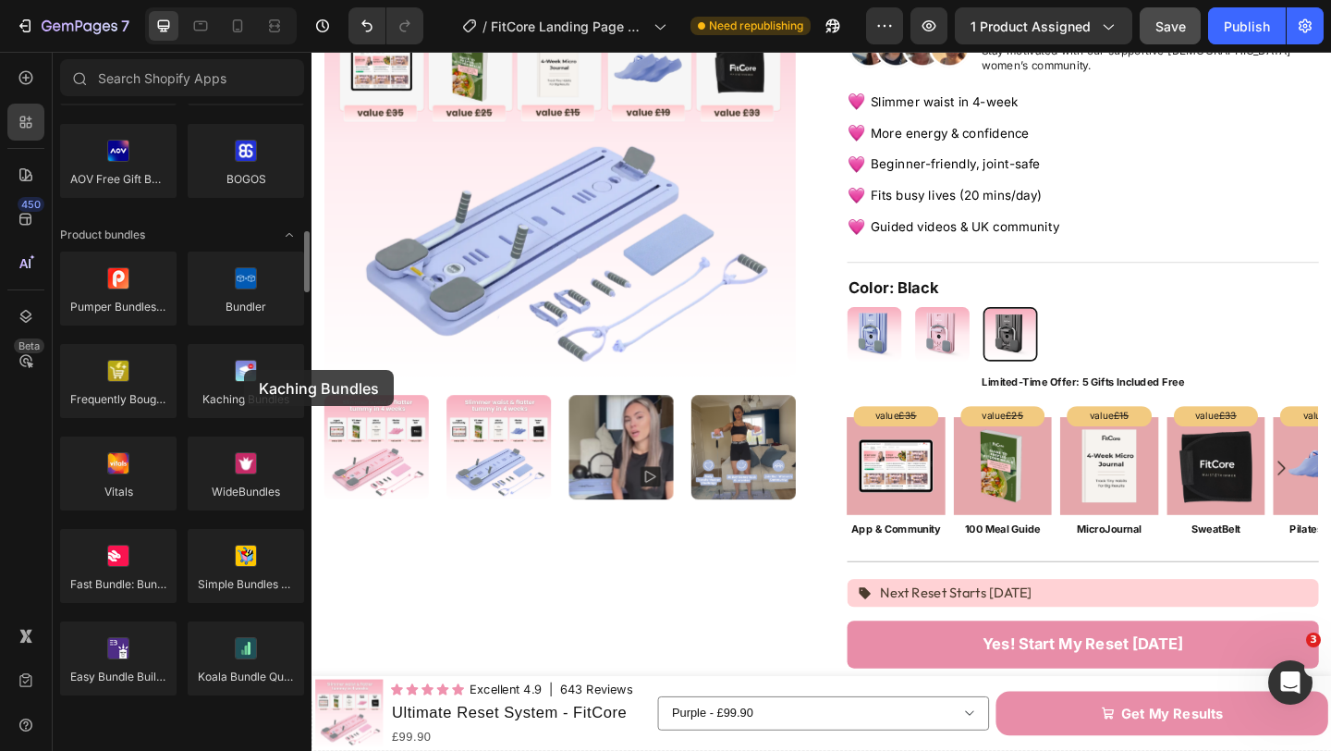
scroll to position [1256, 0]
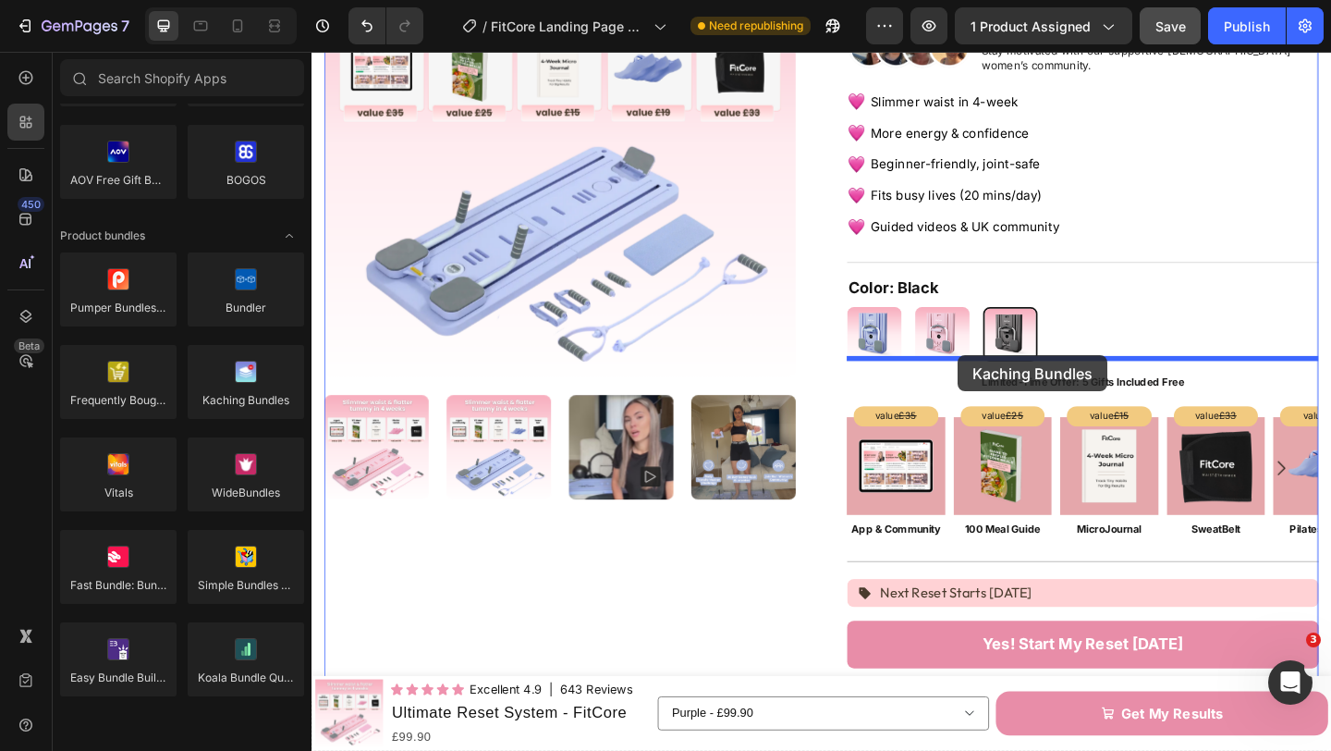
drag, startPoint x: 547, startPoint y: 423, endPoint x: 1014, endPoint y: 382, distance: 468.7
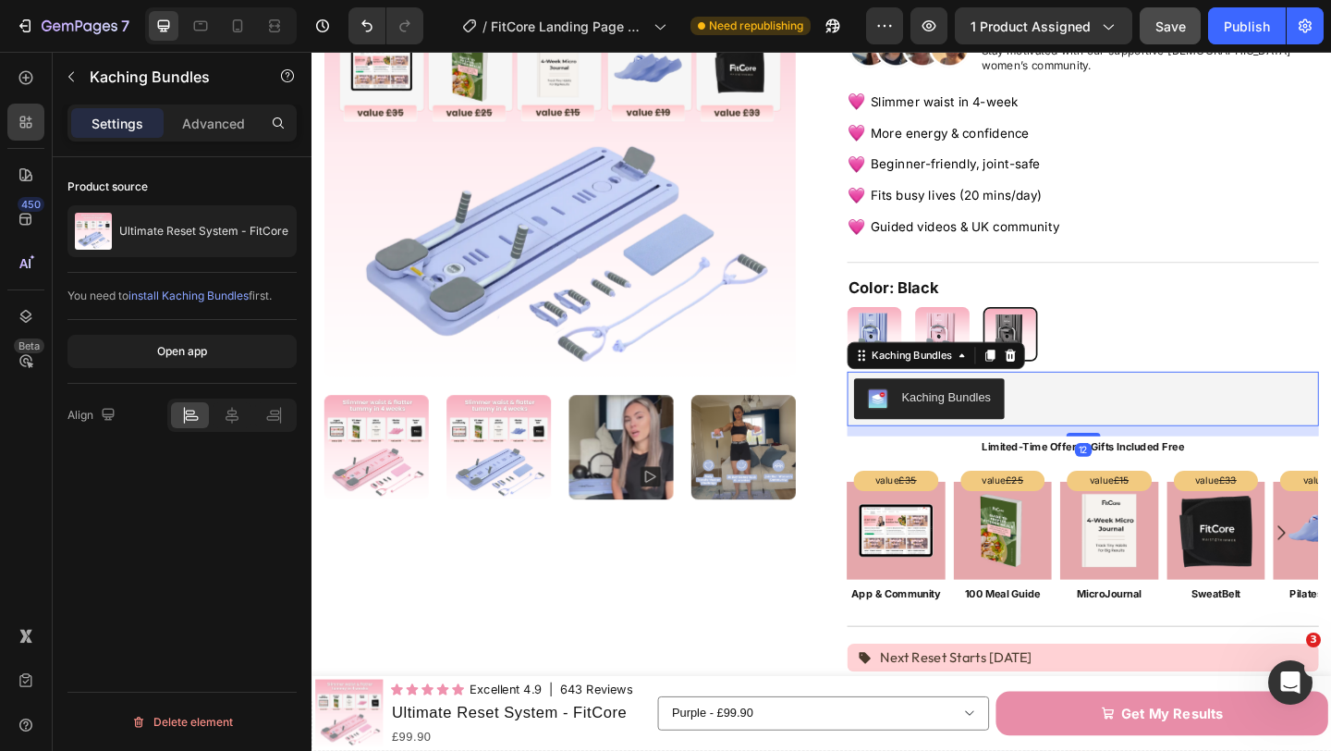
click at [1077, 420] on div "Kaching Bundles" at bounding box center [1150, 429] width 498 height 44
click at [228, 412] on icon at bounding box center [232, 415] width 18 height 18
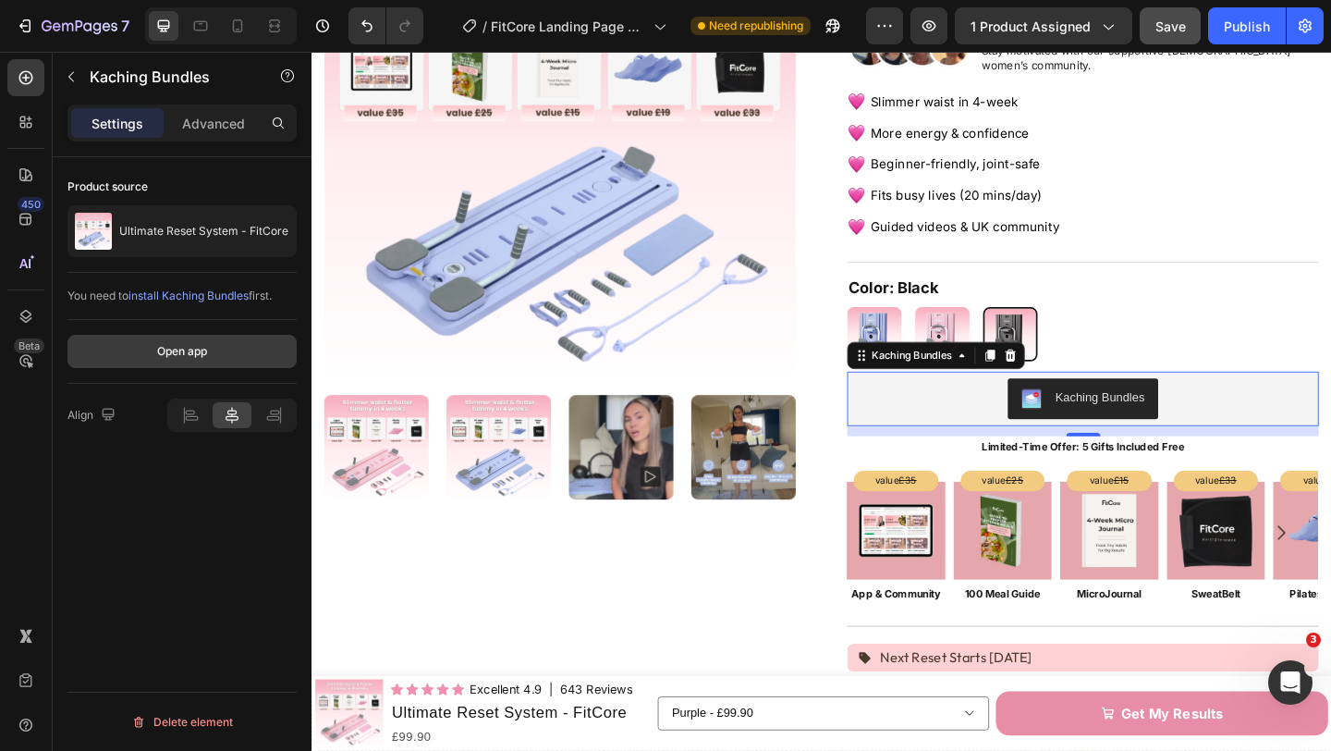
click at [202, 357] on div "Open app" at bounding box center [182, 351] width 50 height 17
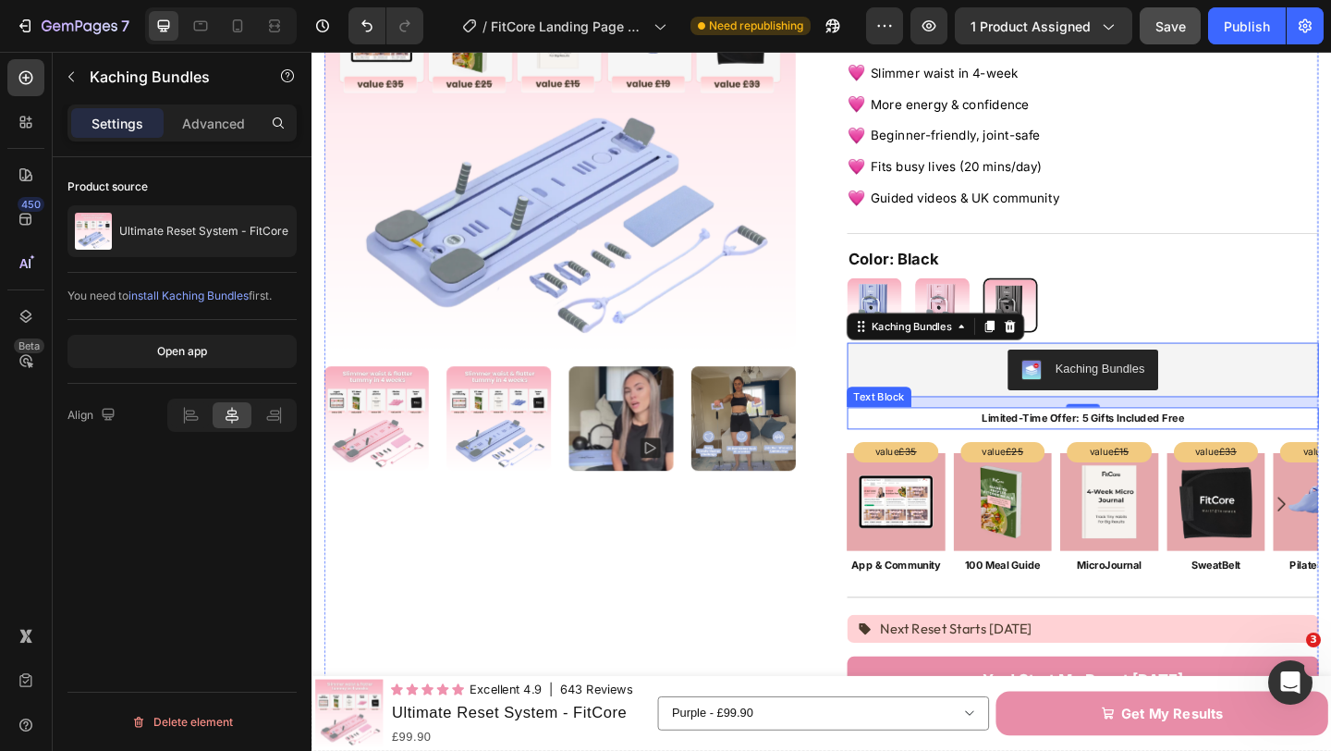
scroll to position [254, 0]
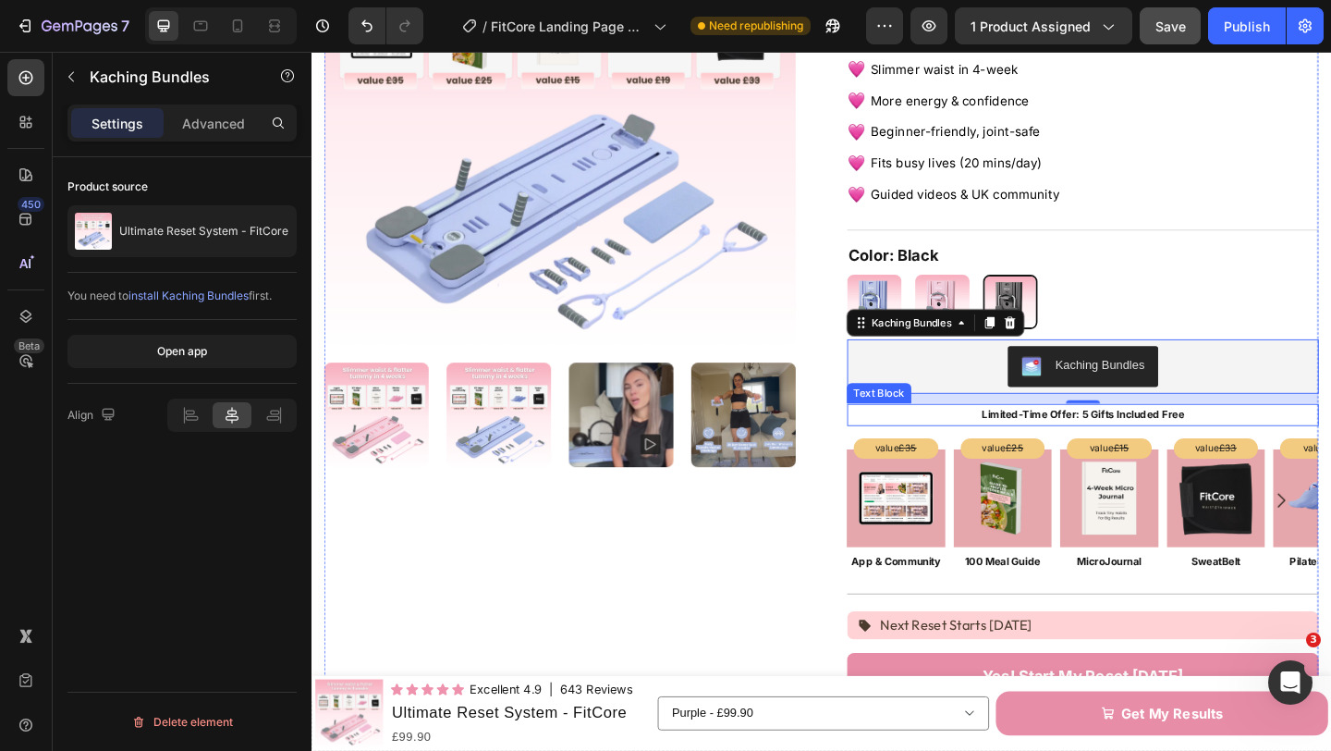
click at [1061, 439] on strong "Limited-Time Offer: 5 Gifts Included Free" at bounding box center [1151, 446] width 220 height 14
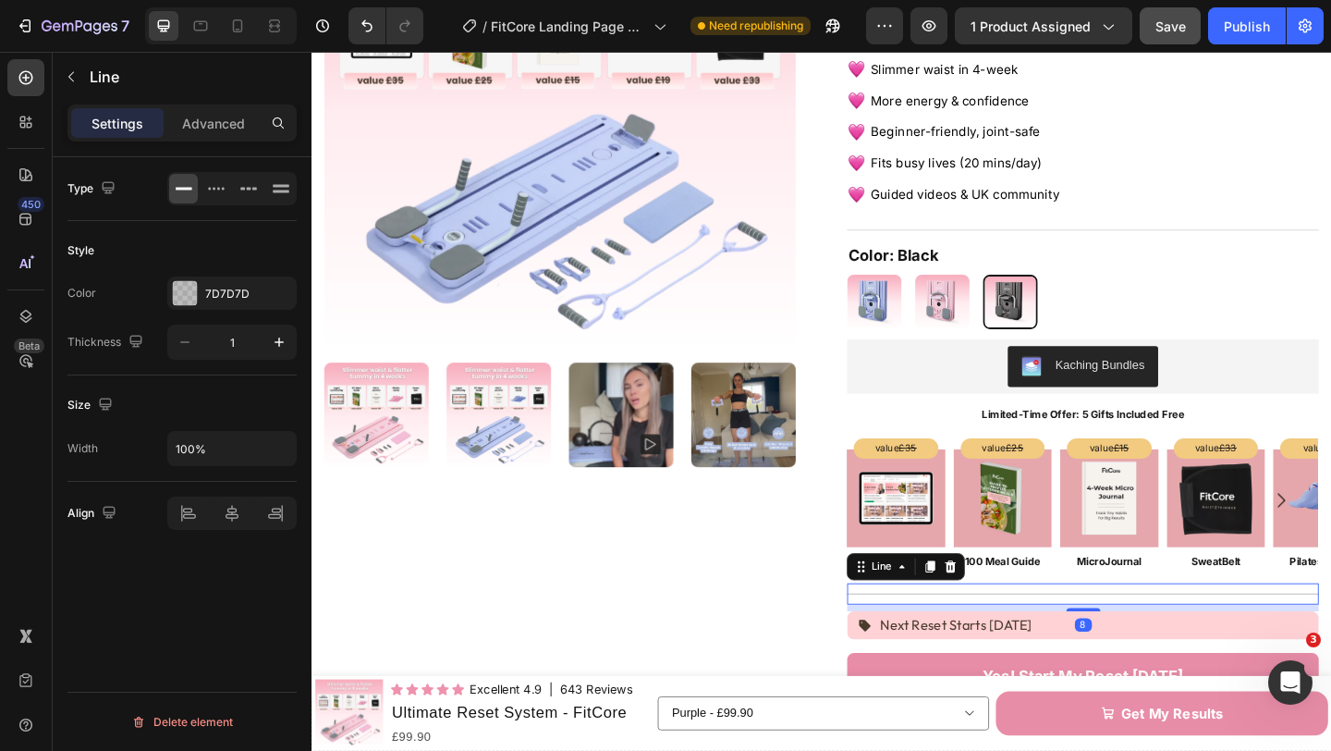
click at [1053, 630] on div "Title Line 8" at bounding box center [1150, 641] width 513 height 23
click at [1009, 606] on icon at bounding box center [1007, 612] width 12 height 13
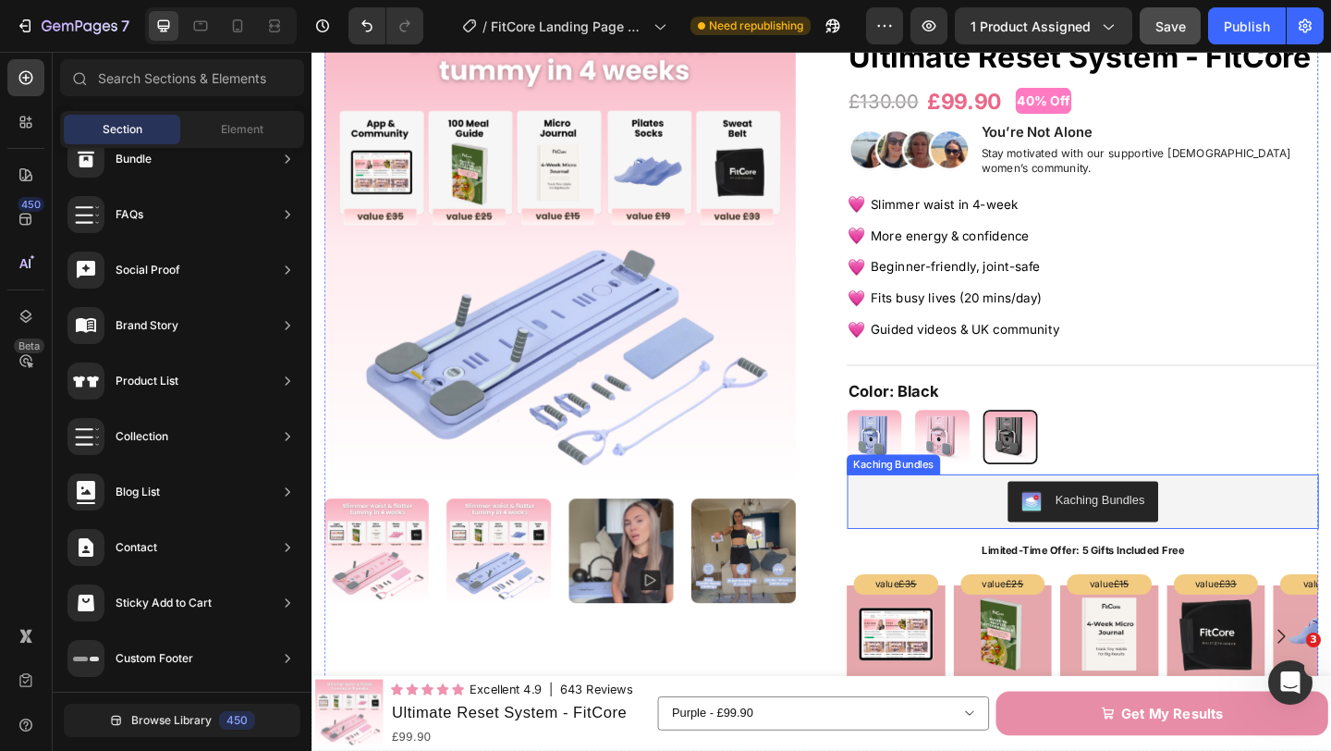
scroll to position [115, 0]
